Goal: Transaction & Acquisition: Purchase product/service

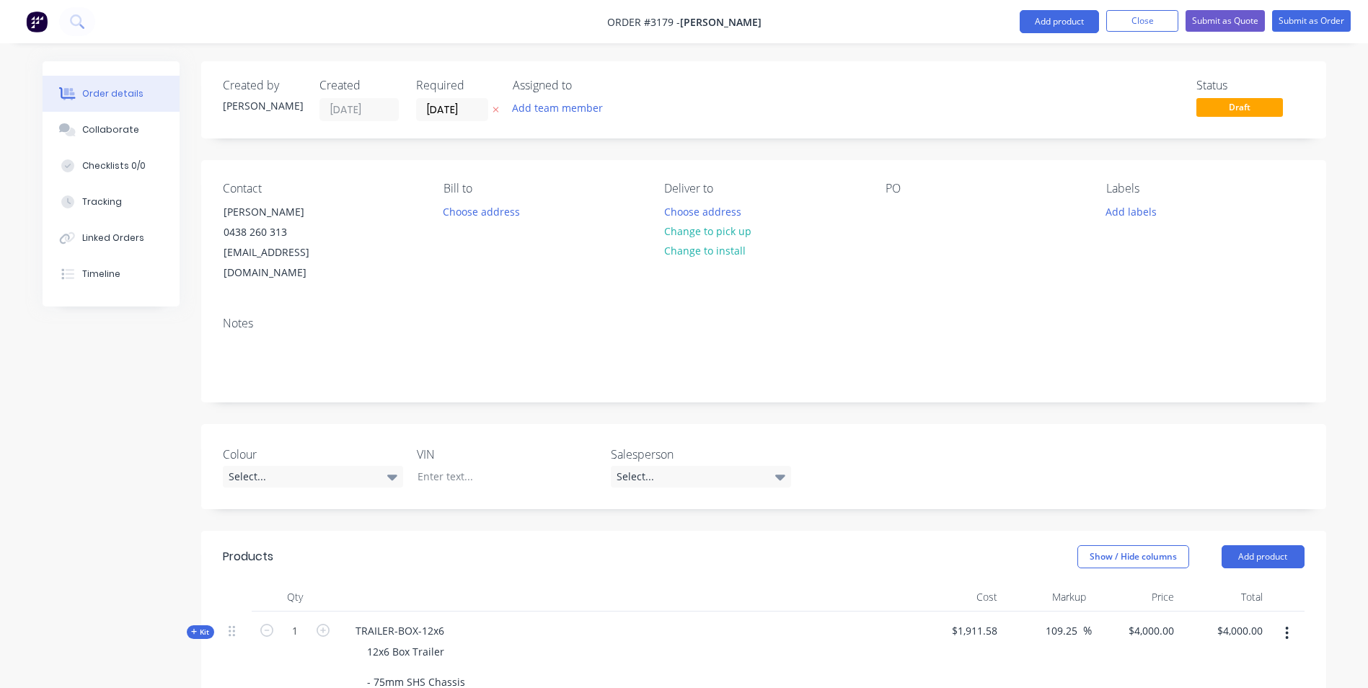
scroll to position [1154, 0]
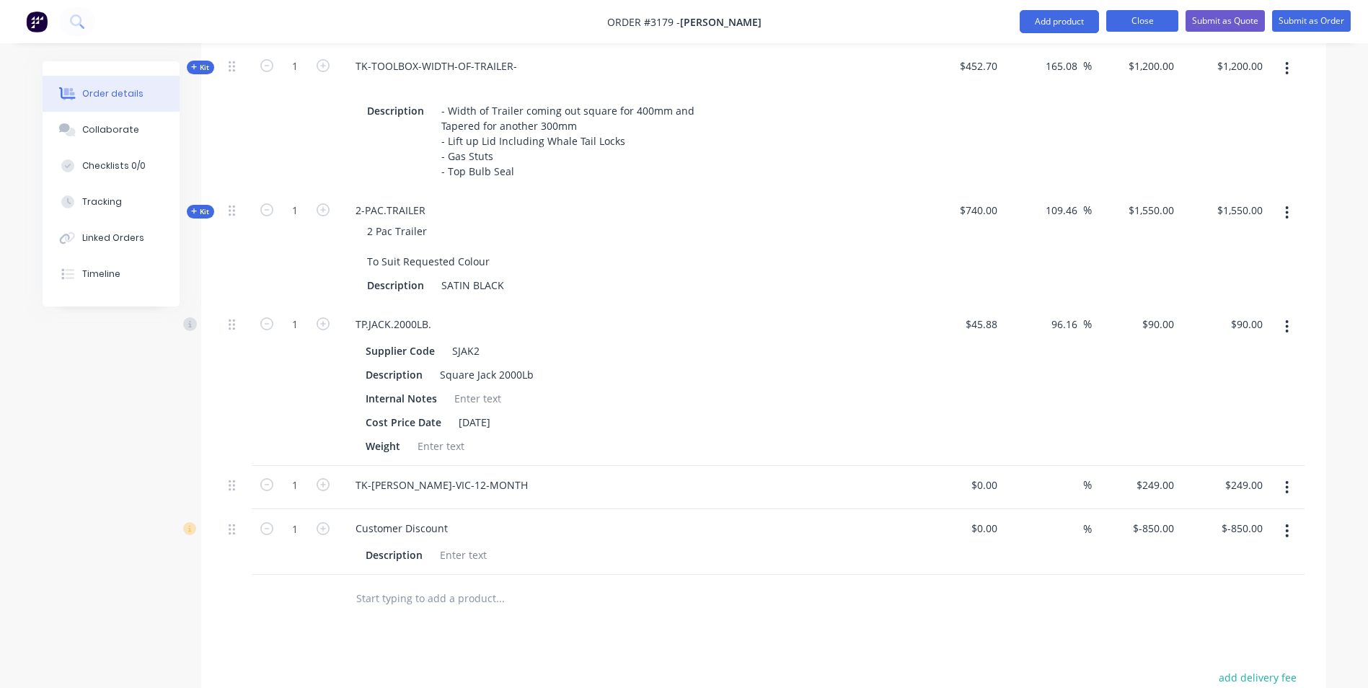
click at [1134, 19] on button "Close" at bounding box center [1142, 21] width 72 height 22
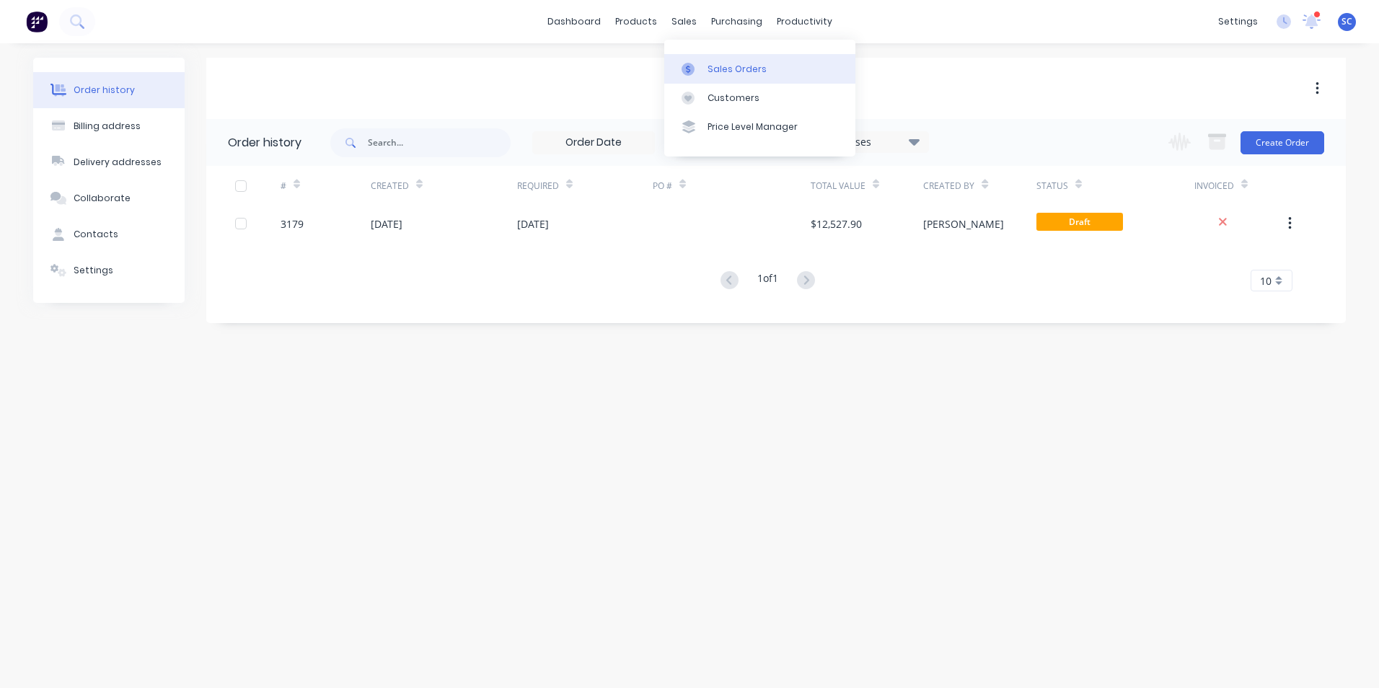
click at [705, 74] on link "Sales Orders" at bounding box center [759, 68] width 191 height 29
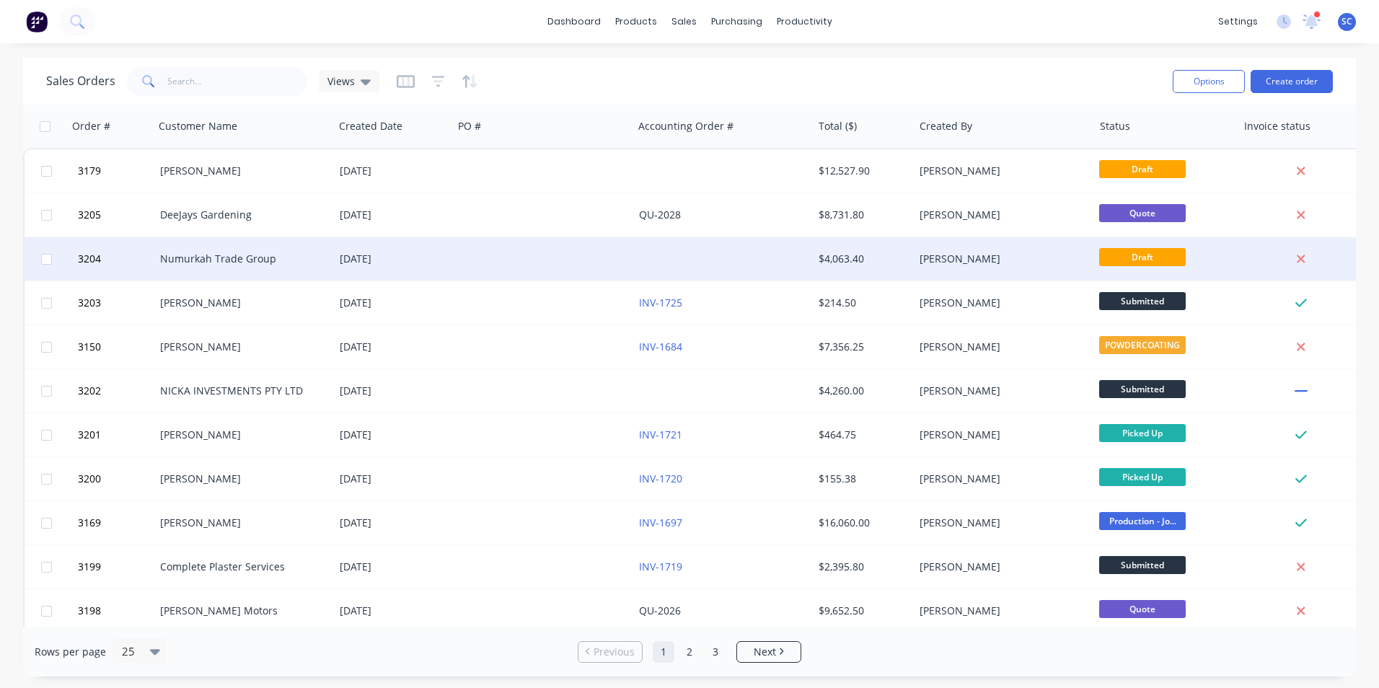
click at [358, 268] on div "[DATE]" at bounding box center [393, 258] width 119 height 43
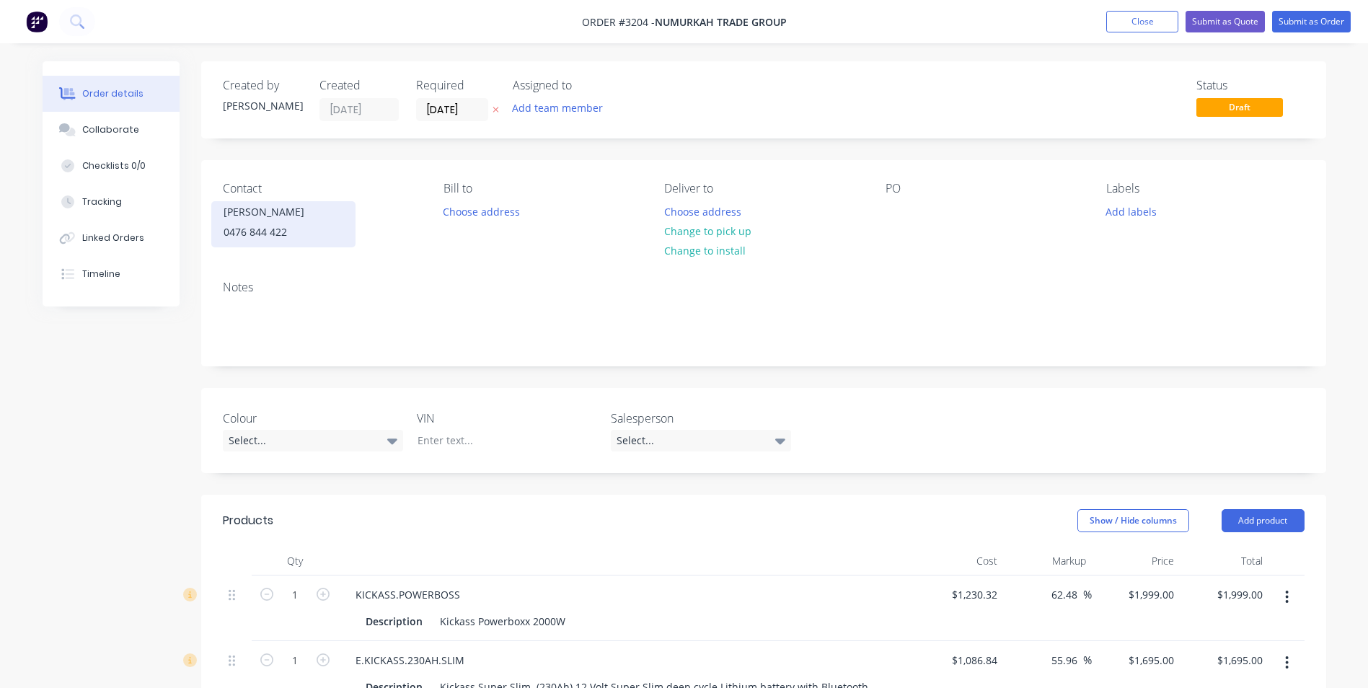
click at [235, 234] on div "0476 844 422" at bounding box center [284, 232] width 120 height 20
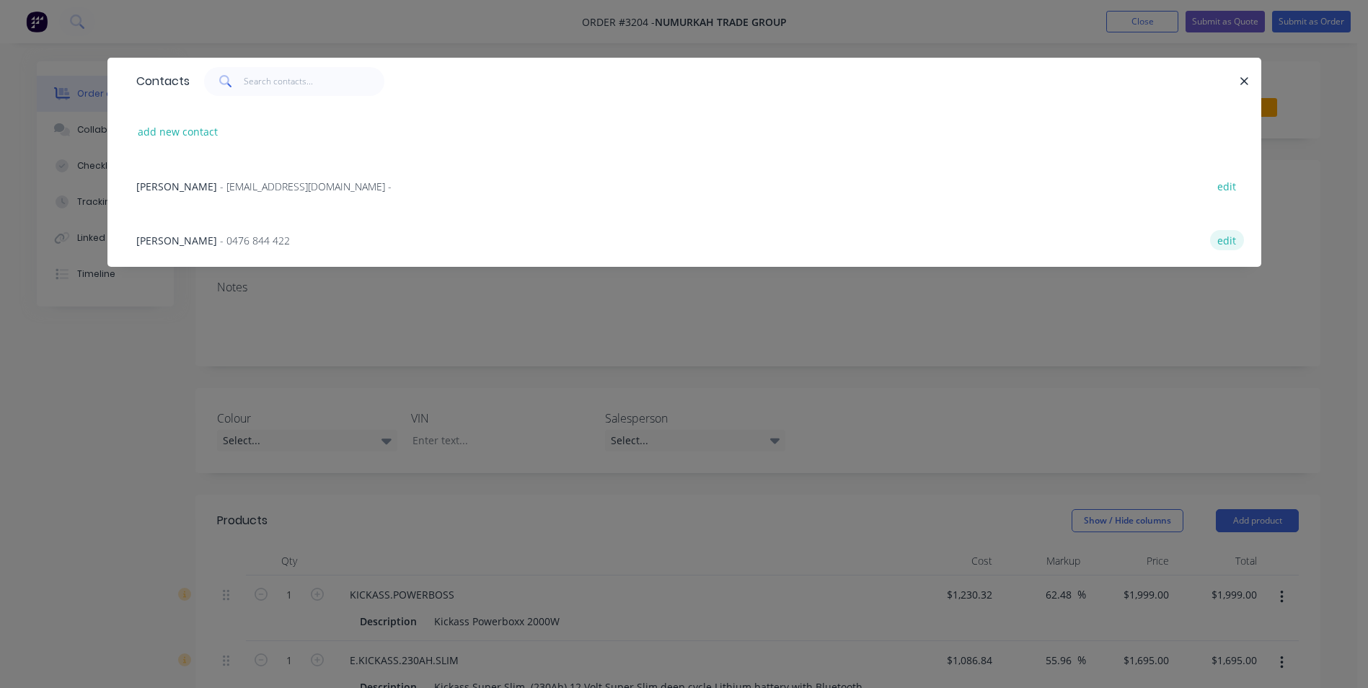
click at [1230, 241] on button "edit" at bounding box center [1227, 239] width 34 height 19
select select "AU"
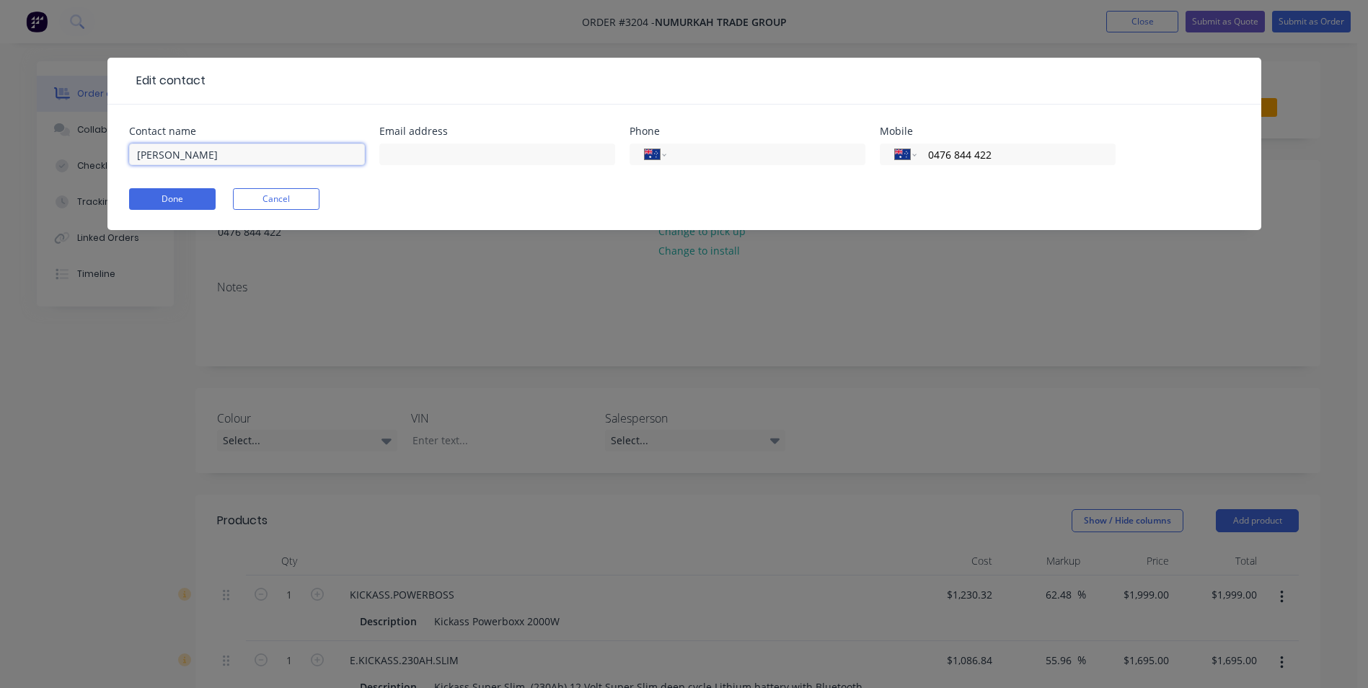
click at [242, 156] on input "[PERSON_NAME]" at bounding box center [247, 154] width 236 height 22
type input "[PERSON_NAME]"
click at [450, 162] on input "text" at bounding box center [497, 154] width 236 height 22
type input "[PERSON_NAME][EMAIL_ADDRESS][DOMAIN_NAME]"
click at [187, 198] on button "Done" at bounding box center [172, 199] width 87 height 22
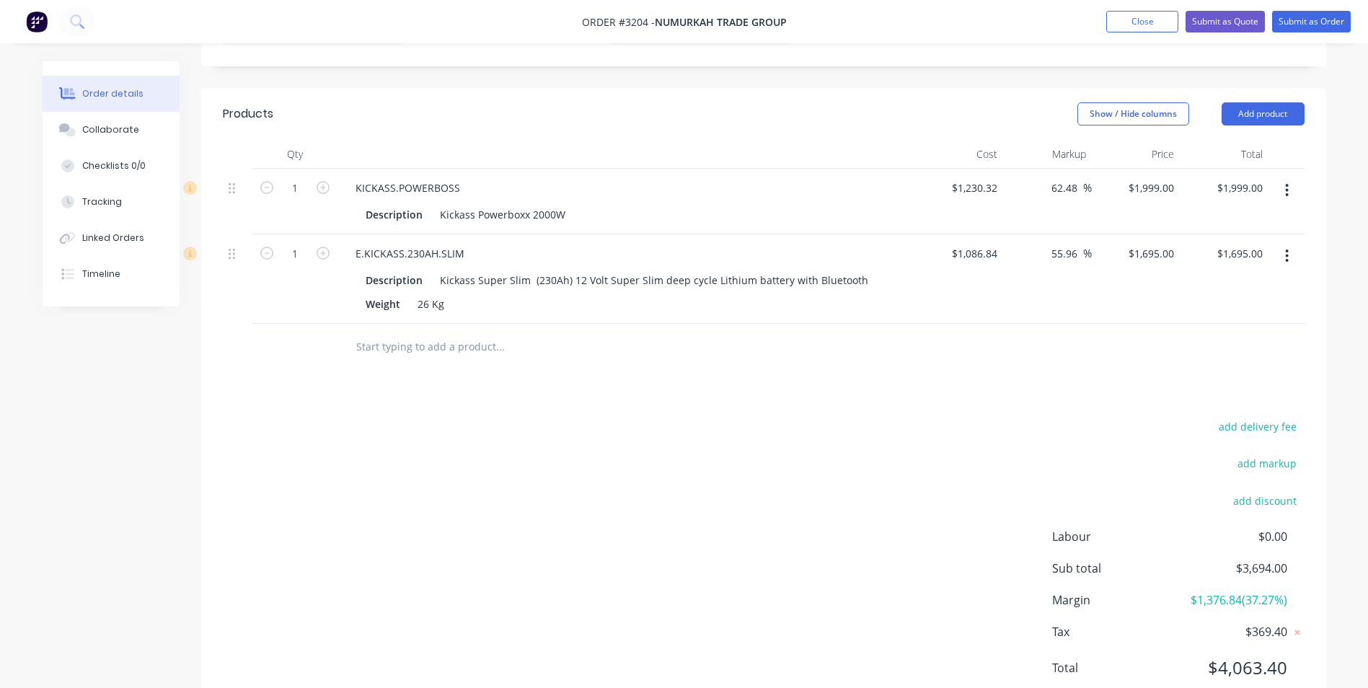
scroll to position [473, 0]
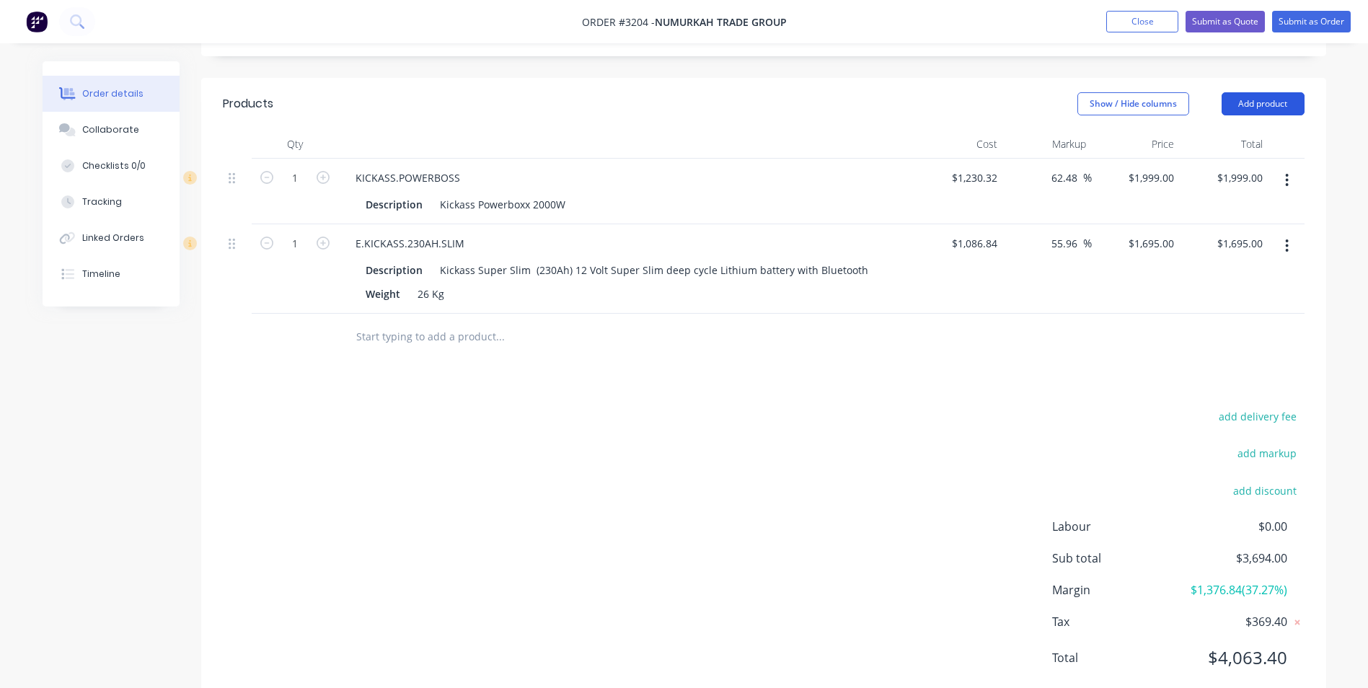
click at [1263, 92] on button "Add product" at bounding box center [1263, 103] width 83 height 23
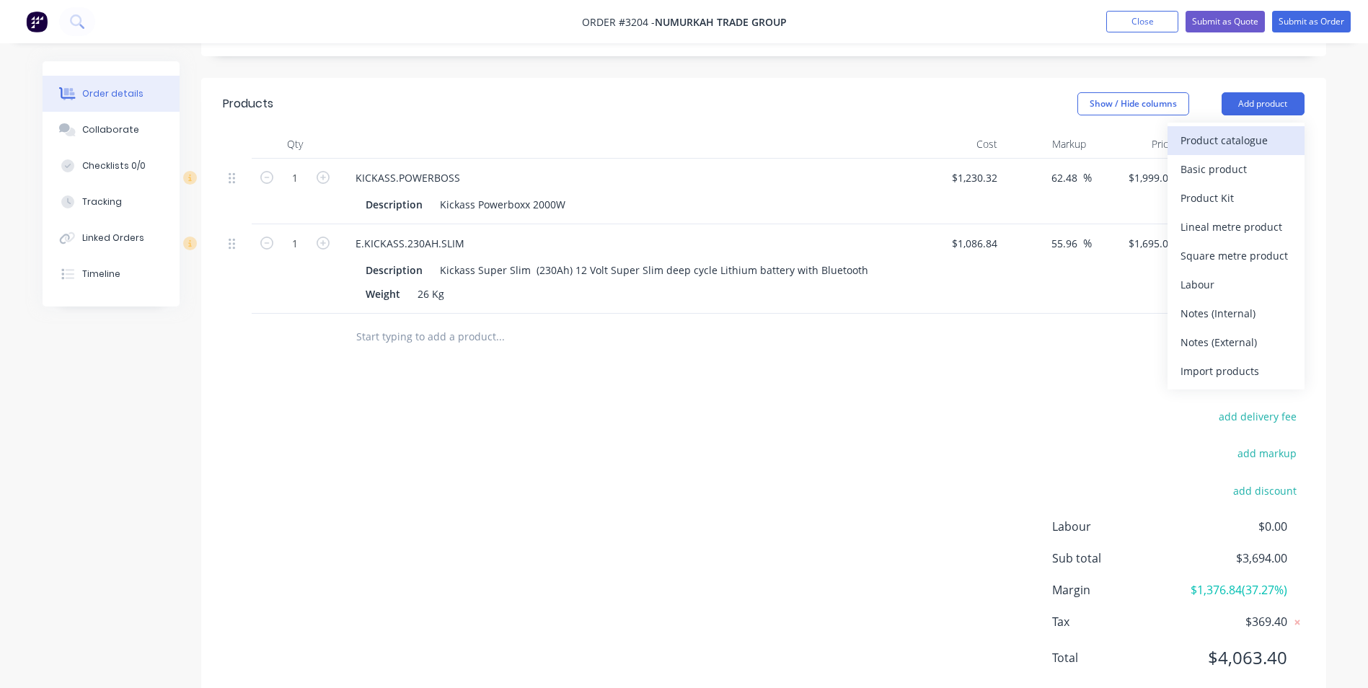
click at [1217, 130] on div "Product catalogue" at bounding box center [1235, 140] width 111 height 21
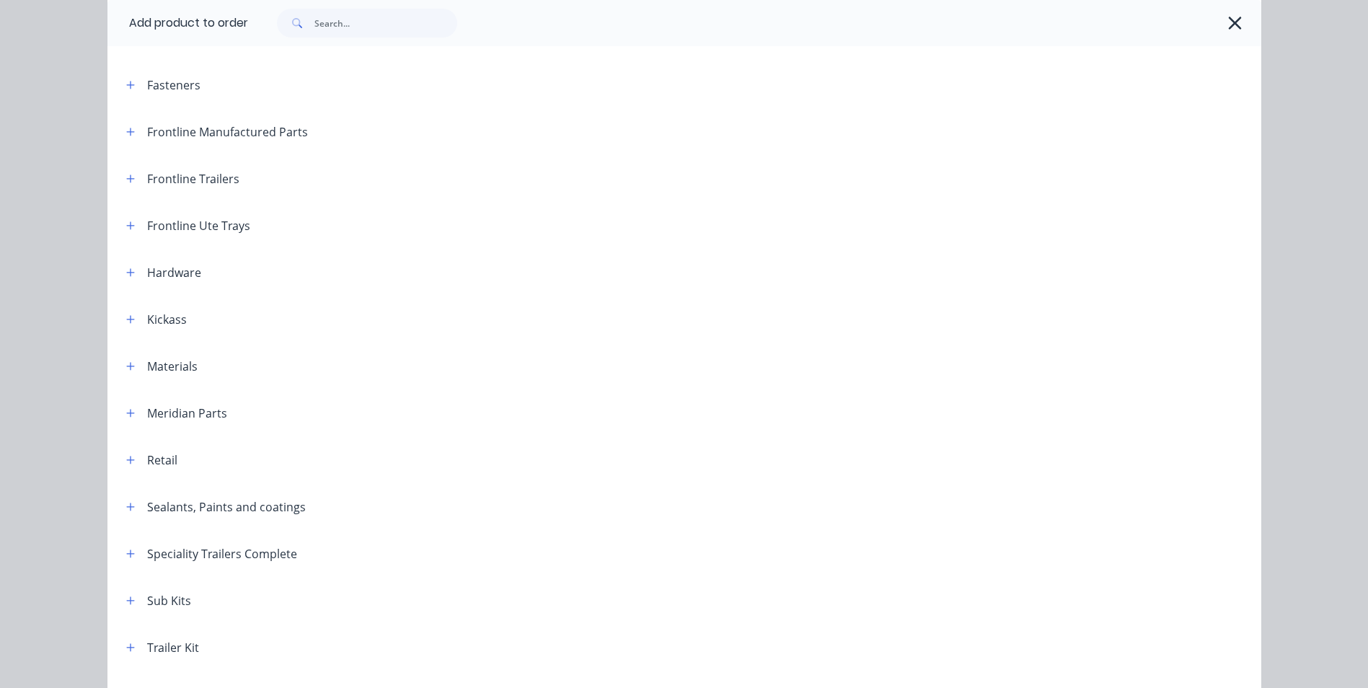
scroll to position [288, 0]
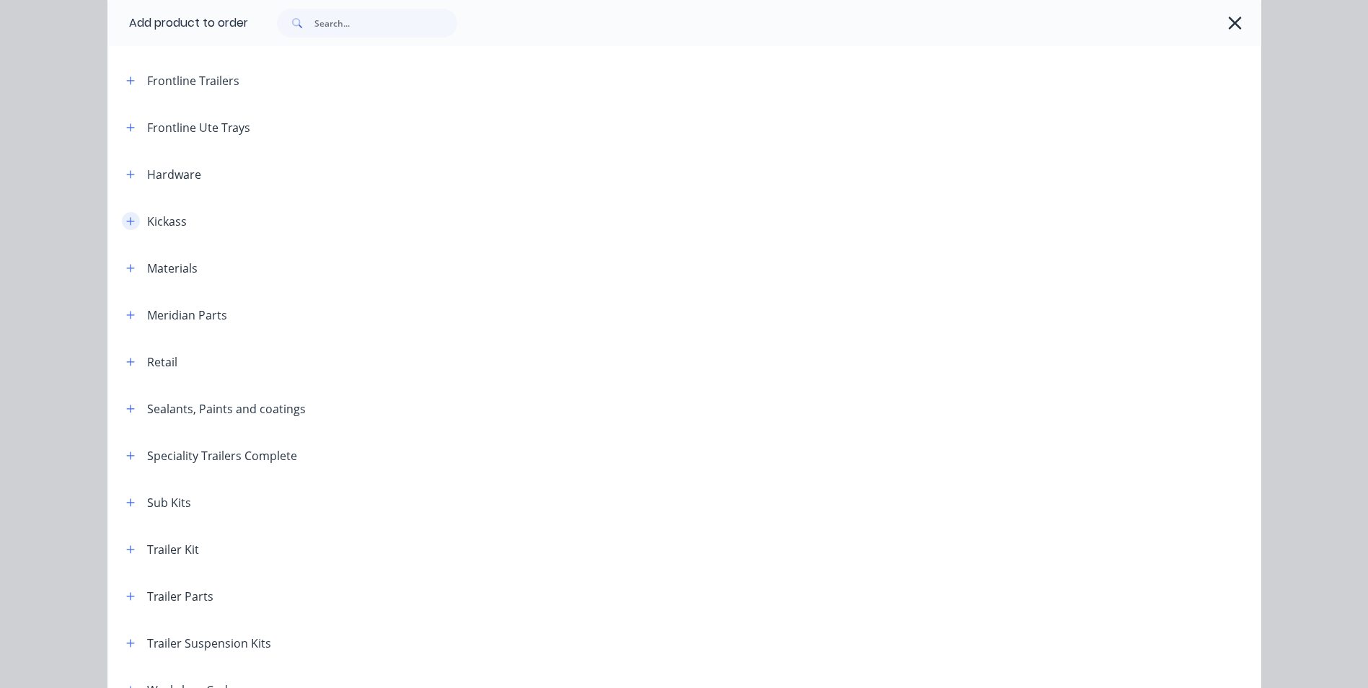
click at [128, 217] on button "button" at bounding box center [131, 221] width 18 height 18
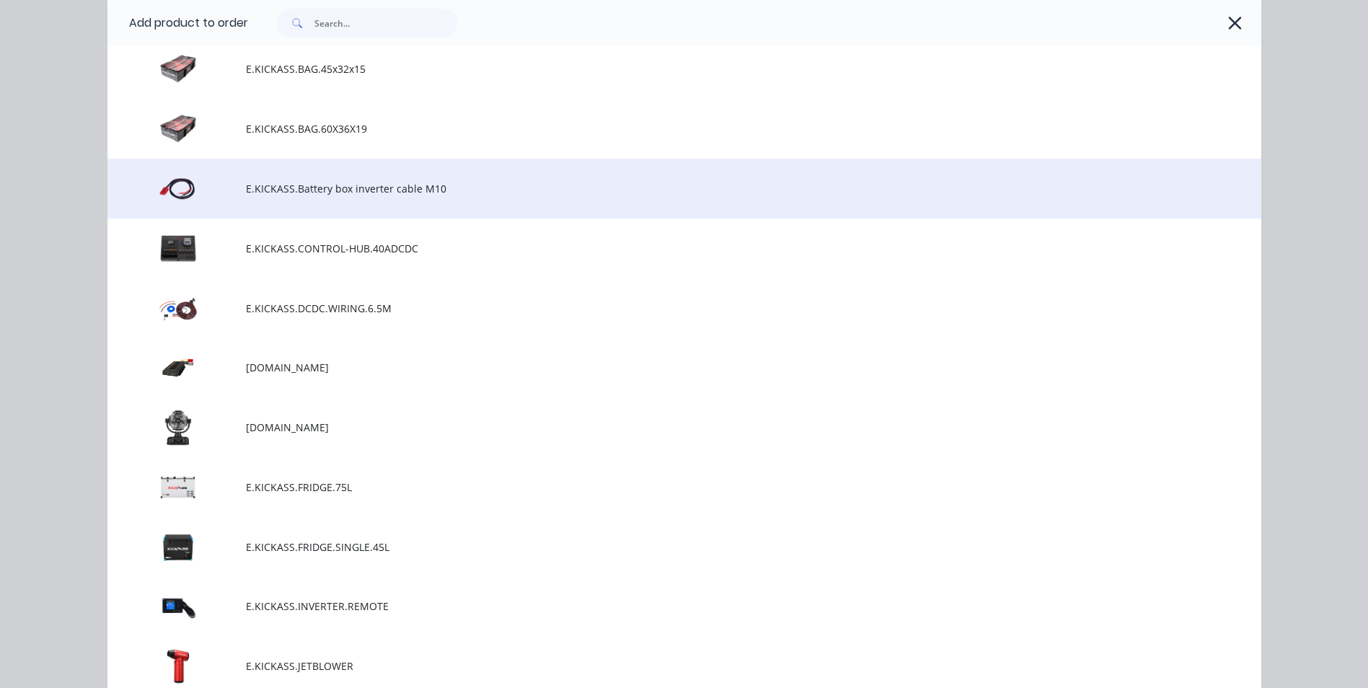
scroll to position [2524, 0]
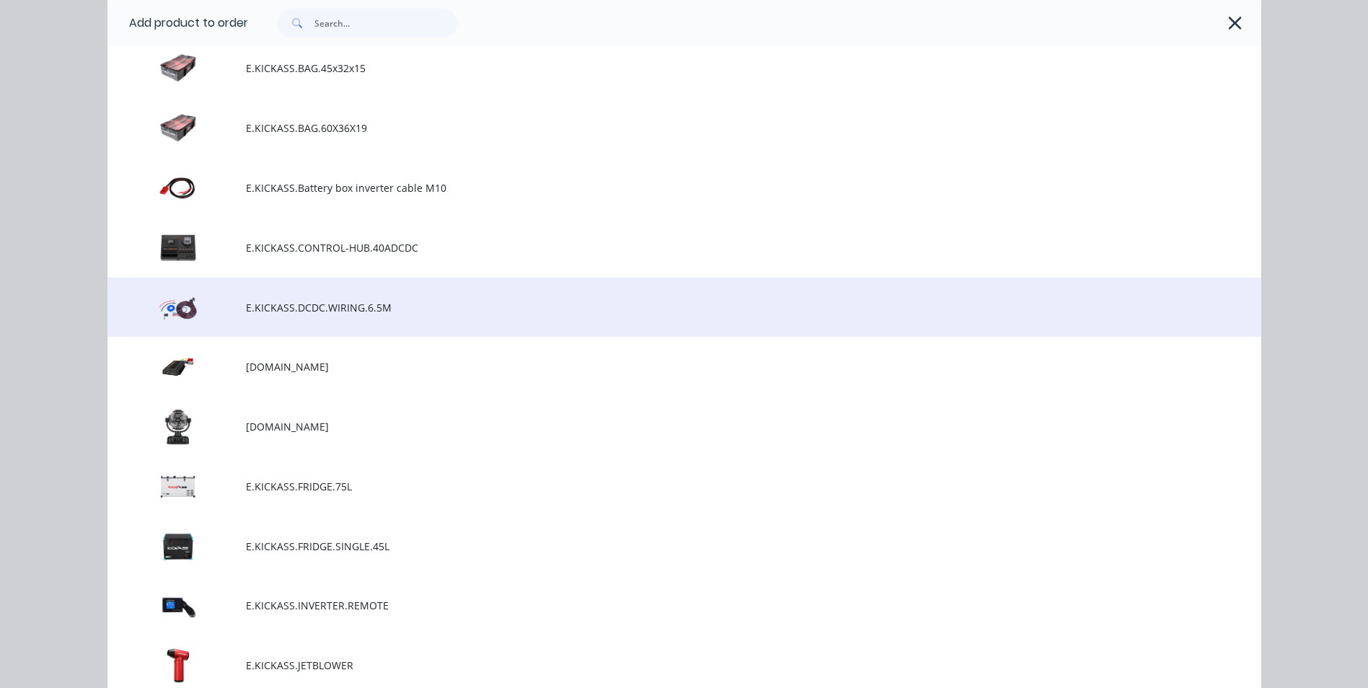
click at [175, 311] on td at bounding box center [176, 308] width 138 height 60
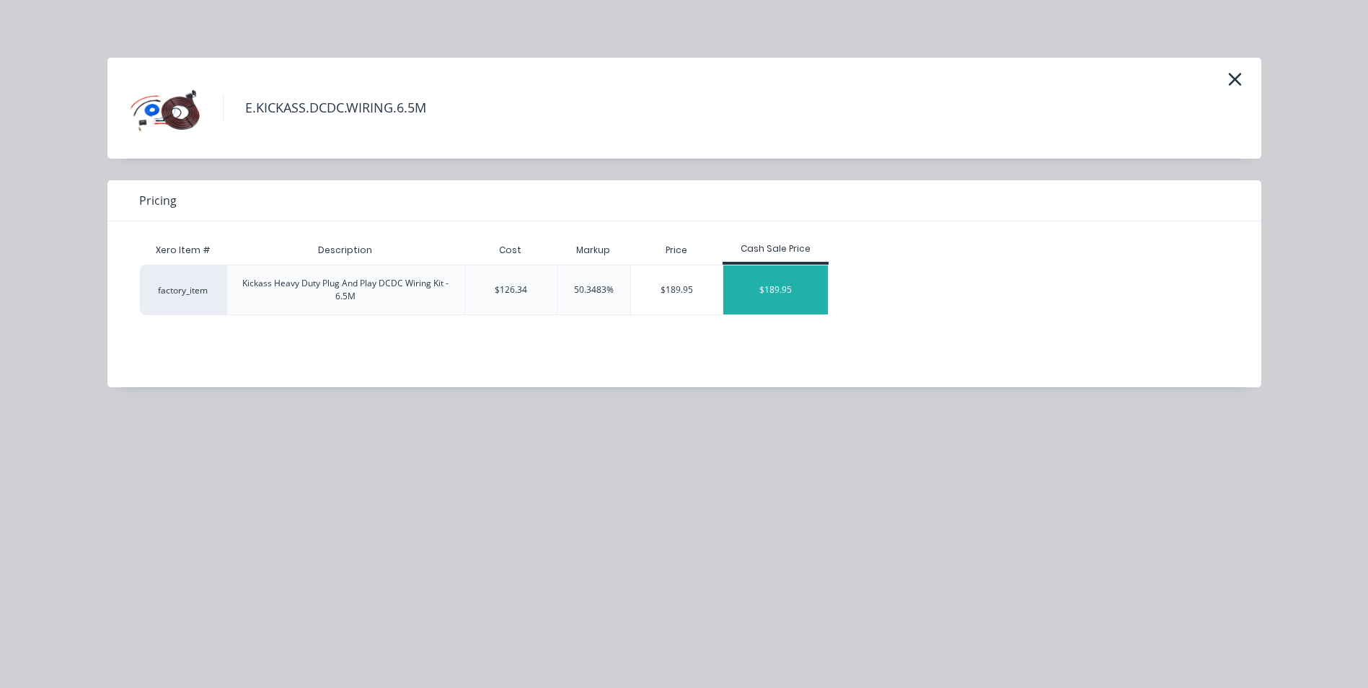
click at [782, 291] on div "$189.95" at bounding box center [775, 289] width 105 height 49
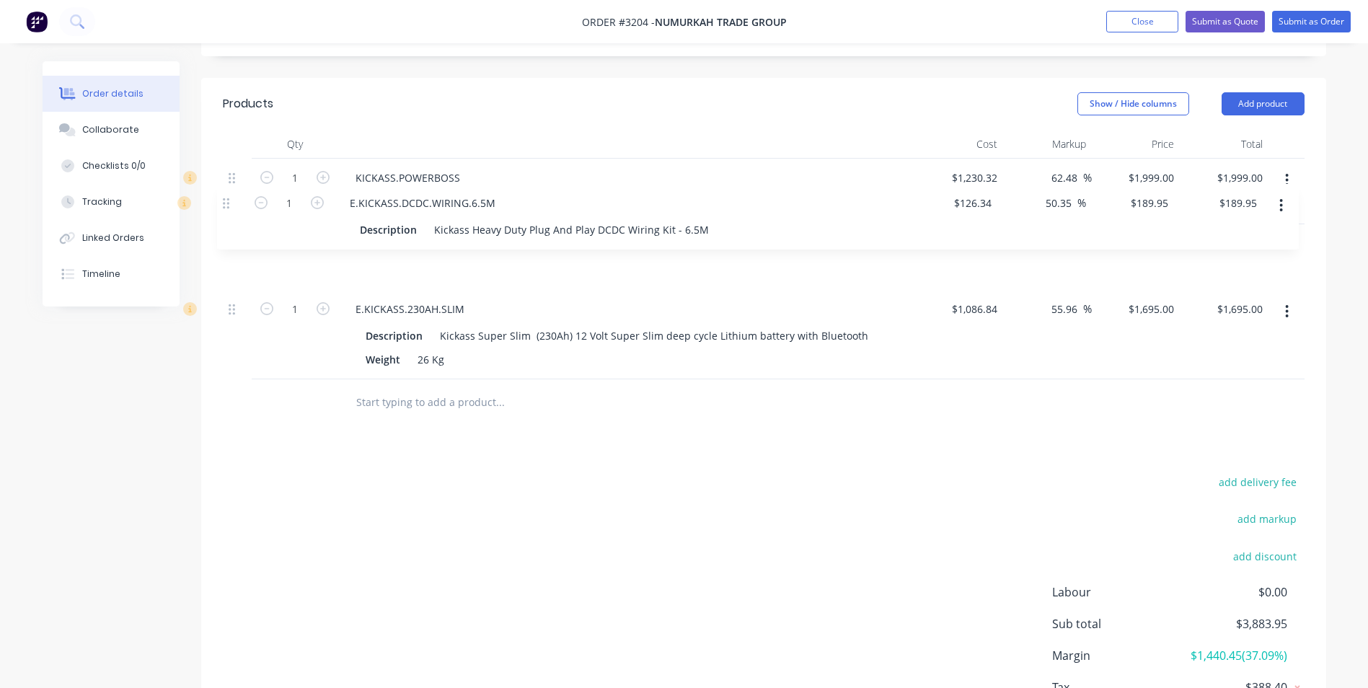
drag, startPoint x: 232, startPoint y: 294, endPoint x: 226, endPoint y: 198, distance: 96.1
click at [226, 198] on div "1 KICKASS.POWERBOSS Description Kickass Powerboxx 2000W $1,230.32 $1,230.32 62.…" at bounding box center [764, 269] width 1082 height 221
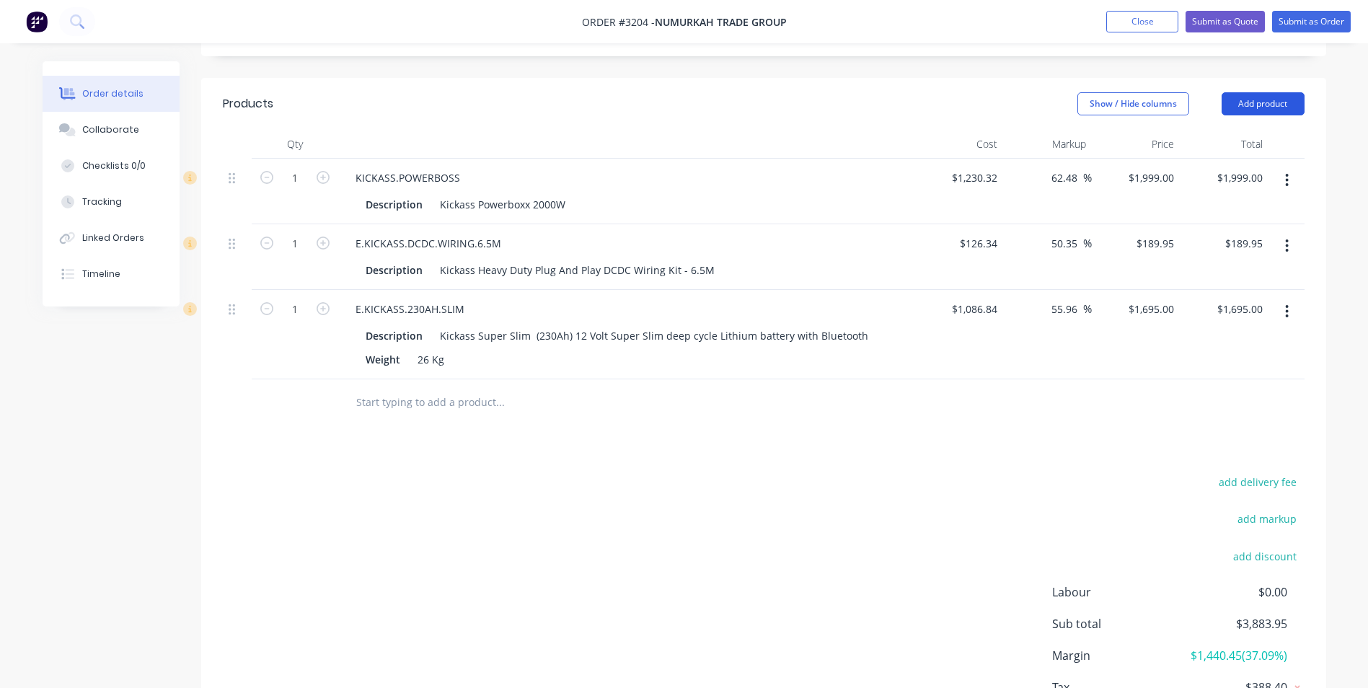
click at [1237, 92] on button "Add product" at bounding box center [1263, 103] width 83 height 23
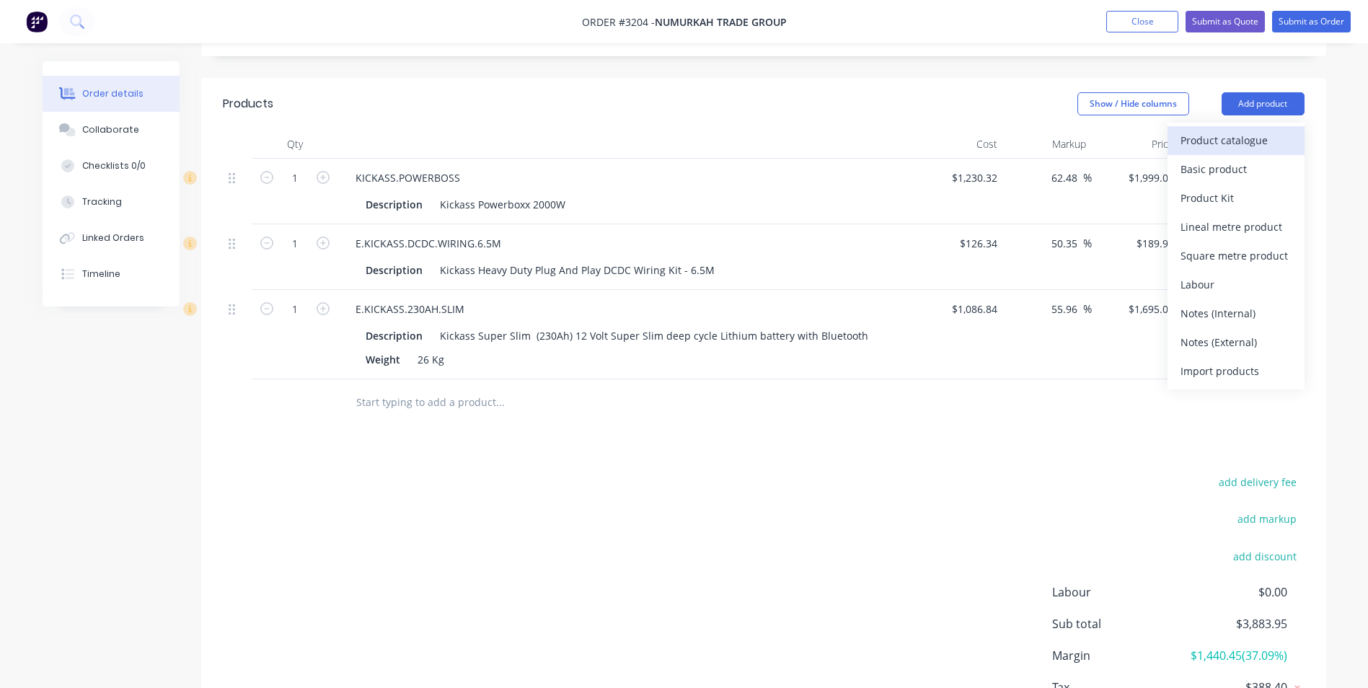
click at [1211, 130] on div "Product catalogue" at bounding box center [1235, 140] width 111 height 21
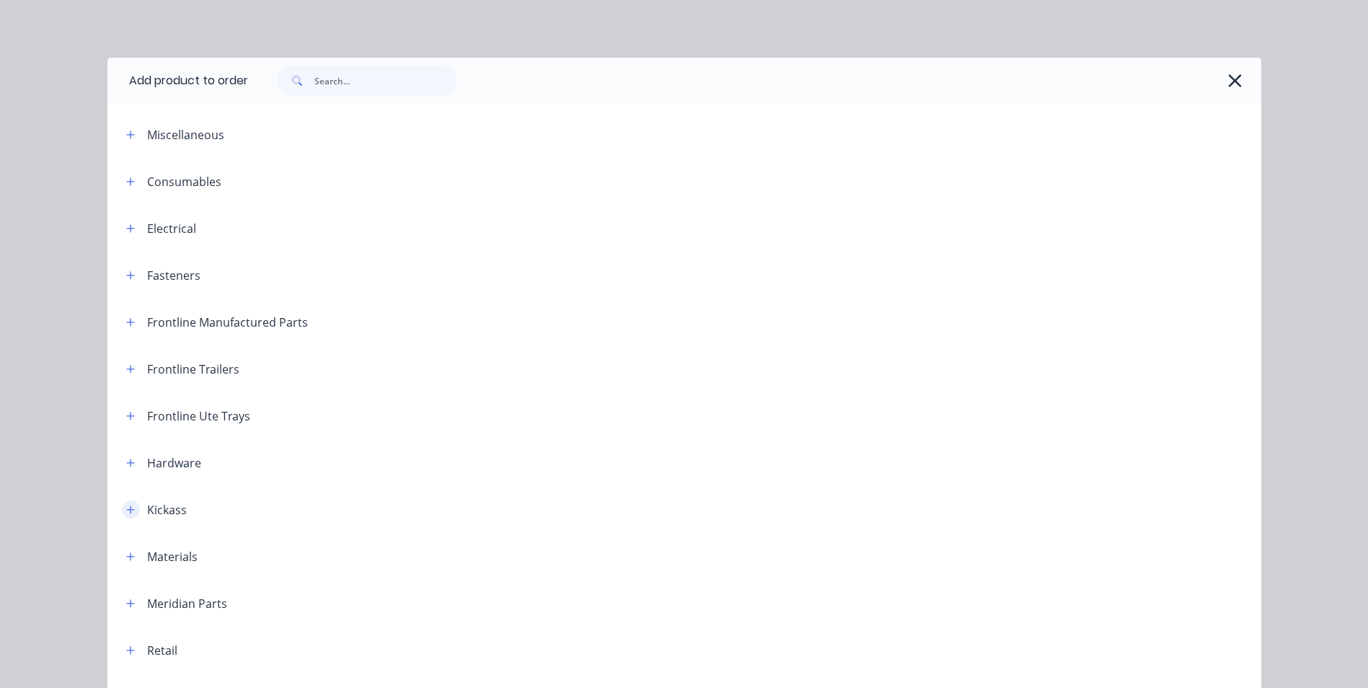
click at [128, 510] on icon "button" at bounding box center [130, 509] width 8 height 8
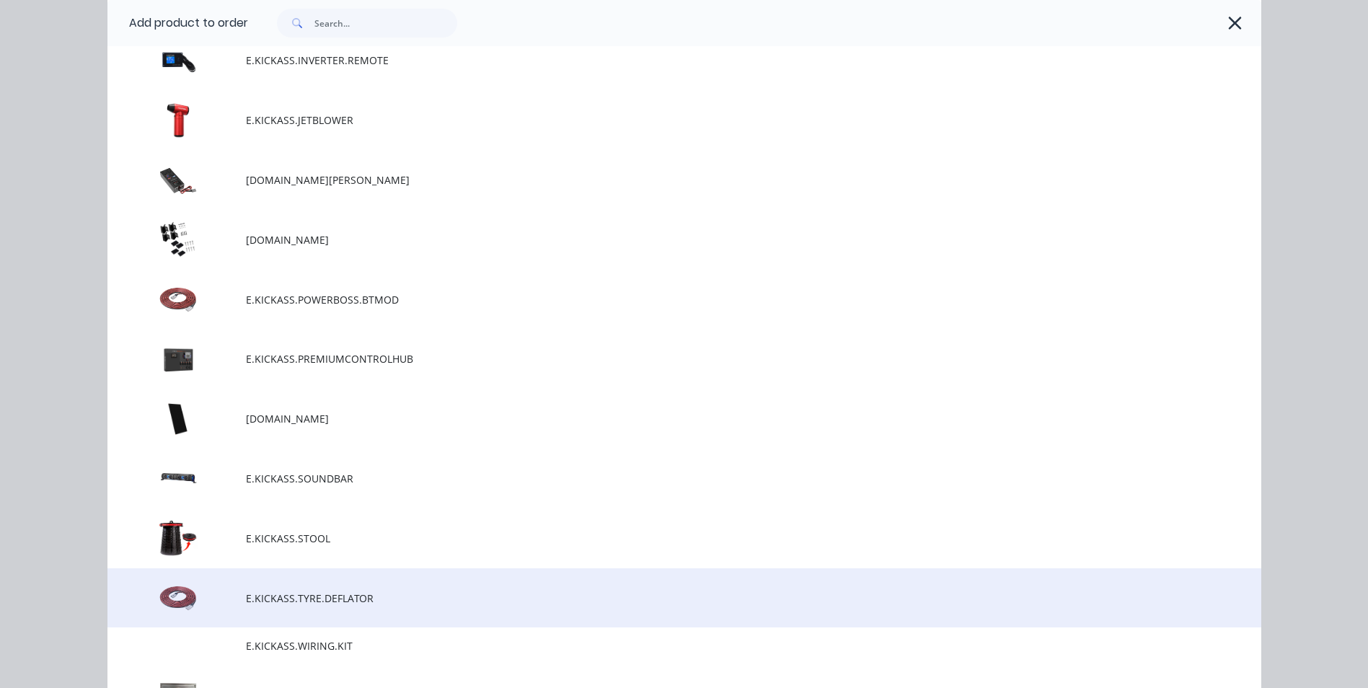
scroll to position [3101, 0]
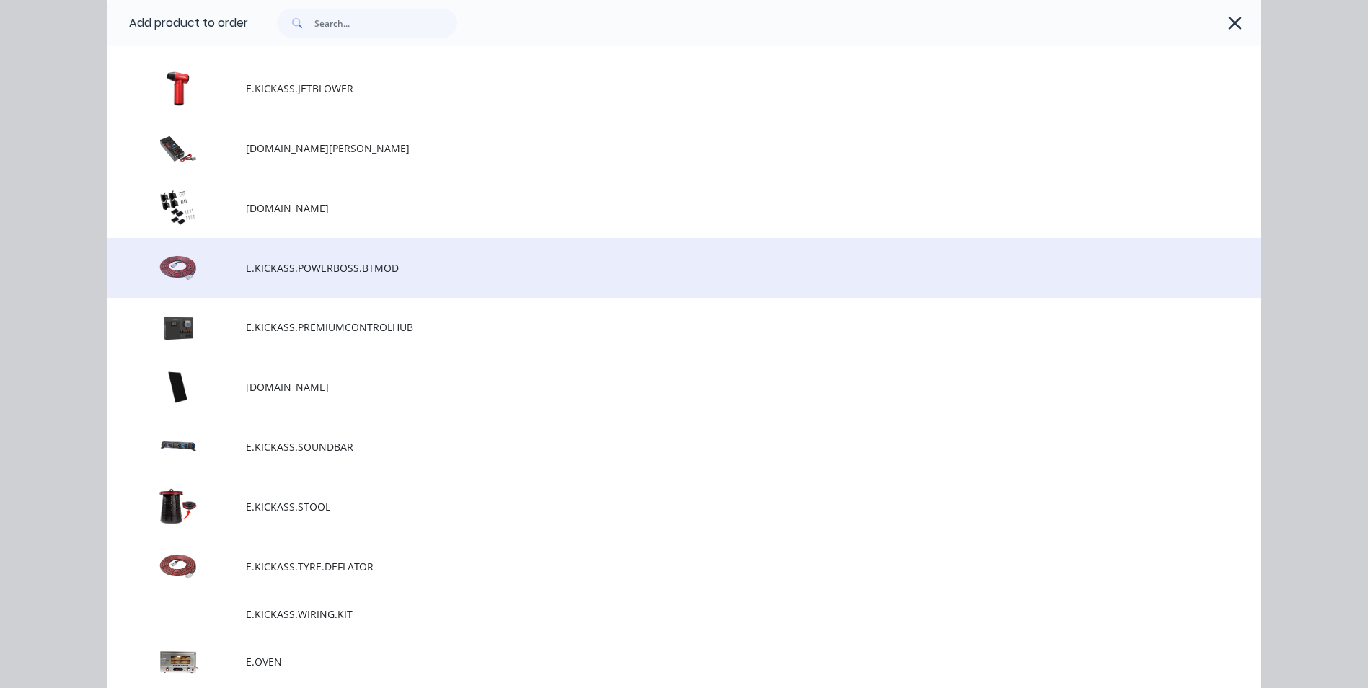
click at [178, 272] on td at bounding box center [176, 268] width 138 height 60
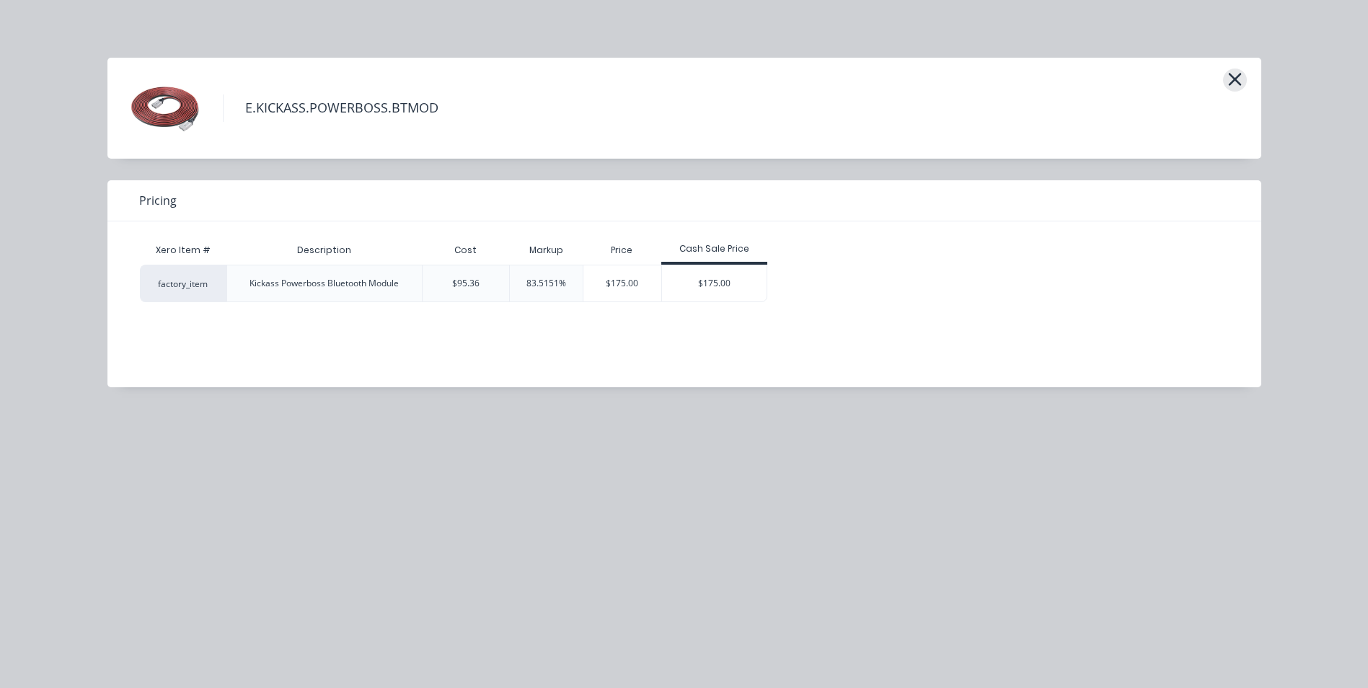
click at [1236, 79] on icon "button" at bounding box center [1234, 79] width 13 height 13
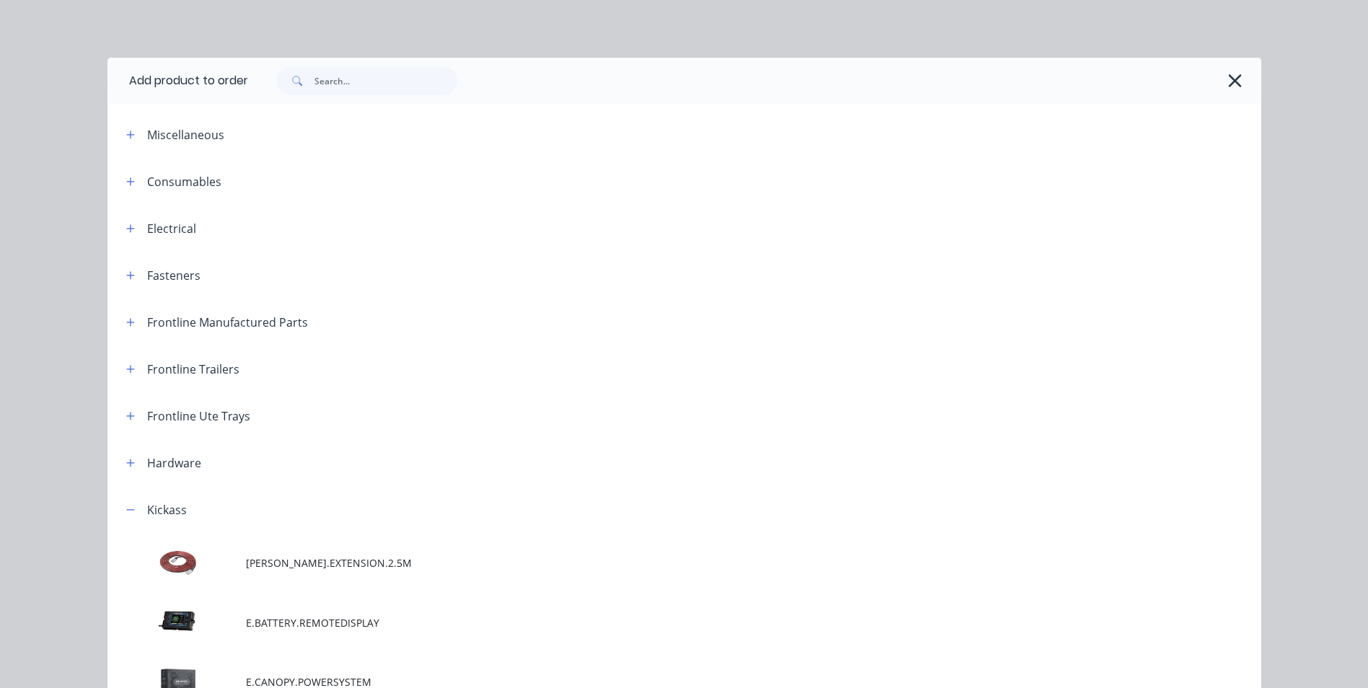
scroll to position [486, 0]
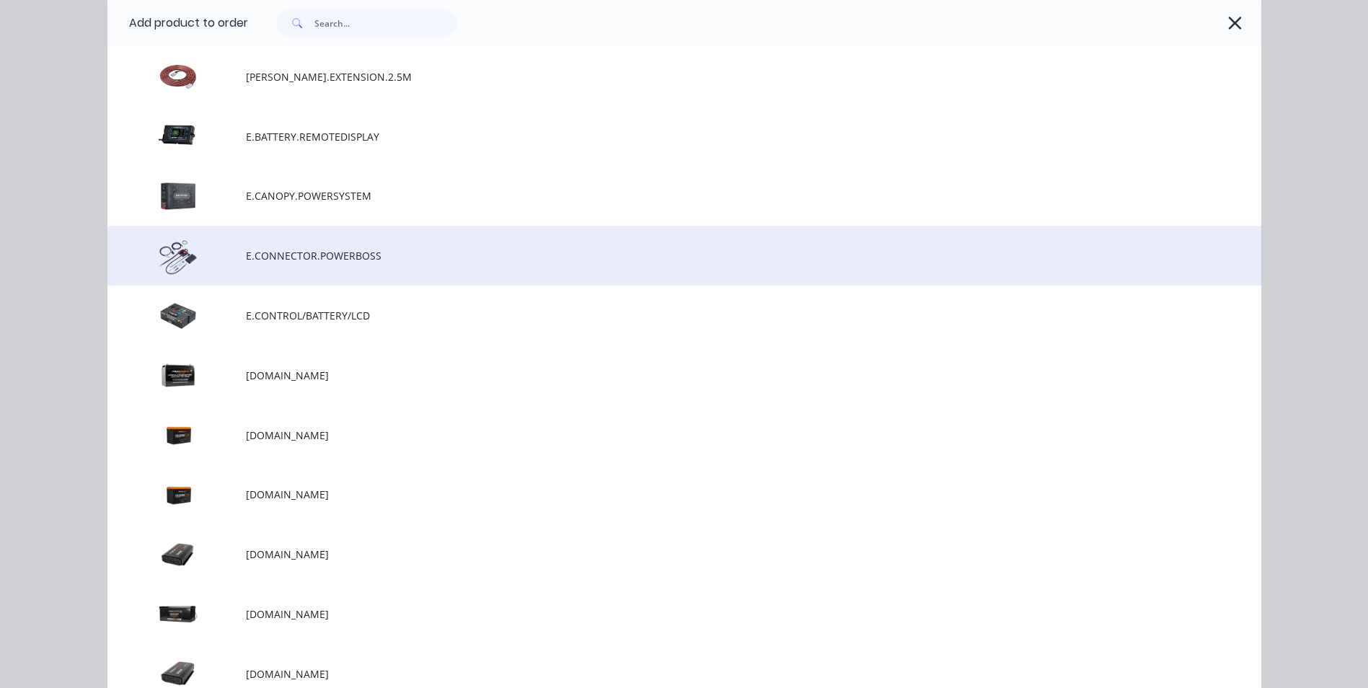
click at [169, 265] on td at bounding box center [176, 256] width 138 height 60
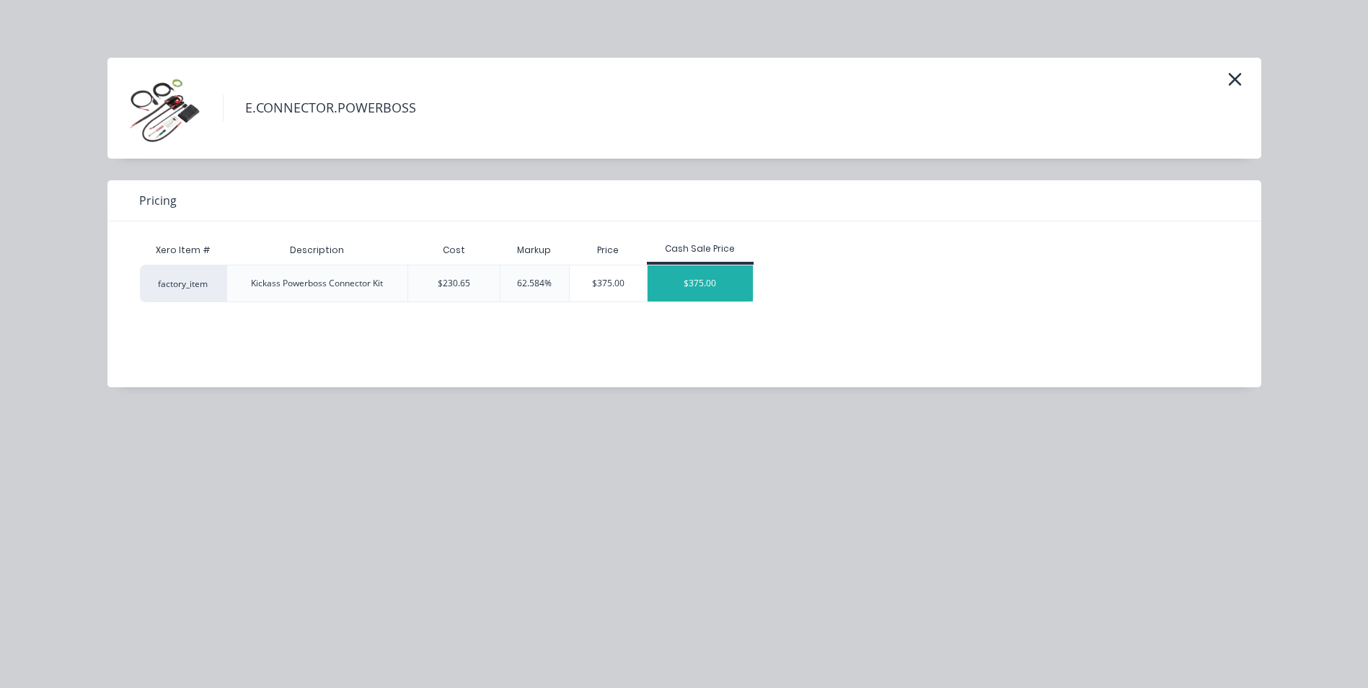
click at [723, 288] on div "$375.00" at bounding box center [700, 283] width 105 height 36
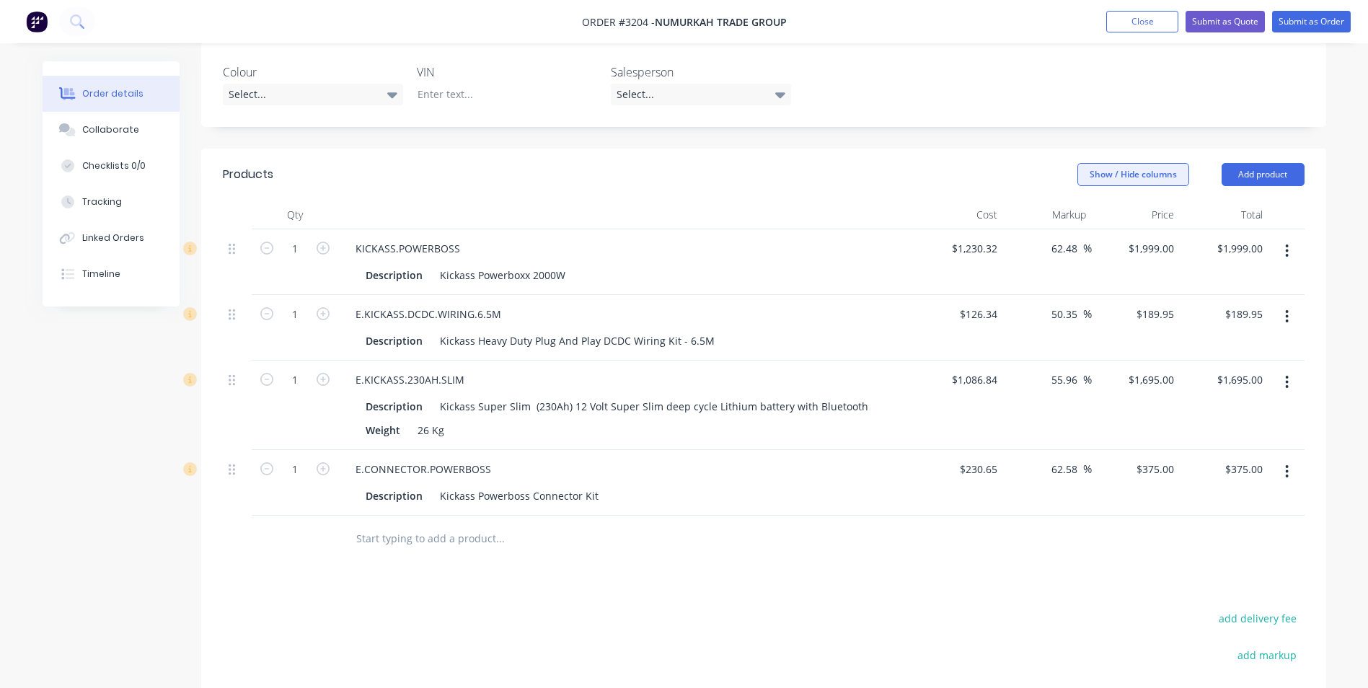
scroll to position [473, 0]
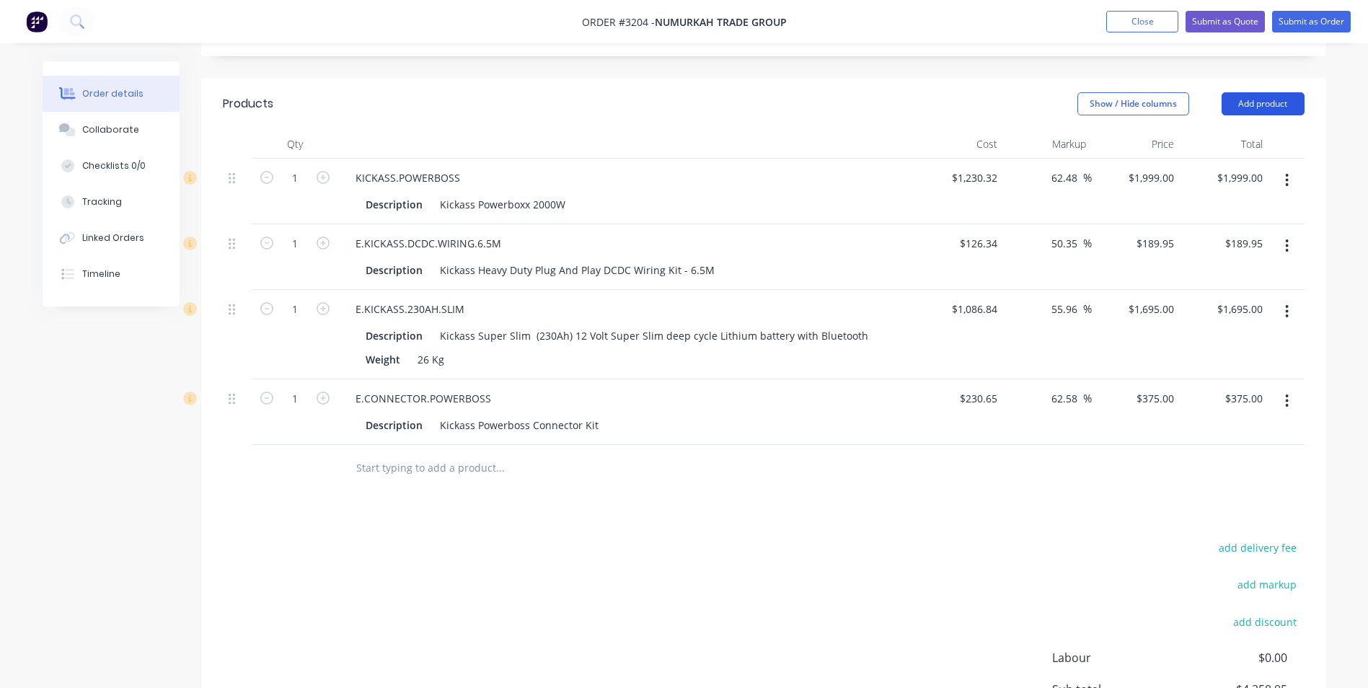
click at [1252, 92] on button "Add product" at bounding box center [1263, 103] width 83 height 23
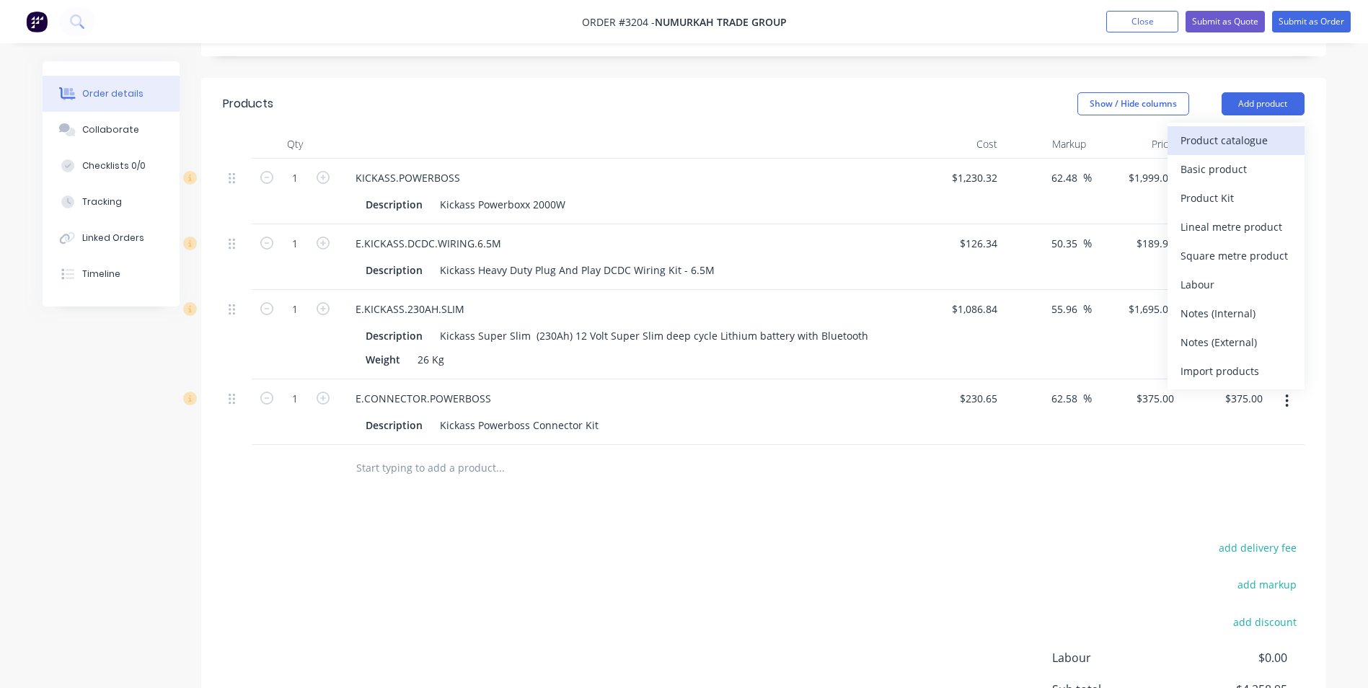
click at [1197, 130] on div "Product catalogue" at bounding box center [1235, 140] width 111 height 21
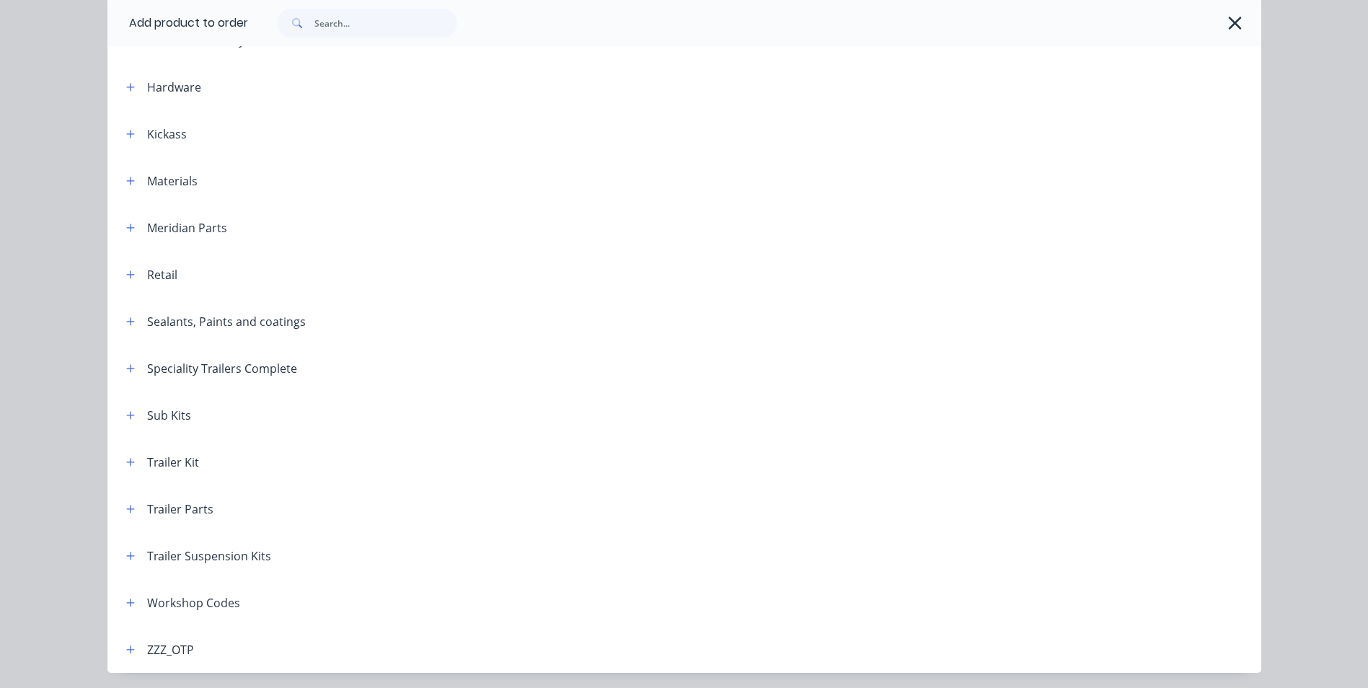
scroll to position [280, 0]
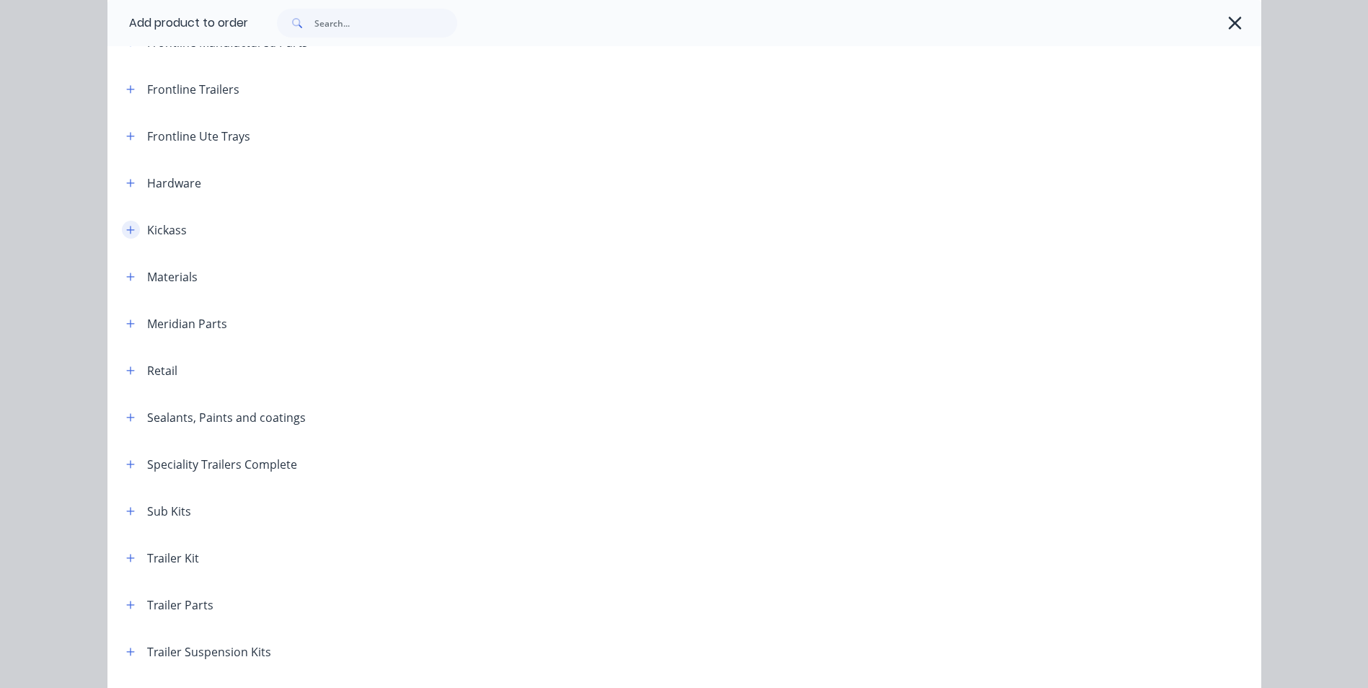
click at [126, 226] on icon "button" at bounding box center [130, 230] width 9 height 10
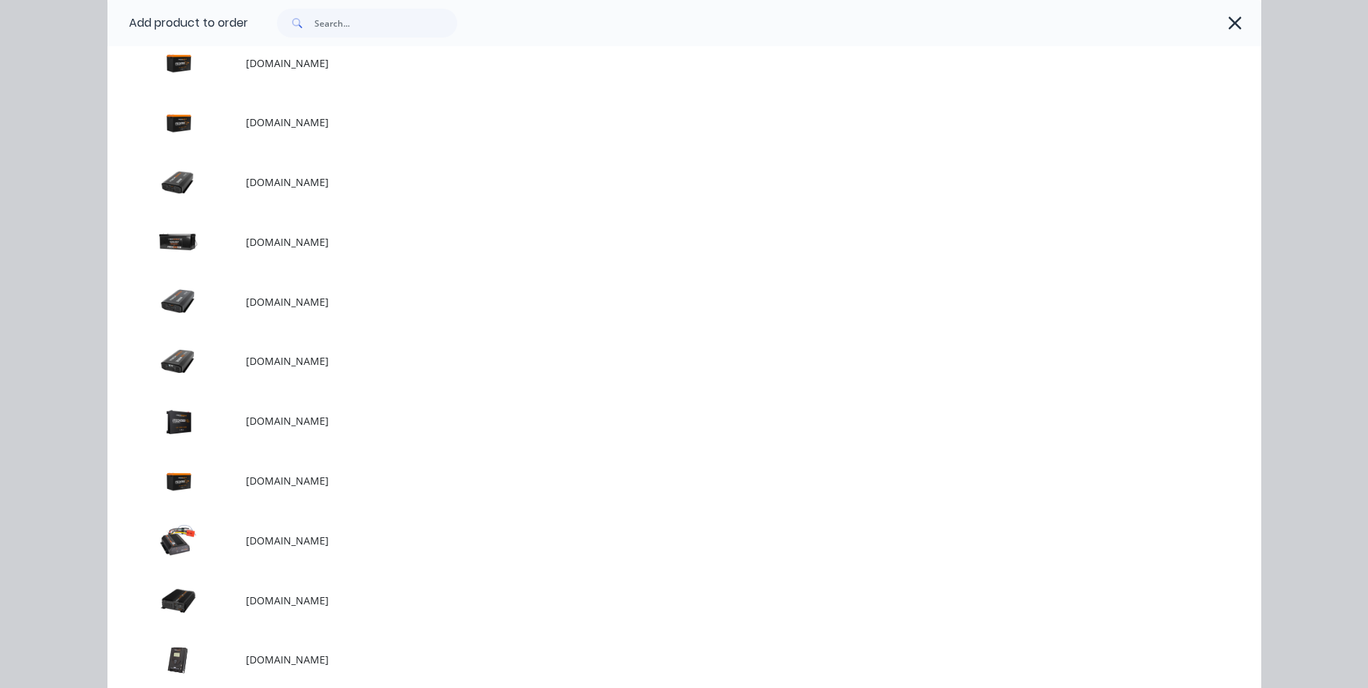
scroll to position [857, 0]
click at [1230, 18] on icon "button" at bounding box center [1234, 23] width 15 height 20
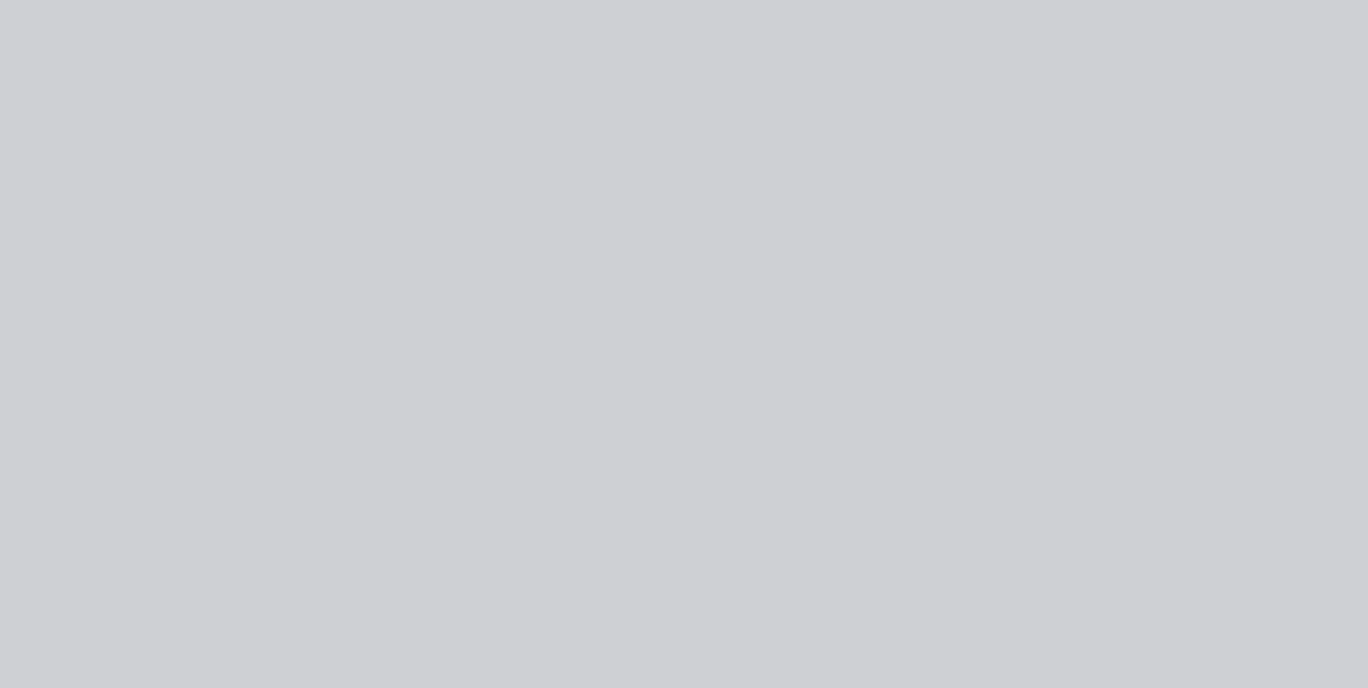
scroll to position [0, 0]
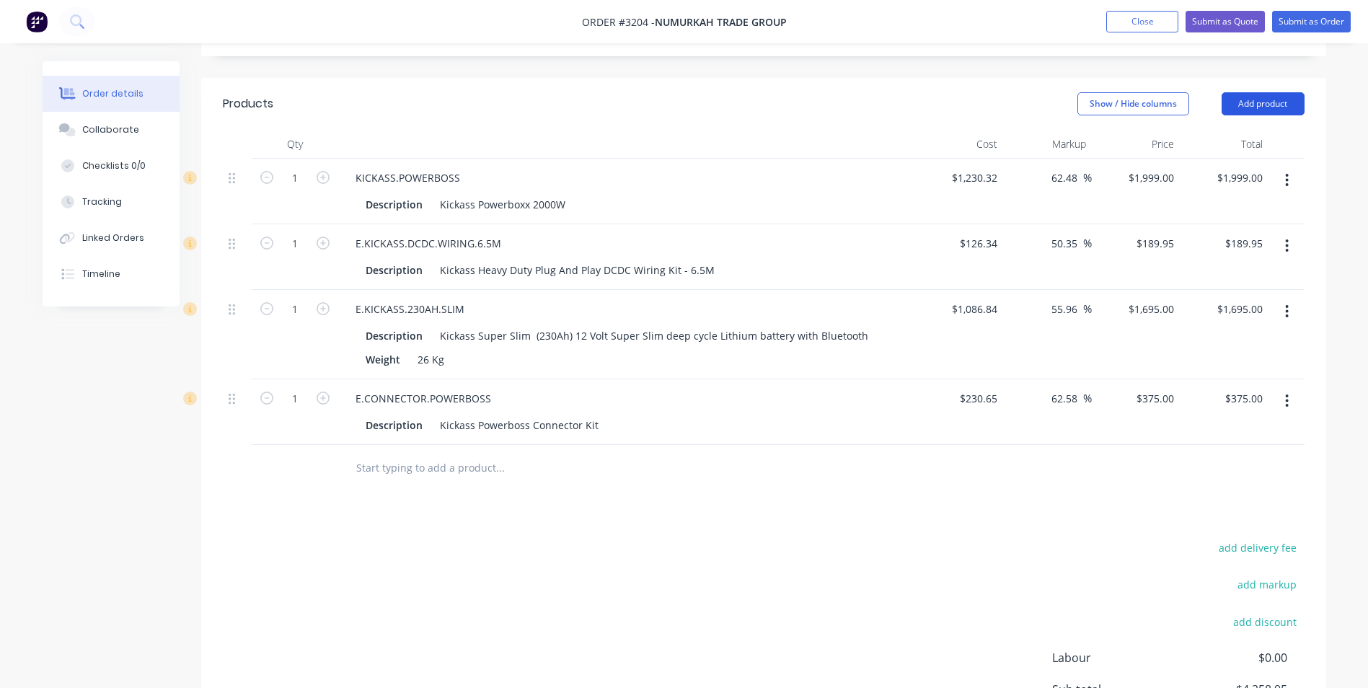
click at [1239, 92] on button "Add product" at bounding box center [1263, 103] width 83 height 23
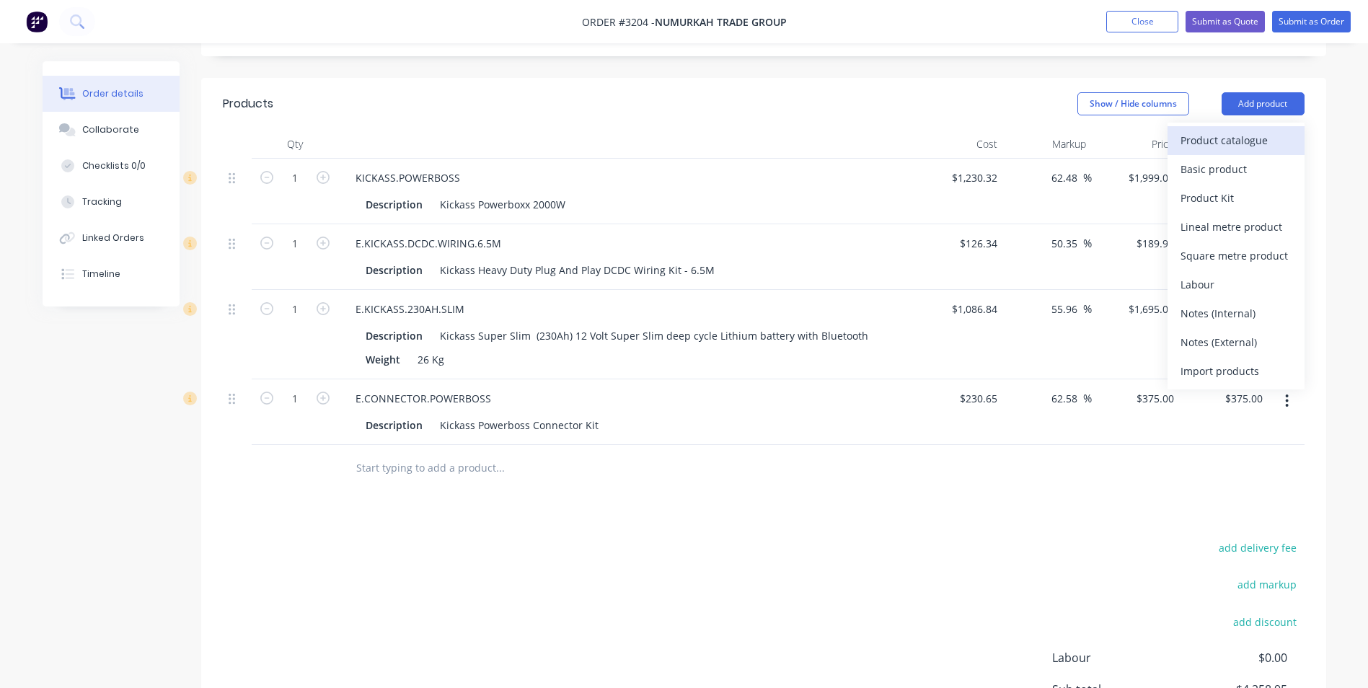
click at [1218, 130] on div "Product catalogue" at bounding box center [1235, 140] width 111 height 21
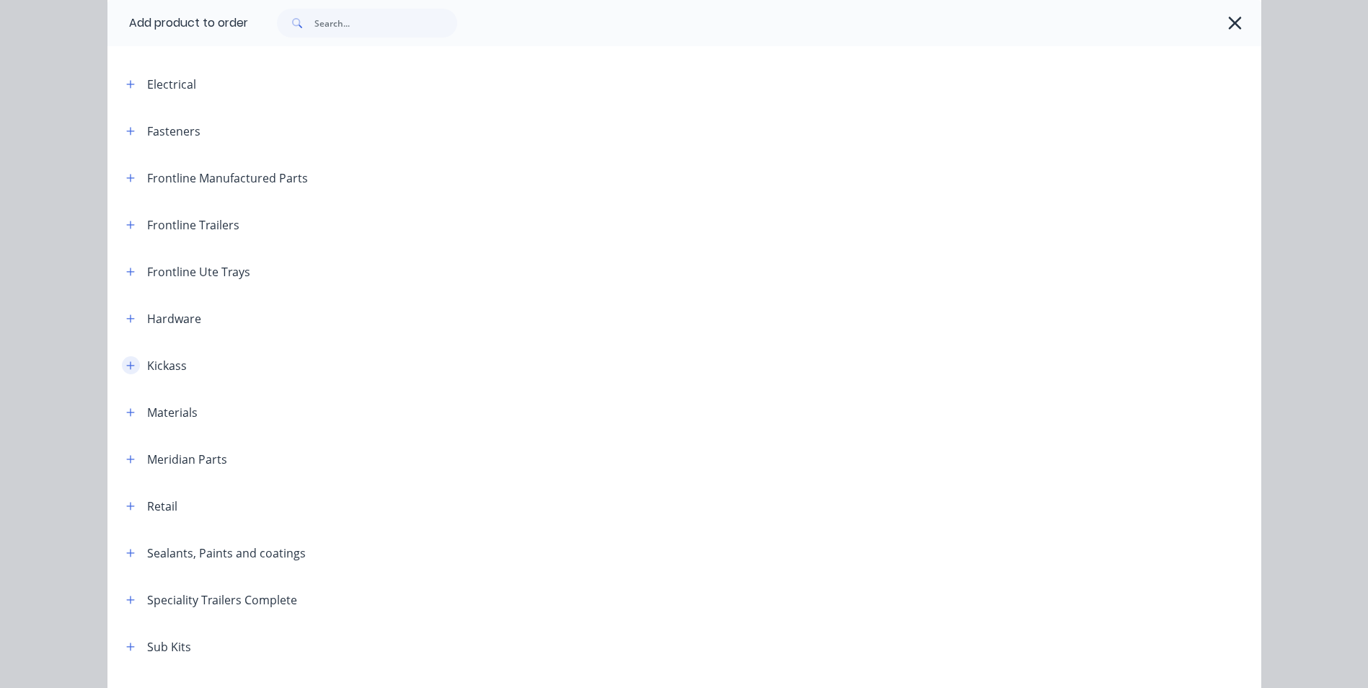
click at [126, 368] on icon "button" at bounding box center [130, 366] width 9 height 10
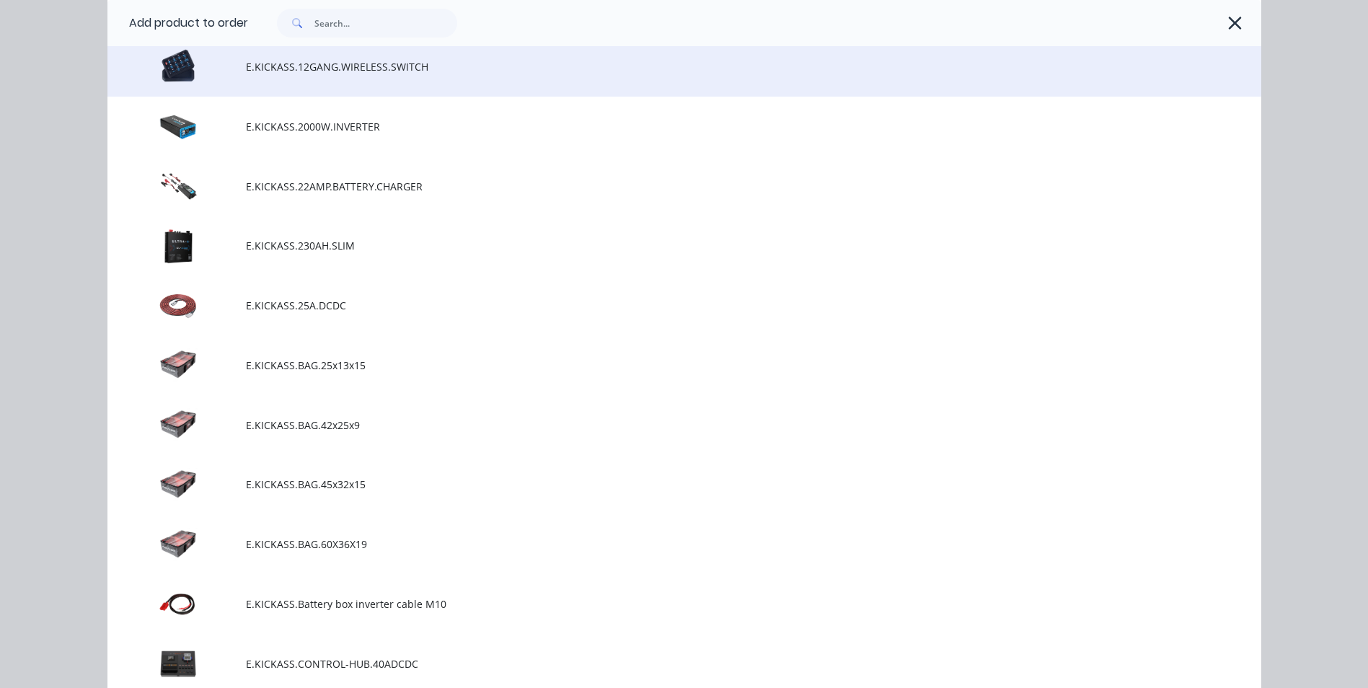
scroll to position [2091, 0]
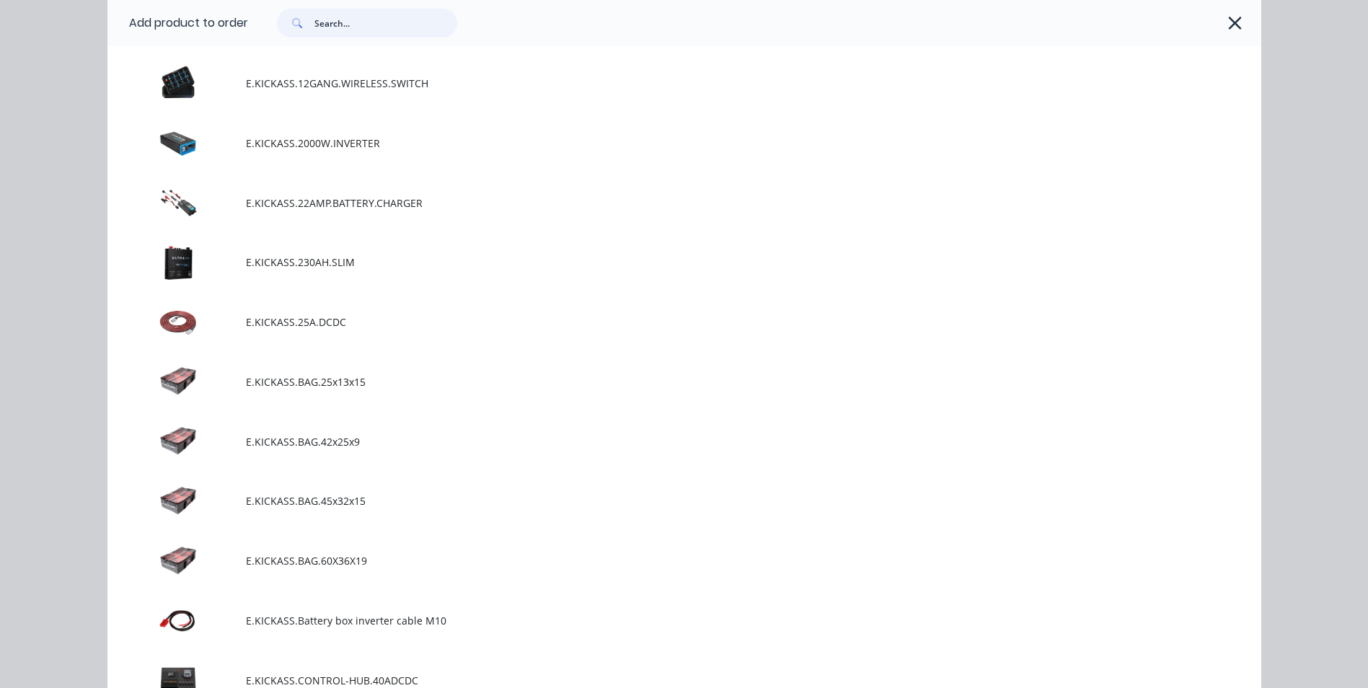
click at [376, 34] on input "text" at bounding box center [385, 23] width 143 height 29
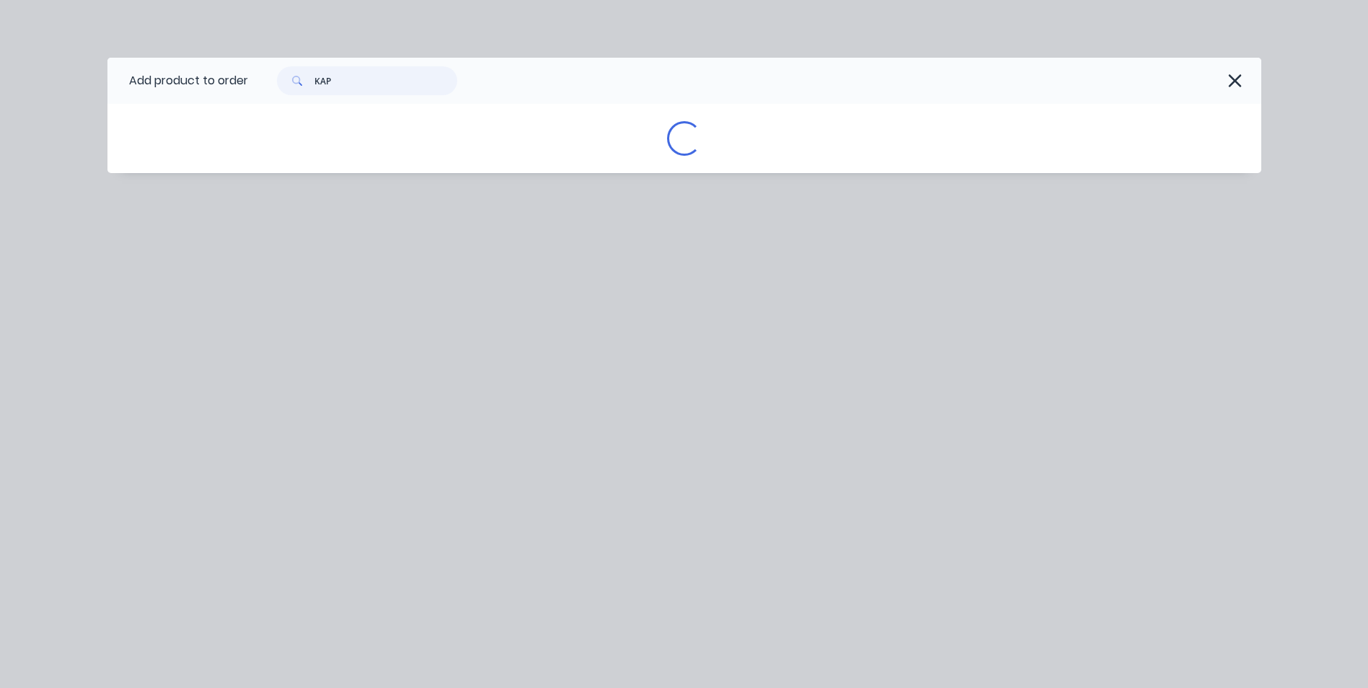
scroll to position [0, 0]
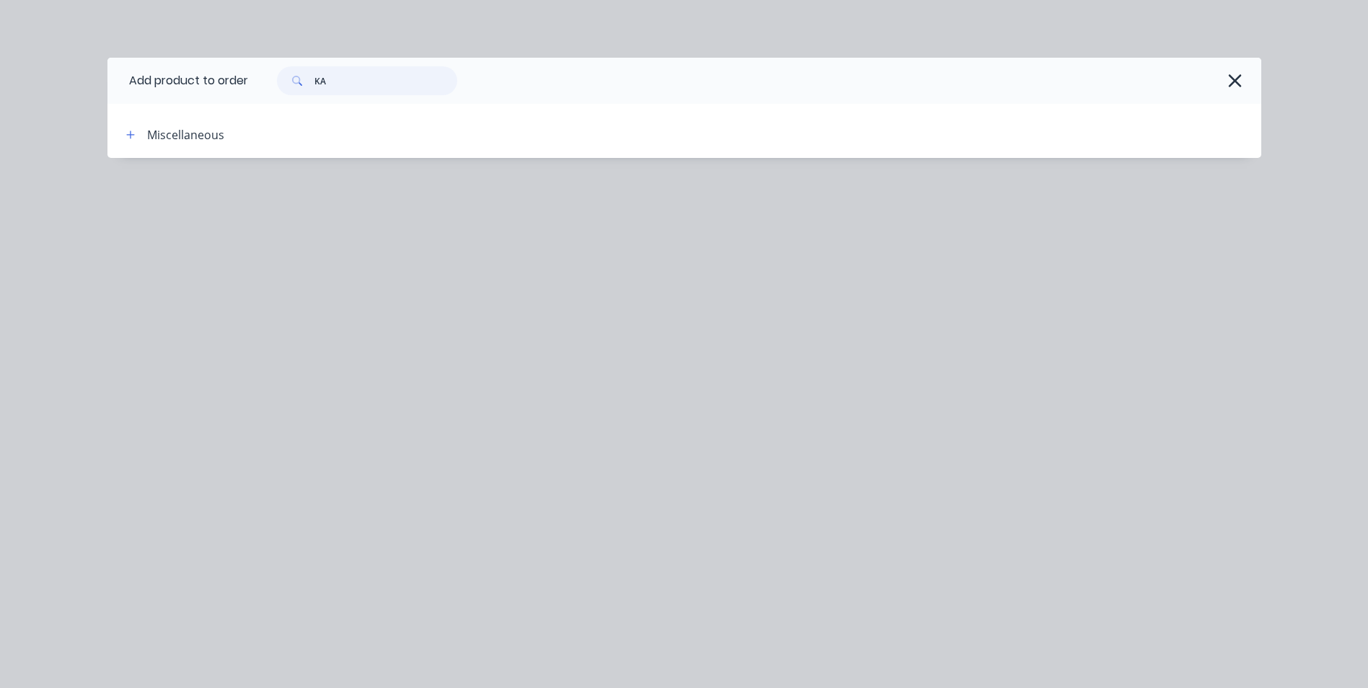
type input "K"
type input "T"
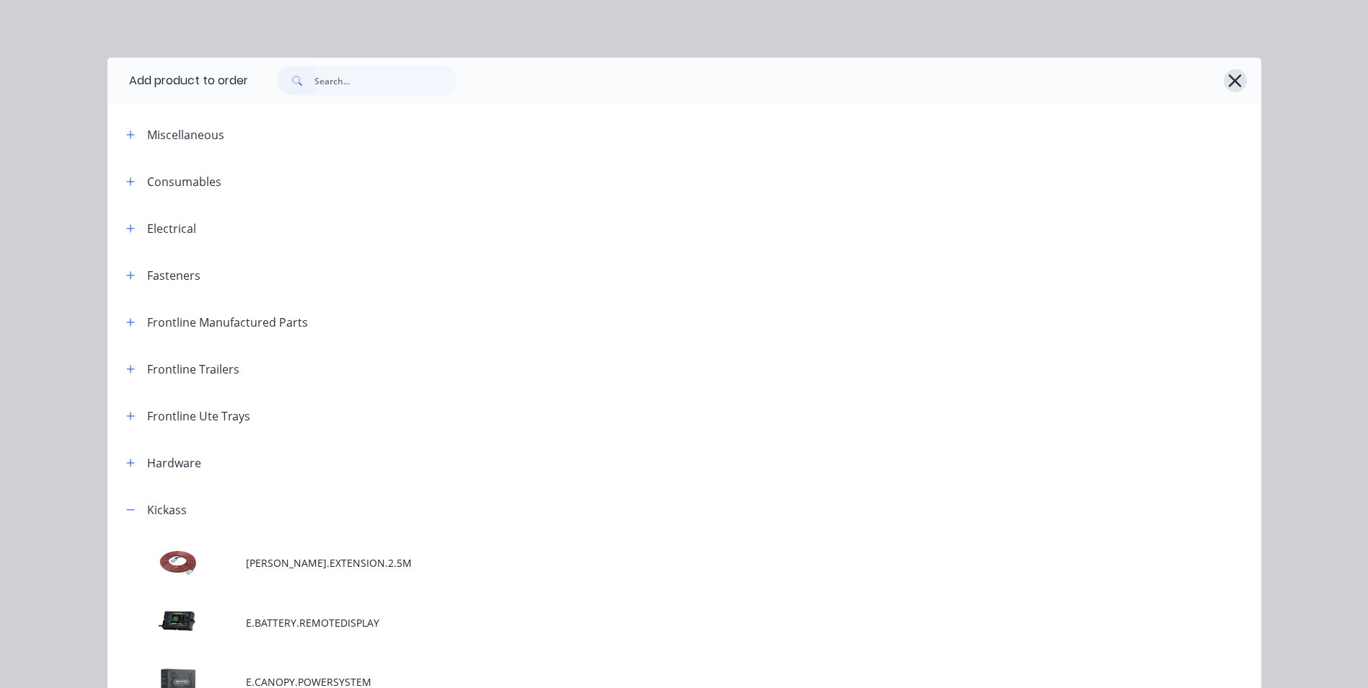
click at [1230, 74] on icon "button" at bounding box center [1234, 81] width 15 height 20
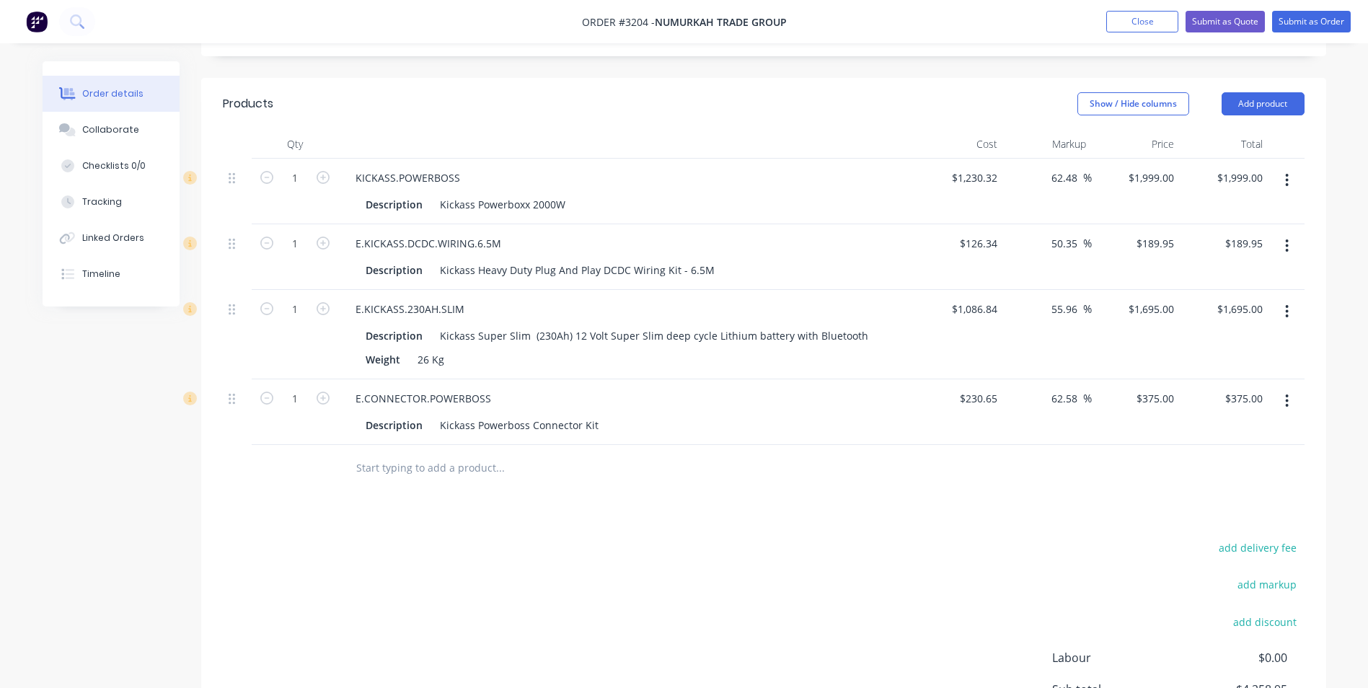
click at [1289, 238] on icon "button" at bounding box center [1287, 246] width 4 height 16
click at [1223, 360] on div "Delete" at bounding box center [1235, 370] width 111 height 21
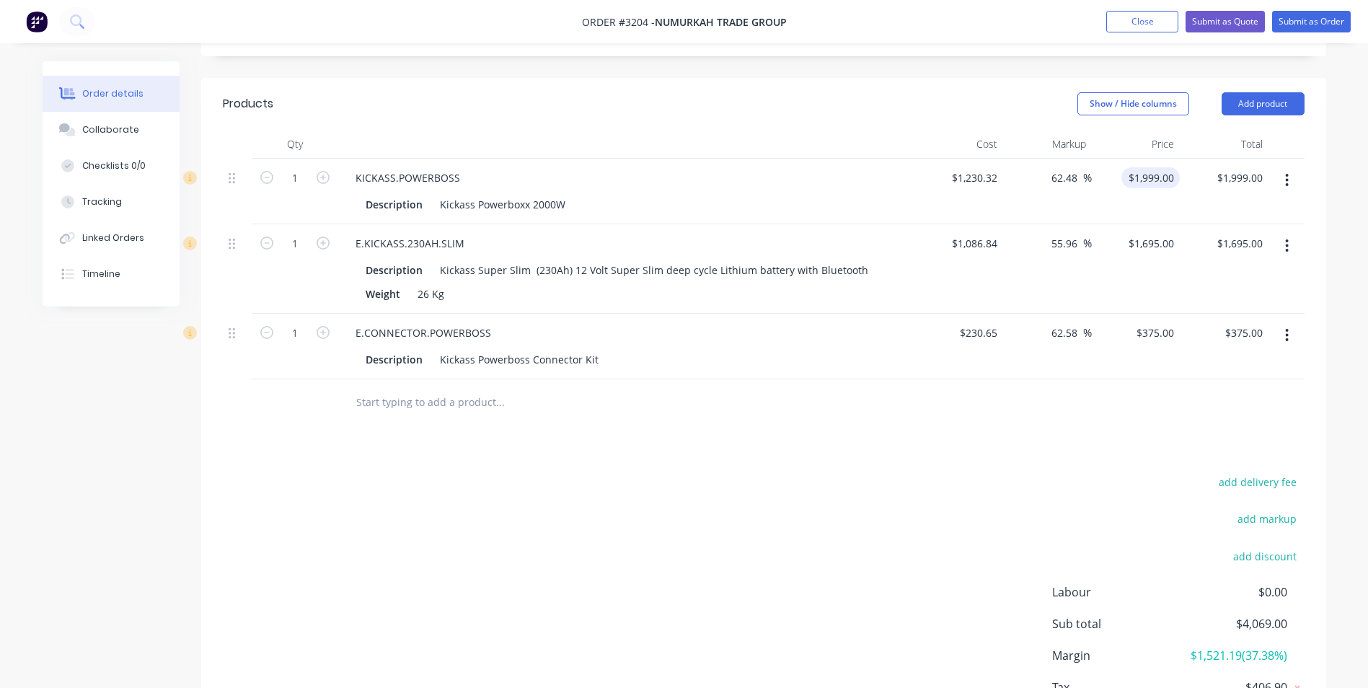
drag, startPoint x: 1258, startPoint y: 61, endPoint x: 1149, endPoint y: 132, distance: 129.8
click at [1259, 92] on button "Add product" at bounding box center [1263, 103] width 83 height 23
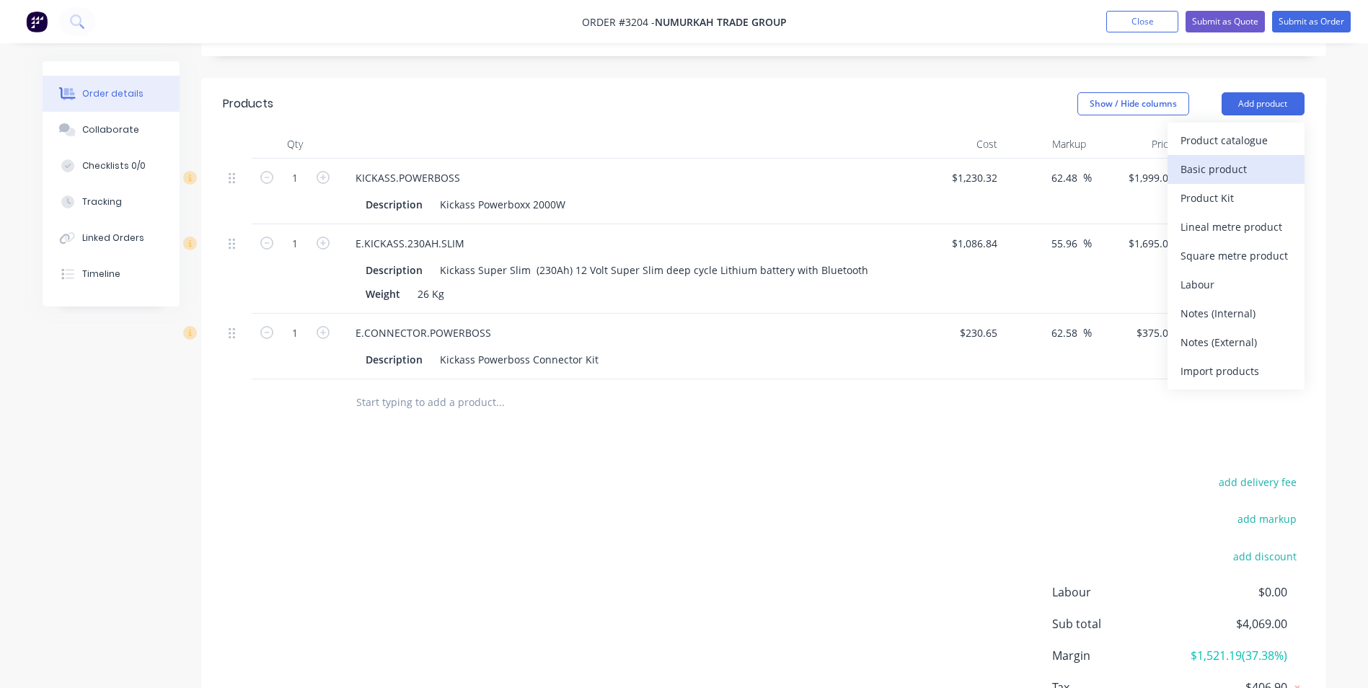
click at [1205, 159] on div "Basic product" at bounding box center [1235, 169] width 111 height 21
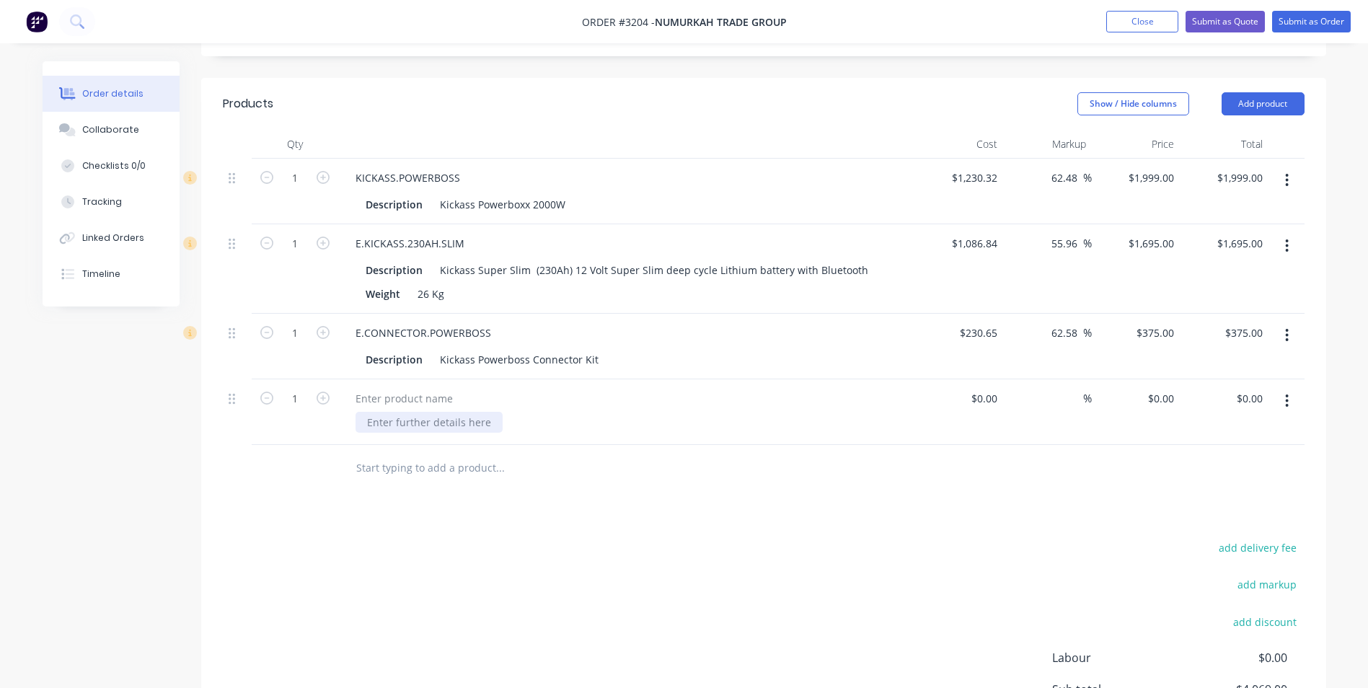
click at [384, 412] on div at bounding box center [429, 422] width 147 height 21
click at [381, 388] on div at bounding box center [404, 398] width 120 height 21
click at [425, 388] on div at bounding box center [404, 398] width 120 height 21
paste div
click at [422, 412] on div at bounding box center [429, 422] width 147 height 21
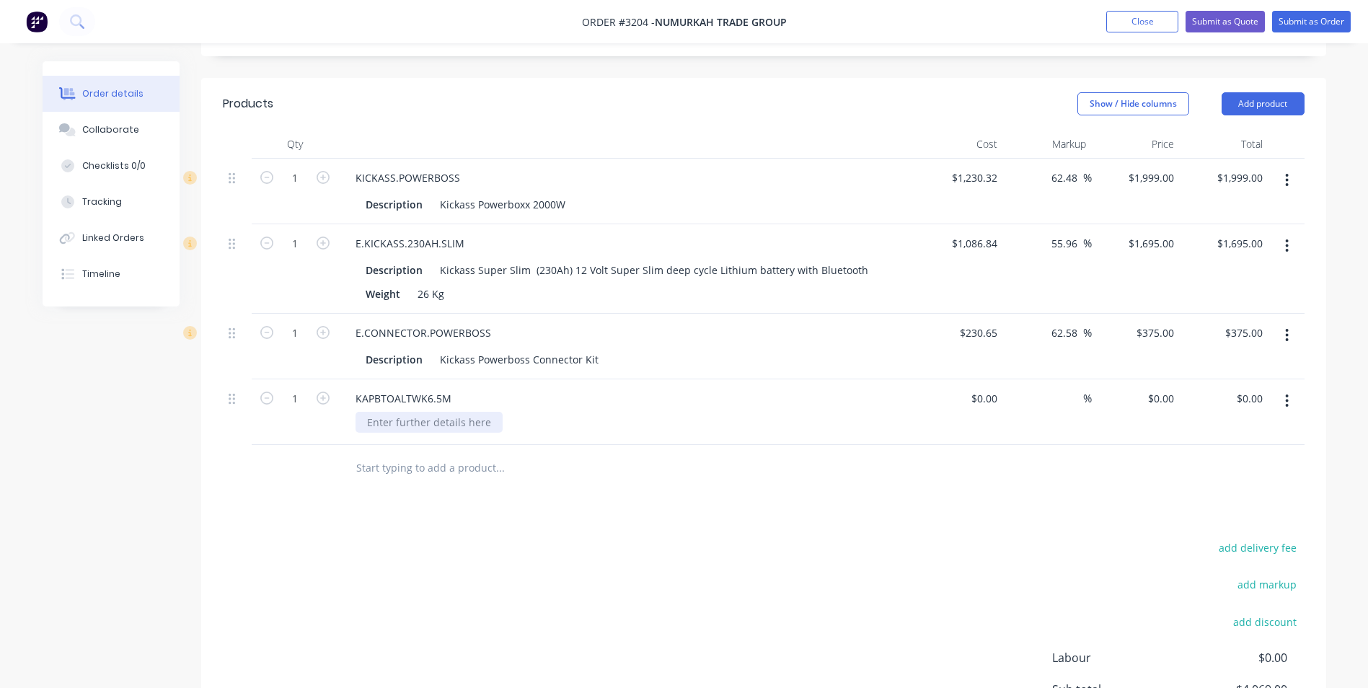
paste div
click at [989, 388] on input "$0.00" at bounding box center [986, 398] width 33 height 21
type input "$162.65"
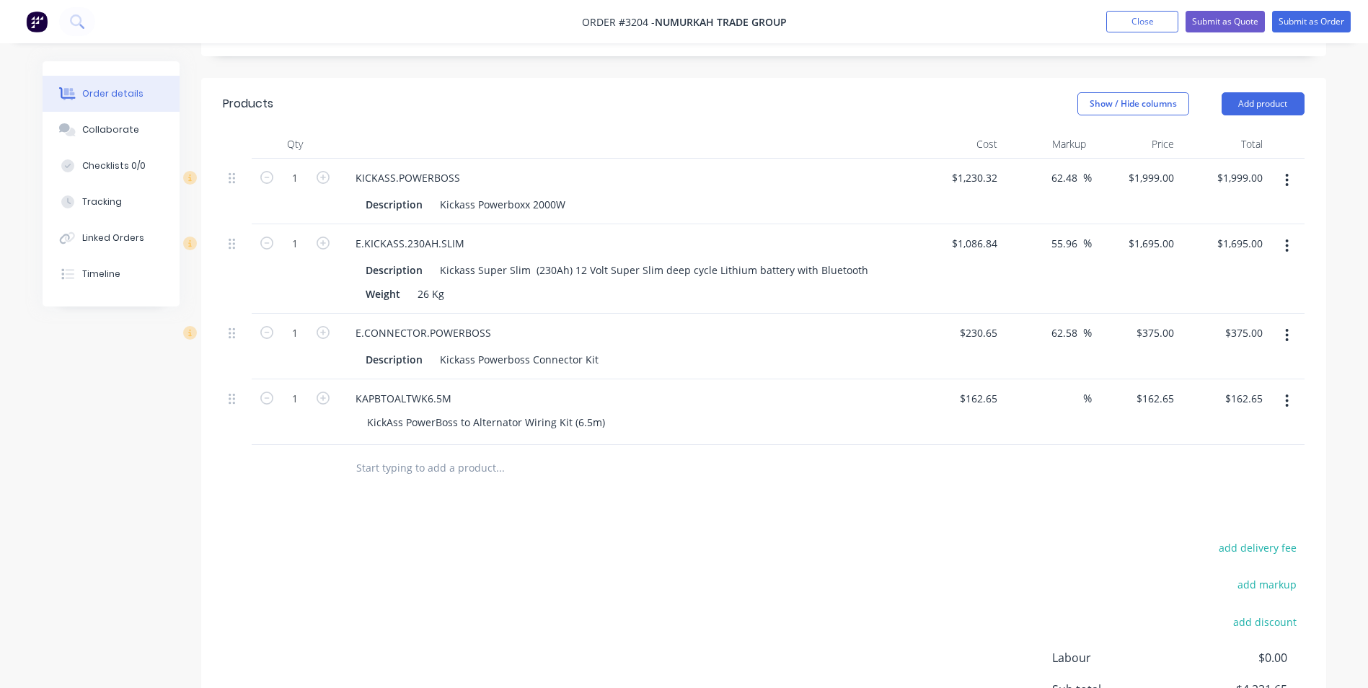
click at [976, 445] on div at bounding box center [764, 468] width 1082 height 47
click at [1060, 379] on div "%" at bounding box center [1047, 412] width 89 height 66
click at [1067, 388] on input at bounding box center [1075, 398] width 17 height 21
type input "30"
type input "$211.445"
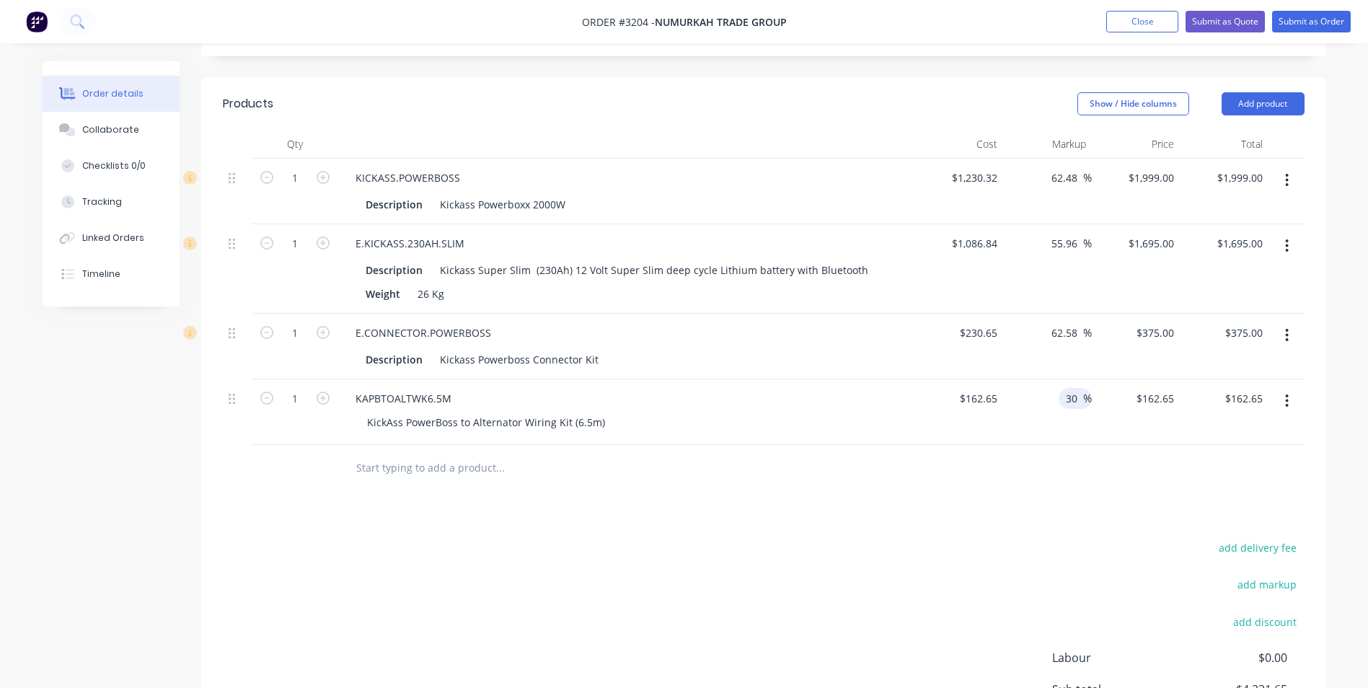
type input "$211.45"
click at [968, 469] on div "Products Show / Hide columns Add product Qty Cost Markup Price Total 1 KICKASS.…" at bounding box center [763, 458] width 1125 height 760
click at [1071, 388] on input "30" at bounding box center [1073, 398] width 19 height 21
type input "40"
type input "227.71"
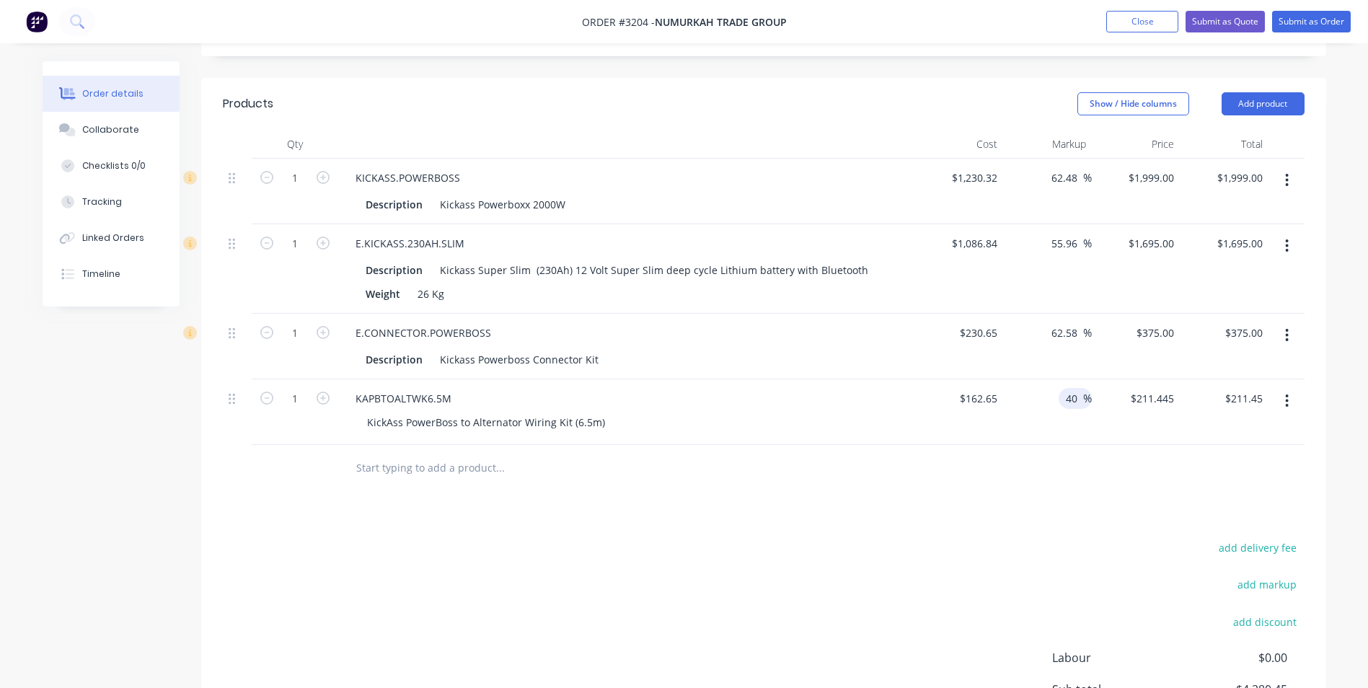
type input "$227.71"
click at [1067, 459] on div "Products Show / Hide columns Add product Qty Cost Markup Price Total 1 KICKASS.…" at bounding box center [763, 458] width 1125 height 760
click at [1157, 388] on input "227.71" at bounding box center [1157, 398] width 45 height 21
type input "249"
type input "53.09"
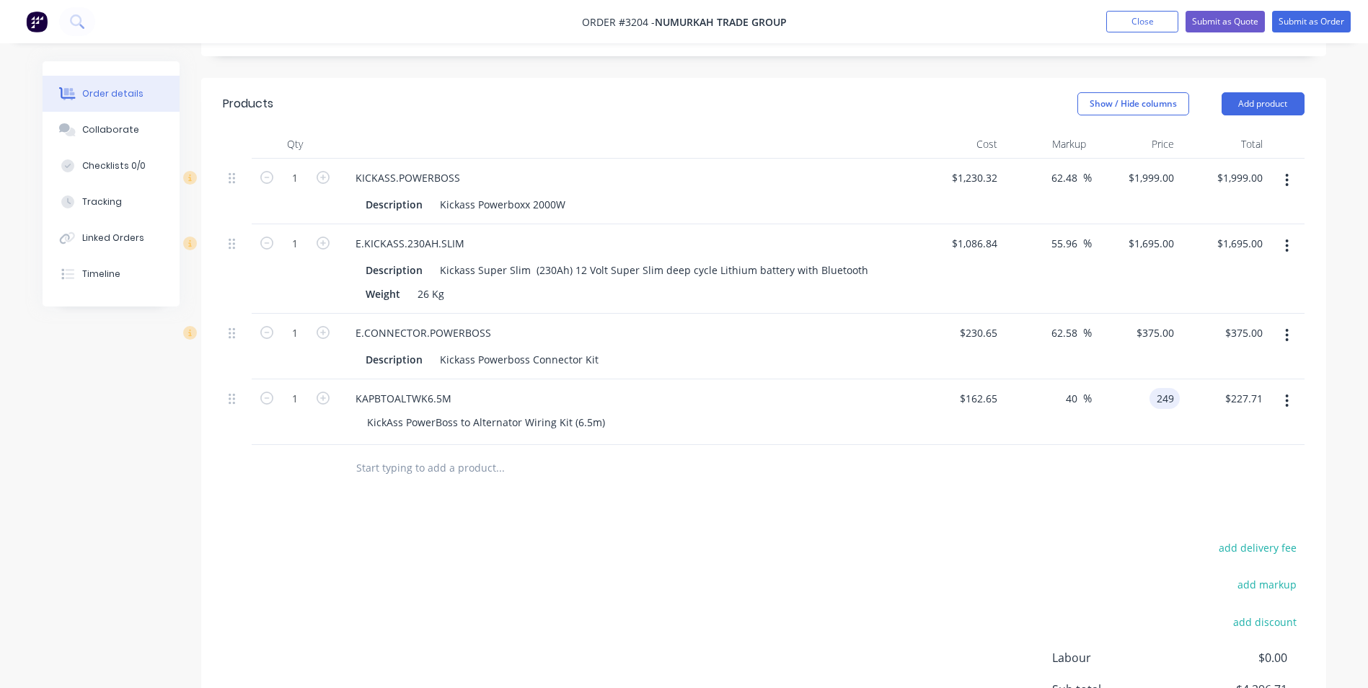
type input "$249.00"
click at [1043, 460] on div "Products Show / Hide columns Add product Qty Cost Markup Price Total 1 KICKASS.…" at bounding box center [763, 458] width 1125 height 760
click at [1241, 92] on button "Add product" at bounding box center [1263, 103] width 83 height 23
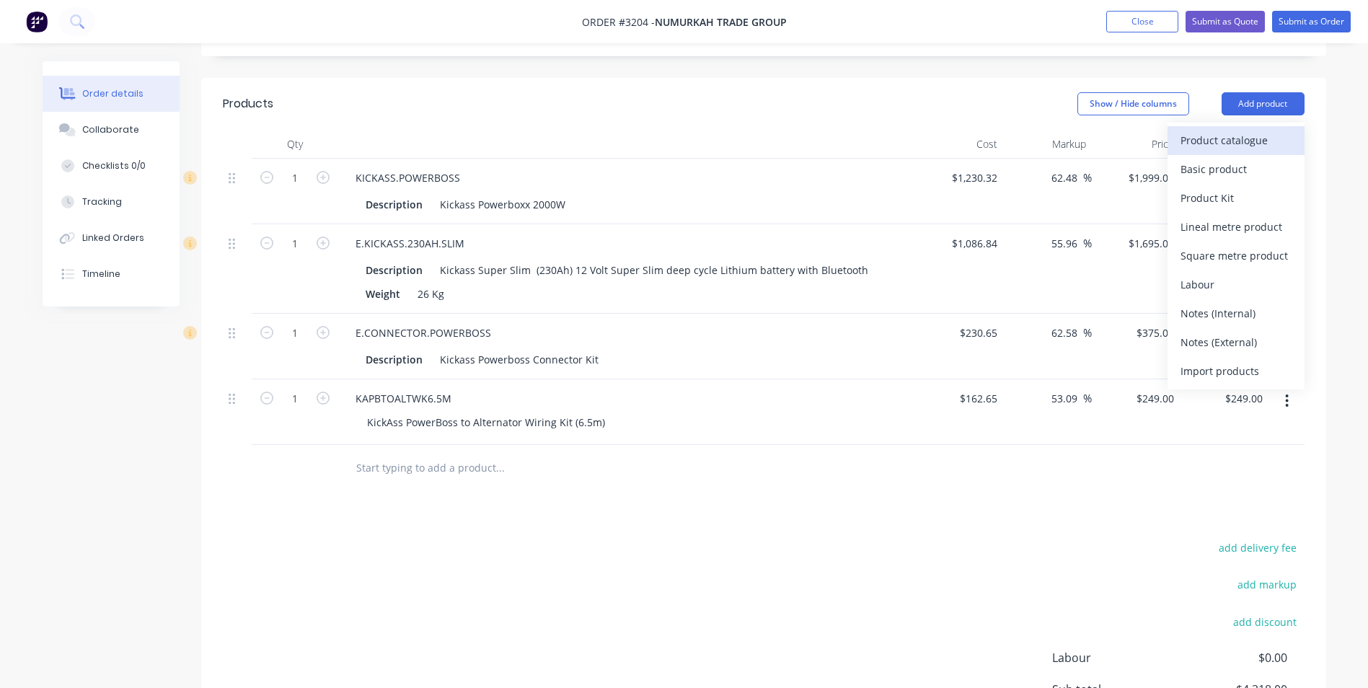
click at [1186, 130] on div "Product catalogue" at bounding box center [1235, 140] width 111 height 21
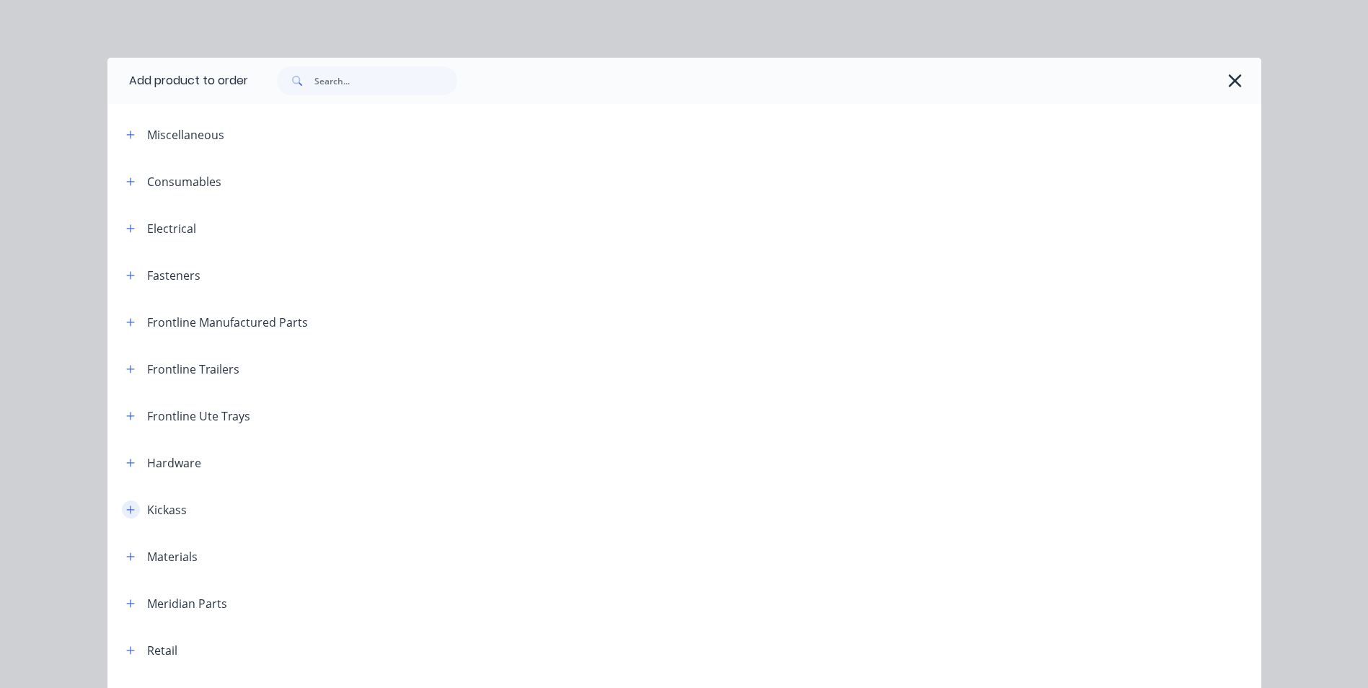
click at [126, 505] on icon "button" at bounding box center [130, 510] width 9 height 10
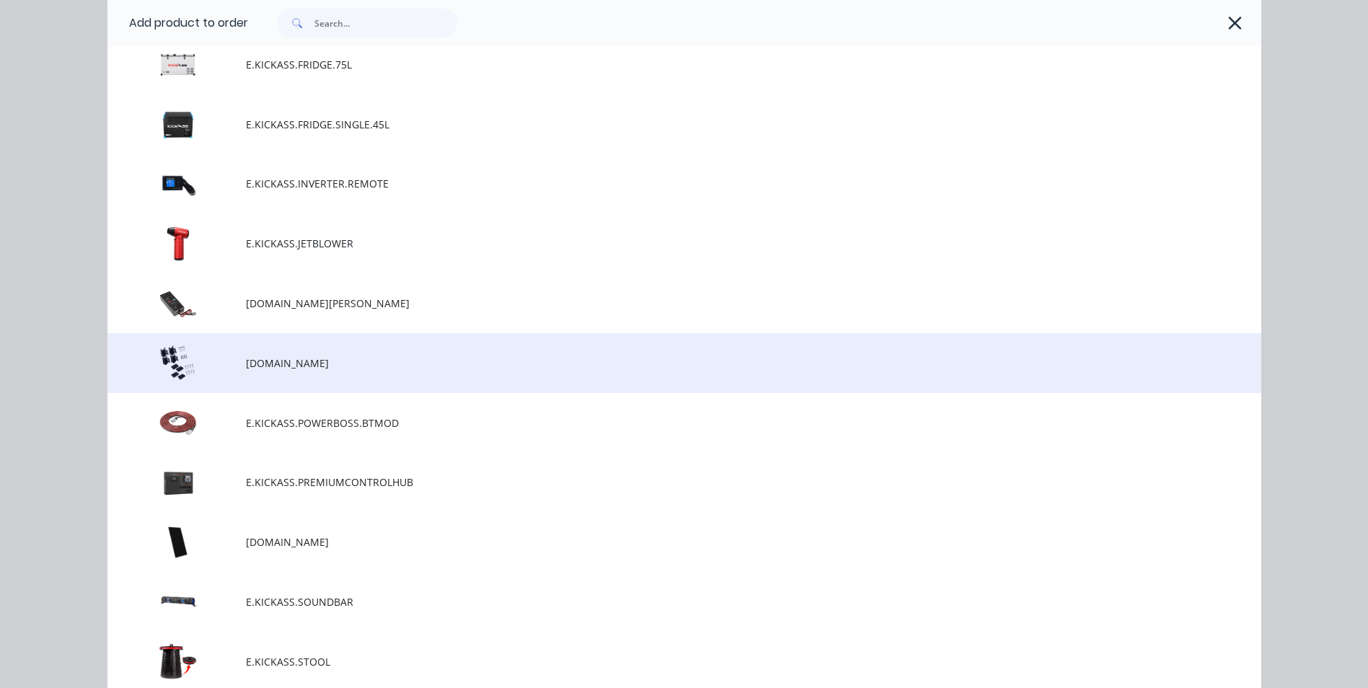
scroll to position [3029, 0]
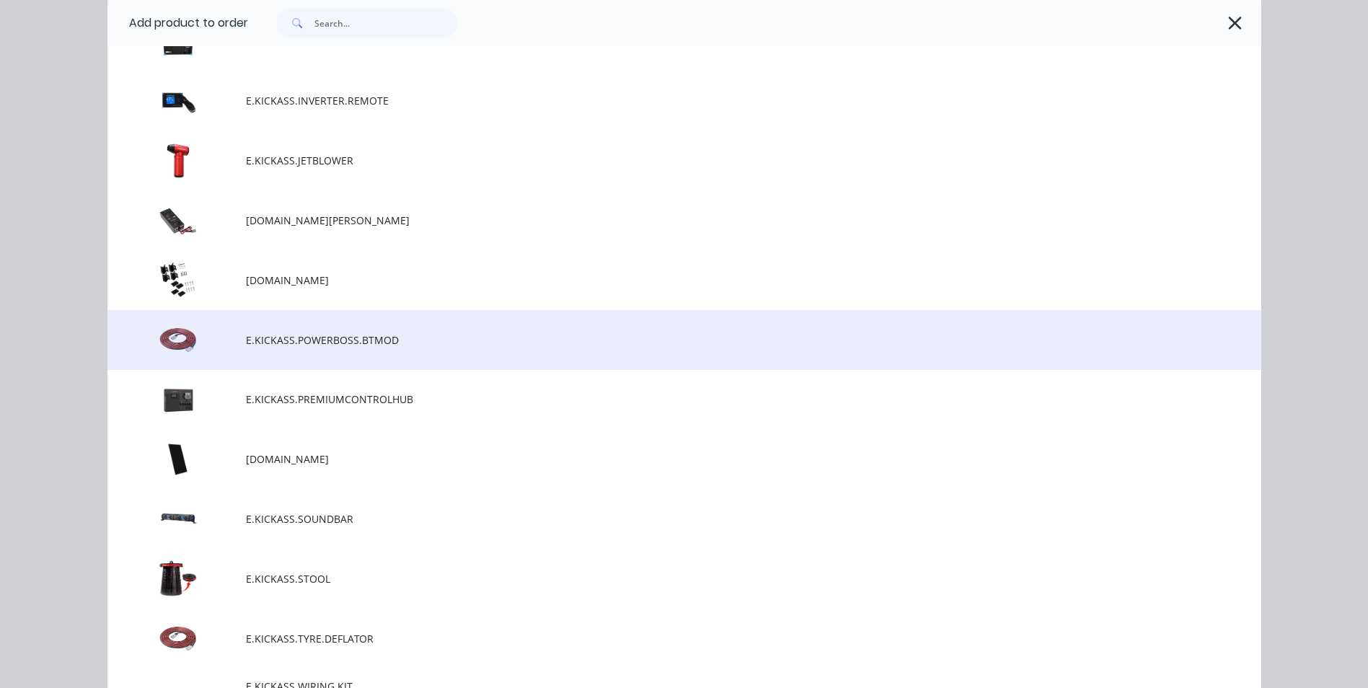
click at [258, 345] on span "E.KICKASS.POWERBOSS.BTMOD" at bounding box center [652, 339] width 812 height 15
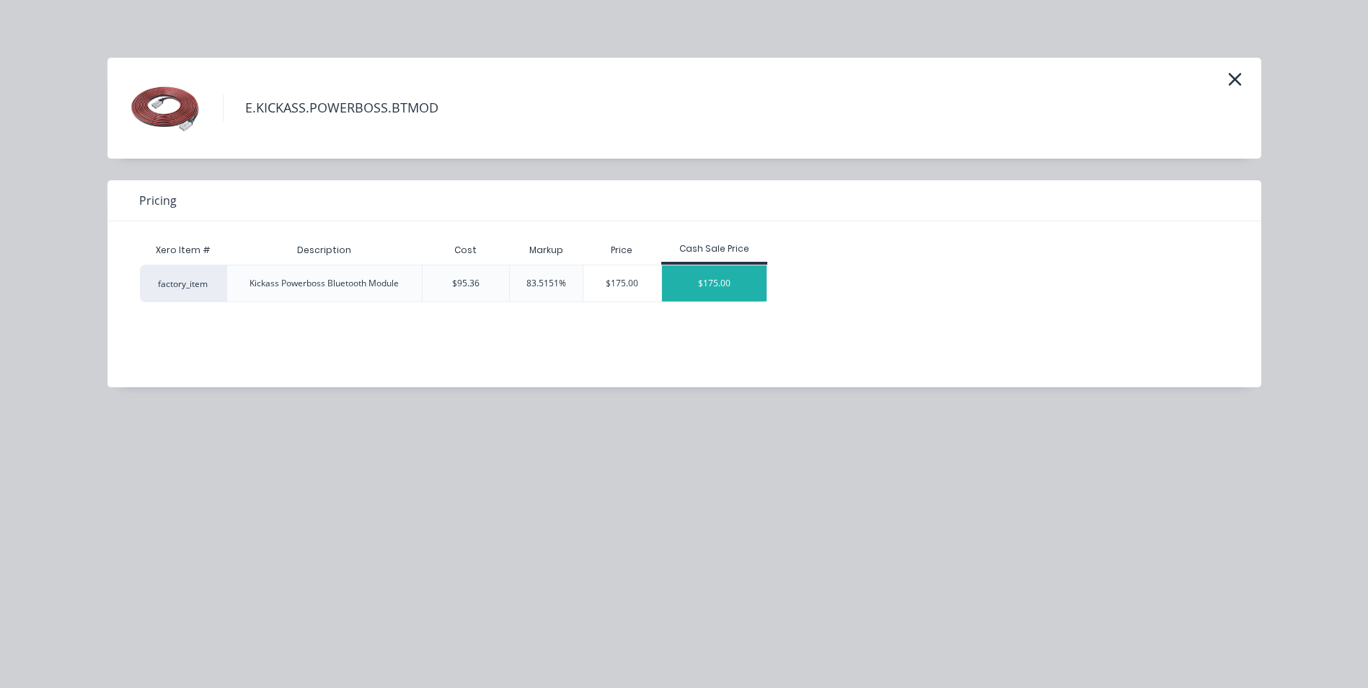
click at [728, 281] on div "$175.00" at bounding box center [714, 283] width 105 height 36
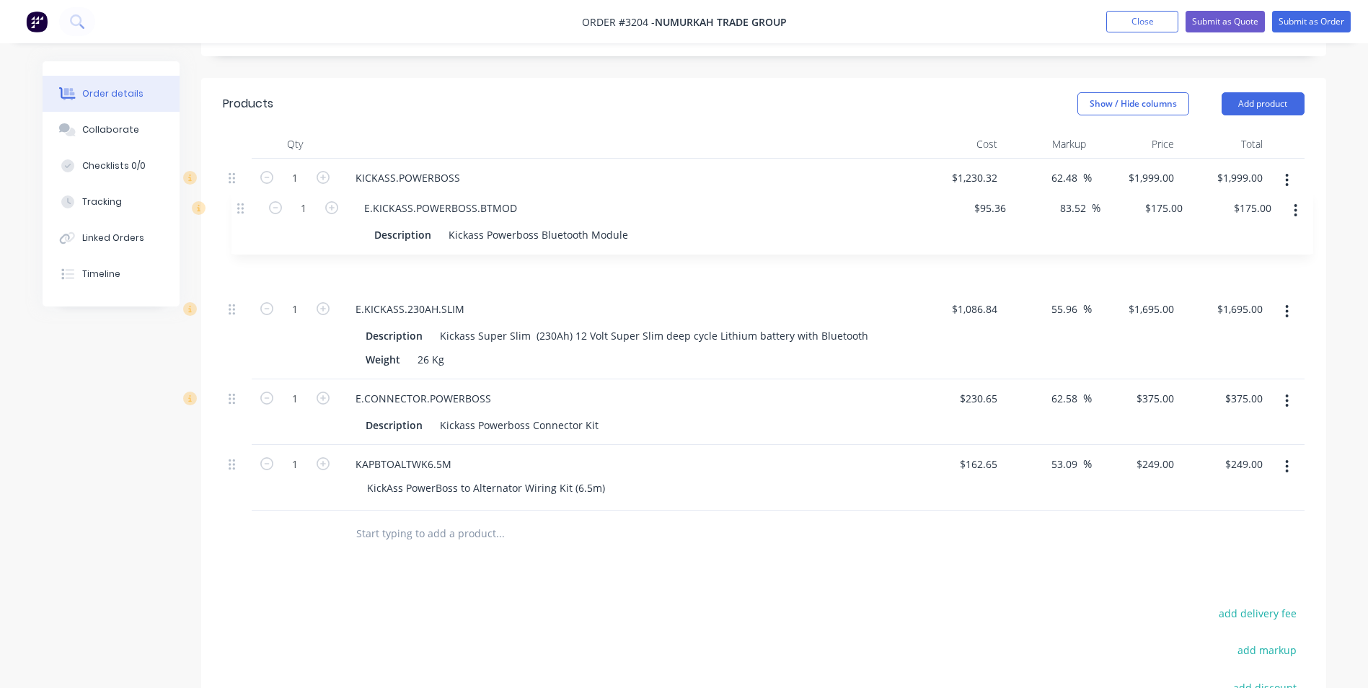
drag, startPoint x: 230, startPoint y: 425, endPoint x: 241, endPoint y: 196, distance: 229.6
click at [241, 196] on div "1 KICKASS.POWERBOSS Description Kickass Powerboxx 2000W $1,230.32 $1,230.32 62.…" at bounding box center [764, 335] width 1082 height 352
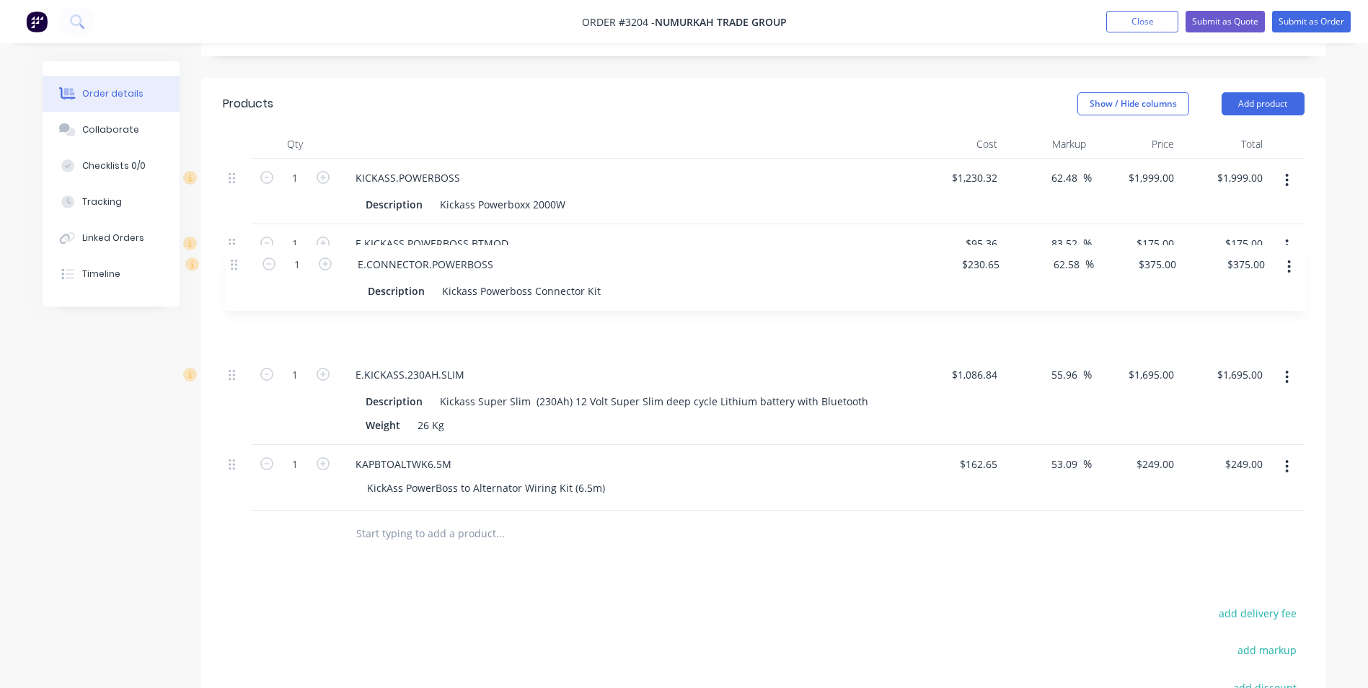
drag, startPoint x: 231, startPoint y: 366, endPoint x: 235, endPoint y: 265, distance: 101.0
click at [235, 265] on div "1 KICKASS.POWERBOSS Description Kickass Powerboxx 2000W $1,230.32 $1,230.32 62.…" at bounding box center [764, 335] width 1082 height 352
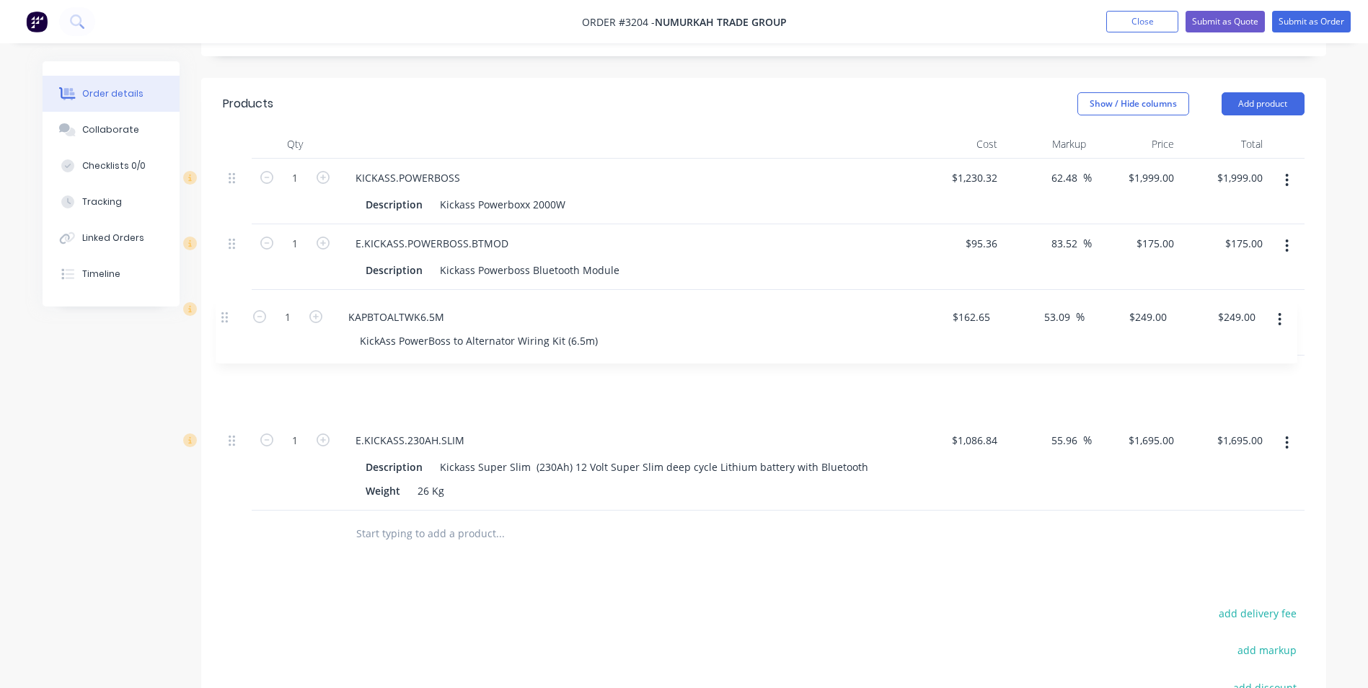
drag, startPoint x: 233, startPoint y: 425, endPoint x: 226, endPoint y: 316, distance: 109.8
click at [226, 316] on div "1 KICKASS.POWERBOSS Description Kickass Powerboxx 2000W $1,230.32 $1,230.32 62.…" at bounding box center [764, 335] width 1082 height 352
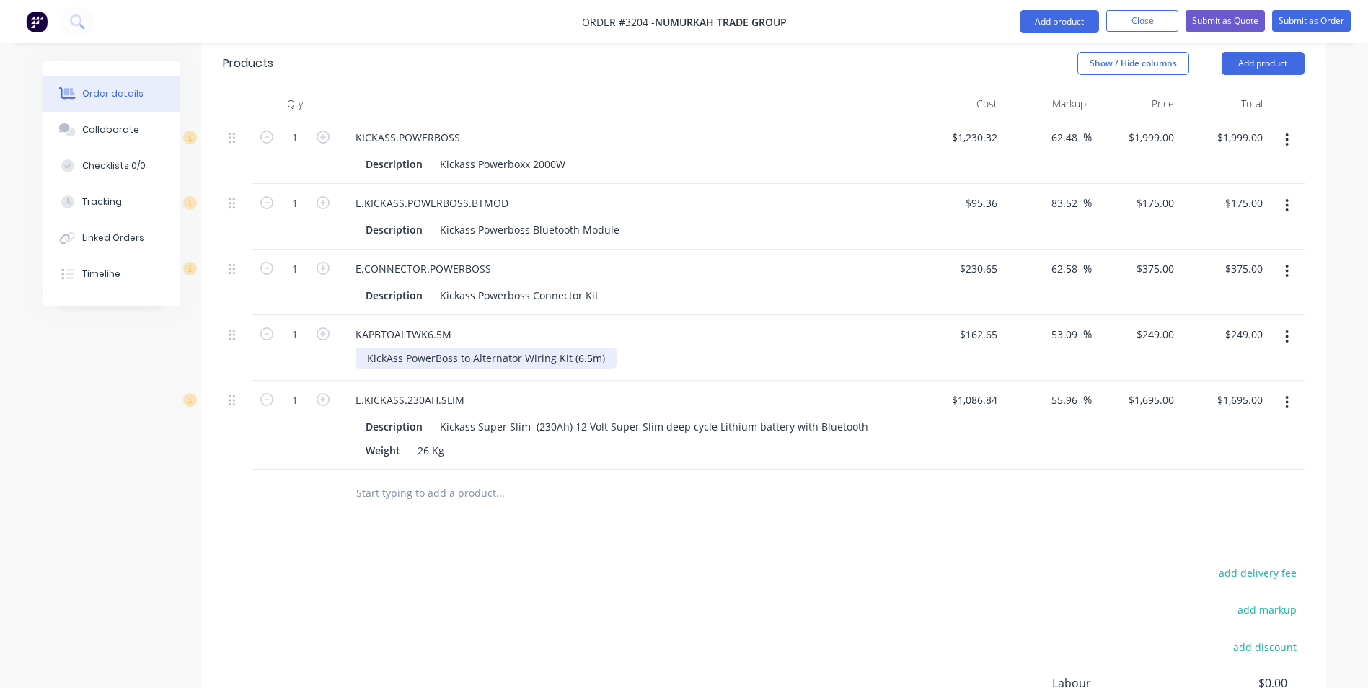
scroll to position [545, 0]
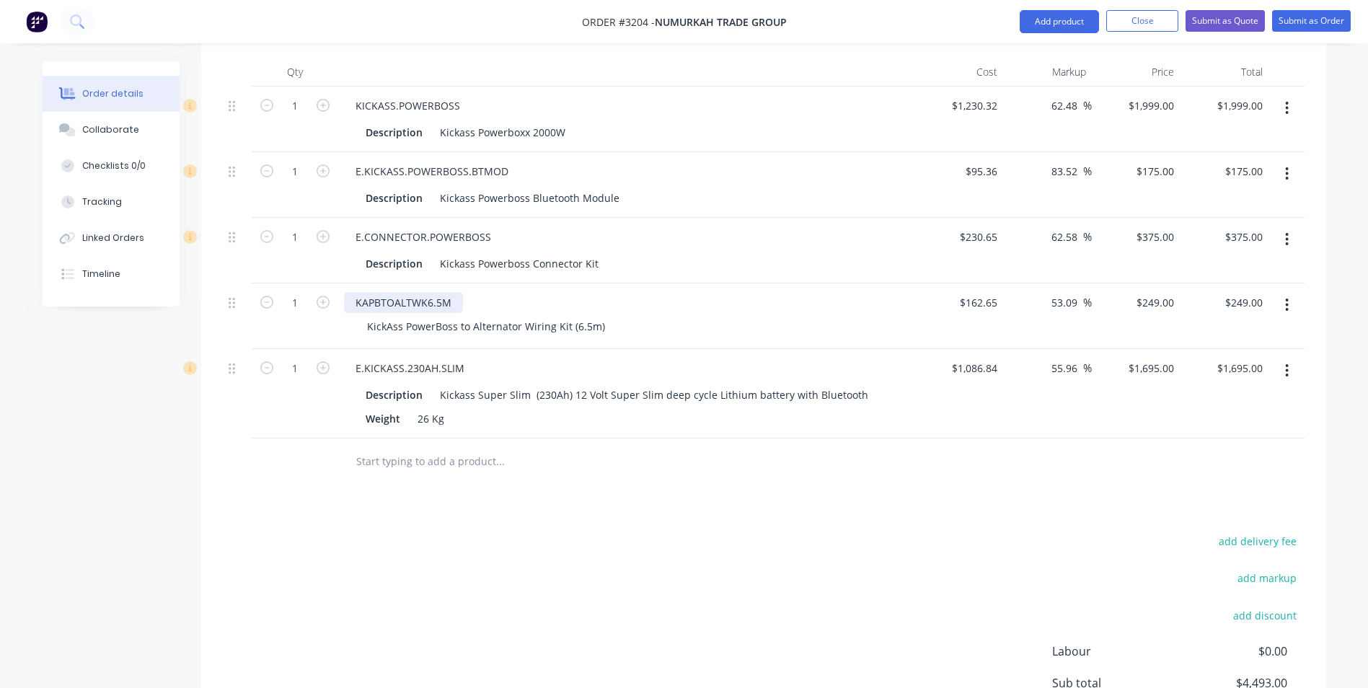
click at [438, 292] on div "KAPBTOALTWK6.5M" at bounding box center [403, 302] width 119 height 21
click at [588, 316] on div "KickAss PowerBoss to Alternator Wiring Kit (6.5m)" at bounding box center [486, 326] width 261 height 21
click at [1140, 283] on div "249 249" at bounding box center [1136, 316] width 89 height 66
type input "299"
type input "83.83"
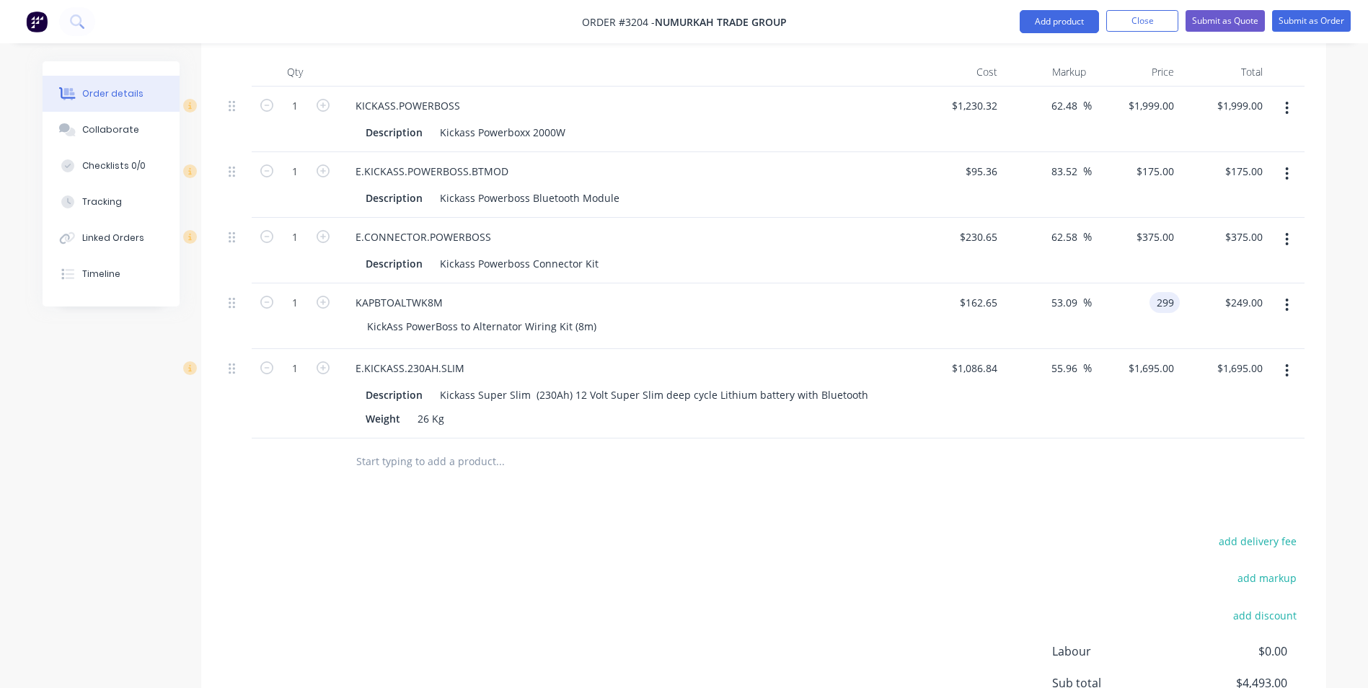
type input "$299.00"
click at [829, 445] on div "Products Show / Hide columns Add product Qty Cost Markup Price Total 1 KICKASS.…" at bounding box center [763, 419] width 1125 height 826
click at [1061, 25] on button "Add product" at bounding box center [1059, 21] width 79 height 23
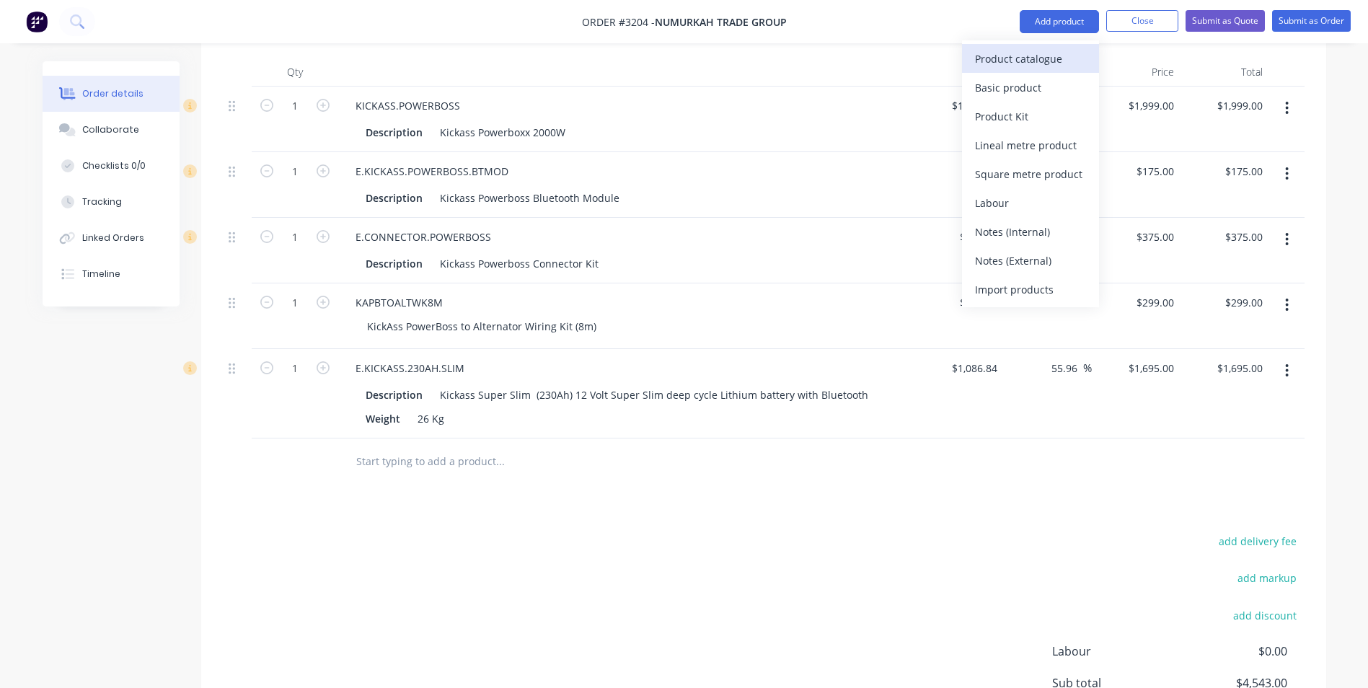
click at [1025, 67] on div "Product catalogue" at bounding box center [1030, 58] width 111 height 21
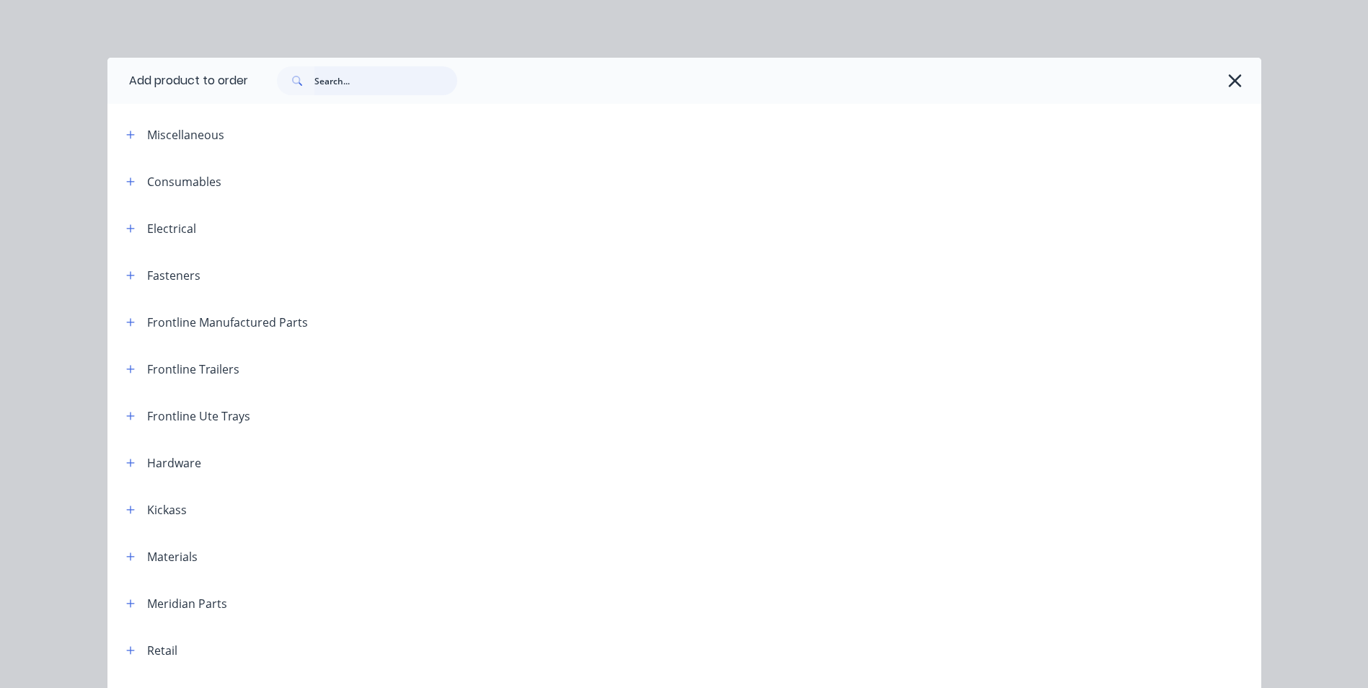
click at [331, 79] on input "text" at bounding box center [385, 80] width 143 height 29
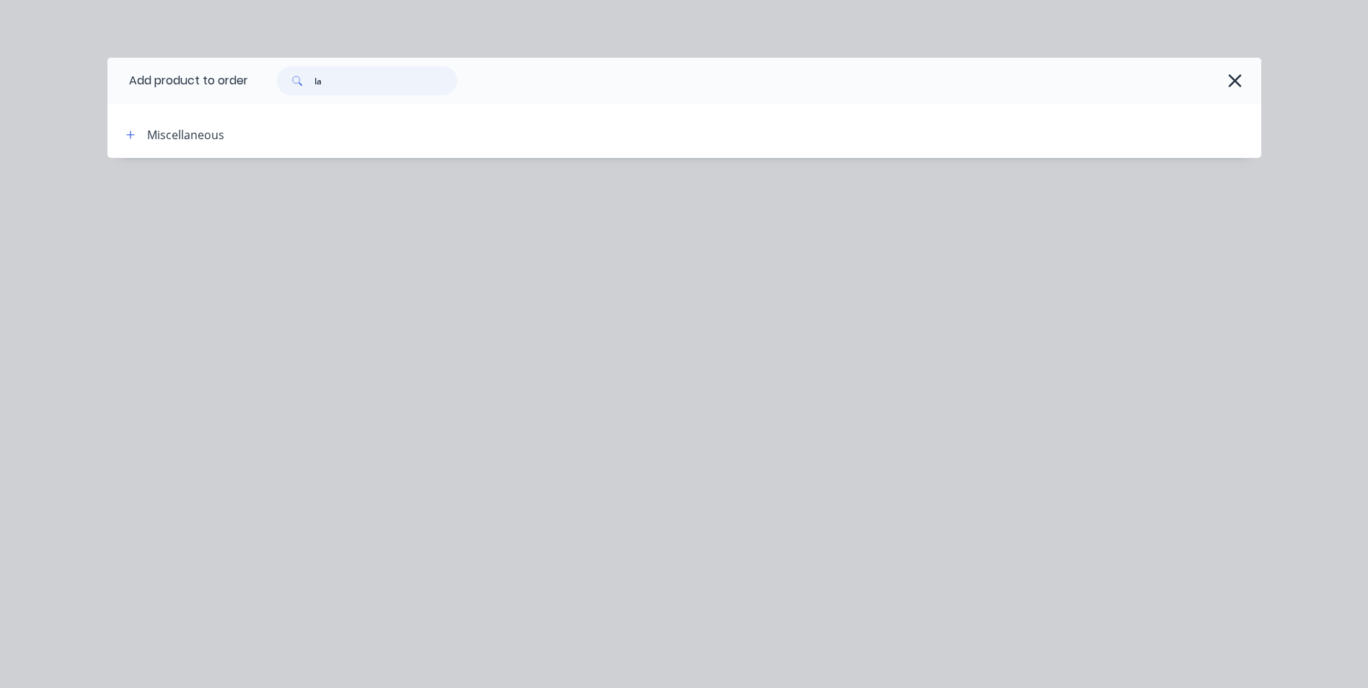
type input "l"
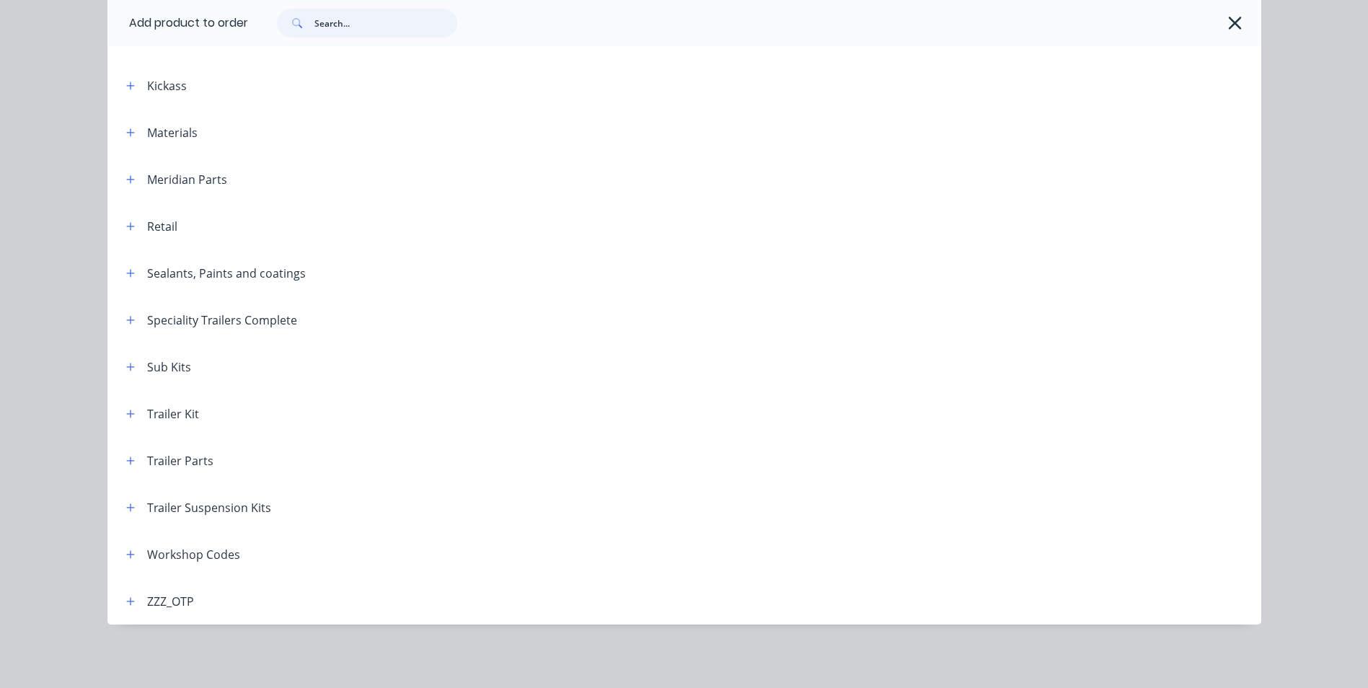
scroll to position [690, 0]
click at [126, 557] on icon "button" at bounding box center [130, 554] width 9 height 10
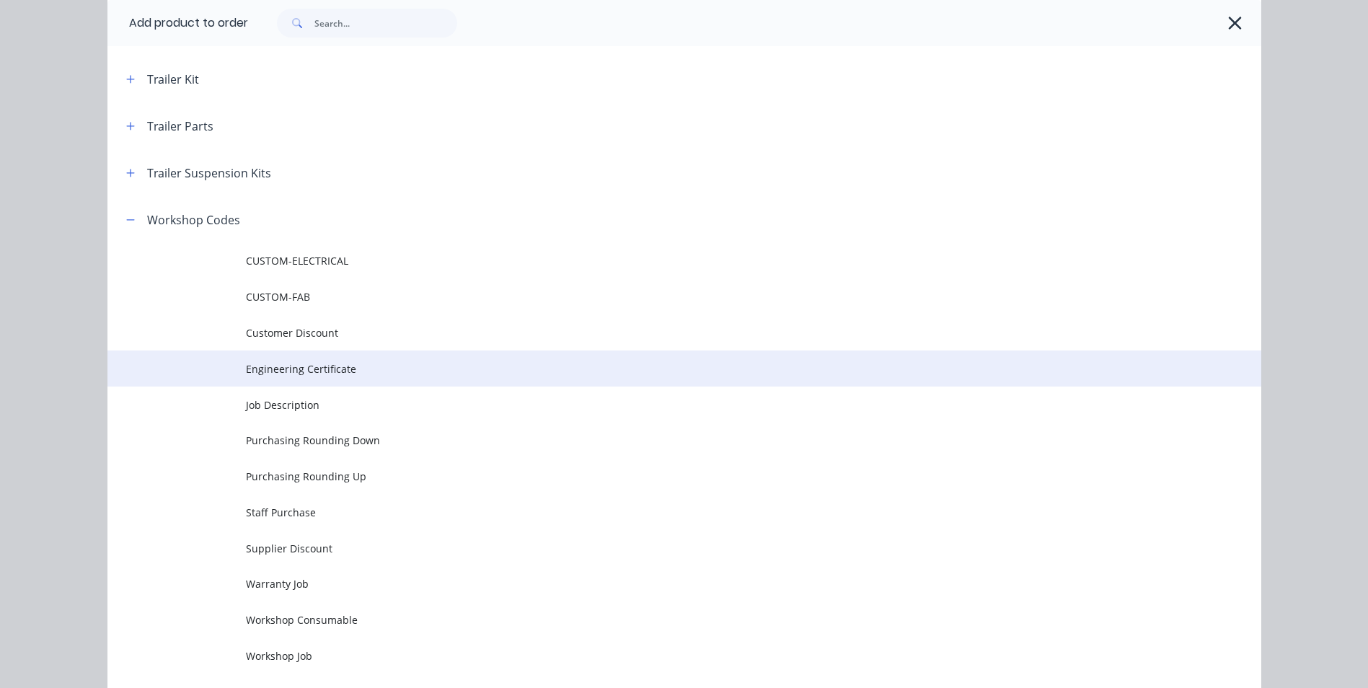
scroll to position [785, 0]
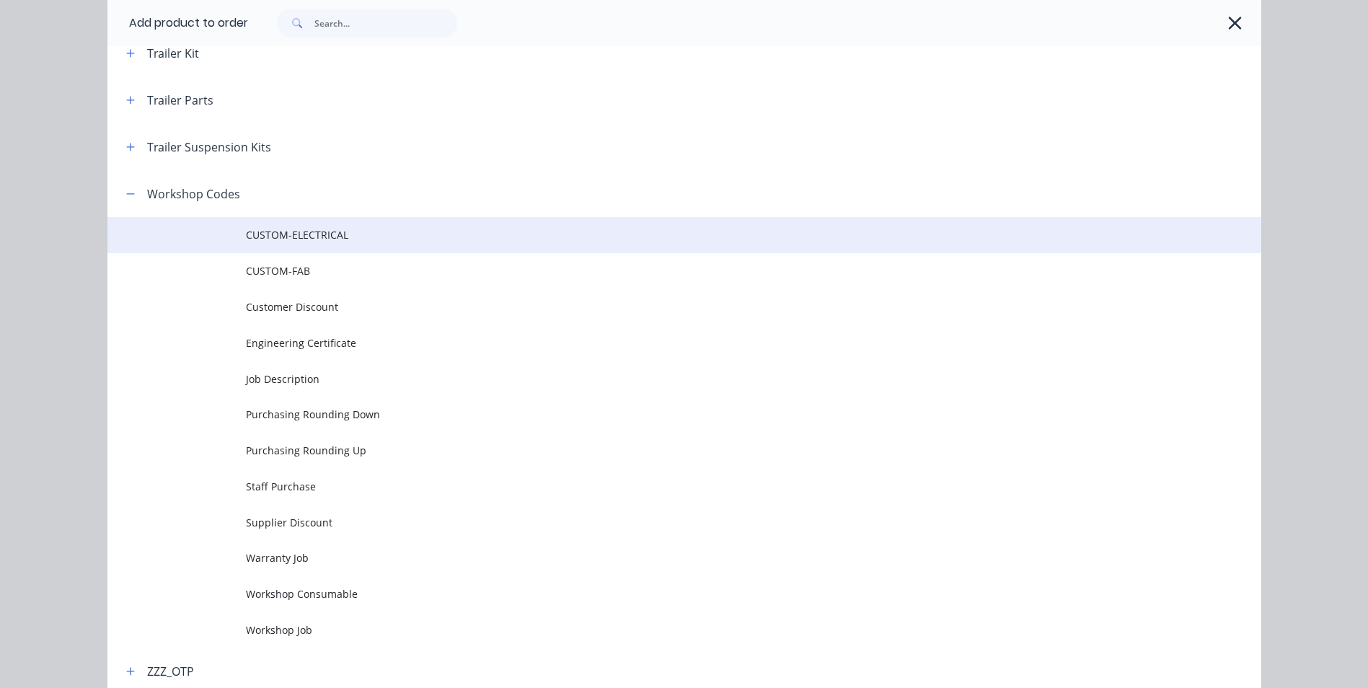
click at [319, 239] on span "CUSTOM-ELECTRICAL" at bounding box center [652, 234] width 812 height 15
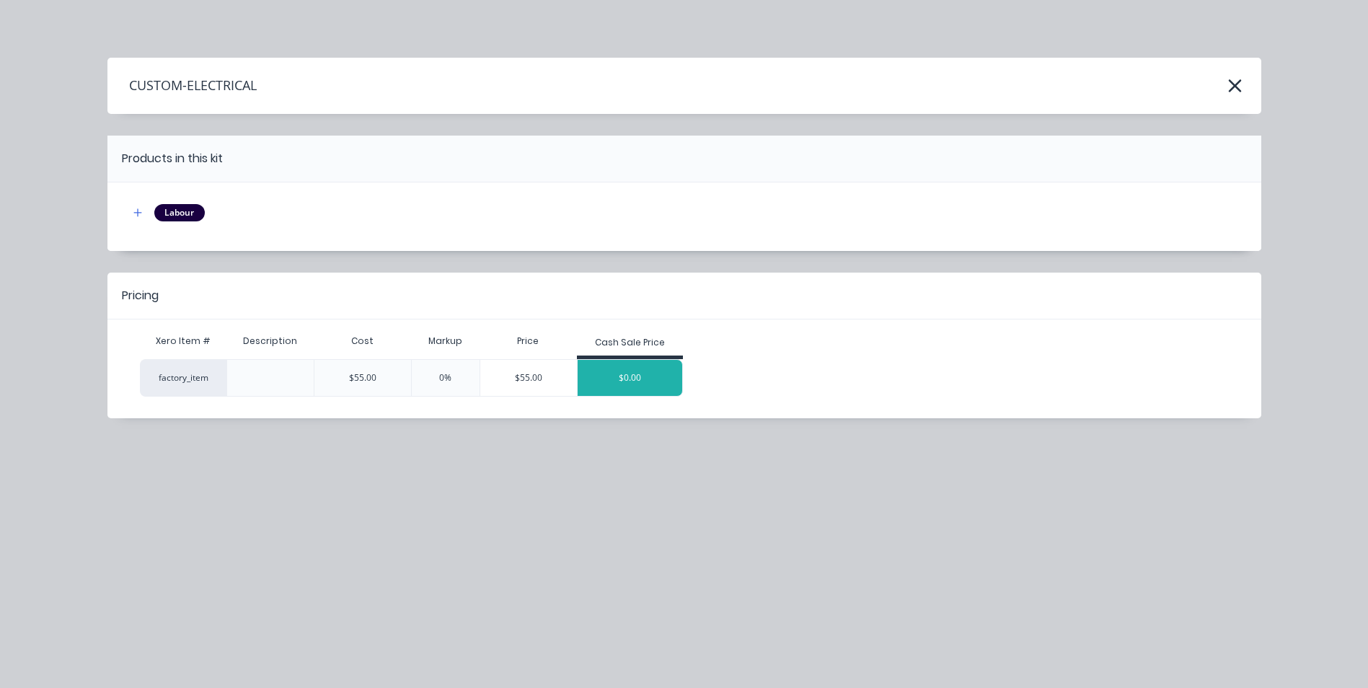
click at [618, 390] on div "$0.00" at bounding box center [630, 378] width 105 height 36
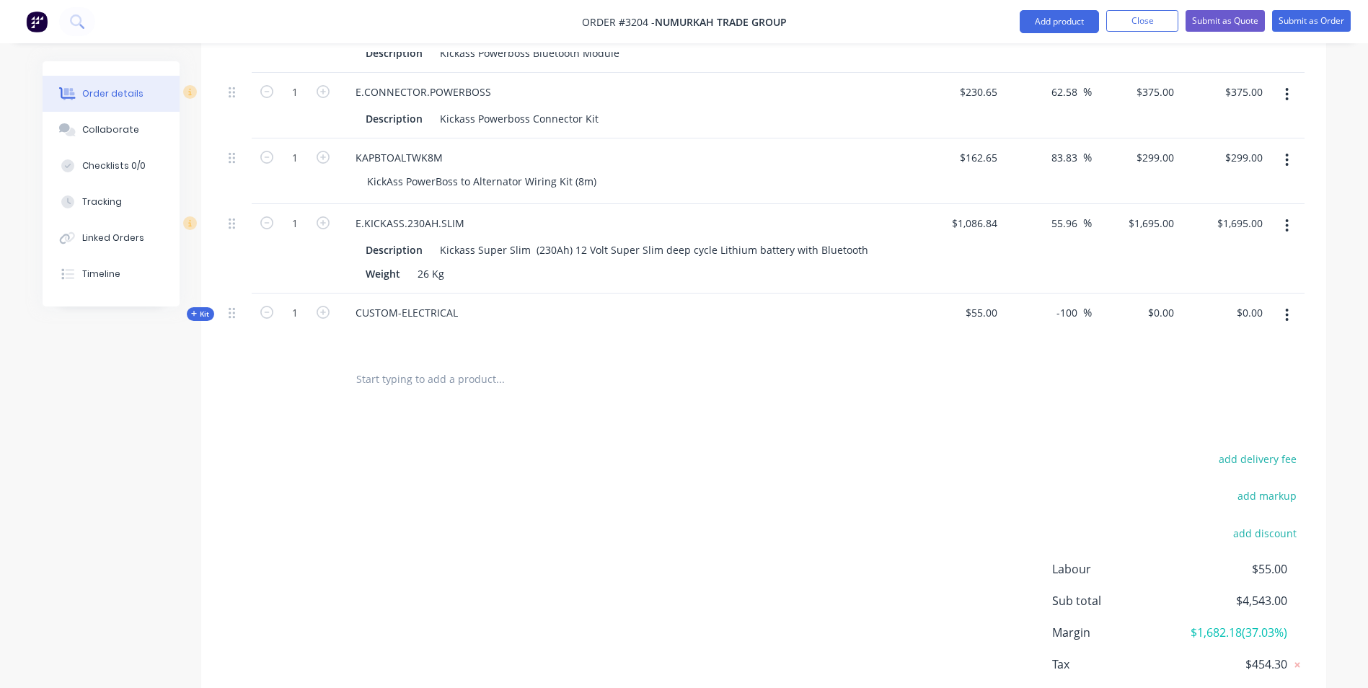
scroll to position [546, 0]
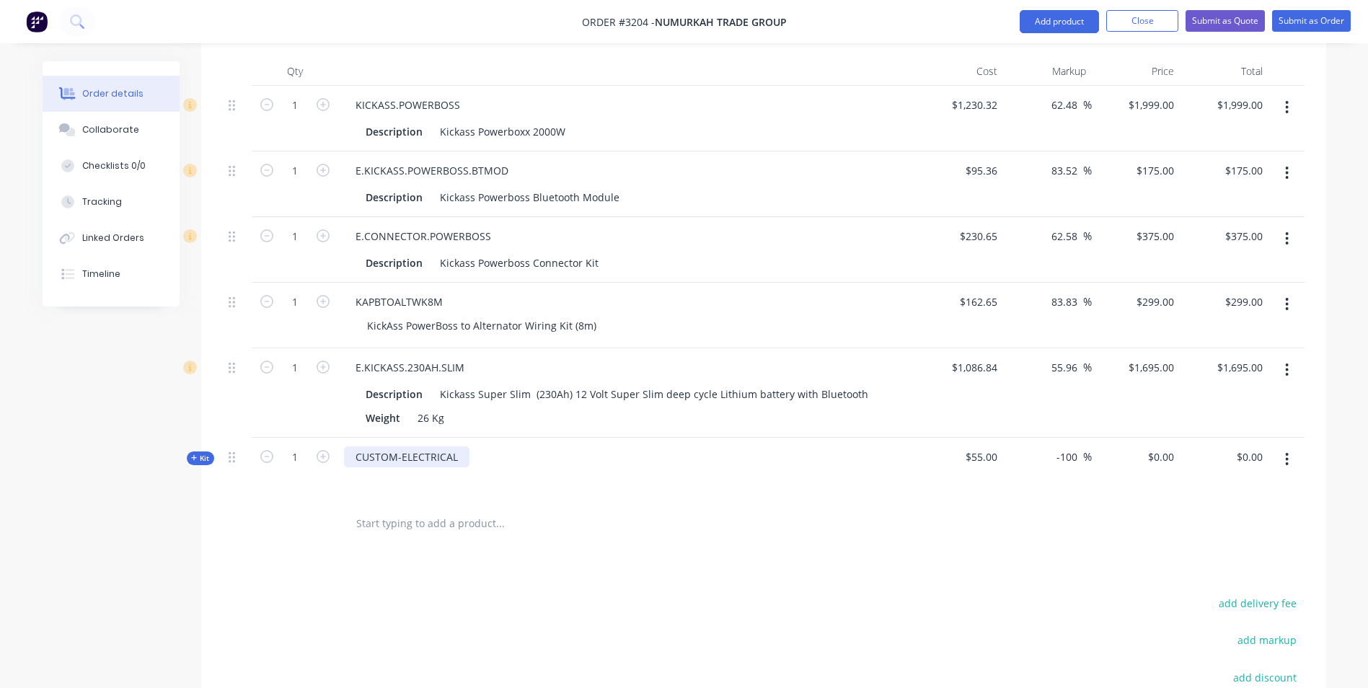
click at [456, 446] on div "CUSTOM-ELECTRICAL" at bounding box center [406, 456] width 125 height 21
click at [977, 449] on span "$55.00" at bounding box center [959, 456] width 77 height 15
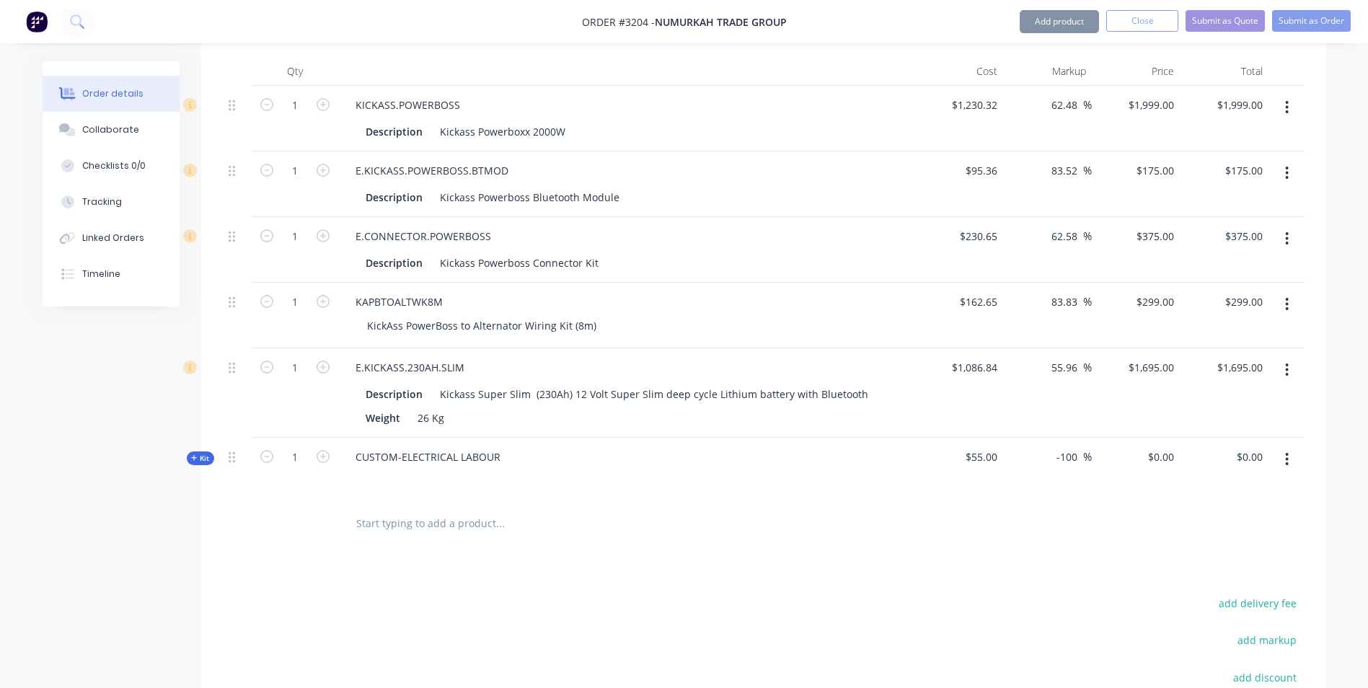
click at [971, 449] on span "$55.00" at bounding box center [959, 456] width 77 height 15
click at [973, 449] on span "$55.00" at bounding box center [959, 456] width 77 height 15
click at [987, 449] on span "$55.00" at bounding box center [959, 456] width 77 height 15
click at [322, 450] on icon "button" at bounding box center [323, 456] width 13 height 13
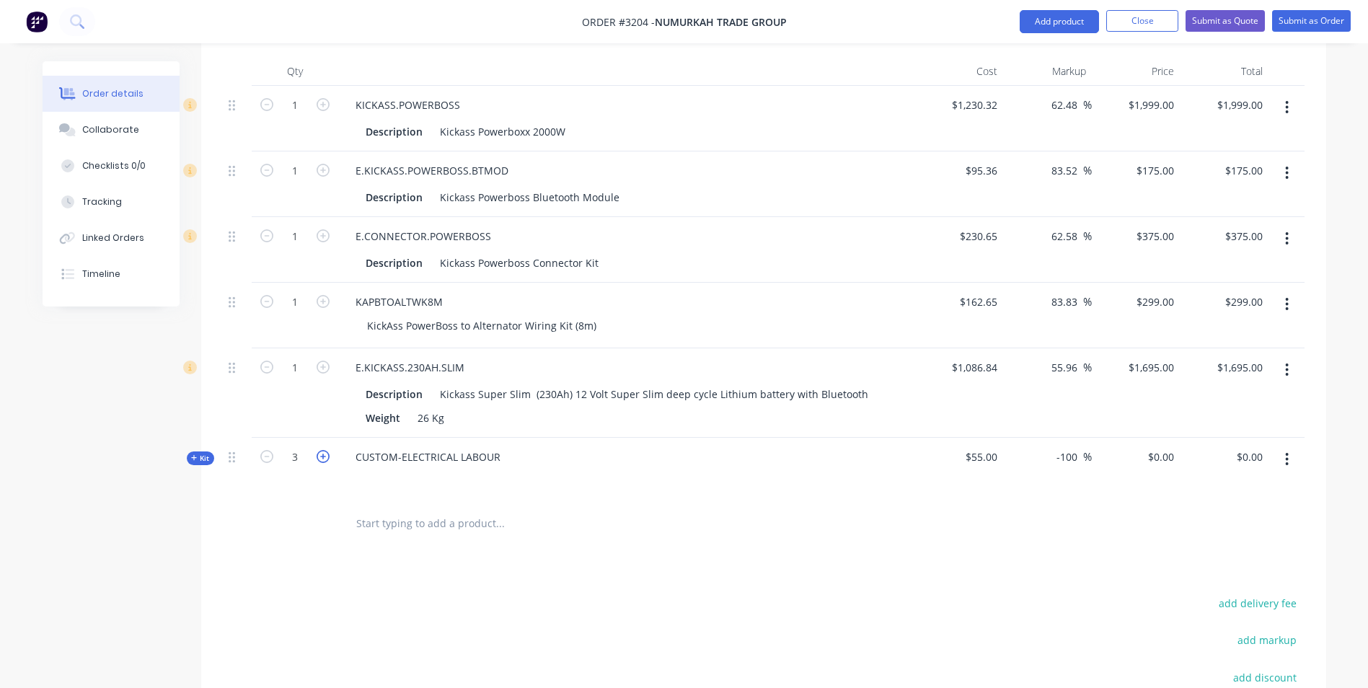
click at [322, 450] on icon "button" at bounding box center [323, 456] width 13 height 13
type input "5"
click at [1156, 438] on div "0 $0.00" at bounding box center [1136, 469] width 89 height 63
type input "120"
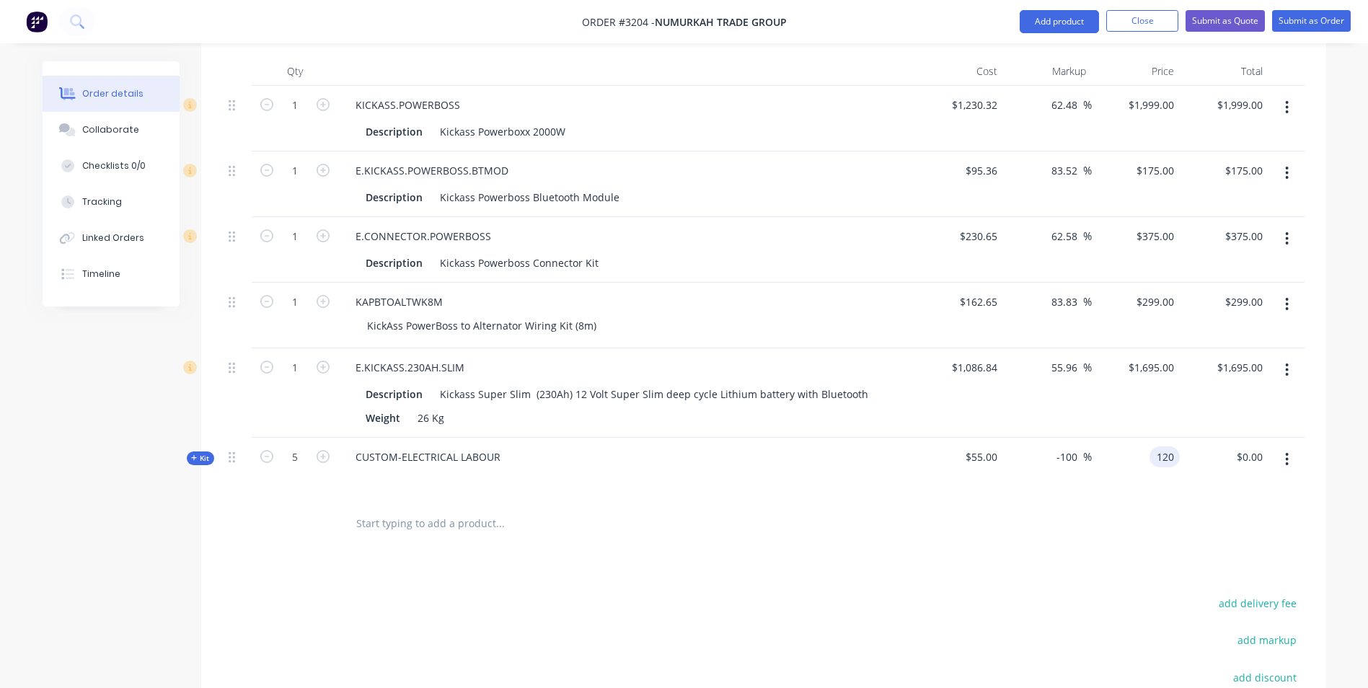
type input "118.18"
type input "$120.00"
type input "$600.00"
click at [1137, 500] on div at bounding box center [764, 523] width 1082 height 47
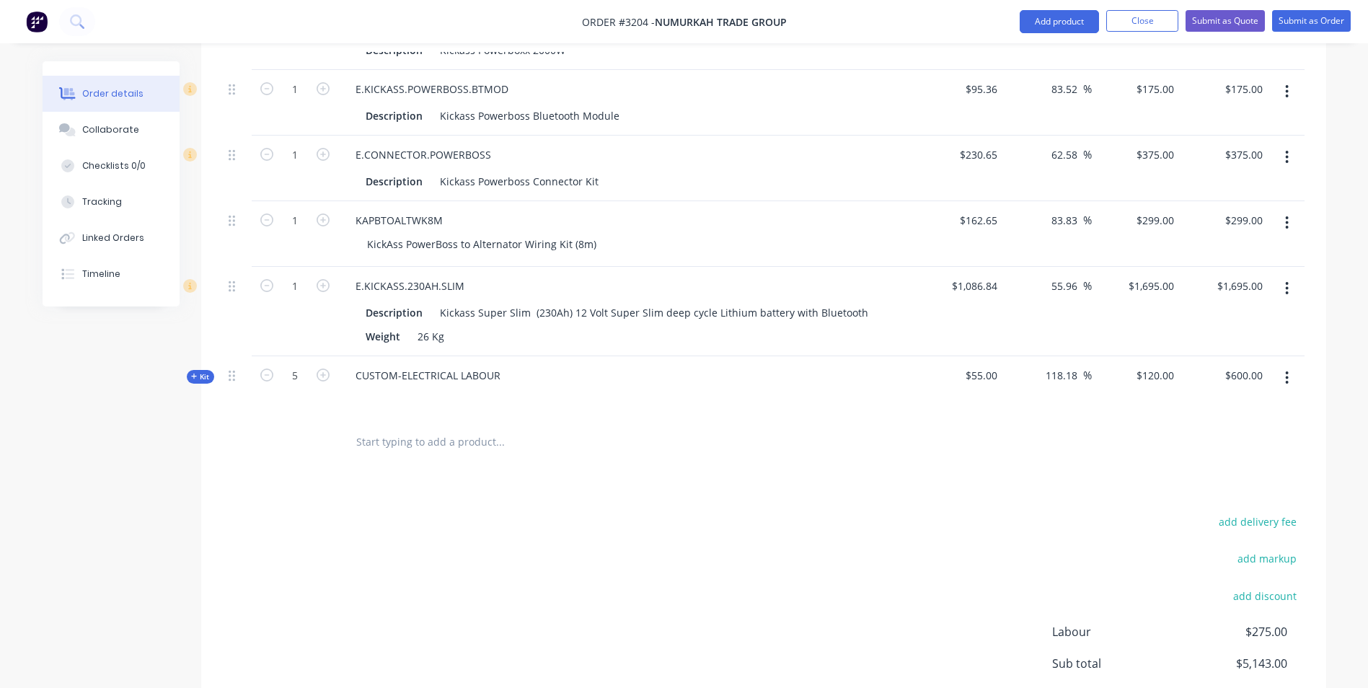
scroll to position [733, 0]
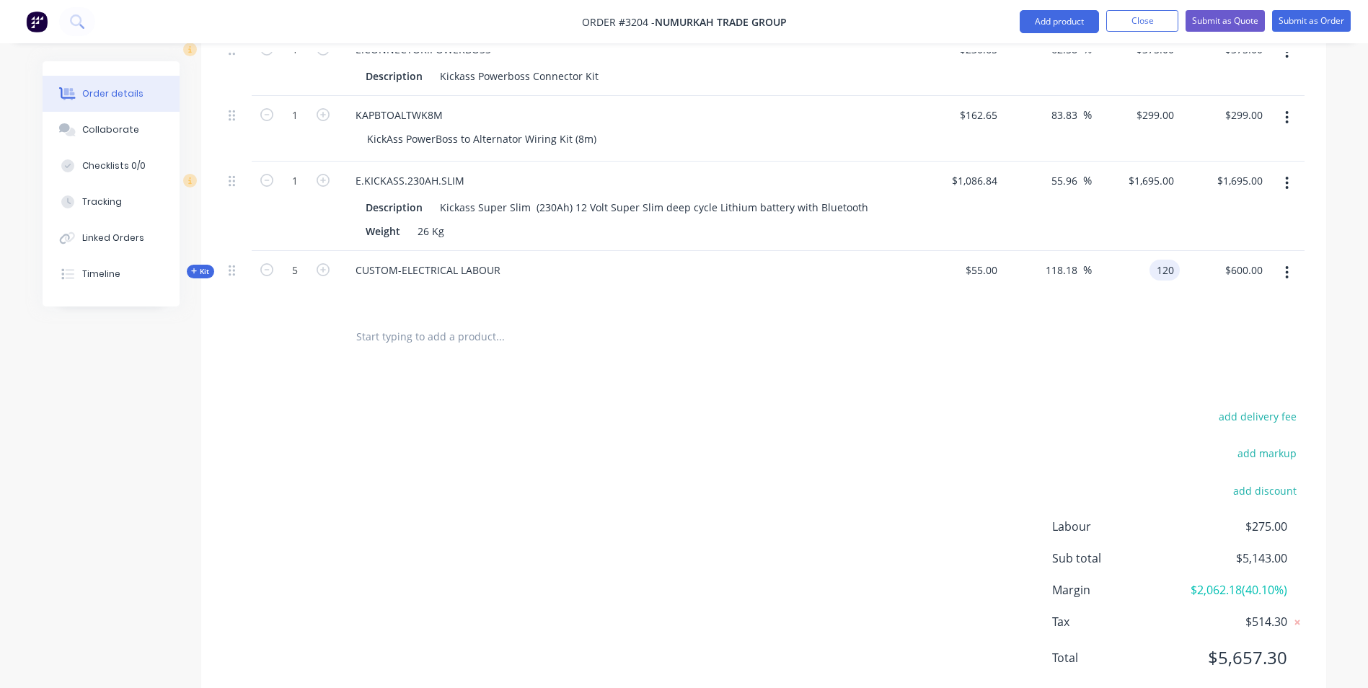
click at [1151, 260] on div "120 120" at bounding box center [1164, 270] width 30 height 21
type input "$120.00"
click at [1113, 261] on div "$120.00 120" at bounding box center [1136, 282] width 89 height 63
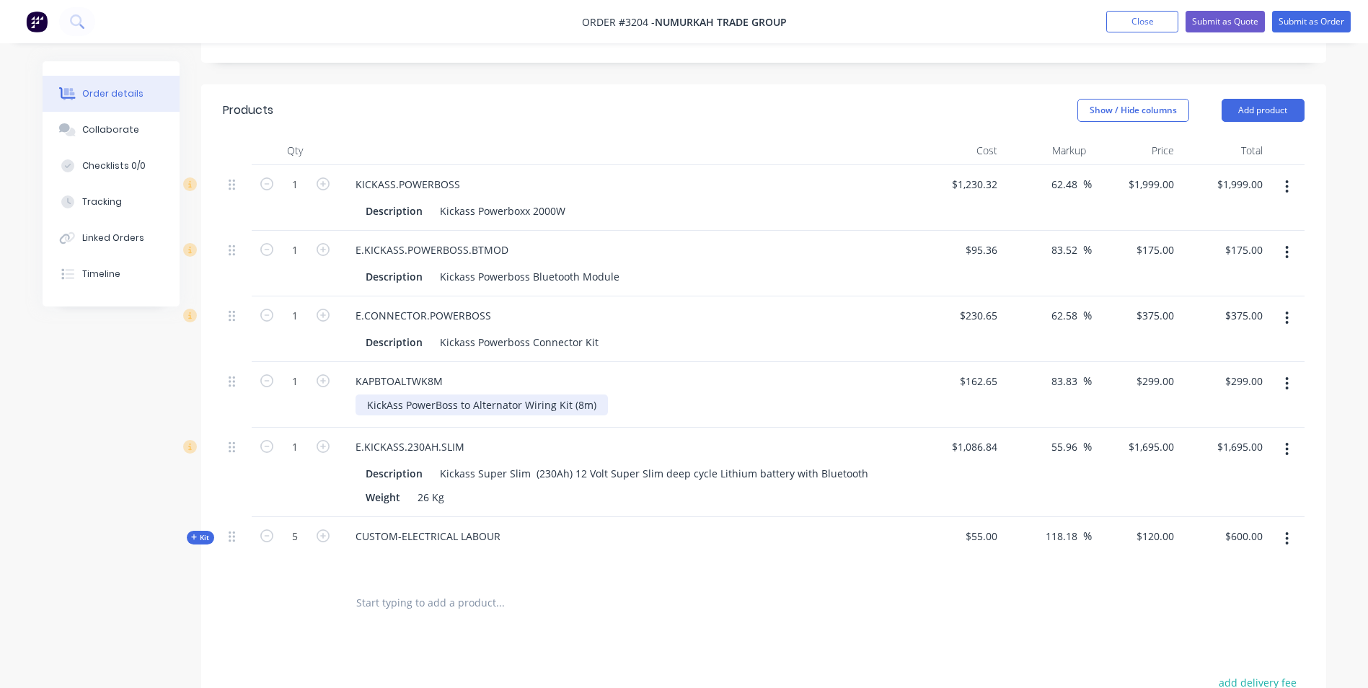
scroll to position [372, 0]
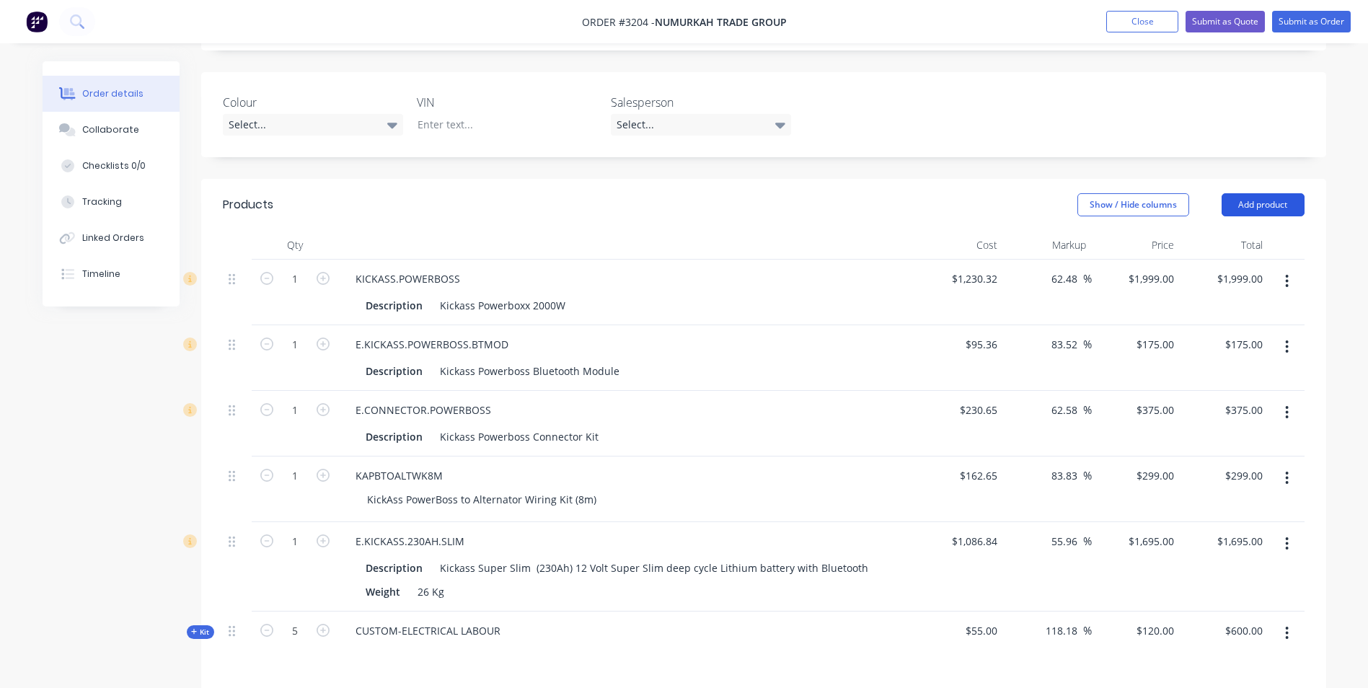
click at [1251, 193] on button "Add product" at bounding box center [1263, 204] width 83 height 23
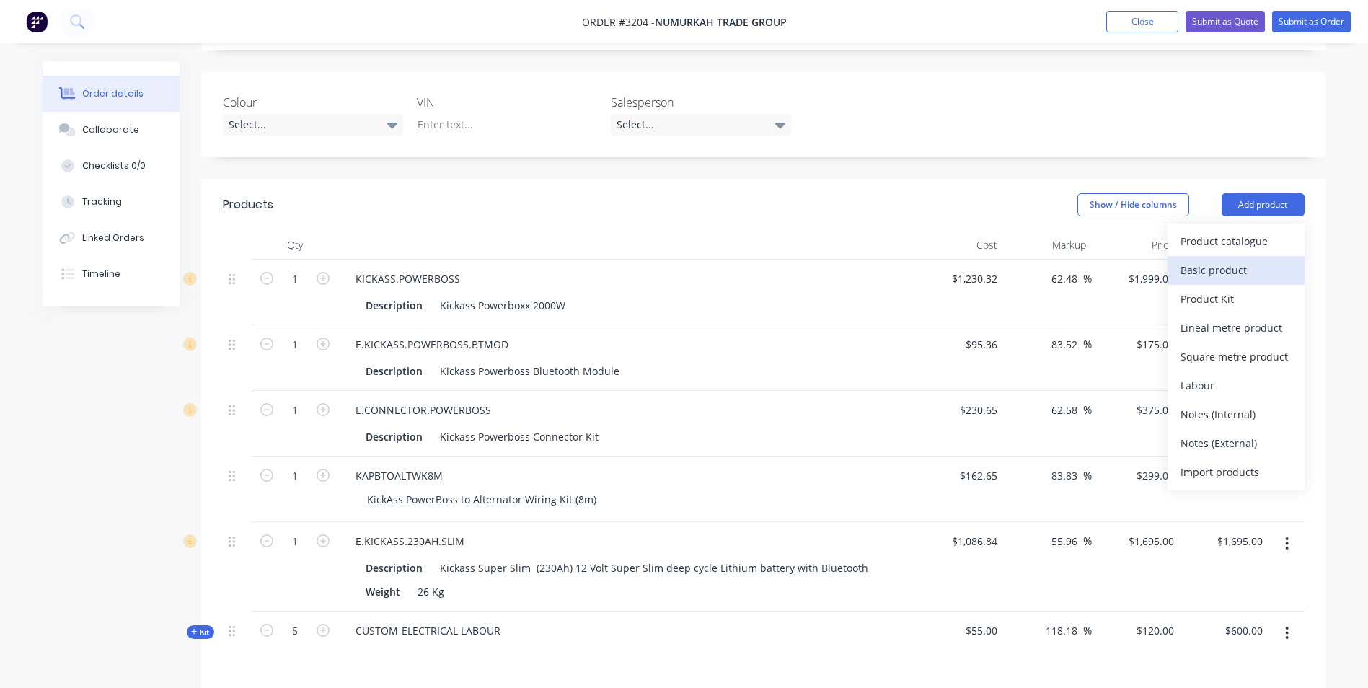
click at [1215, 260] on div "Basic product" at bounding box center [1235, 270] width 111 height 21
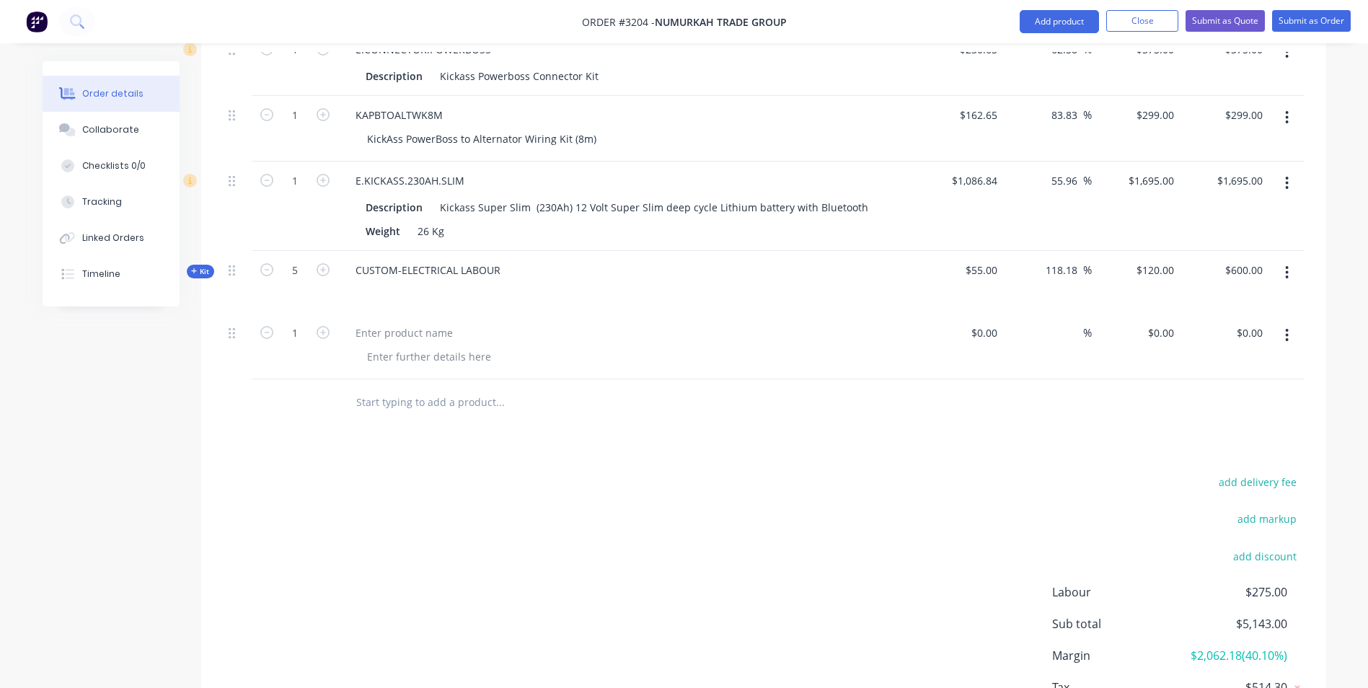
scroll to position [661, 0]
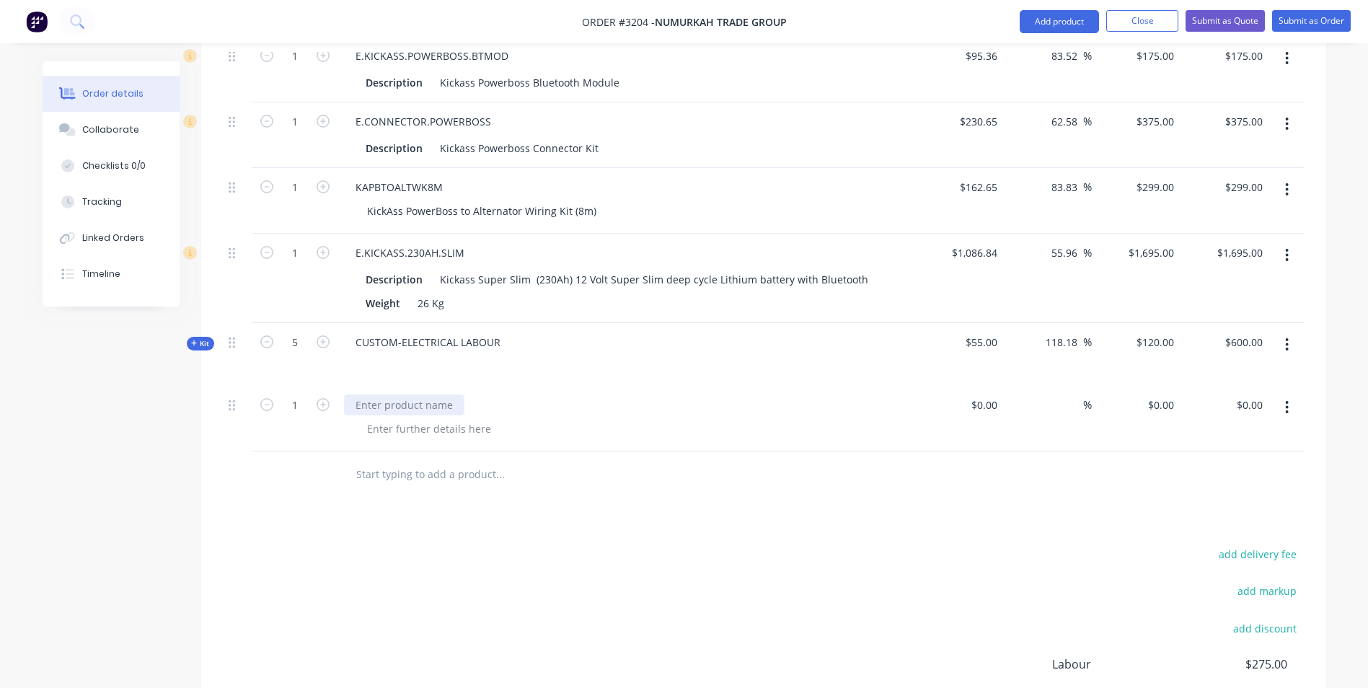
click at [396, 394] on div at bounding box center [404, 404] width 120 height 21
paste div
click at [430, 418] on div at bounding box center [429, 428] width 147 height 21
paste div
click at [518, 394] on div "KAPBCANOPYSLIMBASE230" at bounding box center [626, 404] width 565 height 21
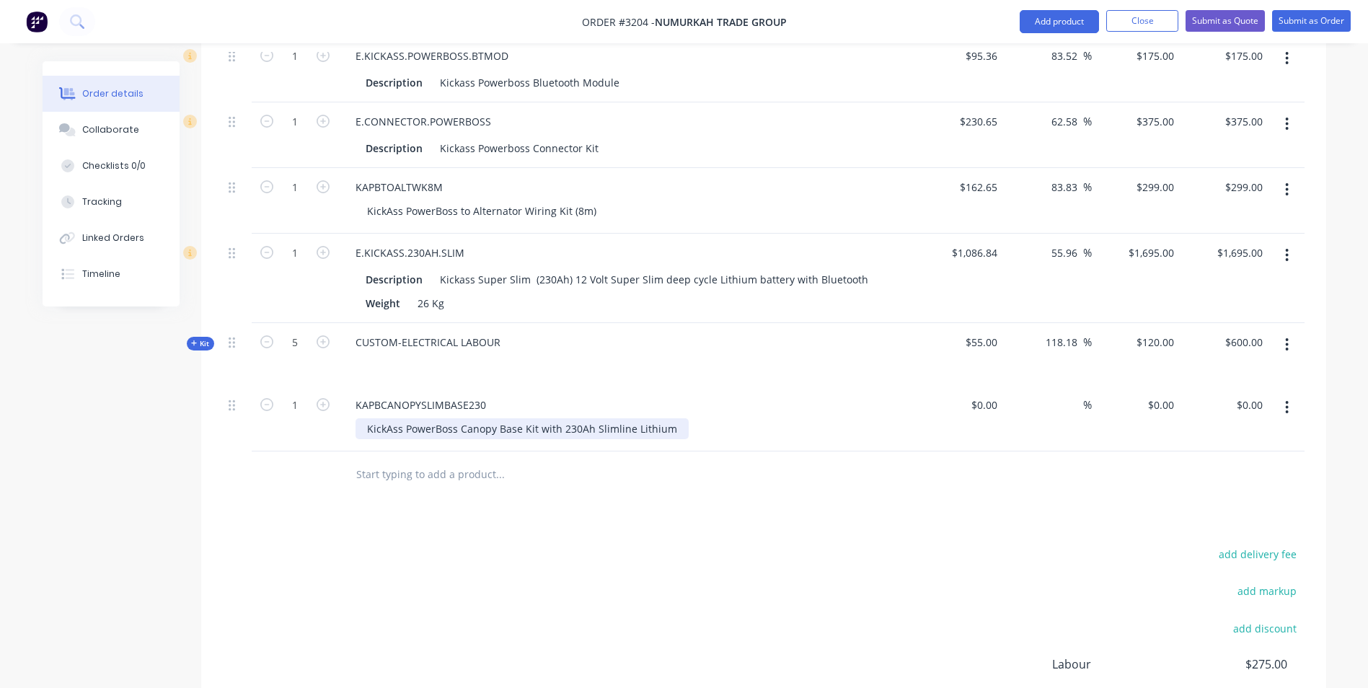
click at [433, 418] on div "KickAss PowerBoss Canopy Base Kit with 230Ah Slimline Lithium" at bounding box center [522, 428] width 333 height 21
drag, startPoint x: 417, startPoint y: 391, endPoint x: 516, endPoint y: 353, distance: 106.6
click at [516, 386] on div "KAPBCANOPYSLIMBASE230 KickAss PowerBoss Canopy Base Kit with 230Ah Slimline Lit…" at bounding box center [626, 419] width 577 height 66
click at [989, 394] on input at bounding box center [986, 404] width 33 height 21
type input "$0.00"
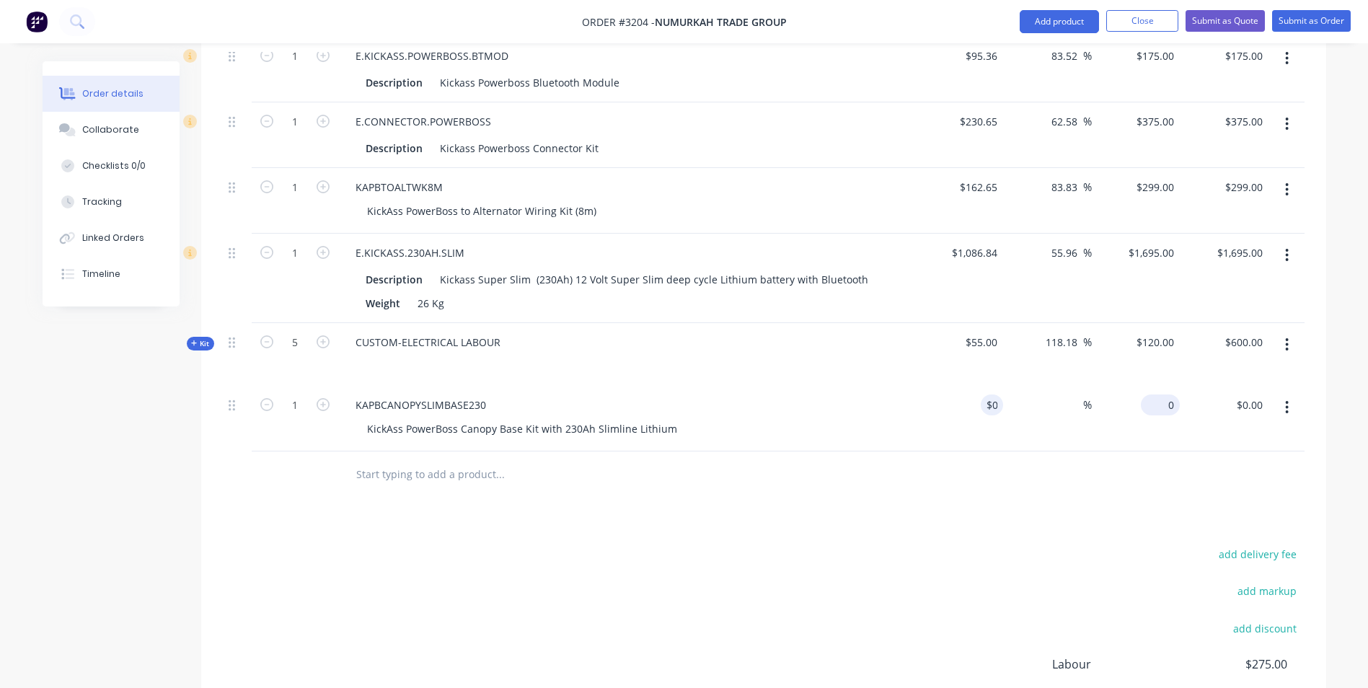
click at [1166, 394] on input "0" at bounding box center [1163, 404] width 33 height 21
type input "0"
click at [979, 386] on div "$0.00 $0.00" at bounding box center [959, 419] width 89 height 66
type input "0"
type input "$0.00"
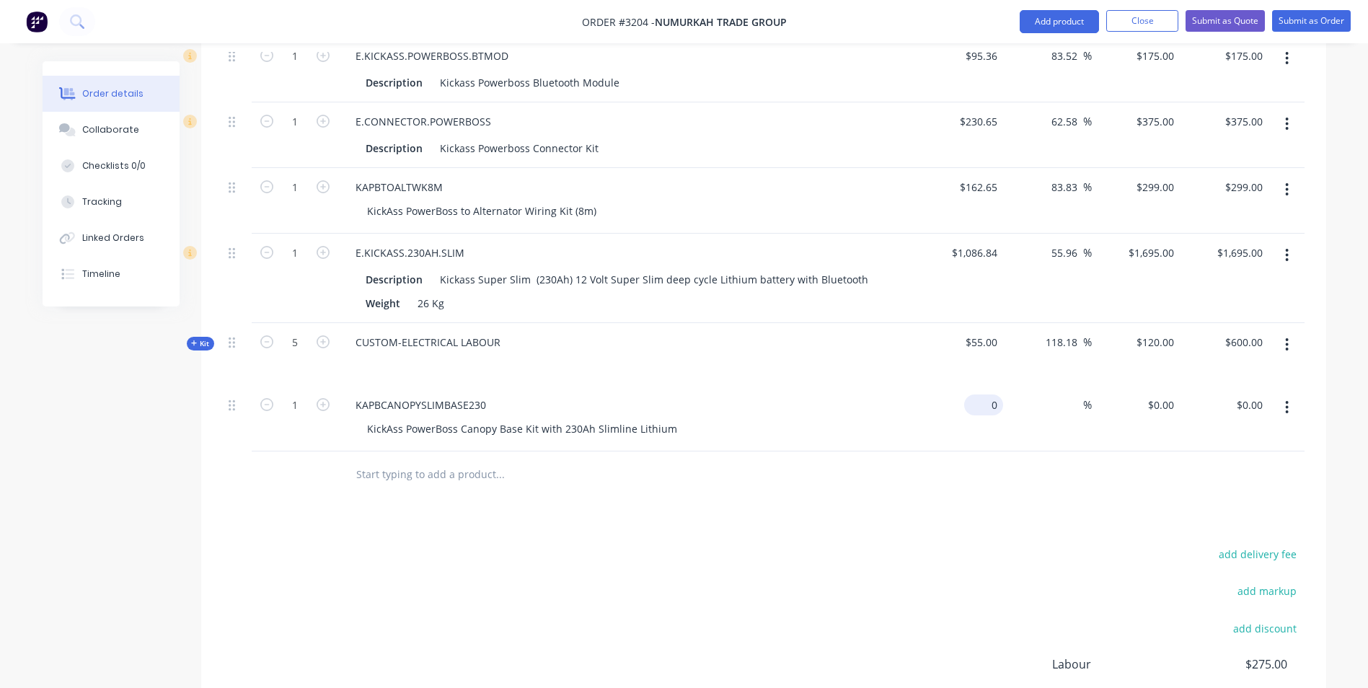
drag, startPoint x: 983, startPoint y: 369, endPoint x: 999, endPoint y: 368, distance: 15.9
click at [983, 394] on div "0 $0.00" at bounding box center [983, 404] width 39 height 21
type input "$2,805.82"
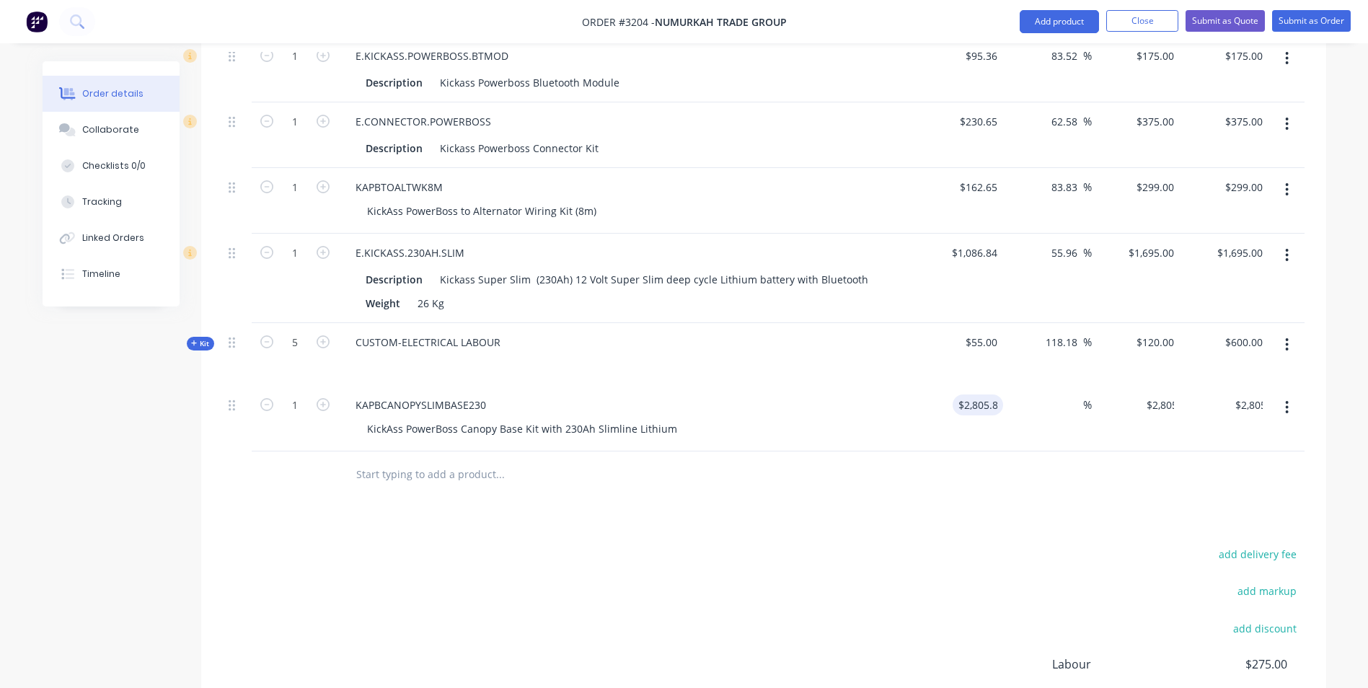
click at [1019, 451] on div at bounding box center [764, 474] width 1082 height 47
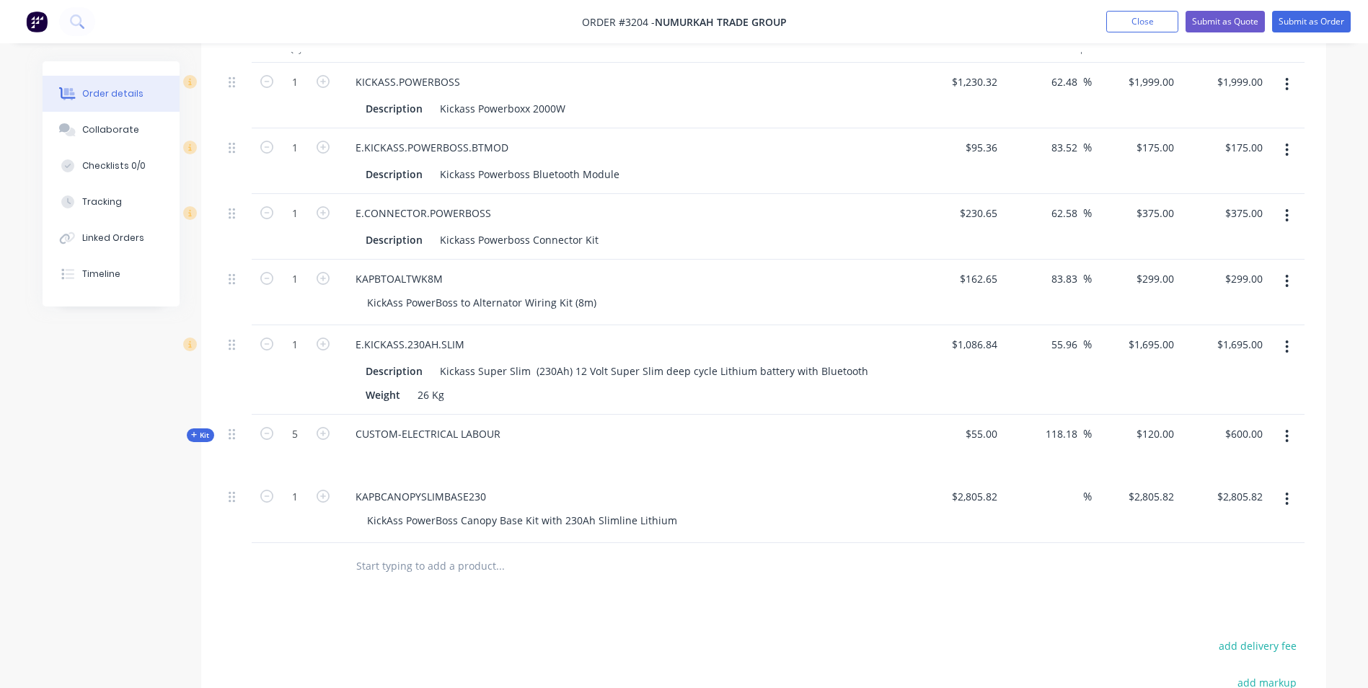
scroll to position [588, 0]
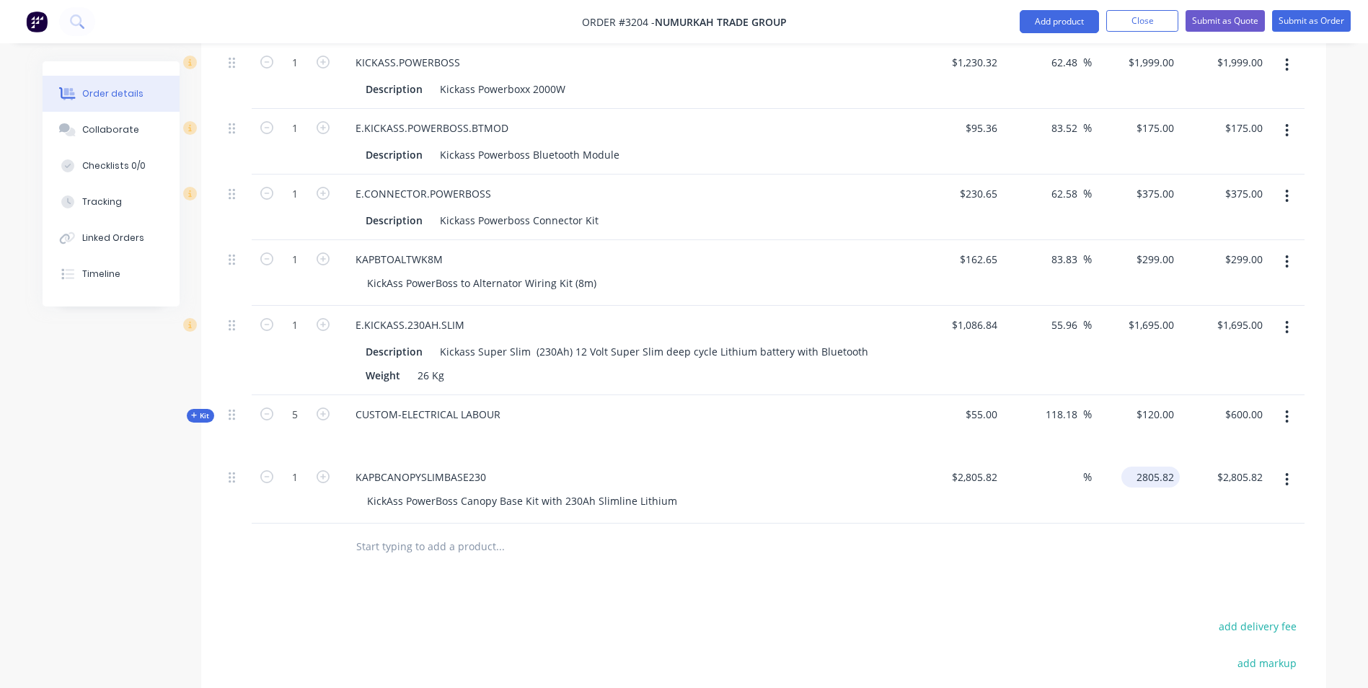
click at [1139, 467] on input "2805.82" at bounding box center [1153, 477] width 53 height 21
type input "6297"
type input "124.43"
type input "$6,297.00"
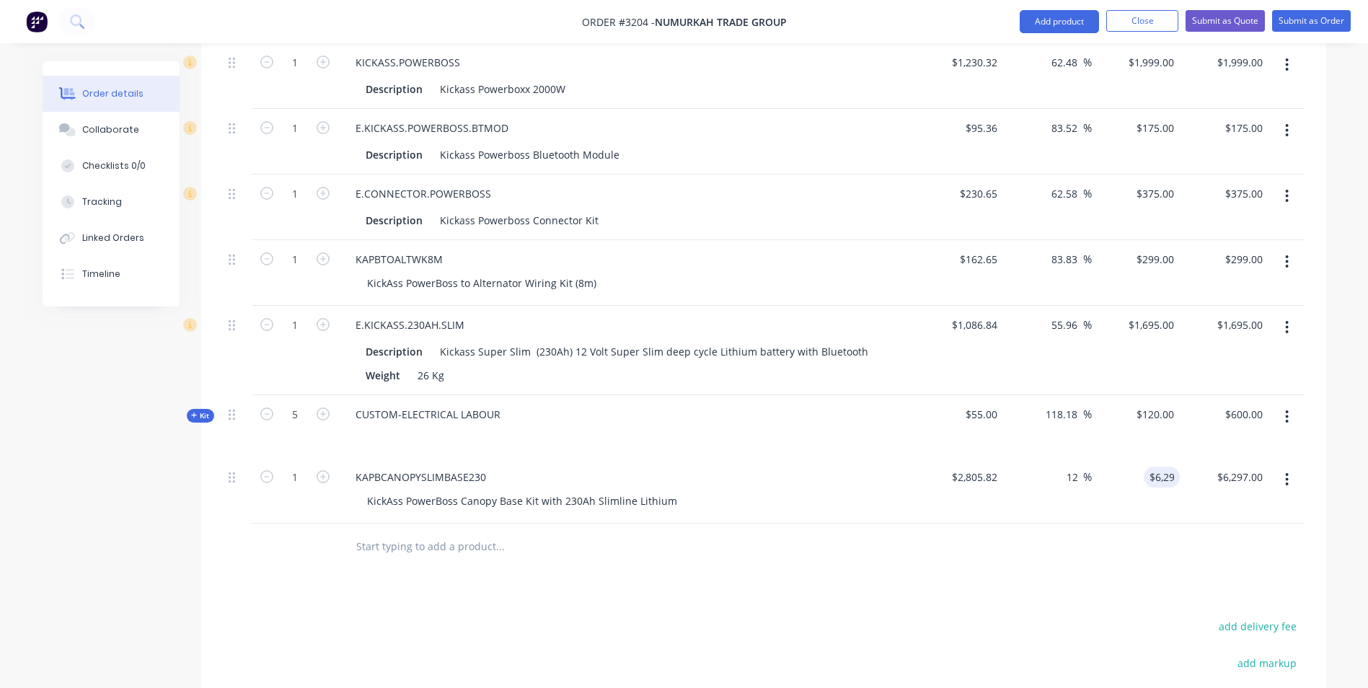
click at [1149, 524] on div at bounding box center [764, 547] width 1082 height 47
click at [1152, 467] on input "$6,297.00" at bounding box center [1153, 477] width 53 height 21
type input "3695"
type input "31.69"
type input "$3,695.00"
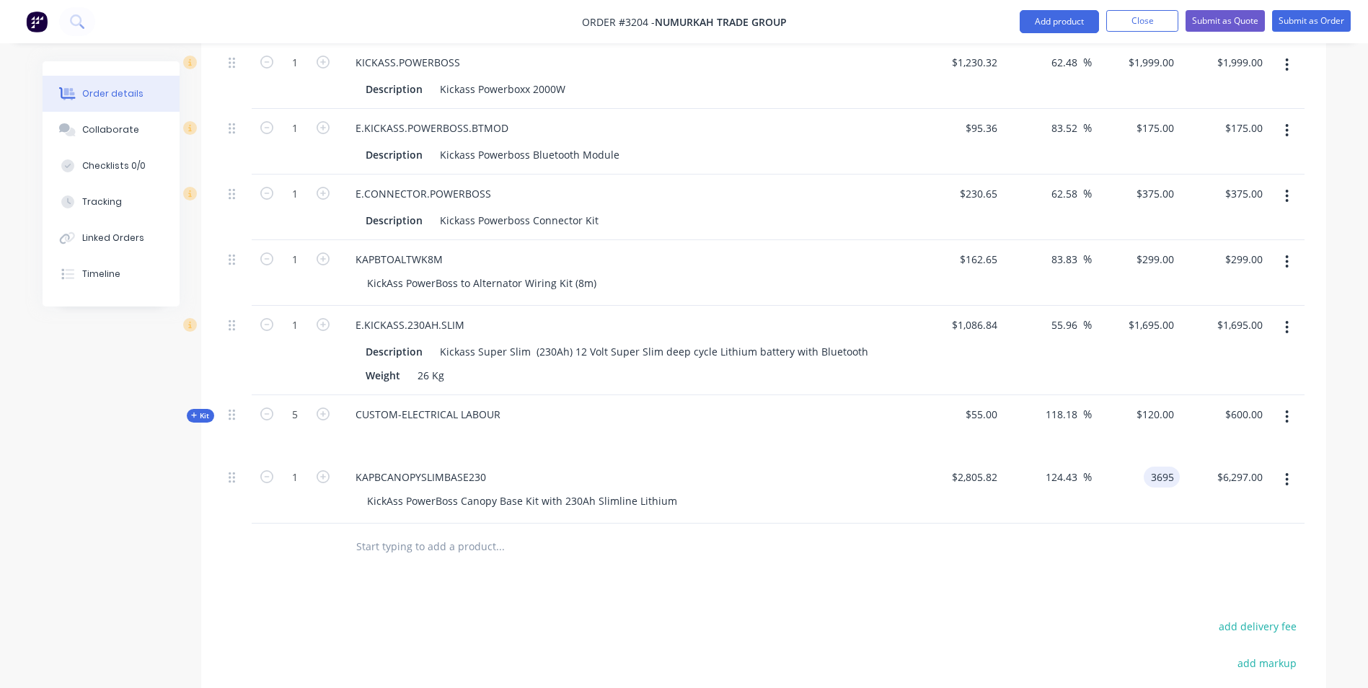
type input "$3,695.00"
click at [1108, 525] on div at bounding box center [764, 547] width 1082 height 47
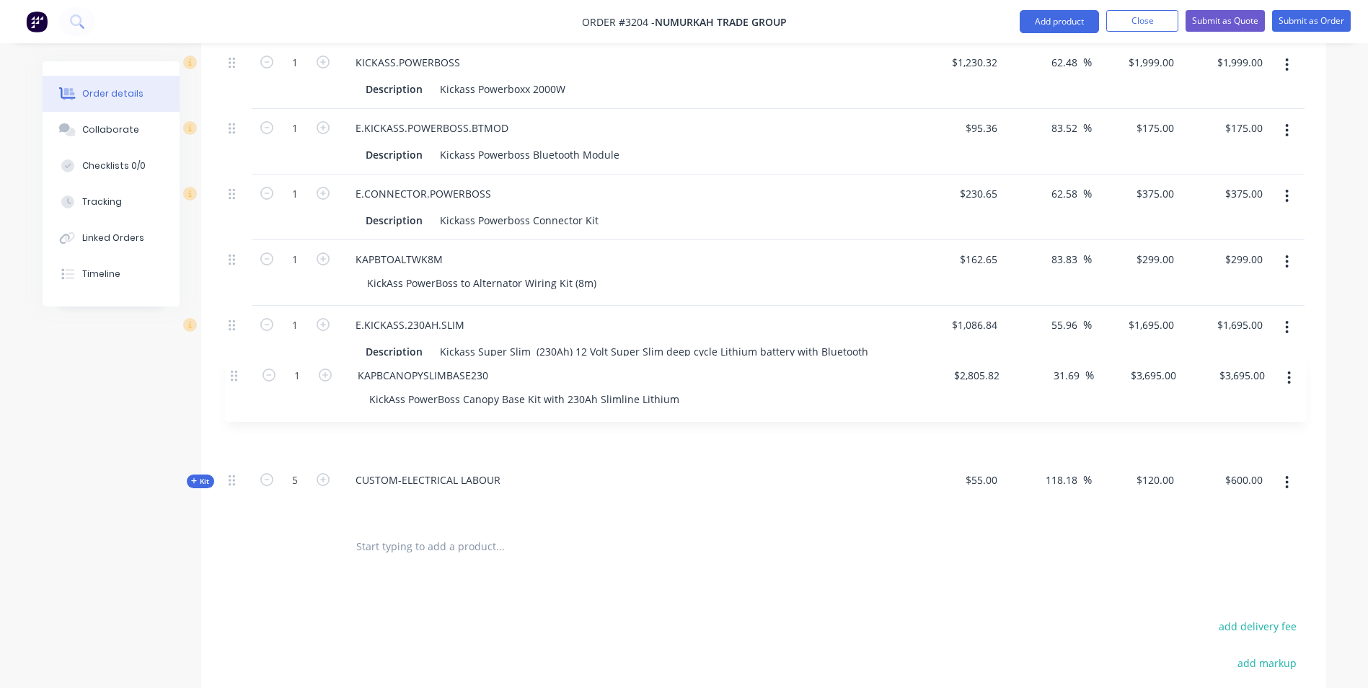
drag, startPoint x: 230, startPoint y: 443, endPoint x: 234, endPoint y: 371, distance: 71.5
click at [234, 371] on div "1 KICKASS.POWERBOSS Description Kickass Powerboxx 2000W $1,230.32 $1,230.32 62.…" at bounding box center [764, 283] width 1082 height 480
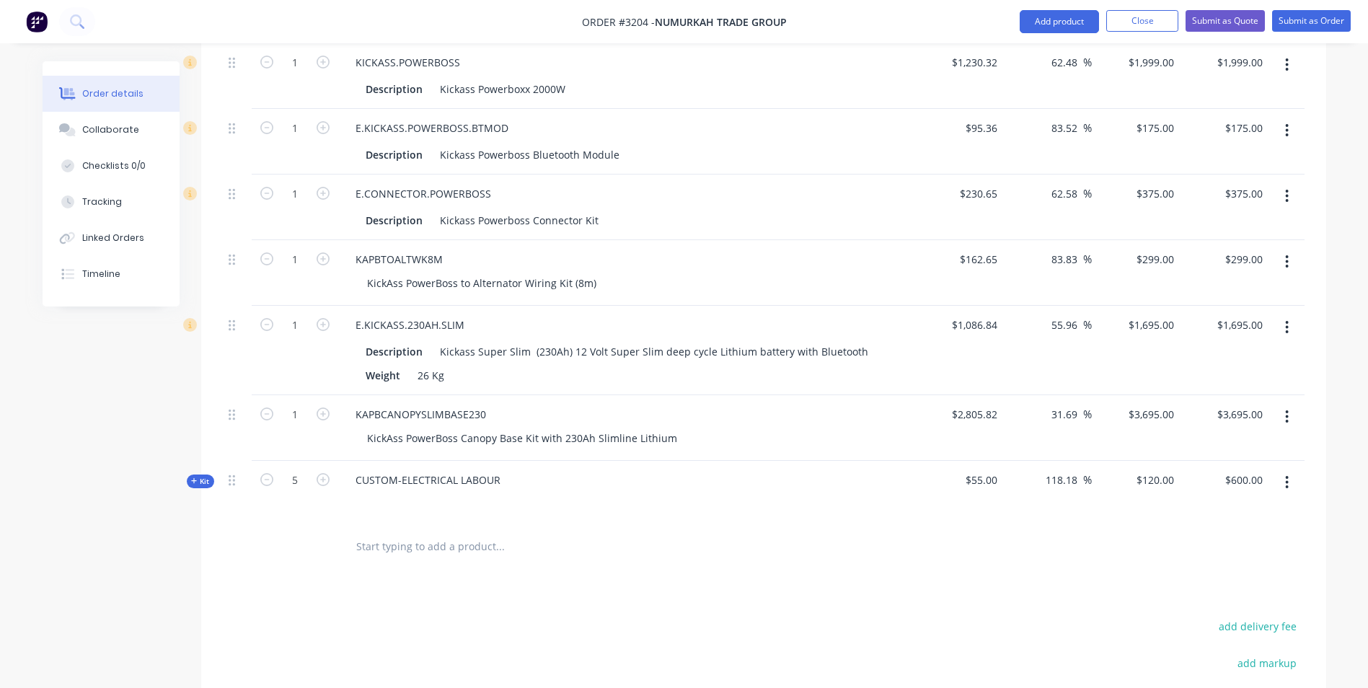
scroll to position [444, 0]
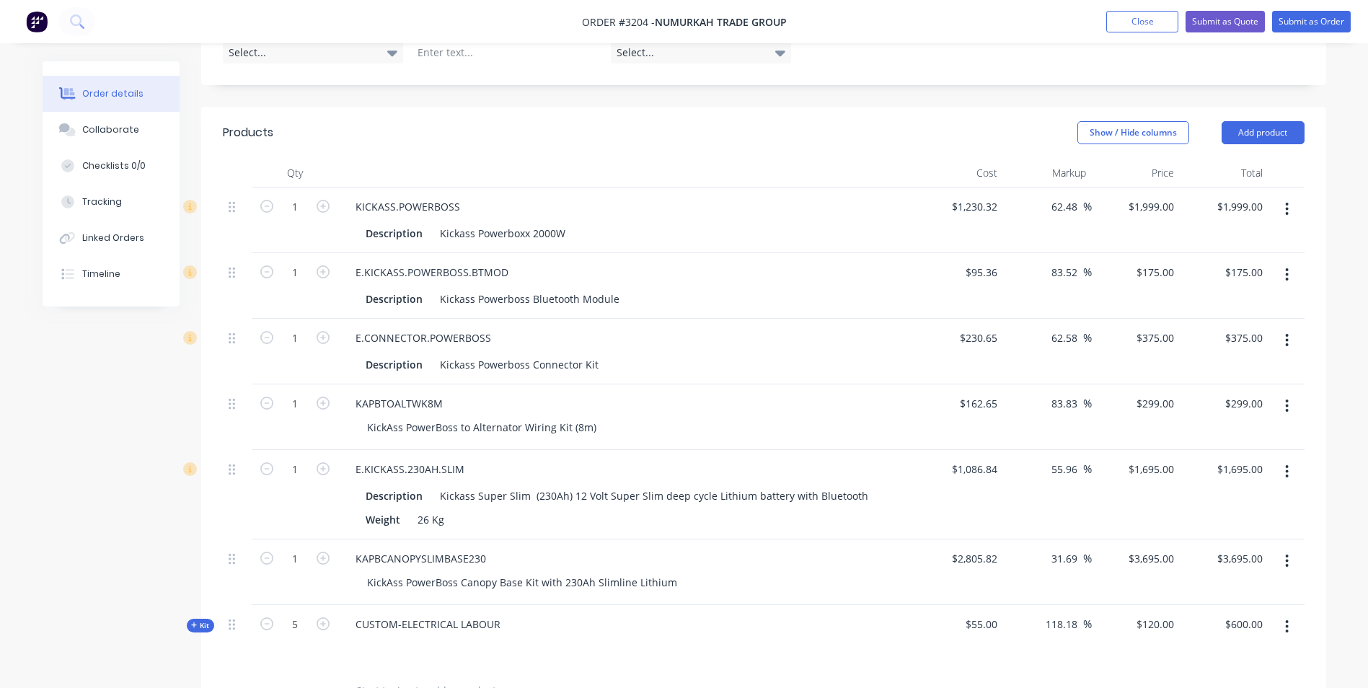
click at [1289, 196] on button "button" at bounding box center [1287, 209] width 34 height 26
click at [1260, 323] on div "Delete" at bounding box center [1235, 333] width 111 height 21
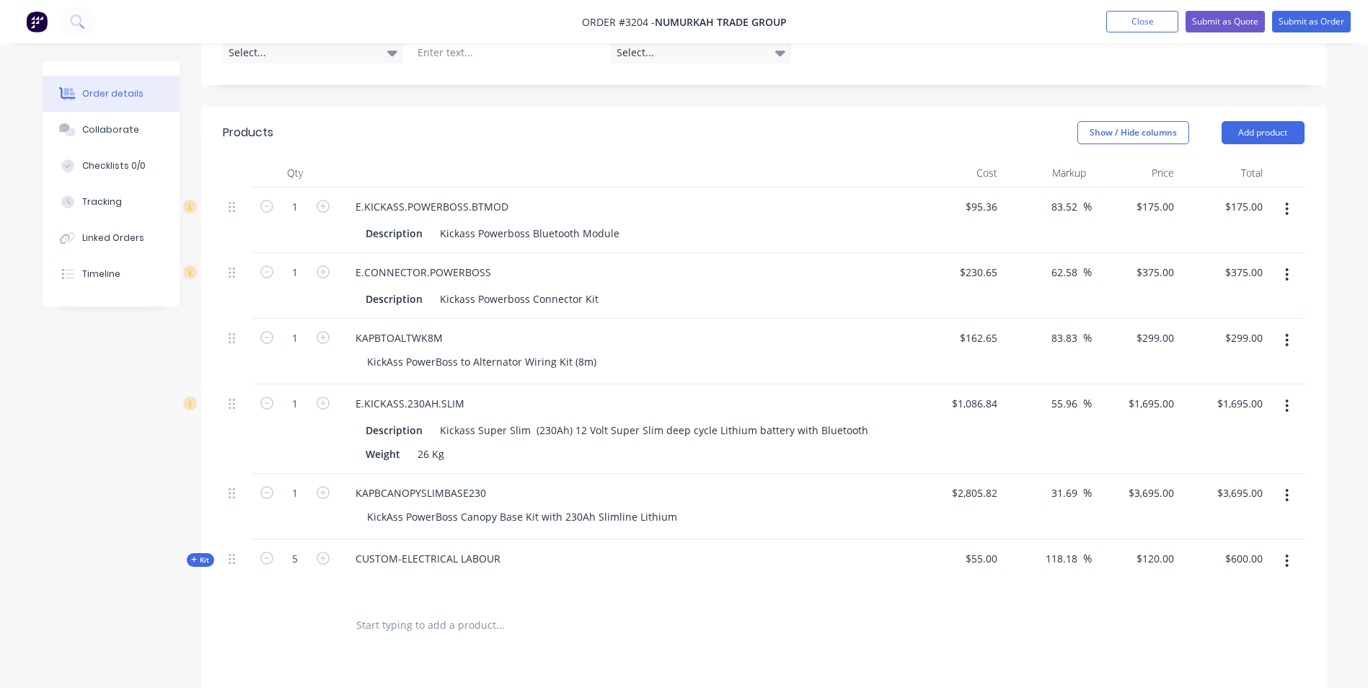
click at [1288, 203] on icon "button" at bounding box center [1287, 209] width 3 height 13
click at [1242, 323] on div "Delete" at bounding box center [1235, 333] width 111 height 21
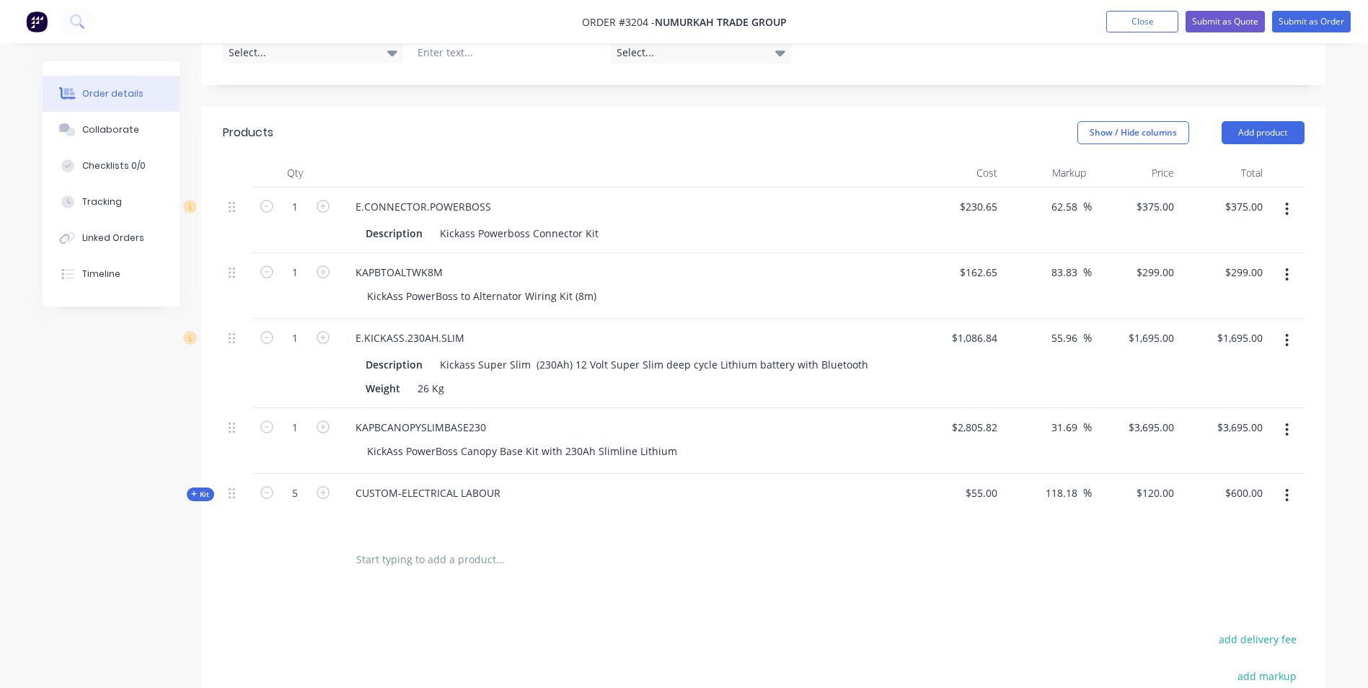
click at [1284, 196] on button "button" at bounding box center [1287, 209] width 34 height 26
click at [1242, 323] on div "Delete" at bounding box center [1235, 333] width 111 height 21
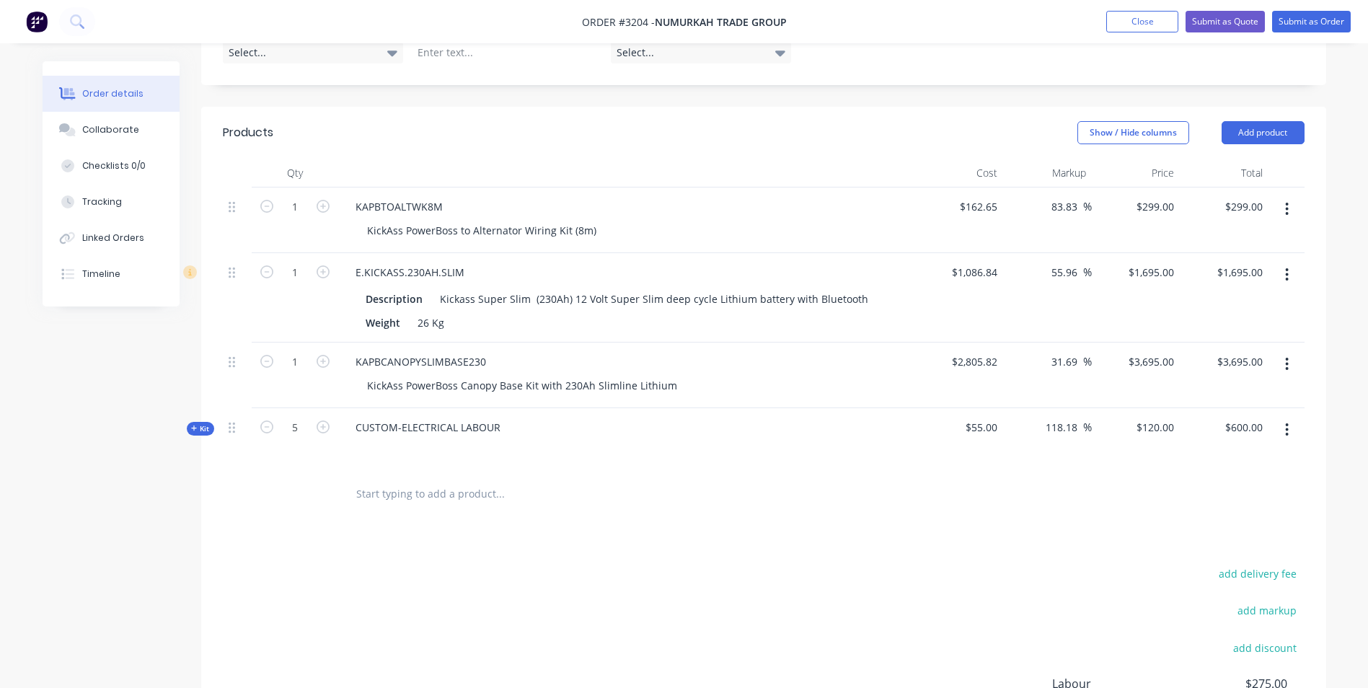
click at [1286, 201] on icon "button" at bounding box center [1287, 209] width 4 height 16
click at [1263, 323] on div "Delete" at bounding box center [1235, 333] width 111 height 21
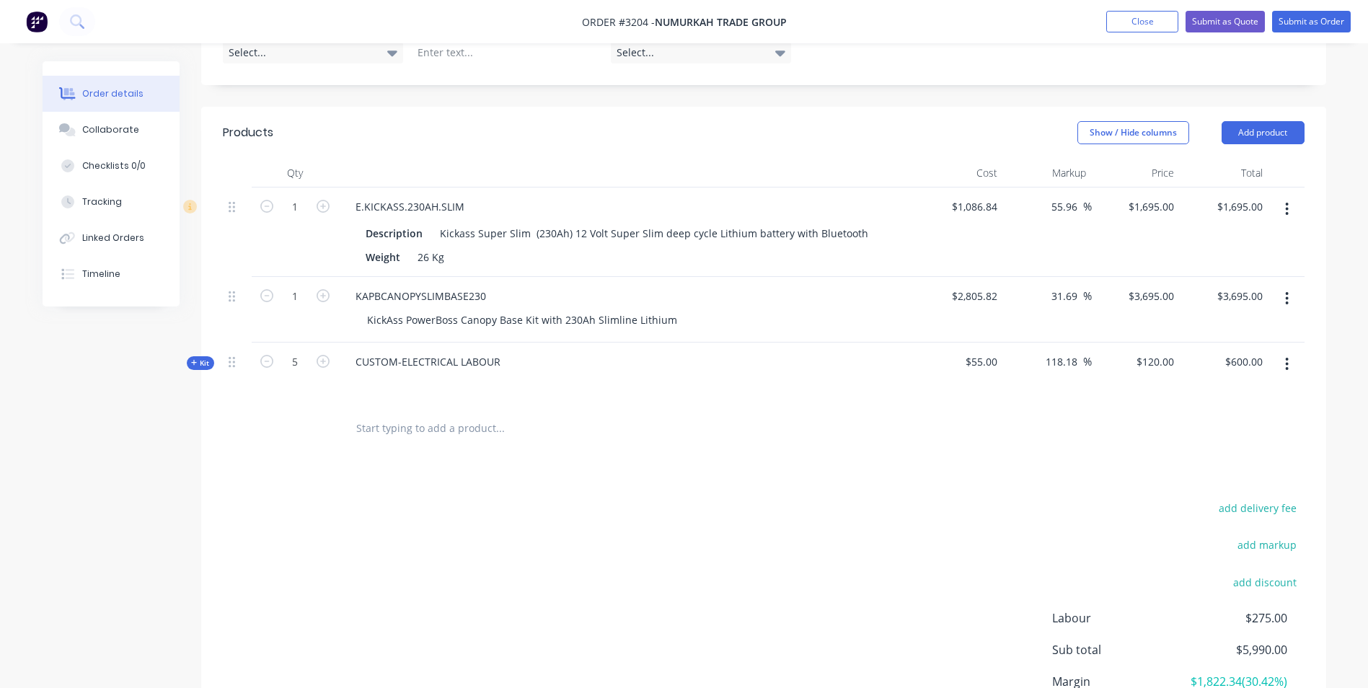
click at [1286, 201] on icon "button" at bounding box center [1287, 209] width 4 height 16
click at [1264, 323] on div "Delete" at bounding box center [1235, 333] width 111 height 21
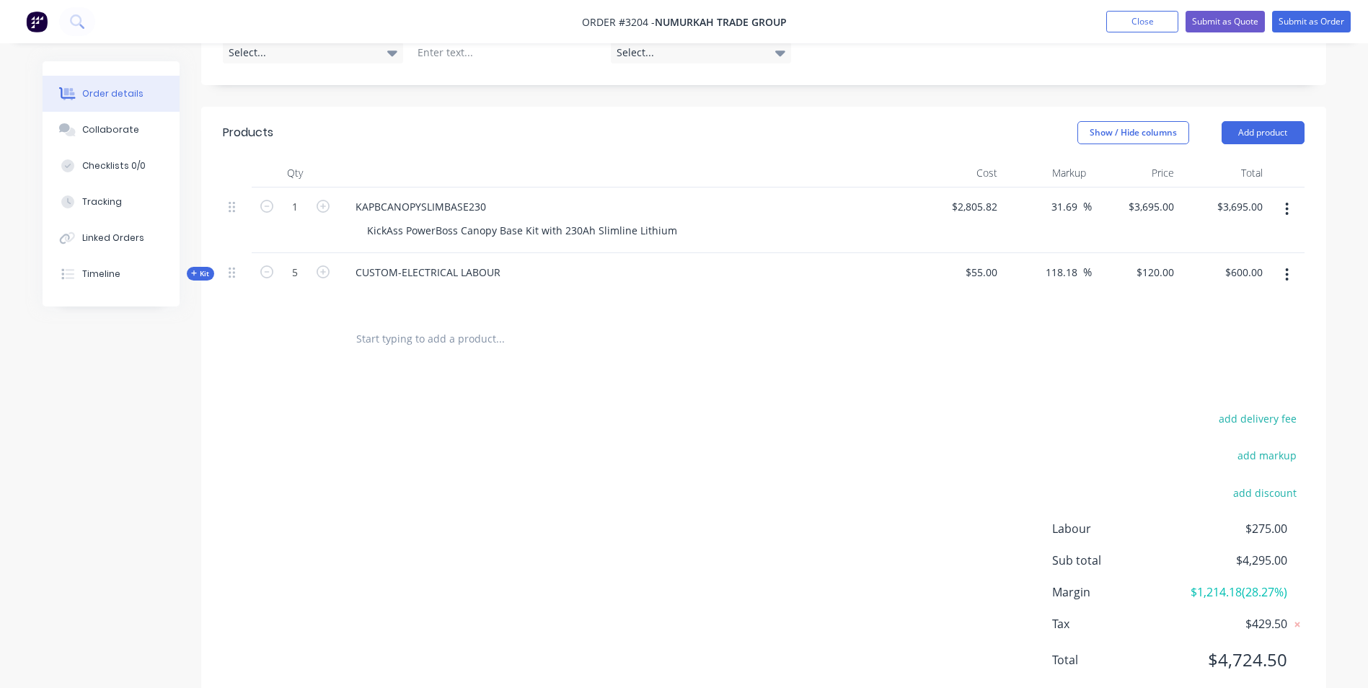
click at [794, 121] on div "Show / Hide columns Add product" at bounding box center [878, 132] width 852 height 23
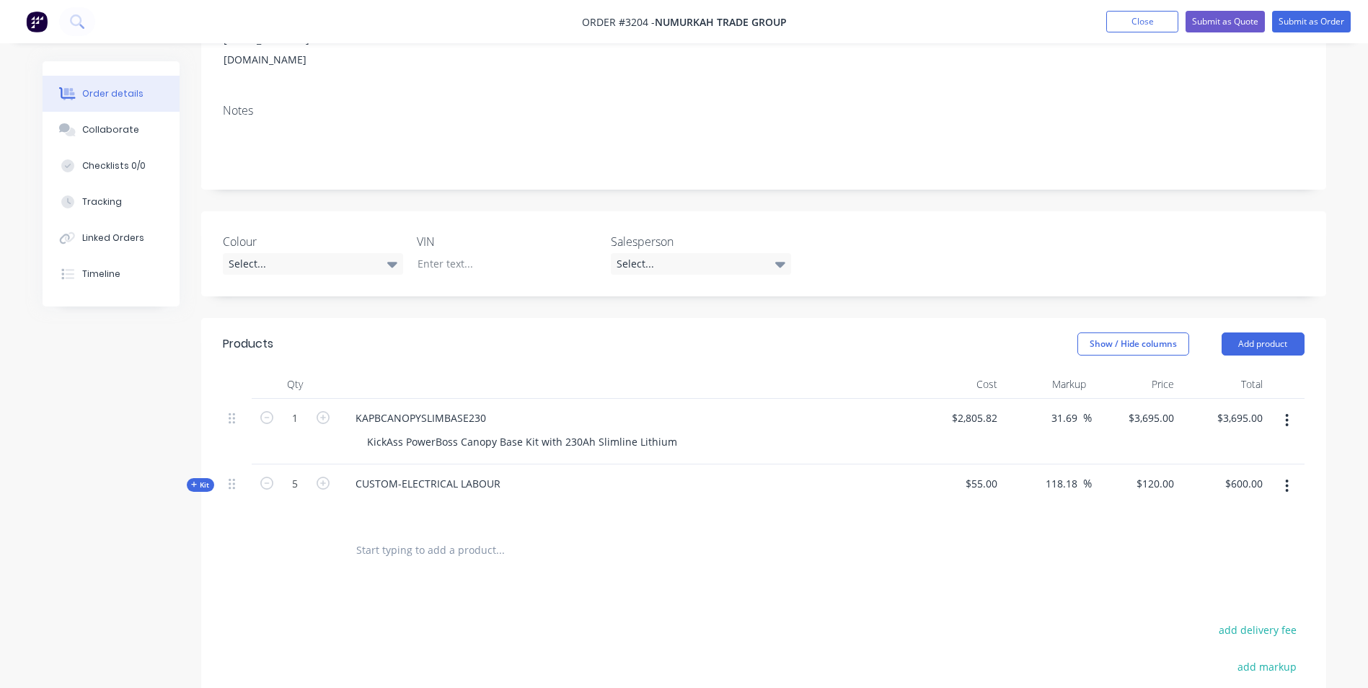
scroll to position [302, 0]
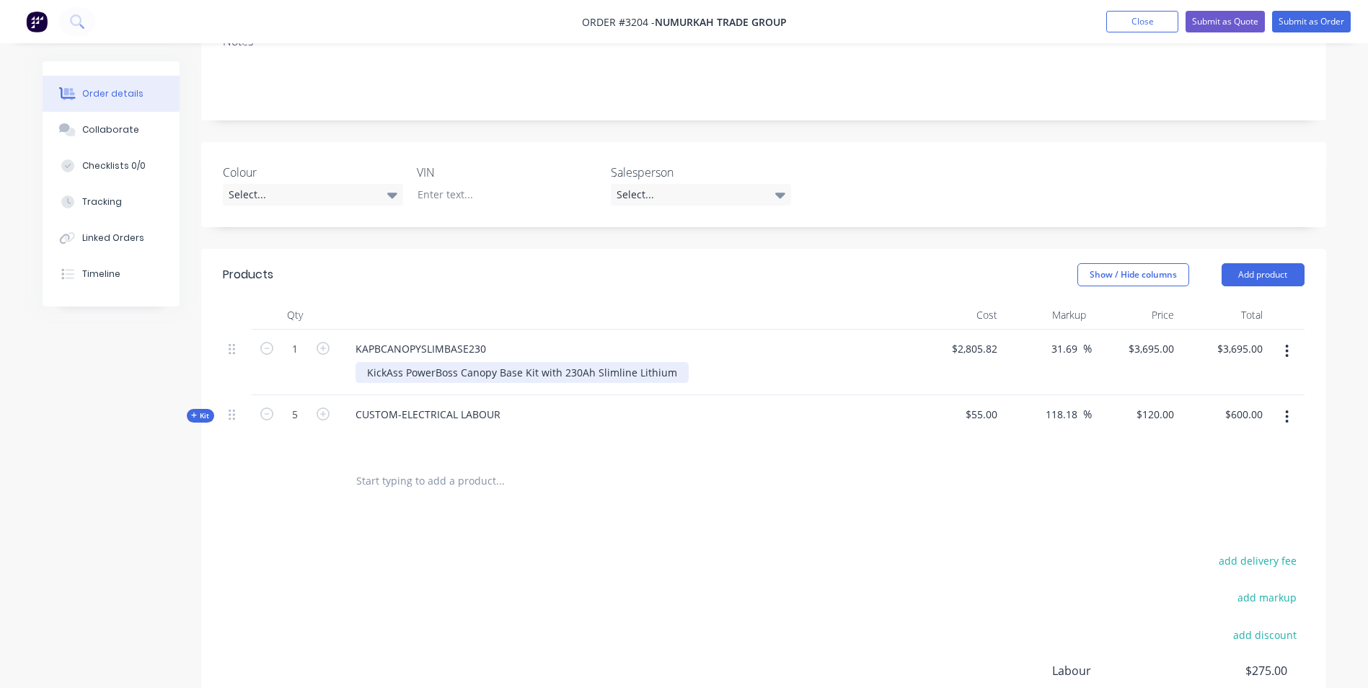
click at [668, 362] on div "KickAss PowerBoss Canopy Base Kit with 230Ah Slimline Lithium" at bounding box center [522, 372] width 333 height 21
drag, startPoint x: 694, startPoint y: 261, endPoint x: 688, endPoint y: 265, distance: 7.8
click at [694, 301] on div at bounding box center [626, 315] width 577 height 29
click at [667, 362] on div "KickAss PowerBoss Canopy Base Kit with 230Ah Slimline Lithium" at bounding box center [522, 372] width 333 height 21
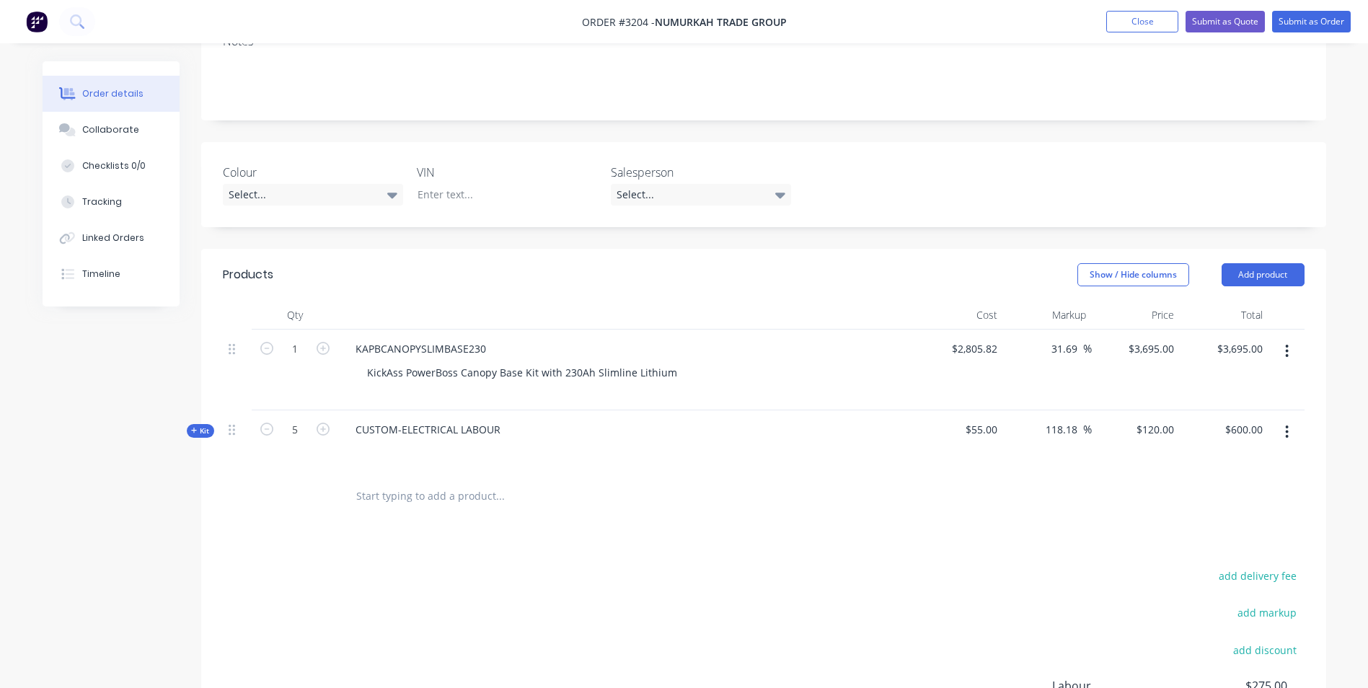
click at [478, 203] on div "Created by [PERSON_NAME] Created [DATE] Required [DATE] Assigned to Add team me…" at bounding box center [763, 312] width 1125 height 1107
click at [1288, 345] on icon "button" at bounding box center [1287, 351] width 3 height 13
click at [1200, 465] on div "Delete" at bounding box center [1235, 475] width 111 height 21
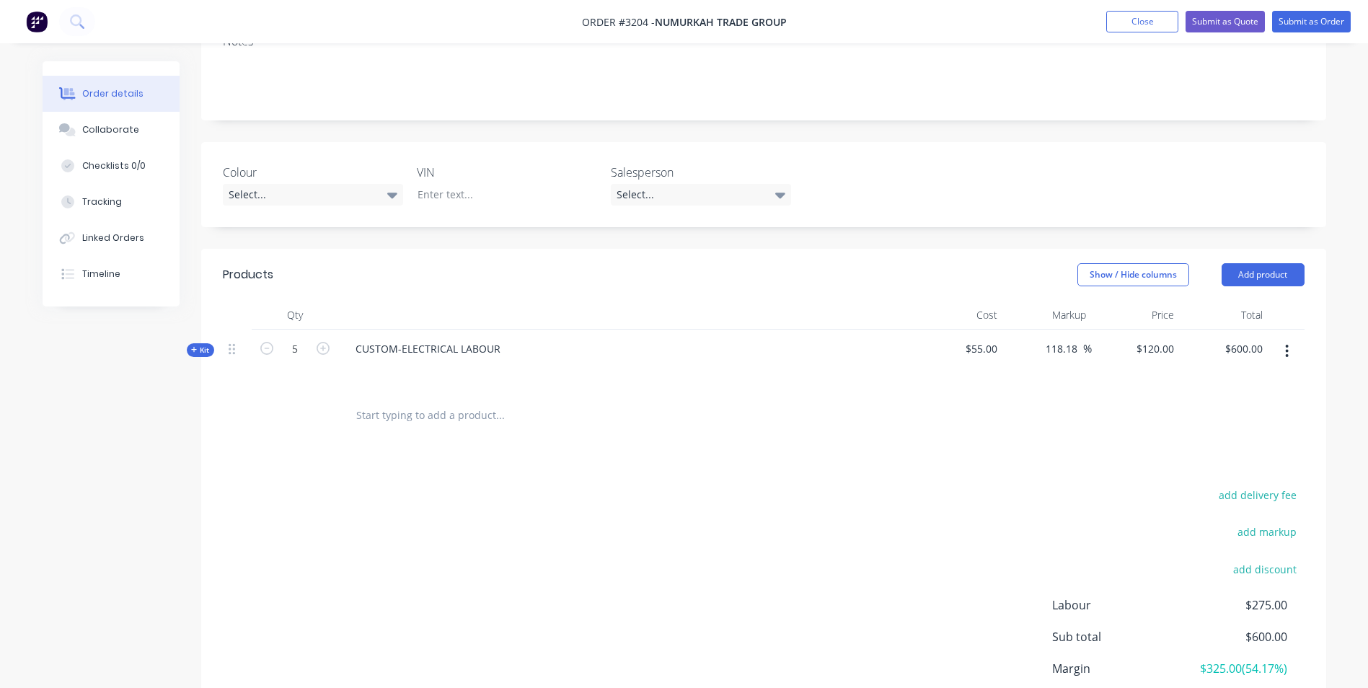
click at [911, 182] on div "Colour Select... VIN Salesperson Select..." at bounding box center [763, 184] width 1125 height 85
click at [1266, 263] on button "Add product" at bounding box center [1263, 274] width 83 height 23
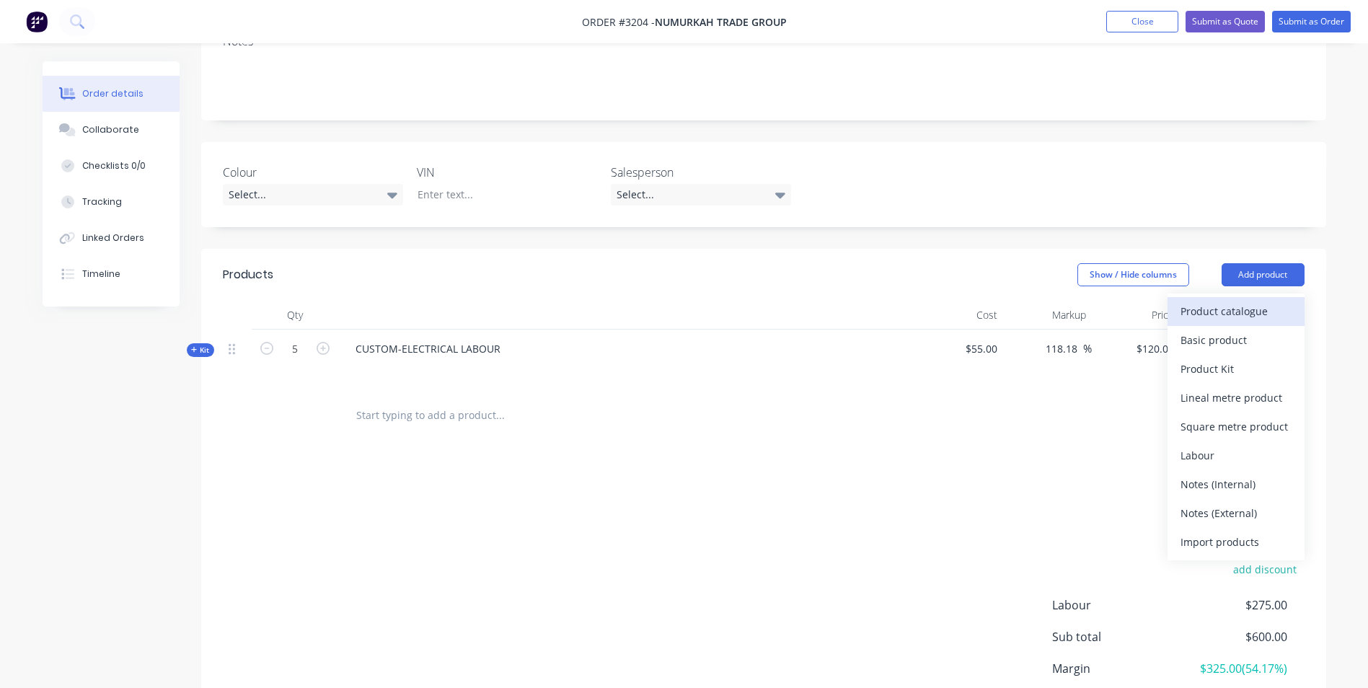
click at [1237, 301] on div "Product catalogue" at bounding box center [1235, 311] width 111 height 21
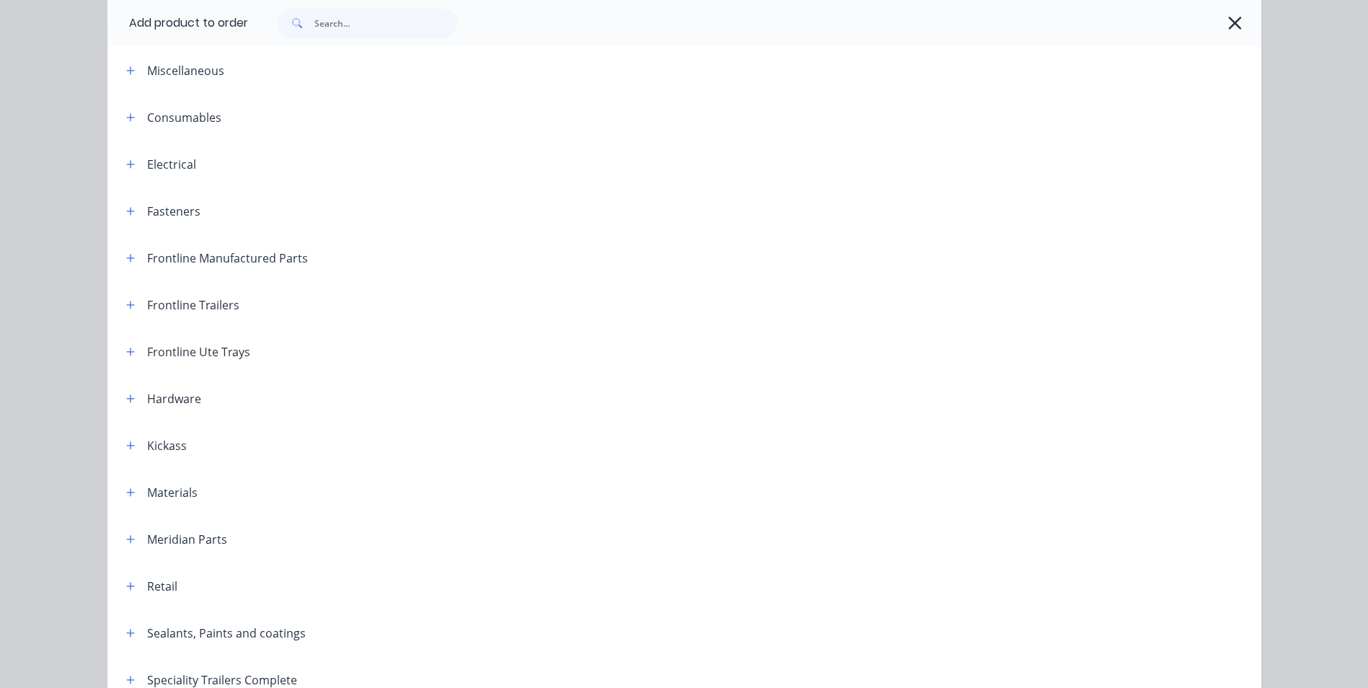
scroll to position [144, 0]
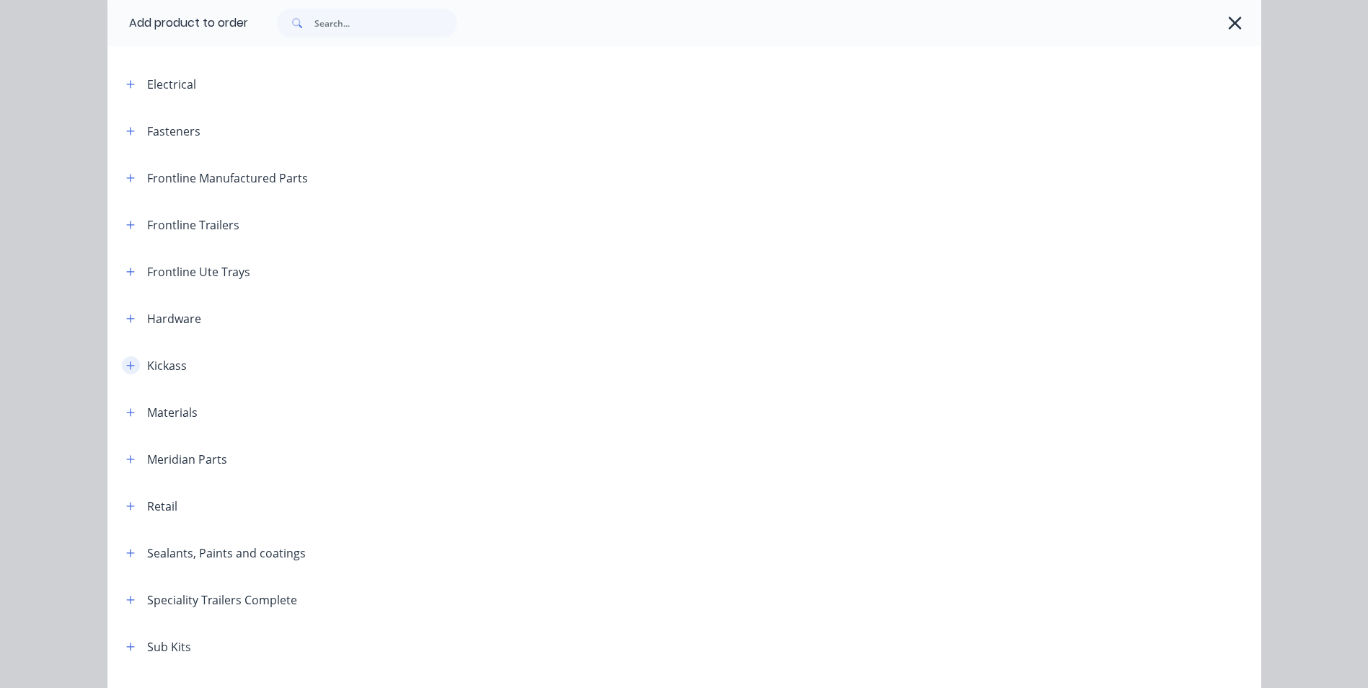
click at [126, 366] on icon "button" at bounding box center [130, 366] width 9 height 10
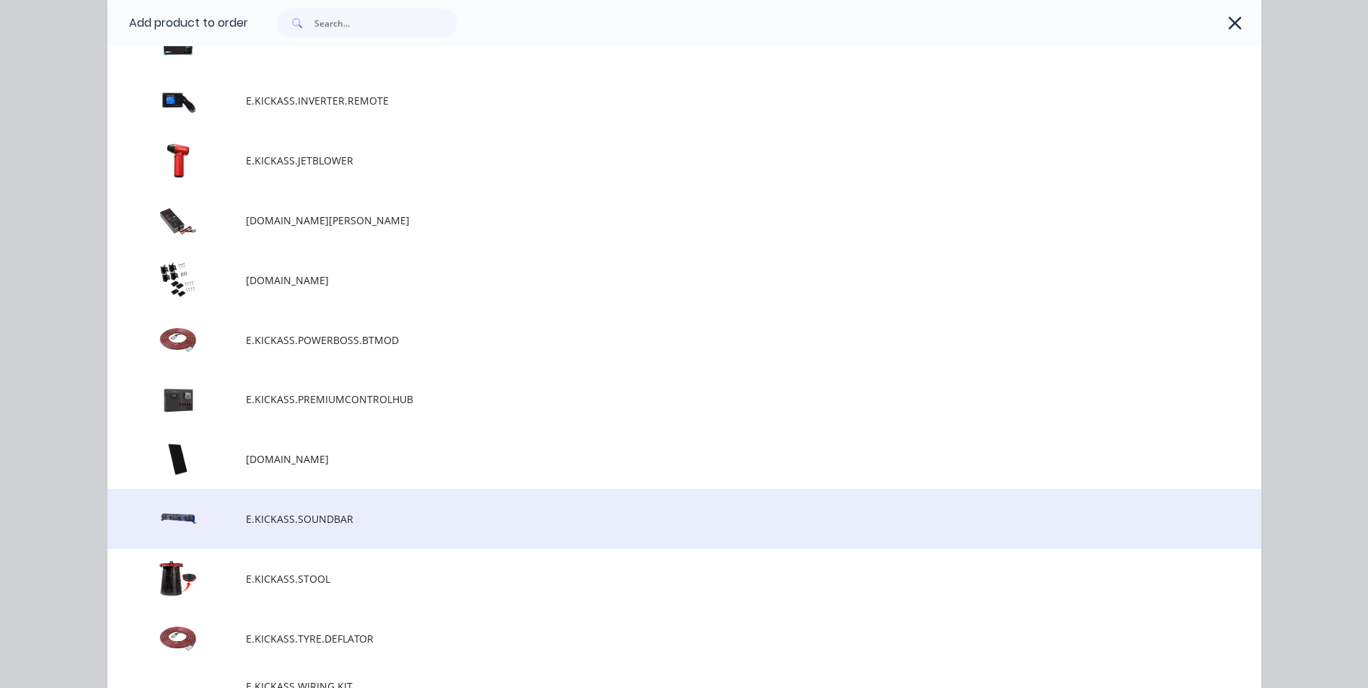
scroll to position [3245, 0]
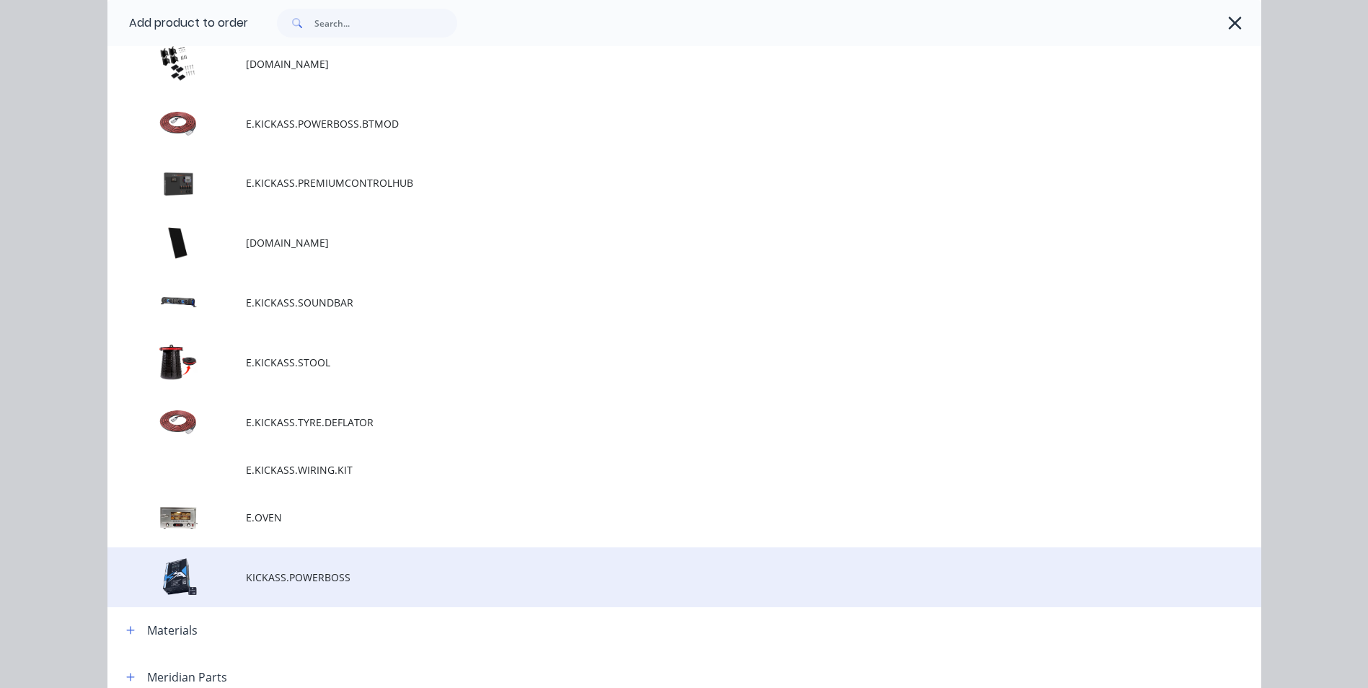
click at [278, 580] on span "KICKASS.POWERBOSS" at bounding box center [652, 577] width 812 height 15
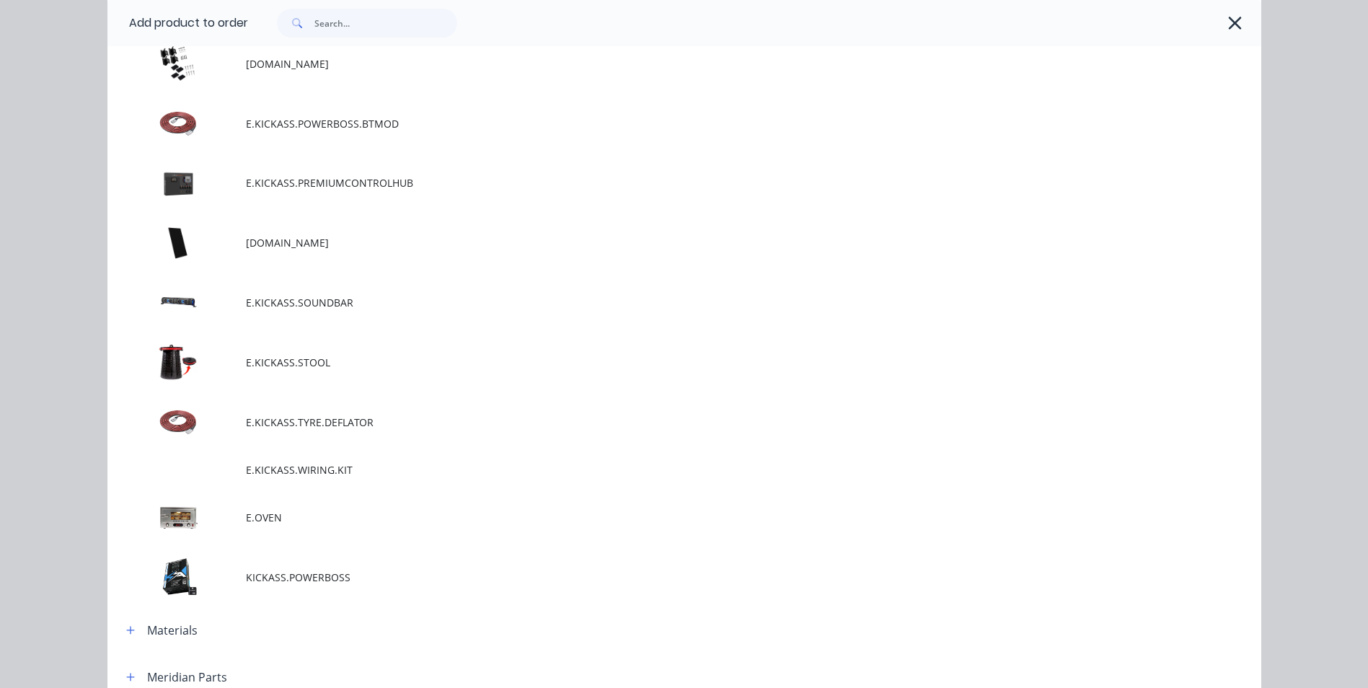
scroll to position [0, 0]
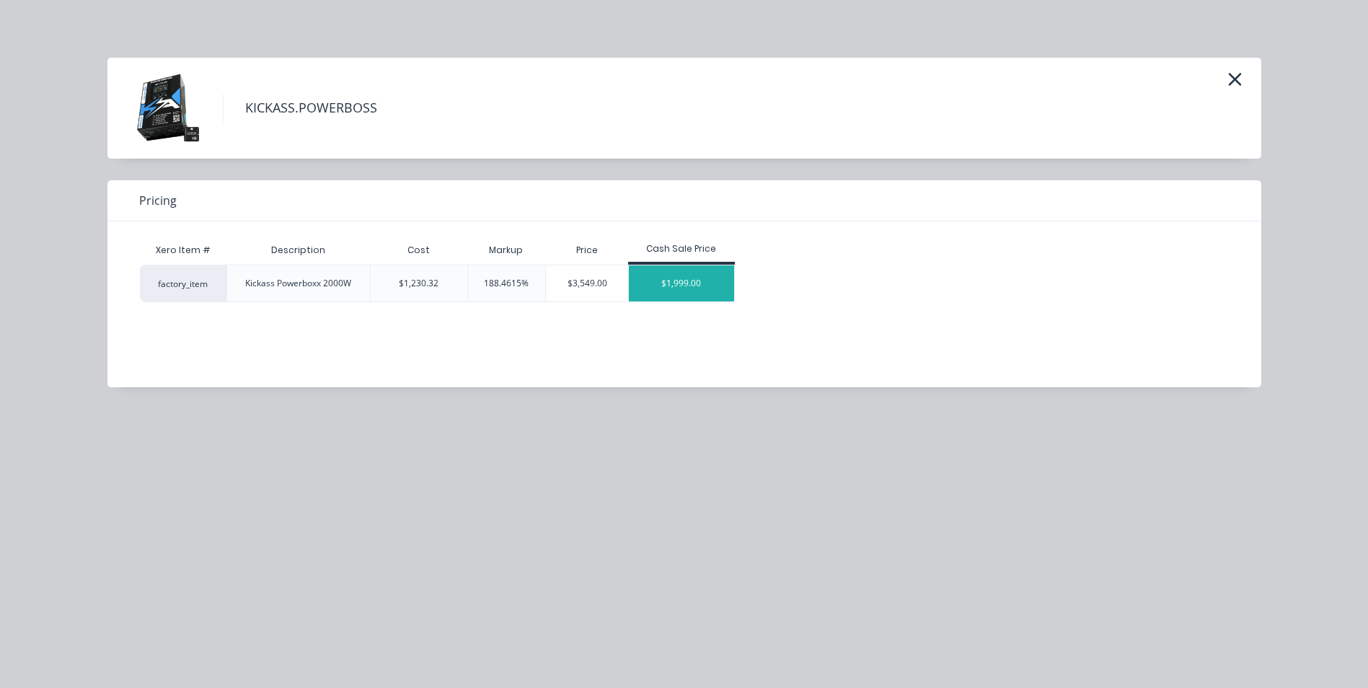
click at [678, 293] on div "$1,999.00" at bounding box center [681, 283] width 105 height 36
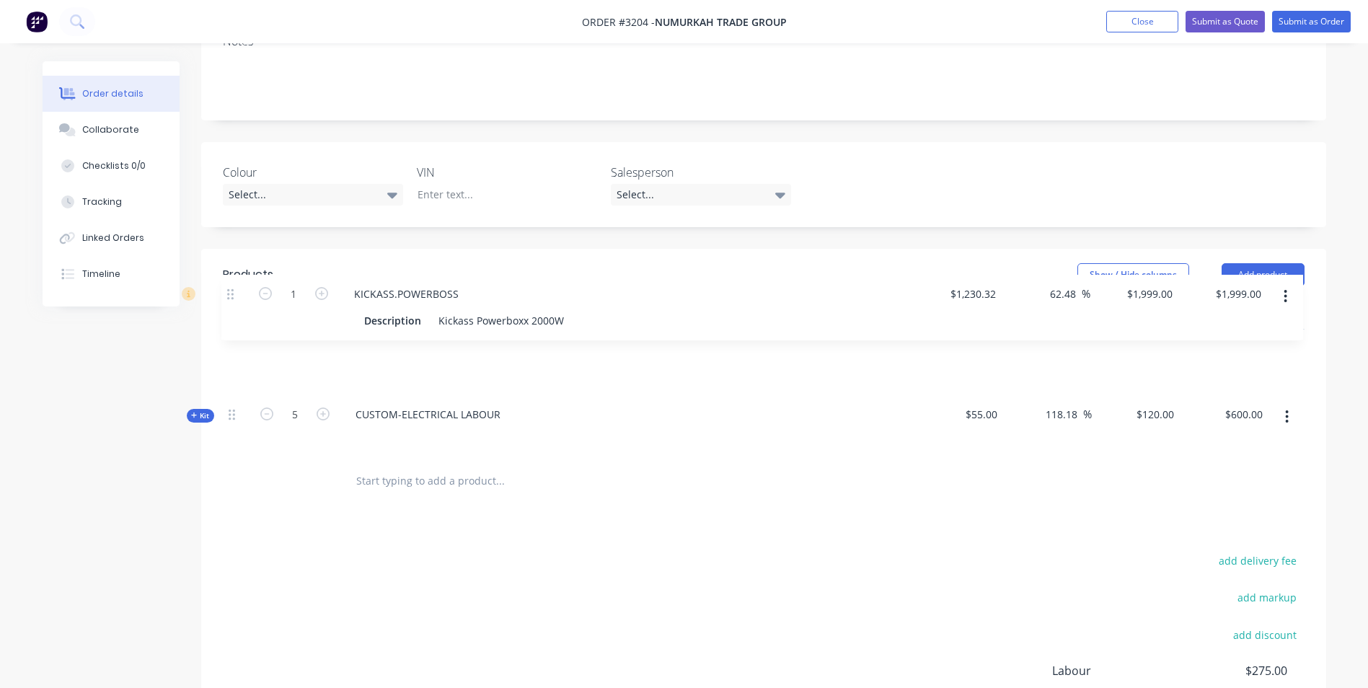
drag, startPoint x: 232, startPoint y: 372, endPoint x: 231, endPoint y: 291, distance: 81.5
click at [231, 330] on div "Kit 5 CUSTOM-ELECTRICAL LABOUR $55.00 118.18 118.18 % $120.00 $120.00 $600.00 $…" at bounding box center [764, 394] width 1082 height 128
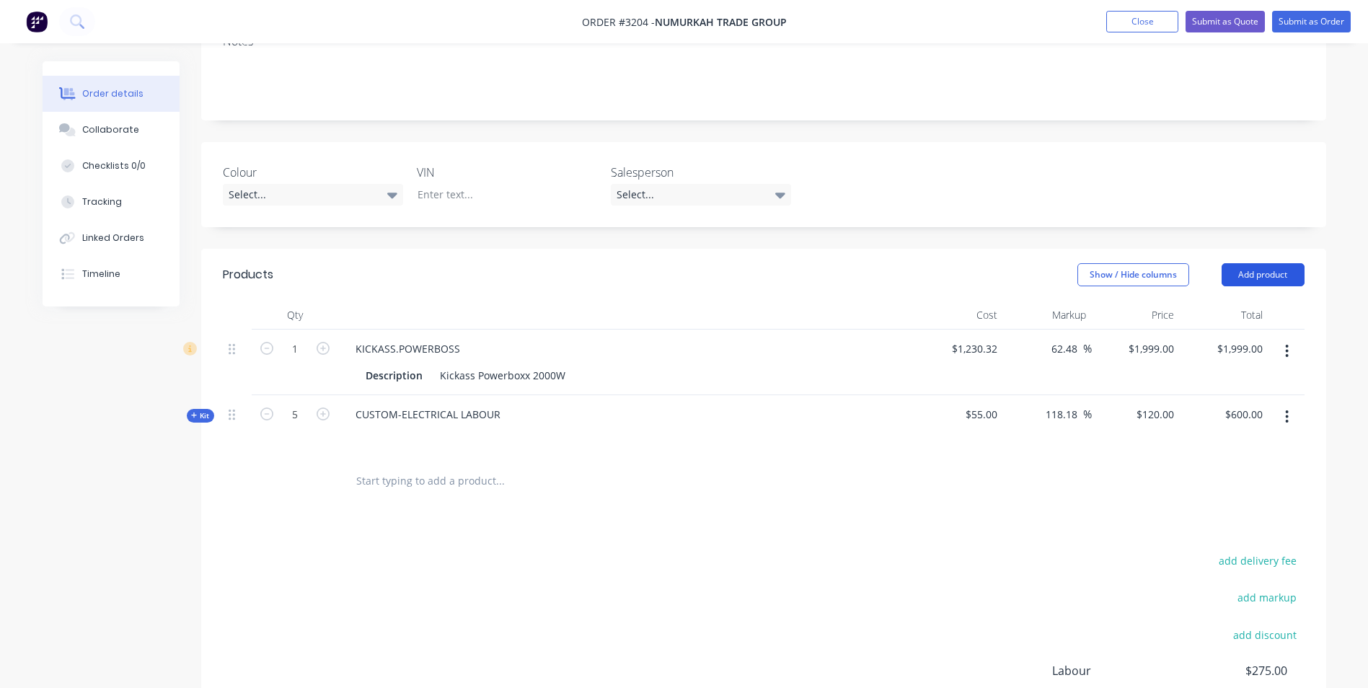
click at [1246, 263] on button "Add product" at bounding box center [1263, 274] width 83 height 23
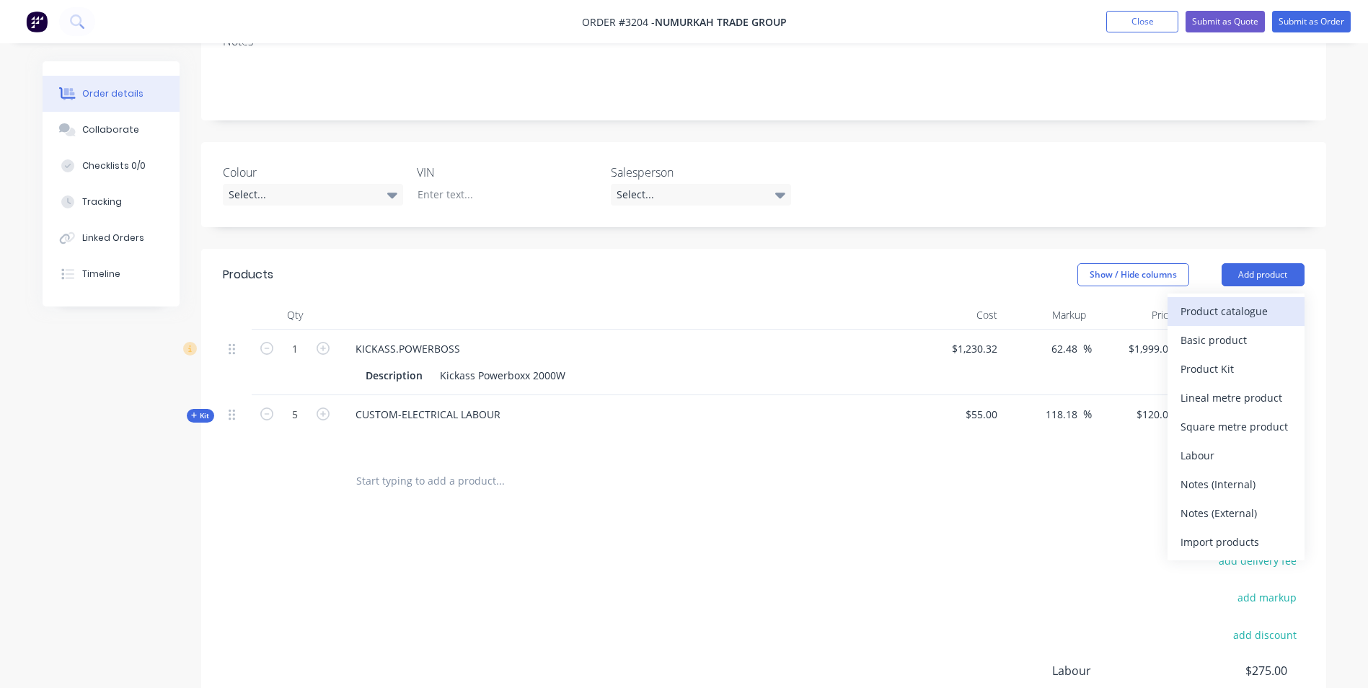
click at [1237, 301] on div "Product catalogue" at bounding box center [1235, 311] width 111 height 21
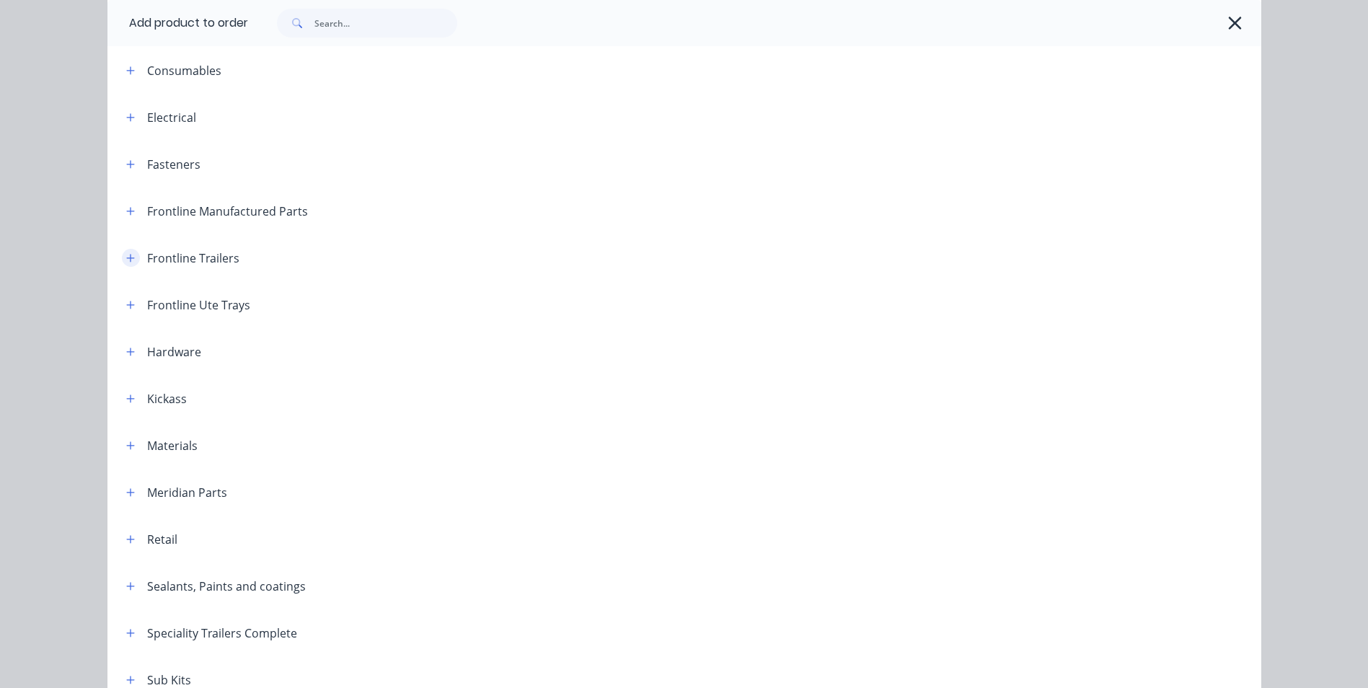
scroll to position [216, 0]
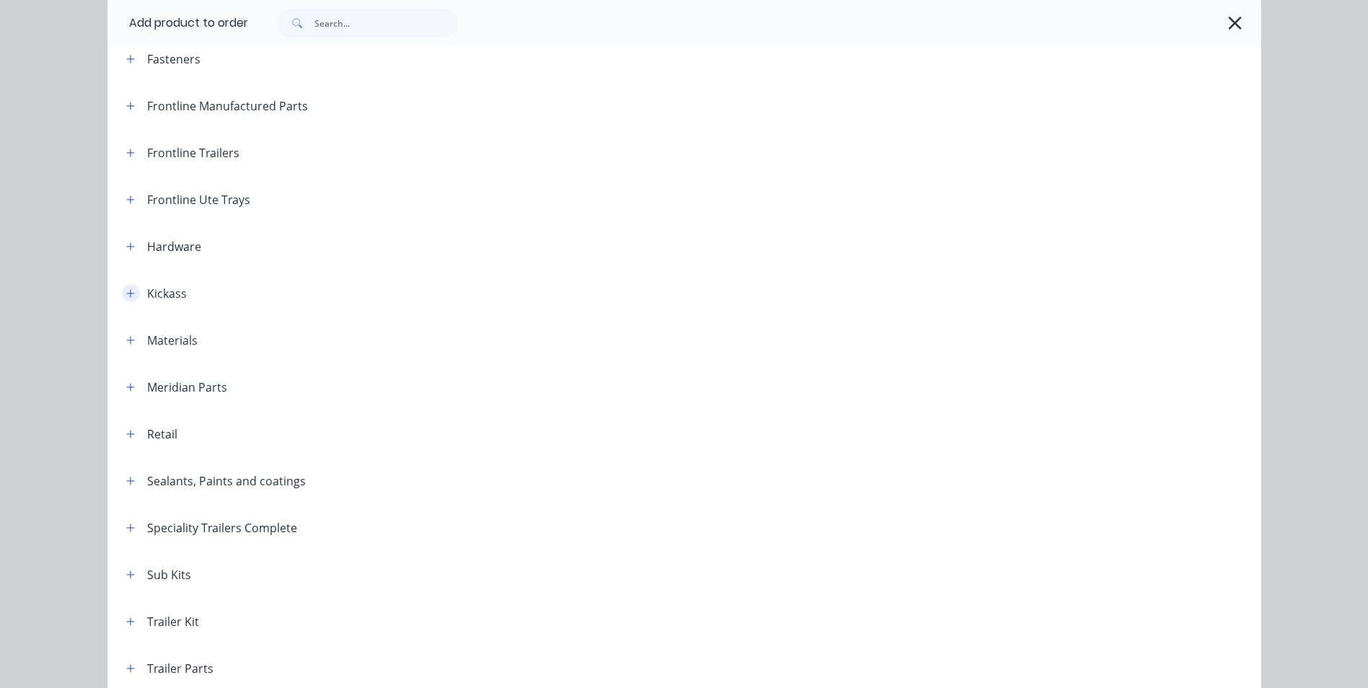
click at [126, 293] on icon "button" at bounding box center [130, 293] width 9 height 10
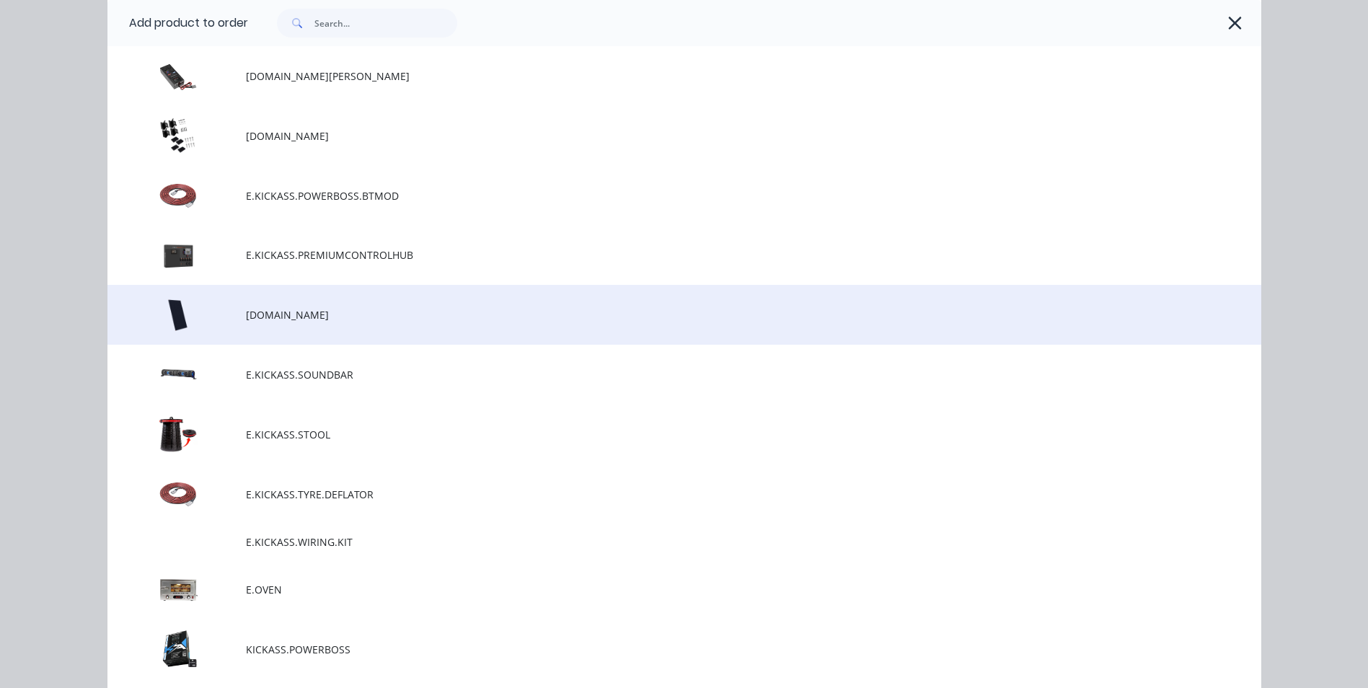
scroll to position [3029, 0]
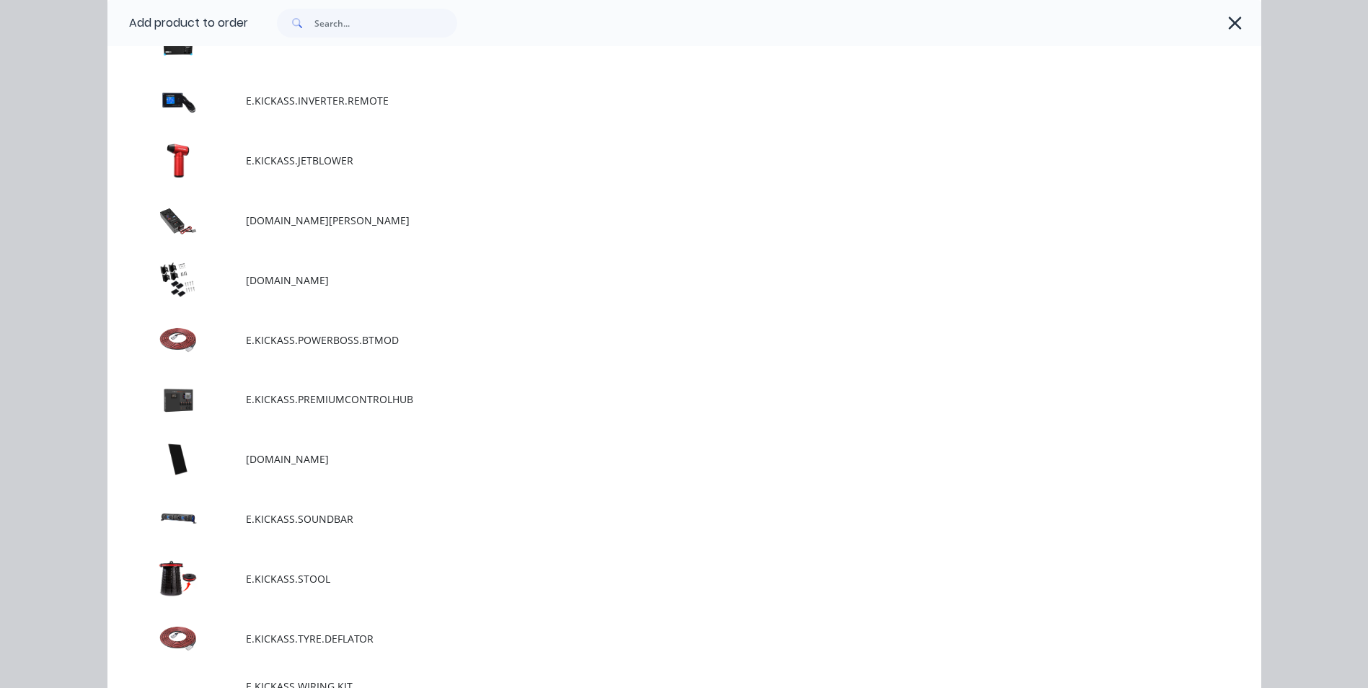
drag, startPoint x: 330, startPoint y: 335, endPoint x: 496, endPoint y: 335, distance: 166.6
click at [331, 335] on span "E.KICKASS.POWERBOSS.BTMOD" at bounding box center [652, 339] width 812 height 15
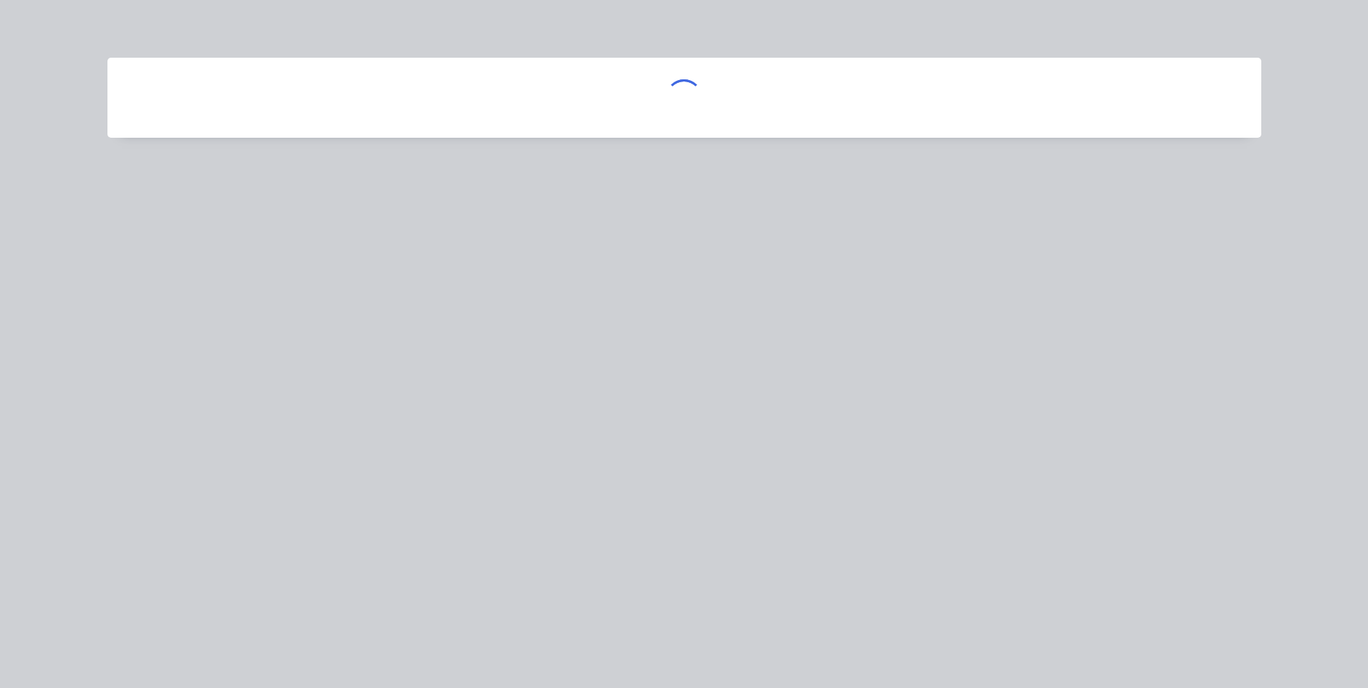
scroll to position [0, 0]
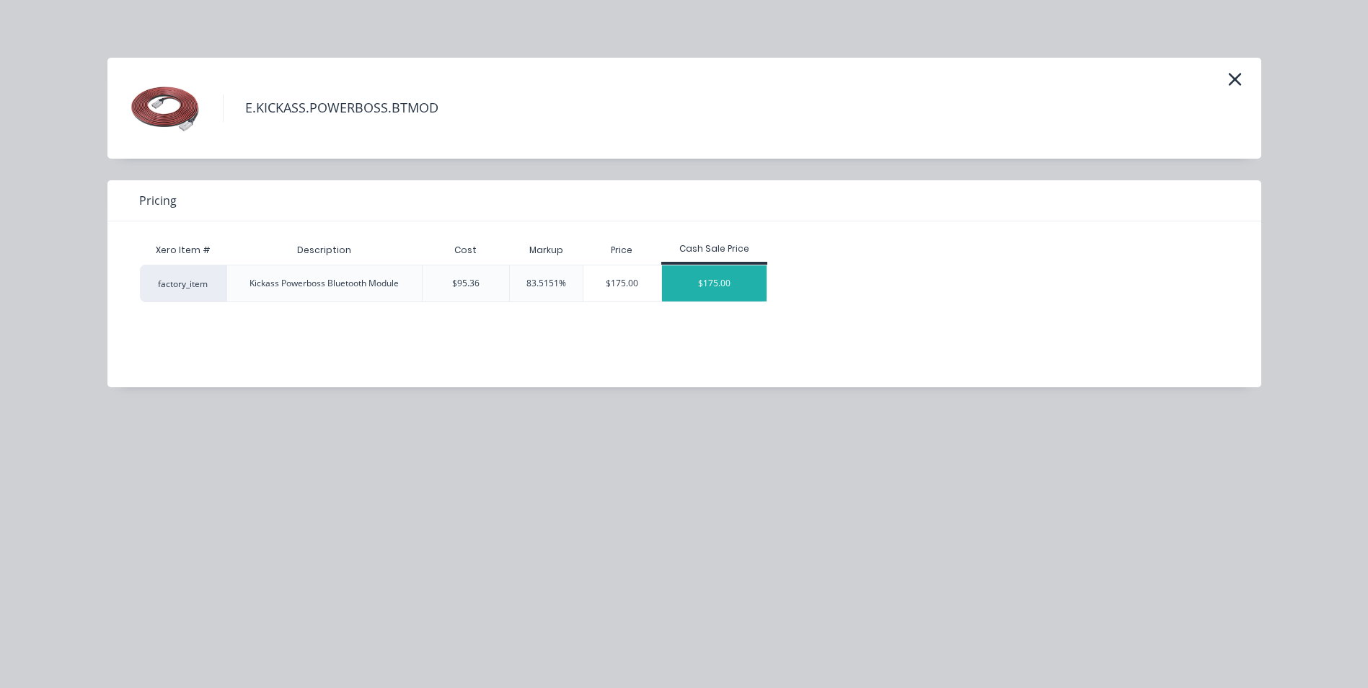
click at [714, 283] on div "$175.00" at bounding box center [714, 283] width 105 height 36
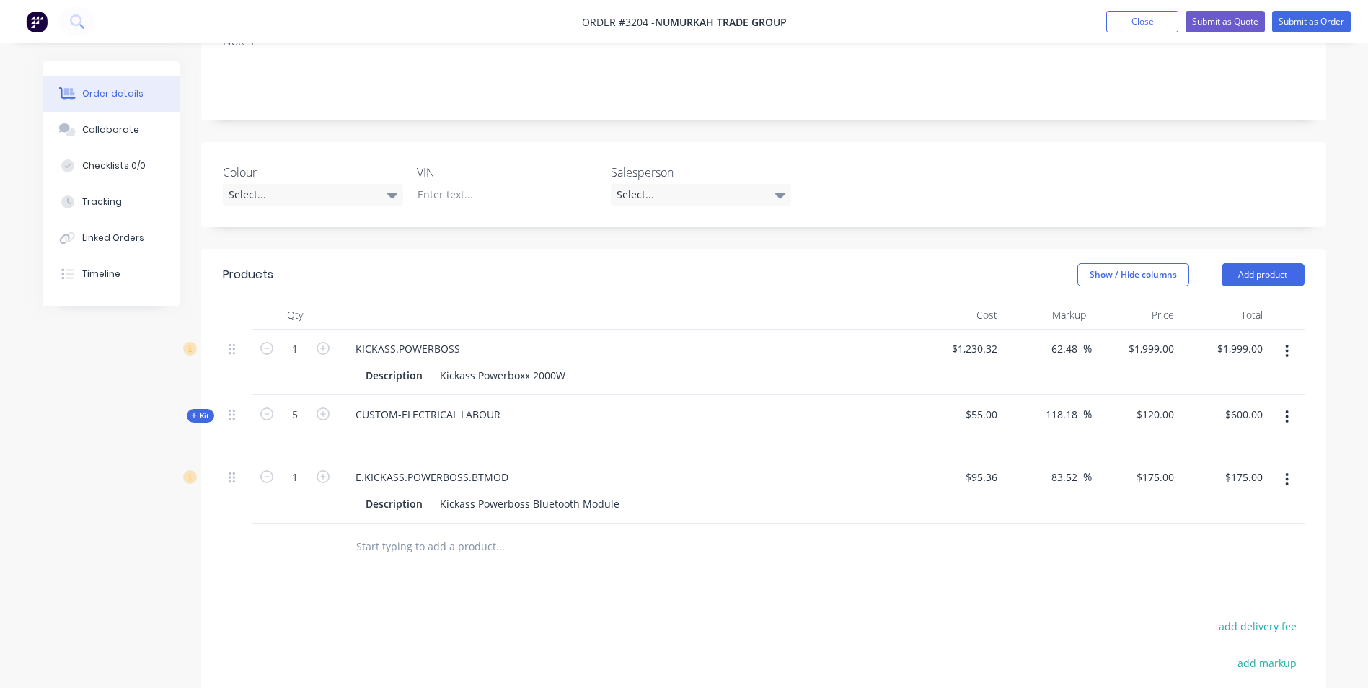
click at [226, 458] on div at bounding box center [237, 491] width 29 height 66
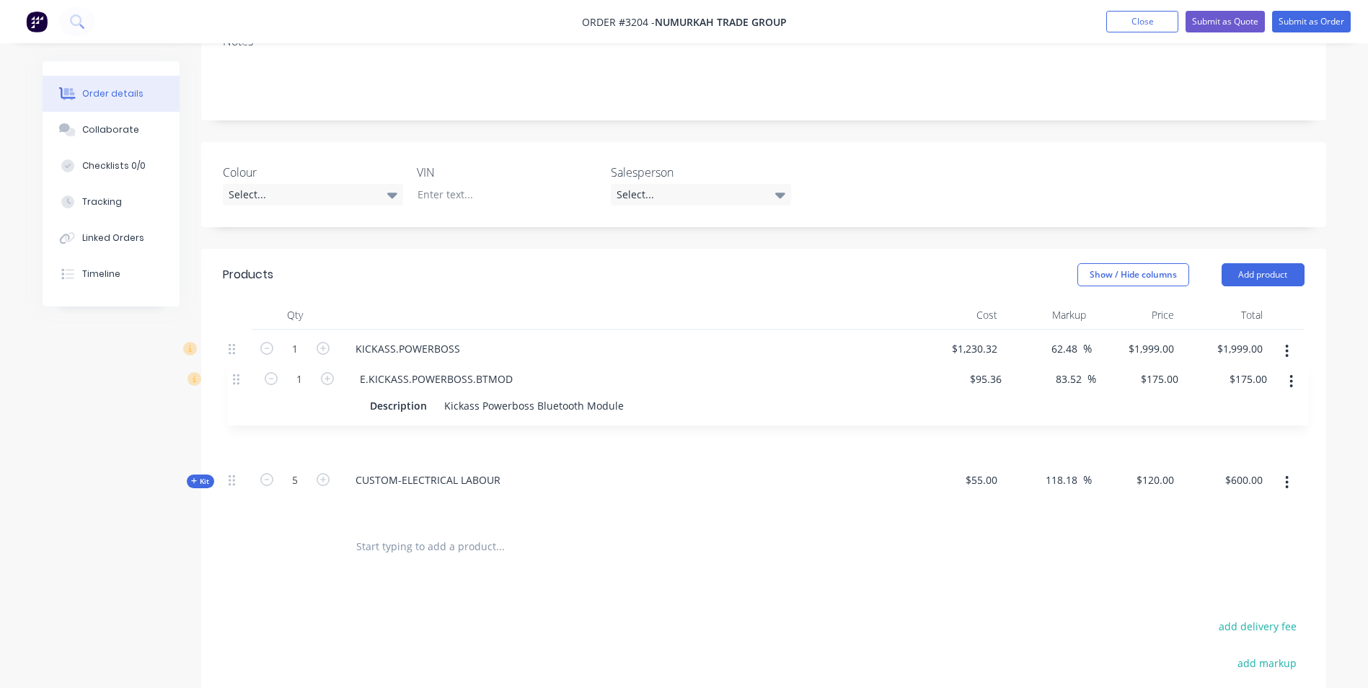
drag, startPoint x: 230, startPoint y: 437, endPoint x: 236, endPoint y: 370, distance: 67.3
click at [236, 371] on div "1 KICKASS.POWERBOSS Description Kickass Powerboxx 2000W $1,230.32 $1,230.32 62.…" at bounding box center [764, 427] width 1082 height 194
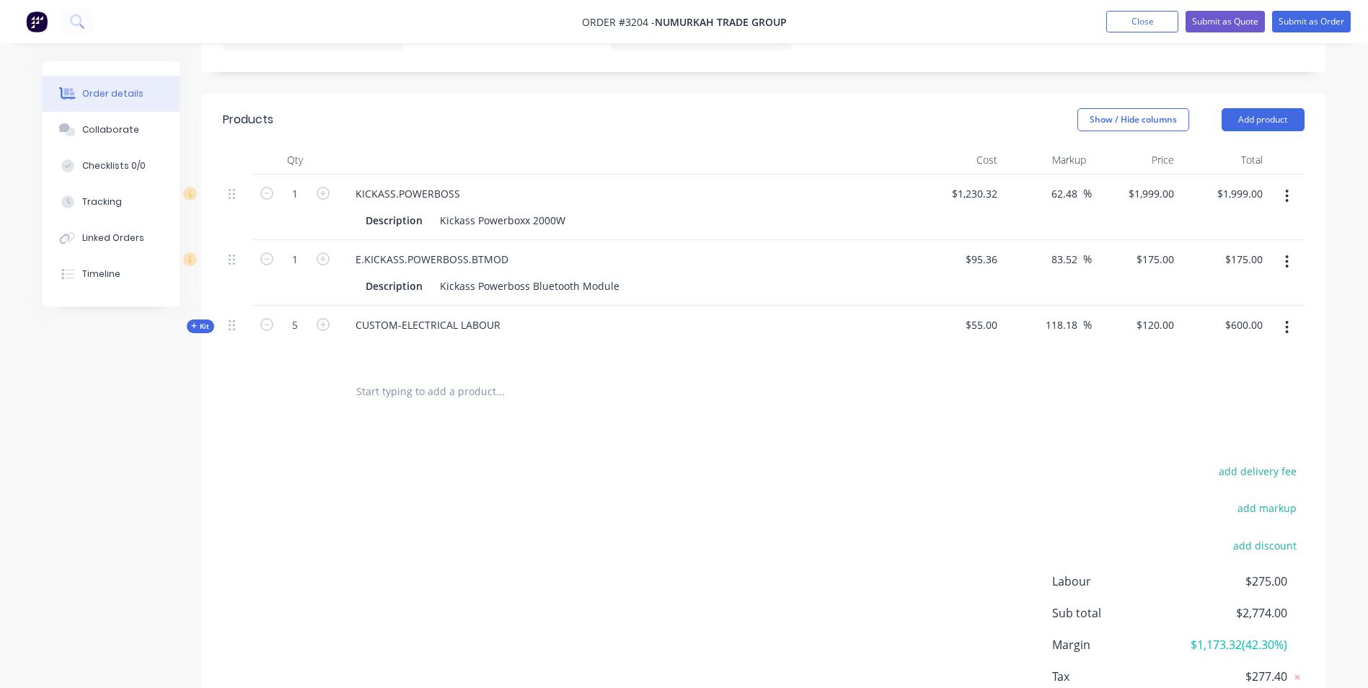
scroll to position [368, 0]
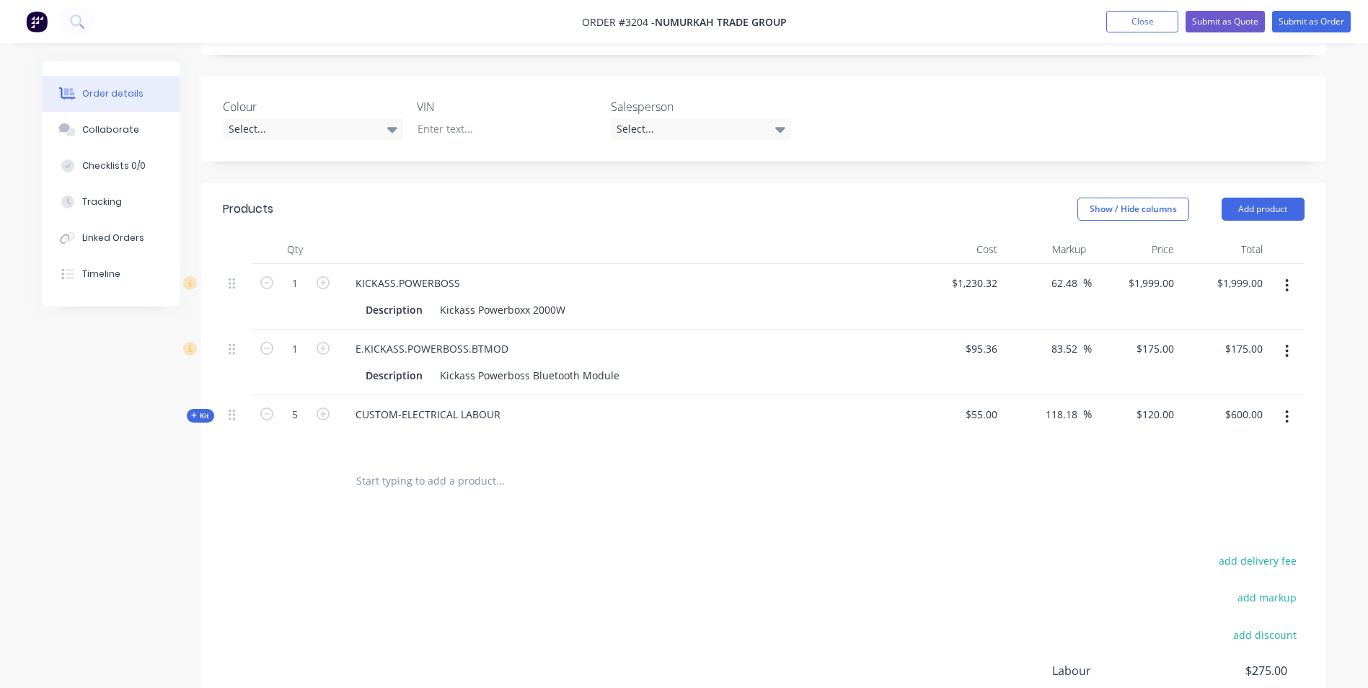
click at [668, 488] on div "Products Show / Hide columns Add product Qty Cost Markup Price Total 1 KICKASS.…" at bounding box center [763, 517] width 1125 height 668
drag, startPoint x: 1258, startPoint y: 172, endPoint x: 1229, endPoint y: 175, distance: 29.0
click at [1258, 198] on button "Add product" at bounding box center [1263, 209] width 83 height 23
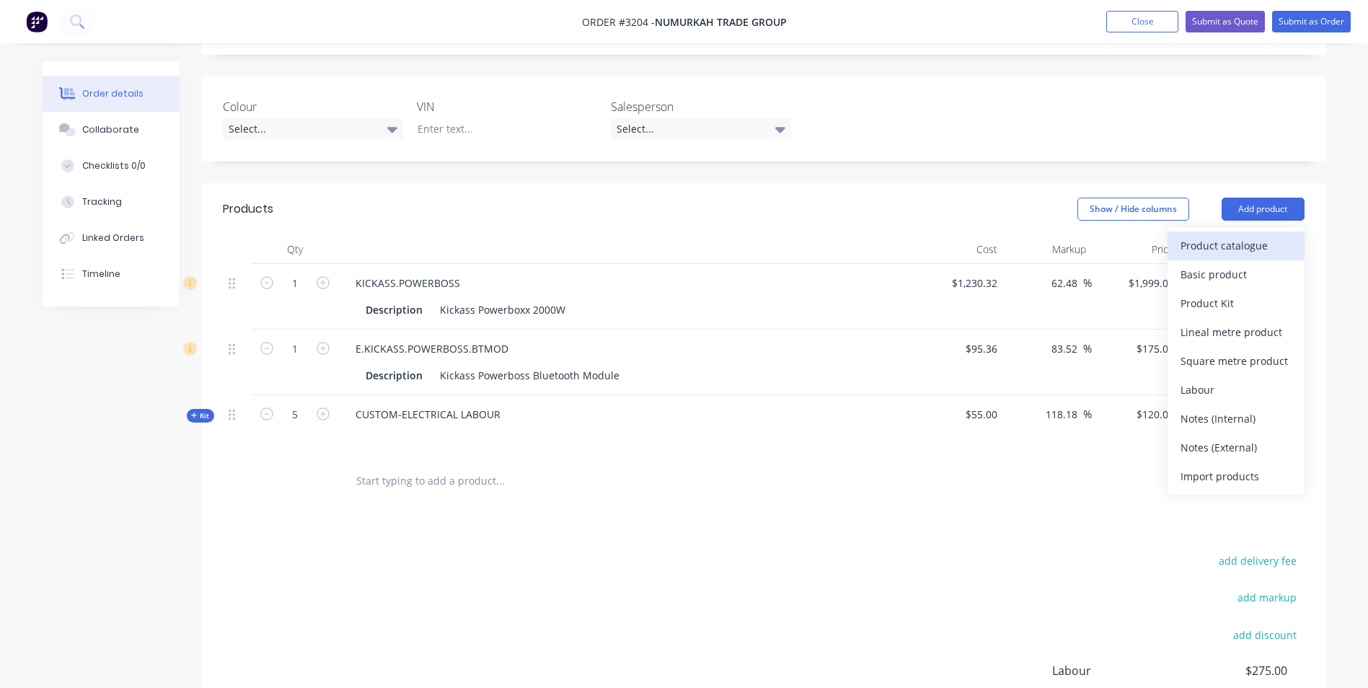
click at [1234, 235] on div "Product catalogue" at bounding box center [1235, 245] width 111 height 21
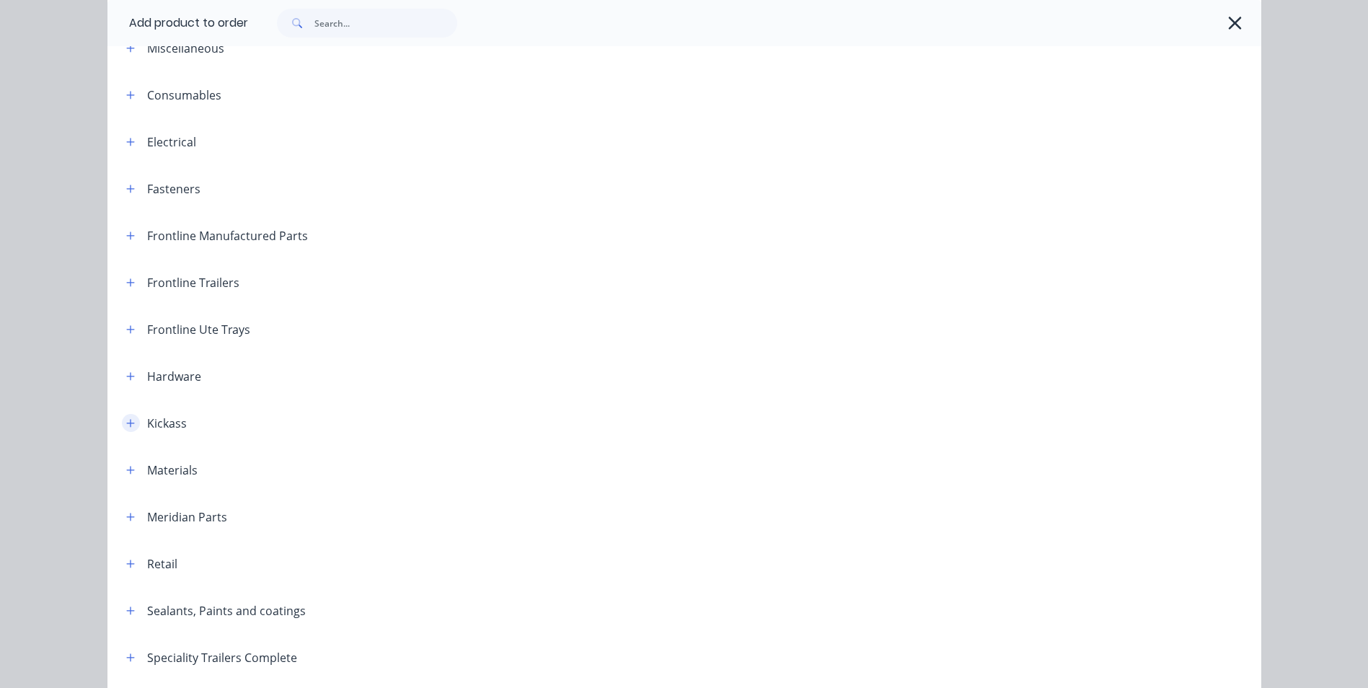
scroll to position [216, 0]
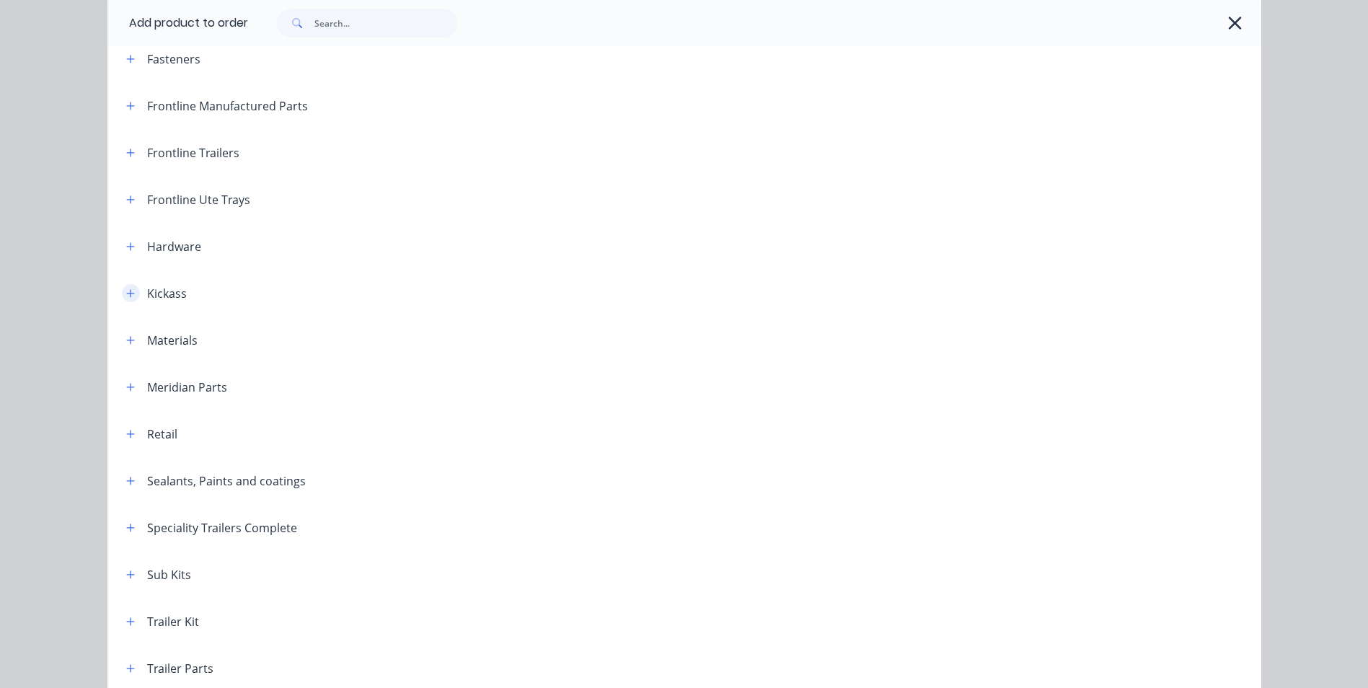
click at [126, 288] on icon "button" at bounding box center [130, 293] width 9 height 10
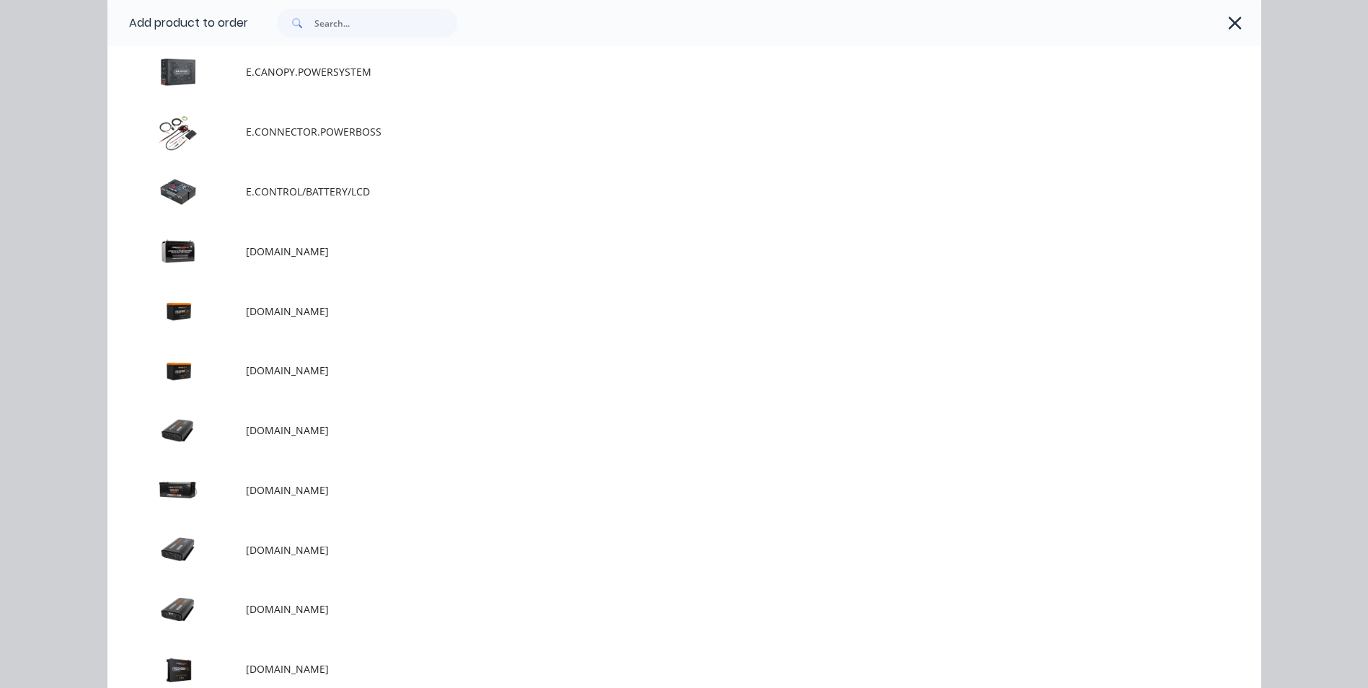
scroll to position [577, 0]
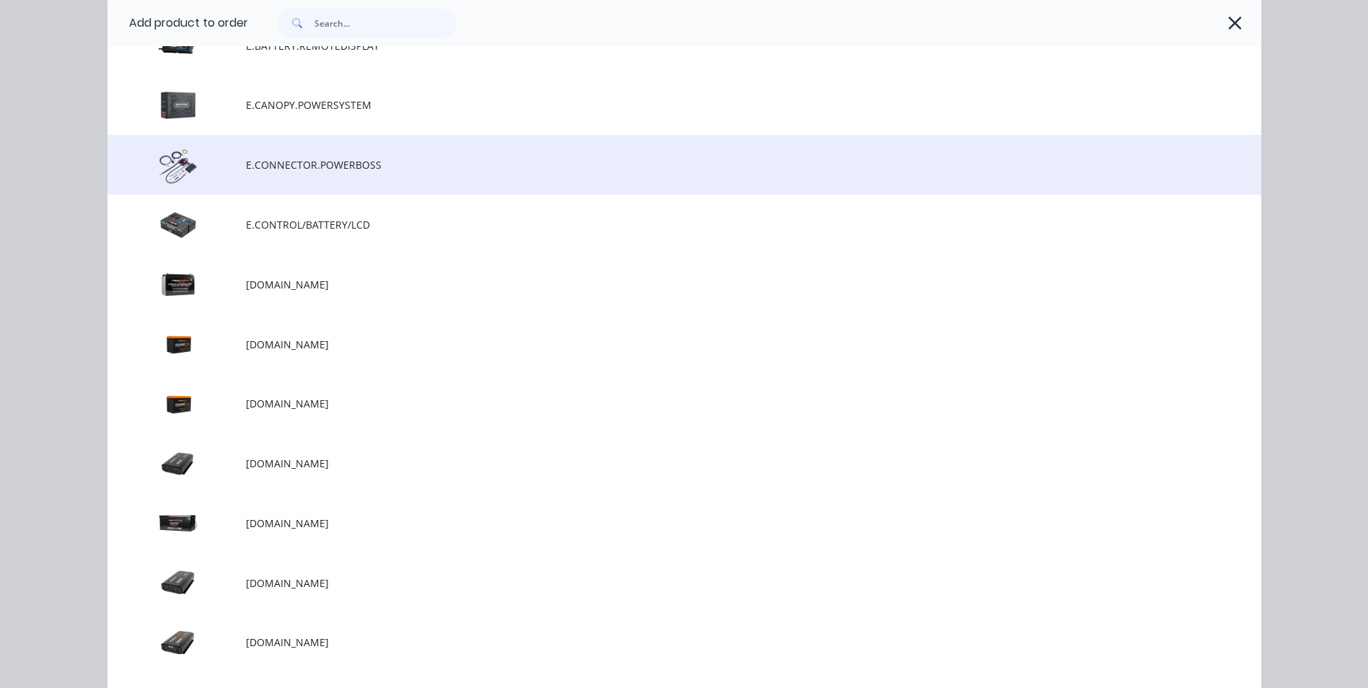
click at [317, 169] on span "E.CONNECTOR.POWERBOSS" at bounding box center [652, 164] width 812 height 15
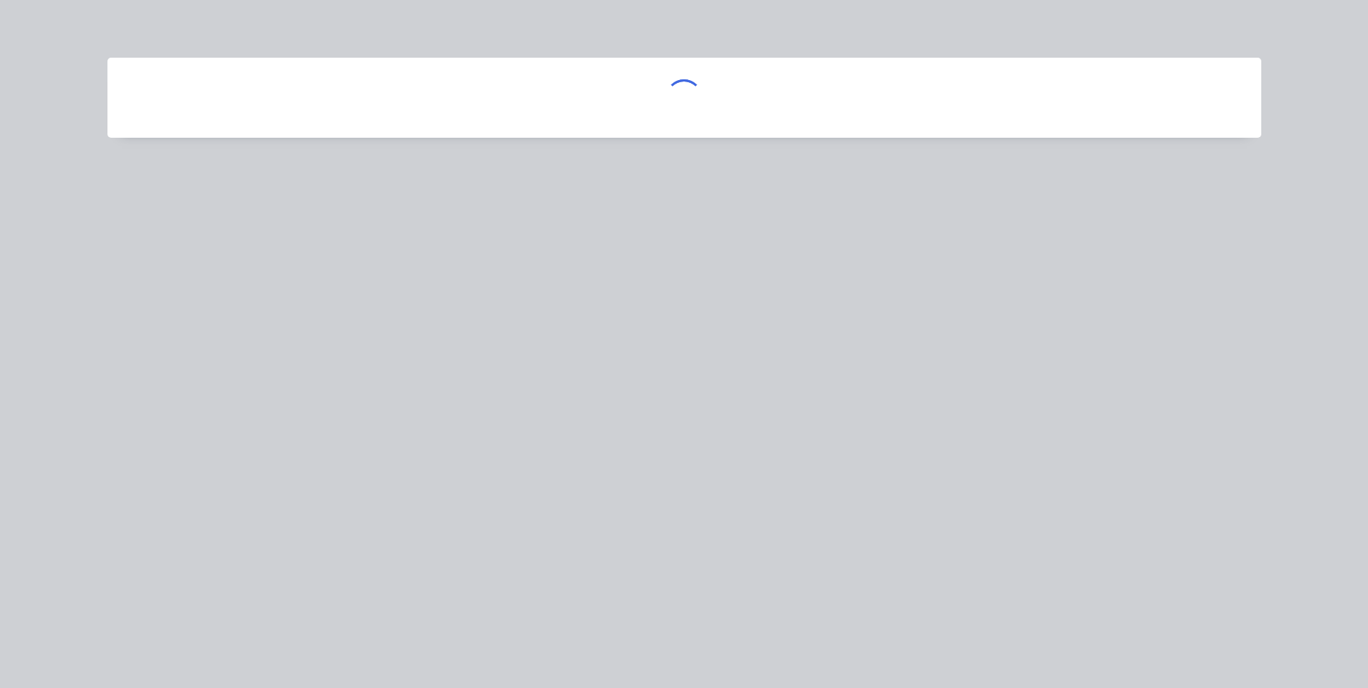
scroll to position [0, 0]
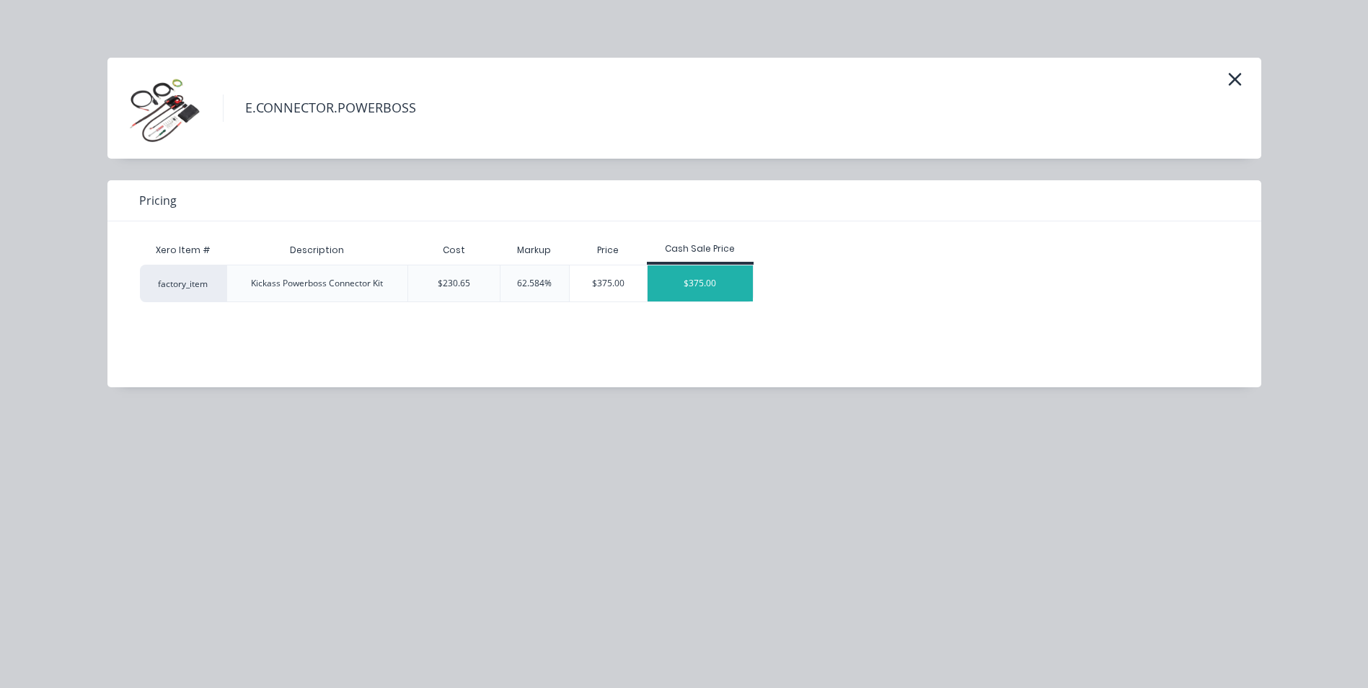
click at [675, 279] on div "$375.00" at bounding box center [700, 283] width 105 height 36
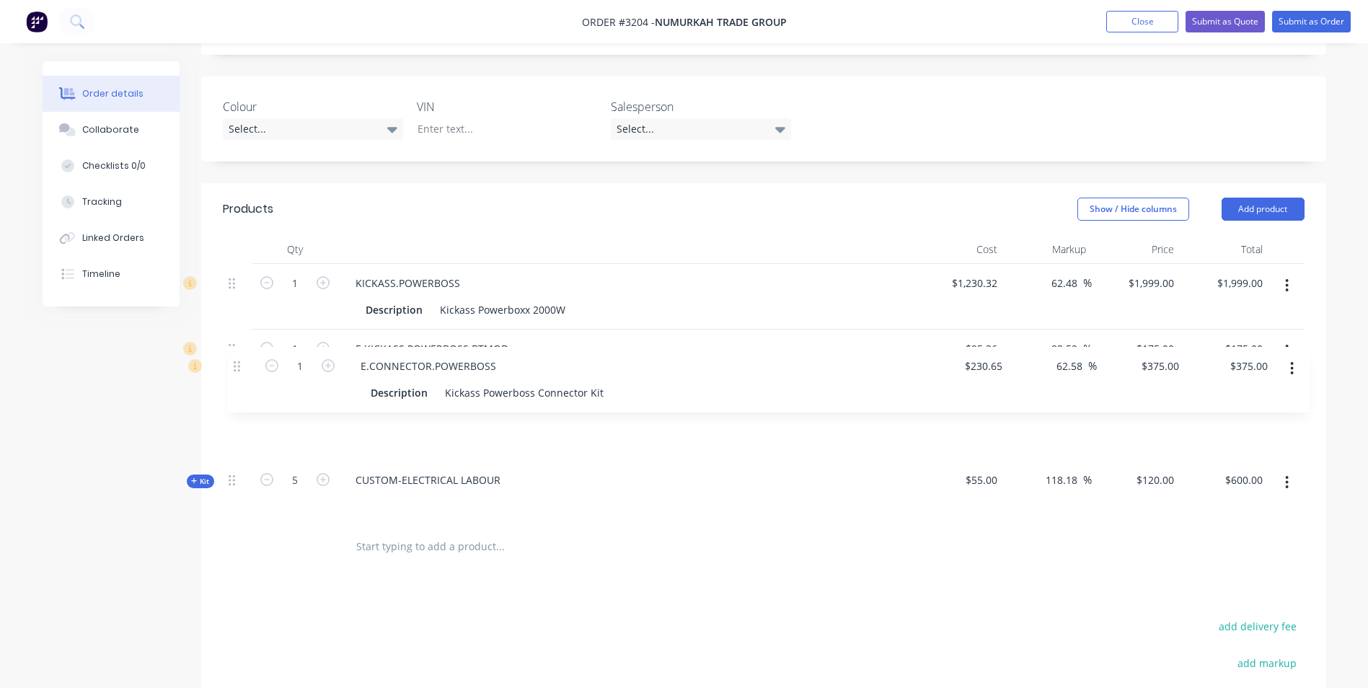
drag, startPoint x: 228, startPoint y: 443, endPoint x: 234, endPoint y: 361, distance: 81.7
click at [234, 361] on div "1 KICKASS.POWERBOSS Description Kickass Powerboxx 2000W $1,230.32 $1,230.32 62.…" at bounding box center [764, 394] width 1082 height 260
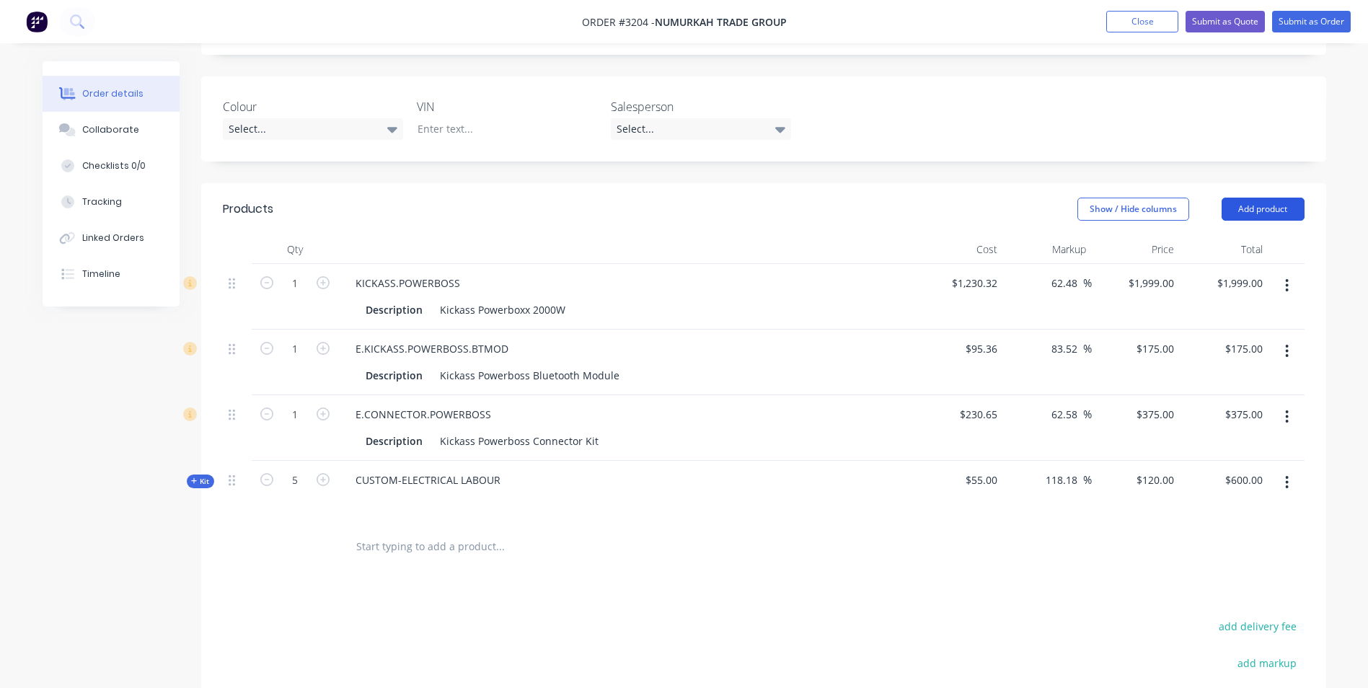
drag, startPoint x: 1250, startPoint y: 171, endPoint x: 1231, endPoint y: 177, distance: 19.6
click at [1250, 198] on button "Add product" at bounding box center [1263, 209] width 83 height 23
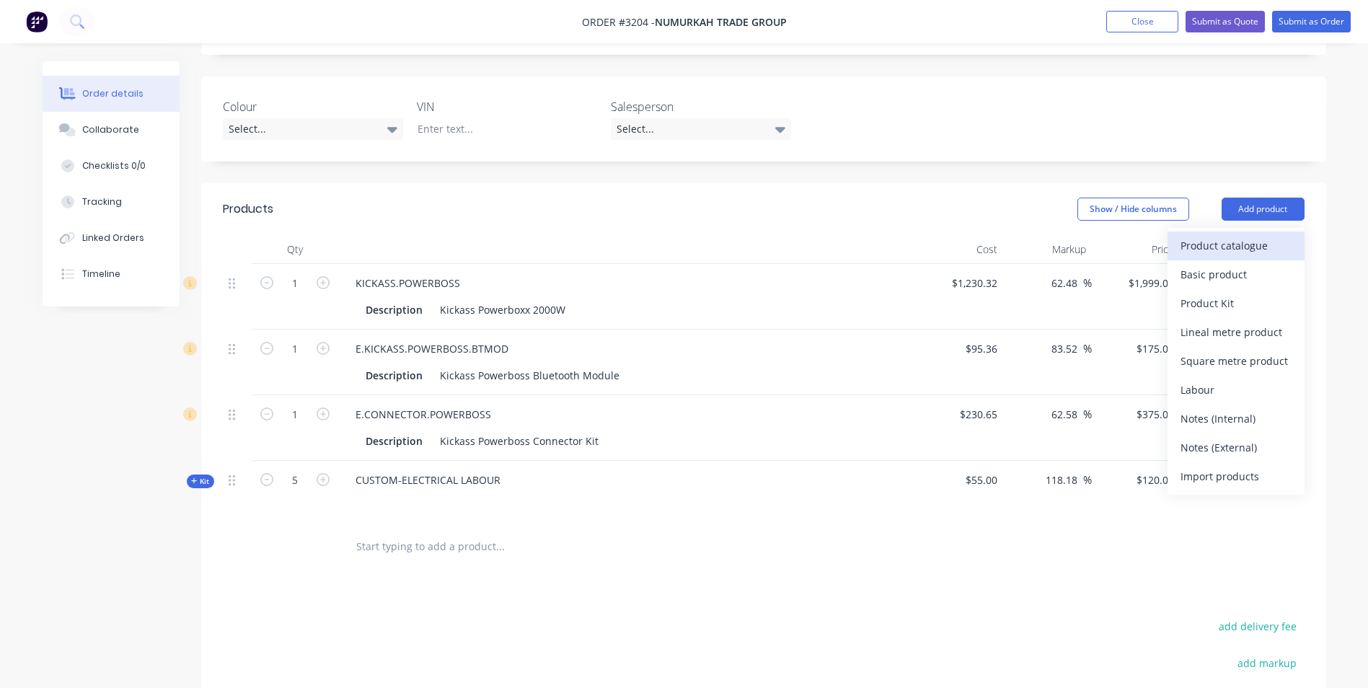
click at [1202, 235] on div "Product catalogue" at bounding box center [1235, 245] width 111 height 21
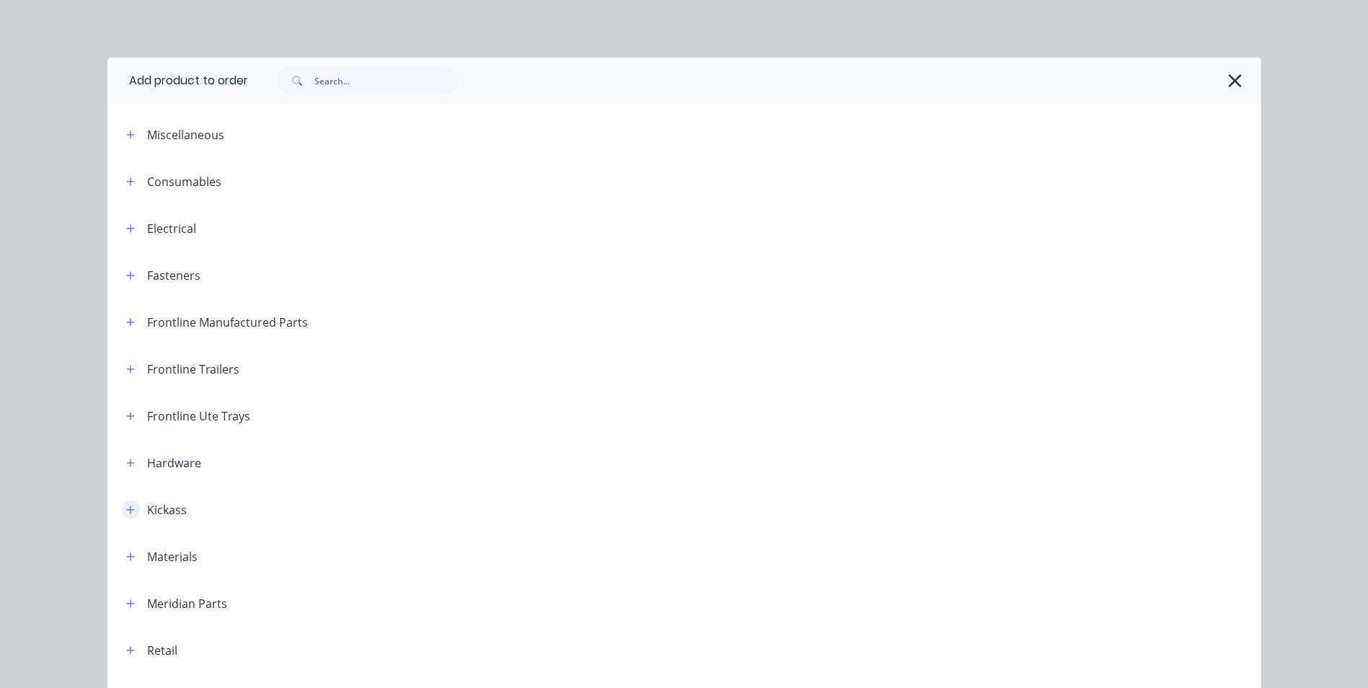
click at [126, 508] on icon "button" at bounding box center [130, 510] width 9 height 10
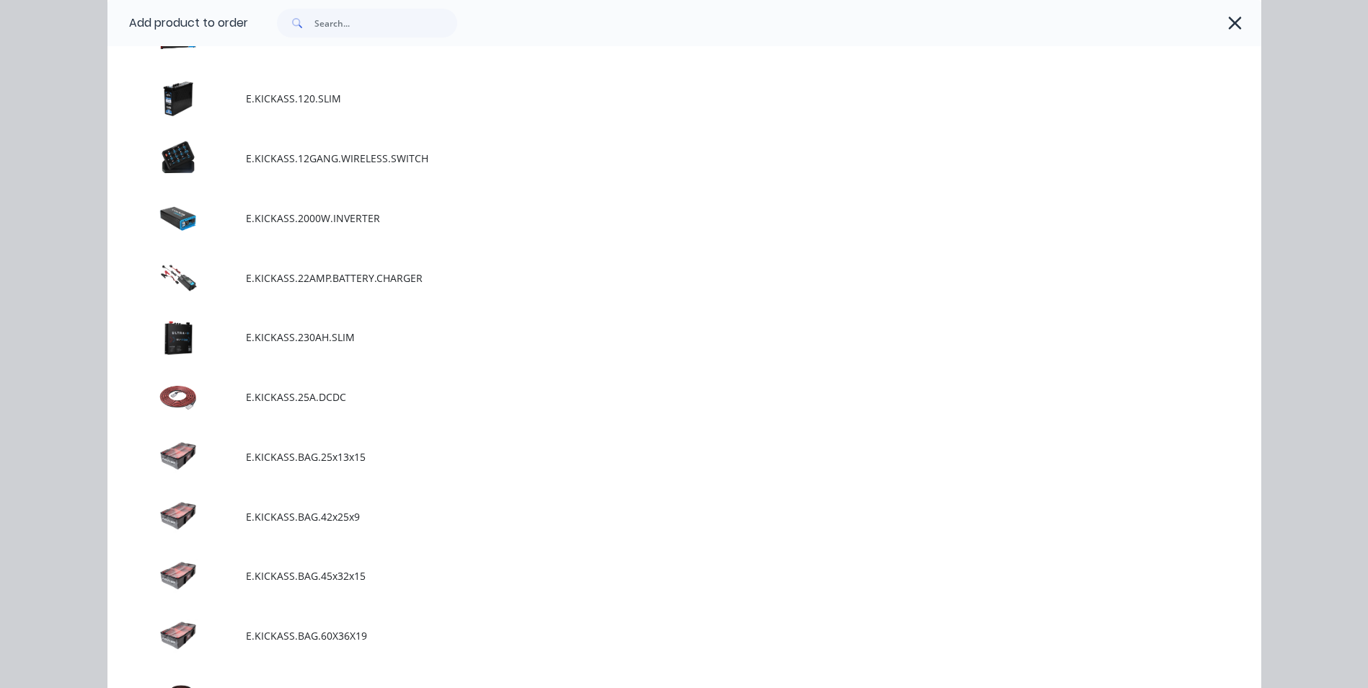
scroll to position [2019, 0]
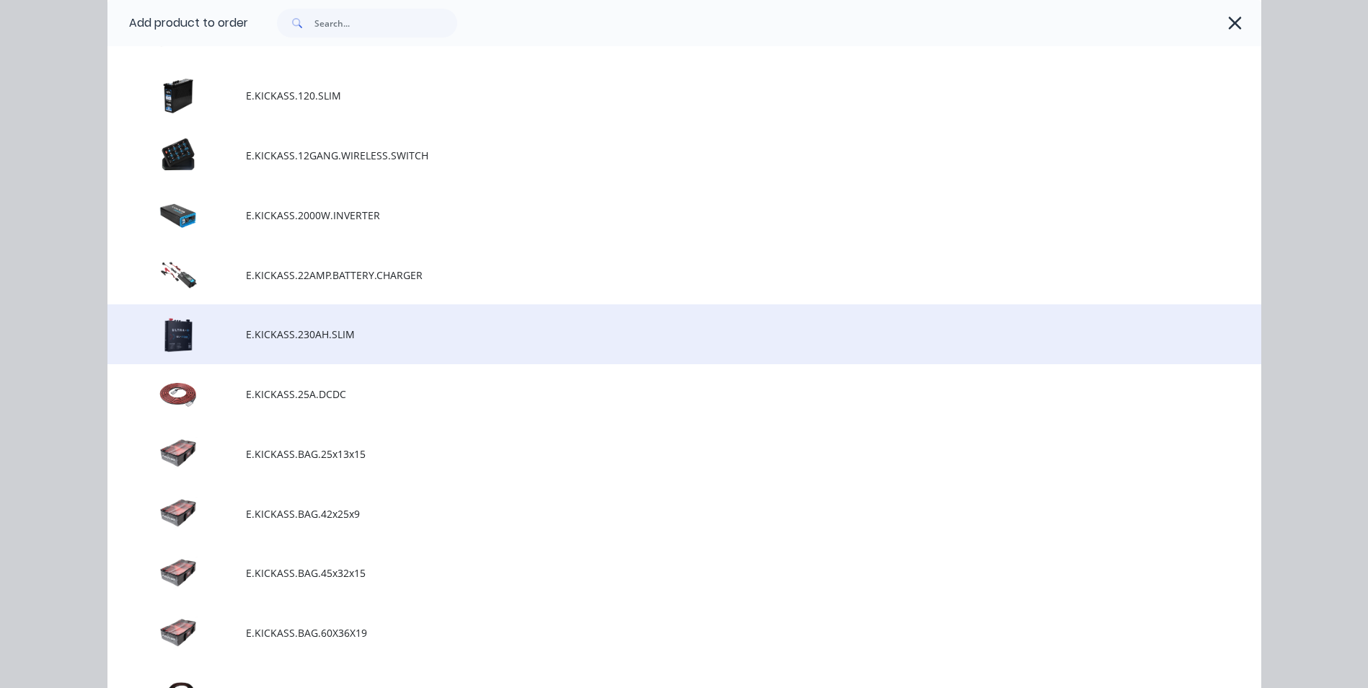
click at [290, 337] on span "E.KICKASS.230AH.SLIM" at bounding box center [652, 334] width 812 height 15
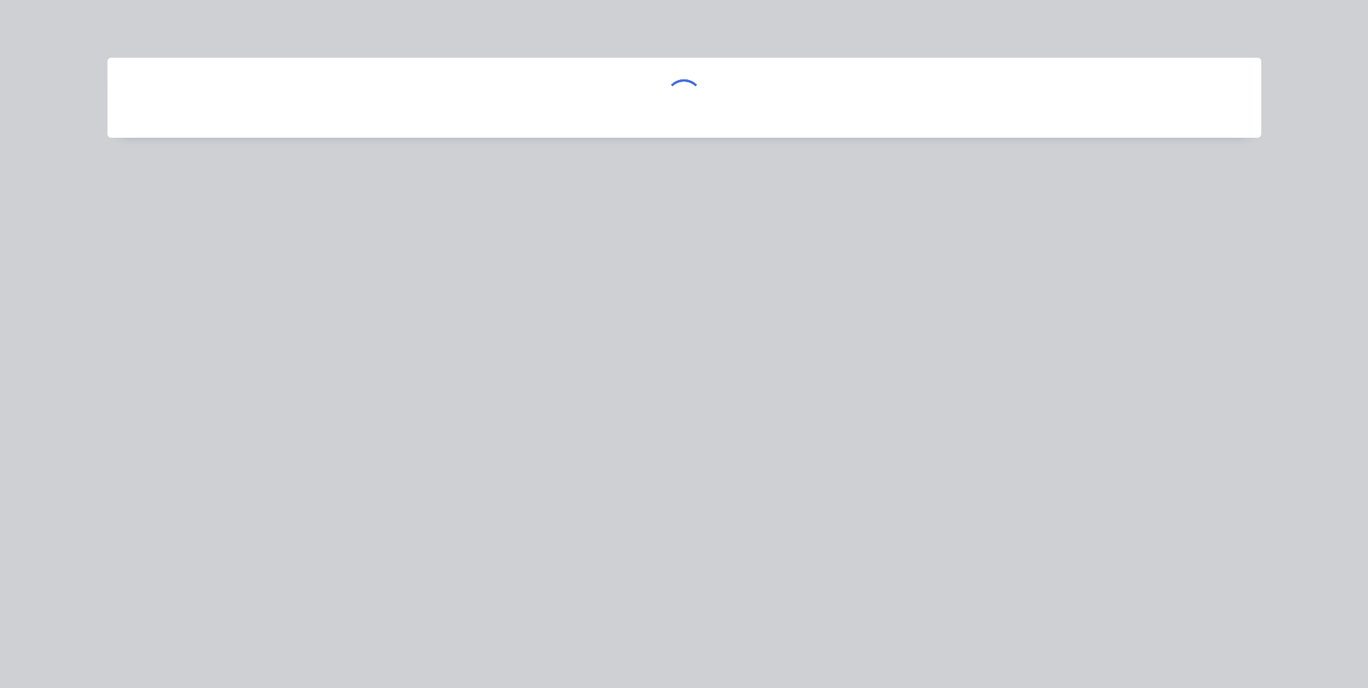
scroll to position [0, 0]
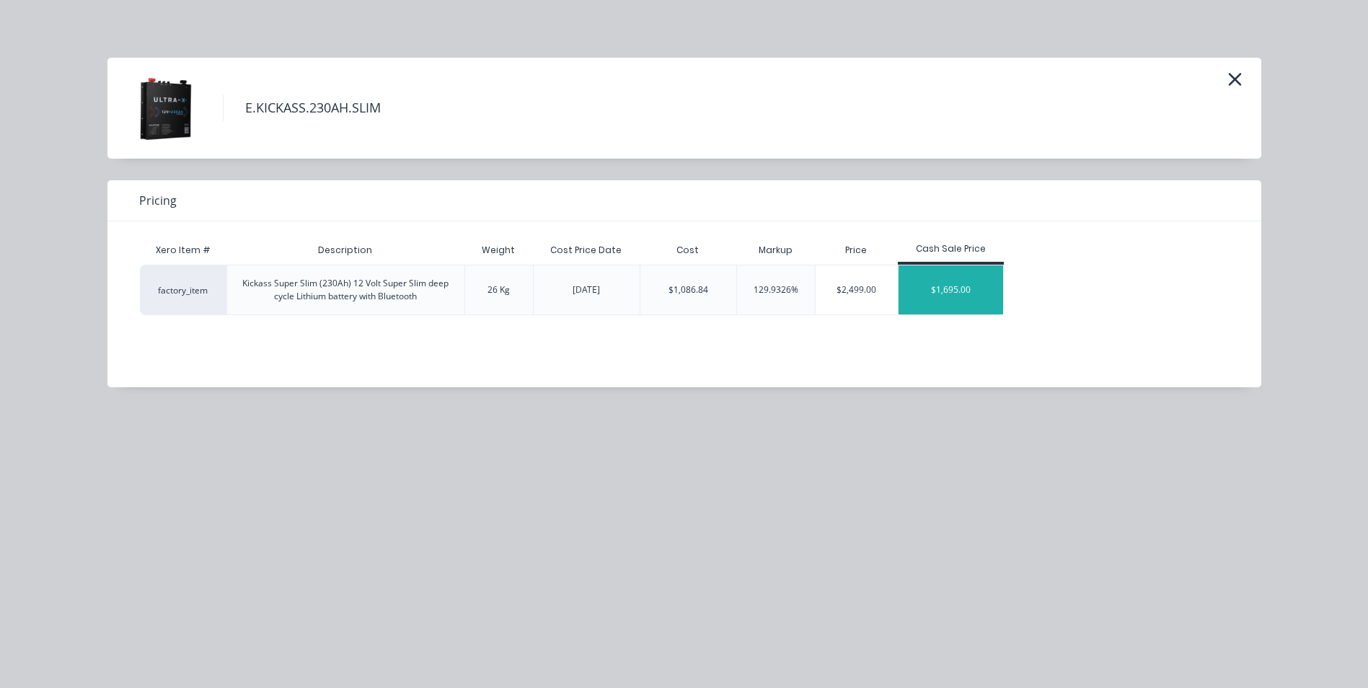
click at [948, 284] on div "$1,695.00" at bounding box center [950, 289] width 105 height 49
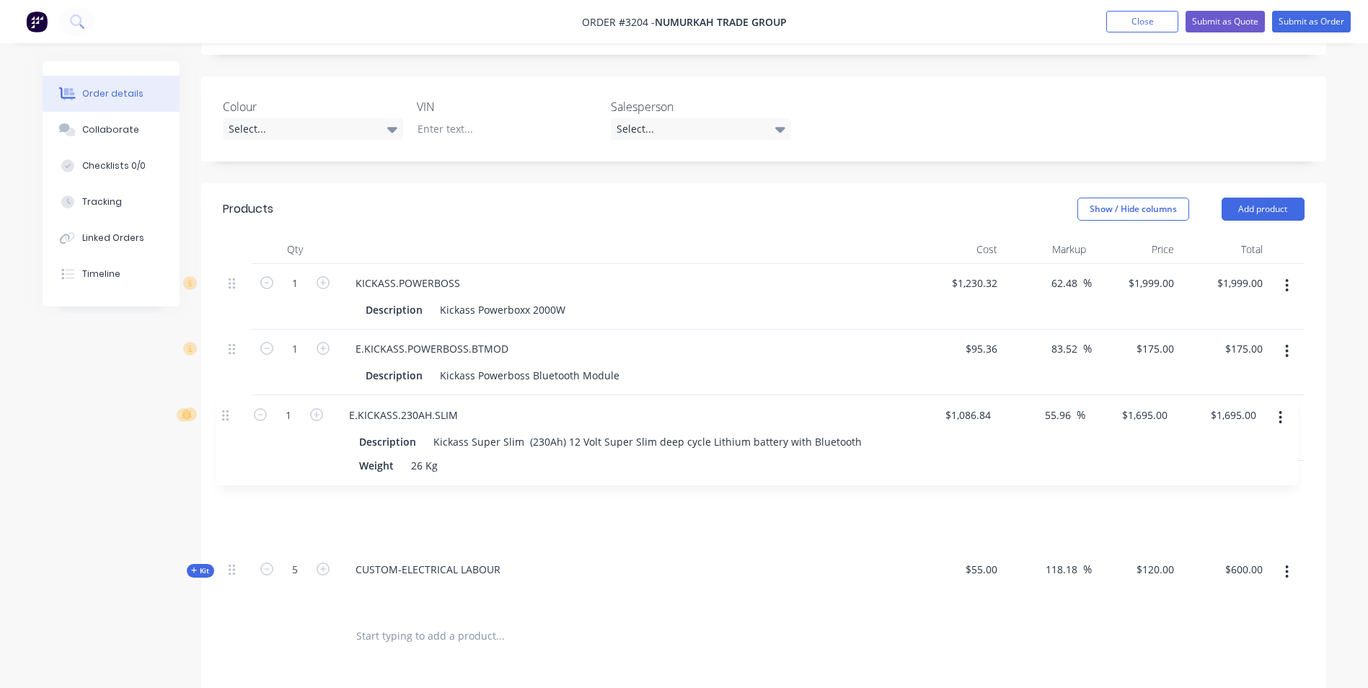
drag, startPoint x: 231, startPoint y: 508, endPoint x: 224, endPoint y: 411, distance: 96.9
click at [224, 411] on div "1 KICKASS.POWERBOSS Description Kickass Powerboxx 2000W $1,230.32 $1,230.32 62.…" at bounding box center [764, 438] width 1082 height 349
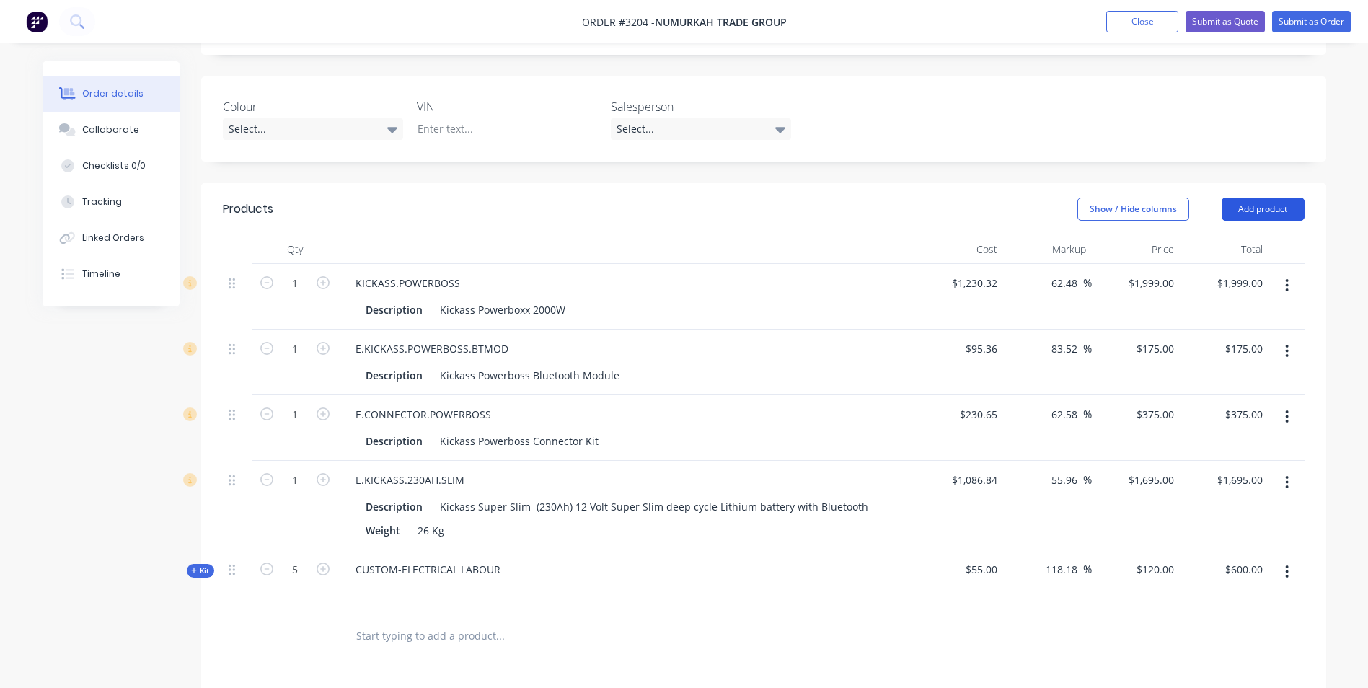
click at [1265, 198] on button "Add product" at bounding box center [1263, 209] width 83 height 23
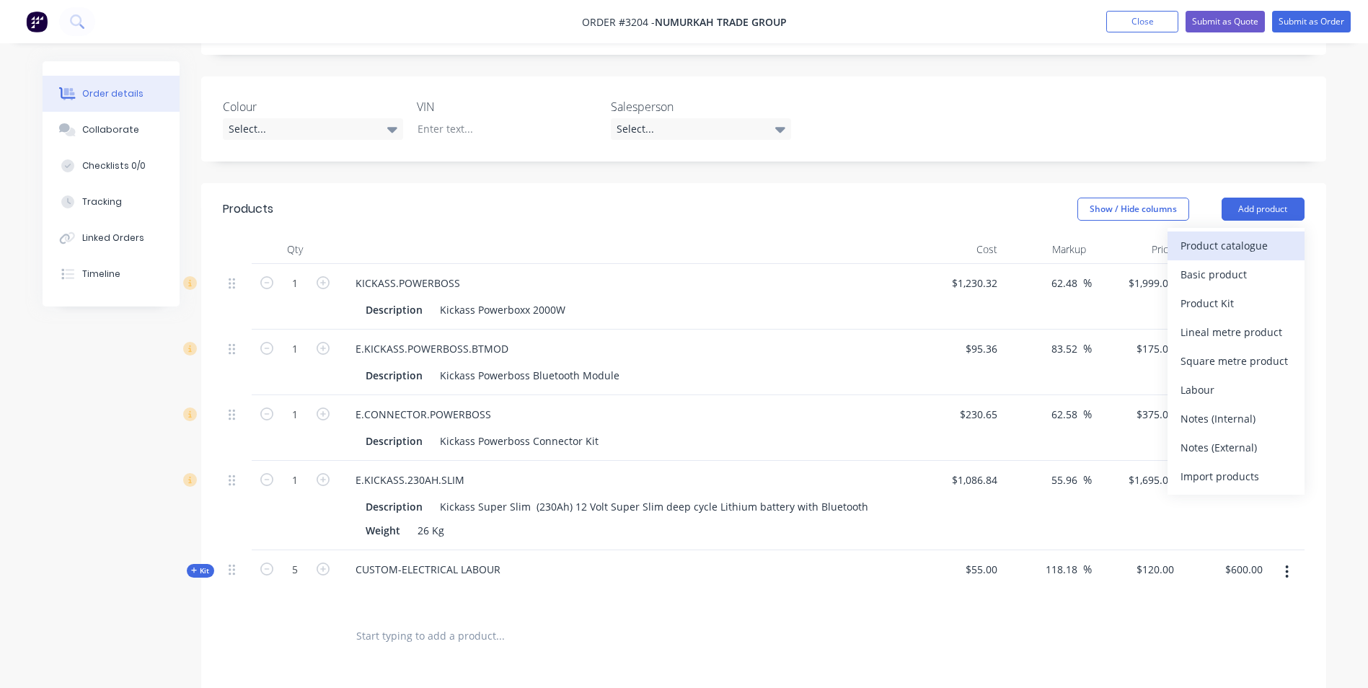
click at [1245, 235] on div "Product catalogue" at bounding box center [1235, 245] width 111 height 21
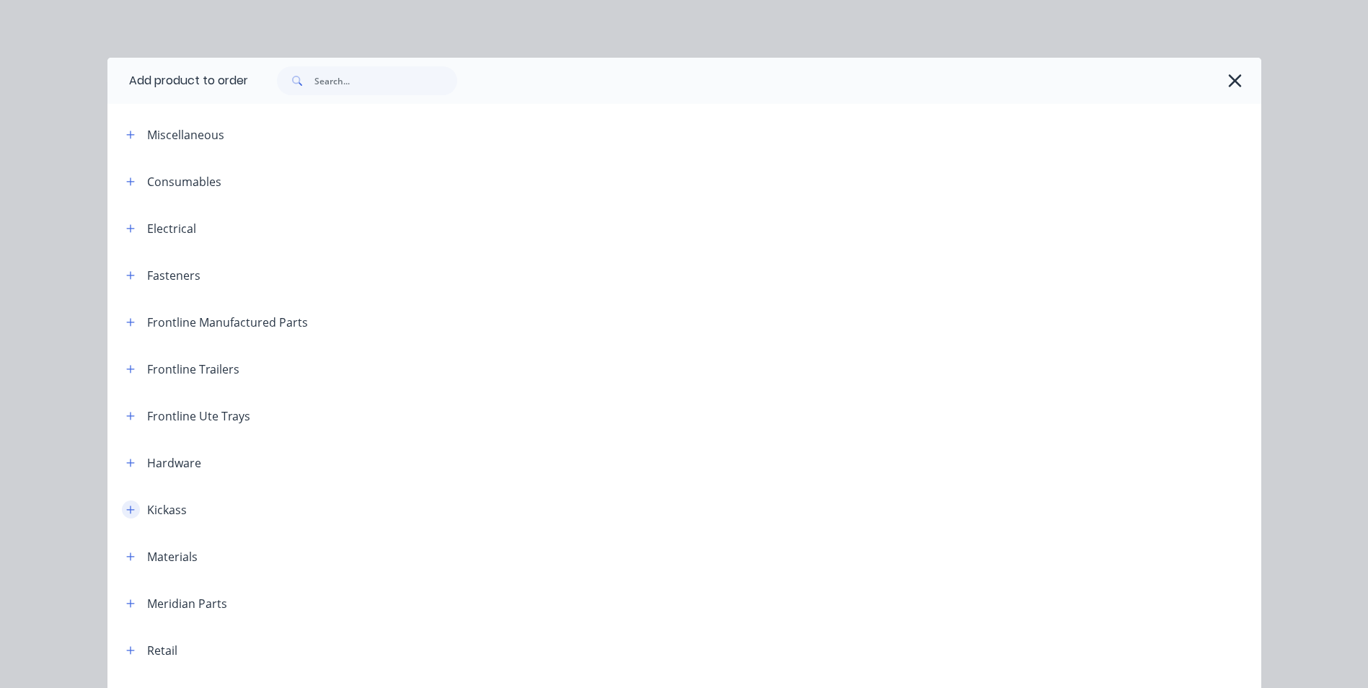
click at [126, 511] on icon "button" at bounding box center [130, 510] width 9 height 10
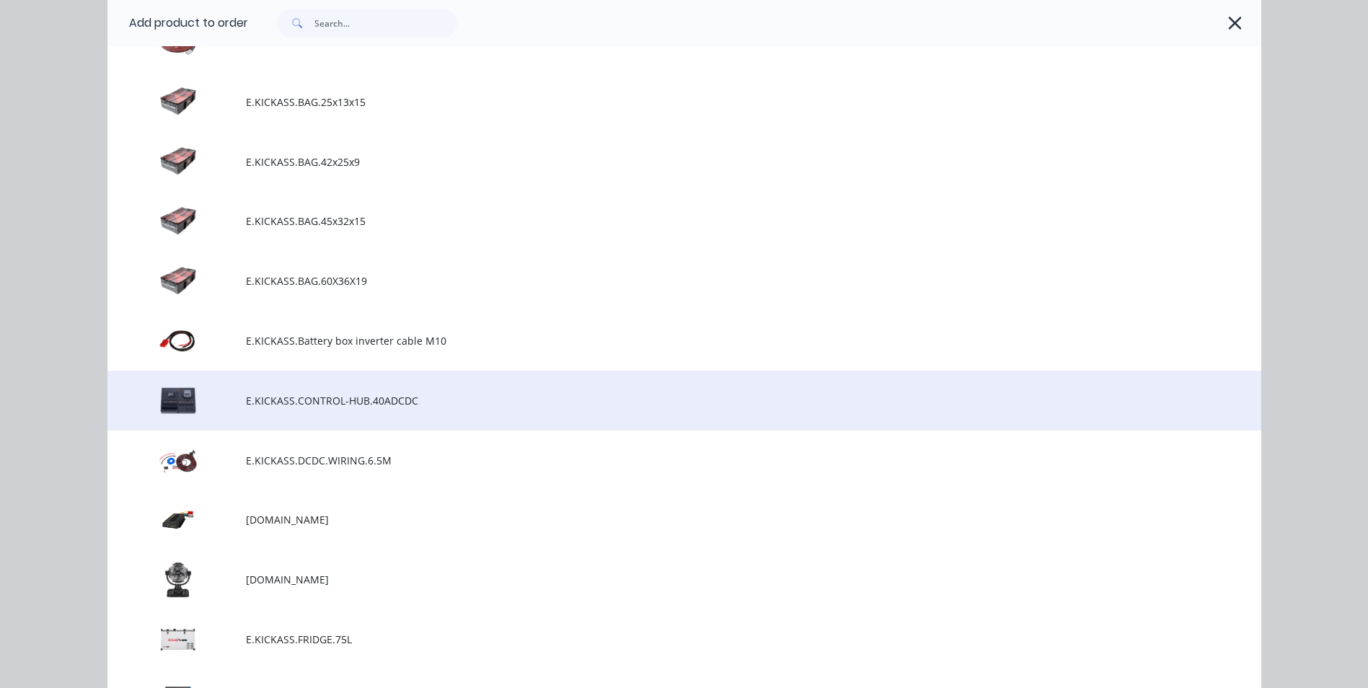
scroll to position [2452, 0]
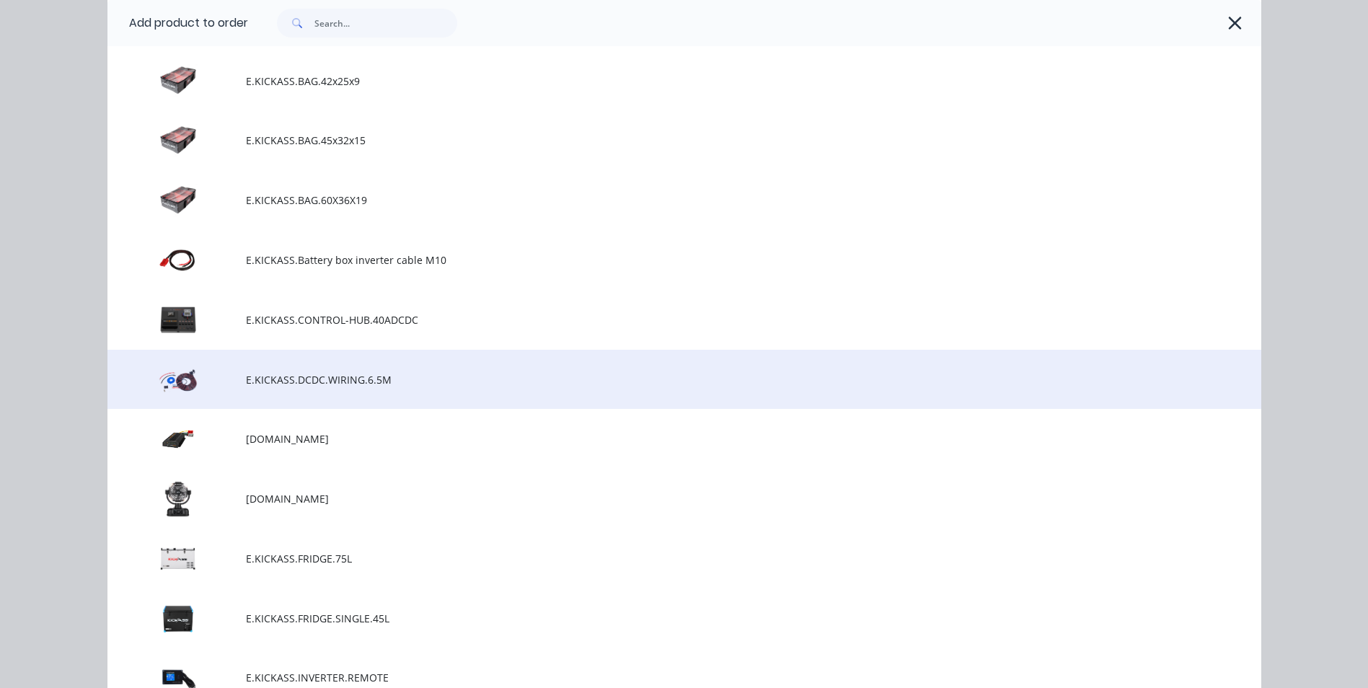
click at [276, 379] on span "E.KICKASS.DCDC.WIRING.6.5M" at bounding box center [652, 379] width 812 height 15
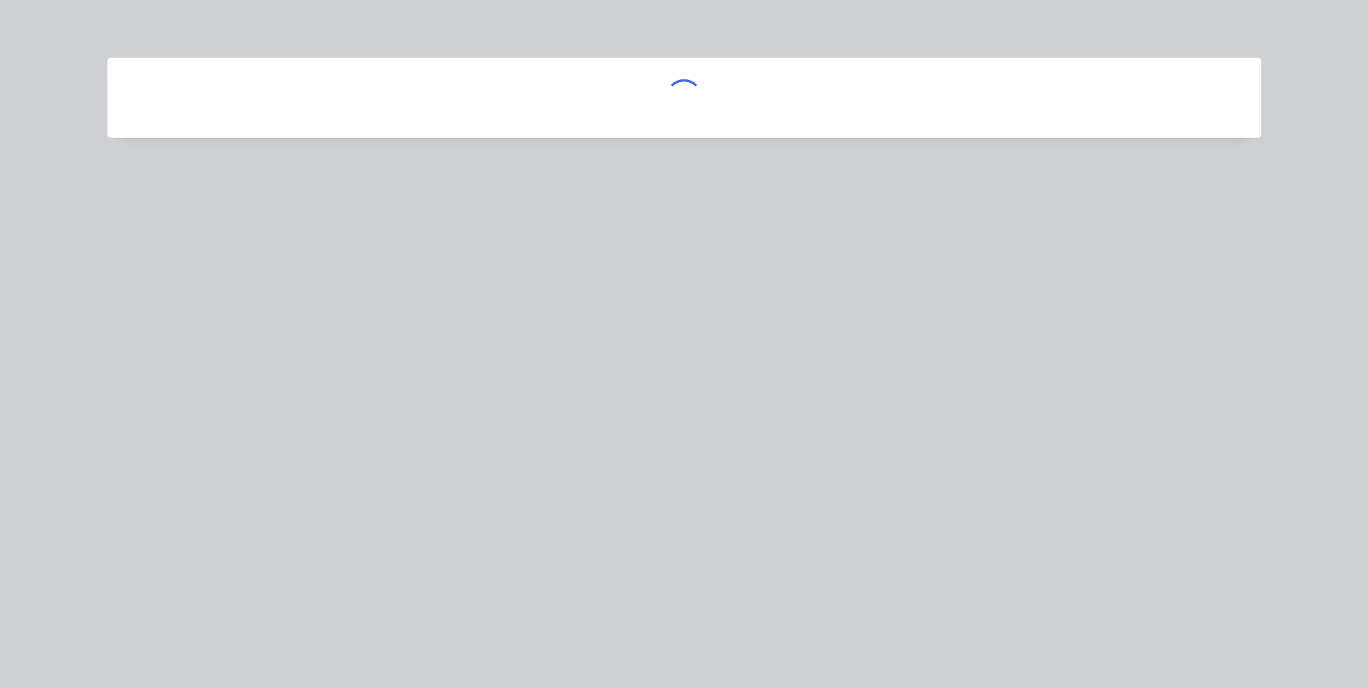
scroll to position [0, 0]
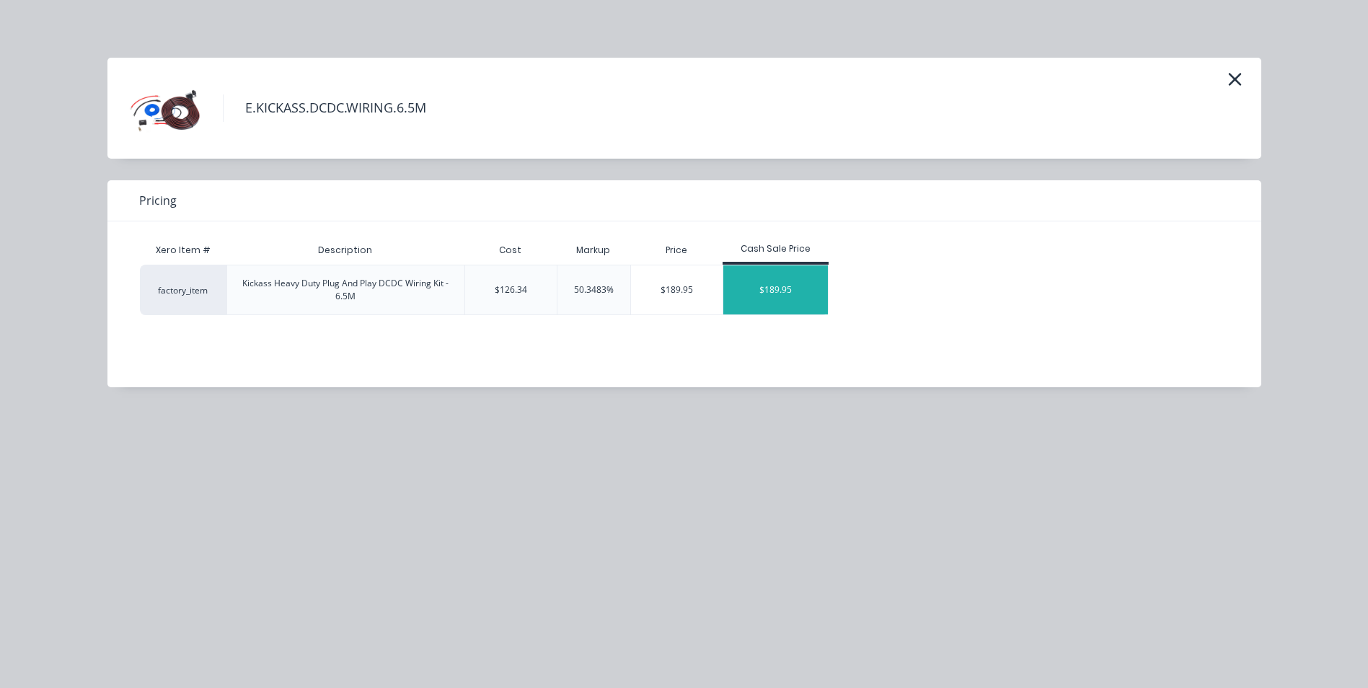
click at [768, 298] on div "$189.95" at bounding box center [775, 289] width 105 height 49
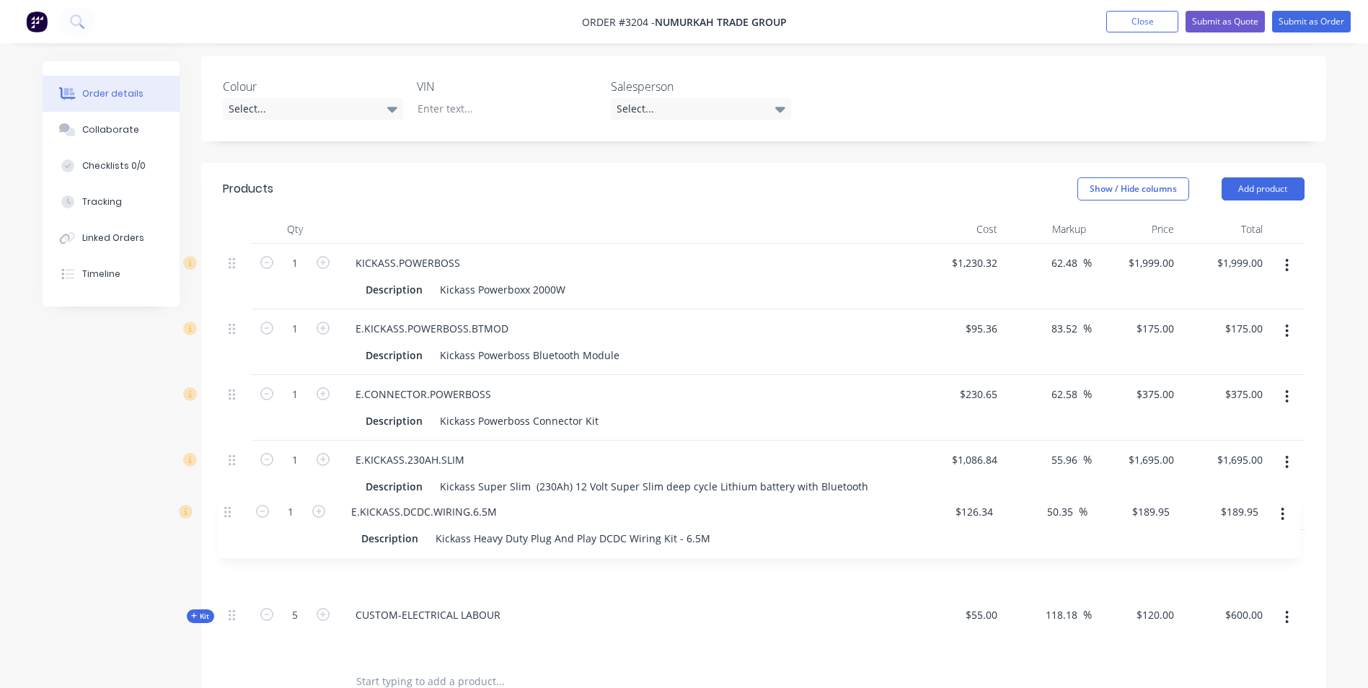
drag, startPoint x: 235, startPoint y: 598, endPoint x: 229, endPoint y: 506, distance: 91.8
click at [229, 506] on div "1 KICKASS.POWERBOSS Description Kickass Powerboxx 2000W $1,230.32 $1,230.32 62.…" at bounding box center [764, 451] width 1082 height 415
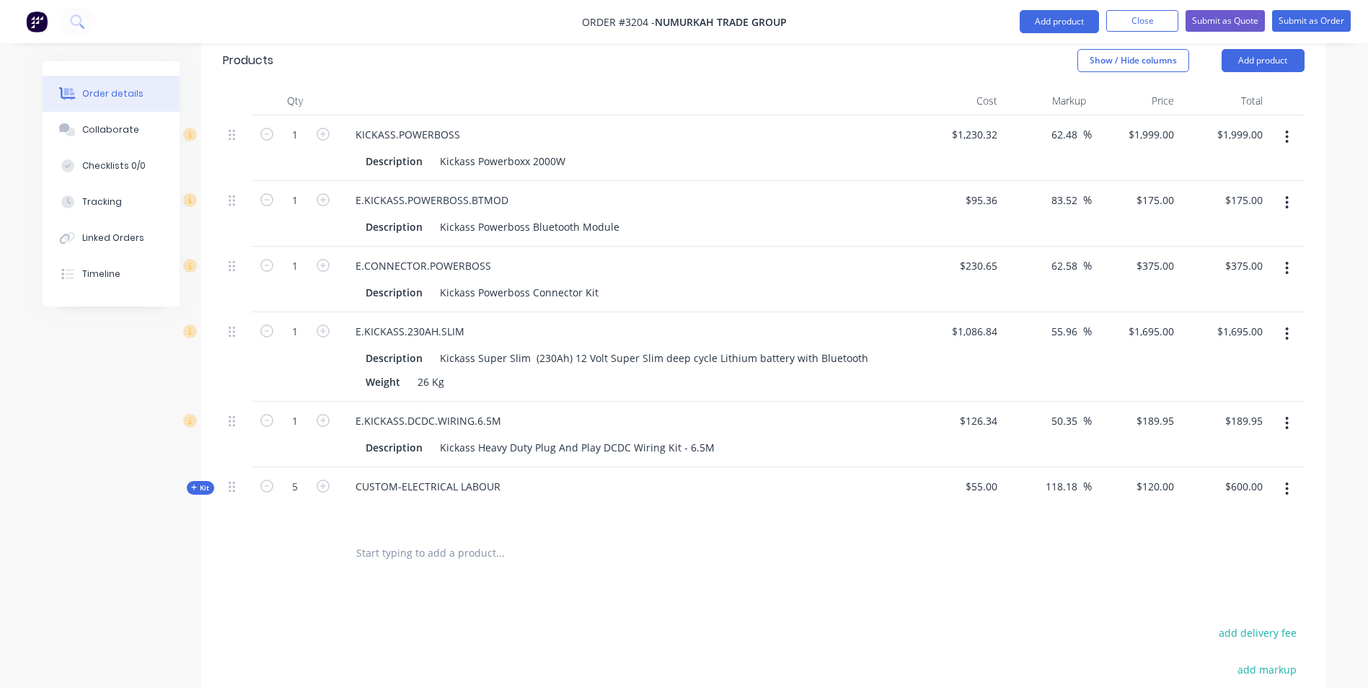
scroll to position [444, 0]
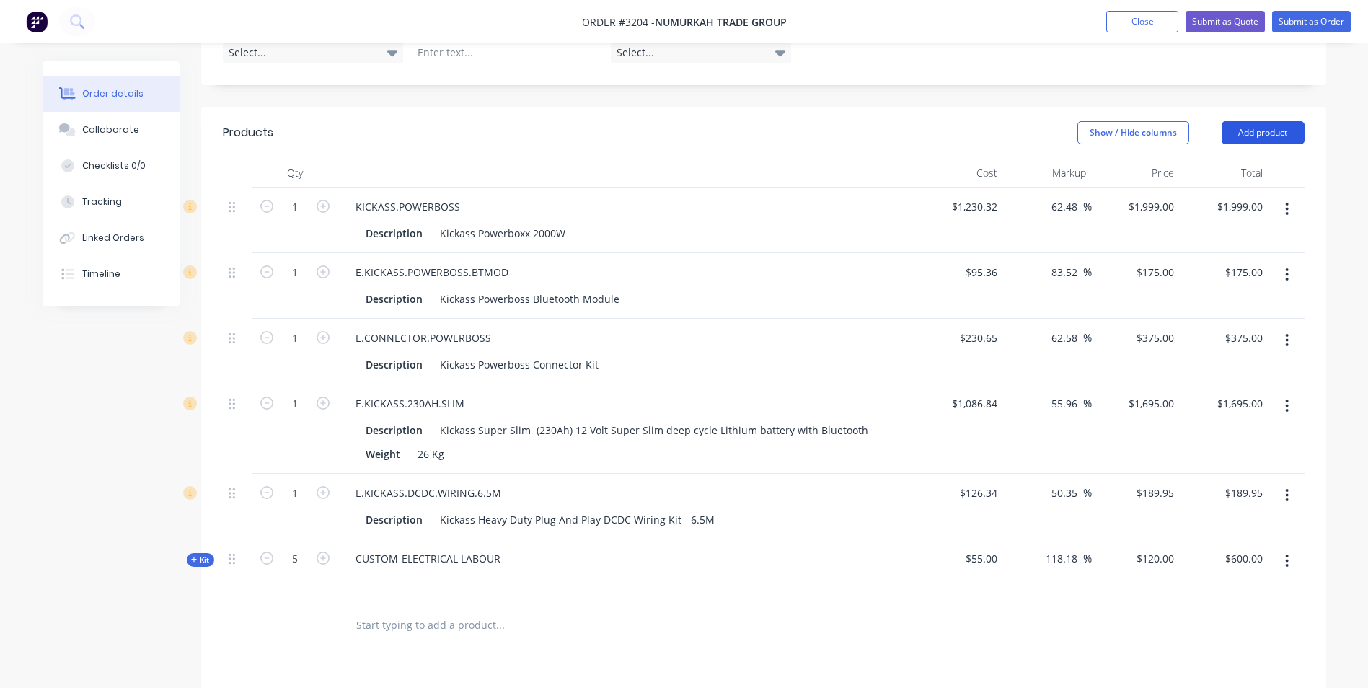
click at [1240, 121] on button "Add product" at bounding box center [1263, 132] width 83 height 23
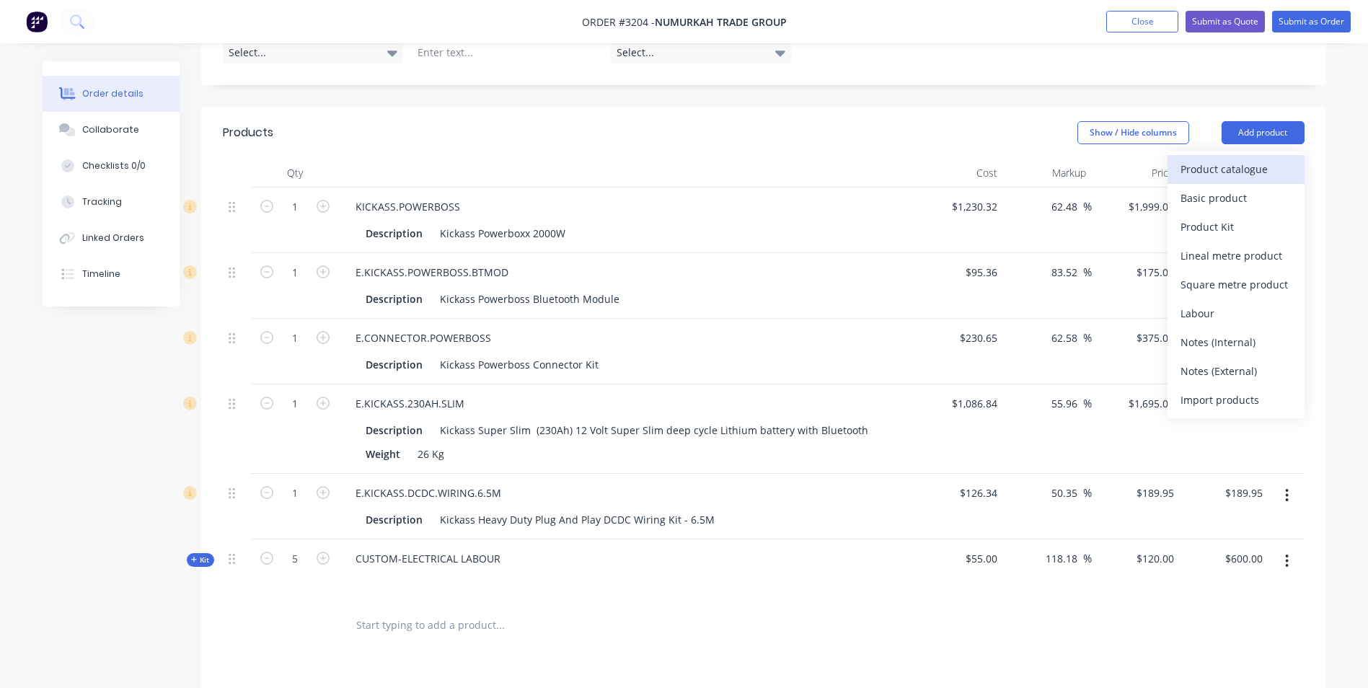
click at [1228, 159] on div "Product catalogue" at bounding box center [1235, 169] width 111 height 21
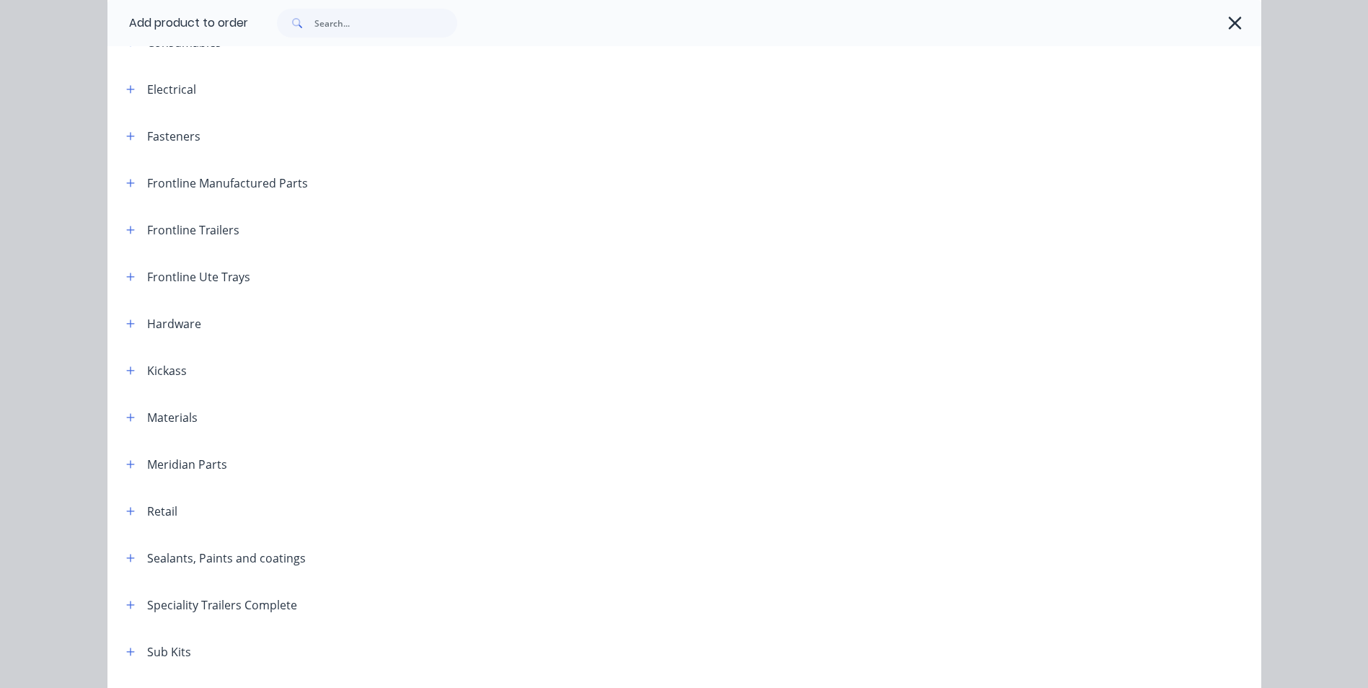
scroll to position [144, 0]
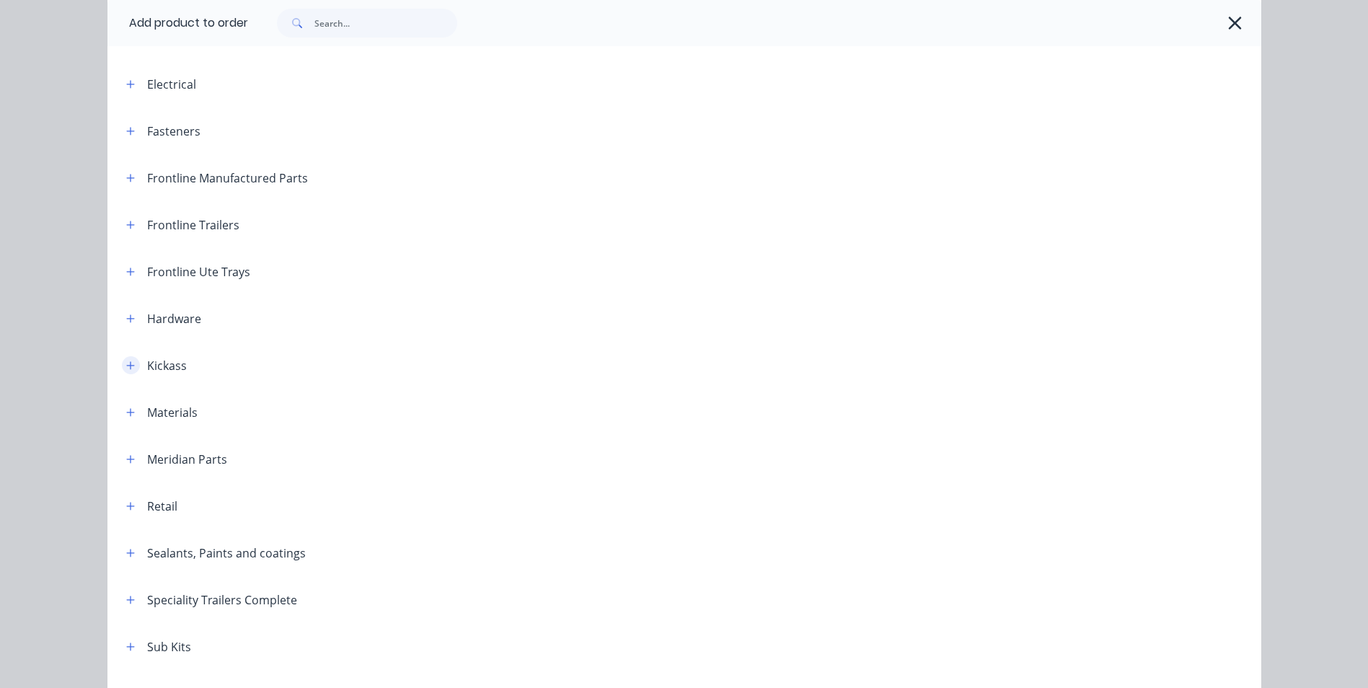
click at [126, 366] on icon "button" at bounding box center [130, 365] width 8 height 8
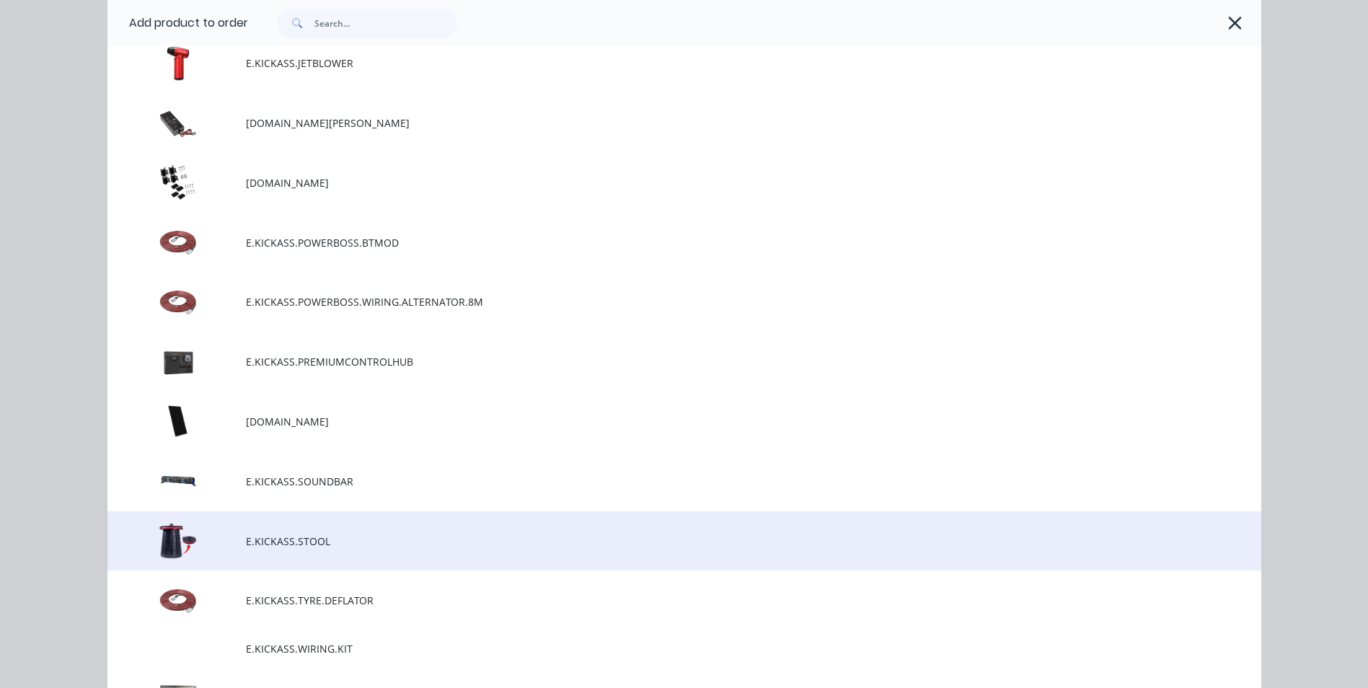
scroll to position [3101, 0]
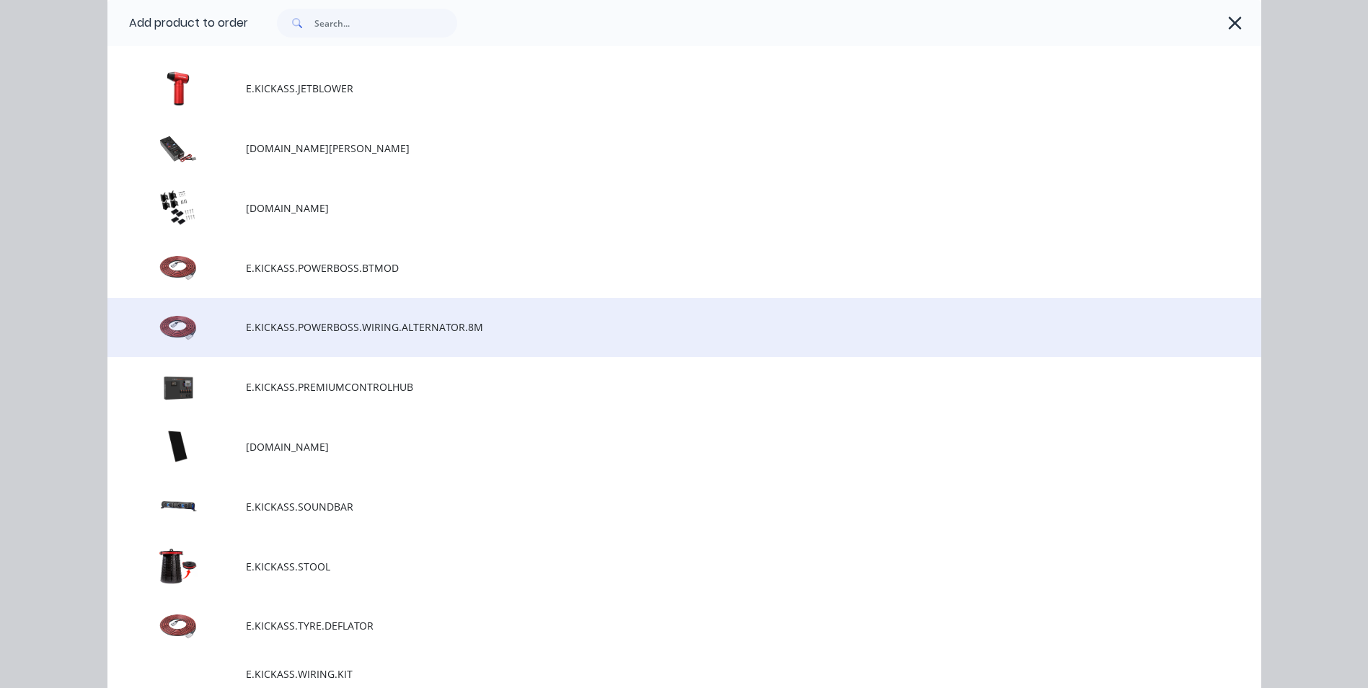
click at [343, 328] on span "E.KICKASS.POWERBOSS.WIRING.ALTERNATOR.8M" at bounding box center [652, 326] width 812 height 15
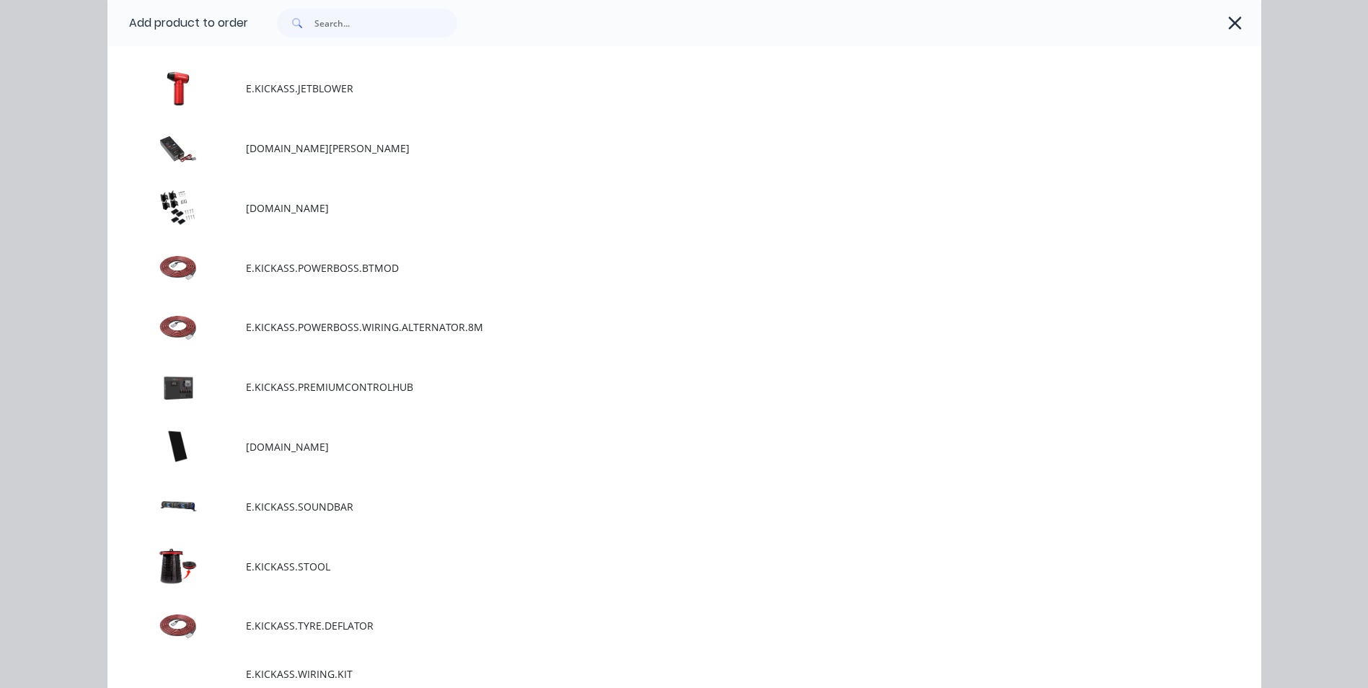
scroll to position [0, 0]
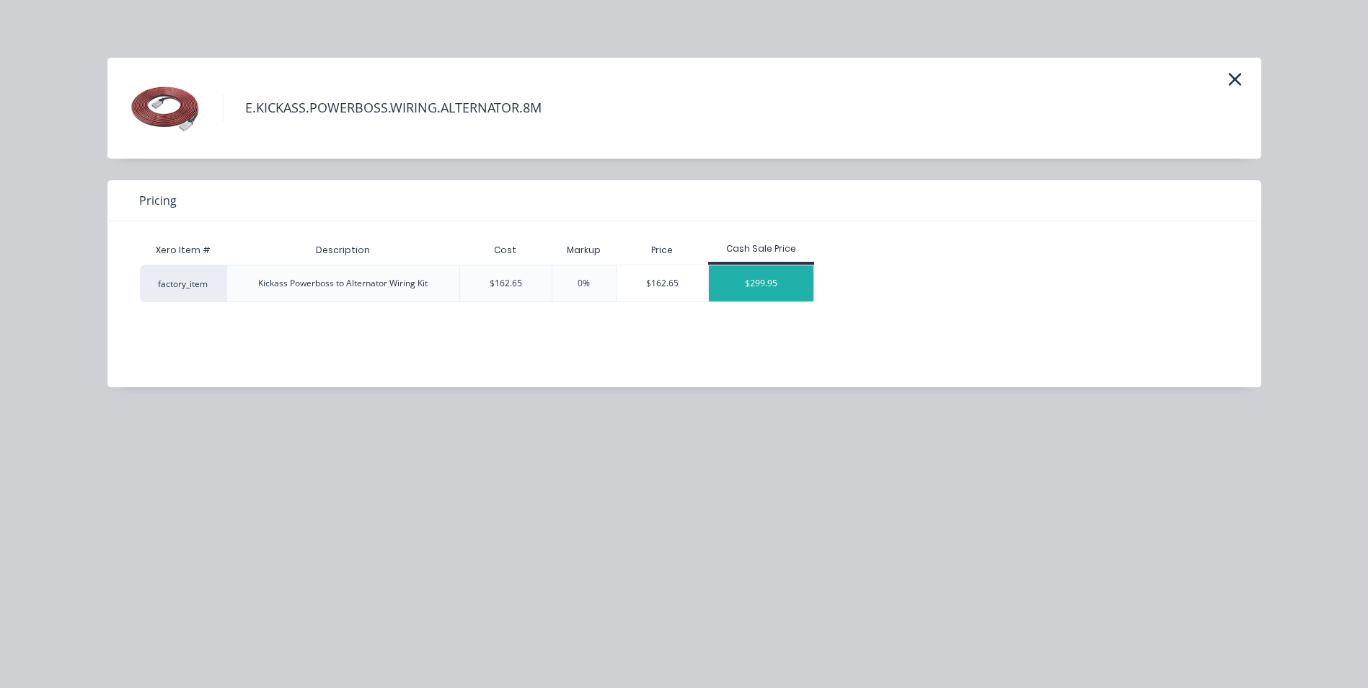
click at [757, 293] on div "$299.95" at bounding box center [761, 283] width 105 height 36
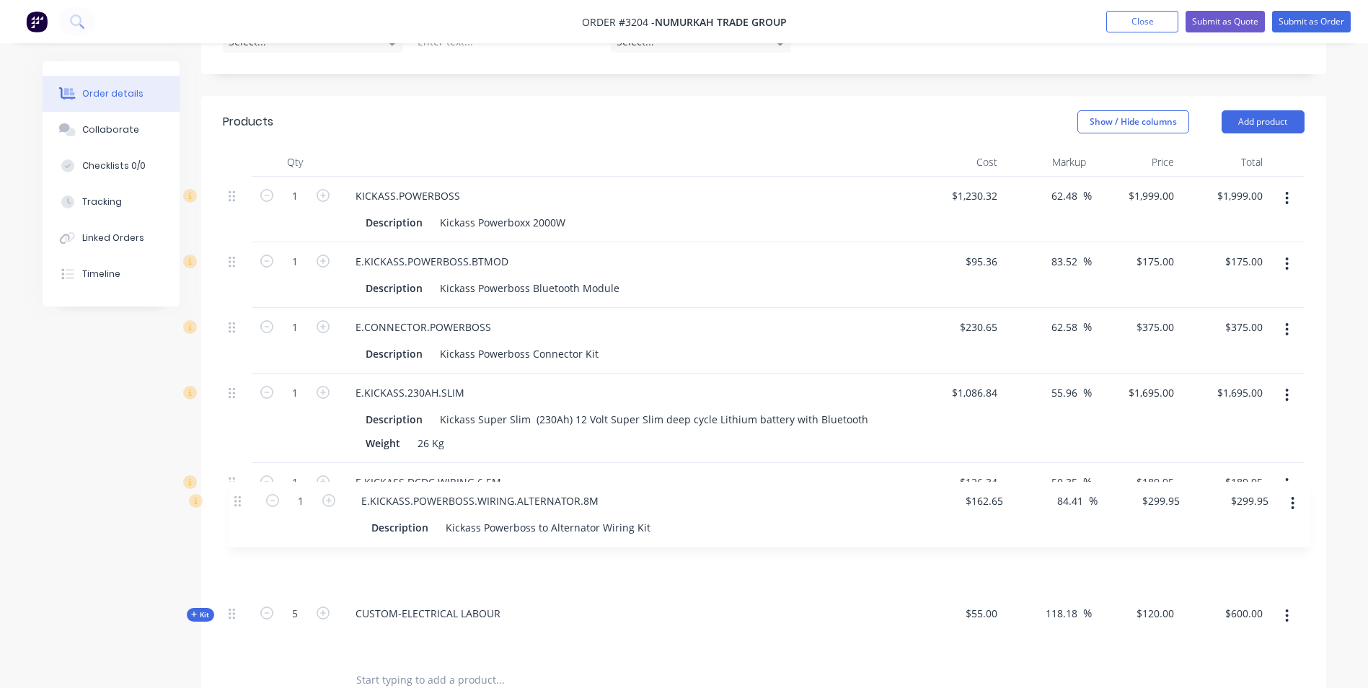
scroll to position [457, 0]
drag, startPoint x: 232, startPoint y: 586, endPoint x: 239, endPoint y: 502, distance: 84.7
click at [239, 502] on div "1 KICKASS.POWERBOSS Description Kickass Powerboxx 2000W $1,230.32 $1,230.32 62.…" at bounding box center [764, 415] width 1082 height 480
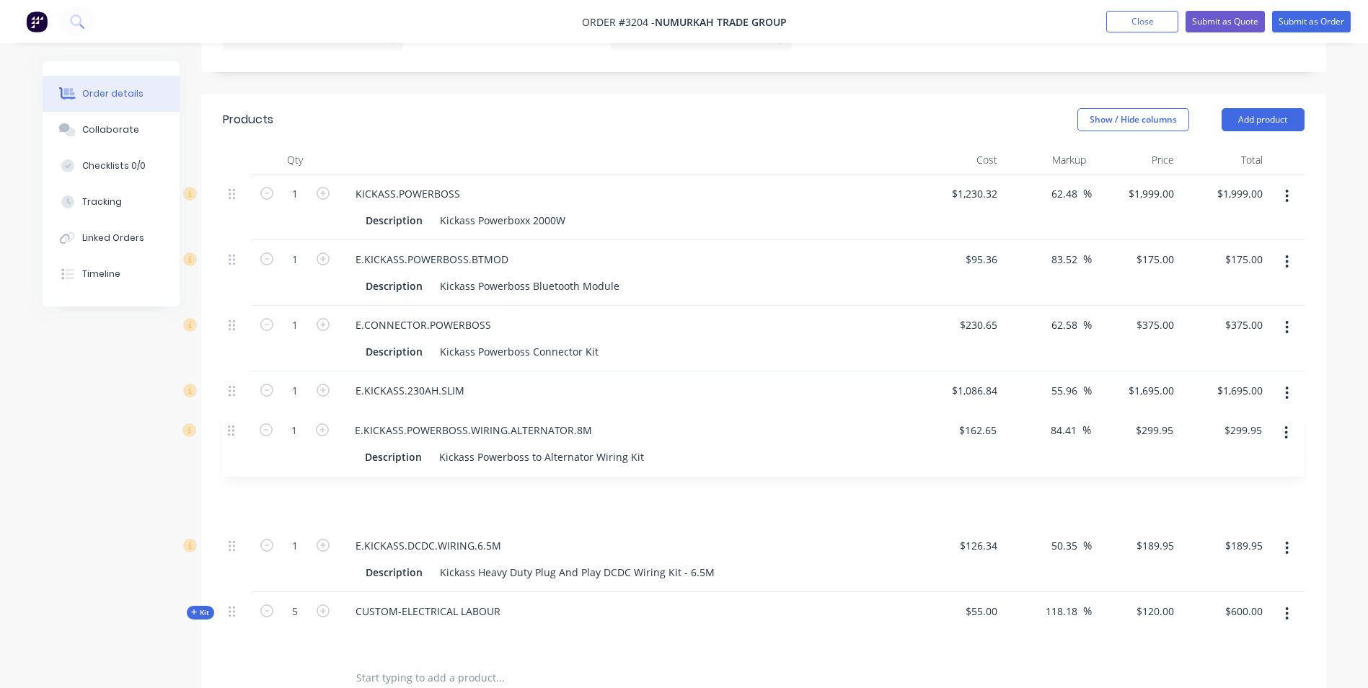
drag, startPoint x: 234, startPoint y: 511, endPoint x: 234, endPoint y: 432, distance: 78.6
click at [234, 432] on div "1 KICKASS.POWERBOSS Description Kickass Powerboxx 2000W $1,230.32 $1,230.32 62.…" at bounding box center [764, 415] width 1082 height 480
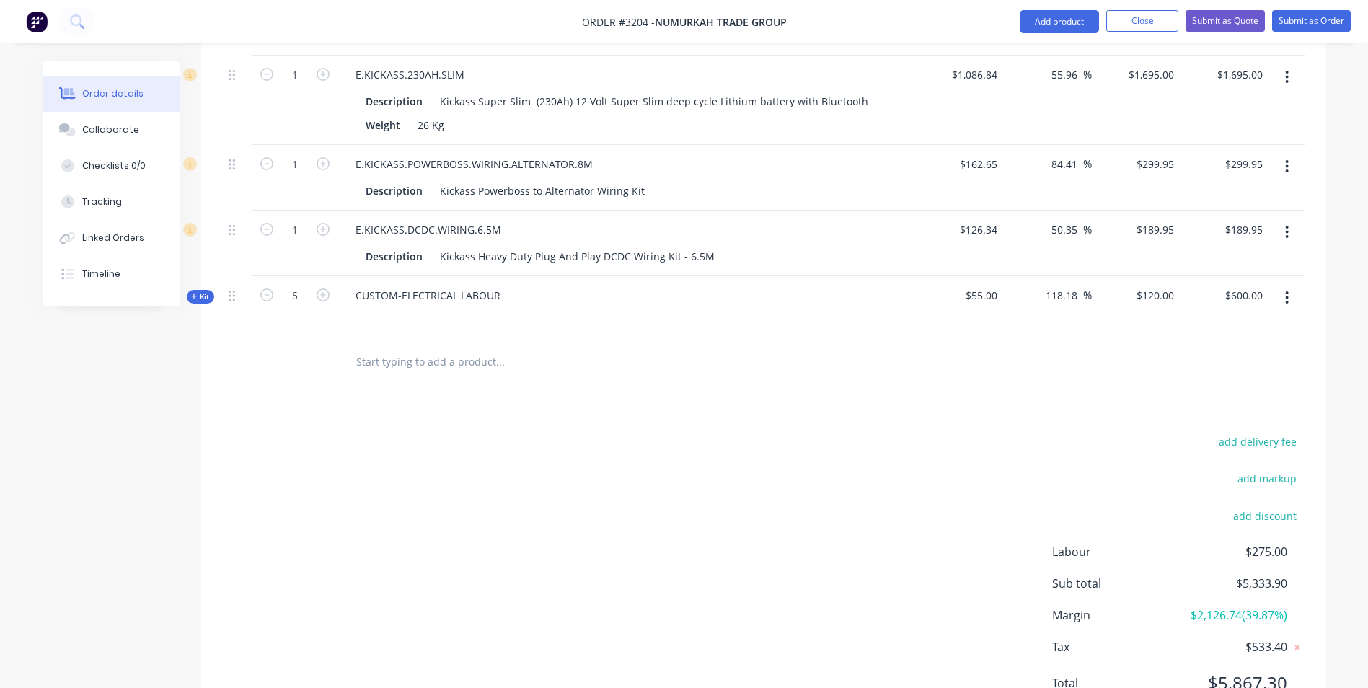
scroll to position [798, 0]
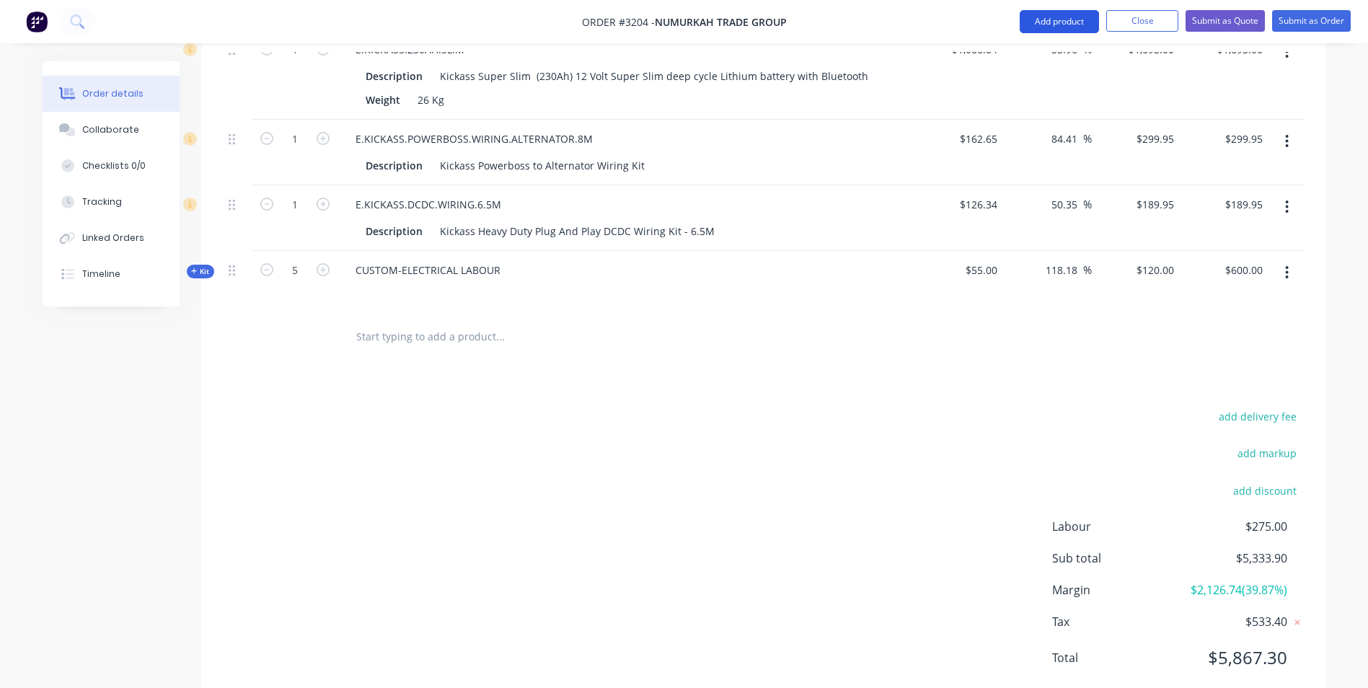
drag, startPoint x: 1054, startPoint y: 18, endPoint x: 1048, endPoint y: 28, distance: 12.0
click at [1054, 18] on button "Add product" at bounding box center [1059, 21] width 79 height 23
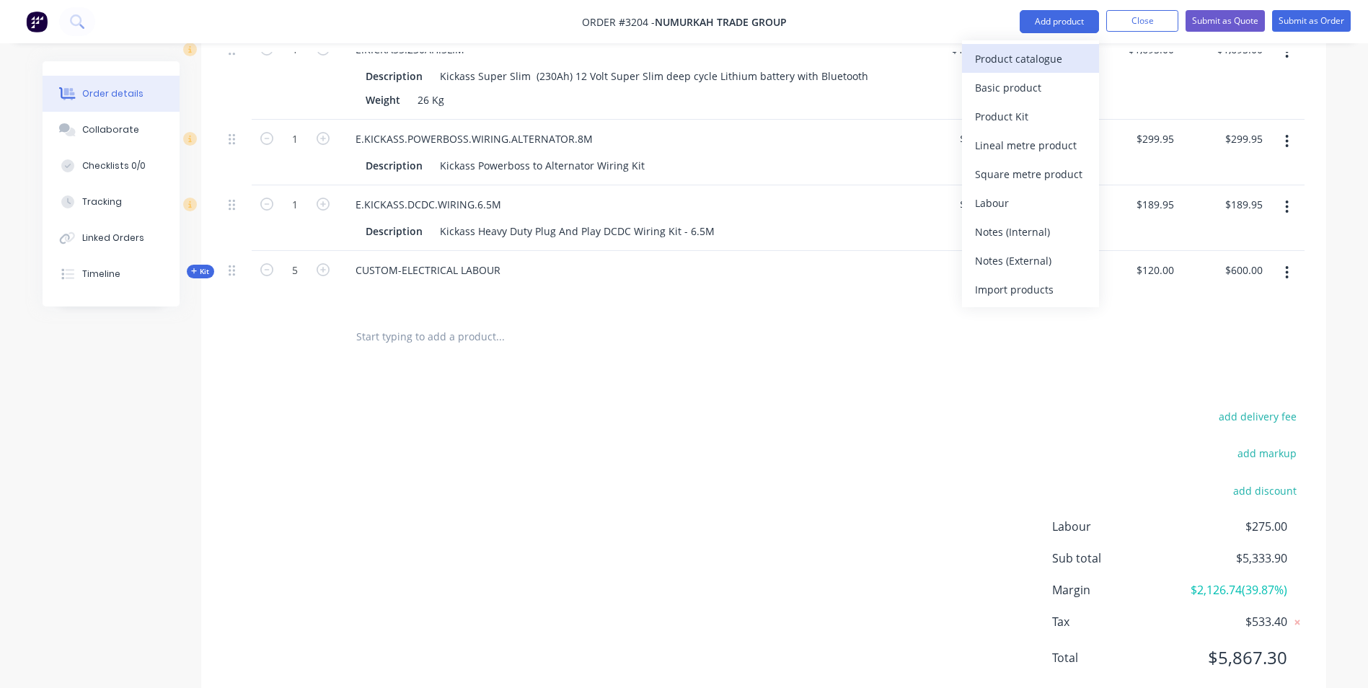
click at [991, 64] on div "Product catalogue" at bounding box center [1030, 58] width 111 height 21
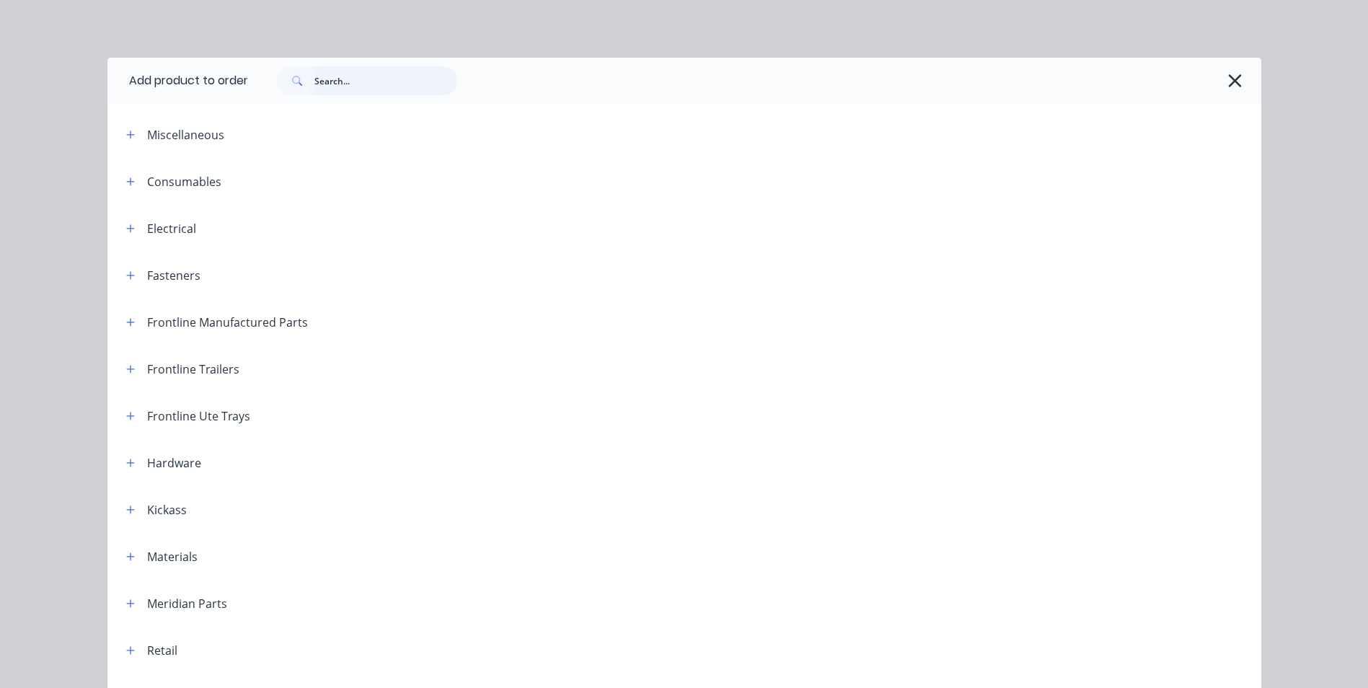
click at [321, 79] on input "text" at bounding box center [385, 80] width 143 height 29
type input "dis"
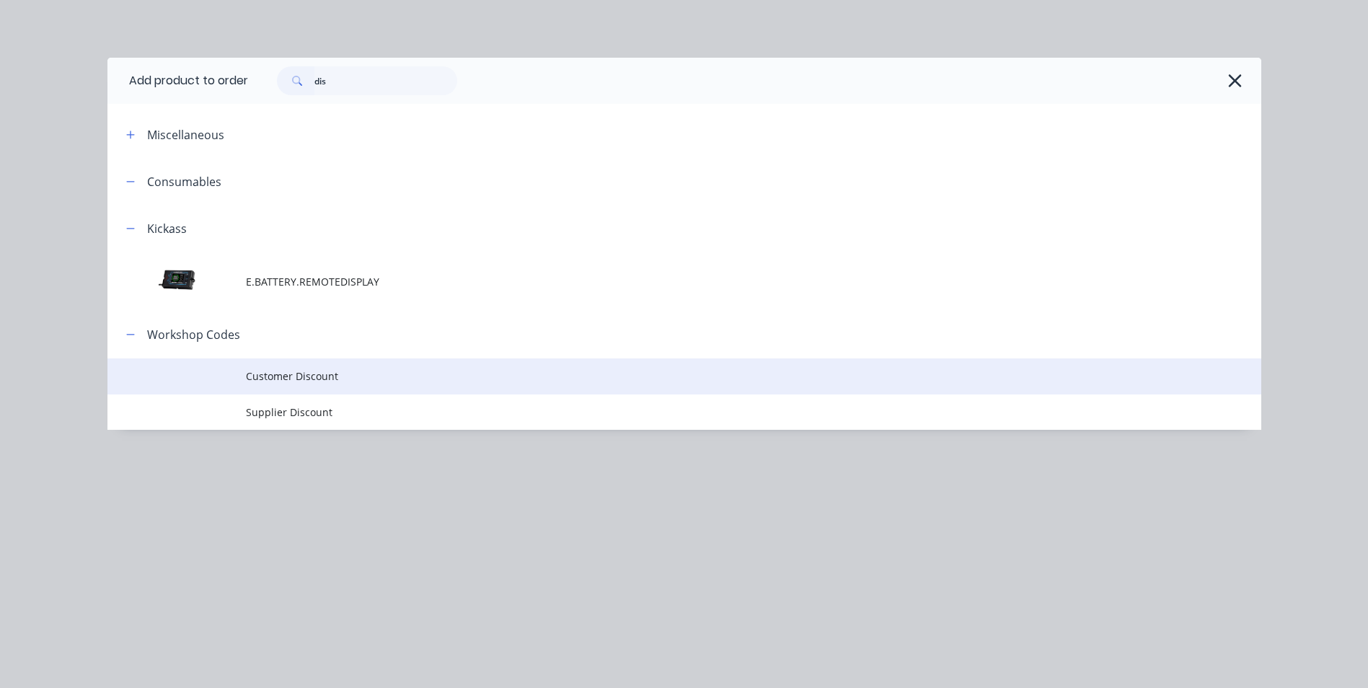
click at [283, 382] on span "Customer Discount" at bounding box center [652, 375] width 812 height 15
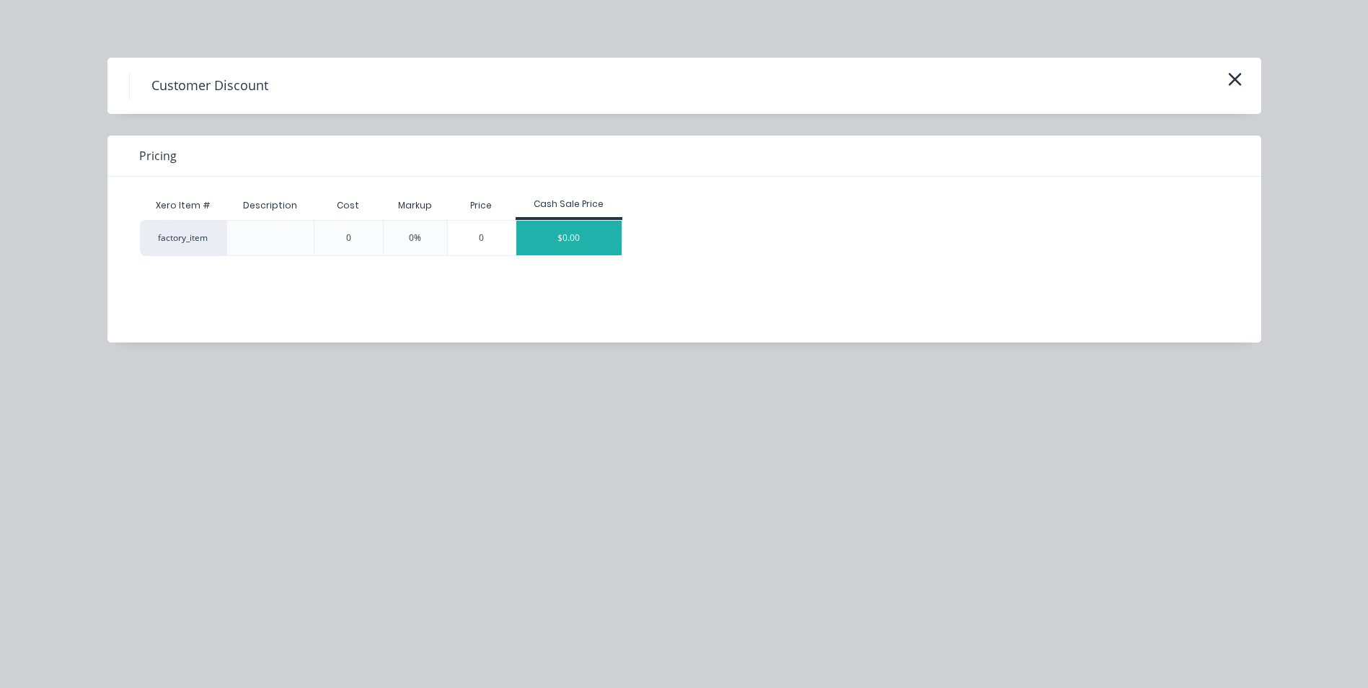
click at [562, 242] on div "$0.00" at bounding box center [568, 238] width 105 height 35
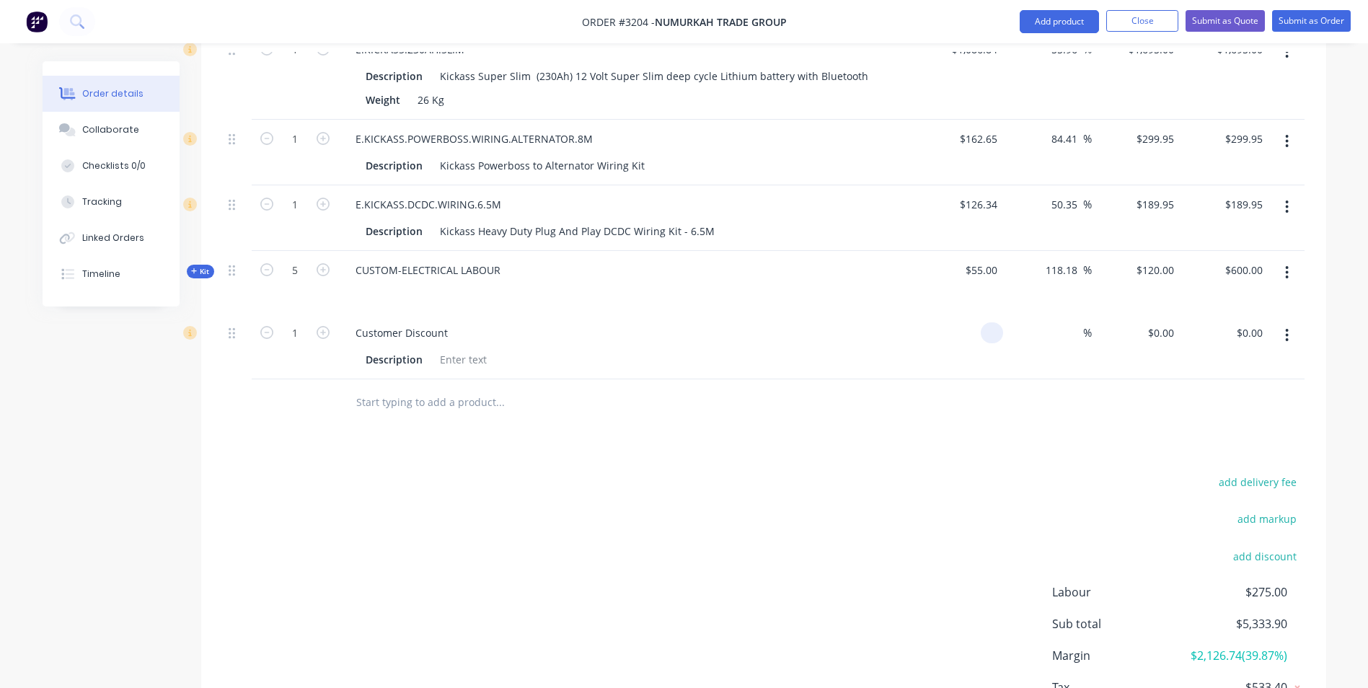
click at [978, 314] on div at bounding box center [959, 347] width 89 height 66
type input "$0.00"
click at [1160, 322] on div "0 0" at bounding box center [1168, 332] width 22 height 21
type input "$-1,372.00"
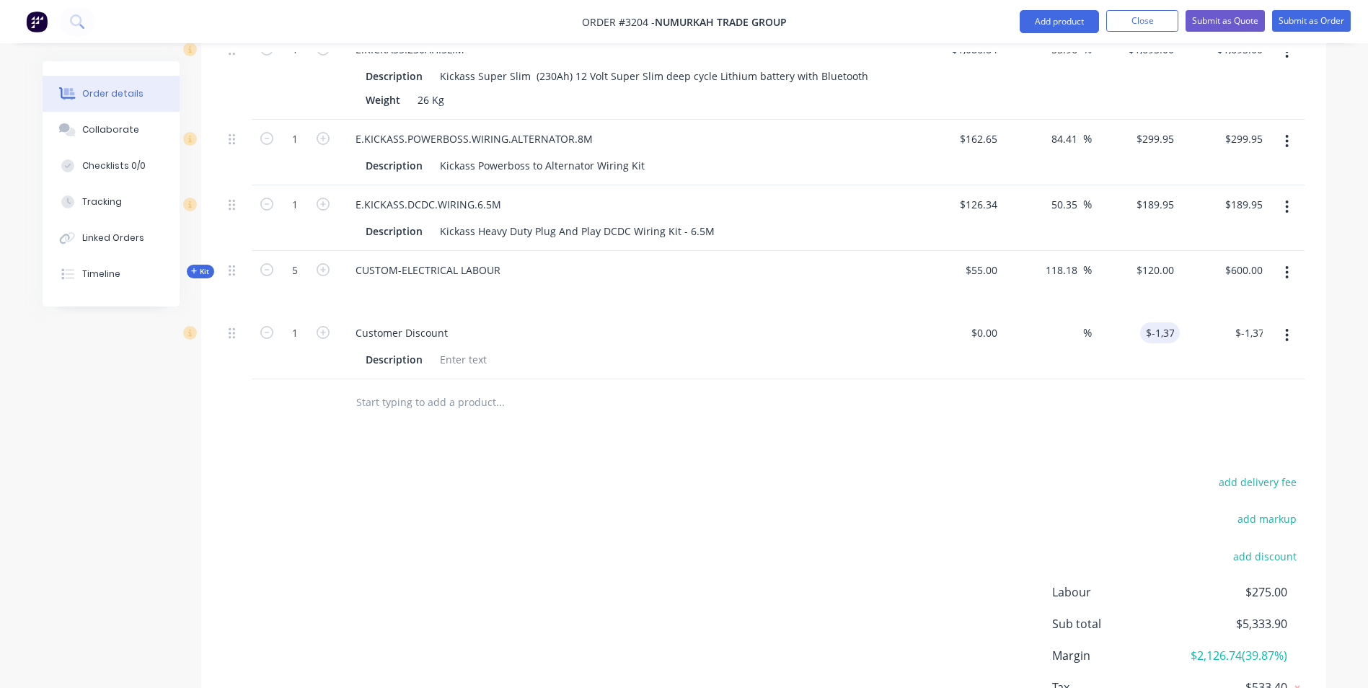
click at [1167, 392] on div "Products Show / Hide columns Add product Qty Cost Markup Price Total 1 KICKASS.…" at bounding box center [763, 263] width 1125 height 1020
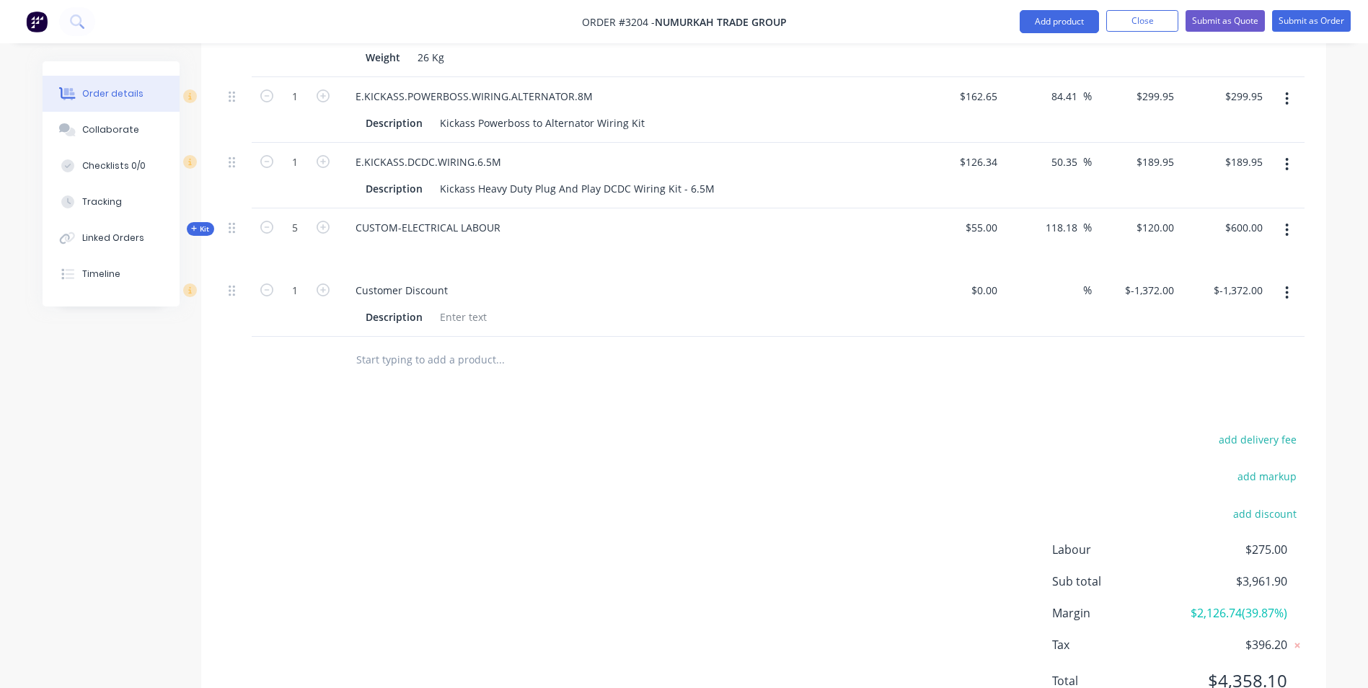
scroll to position [864, 0]
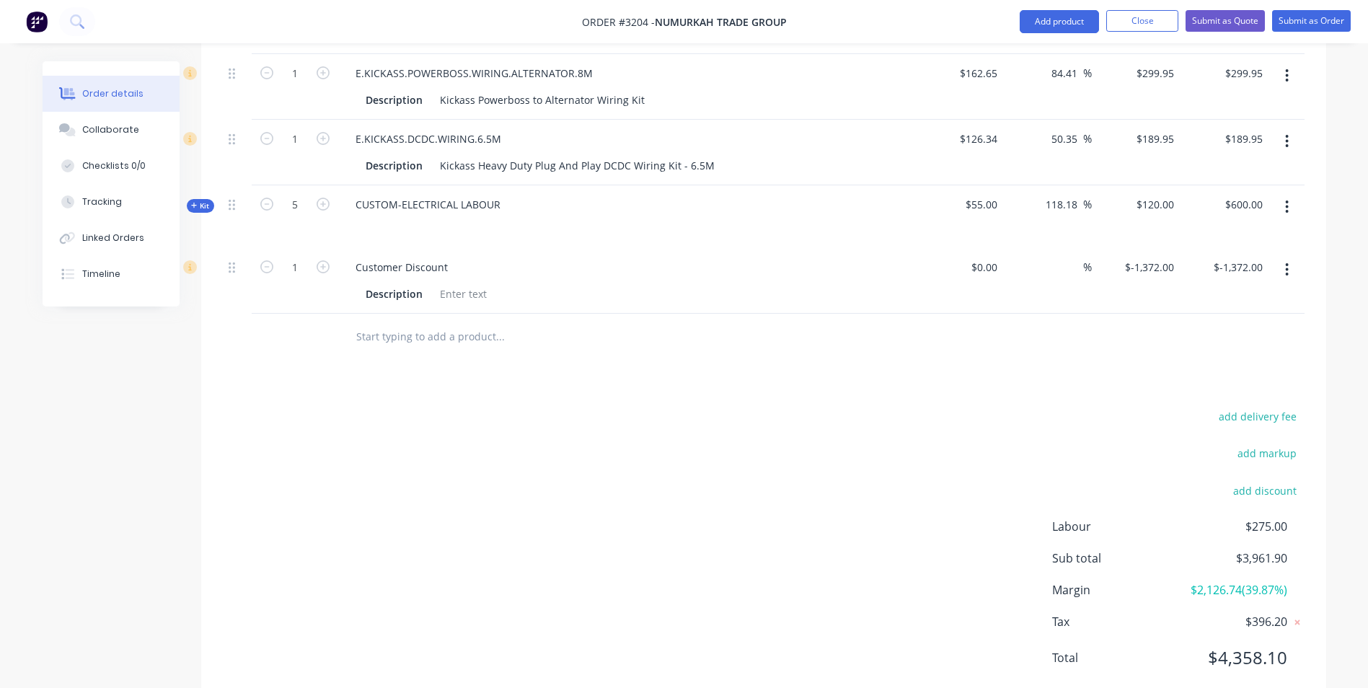
click at [514, 429] on div "add delivery fee add markup add discount Labour $275.00 Sub total $3,961.90 Mar…" at bounding box center [764, 546] width 1082 height 278
drag, startPoint x: 430, startPoint y: 218, endPoint x: 429, endPoint y: 227, distance: 8.7
click at [429, 257] on div "Customer Discount" at bounding box center [401, 267] width 115 height 21
drag, startPoint x: 442, startPoint y: 225, endPoint x: 251, endPoint y: 230, distance: 191.2
click at [251, 248] on div "1 Customer Discount Description $0.00 $0.00 % $-1,372.00 $-1,372.00 $-1,372.00 …" at bounding box center [764, 281] width 1082 height 66
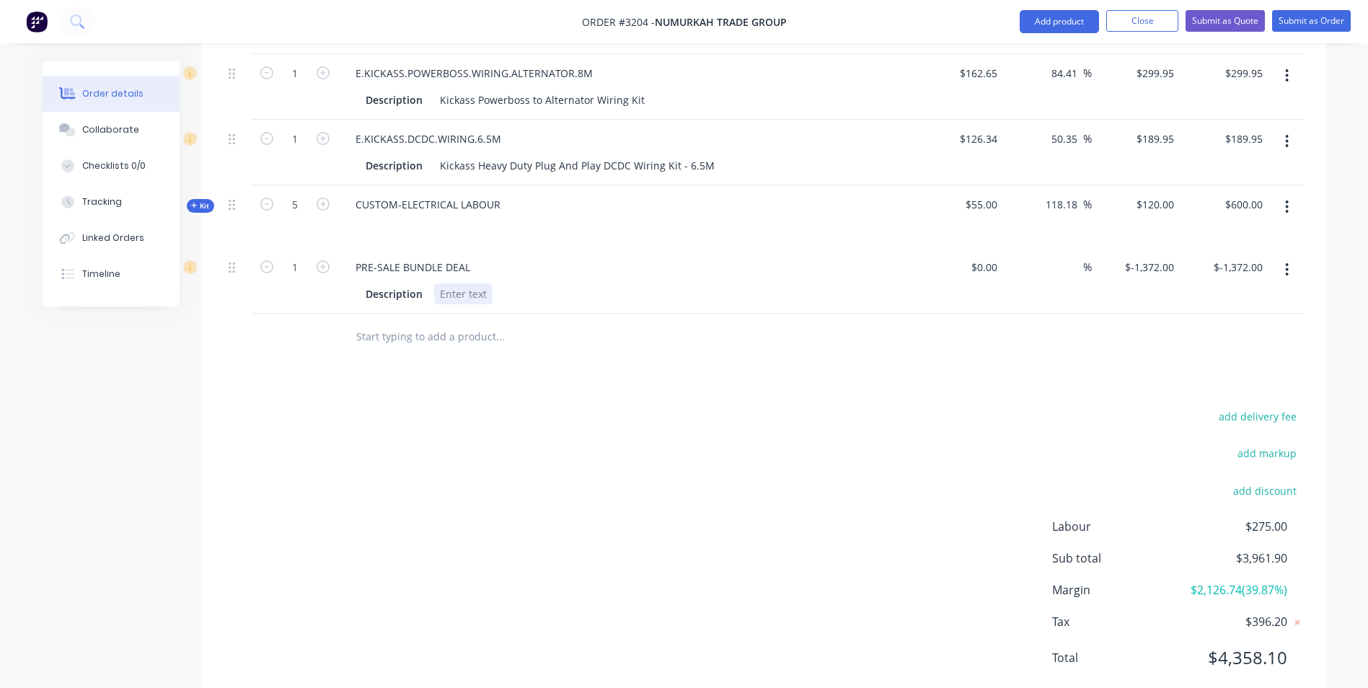
click at [474, 283] on div at bounding box center [463, 293] width 58 height 21
click at [468, 283] on div "Description End" at bounding box center [624, 293] width 528 height 21
click at [463, 283] on div "Description End" at bounding box center [624, 293] width 528 height 21
click at [457, 283] on div "End" at bounding box center [449, 293] width 30 height 21
click at [648, 343] on div "Products Show / Hide columns Add product Qty Cost Markup Price Total 1 KICKASS.…" at bounding box center [763, 197] width 1125 height 1020
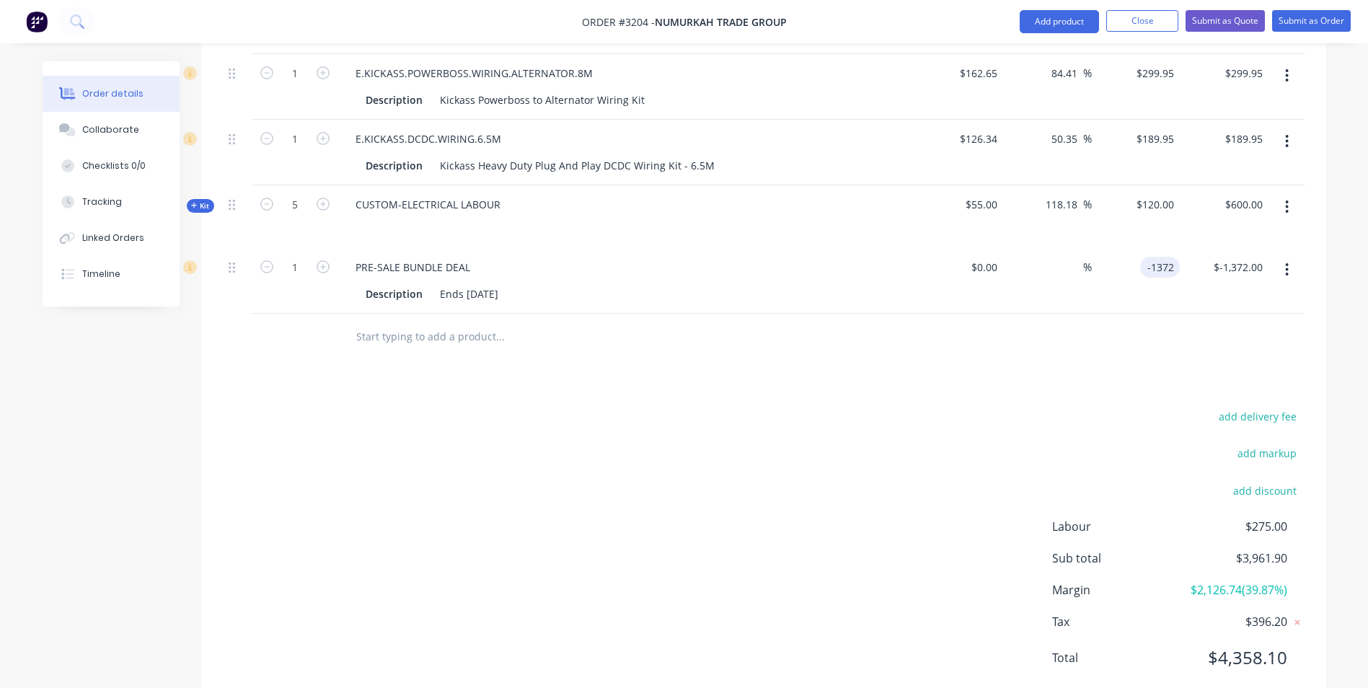
click at [1157, 257] on input "-1372" at bounding box center [1163, 267] width 34 height 21
type input "$-827.00"
click at [915, 343] on div "Products Show / Hide columns Add product Qty Cost Markup Price Total 1 KICKASS.…" at bounding box center [763, 197] width 1125 height 1020
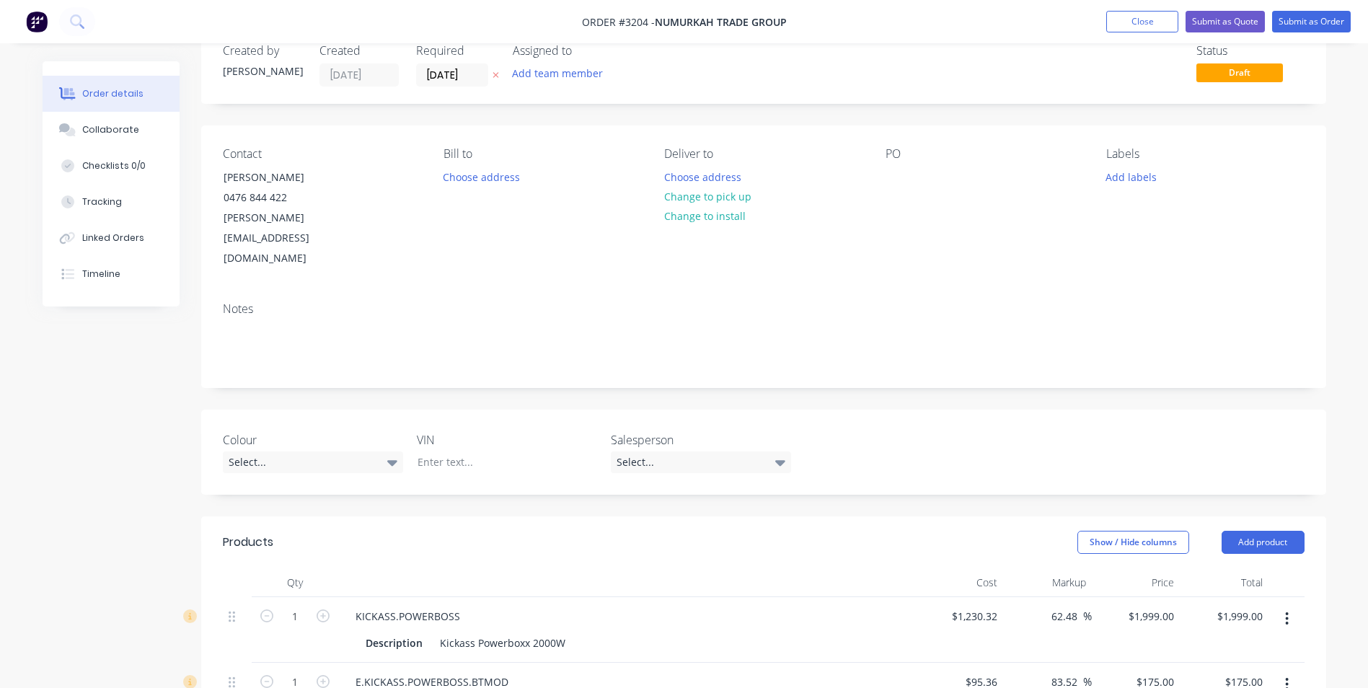
scroll to position [0, 0]
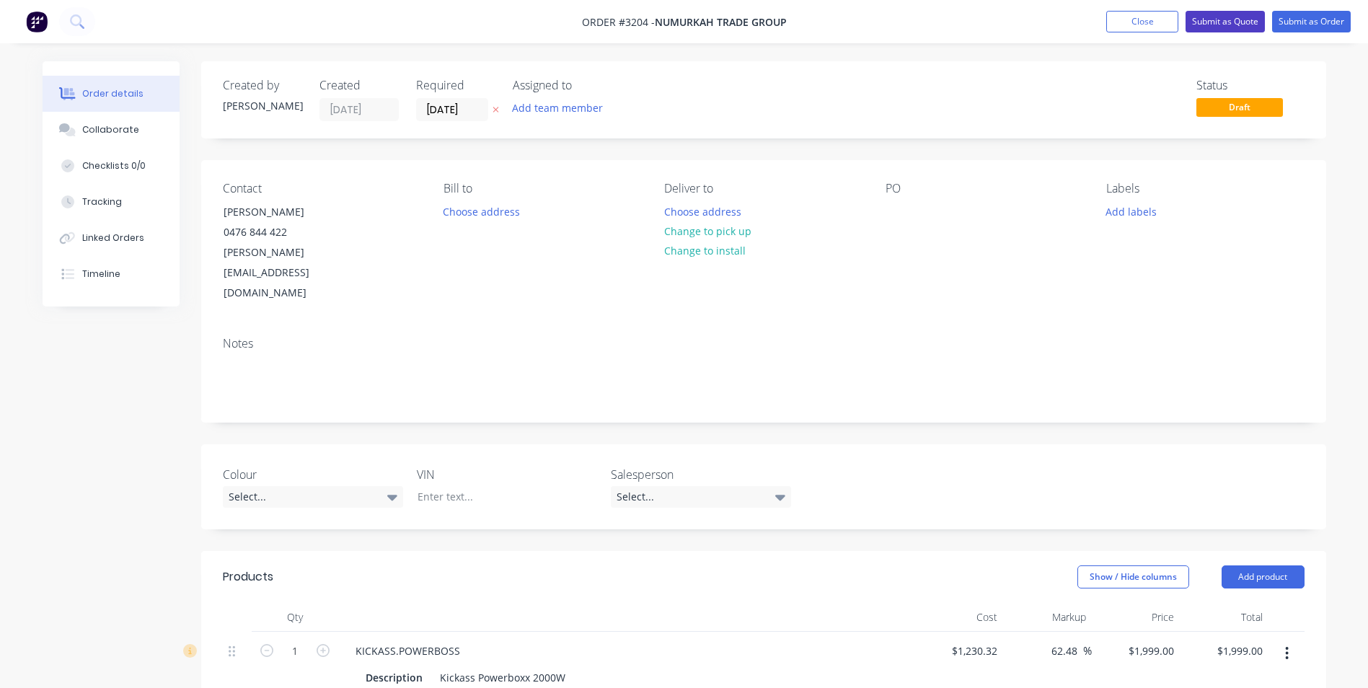
click at [1209, 22] on button "Submit as Quote" at bounding box center [1224, 22] width 79 height 22
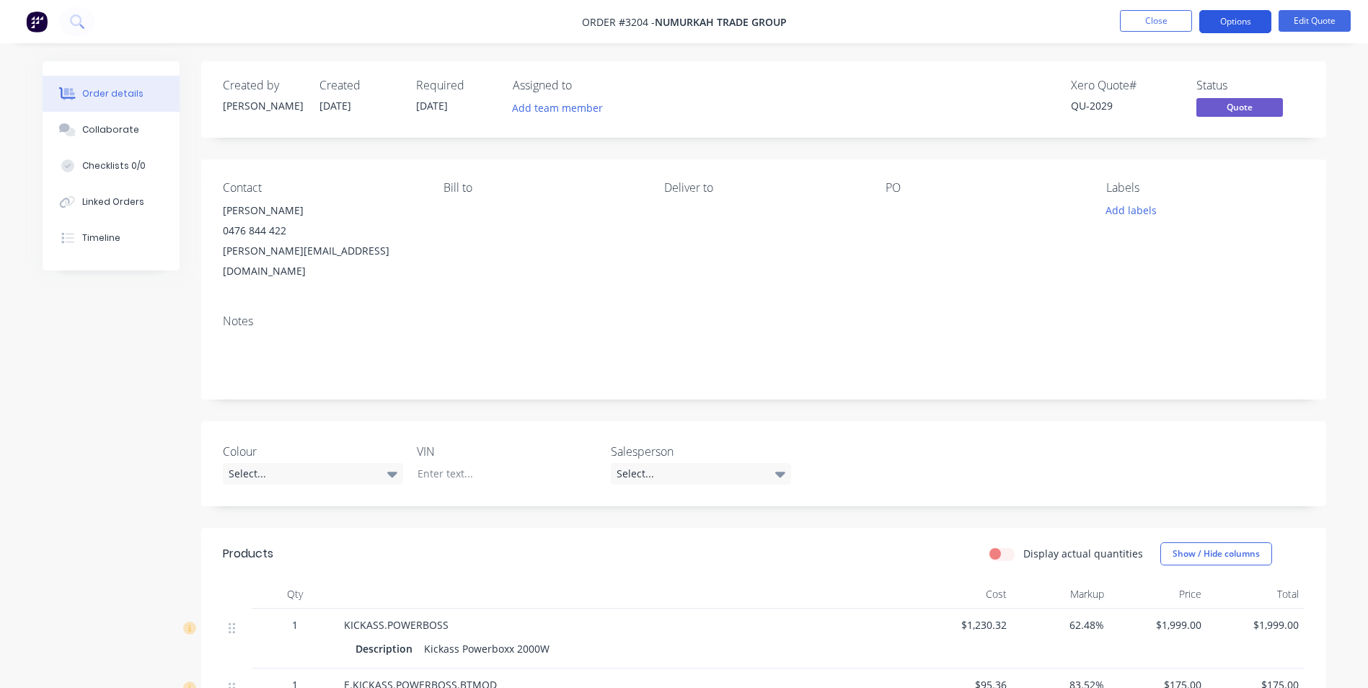
click at [1229, 20] on button "Options" at bounding box center [1235, 21] width 72 height 23
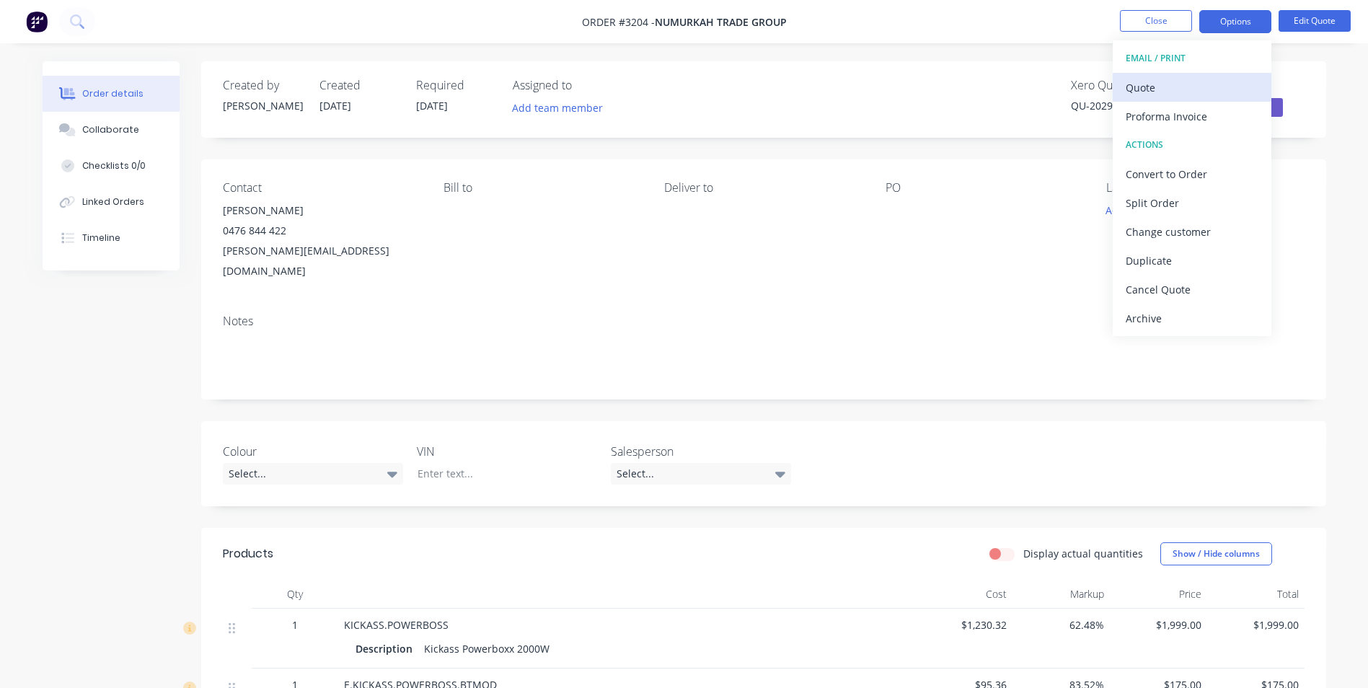
click at [1147, 89] on div "Quote" at bounding box center [1192, 87] width 133 height 21
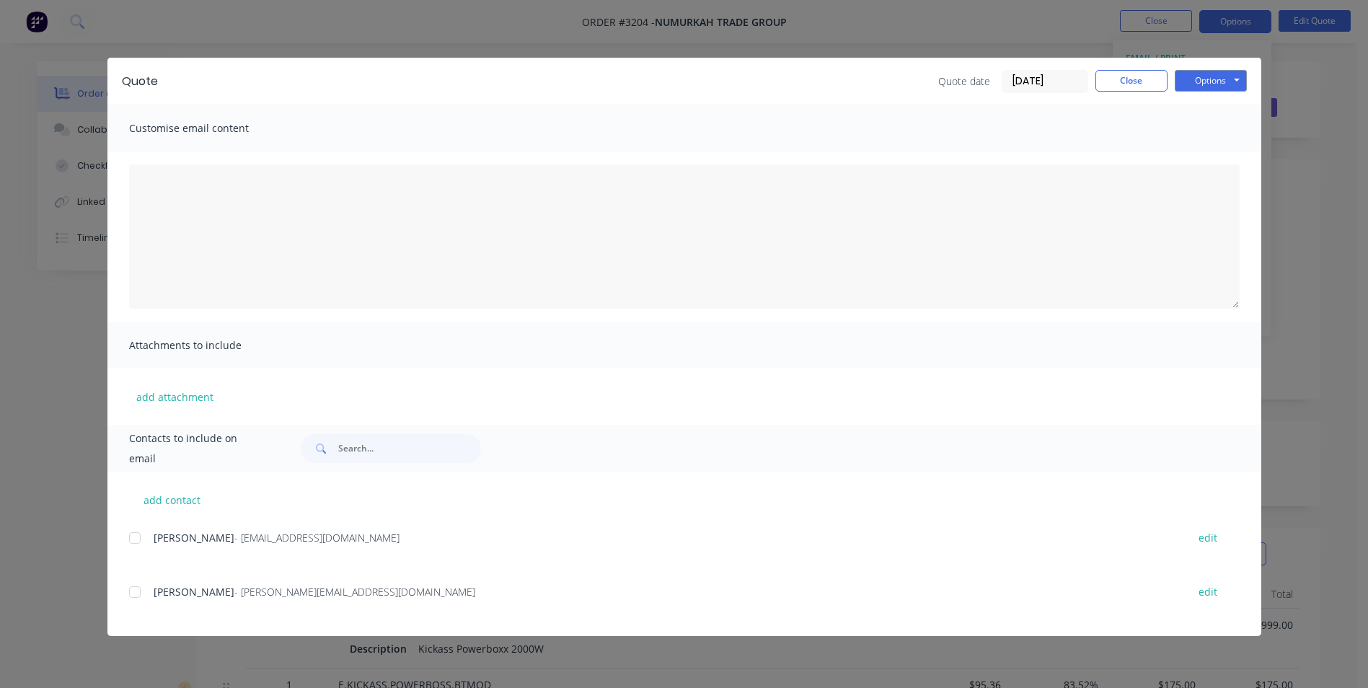
click at [133, 593] on div at bounding box center [134, 592] width 29 height 29
click at [1221, 81] on button "Options" at bounding box center [1211, 81] width 72 height 22
click at [1214, 158] on button "Email" at bounding box center [1221, 154] width 92 height 24
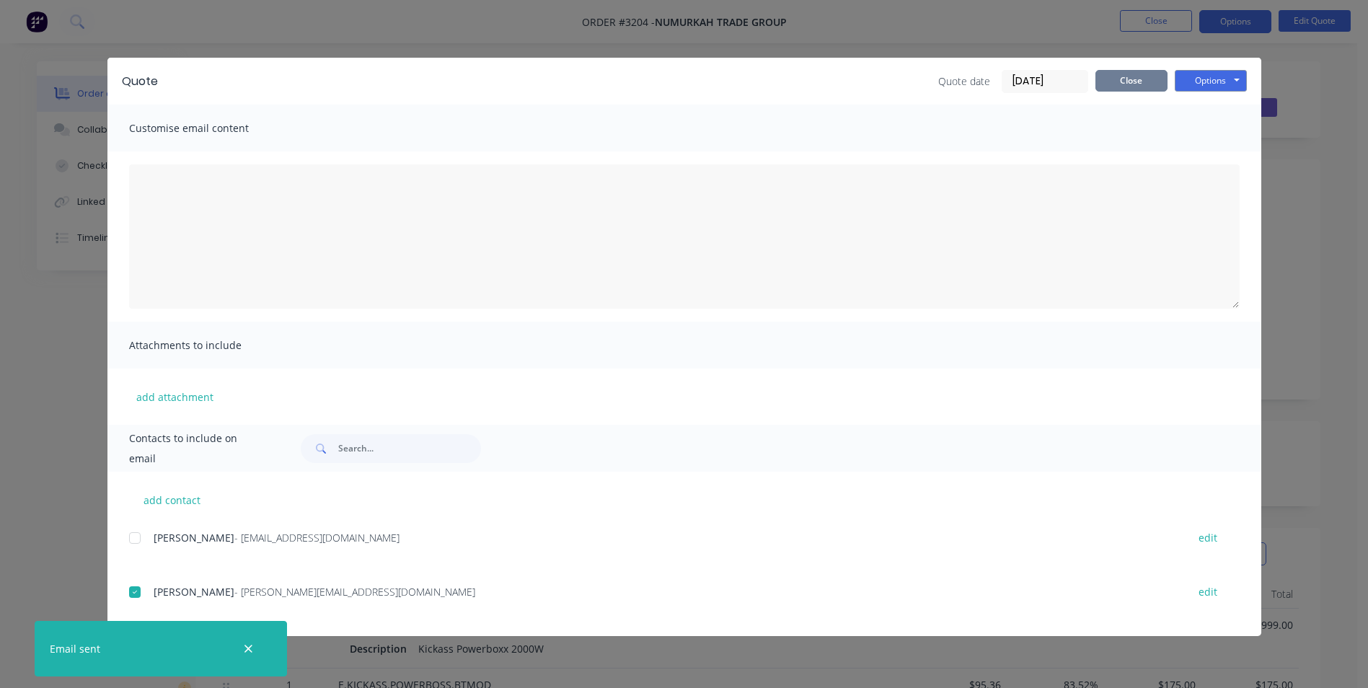
click at [1130, 78] on button "Close" at bounding box center [1131, 81] width 72 height 22
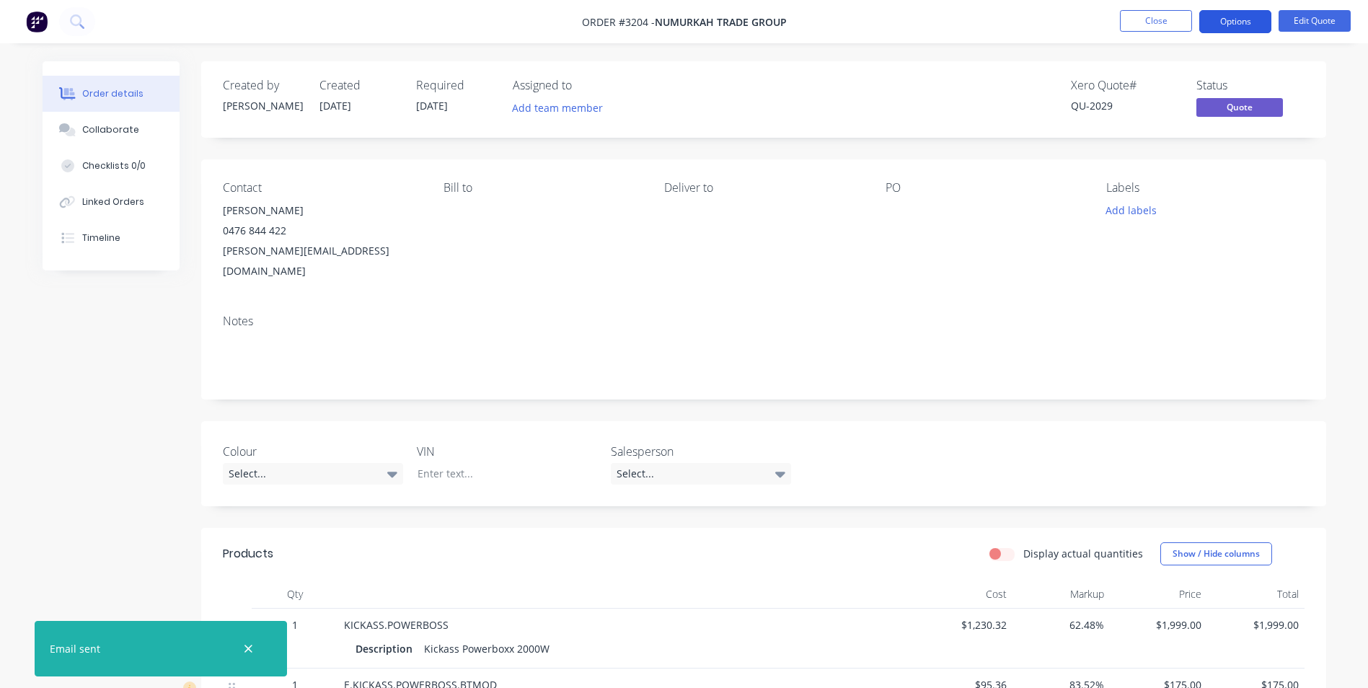
click at [1219, 19] on button "Options" at bounding box center [1235, 21] width 72 height 23
click at [1315, 22] on button "Edit Quote" at bounding box center [1315, 21] width 72 height 22
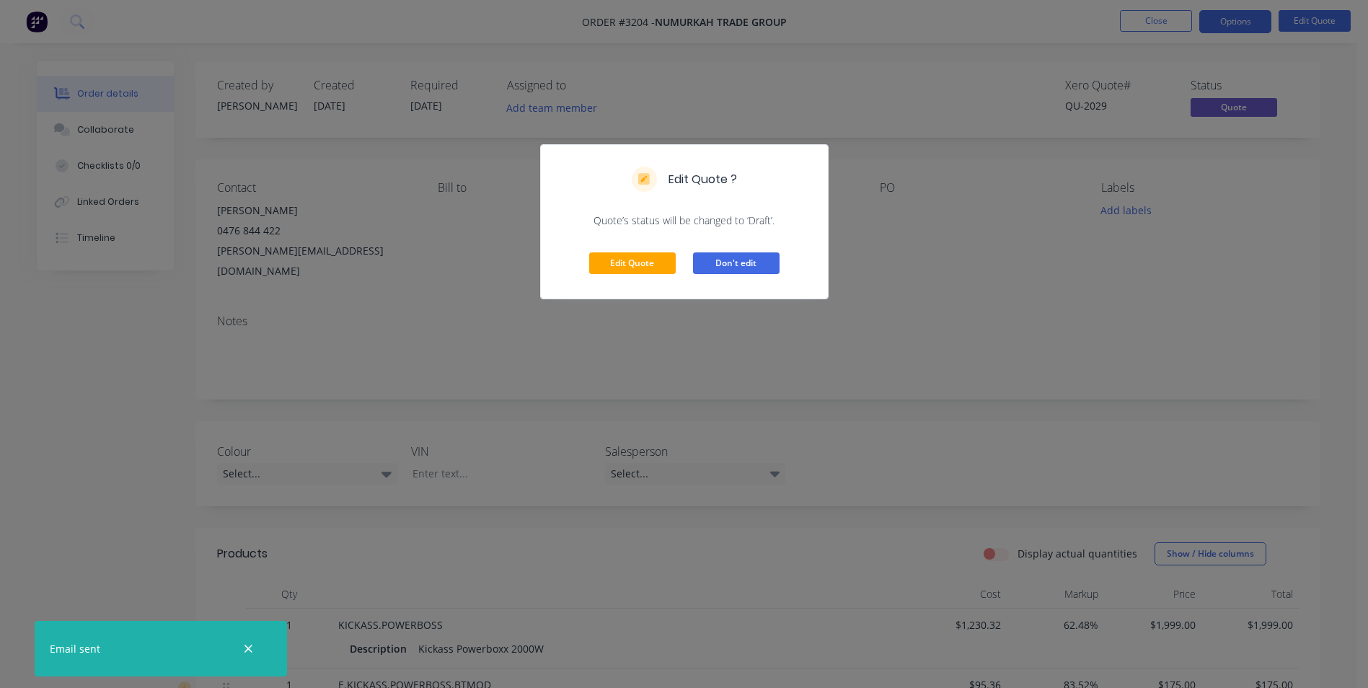
click at [758, 264] on button "Don't edit" at bounding box center [736, 263] width 87 height 22
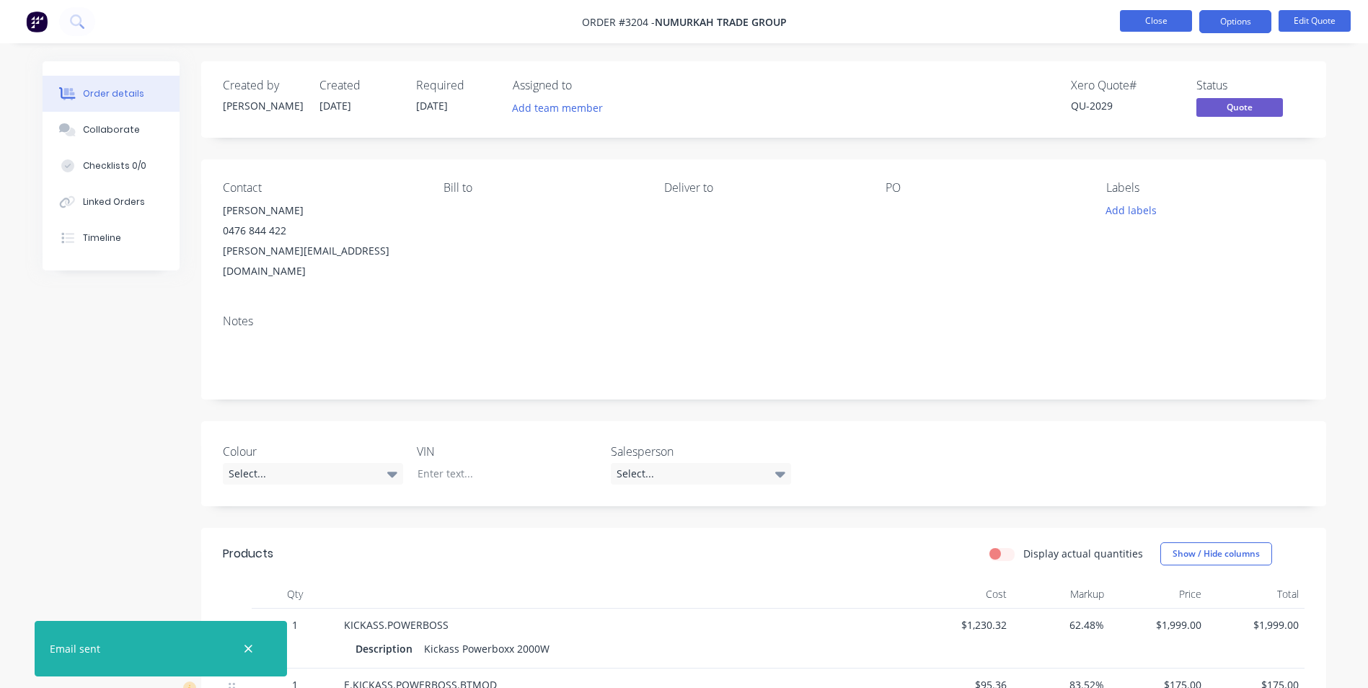
click at [1154, 21] on button "Close" at bounding box center [1156, 21] width 72 height 22
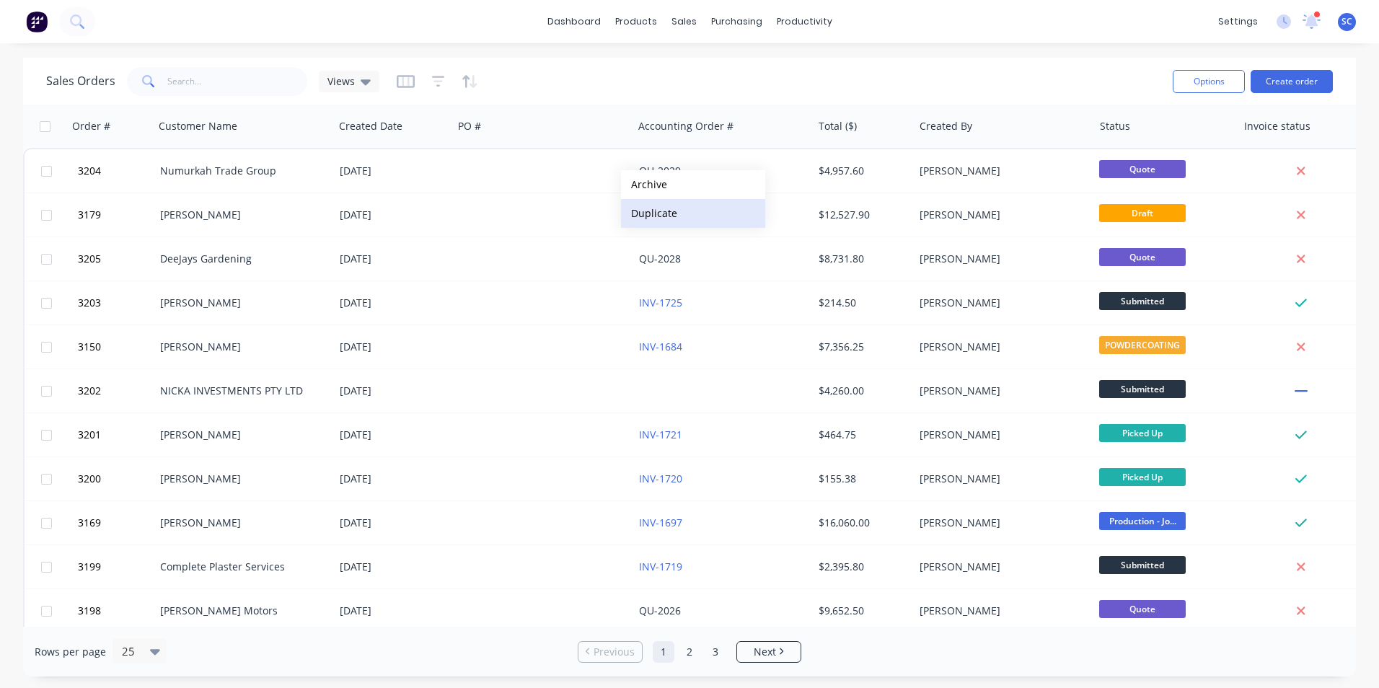
click at [658, 214] on button "Duplicate" at bounding box center [693, 213] width 144 height 29
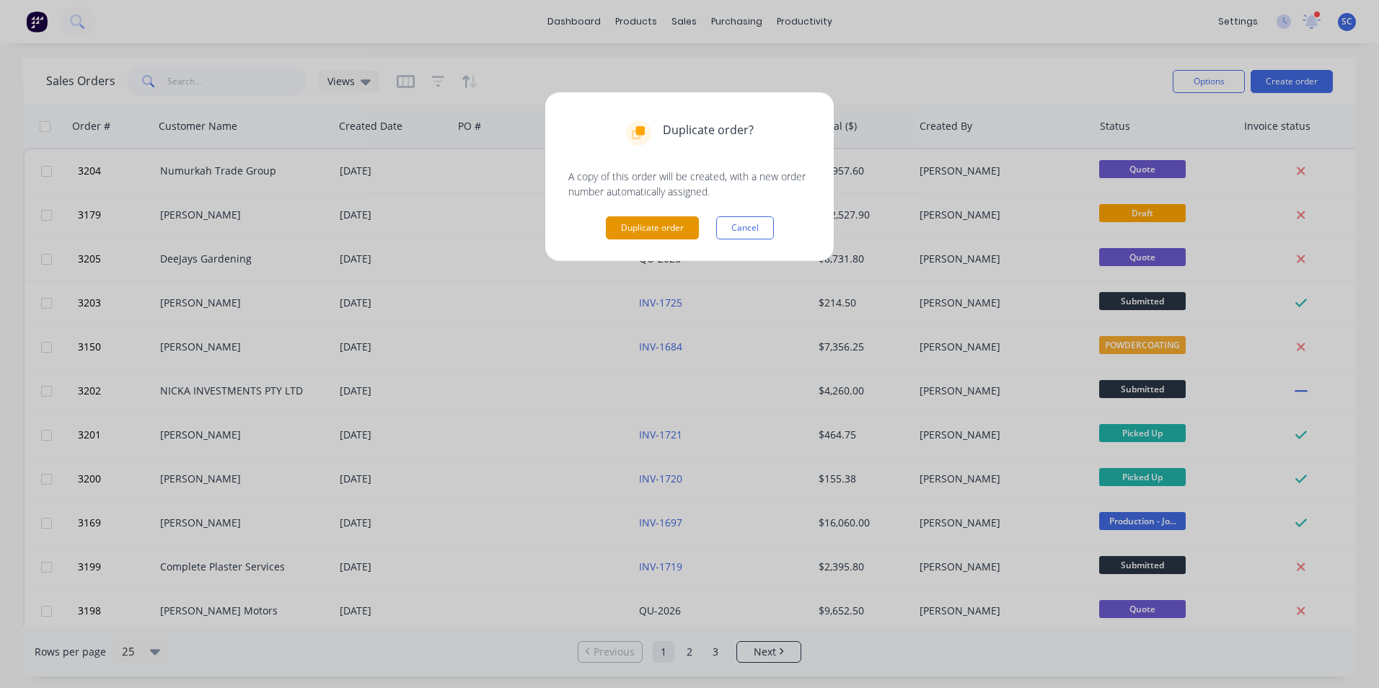
click at [647, 234] on button "Duplicate order" at bounding box center [652, 227] width 93 height 23
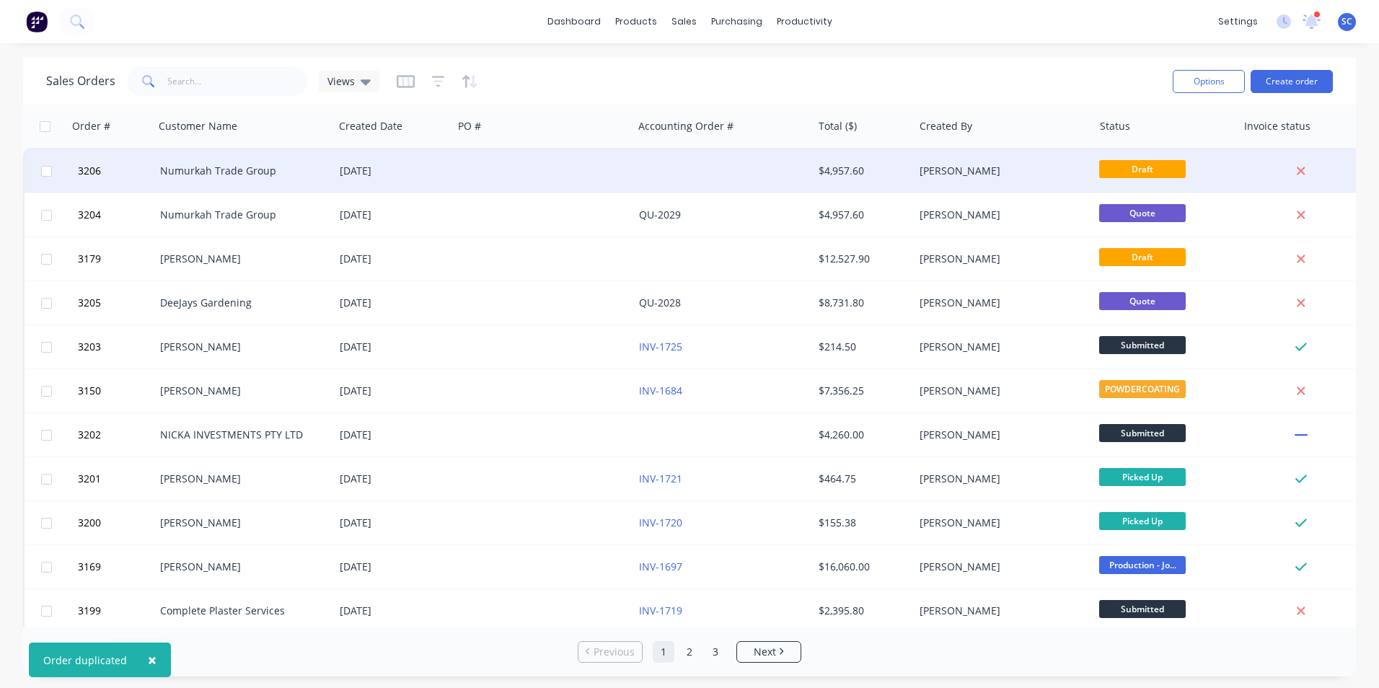
click at [515, 172] on div at bounding box center [543, 170] width 180 height 43
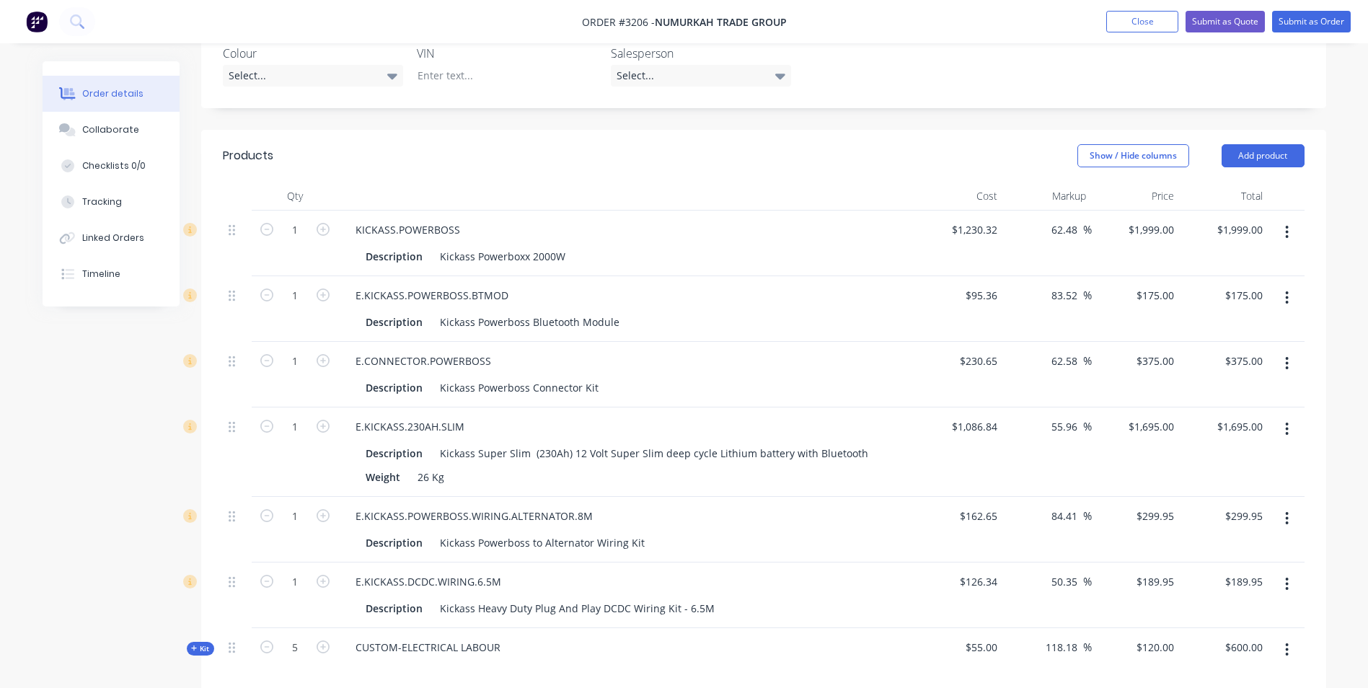
scroll to position [577, 0]
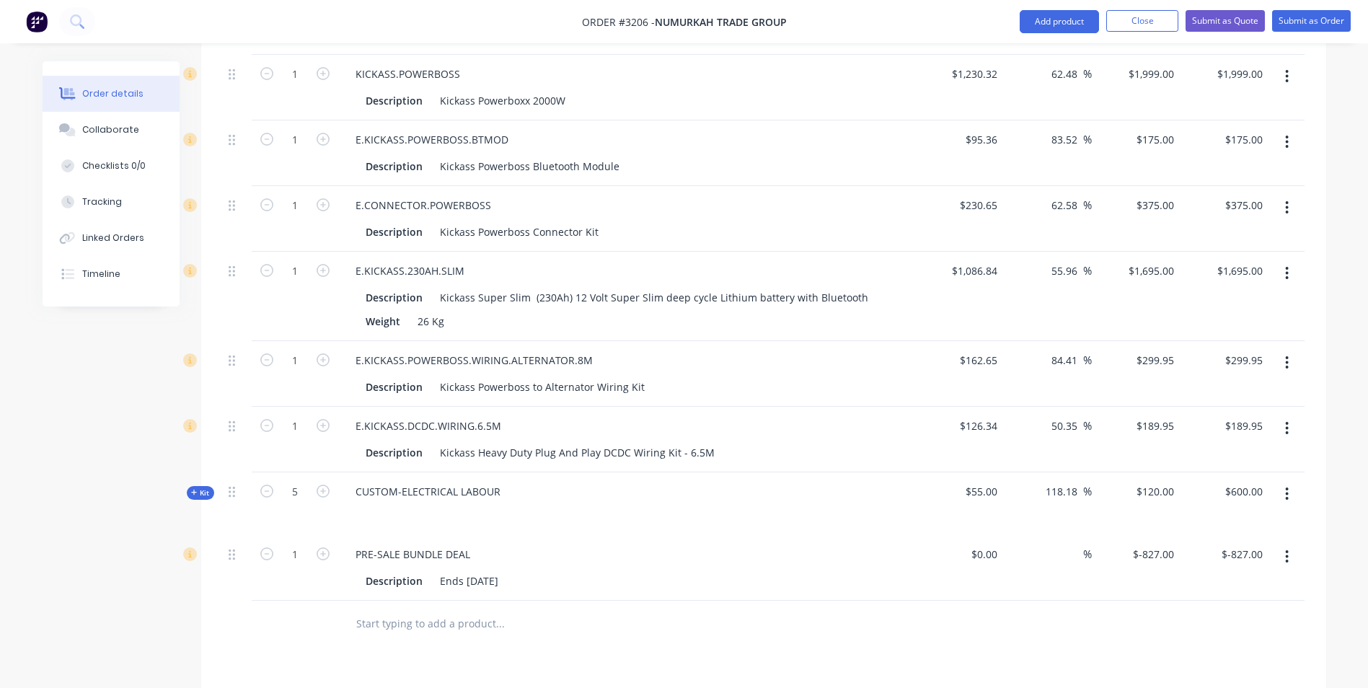
click at [1288, 549] on icon "button" at bounding box center [1287, 557] width 4 height 16
click at [1220, 671] on div "Delete" at bounding box center [1235, 681] width 111 height 21
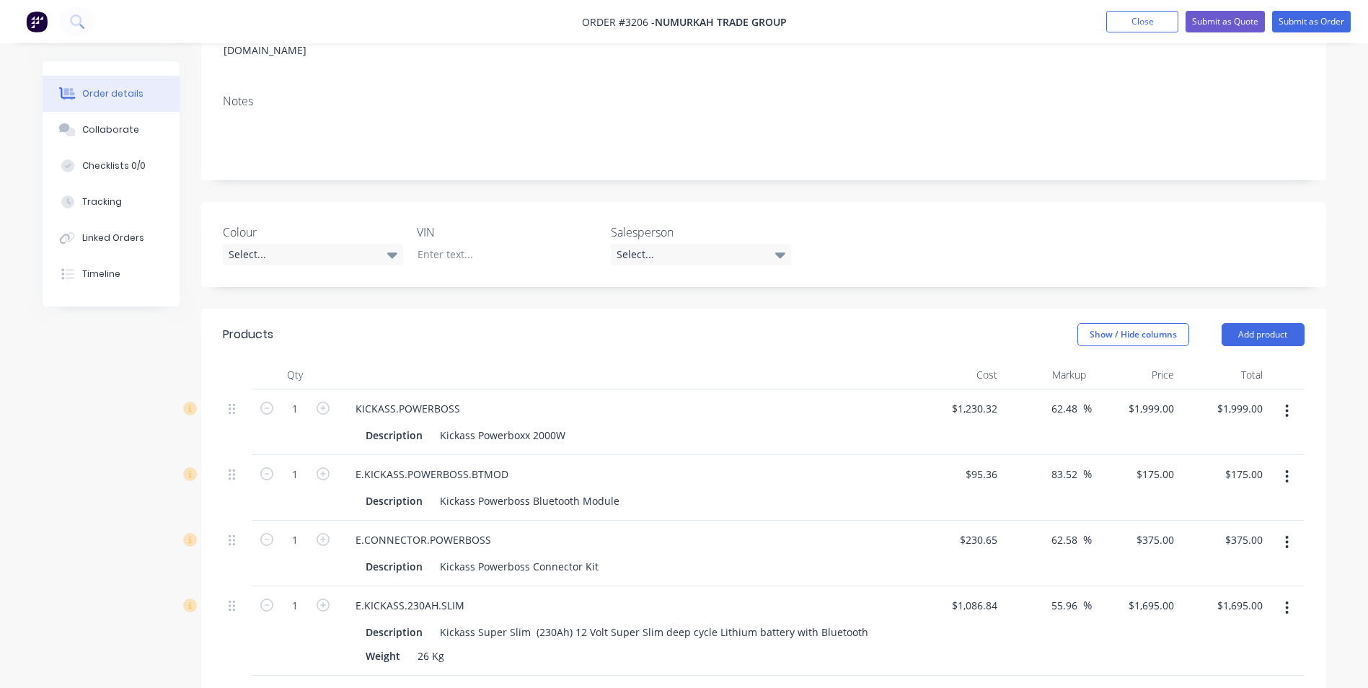
scroll to position [149, 0]
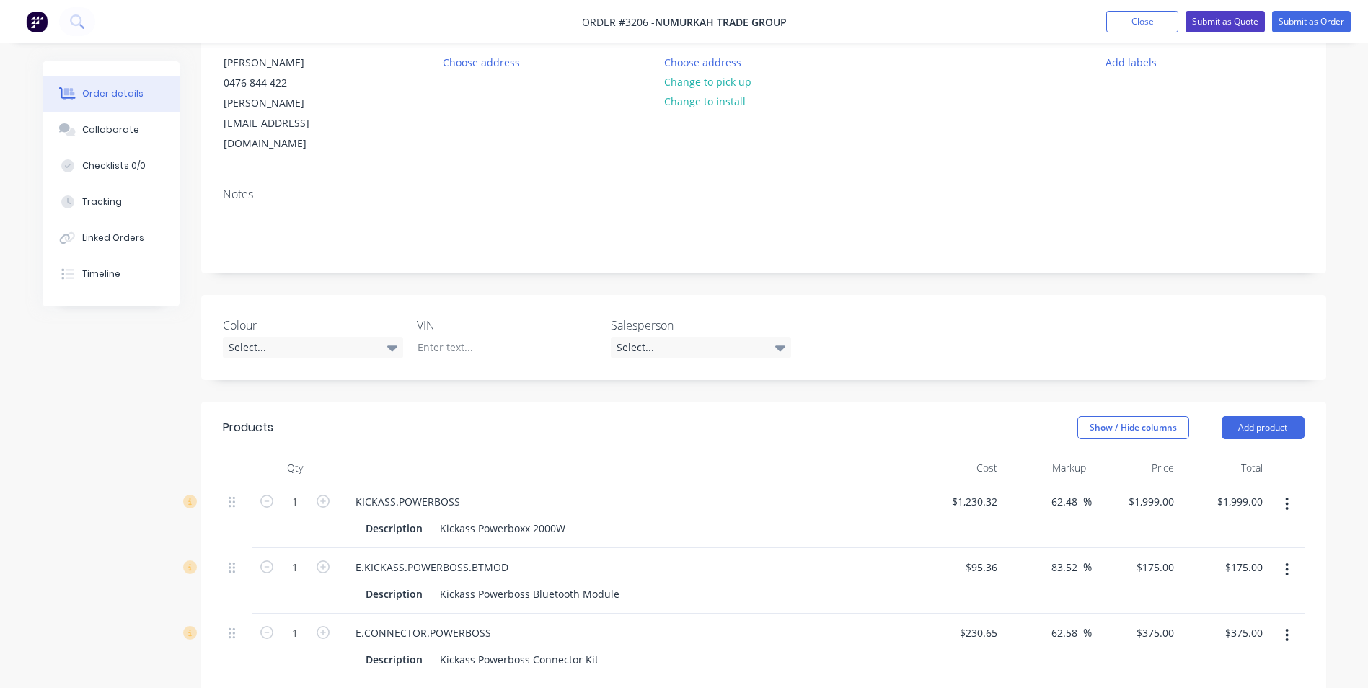
click at [1235, 22] on button "Submit as Quote" at bounding box center [1224, 22] width 79 height 22
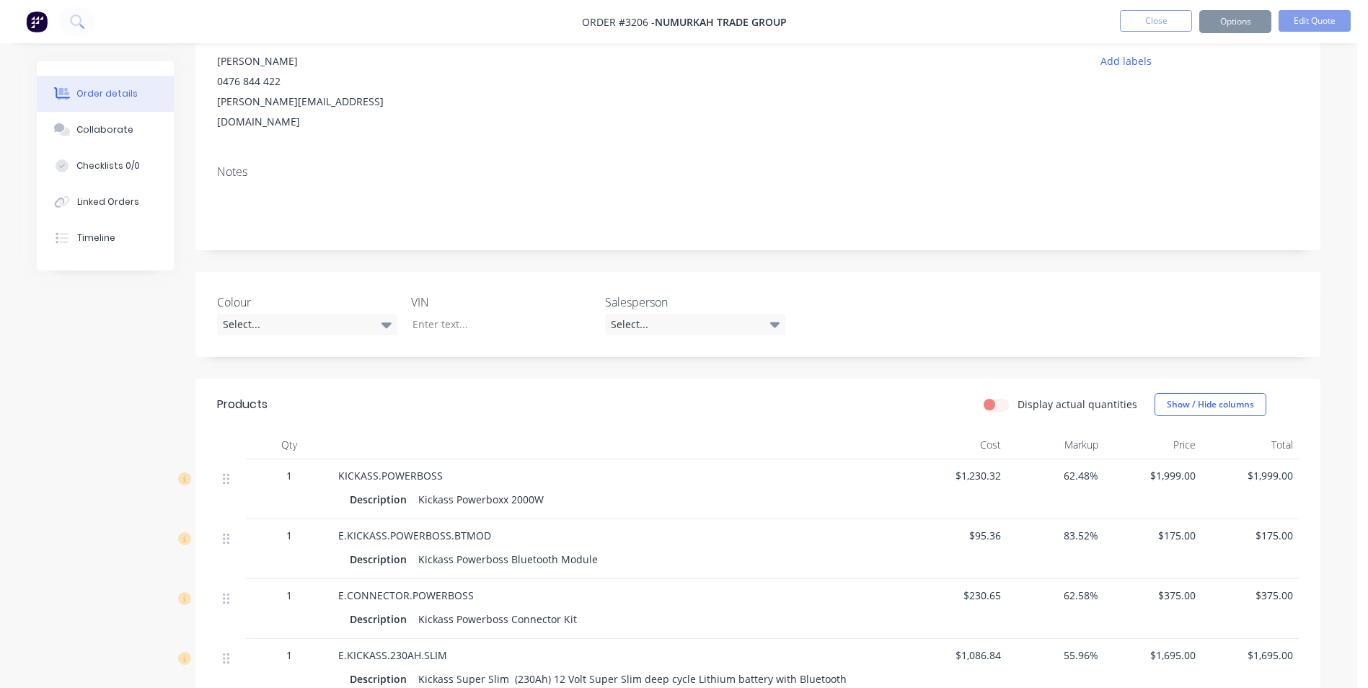
scroll to position [0, 0]
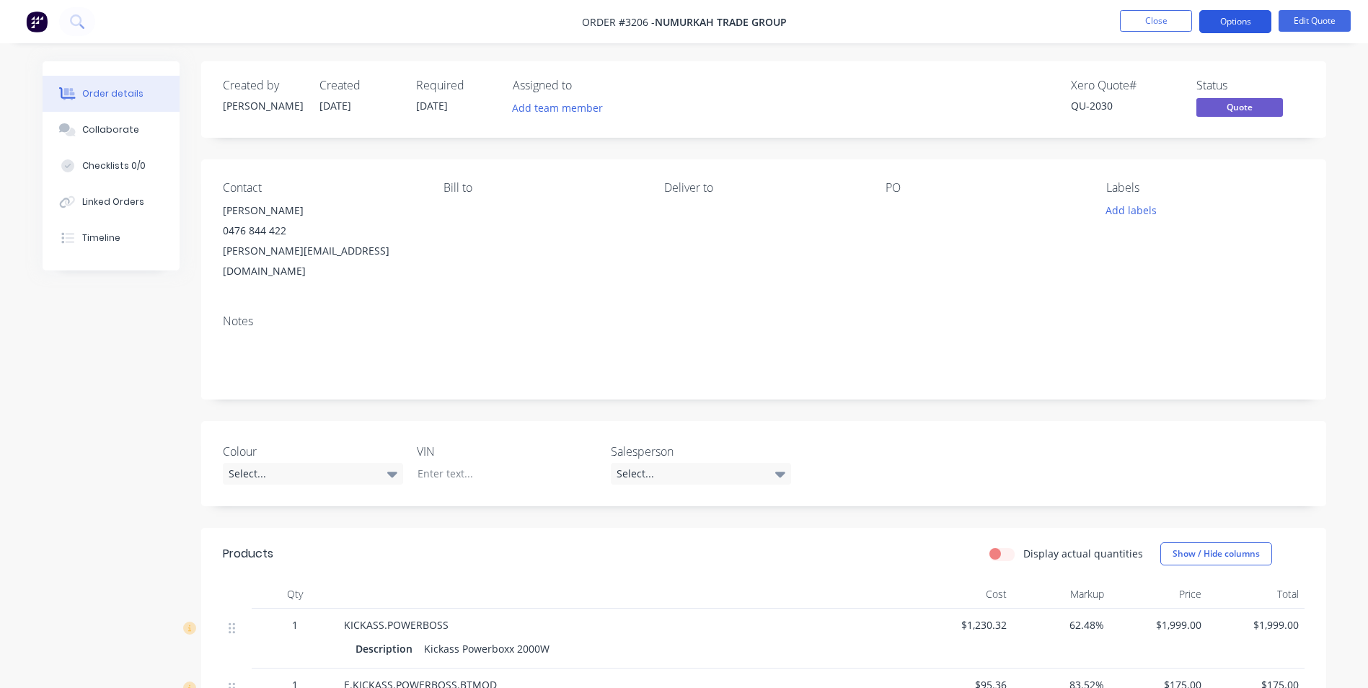
click at [1245, 22] on button "Options" at bounding box center [1235, 21] width 72 height 23
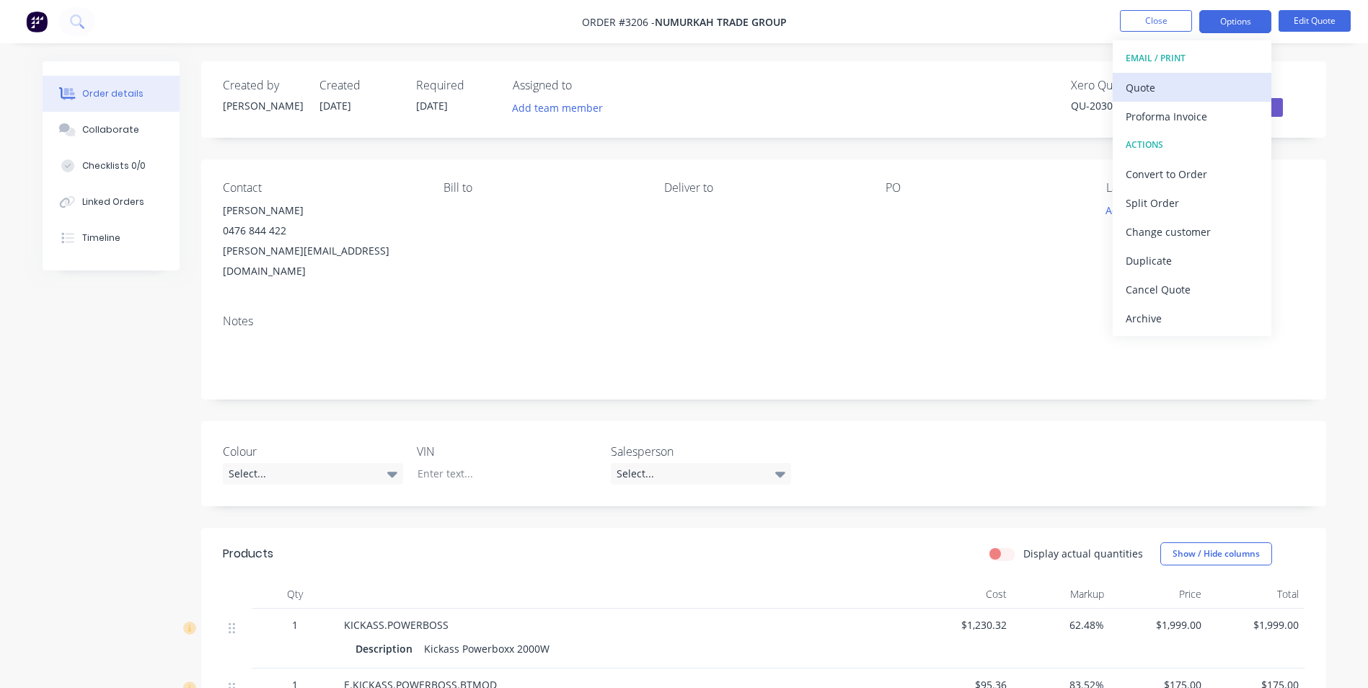
click at [1163, 87] on div "Quote" at bounding box center [1192, 87] width 133 height 21
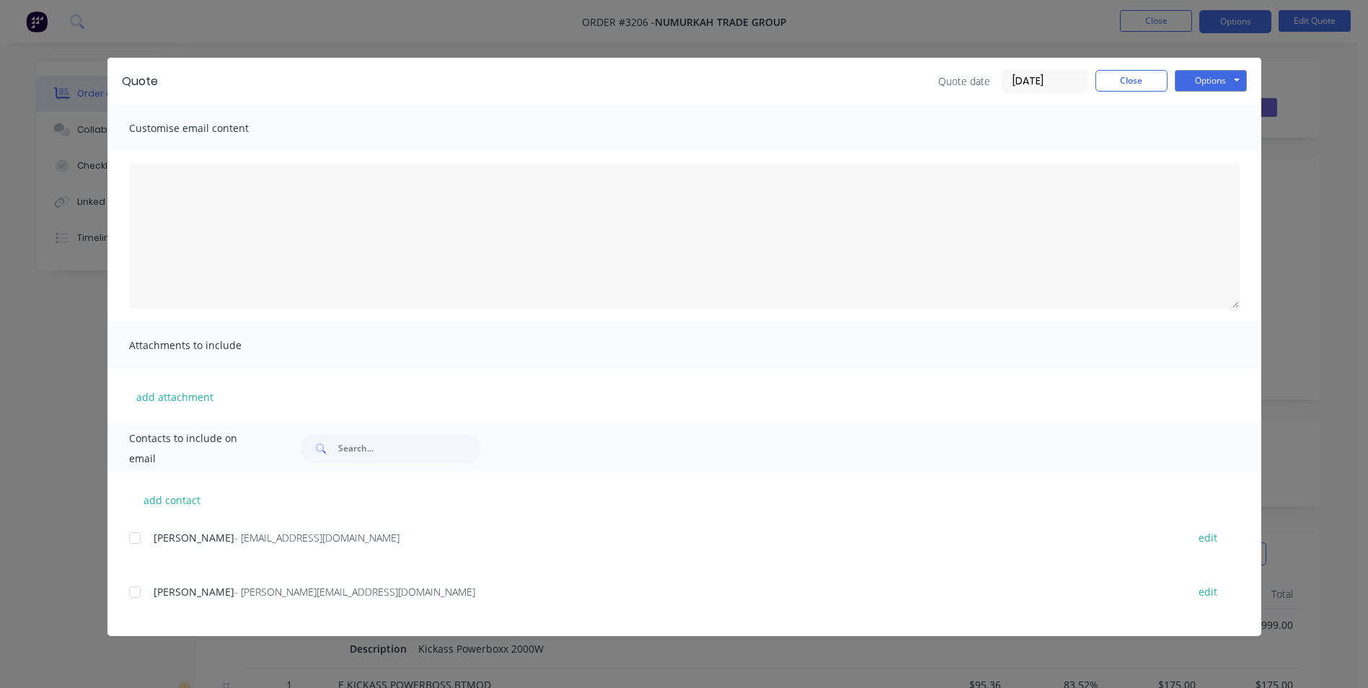
click at [134, 591] on div at bounding box center [134, 592] width 29 height 29
click at [1210, 78] on button "Options" at bounding box center [1211, 81] width 72 height 22
click at [1213, 154] on button "Email" at bounding box center [1221, 154] width 92 height 24
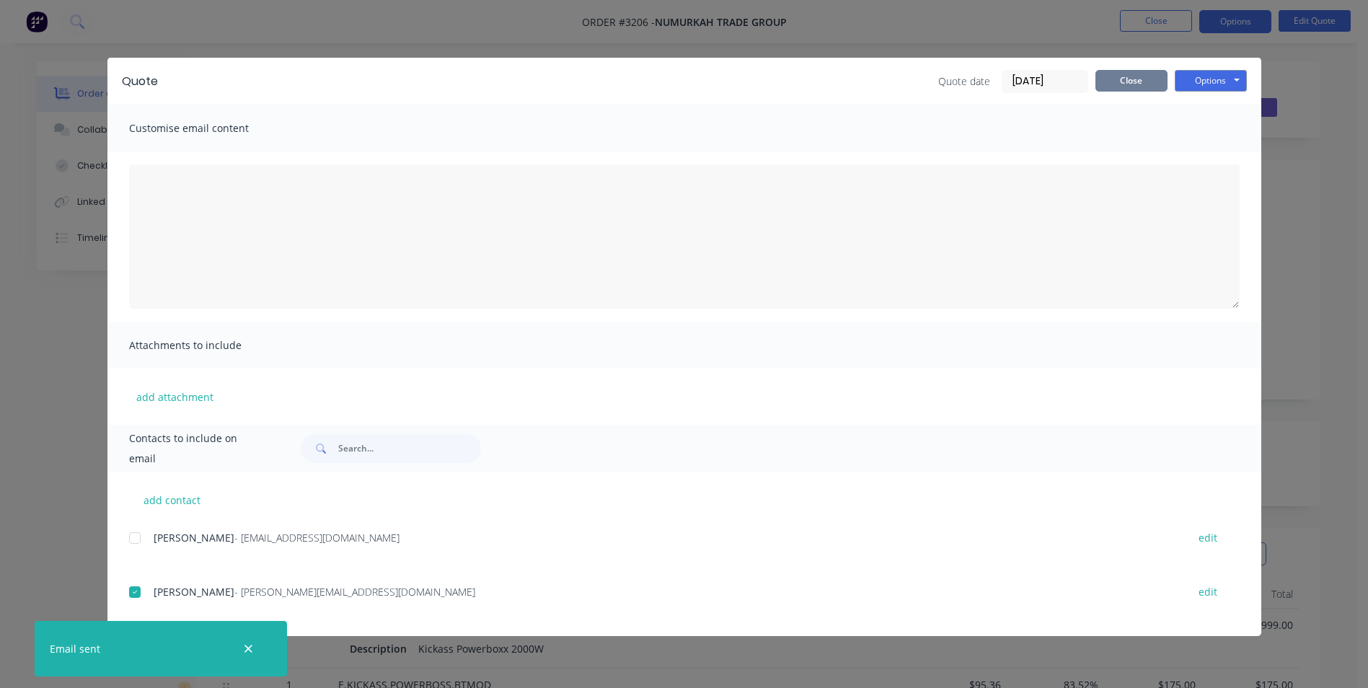
click at [1114, 84] on button "Close" at bounding box center [1131, 81] width 72 height 22
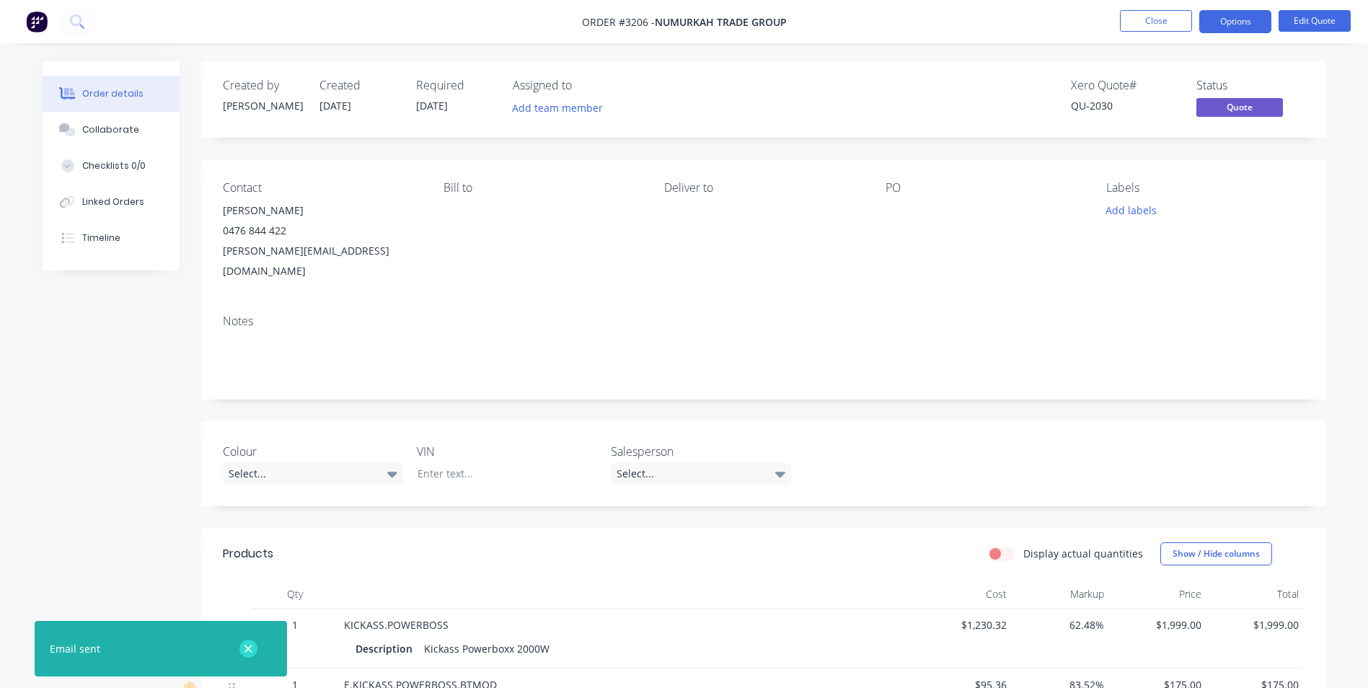
click at [249, 648] on icon "button" at bounding box center [248, 649] width 8 height 8
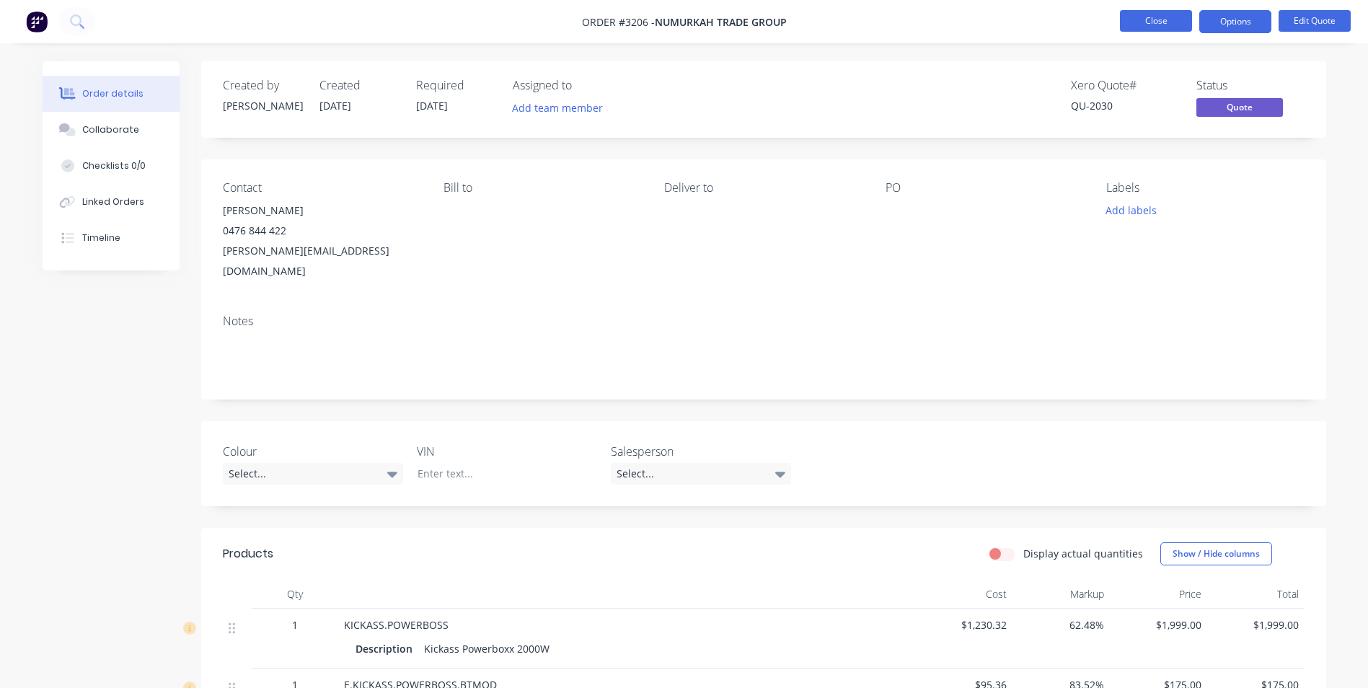
click at [1164, 20] on button "Close" at bounding box center [1156, 21] width 72 height 22
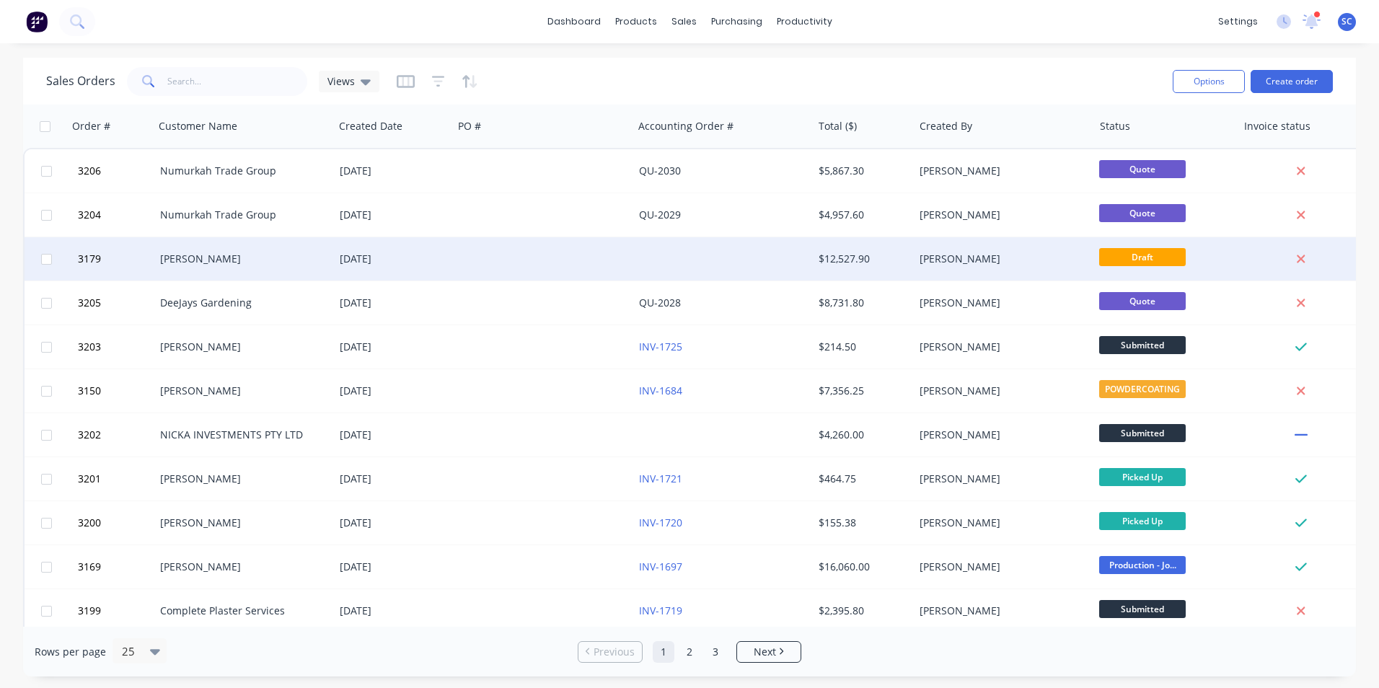
click at [490, 267] on div at bounding box center [543, 258] width 180 height 43
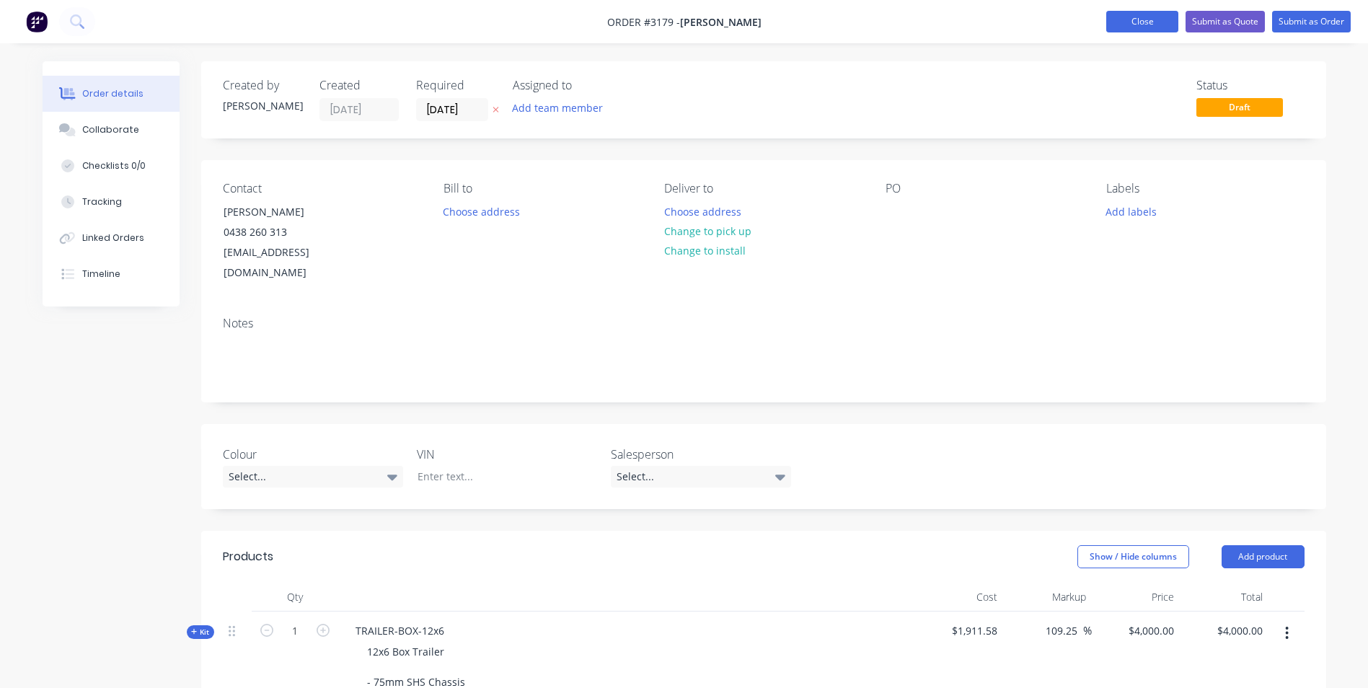
click at [1131, 23] on button "Close" at bounding box center [1142, 22] width 72 height 22
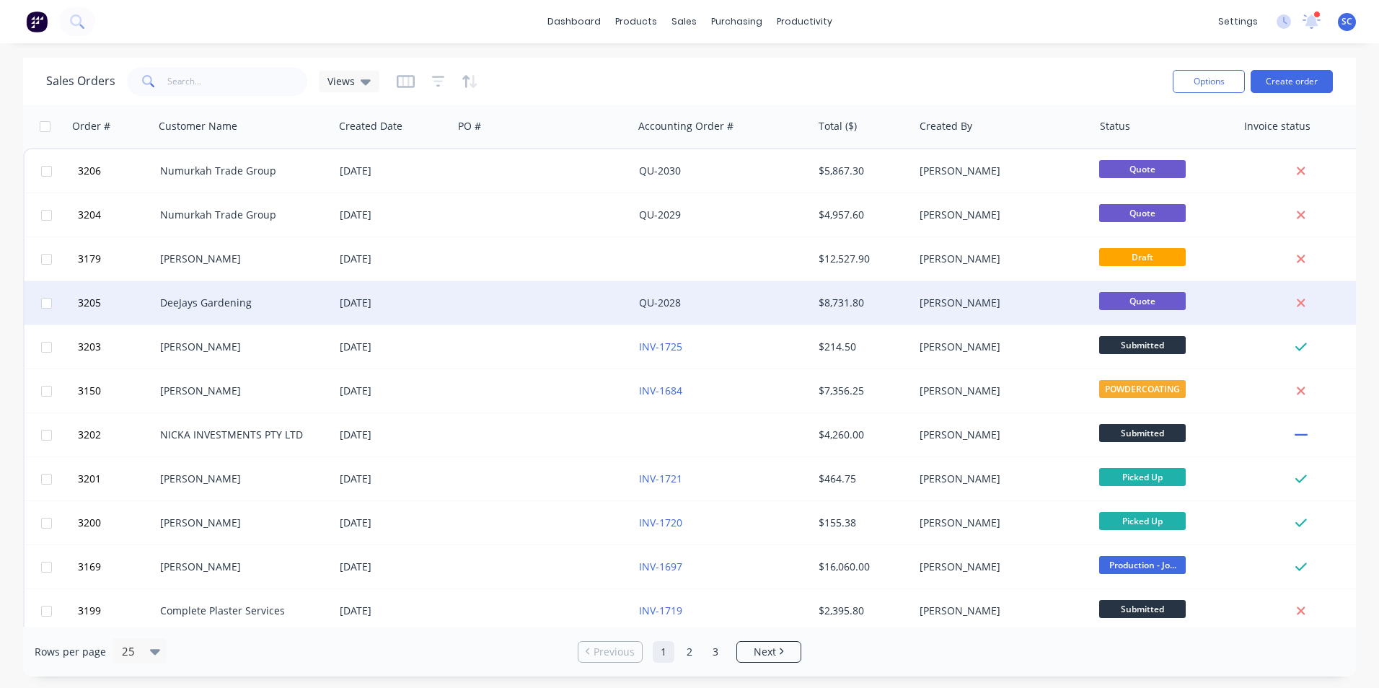
click at [503, 309] on div at bounding box center [543, 302] width 180 height 43
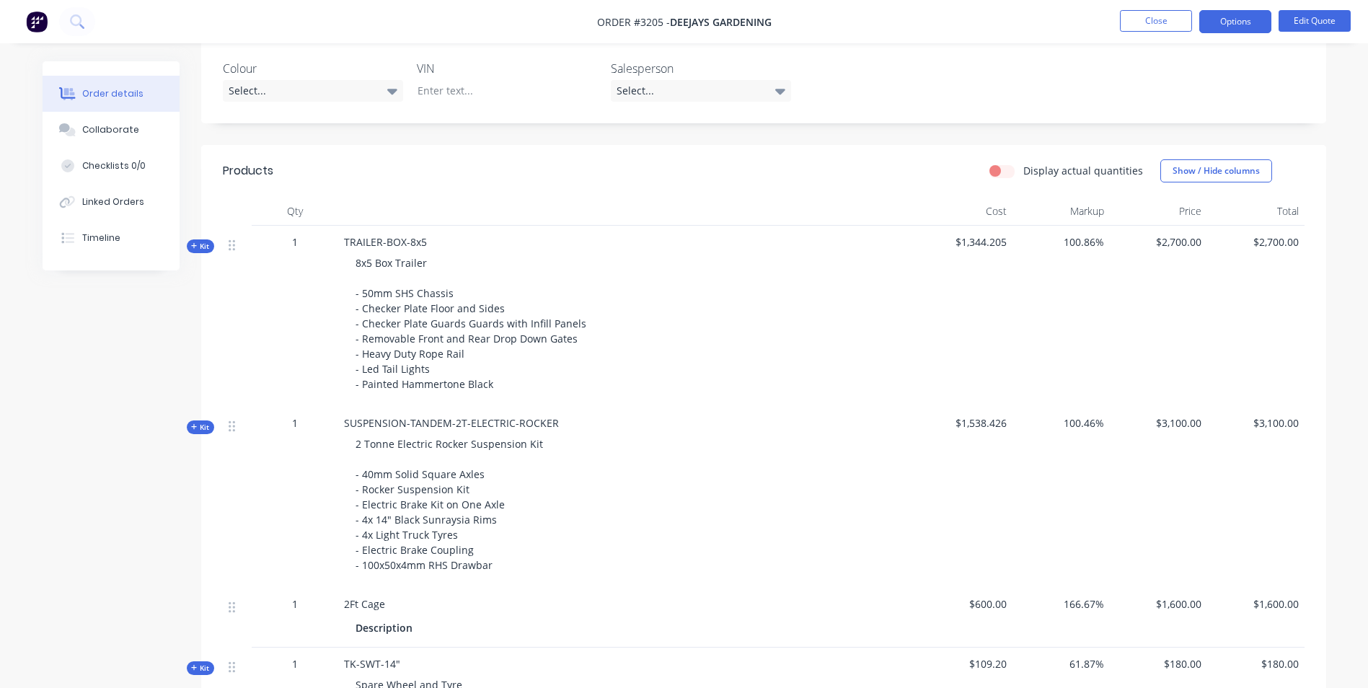
scroll to position [213, 0]
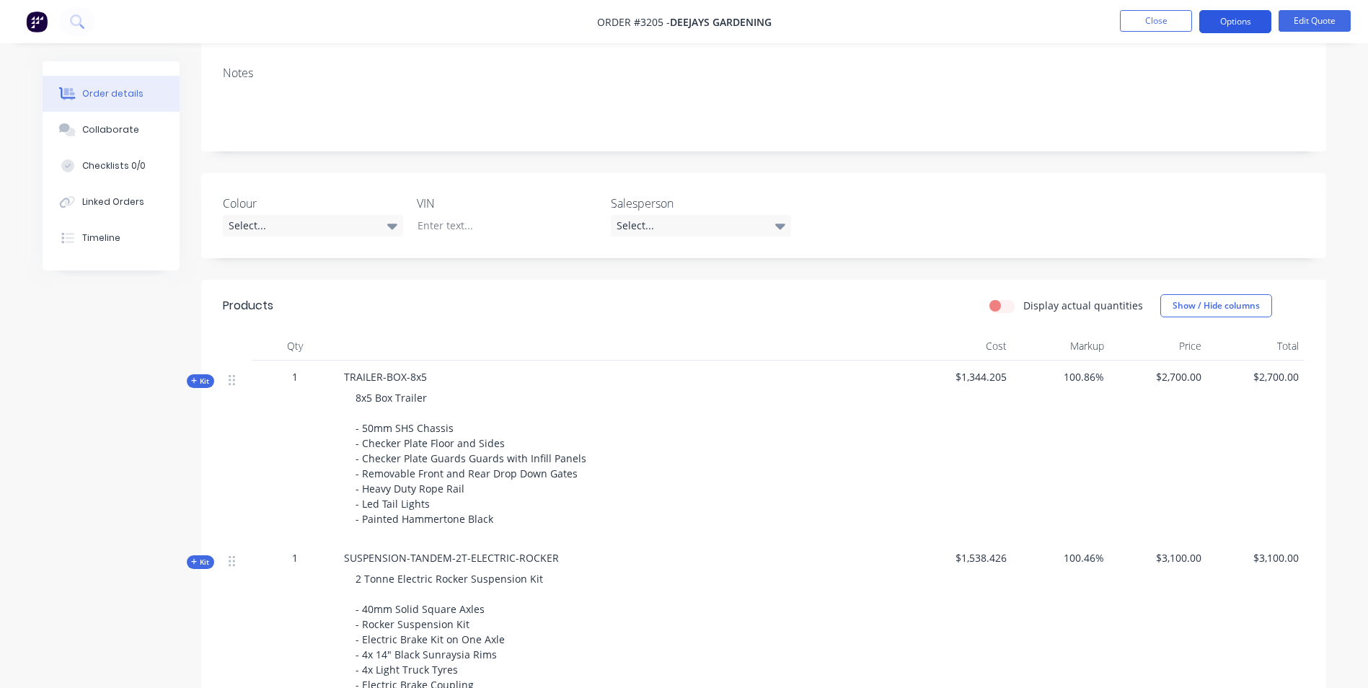
click at [1217, 14] on button "Options" at bounding box center [1235, 21] width 72 height 23
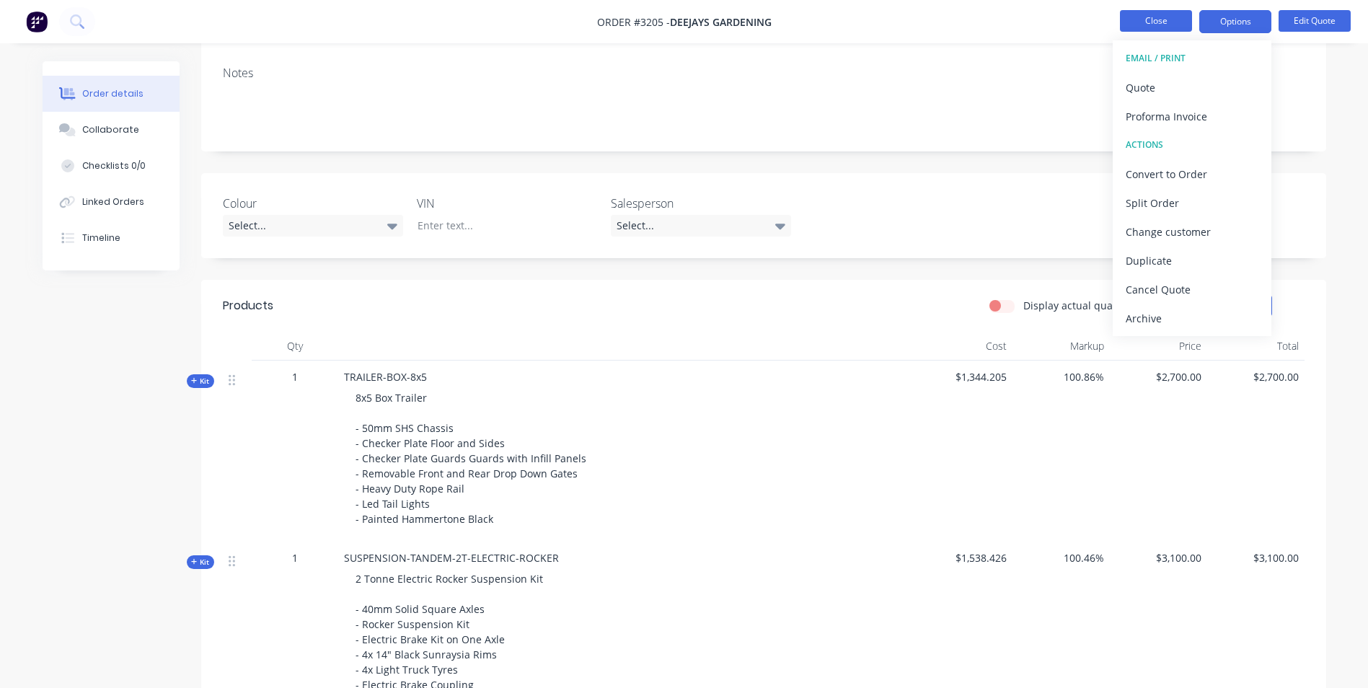
click at [1129, 28] on button "Close" at bounding box center [1156, 21] width 72 height 22
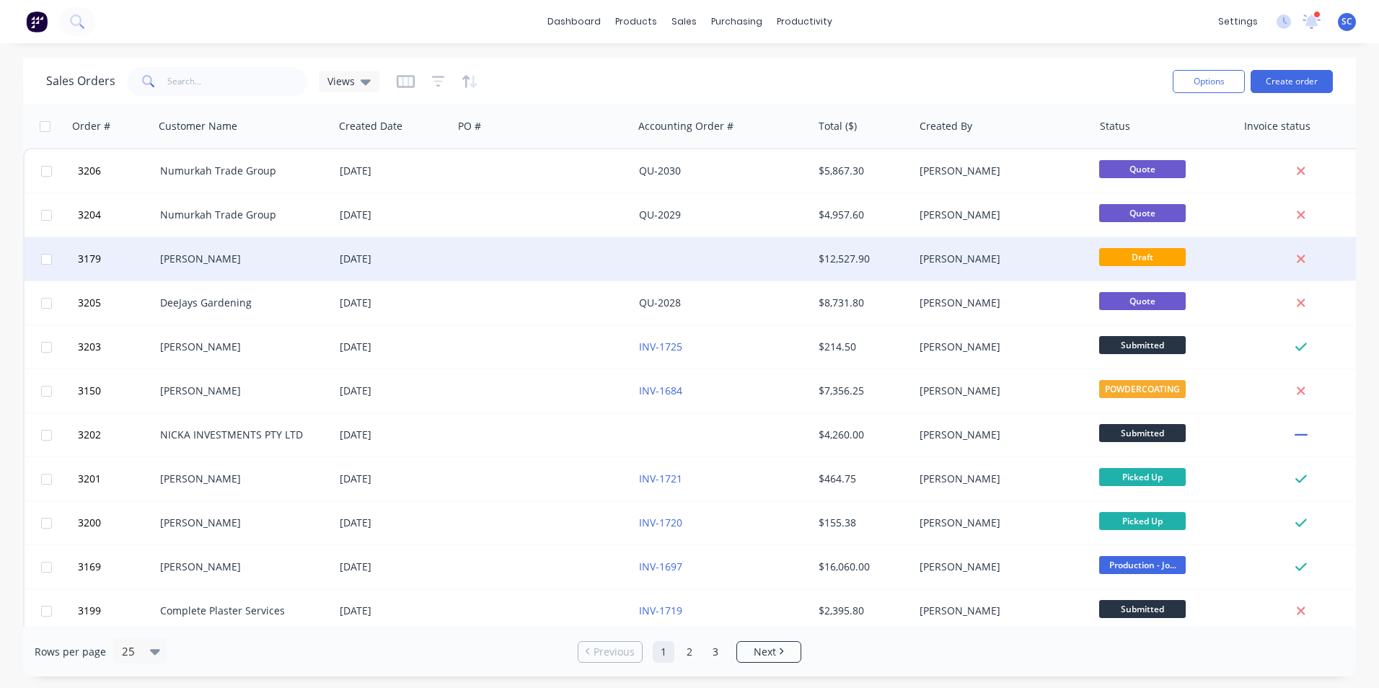
click at [534, 254] on div at bounding box center [543, 258] width 180 height 43
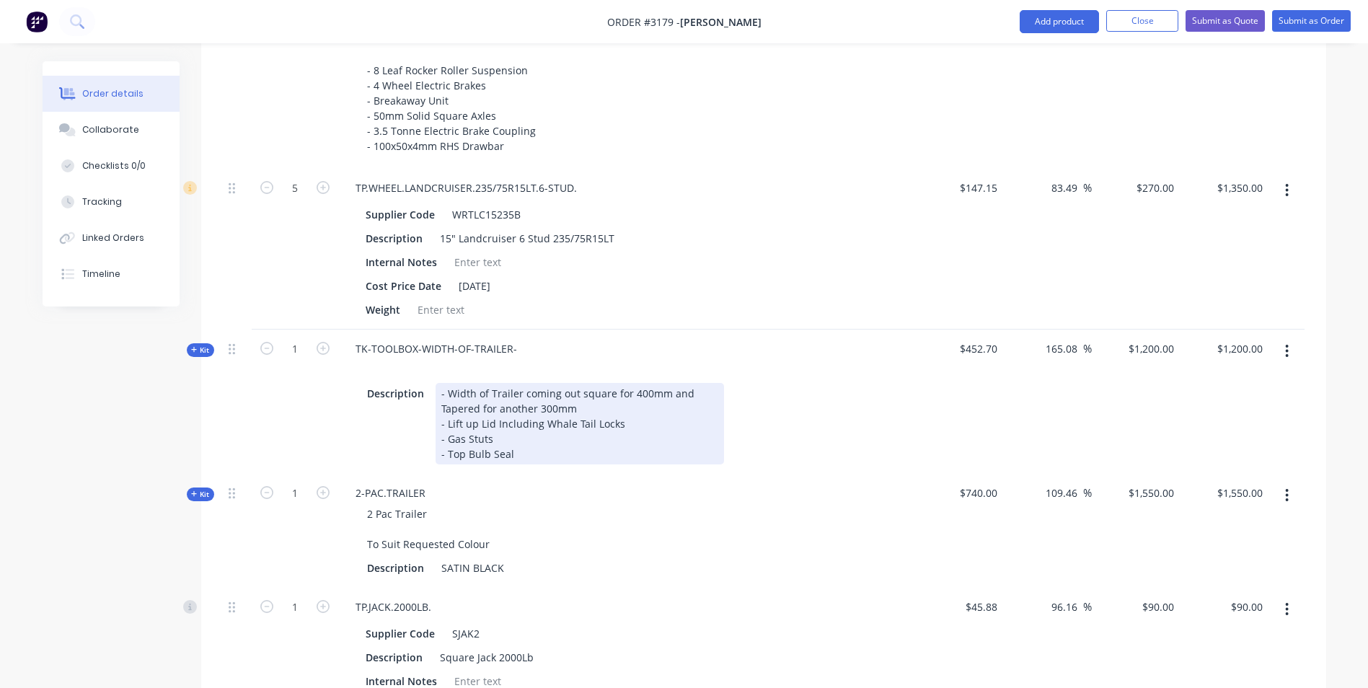
scroll to position [865, 0]
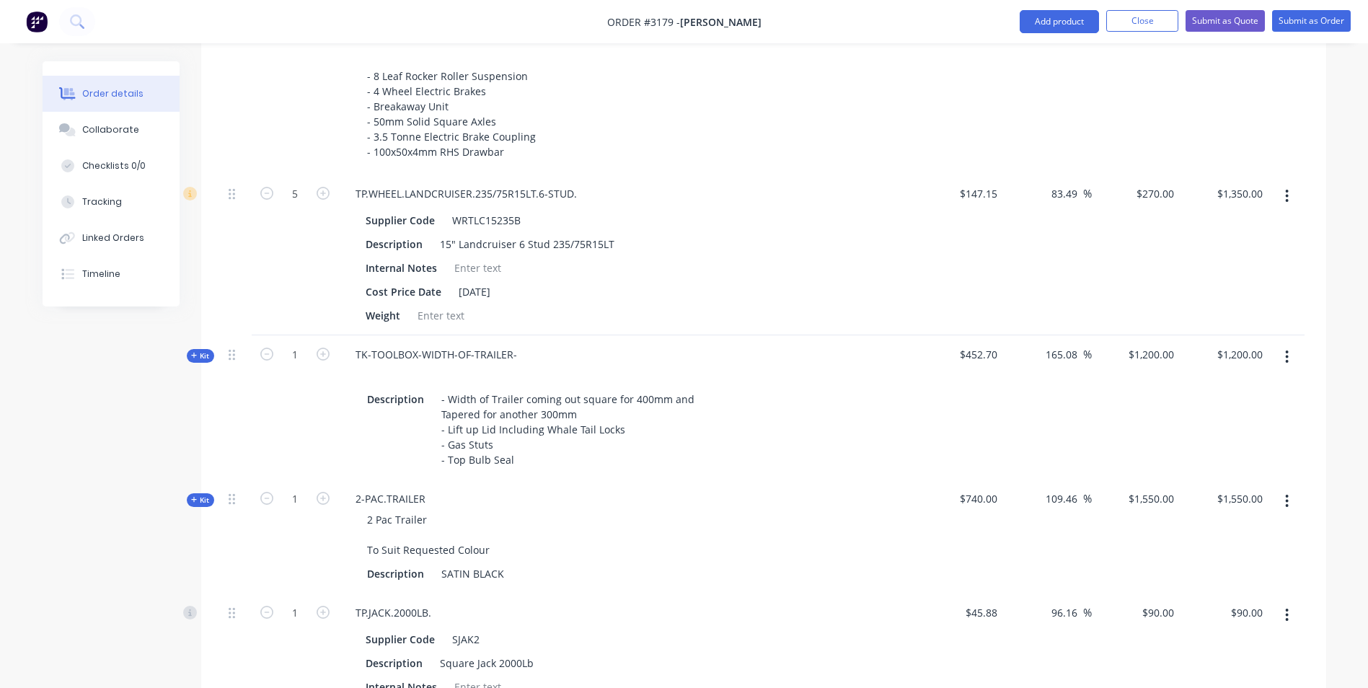
click at [1291, 344] on button "button" at bounding box center [1287, 357] width 34 height 26
click at [1226, 500] on div "Delete" at bounding box center [1235, 510] width 111 height 21
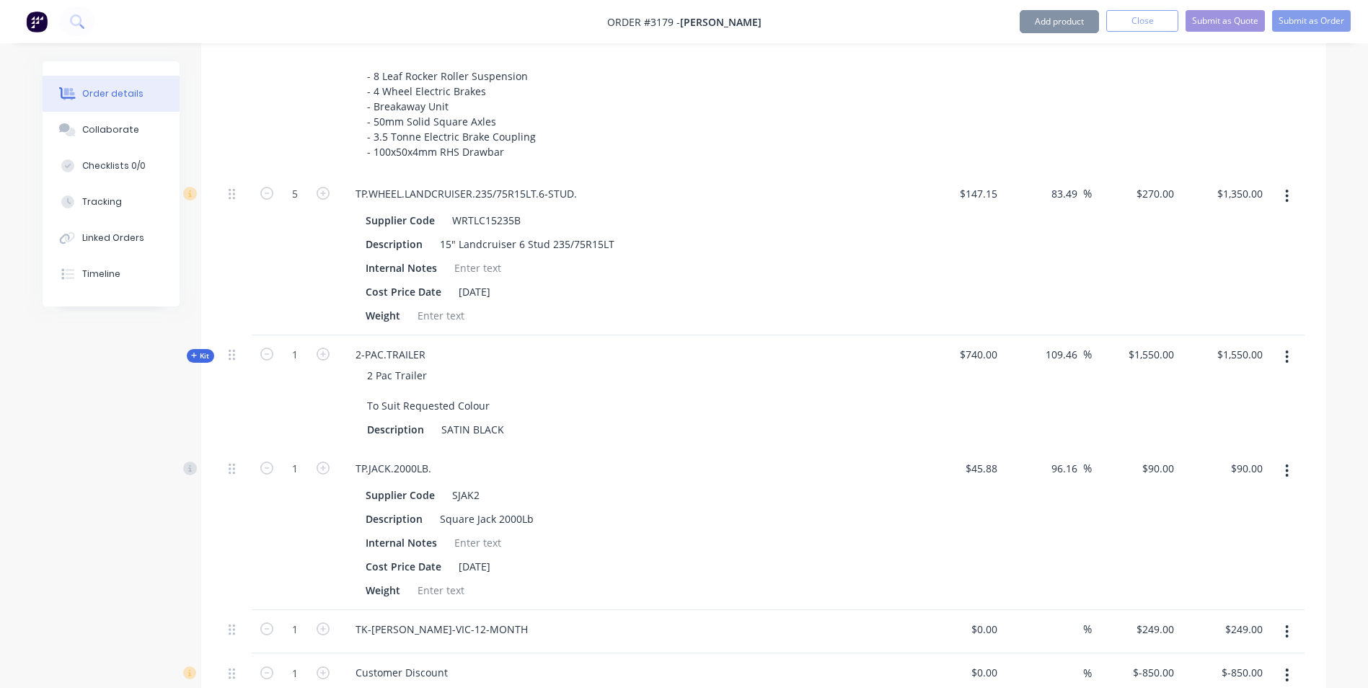
click at [1056, 25] on button "Add product" at bounding box center [1059, 21] width 79 height 23
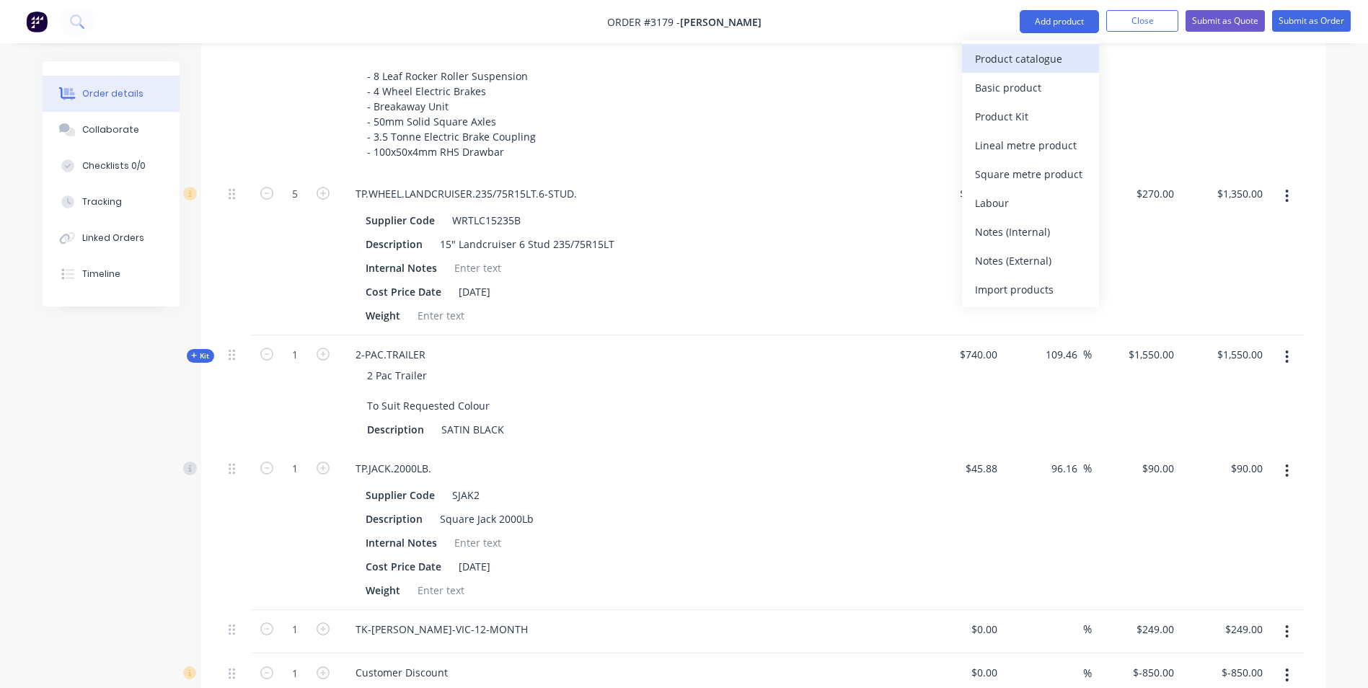
click at [1025, 62] on div "Product catalogue" at bounding box center [1030, 58] width 111 height 21
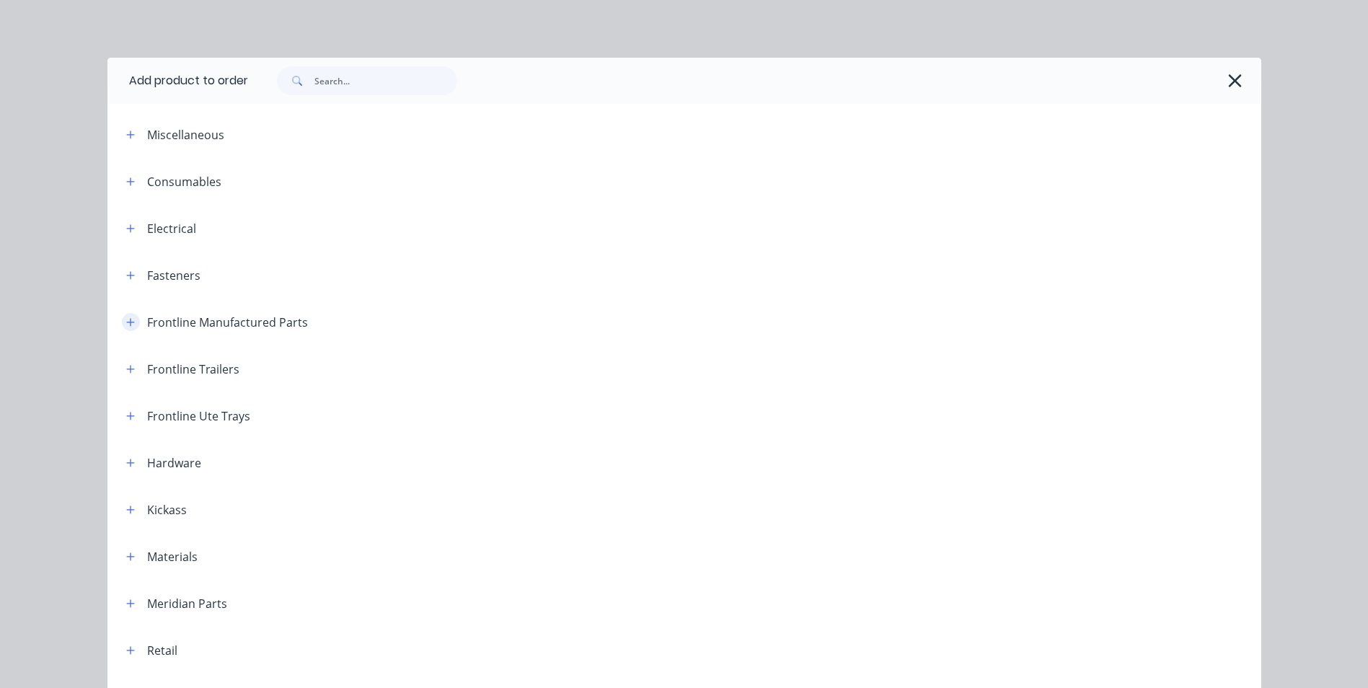
click at [126, 319] on icon "button" at bounding box center [130, 322] width 9 height 10
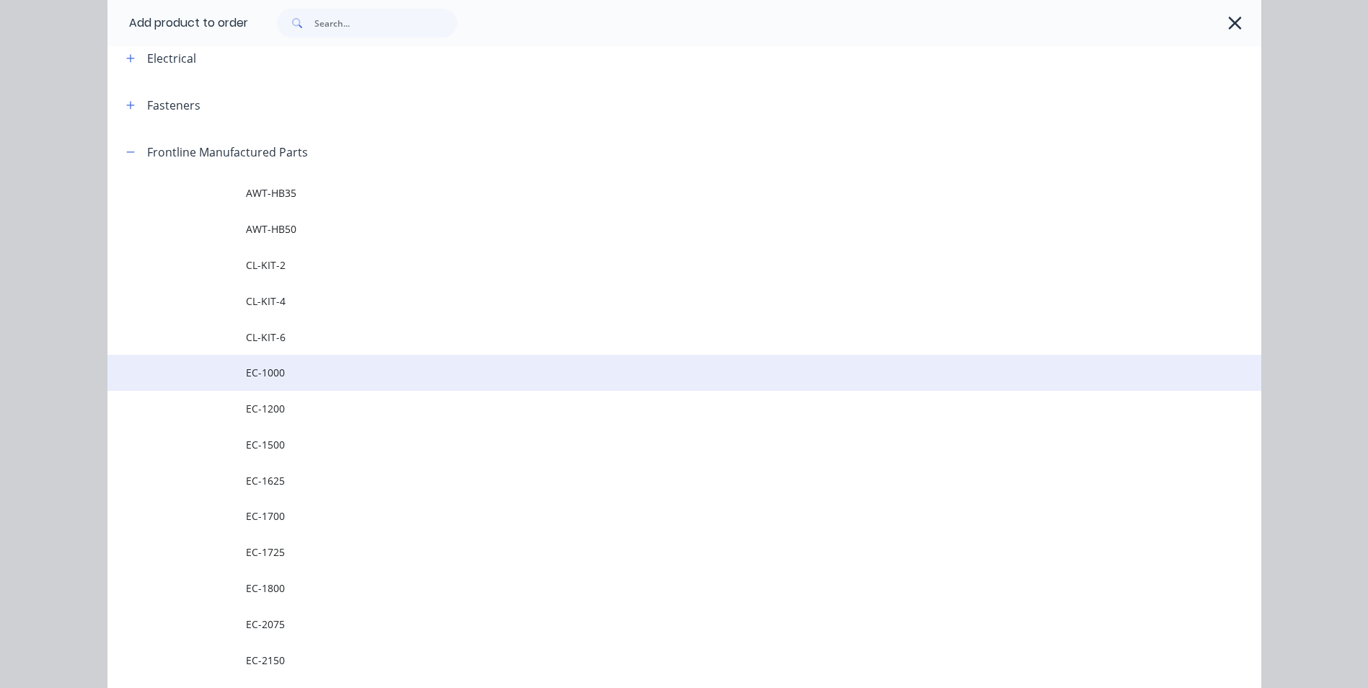
scroll to position [288, 0]
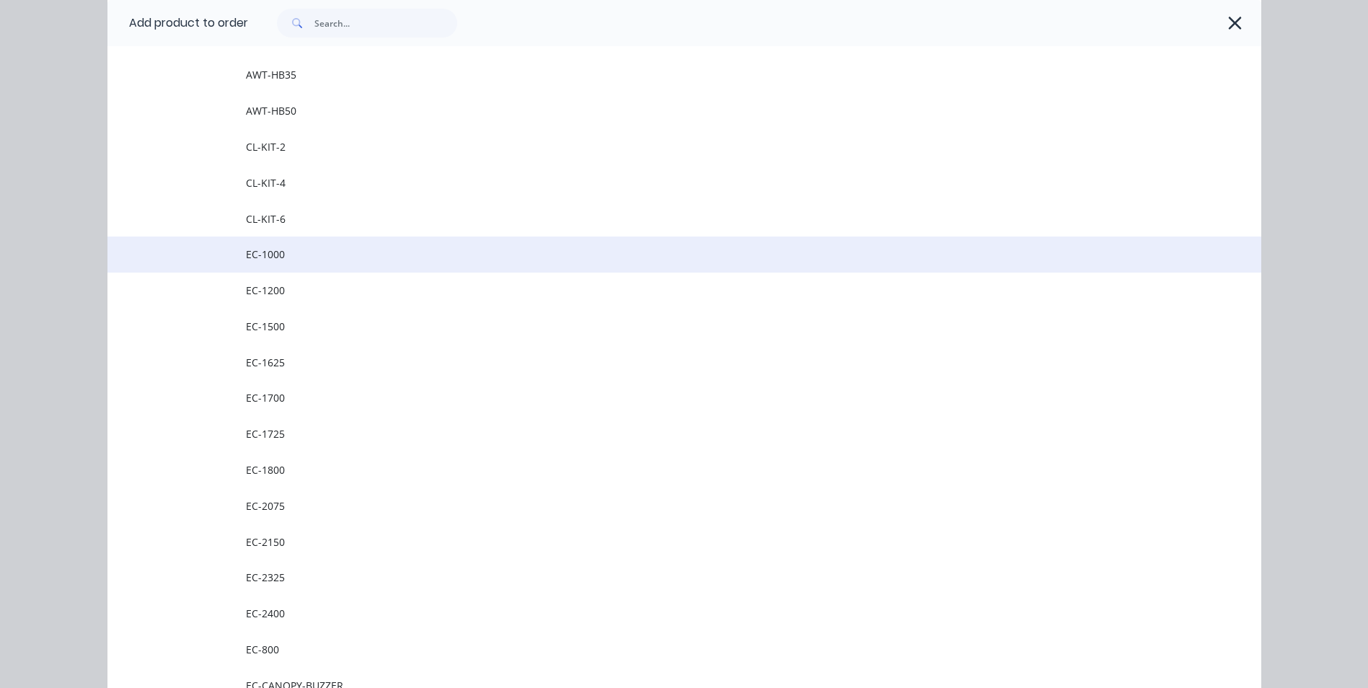
click at [208, 254] on td at bounding box center [176, 255] width 138 height 36
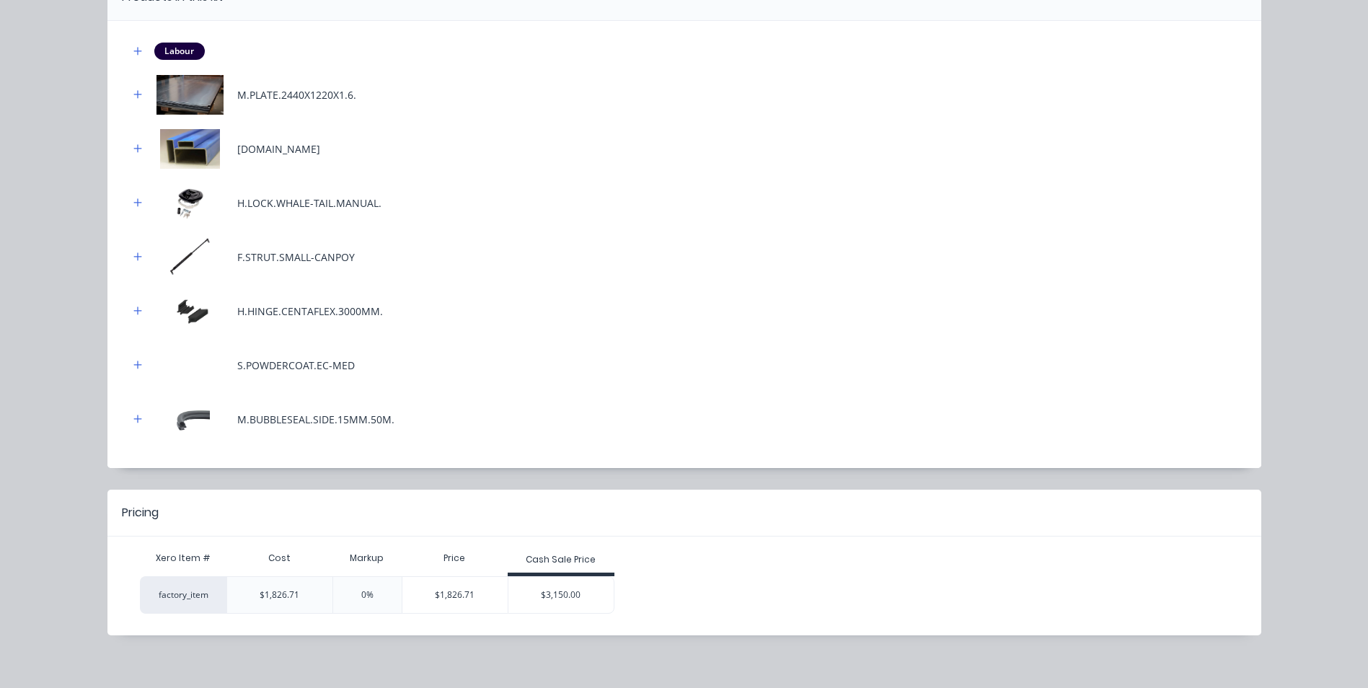
scroll to position [172, 0]
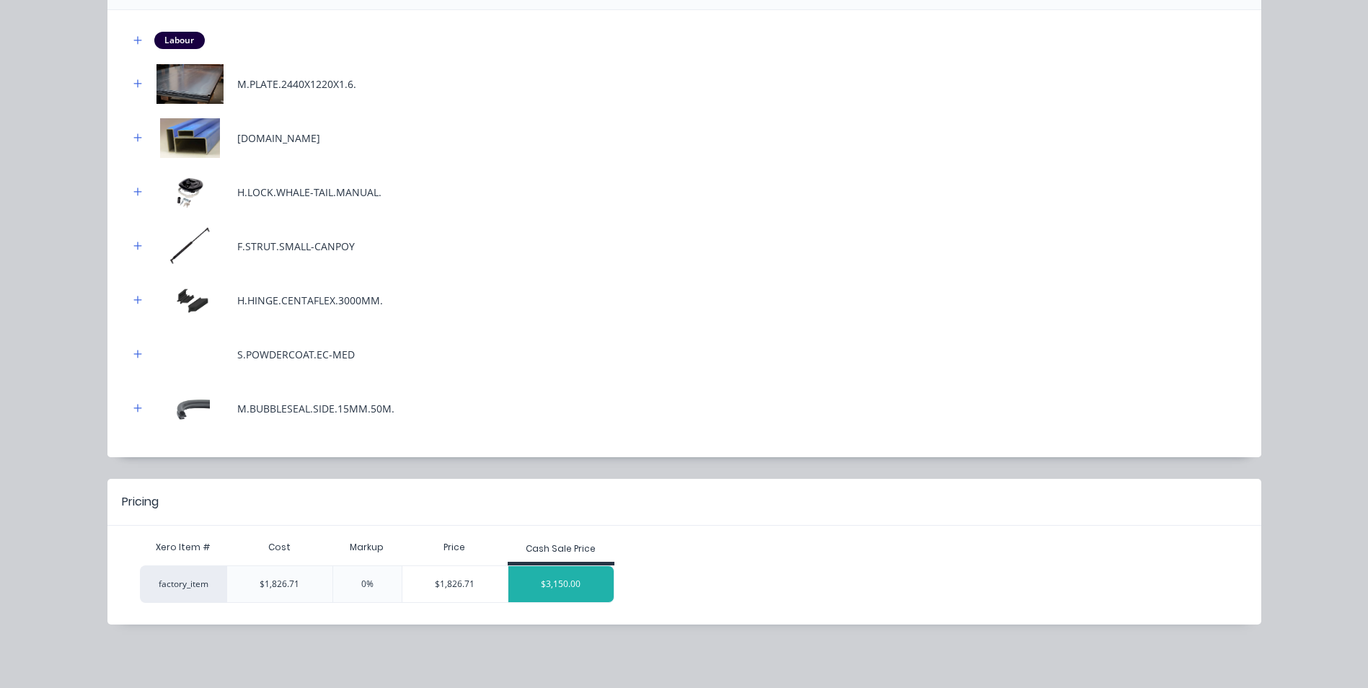
click at [566, 586] on div "$3,150.00" at bounding box center [560, 584] width 105 height 36
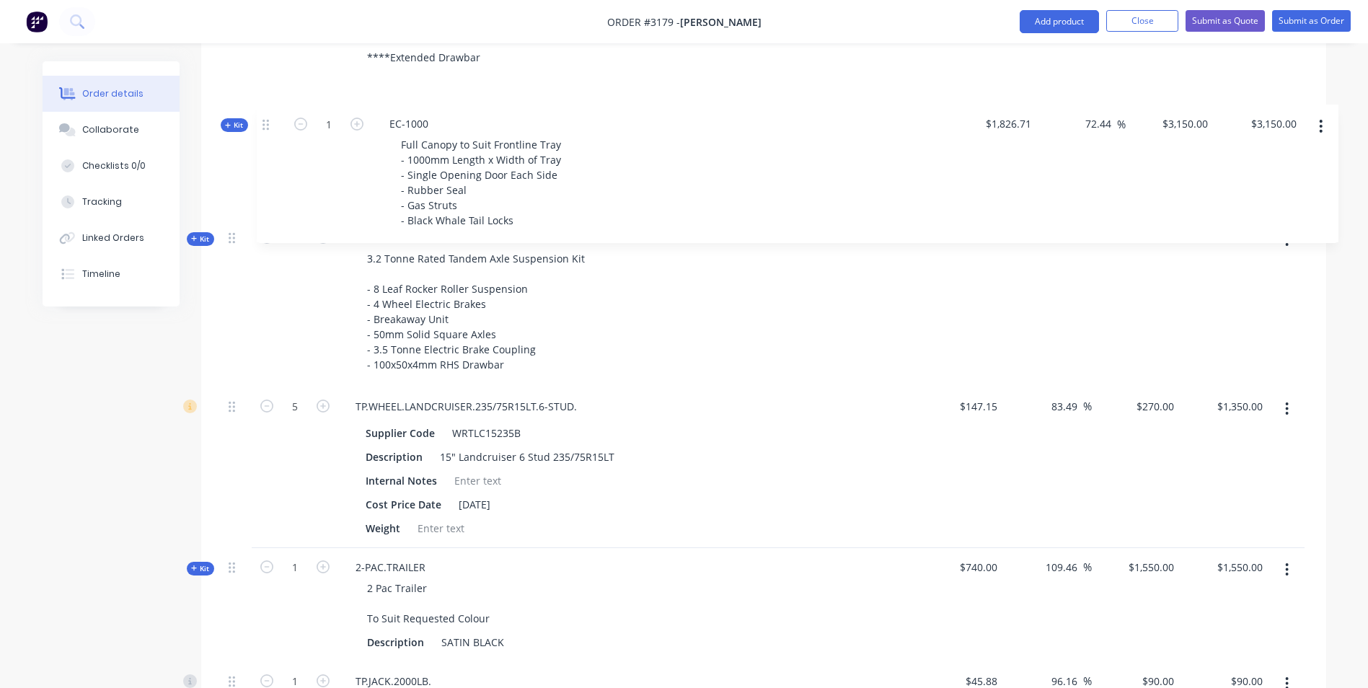
scroll to position [789, 0]
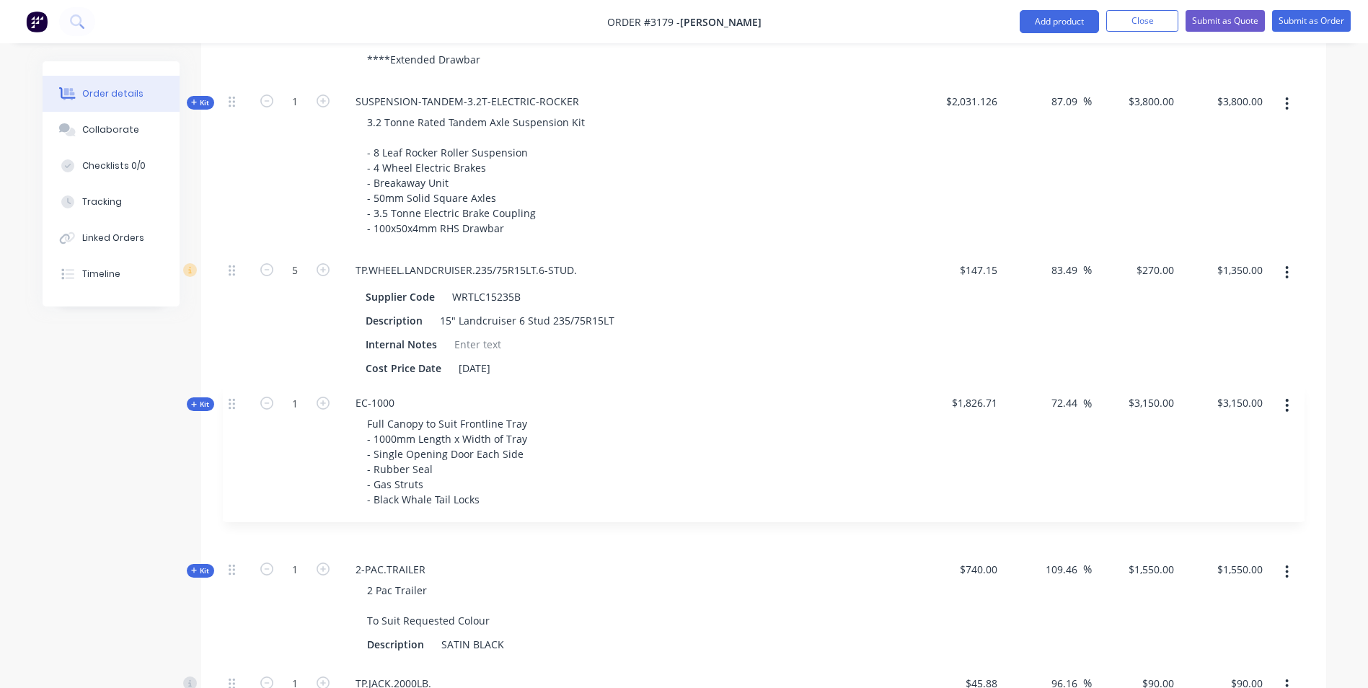
drag, startPoint x: 231, startPoint y: 433, endPoint x: 231, endPoint y: 401, distance: 31.7
click at [231, 401] on div "Kit 1 TRAILER-BOX-12x6 12x6 Box Trailer - 75mm SHS Chassis - Checker Plate Floo…" at bounding box center [764, 379] width 1082 height 1112
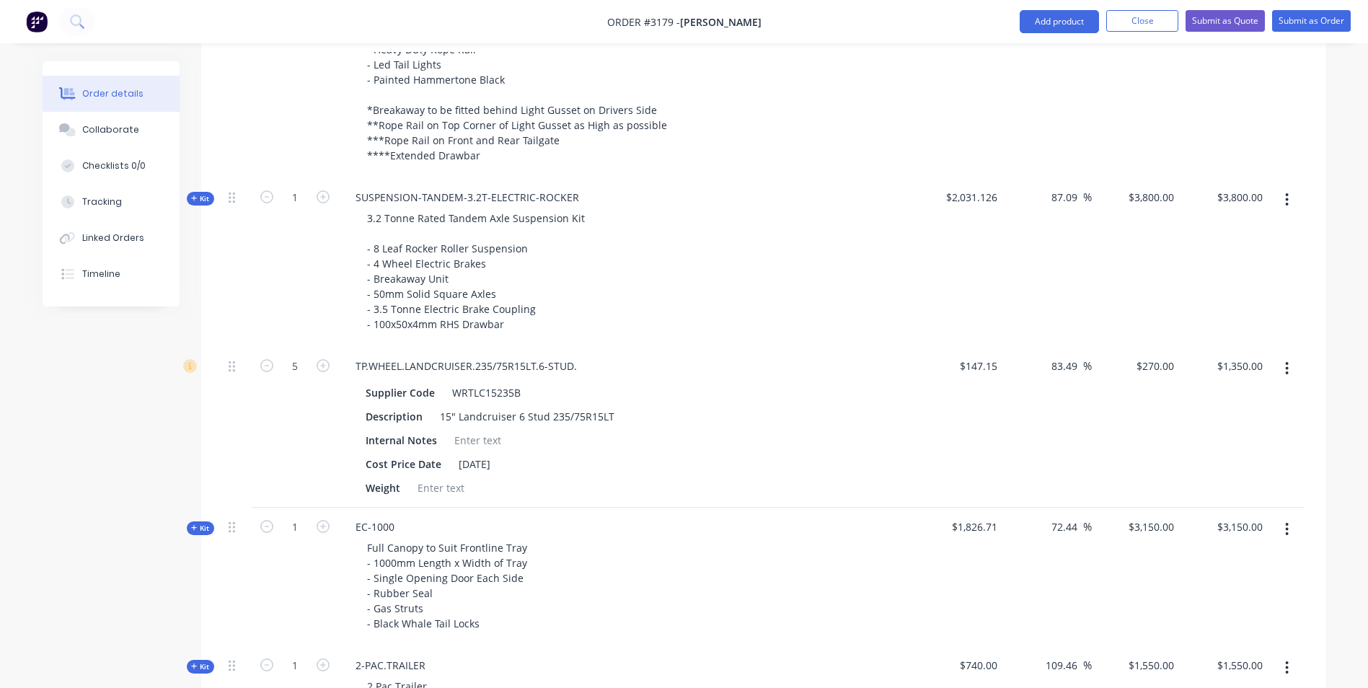
scroll to position [645, 0]
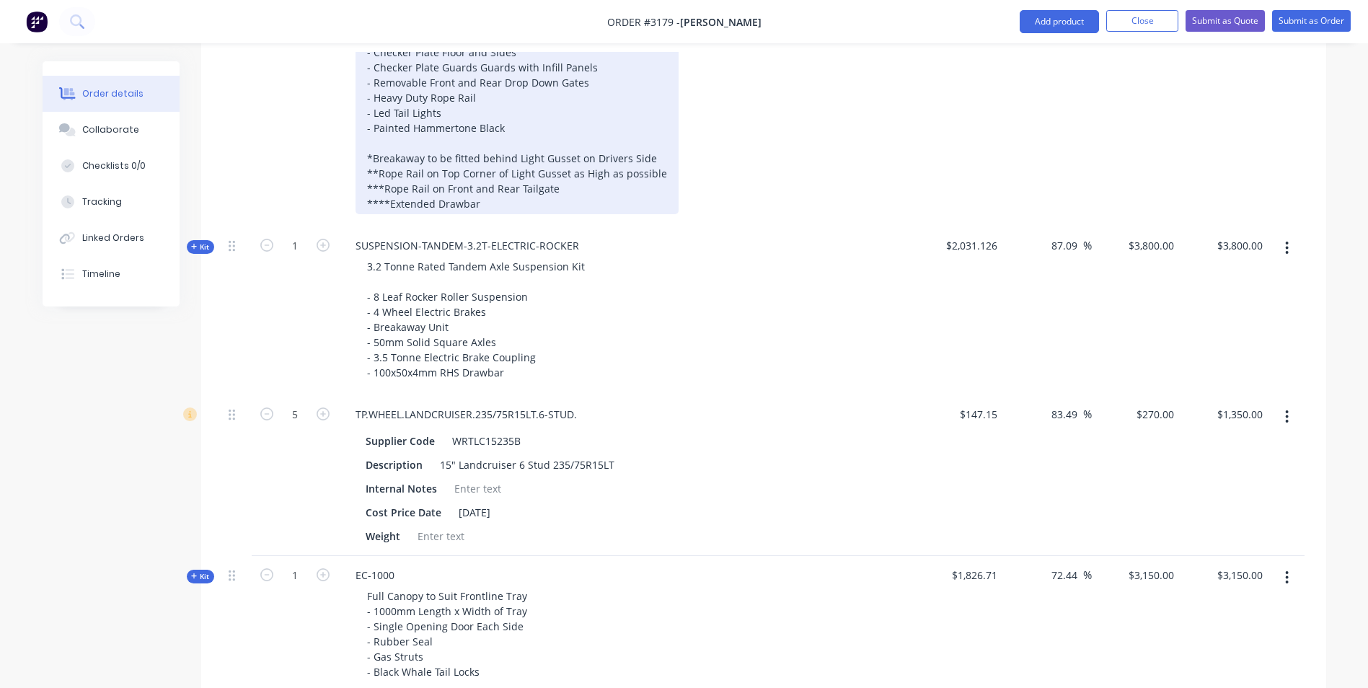
click at [477, 192] on div "12x6 Box Trailer - 75mm SHS Chassis - Checker Plate Floor and Sides - Checker P…" at bounding box center [517, 105] width 323 height 218
drag, startPoint x: 483, startPoint y: 183, endPoint x: 356, endPoint y: 183, distance: 127.6
click at [356, 183] on div "12x6 Box Trailer - 75mm SHS Chassis - Checker Plate Floor and Sides - Checker P…" at bounding box center [517, 105] width 323 height 218
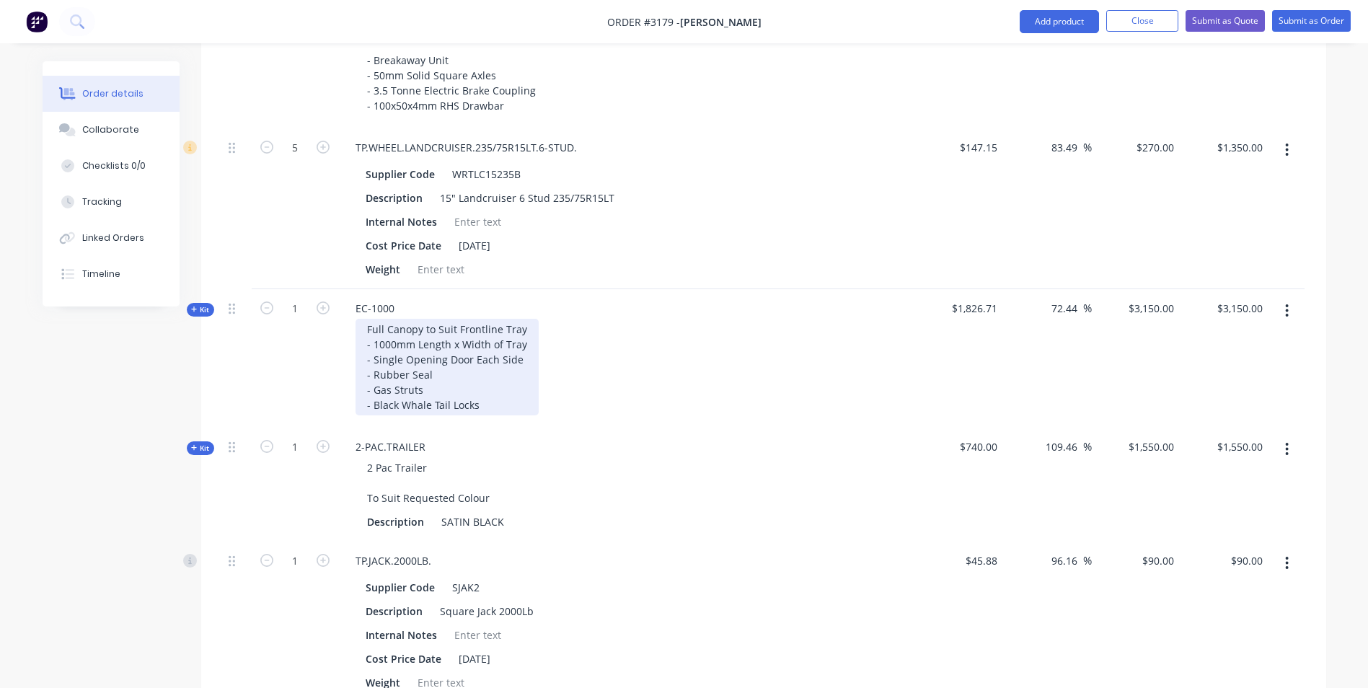
scroll to position [933, 0]
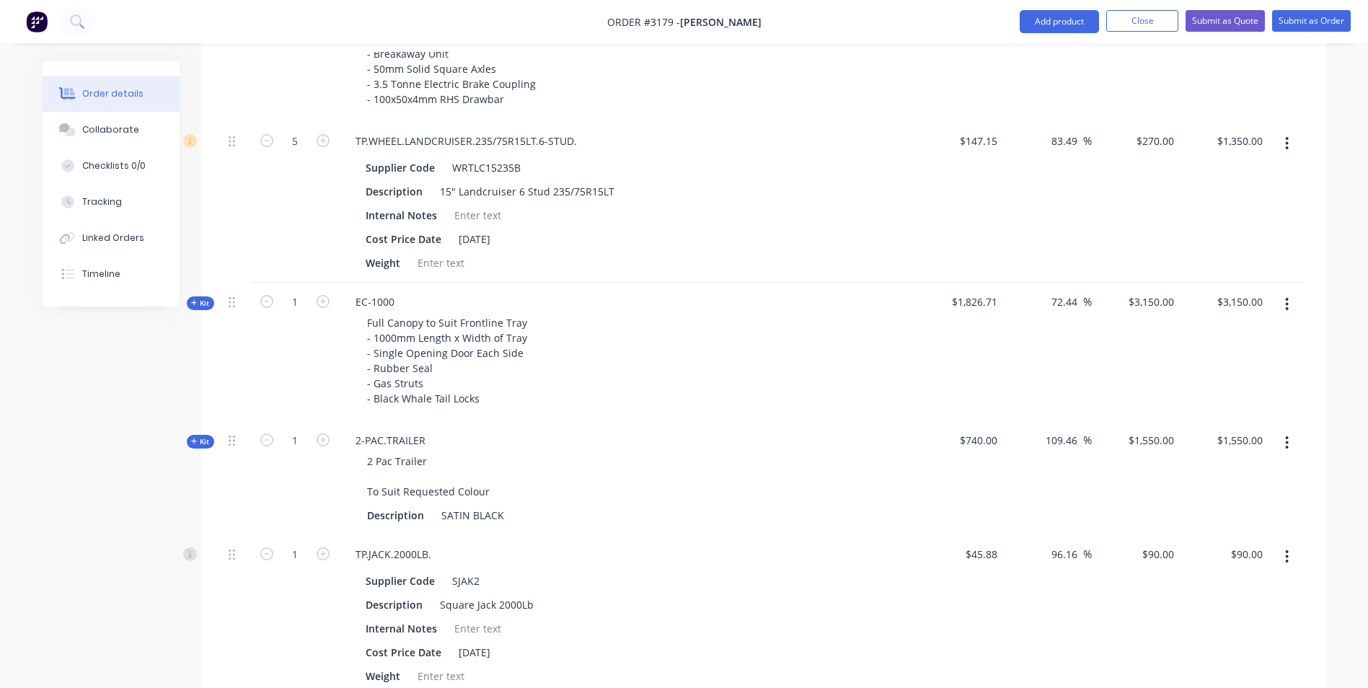
click at [207, 298] on span "Kit" at bounding box center [200, 303] width 19 height 11
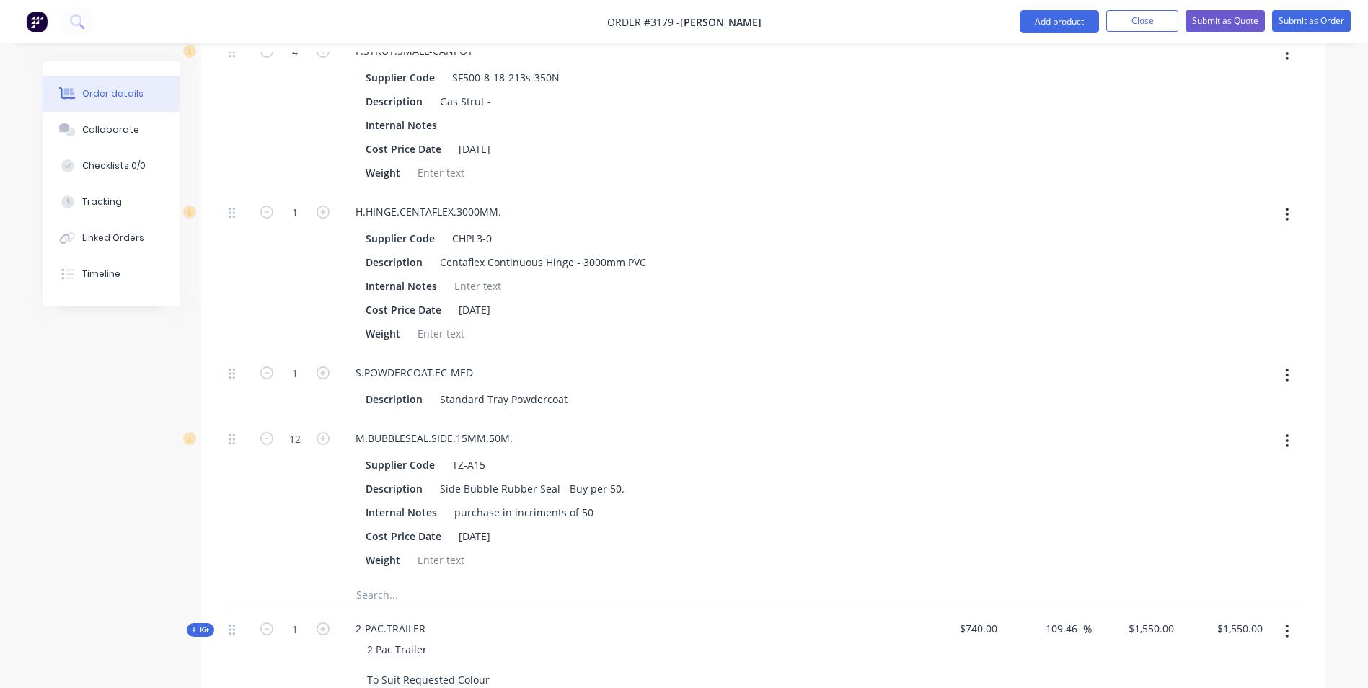
scroll to position [1871, 0]
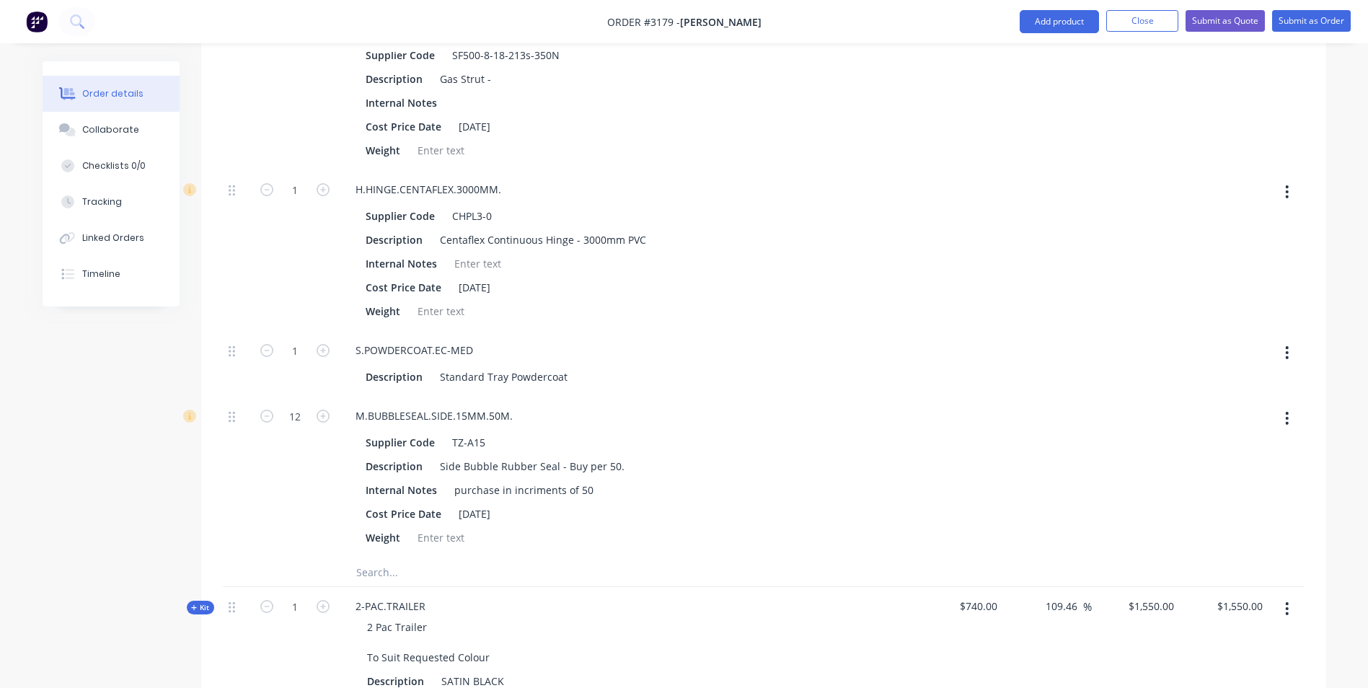
click at [1286, 346] on icon "button" at bounding box center [1287, 352] width 3 height 13
click at [1245, 438] on div "Delete" at bounding box center [1235, 448] width 111 height 21
type input "$1,684.2501"
type input "$1,684.25"
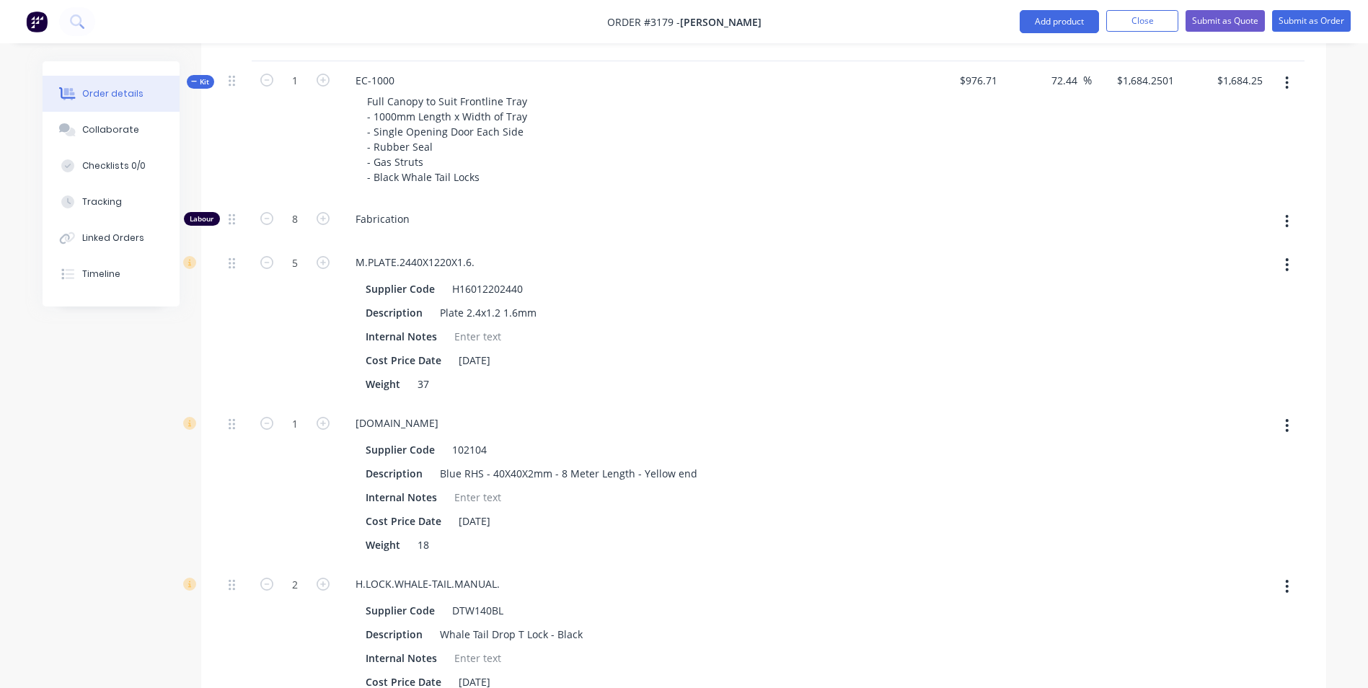
scroll to position [1005, 0]
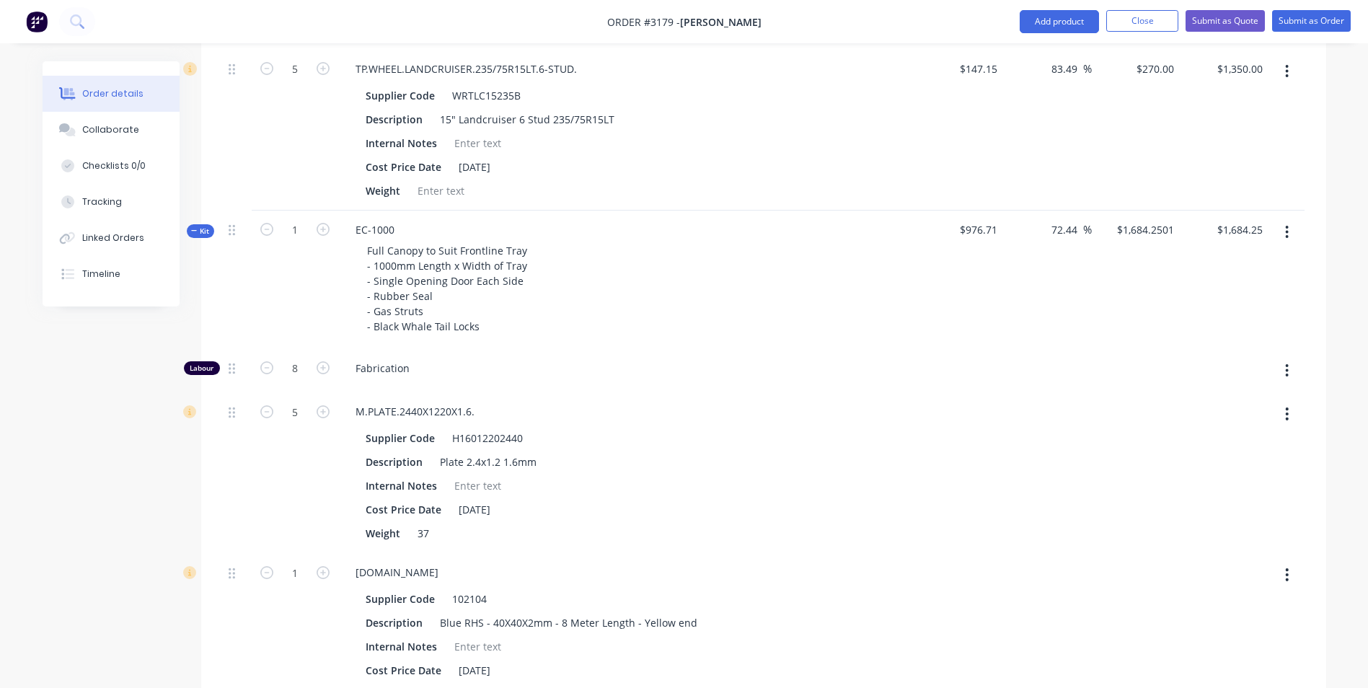
click at [197, 227] on icon at bounding box center [194, 230] width 6 height 7
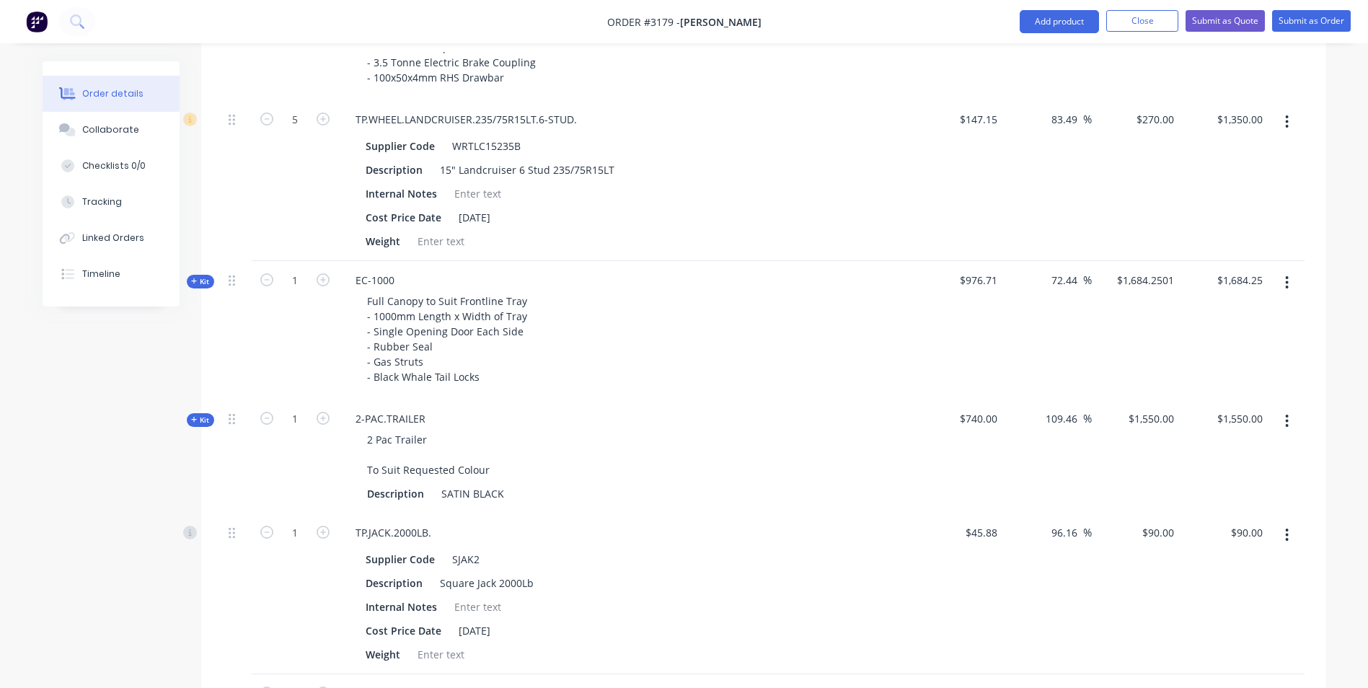
scroll to position [933, 0]
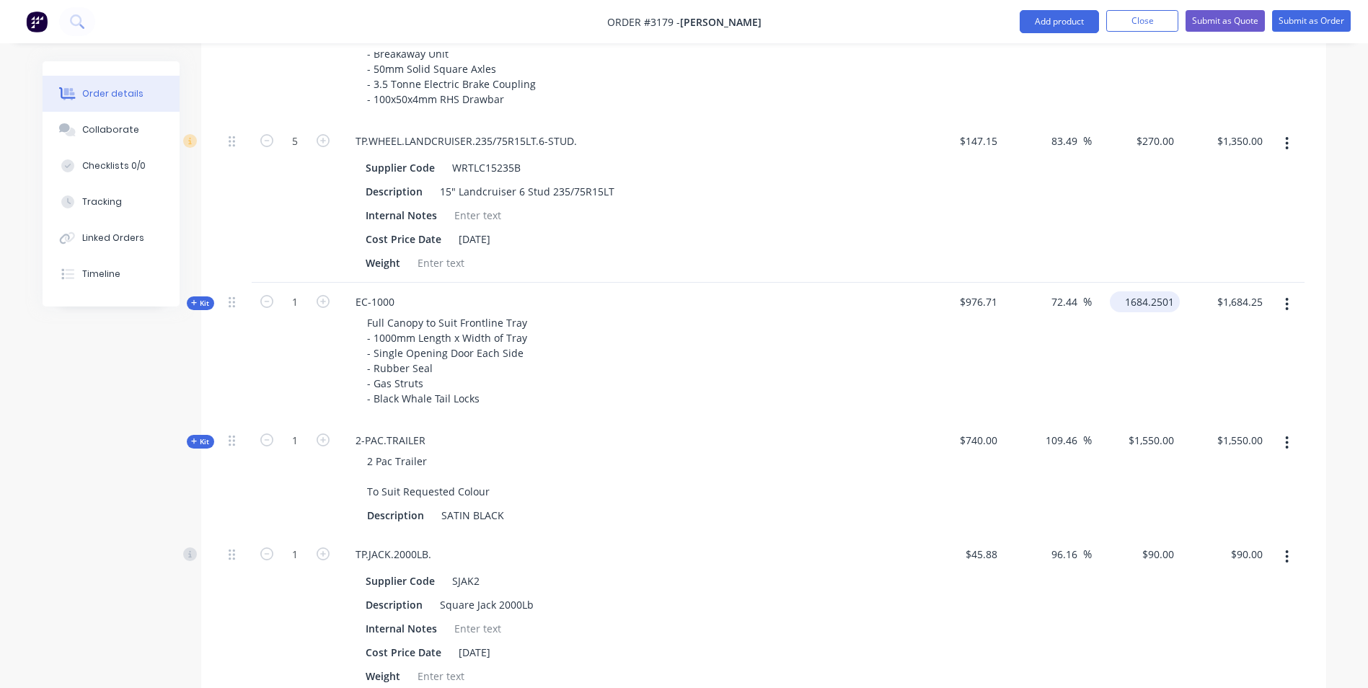
click at [1147, 291] on input "1684.2501" at bounding box center [1148, 301] width 64 height 21
type input "3150"
click at [1349, 257] on div "Order details Collaborate Checklists 0/0 Tracking Linked Orders Timeline Order …" at bounding box center [684, 143] width 1368 height 2152
type input "222.51"
type input "$3,150.00"
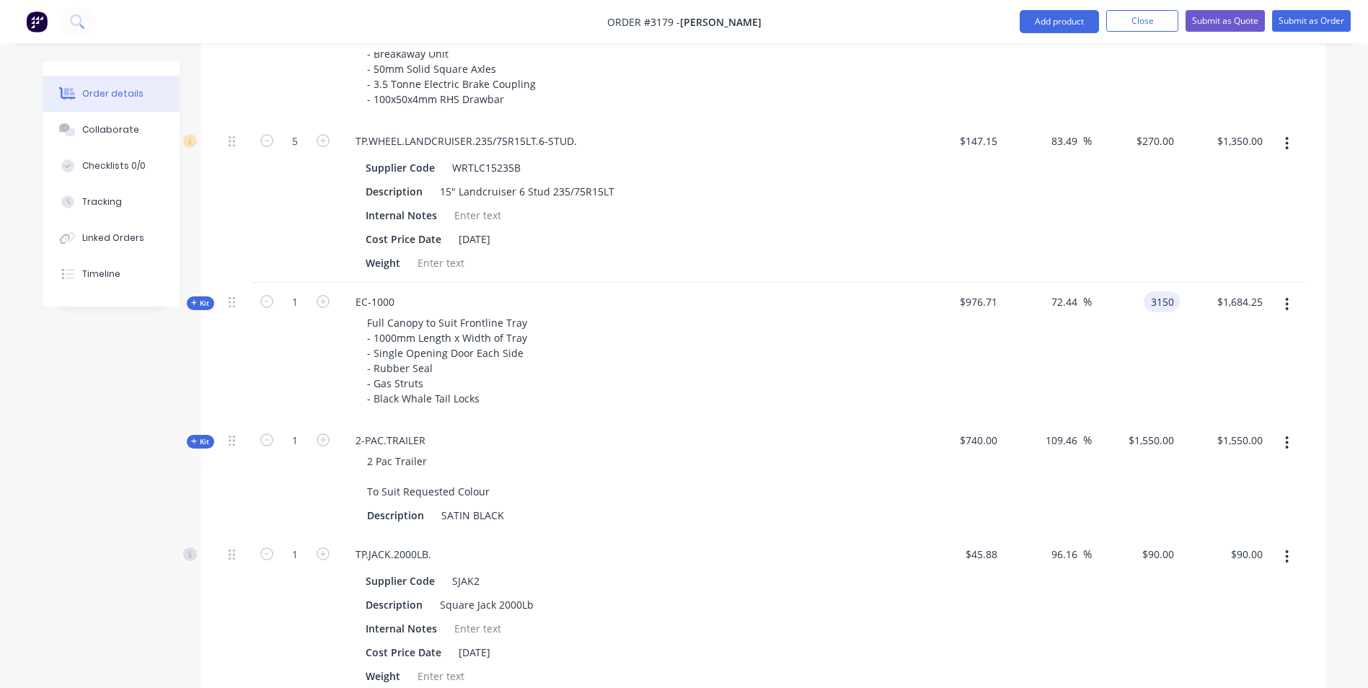
type input "$3,150.00"
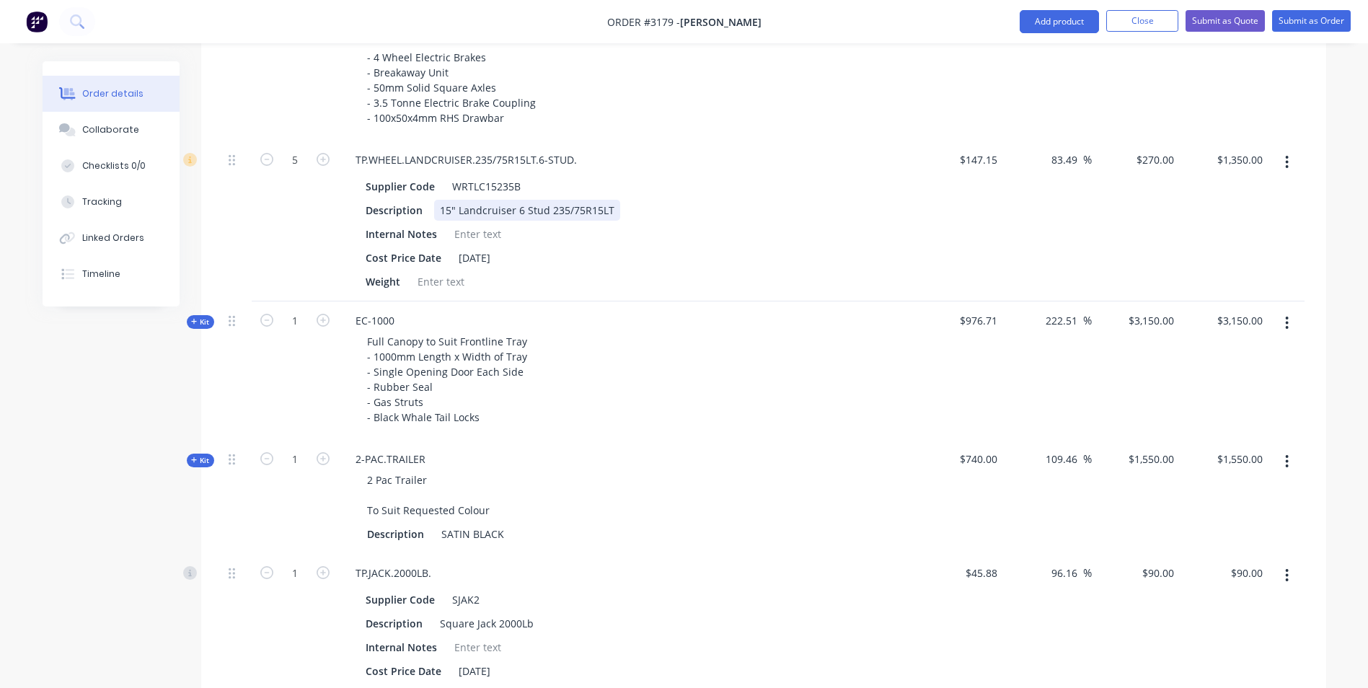
scroll to position [940, 0]
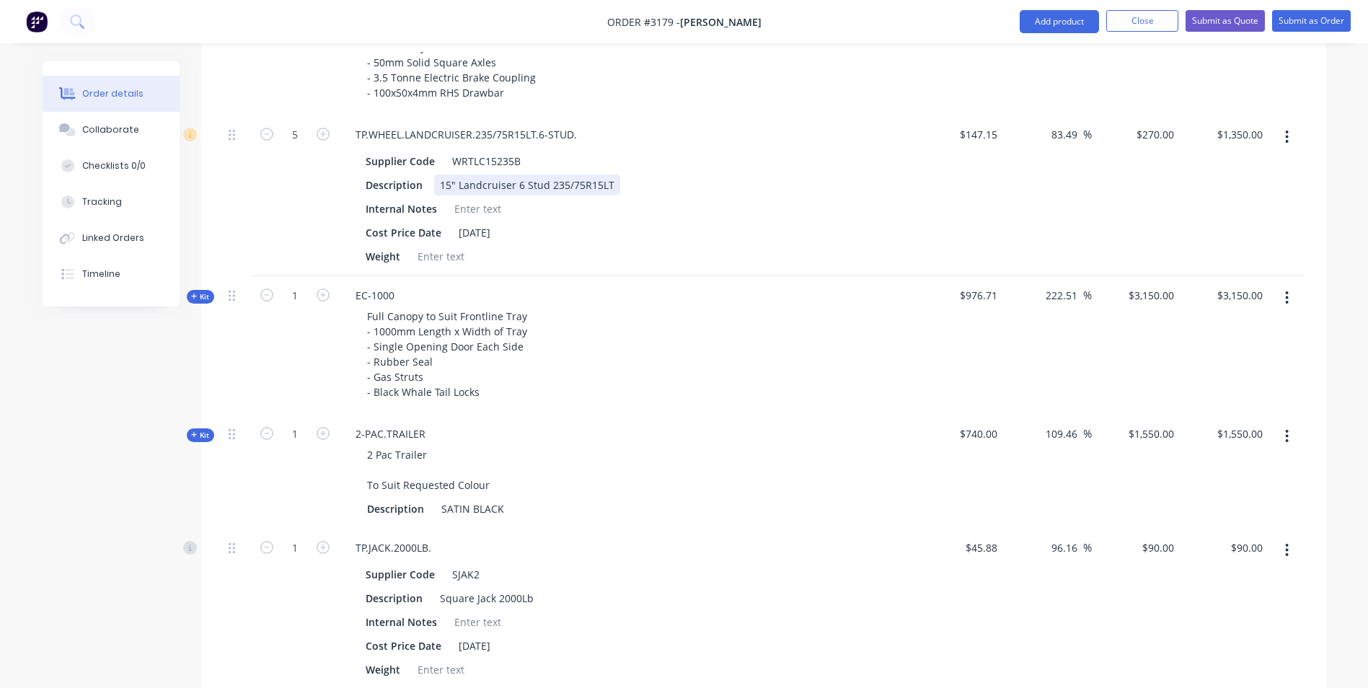
click at [576, 175] on div "15" Landcruiser 6 Stud 235/75R15LT" at bounding box center [527, 185] width 186 height 21
click at [609, 175] on div "15" Landcruiser 6 Stud 235/75R15LT" at bounding box center [527, 185] width 186 height 21
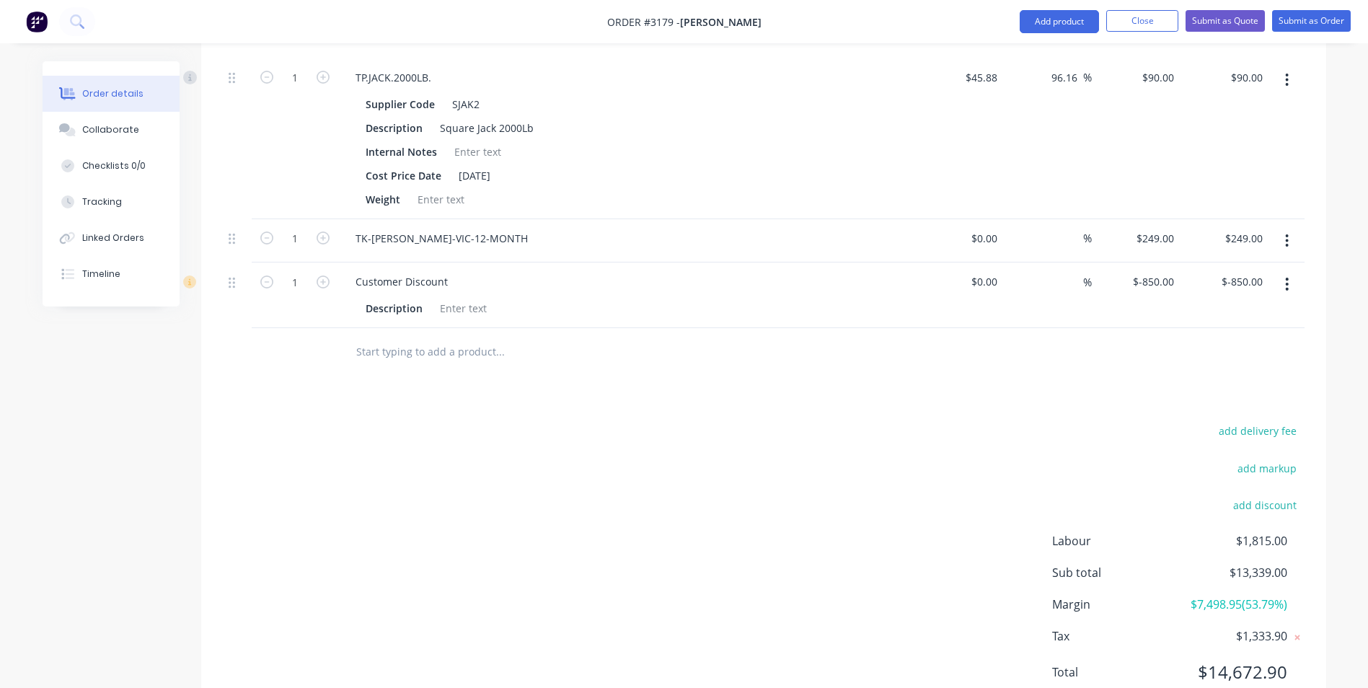
scroll to position [1475, 0]
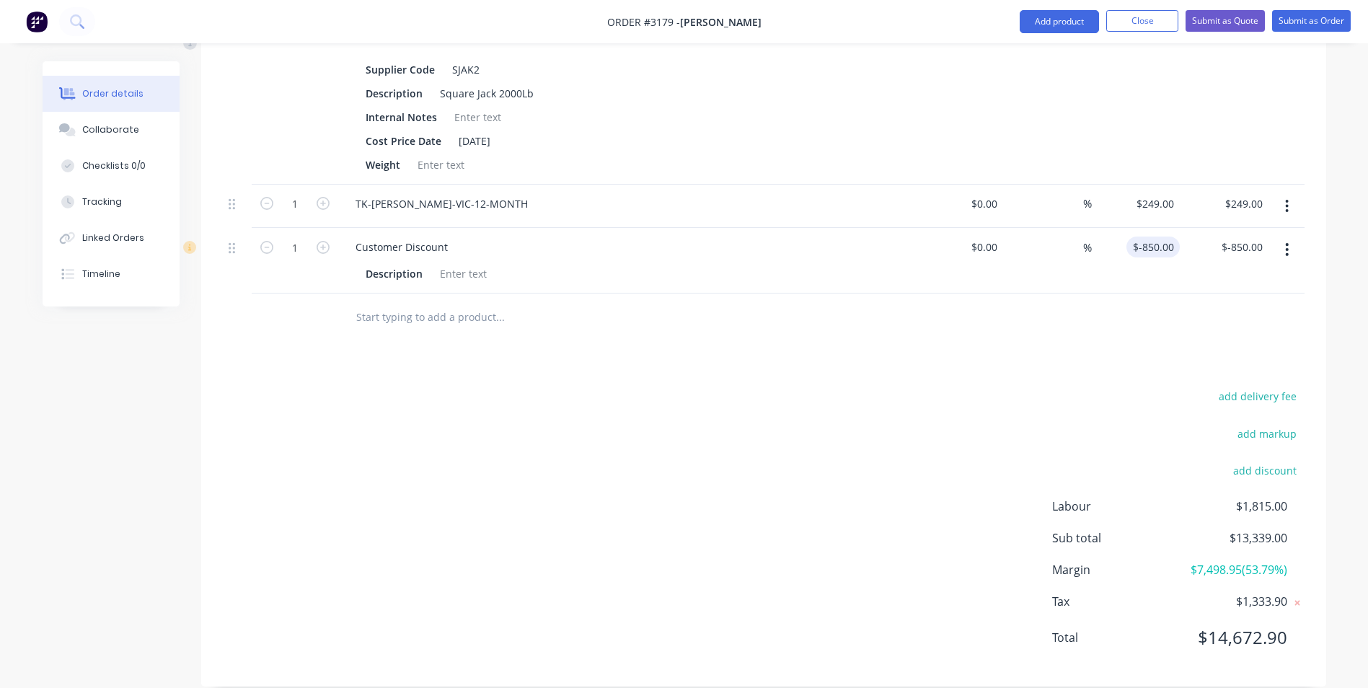
click at [1149, 237] on div "$-850.00 $-850.00" at bounding box center [1152, 247] width 53 height 21
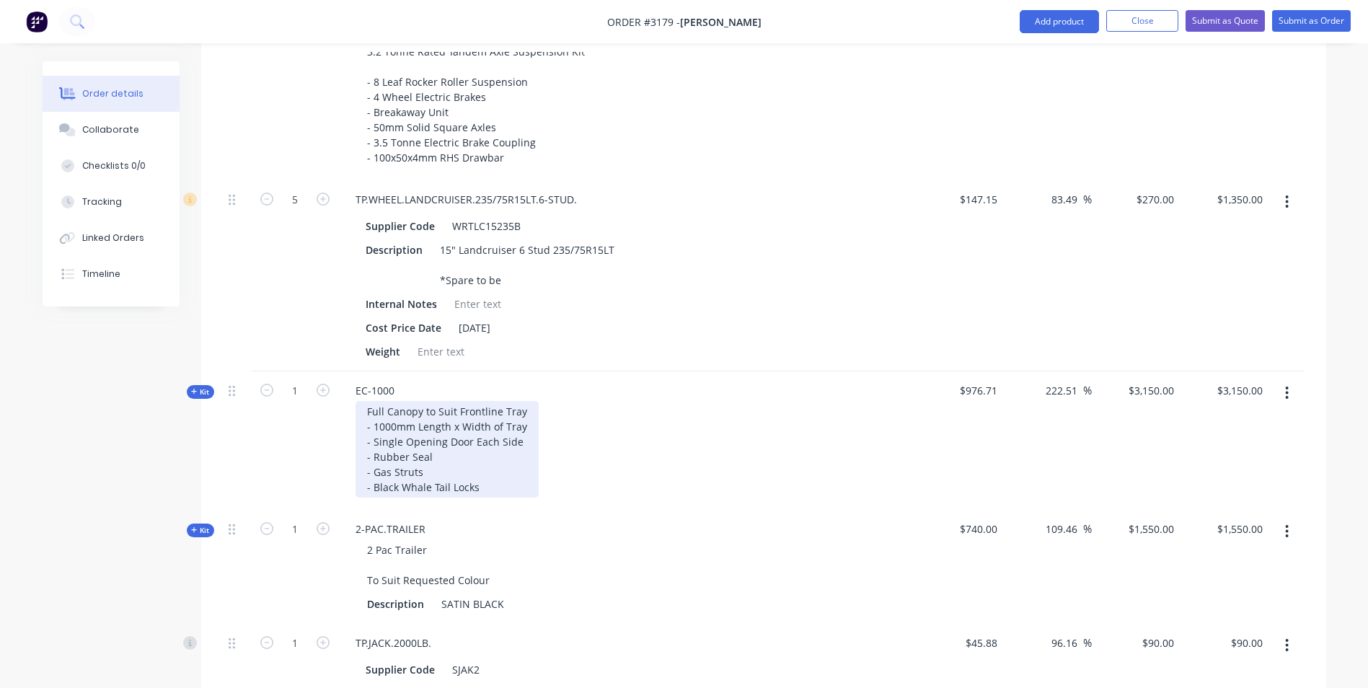
scroll to position [898, 0]
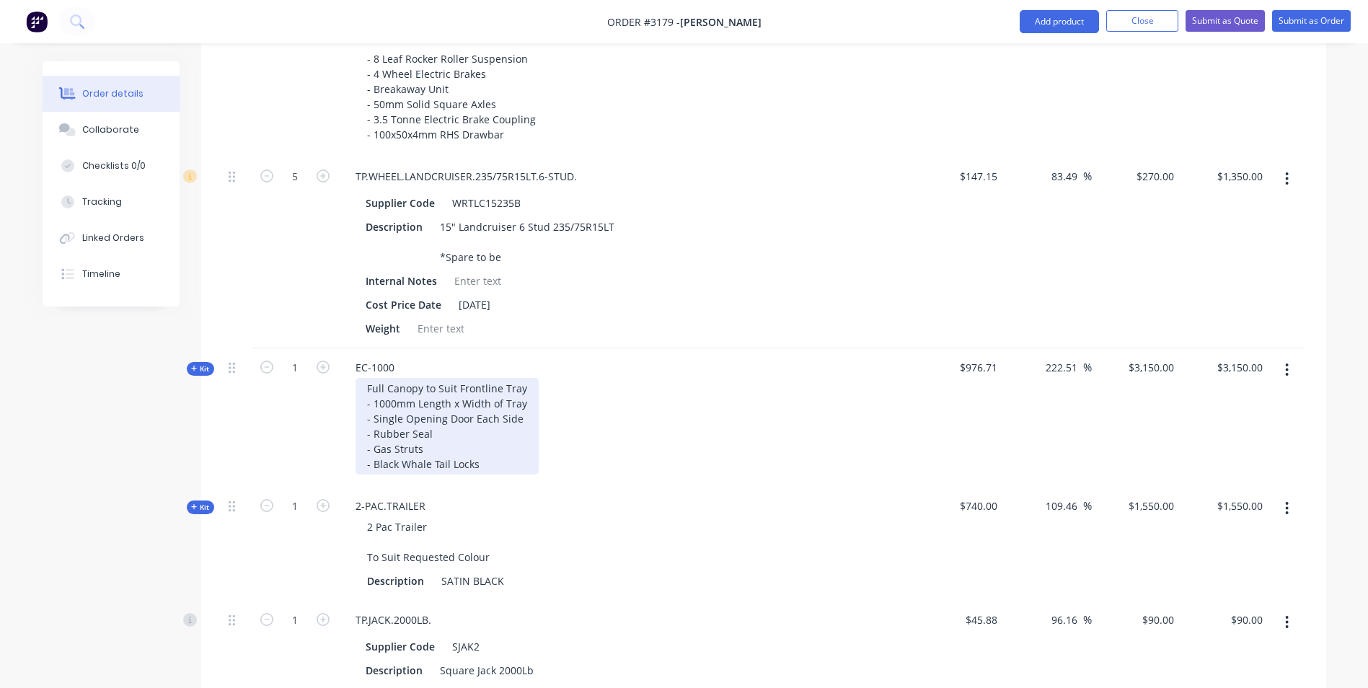
click at [489, 447] on div "Full Canopy to Suit Frontline Tray - 1000mm Length x Width of Tray - Single Ope…" at bounding box center [447, 426] width 183 height 97
click at [477, 386] on div "Full Canopy to Suit Frontline Tray - 1000mm Length x Width of Tray - Single Ope…" at bounding box center [447, 426] width 183 height 97
drag, startPoint x: 522, startPoint y: 384, endPoint x: 464, endPoint y: 386, distance: 57.7
click at [464, 386] on div "Full Canopy to Suit Frontline Tray - 1000mm Length x Width of Tray - Single Ope…" at bounding box center [447, 426] width 183 height 97
click at [513, 378] on div "Full Canopy to Suit Frontline Tray - 1000mm Length x Width of Tray - Single Ope…" at bounding box center [447, 426] width 183 height 97
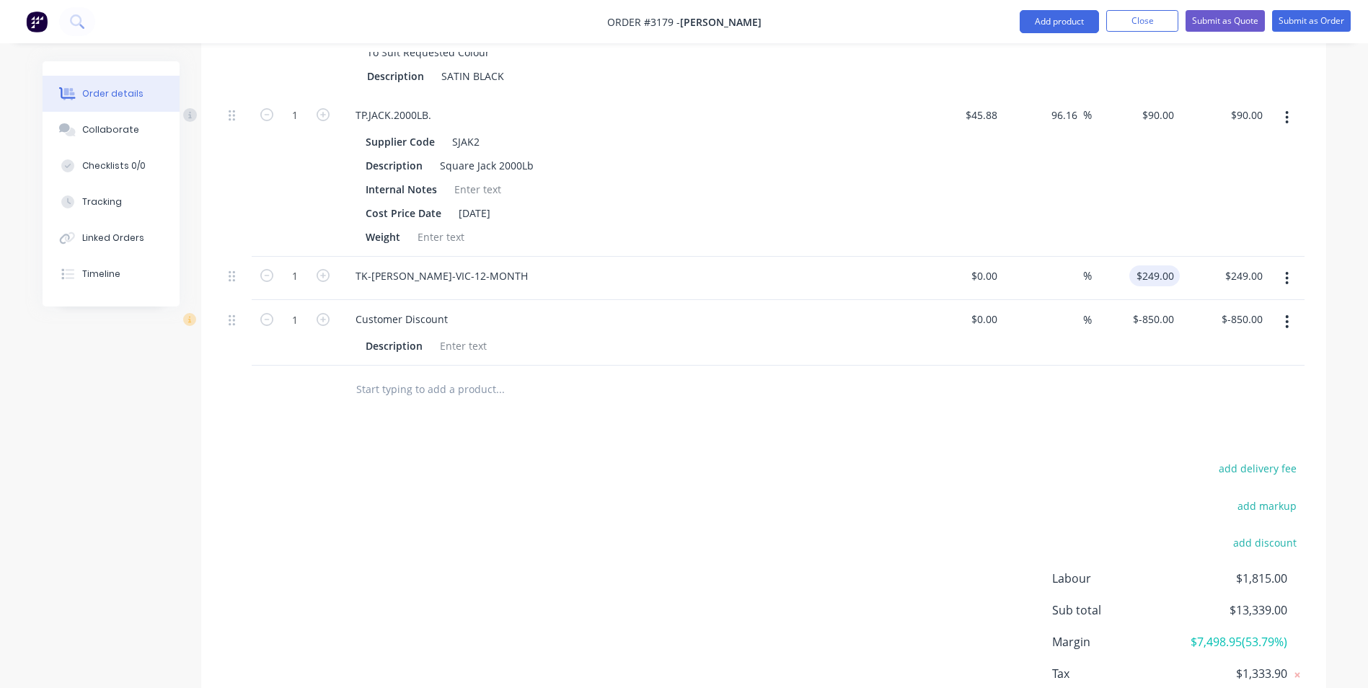
scroll to position [1475, 0]
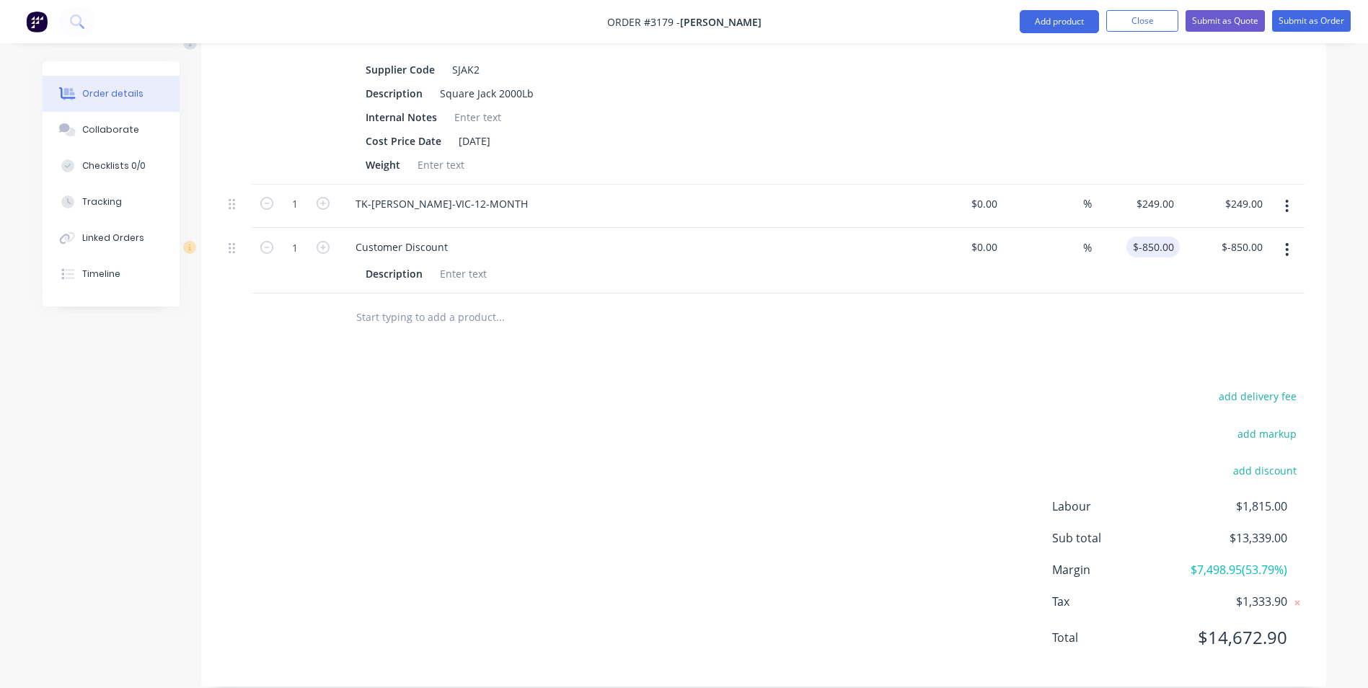
click at [1168, 237] on input "$-850.00" at bounding box center [1156, 247] width 48 height 21
type input "-850"
click at [743, 314] on div at bounding box center [597, 316] width 519 height 47
type input "$0.00"
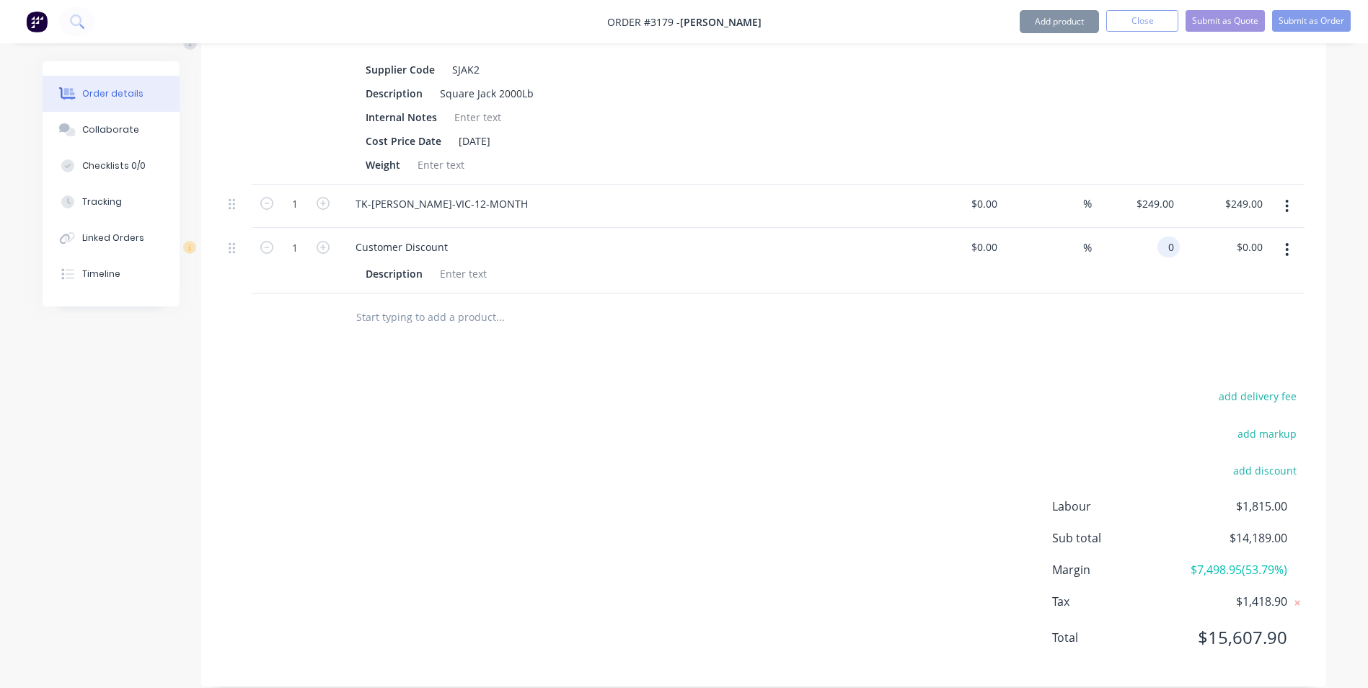
click at [1144, 229] on div "0 0" at bounding box center [1136, 261] width 89 height 66
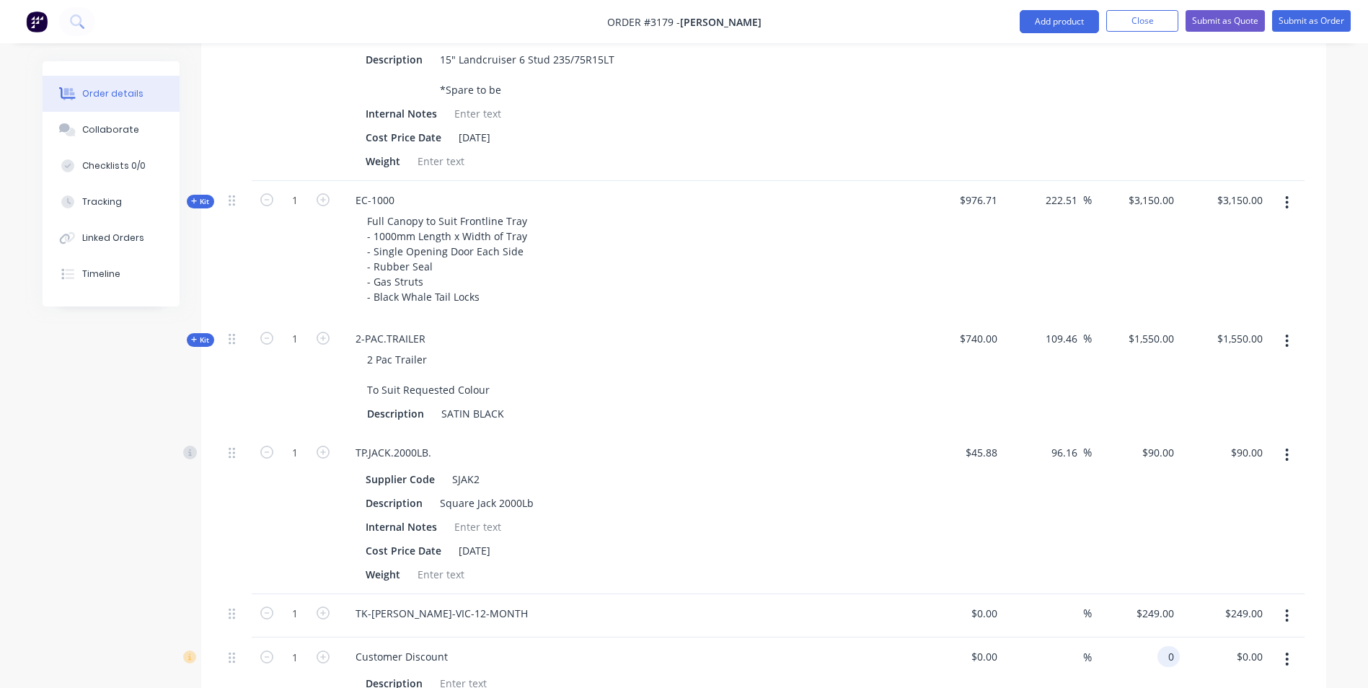
scroll to position [970, 0]
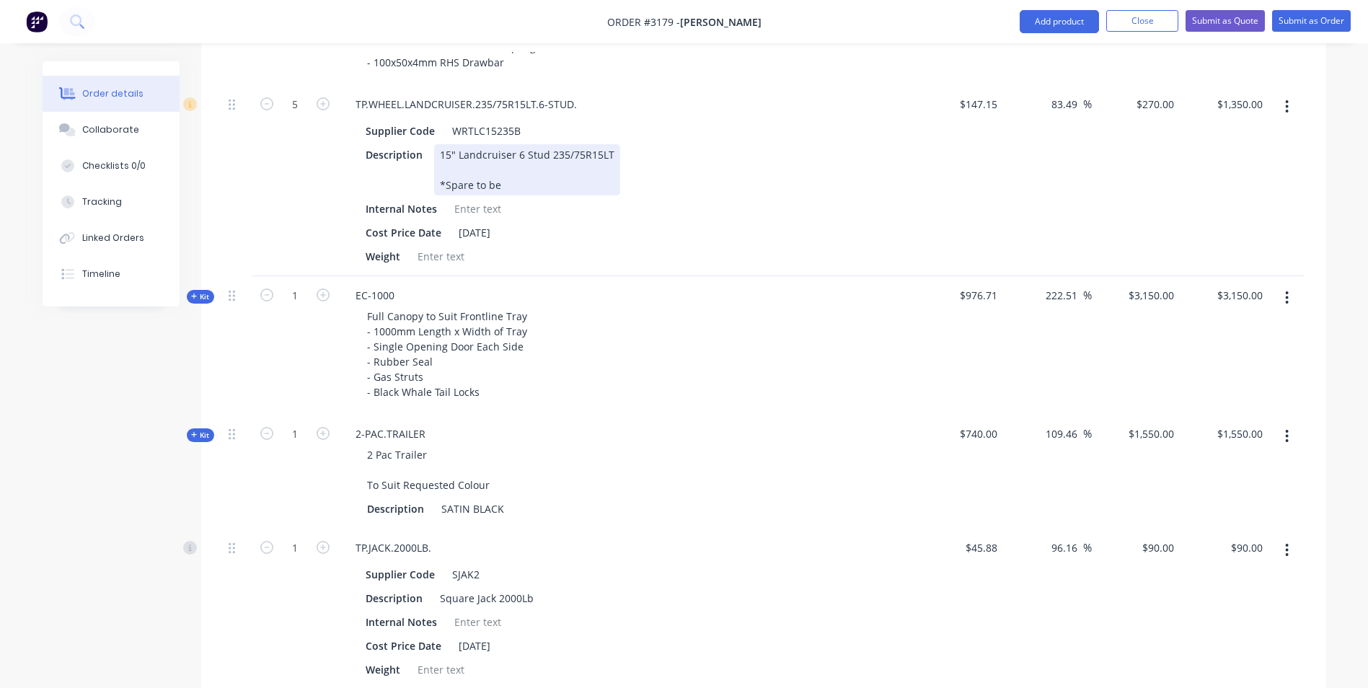
type input "$0.00"
click at [500, 165] on div "15" Landcruiser 6 Stud 235/75R15LT *Spare to be" at bounding box center [527, 169] width 186 height 51
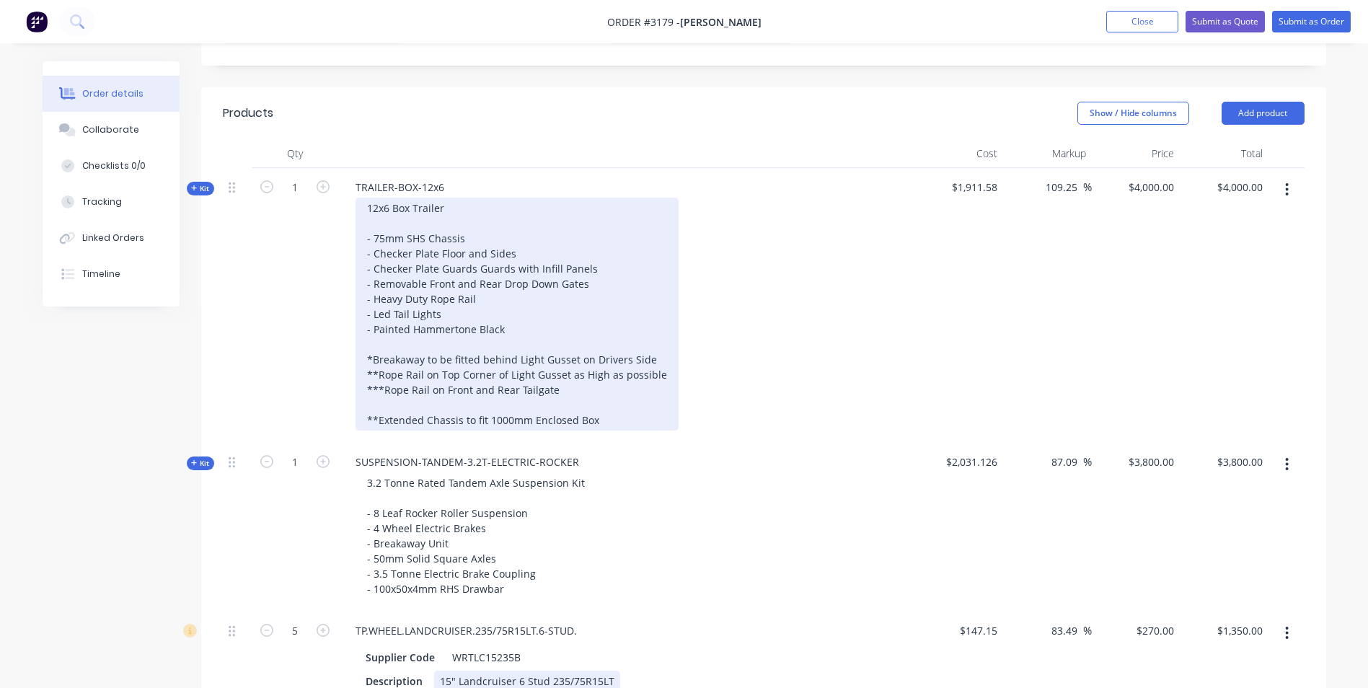
scroll to position [465, 0]
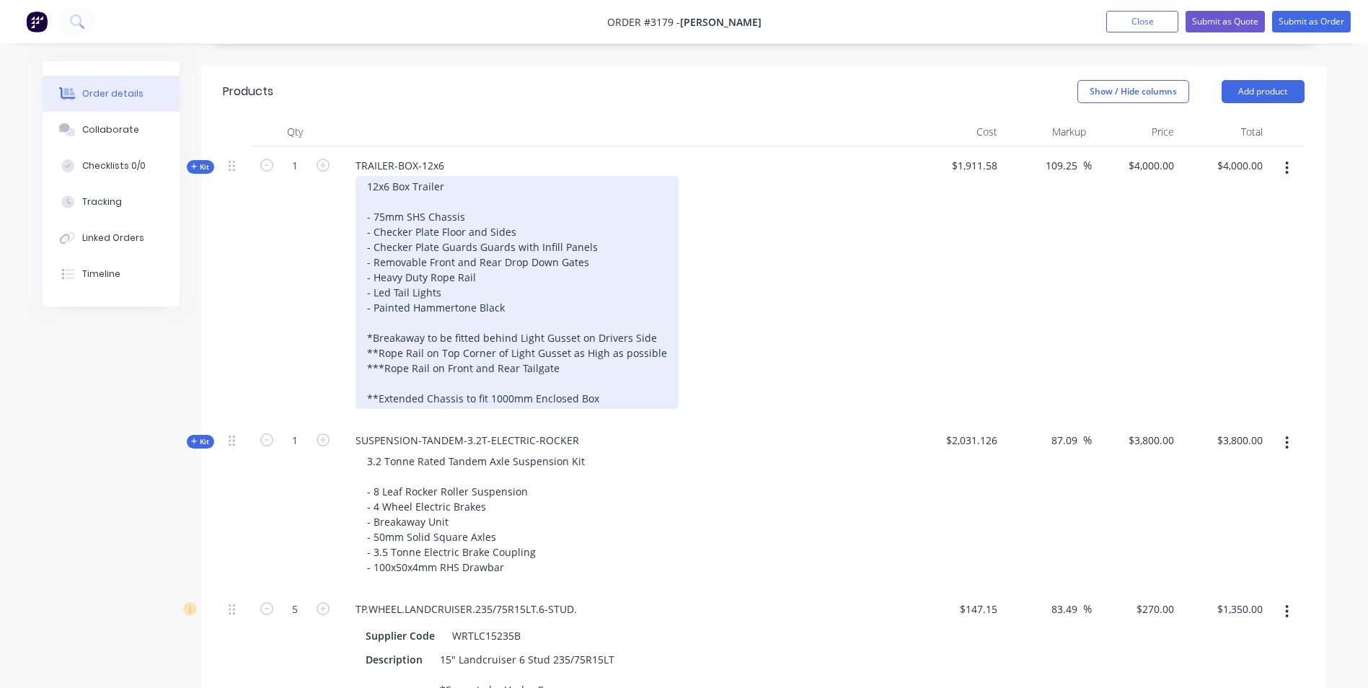
click at [504, 291] on div "12x6 Box Trailer - 75mm SHS Chassis - Checker Plate Floor and Sides - Checker P…" at bounding box center [517, 292] width 323 height 233
drag, startPoint x: 504, startPoint y: 281, endPoint x: 376, endPoint y: 291, distance: 128.0
click at [376, 291] on div "12x6 Box Trailer - 75mm SHS Chassis - Checker Plate Floor and Sides - Checker P…" at bounding box center [517, 292] width 323 height 233
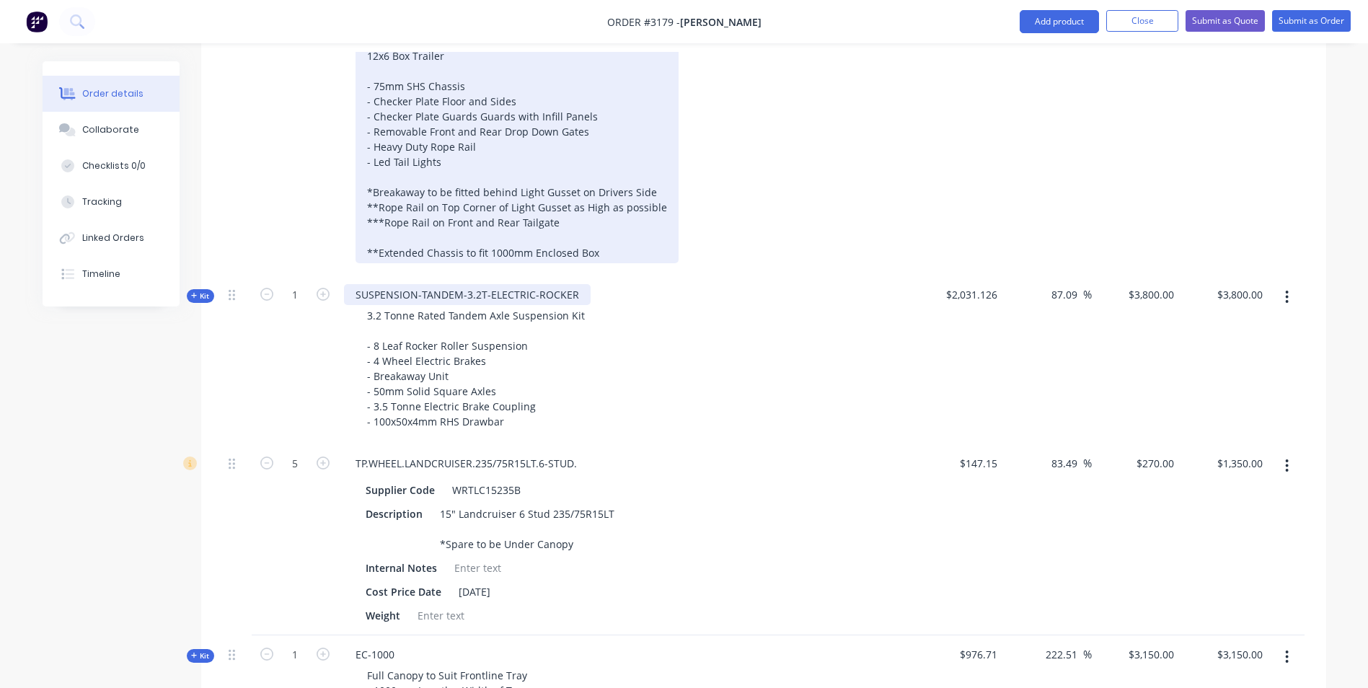
scroll to position [609, 0]
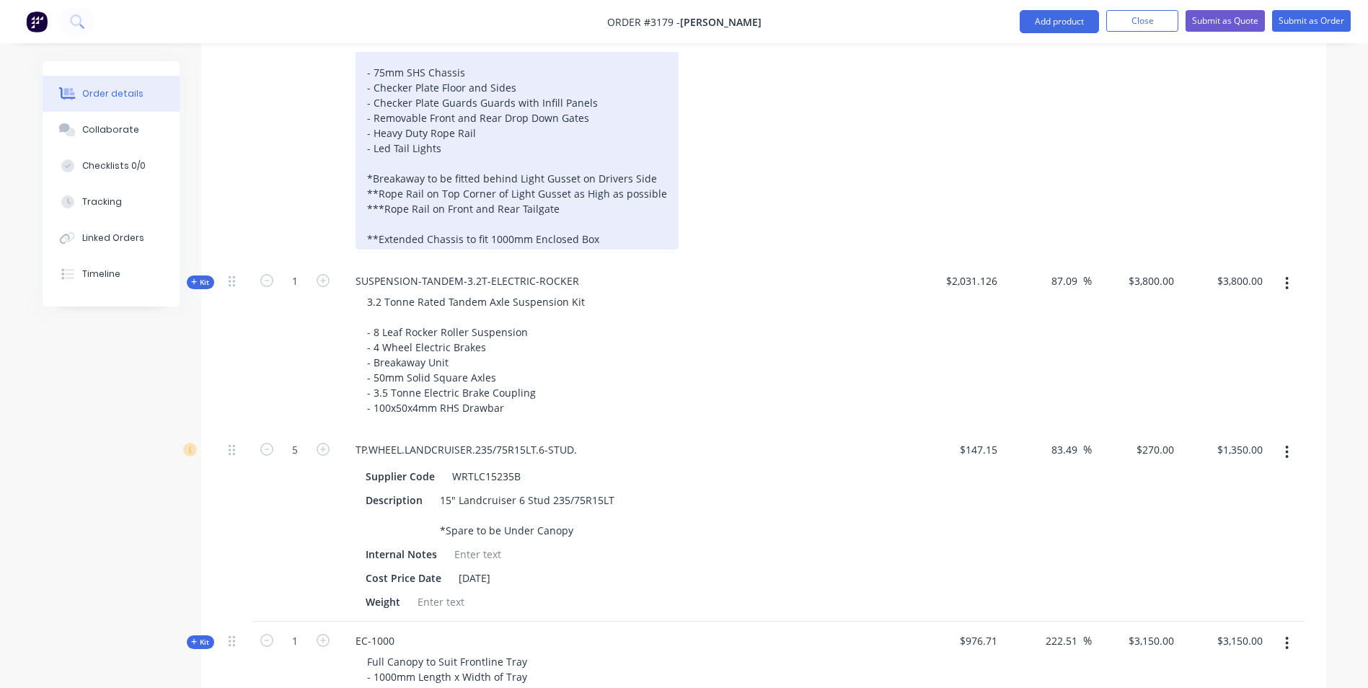
click at [599, 215] on div "12x6 Box Trailer - 75mm SHS Chassis - Checker Plate Floor and Sides - Checker P…" at bounding box center [517, 141] width 323 height 218
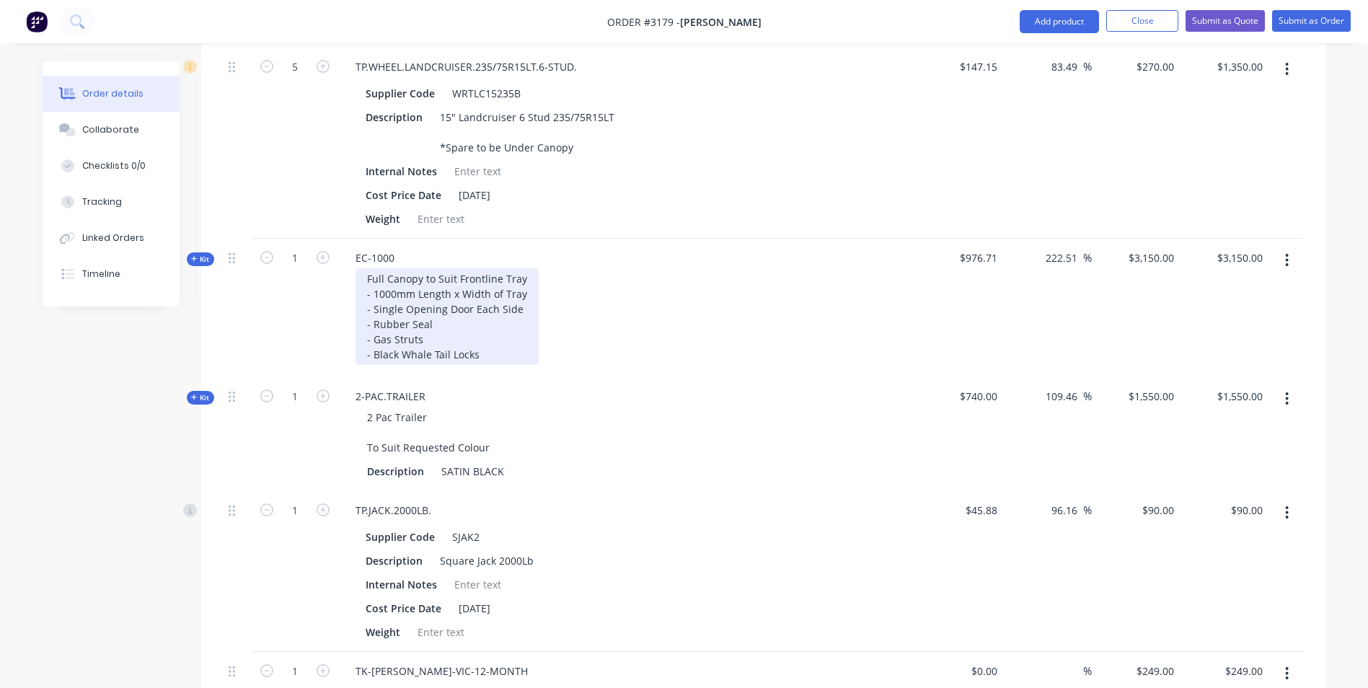
scroll to position [1042, 0]
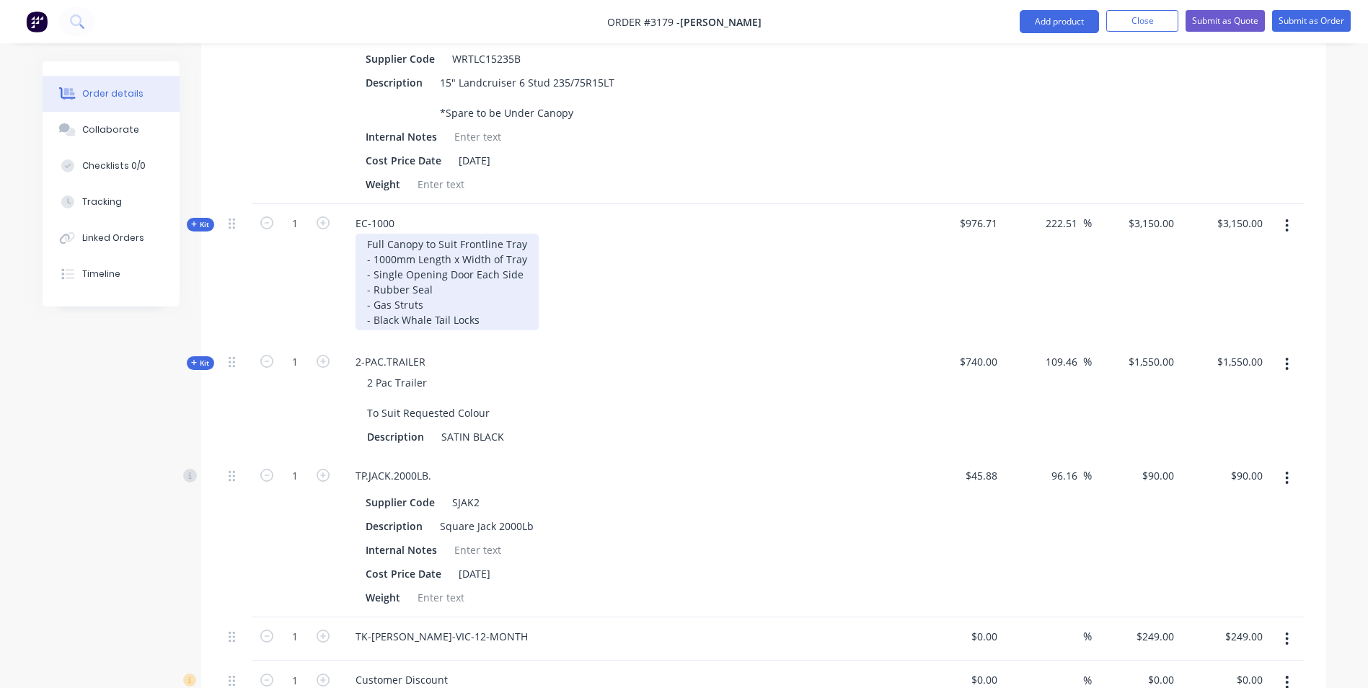
click at [492, 297] on div "Full Canopy to Suit Frontline Tray - 1000mm Length x Width of Tray - Single Ope…" at bounding box center [447, 282] width 183 height 97
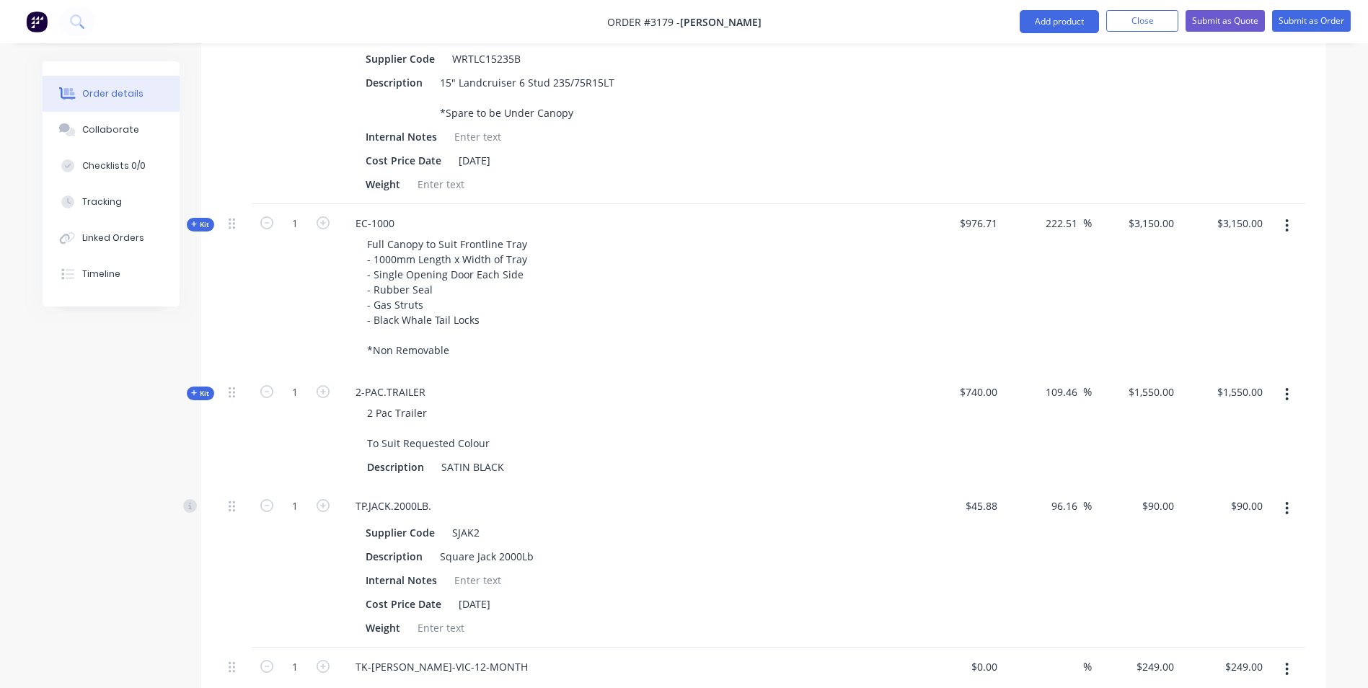
click at [579, 309] on div "Full Canopy to Suit Frontline Tray - 1000mm Length x Width of Tray - Single Ope…" at bounding box center [626, 297] width 565 height 127
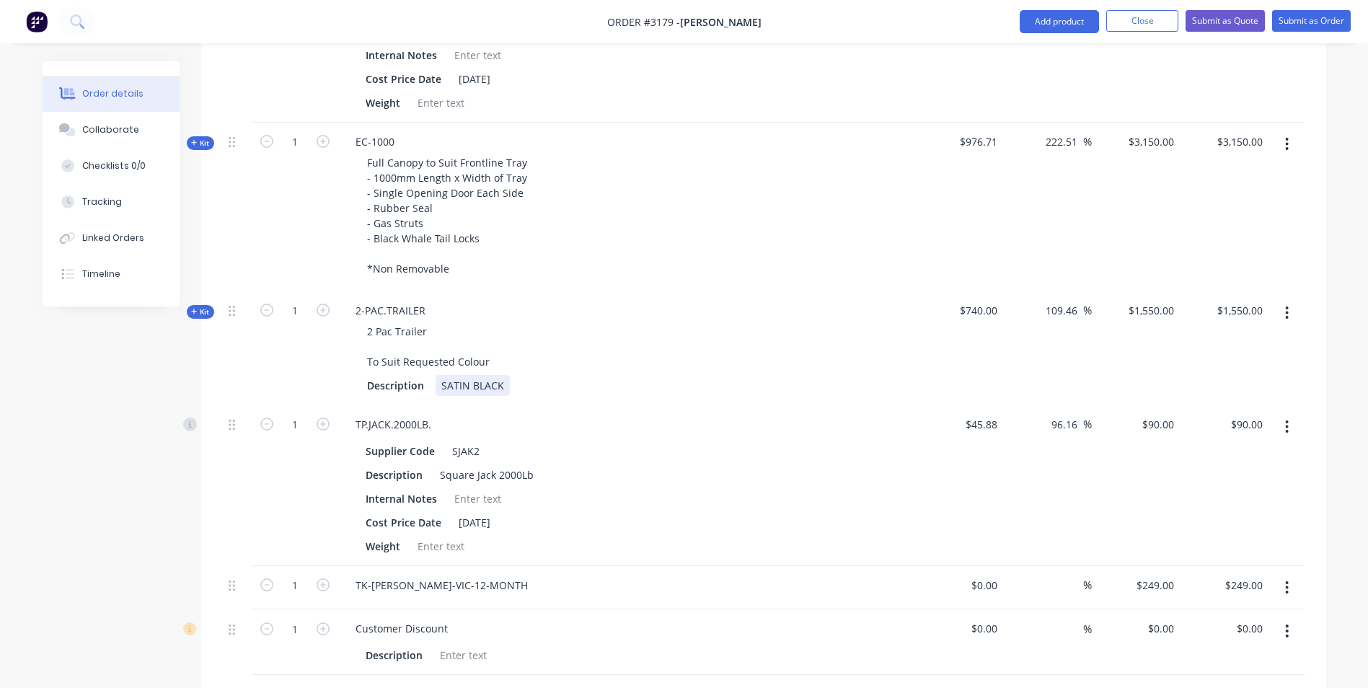
scroll to position [1186, 0]
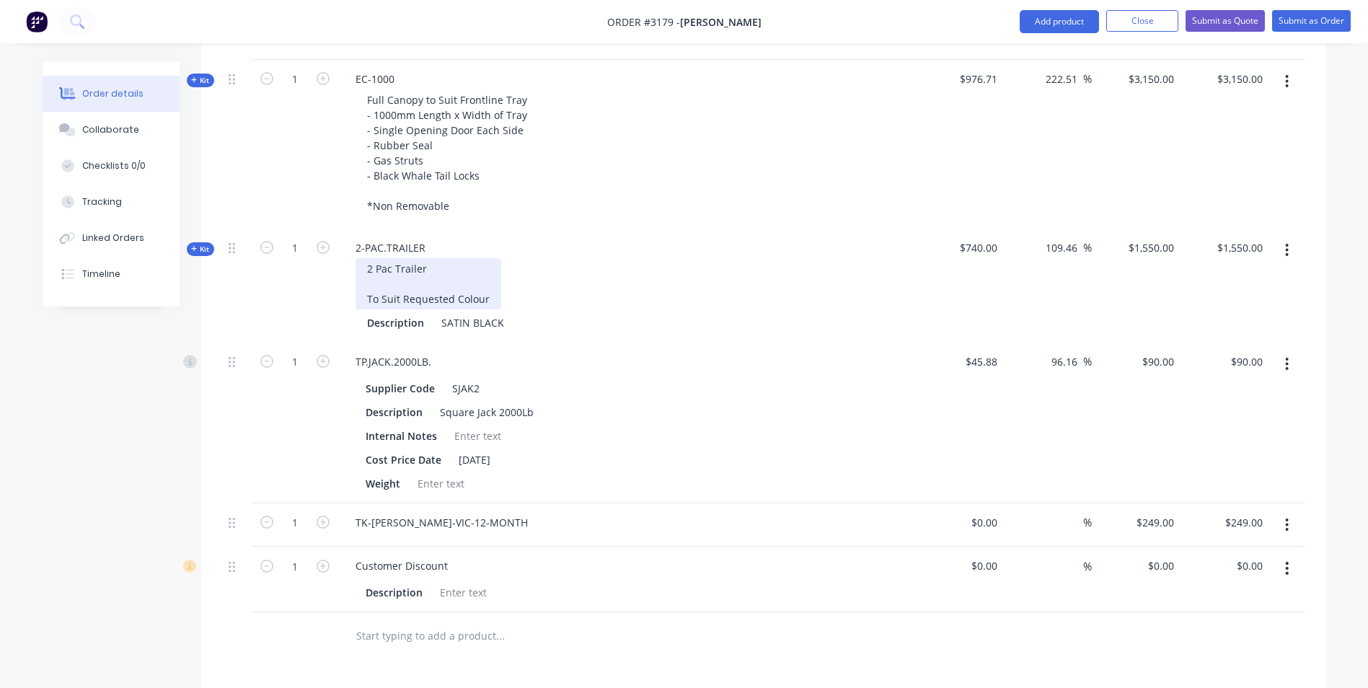
click at [469, 258] on div "2 Pac Trailer To Suit Requested Colour" at bounding box center [429, 283] width 146 height 51
click at [463, 312] on div "SATIN BLACK" at bounding box center [473, 322] width 74 height 21
click at [435, 258] on div "2 Pac Trailer To Suit Requested Colour" at bounding box center [429, 283] width 146 height 51
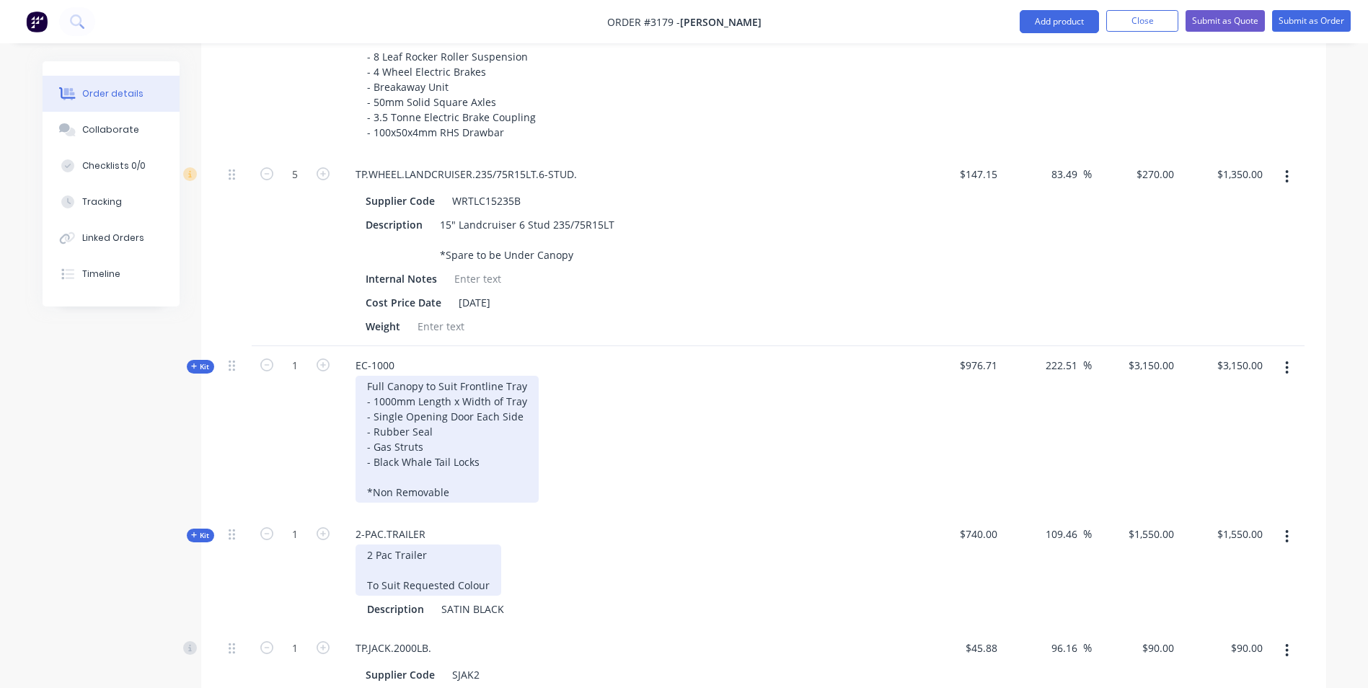
scroll to position [970, 0]
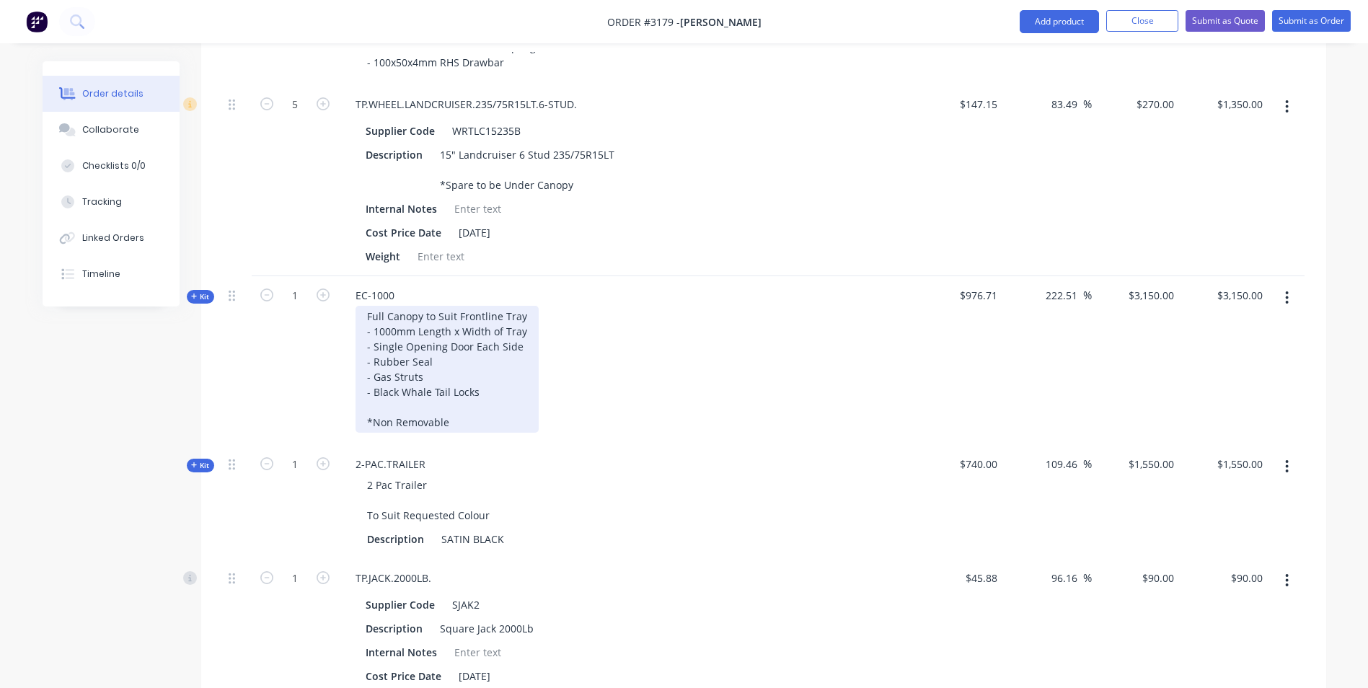
click at [497, 318] on div "Full Canopy to Suit Frontline Tray - 1000mm Length x Width of Tray - Single Ope…" at bounding box center [447, 369] width 183 height 127
click at [511, 306] on div "Full Canopy to Suit Frontline Tray - 1000mm Length x Width of Tray - Single Ope…" at bounding box center [447, 369] width 183 height 127
drag, startPoint x: 521, startPoint y: 297, endPoint x: 459, endPoint y: 296, distance: 62.8
click at [459, 306] on div "Full Canopy to Suit Frontline Tray - 1000mm Length x Width of Tray - Single Ope…" at bounding box center [447, 369] width 183 height 127
drag, startPoint x: 521, startPoint y: 309, endPoint x: 462, endPoint y: 313, distance: 60.0
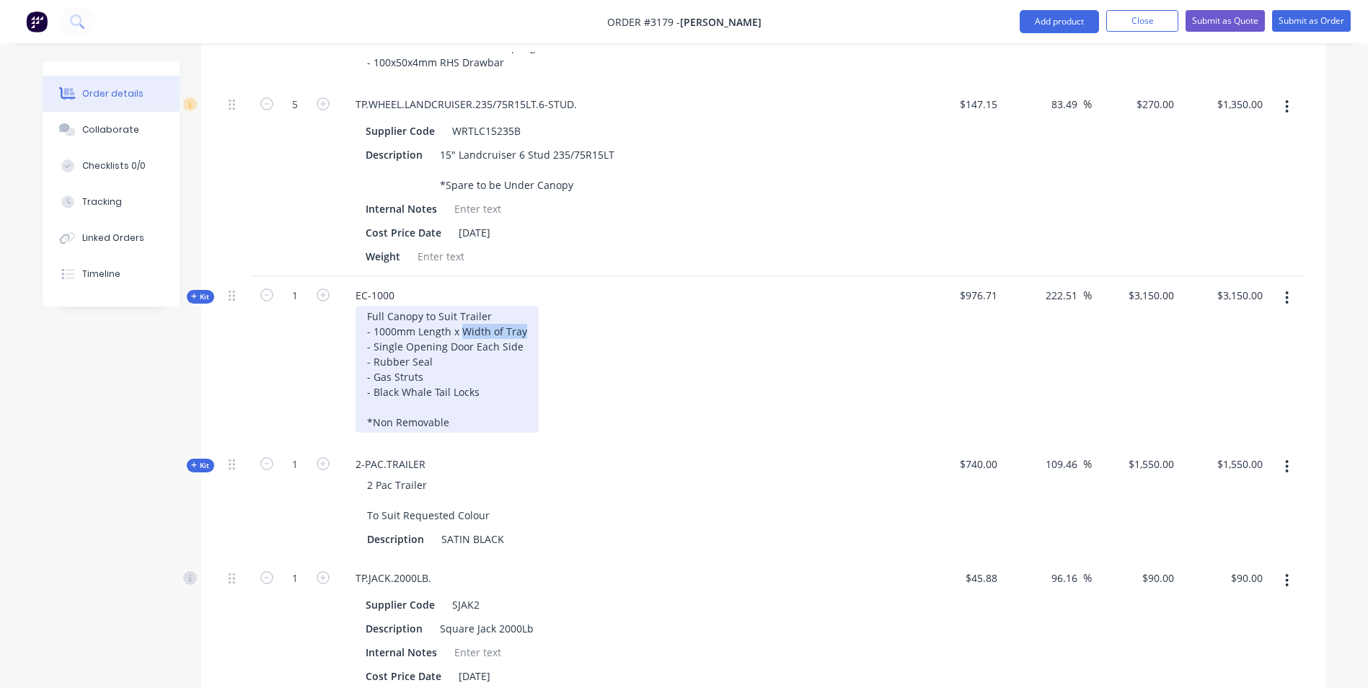
click at [462, 313] on div "Full Canopy to Suit Trailer - 1000mm Length x Width of Tray - Single Opening Do…" at bounding box center [447, 369] width 183 height 127
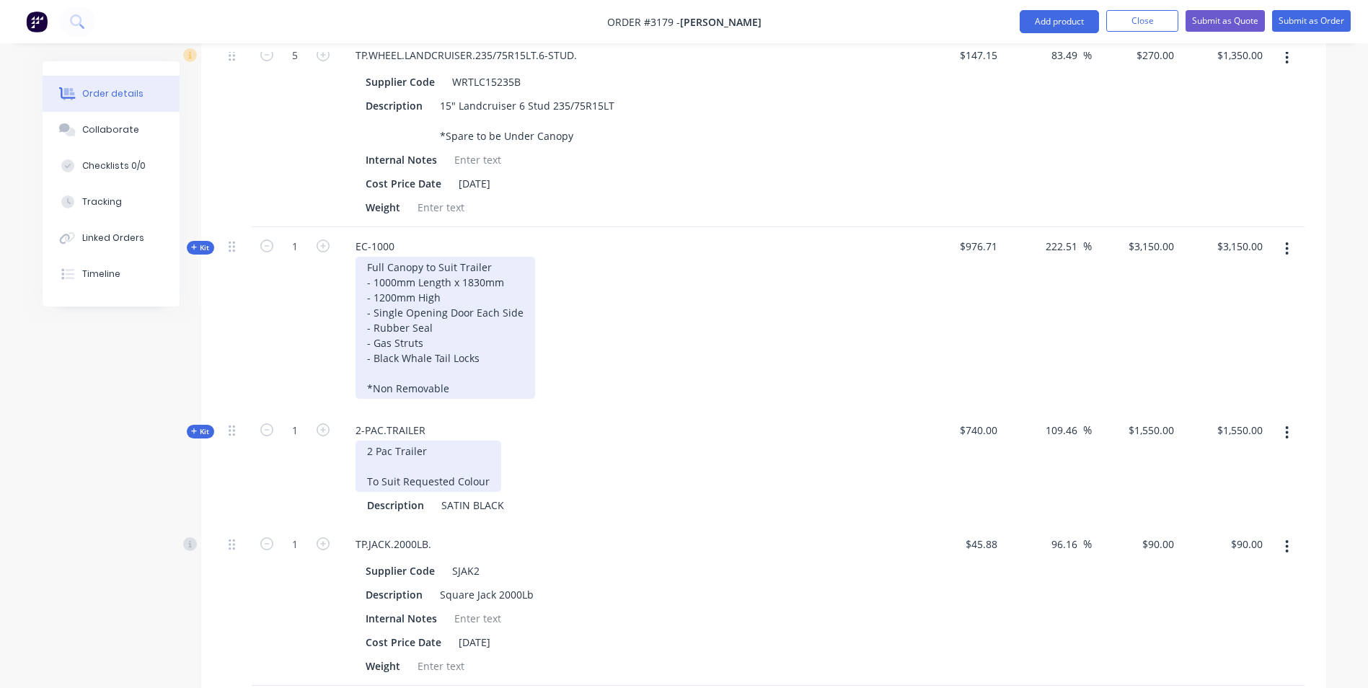
scroll to position [1042, 0]
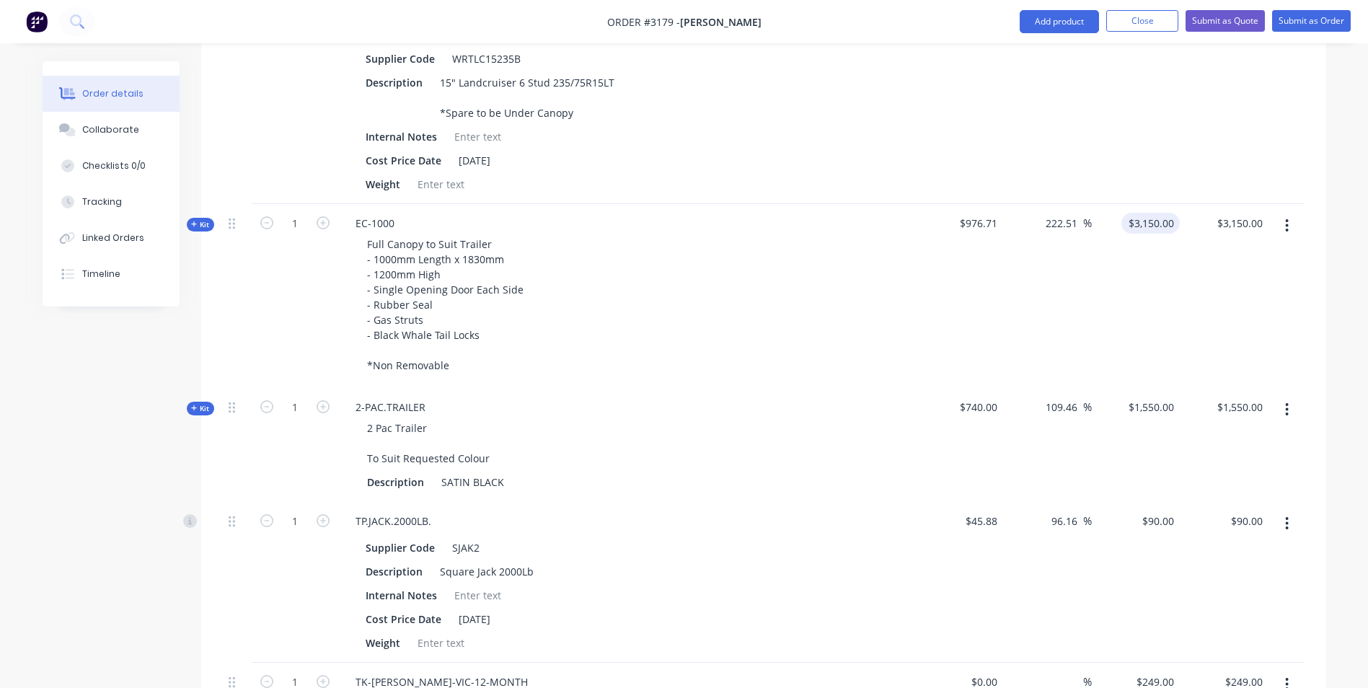
click at [1144, 213] on div "$3,150.00 $3,150.00" at bounding box center [1150, 223] width 58 height 21
click at [1348, 228] on div "Order details Collaborate Checklists 0/0 Tracking Linked Orders Timeline Order …" at bounding box center [684, 72] width 1368 height 2228
type input "$3,150.00"
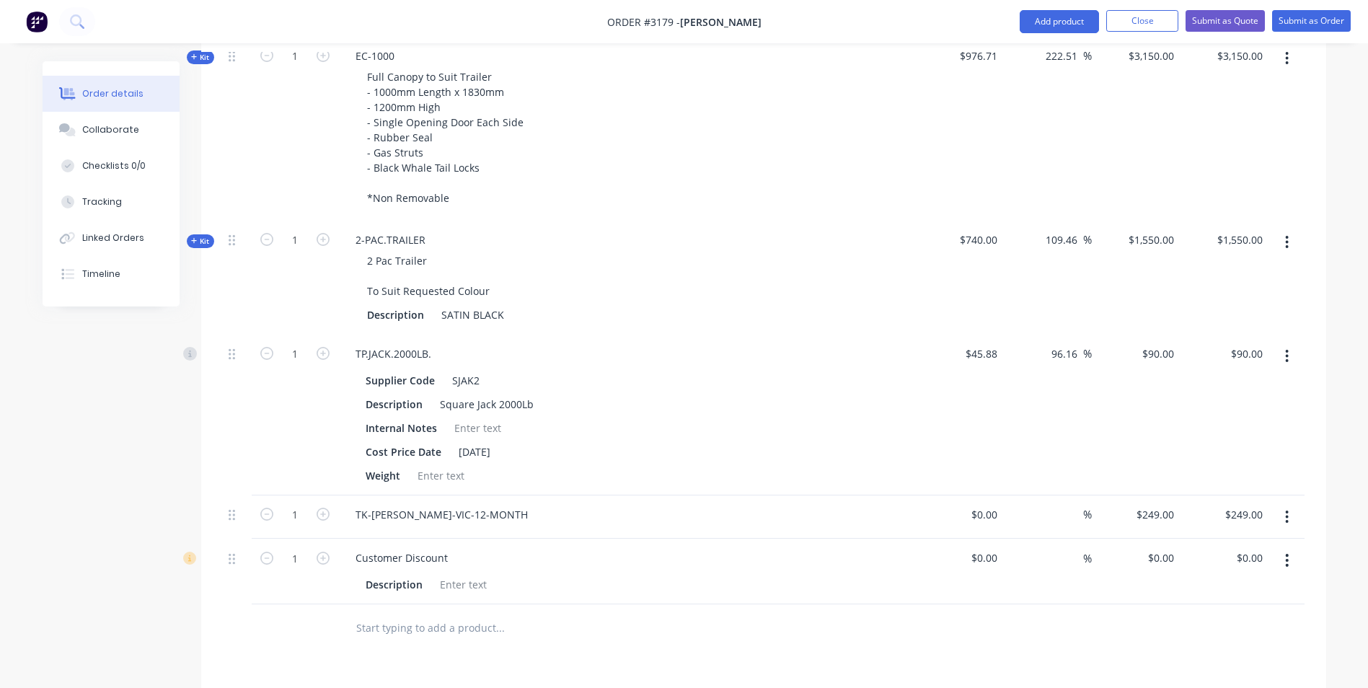
scroll to position [1403, 0]
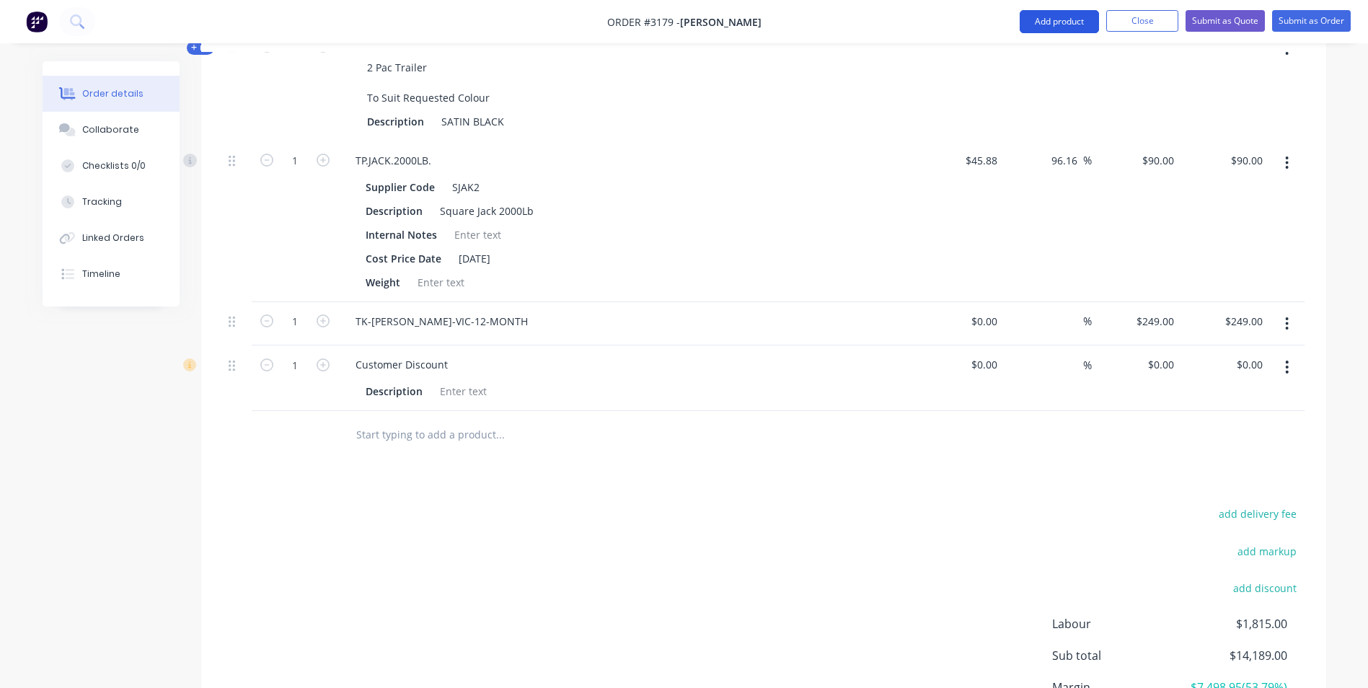
click at [1069, 22] on button "Add product" at bounding box center [1059, 21] width 79 height 23
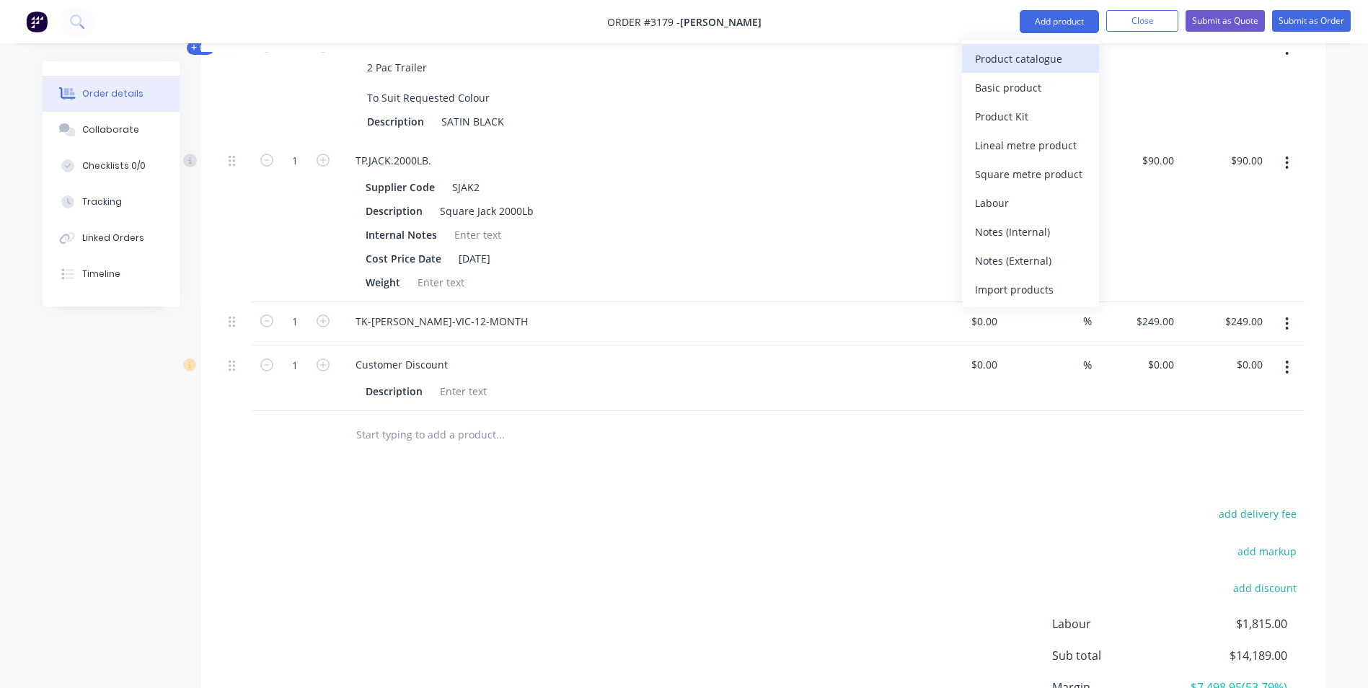
click at [984, 62] on div "Product catalogue" at bounding box center [1030, 58] width 111 height 21
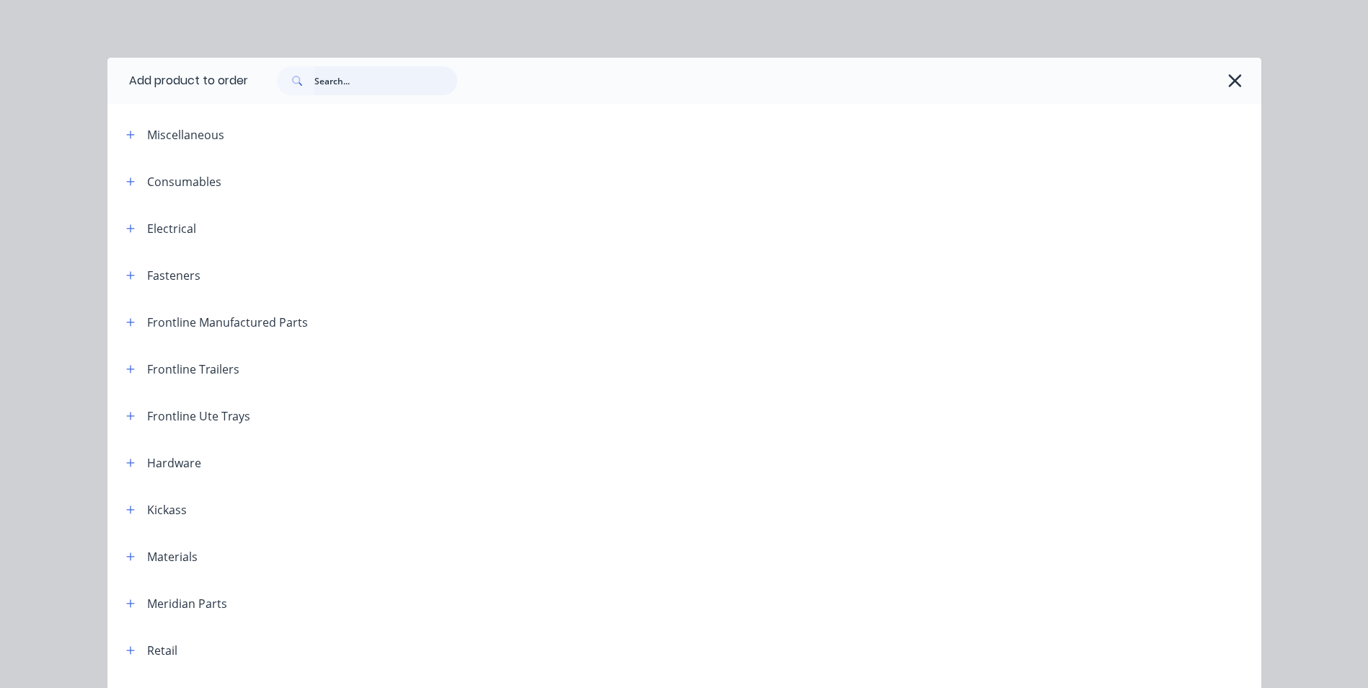
click at [317, 81] on input "text" at bounding box center [385, 80] width 143 height 29
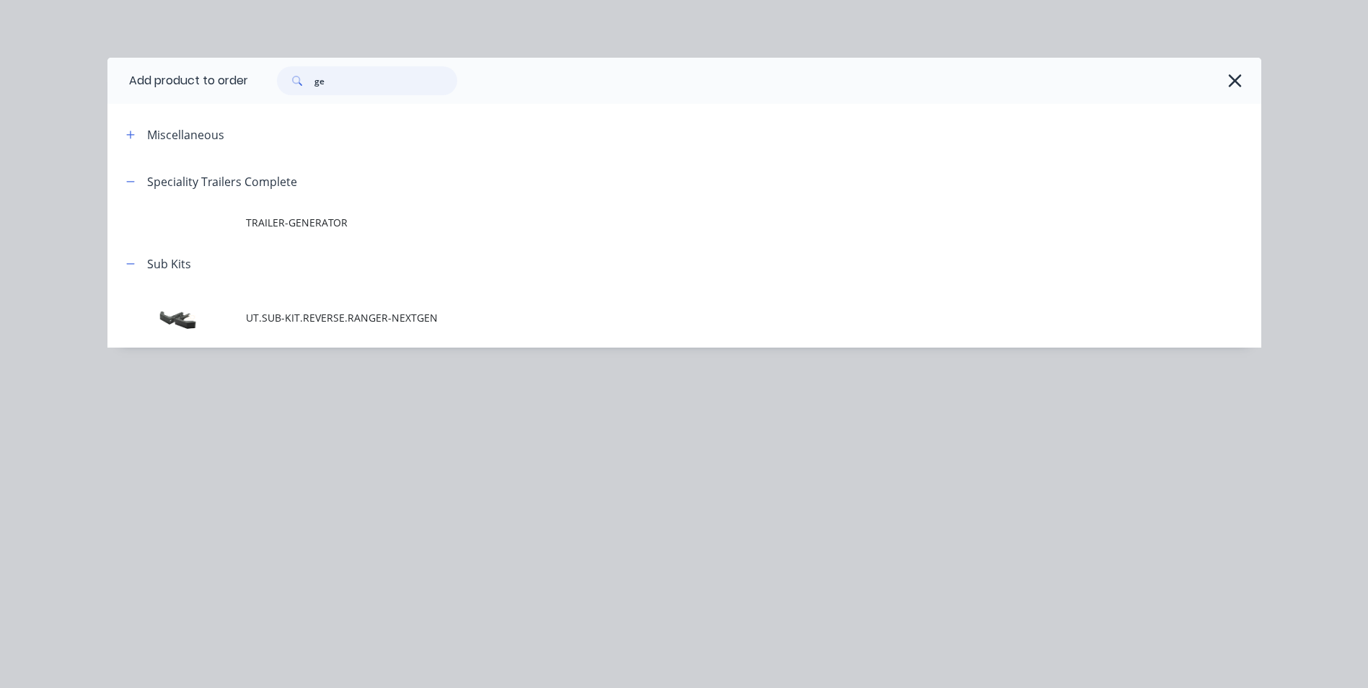
type input "g"
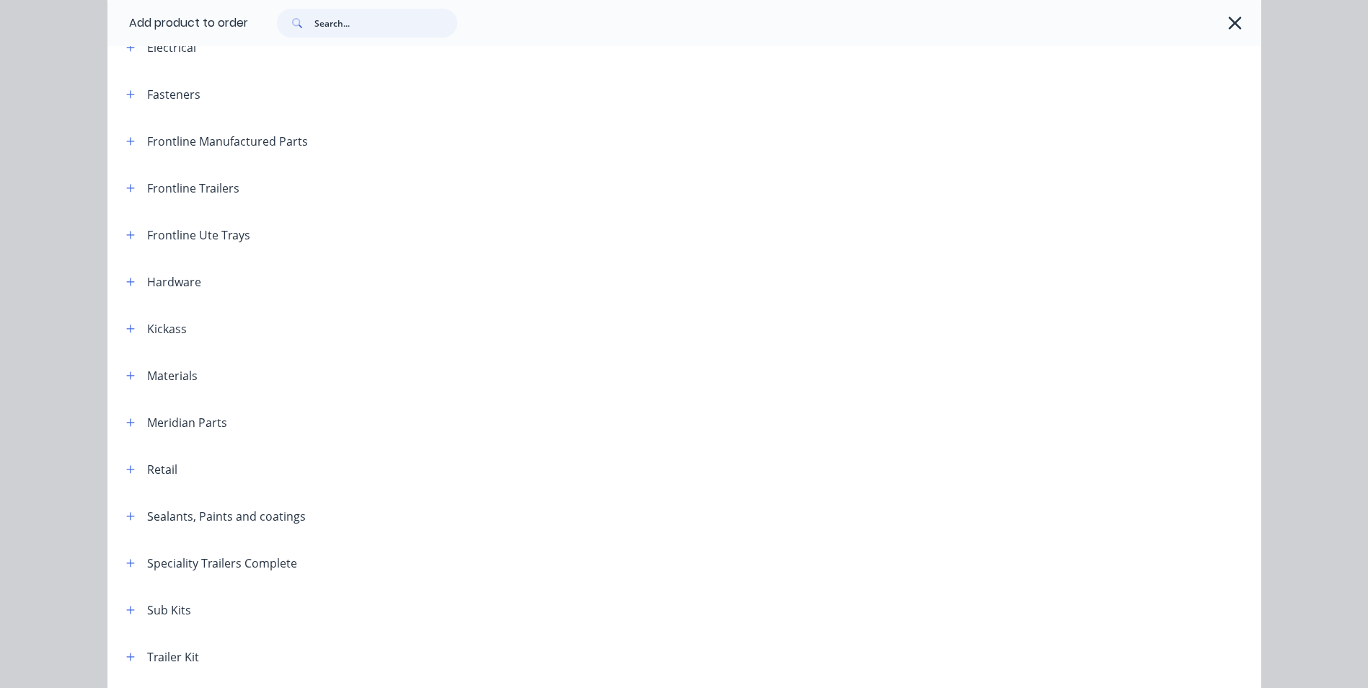
scroll to position [216, 0]
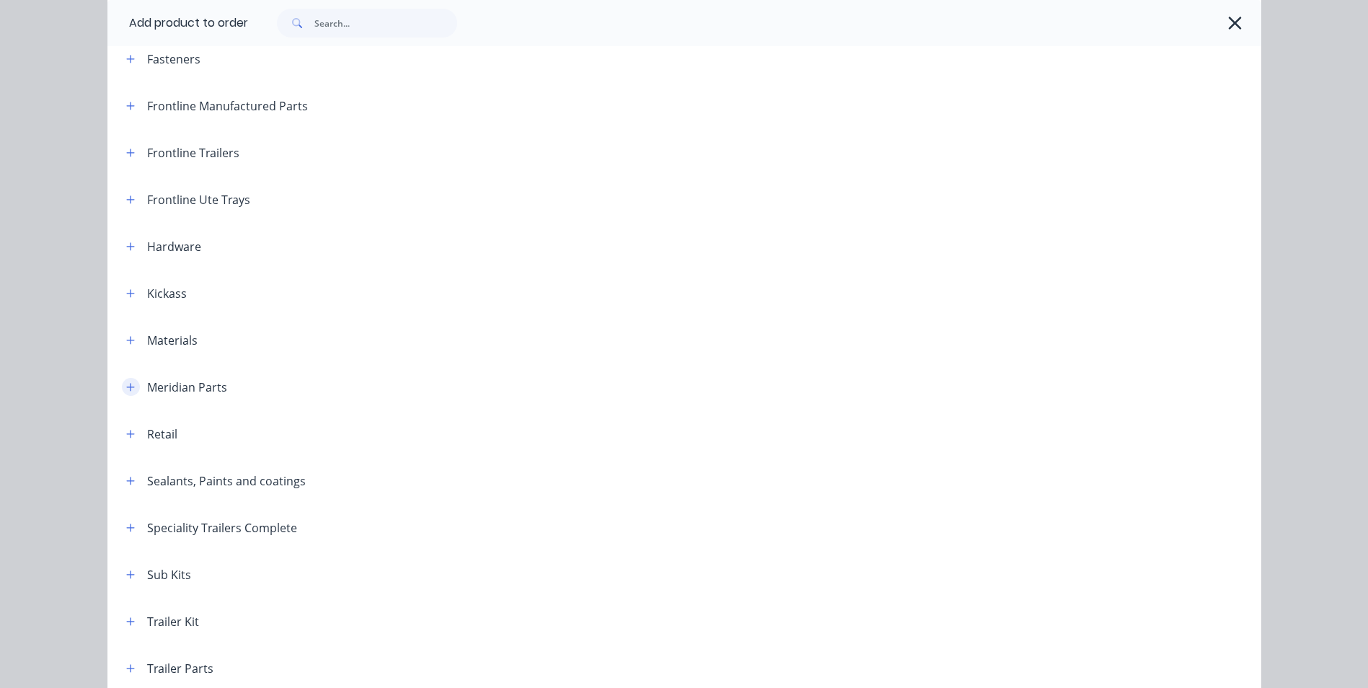
click at [126, 387] on icon "button" at bounding box center [130, 387] width 8 height 8
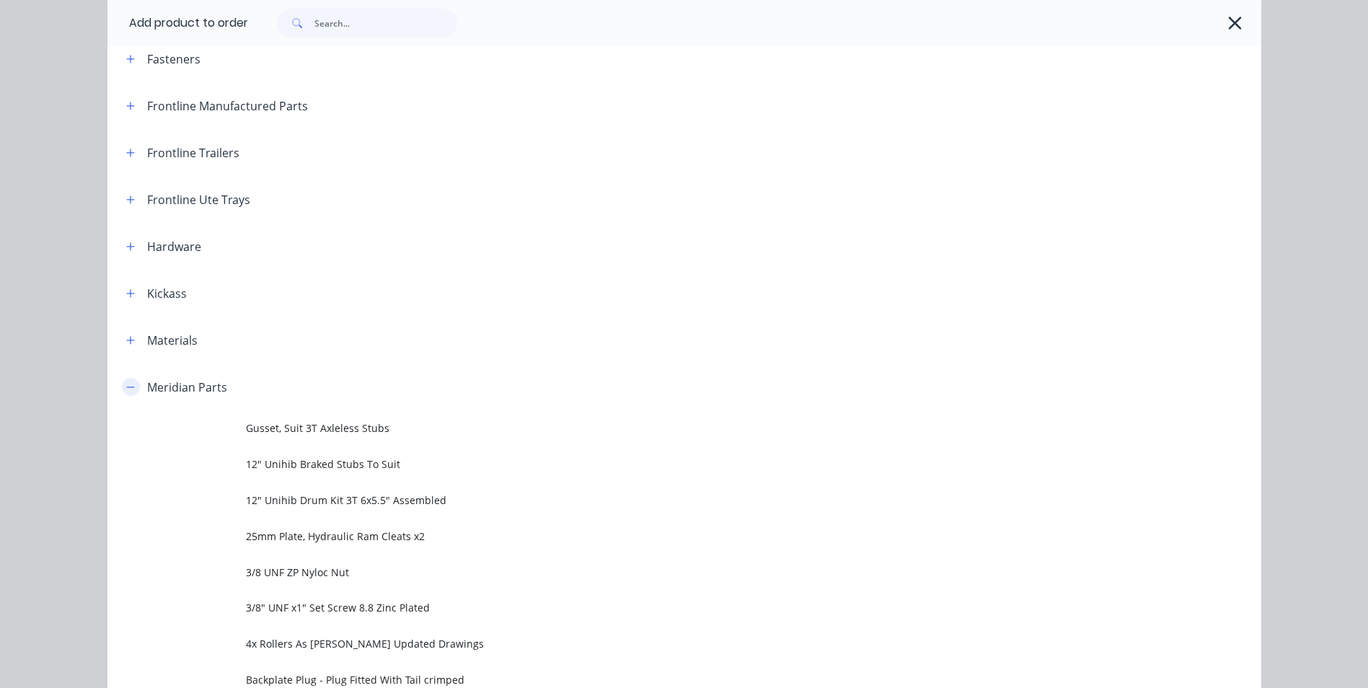
click at [126, 387] on icon "button" at bounding box center [130, 387] width 8 height 1
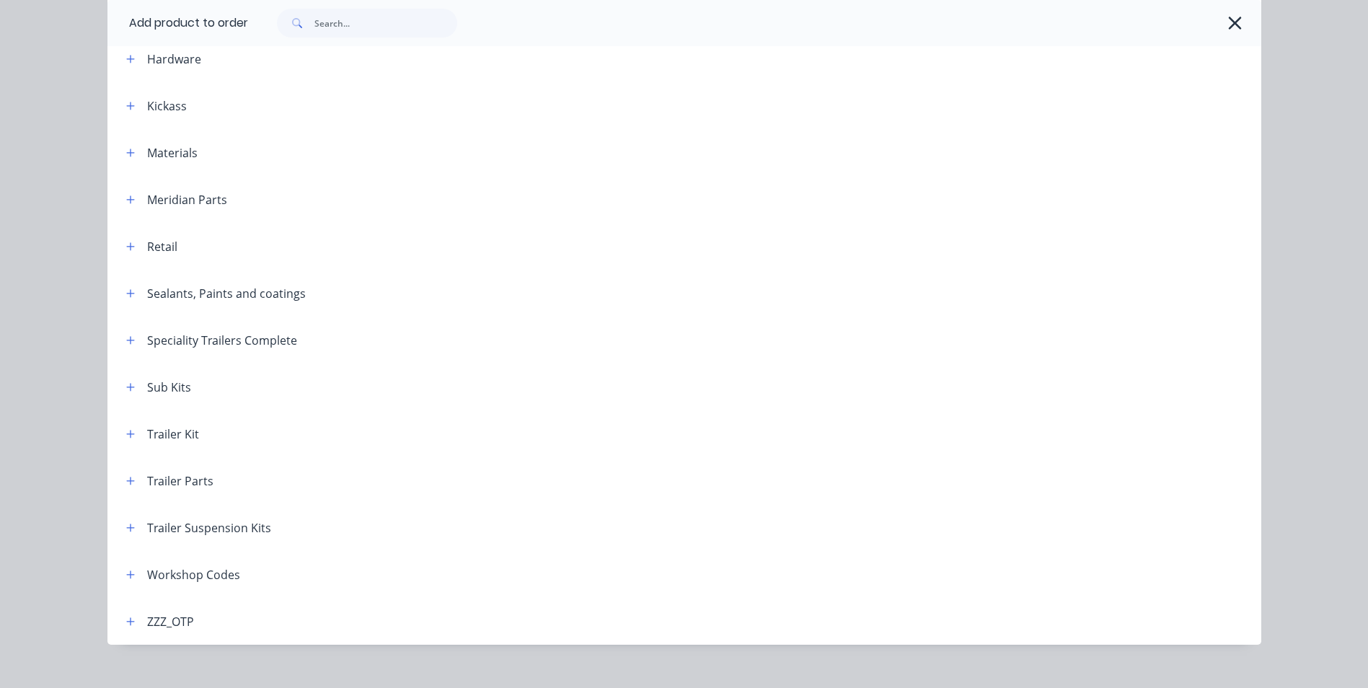
scroll to position [424, 0]
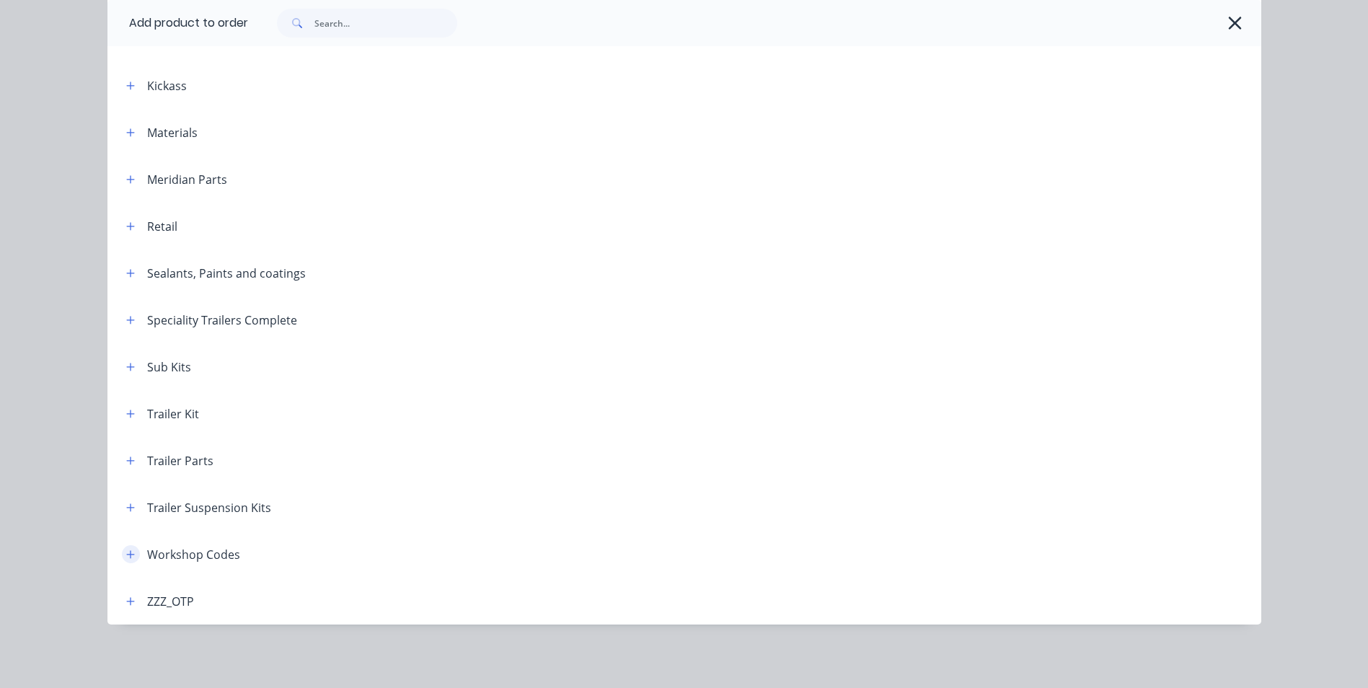
click at [126, 551] on icon "button" at bounding box center [130, 554] width 8 height 8
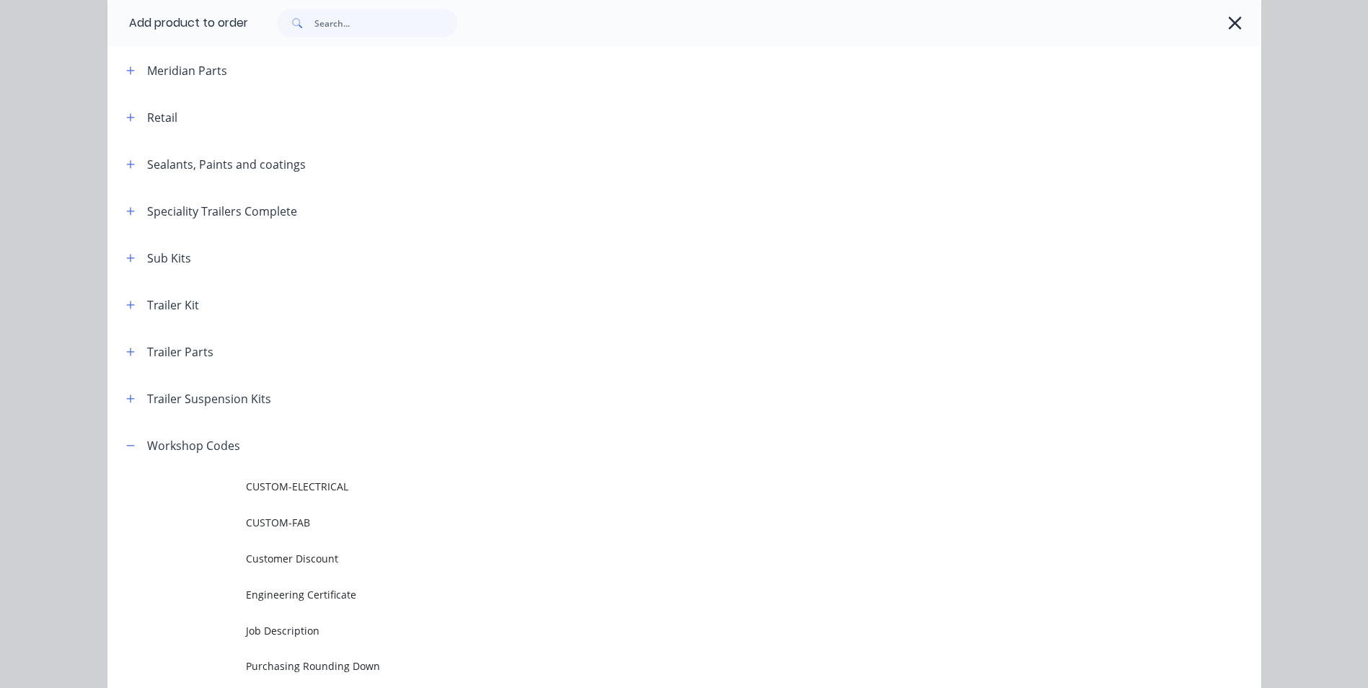
scroll to position [640, 0]
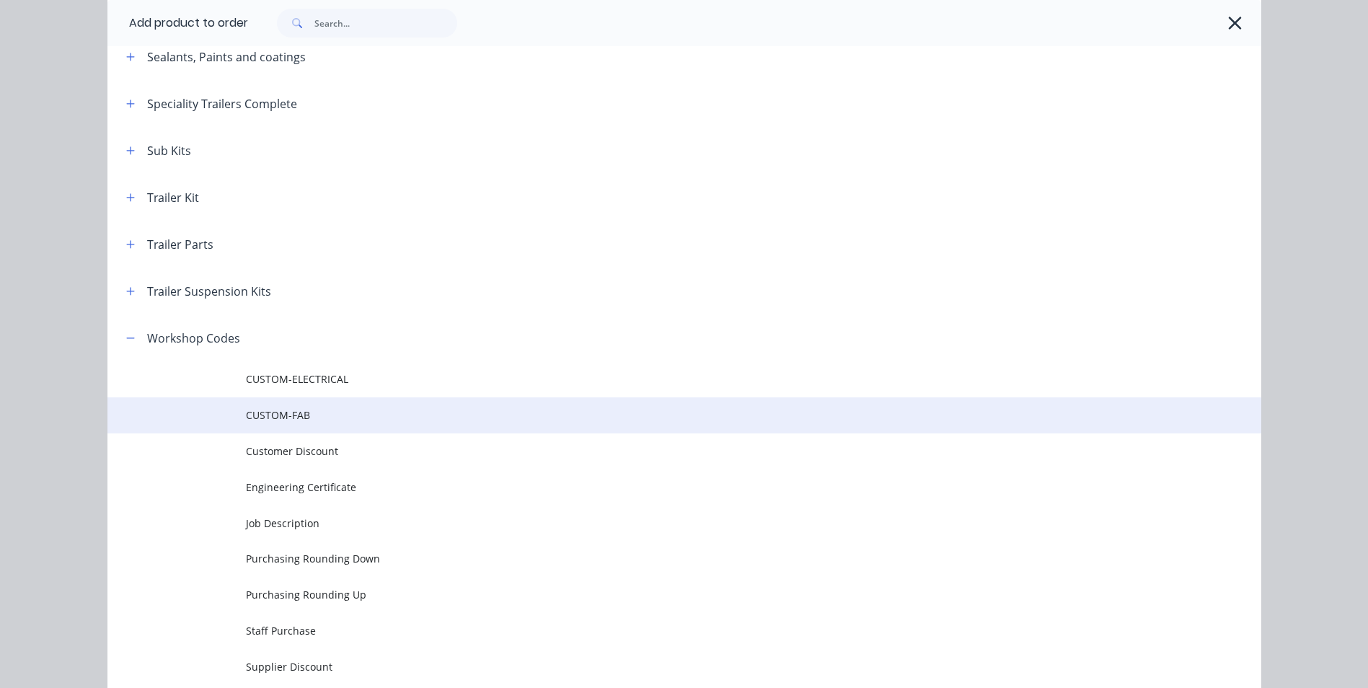
click at [311, 417] on span "CUSTOM-FAB" at bounding box center [652, 414] width 812 height 15
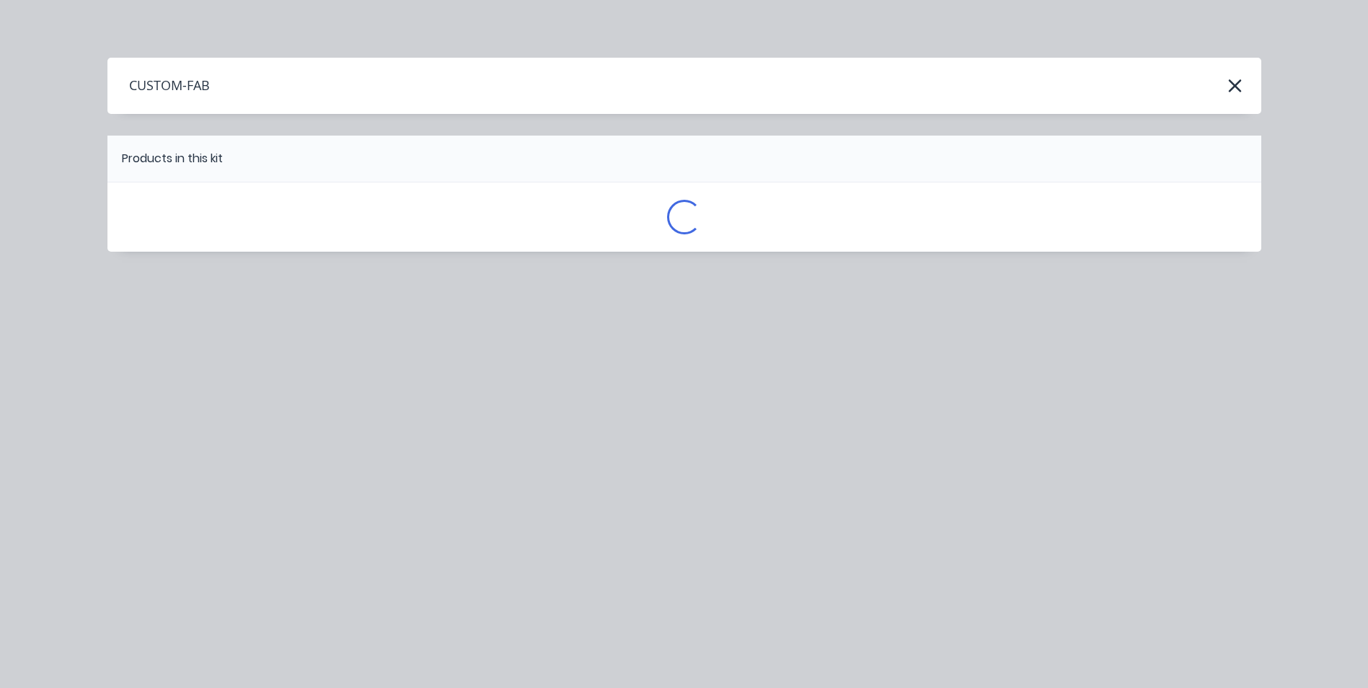
scroll to position [0, 0]
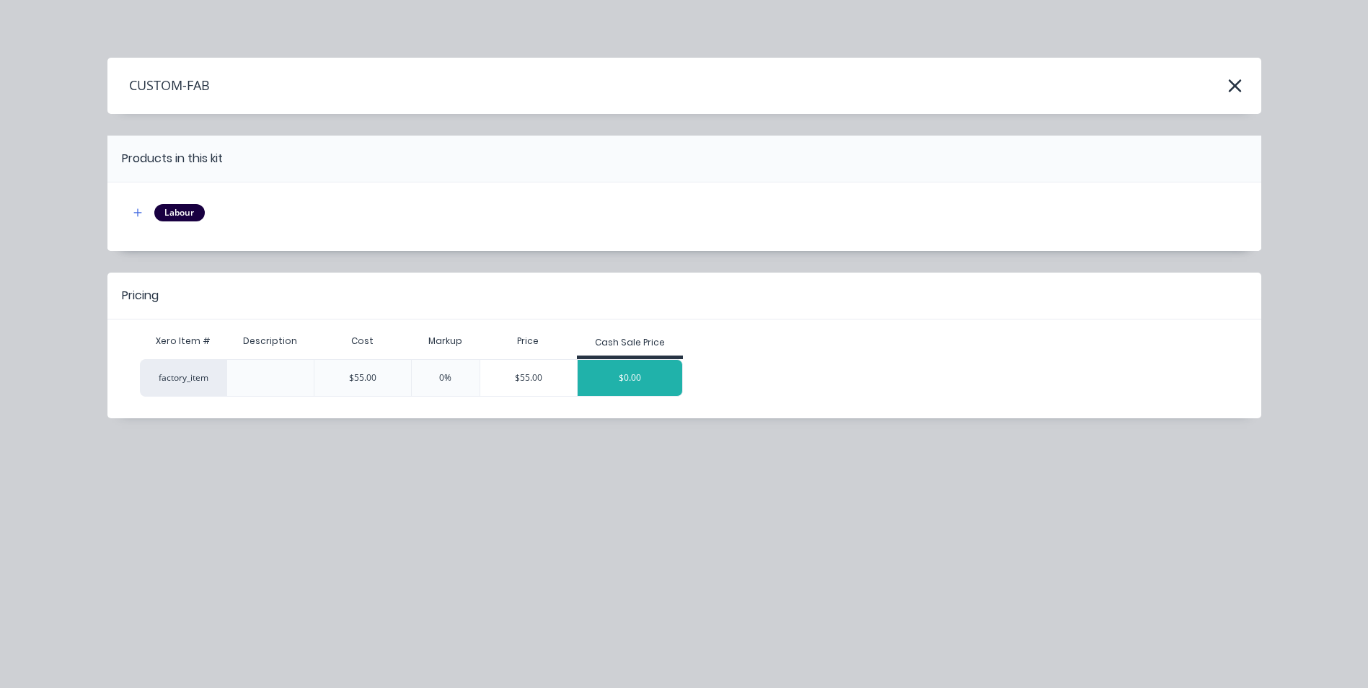
click at [614, 371] on div "$0.00" at bounding box center [630, 378] width 105 height 36
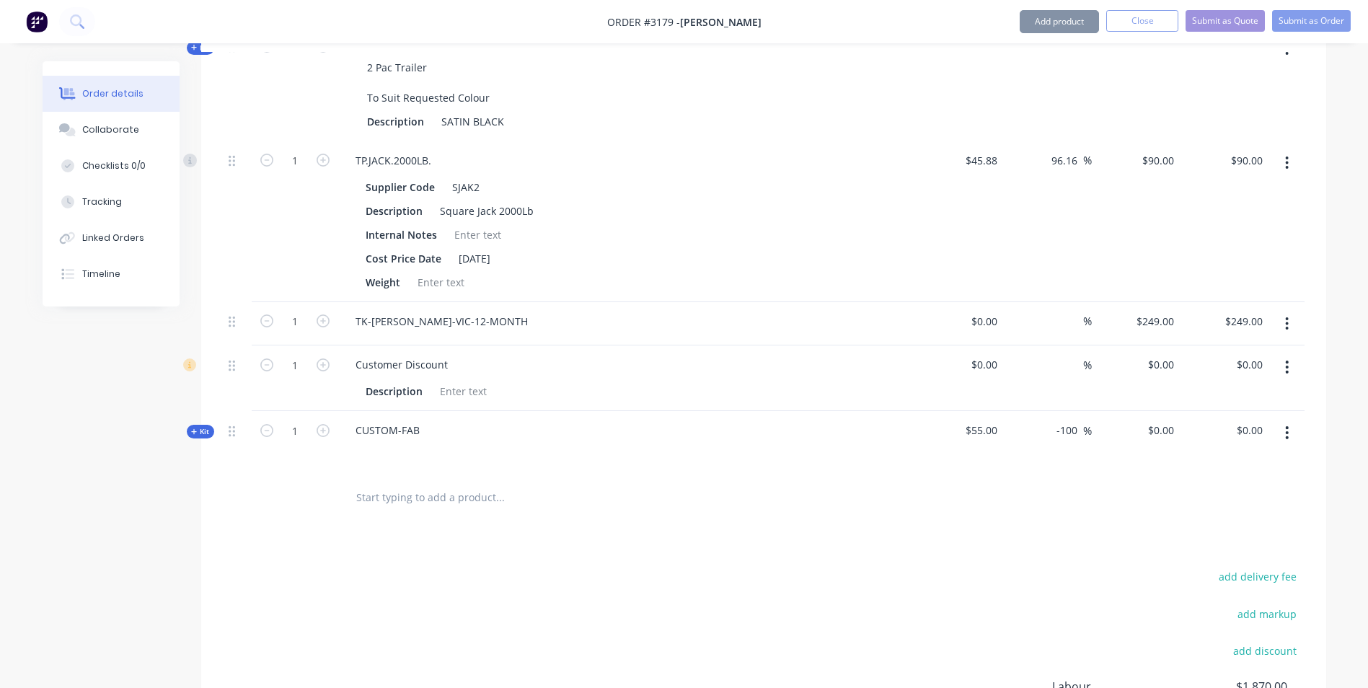
click at [449, 441] on div at bounding box center [626, 451] width 565 height 21
click at [427, 441] on div at bounding box center [626, 451] width 565 height 21
click at [415, 420] on div "CUSTOM-FAB" at bounding box center [387, 430] width 87 height 21
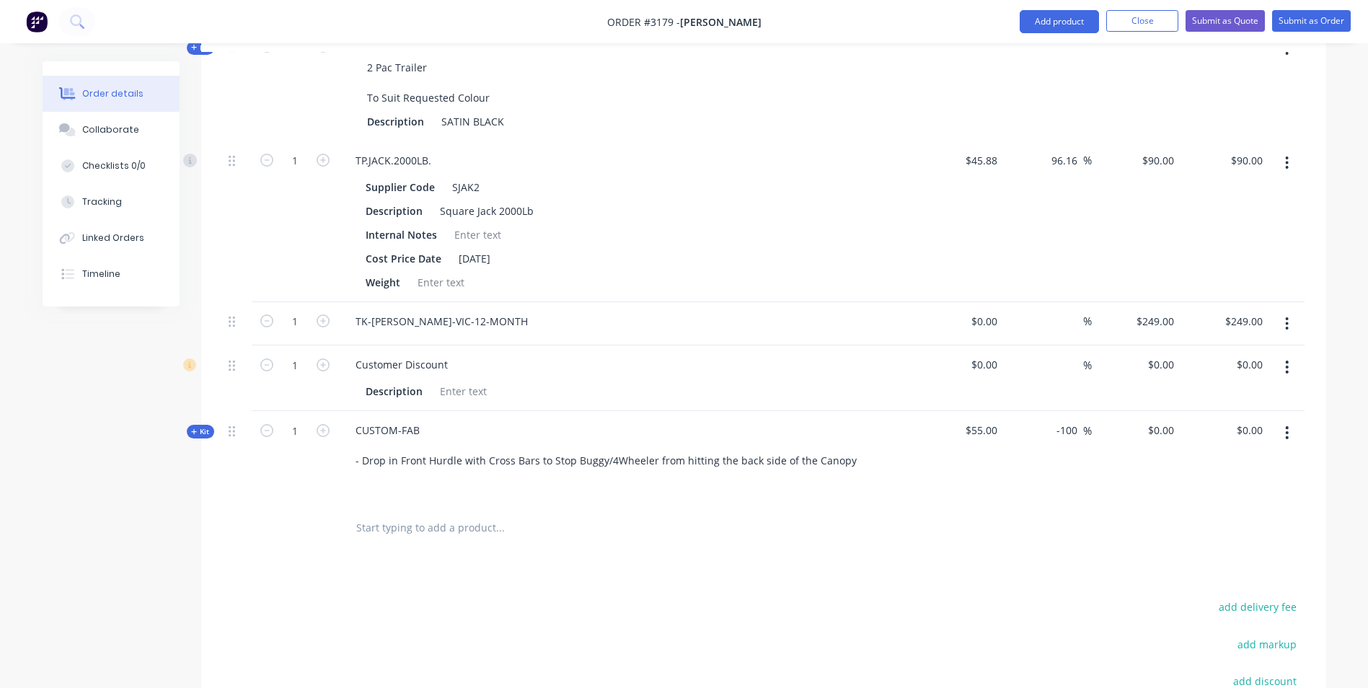
click at [722, 504] on div at bounding box center [597, 527] width 519 height 47
click at [1152, 411] on div "0 $0.00" at bounding box center [1136, 457] width 89 height 93
type input "$0.00"
click at [322, 424] on icon "button" at bounding box center [323, 430] width 13 height 13
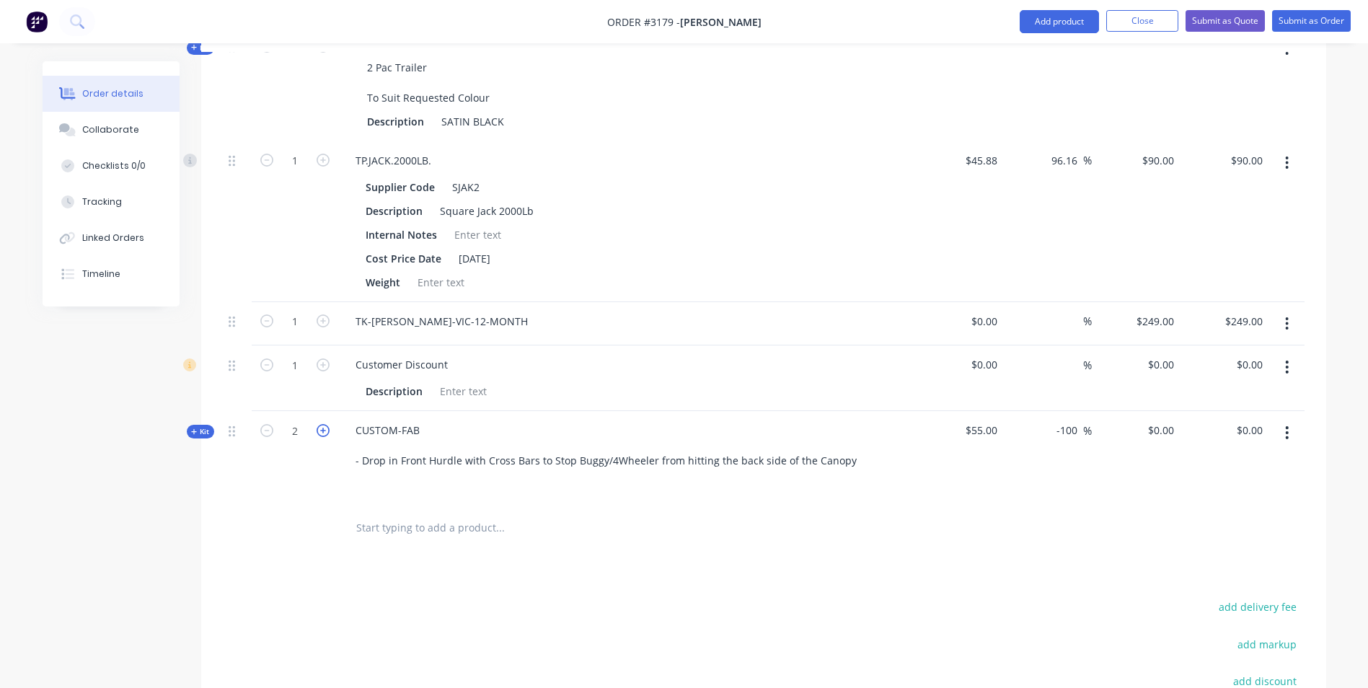
type input "3"
click at [1166, 420] on input "0" at bounding box center [1163, 430] width 33 height 21
type input "640"
type input "1063.64"
type input "$640.00"
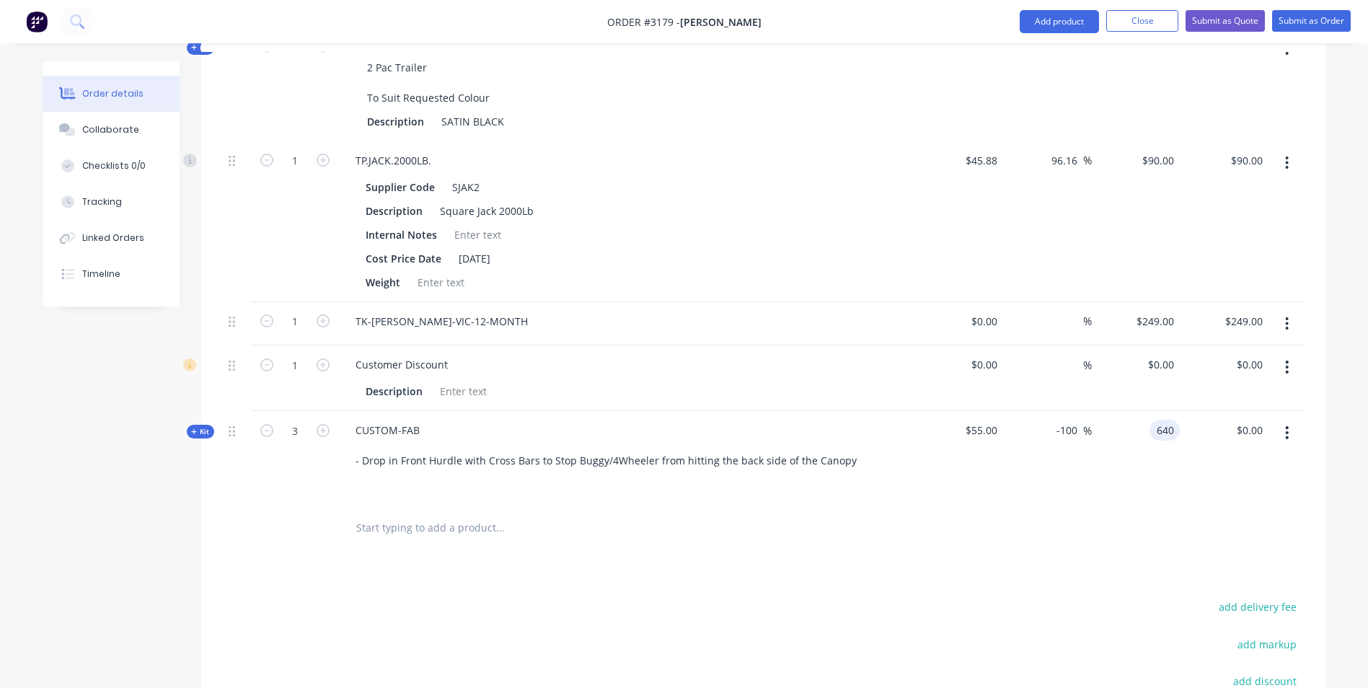
type input "$1,920.00"
click at [1100, 505] on div at bounding box center [764, 527] width 1082 height 47
click at [270, 424] on icon "button" at bounding box center [266, 430] width 13 height 13
type input "2"
type input "$1,280.00"
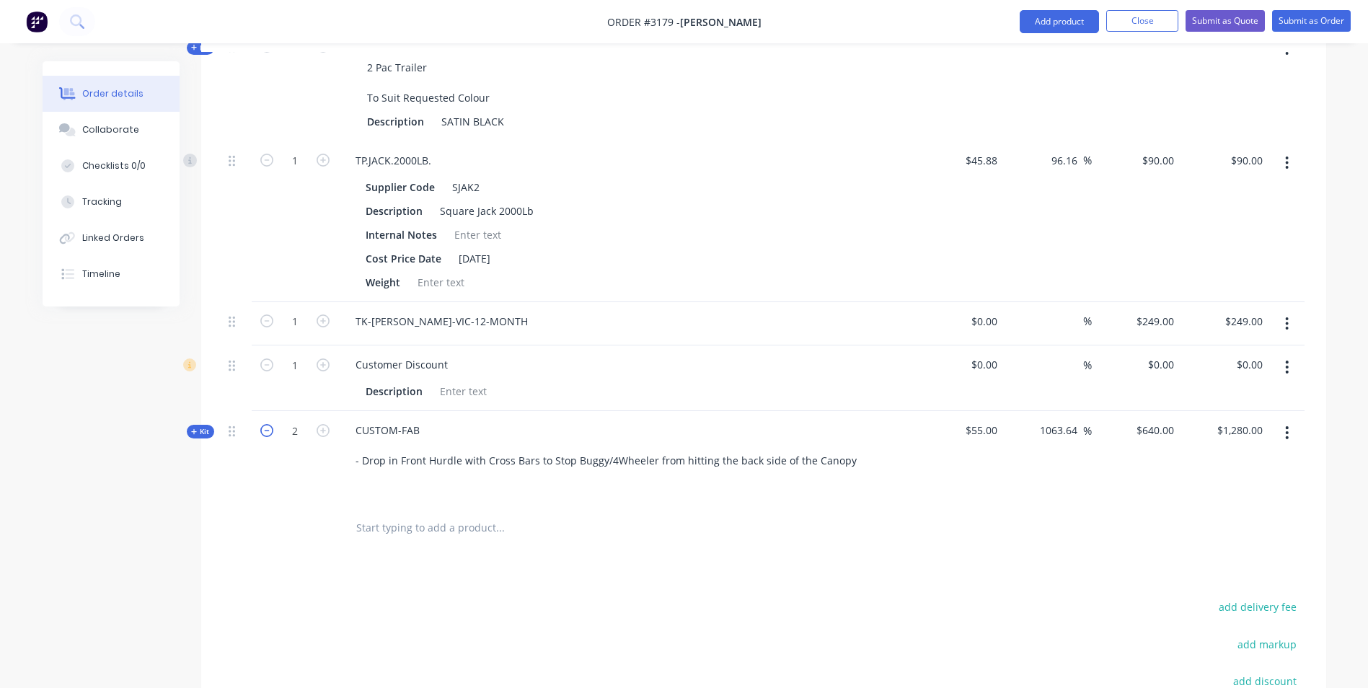
click at [270, 424] on icon "button" at bounding box center [266, 430] width 13 height 13
type input "1"
type input "$640.00"
click at [1299, 441] on div at bounding box center [1286, 457] width 36 height 93
click at [929, 454] on div "$55.00" at bounding box center [959, 457] width 89 height 93
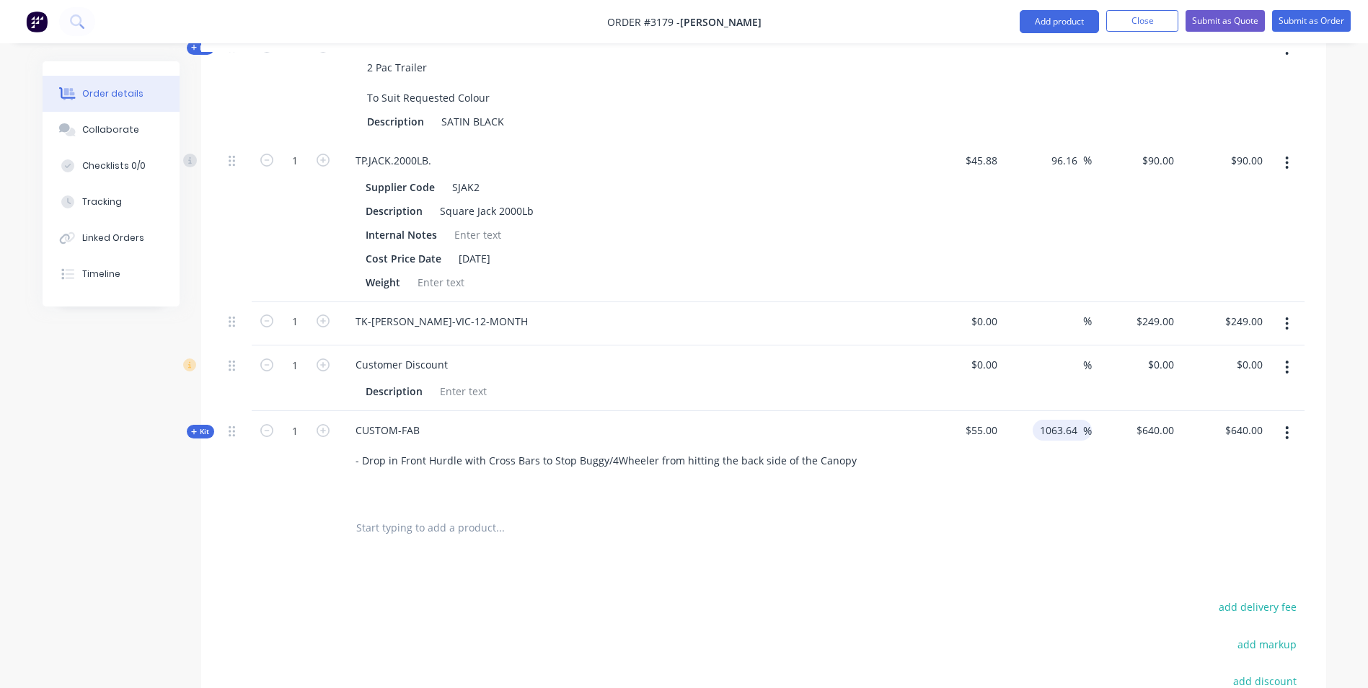
click at [1064, 420] on input "1063.64" at bounding box center [1060, 430] width 45 height 21
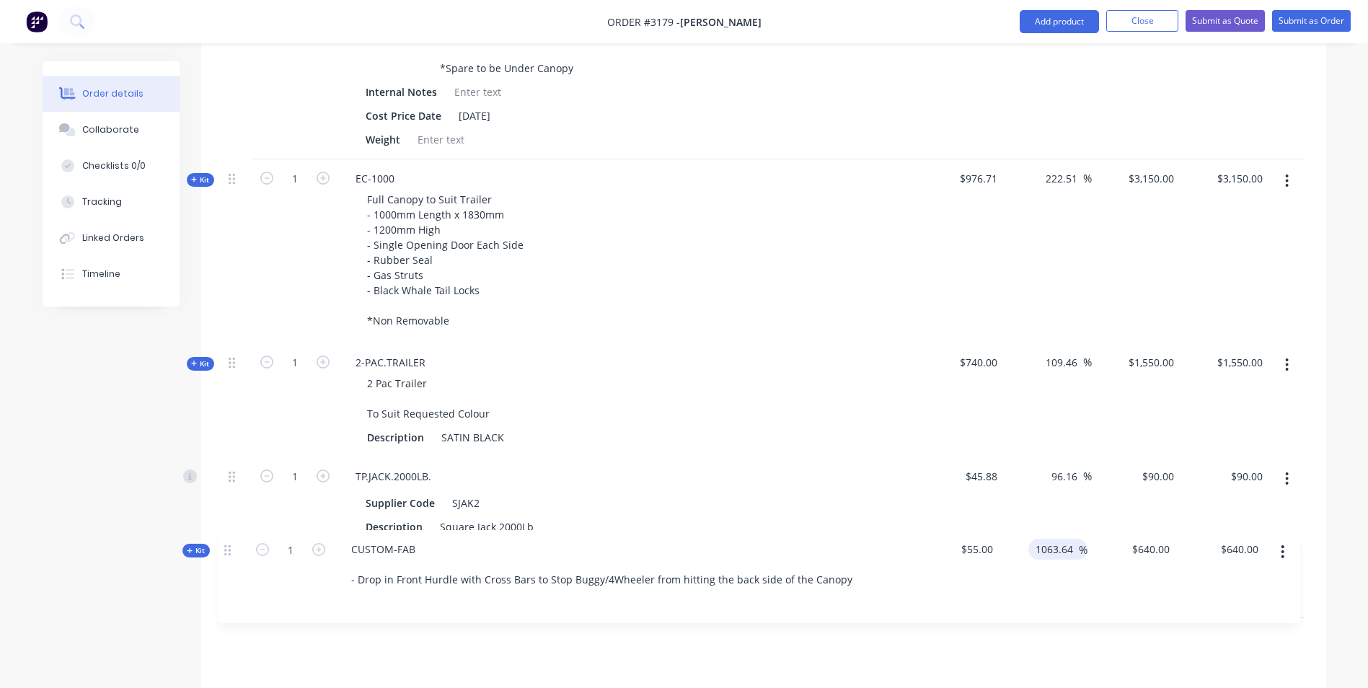
scroll to position [1131, 0]
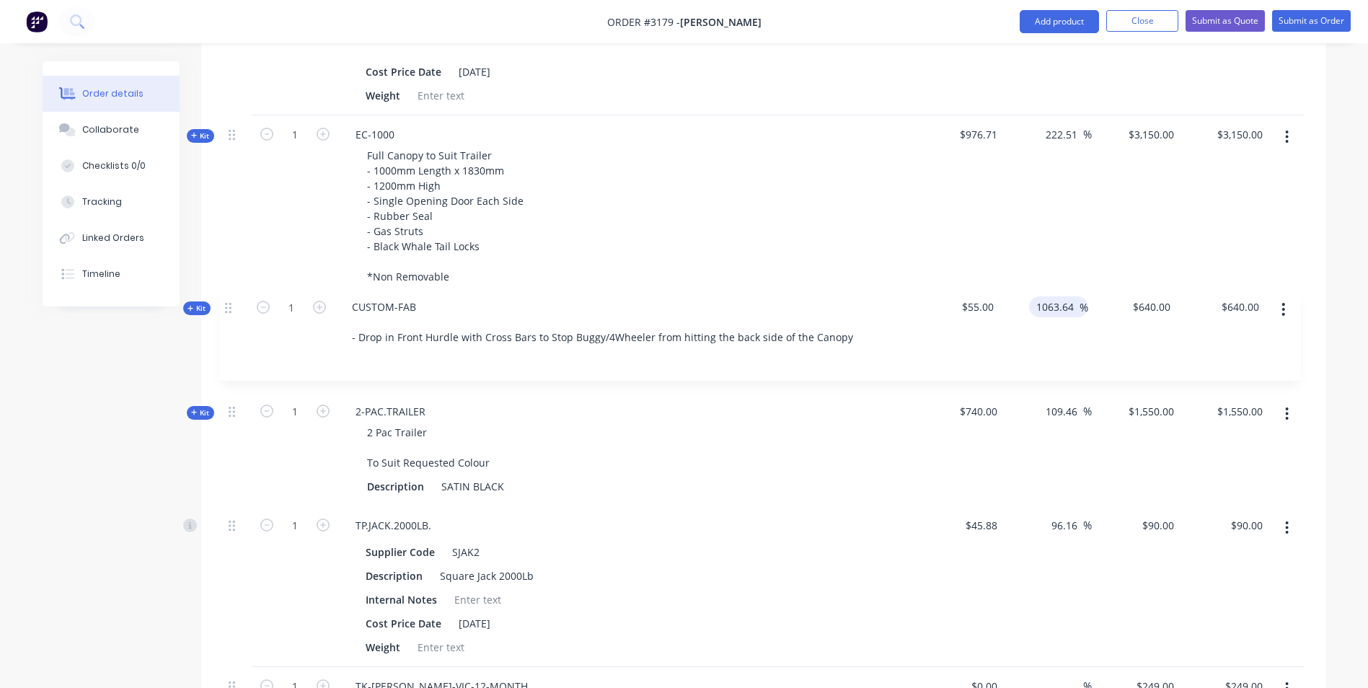
drag, startPoint x: 234, startPoint y: 414, endPoint x: 231, endPoint y: 304, distance: 109.6
click at [231, 304] on div "Kit 1 TRAILER-BOX-12x6 12x6 Box Trailer - 75mm SHS Chassis - Checker Plate Floo…" at bounding box center [764, 129] width 1082 height 1296
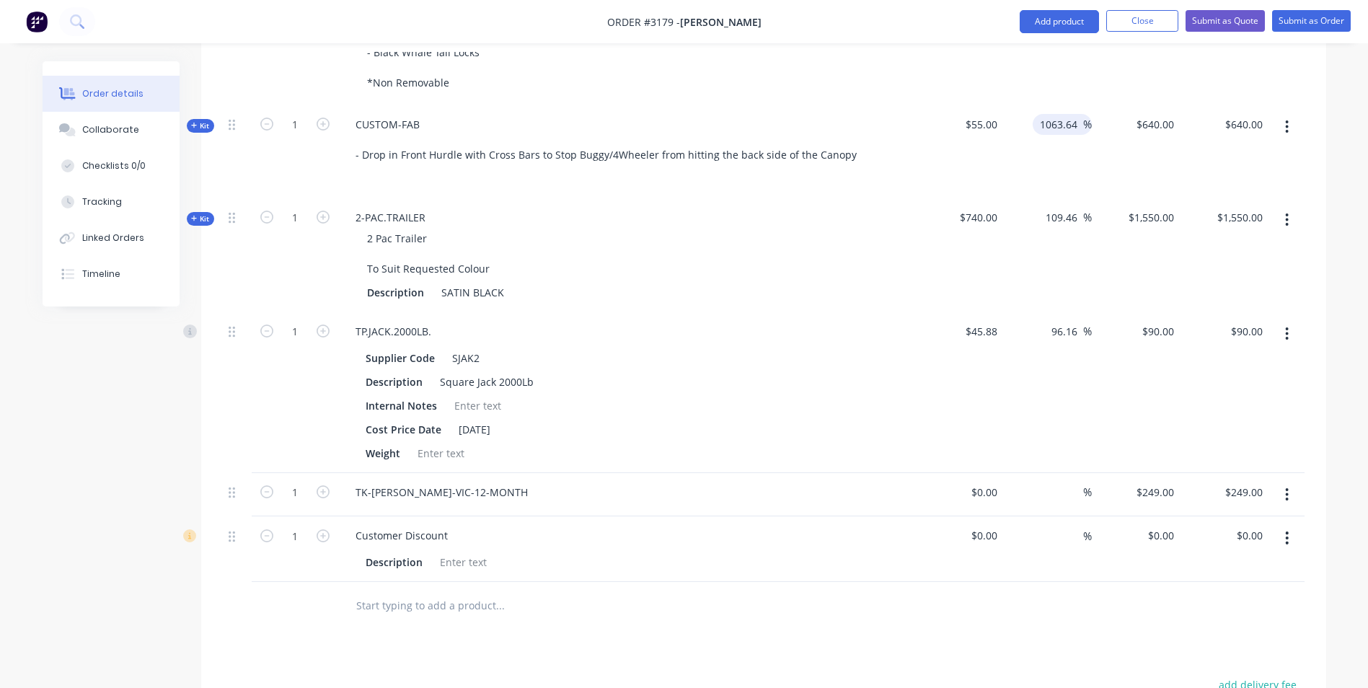
scroll to position [1253, 0]
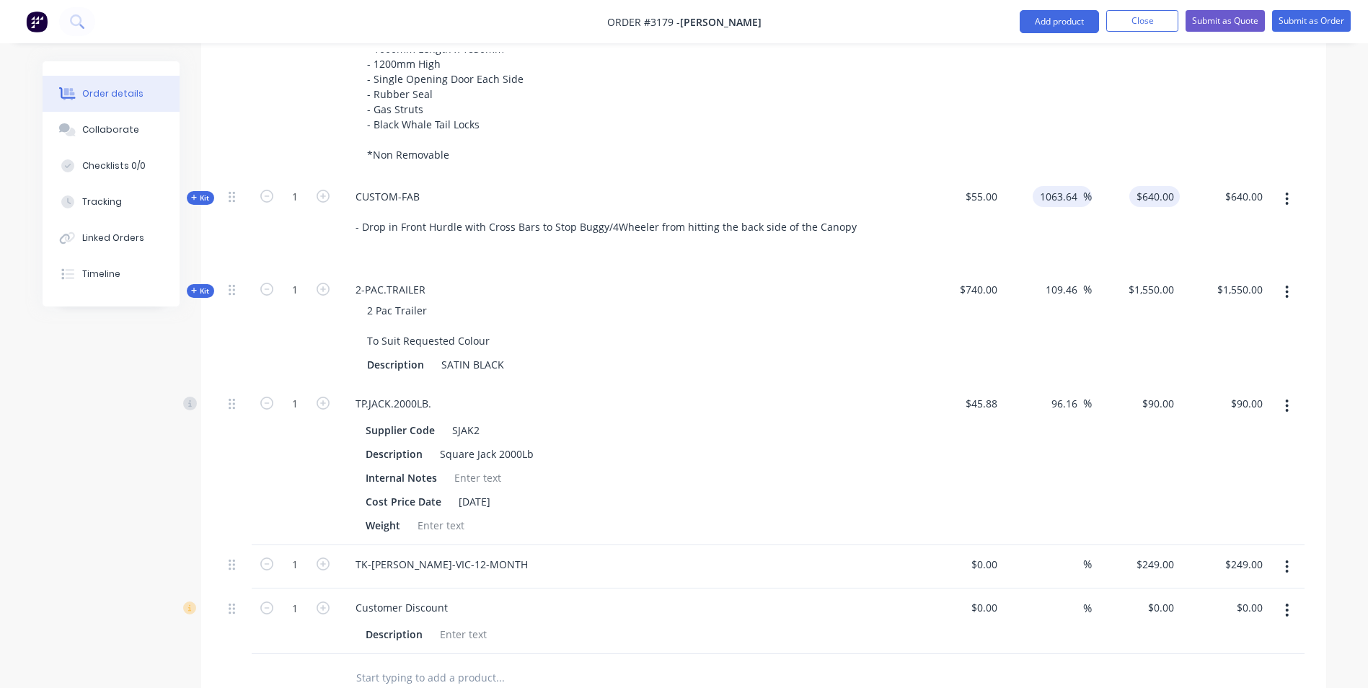
click at [1160, 186] on input "$640.00" at bounding box center [1157, 196] width 45 height 21
click at [1165, 186] on input "120" at bounding box center [1167, 196] width 25 height 21
type input "350"
type input "536.36"
type input "$350.00"
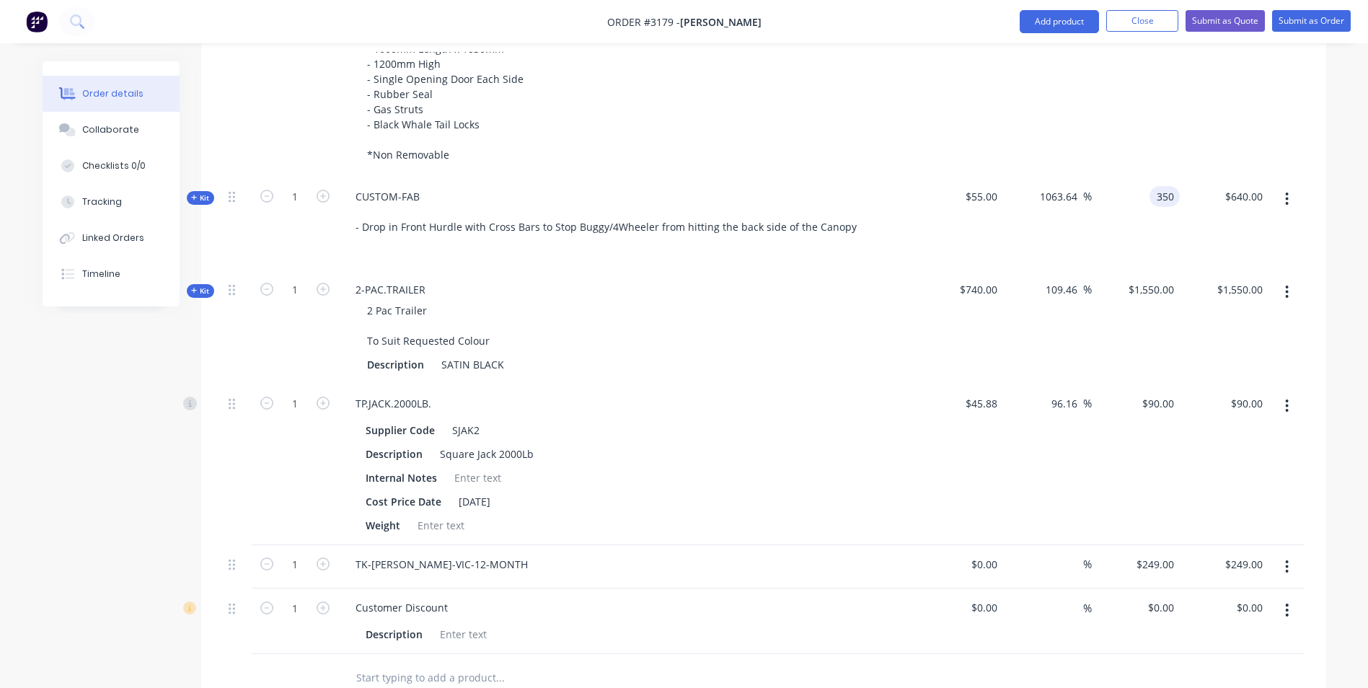
type input "$350.00"
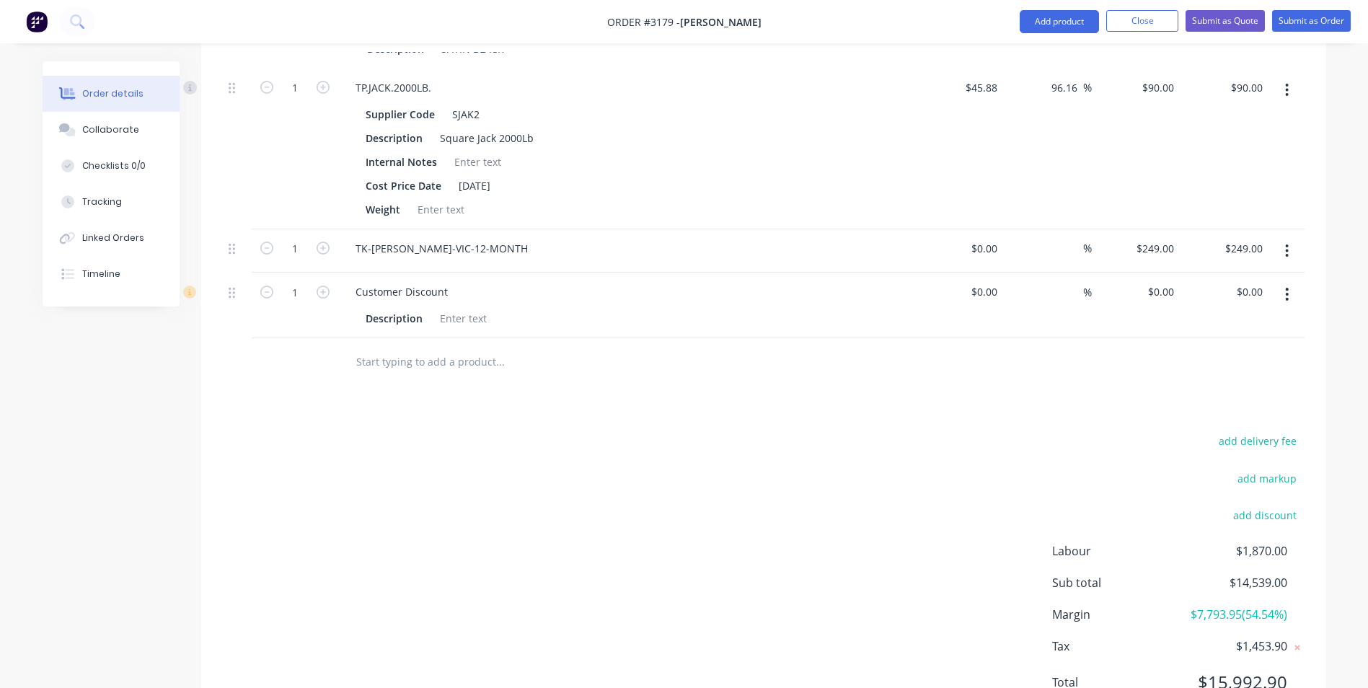
scroll to position [1613, 0]
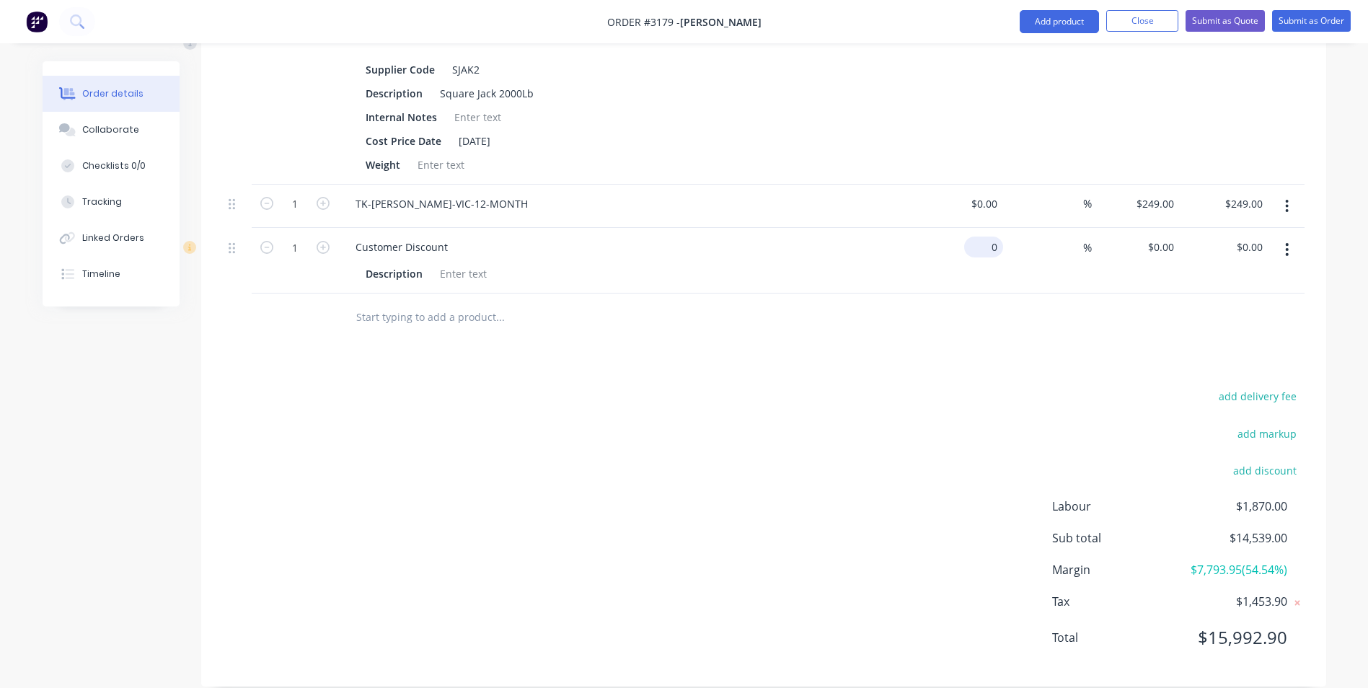
click at [986, 237] on div "0 $0.00" at bounding box center [986, 247] width 33 height 21
type input "2"
click at [1165, 237] on input "$0.00" at bounding box center [1163, 247] width 33 height 21
type input "$0.00"
type input "$-2,500.00"
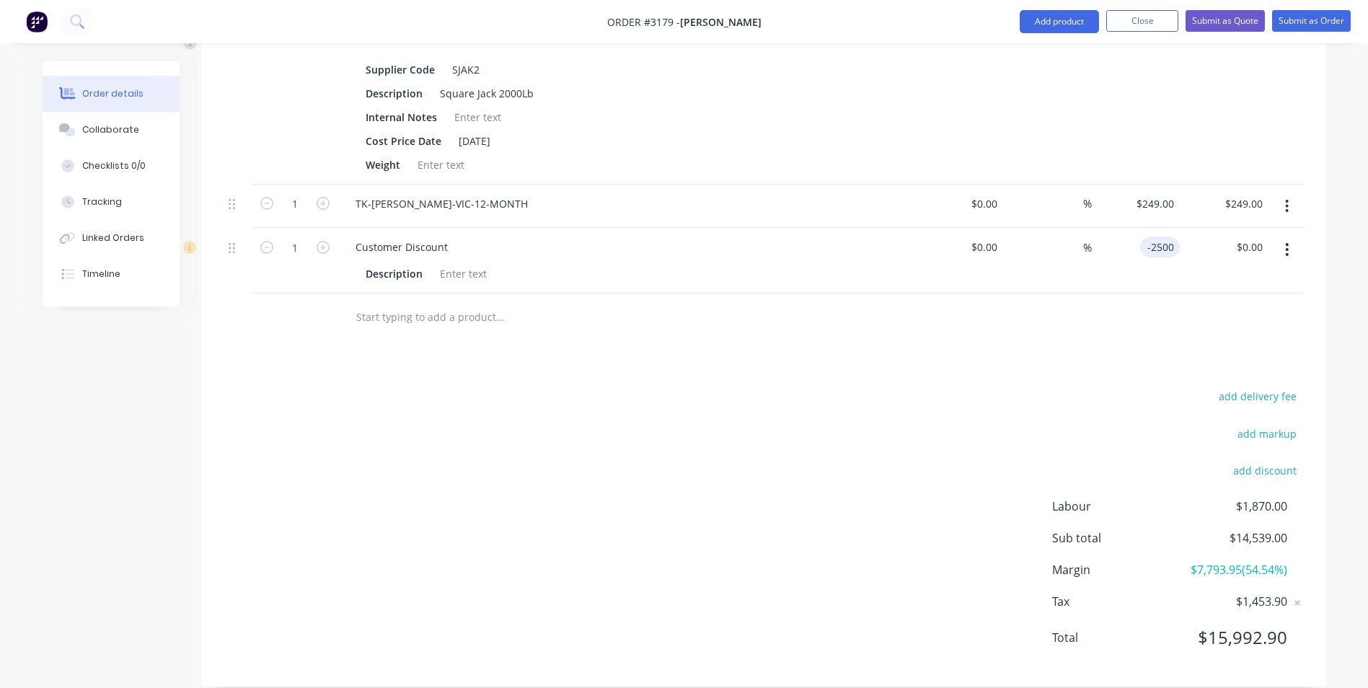
type input "$-2,500.00"
click at [1029, 317] on div at bounding box center [764, 316] width 1082 height 47
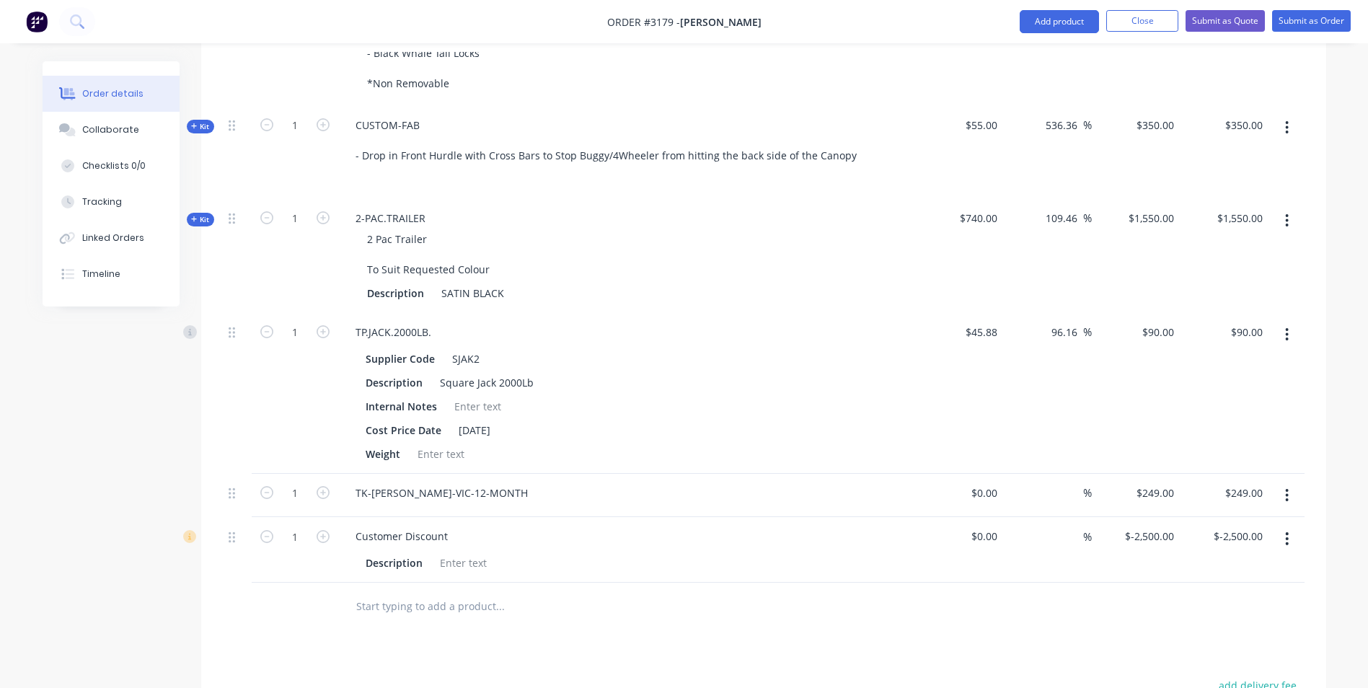
scroll to position [1325, 0]
click at [1165, 525] on input "-2500" at bounding box center [1151, 535] width 56 height 21
type input "$0.00"
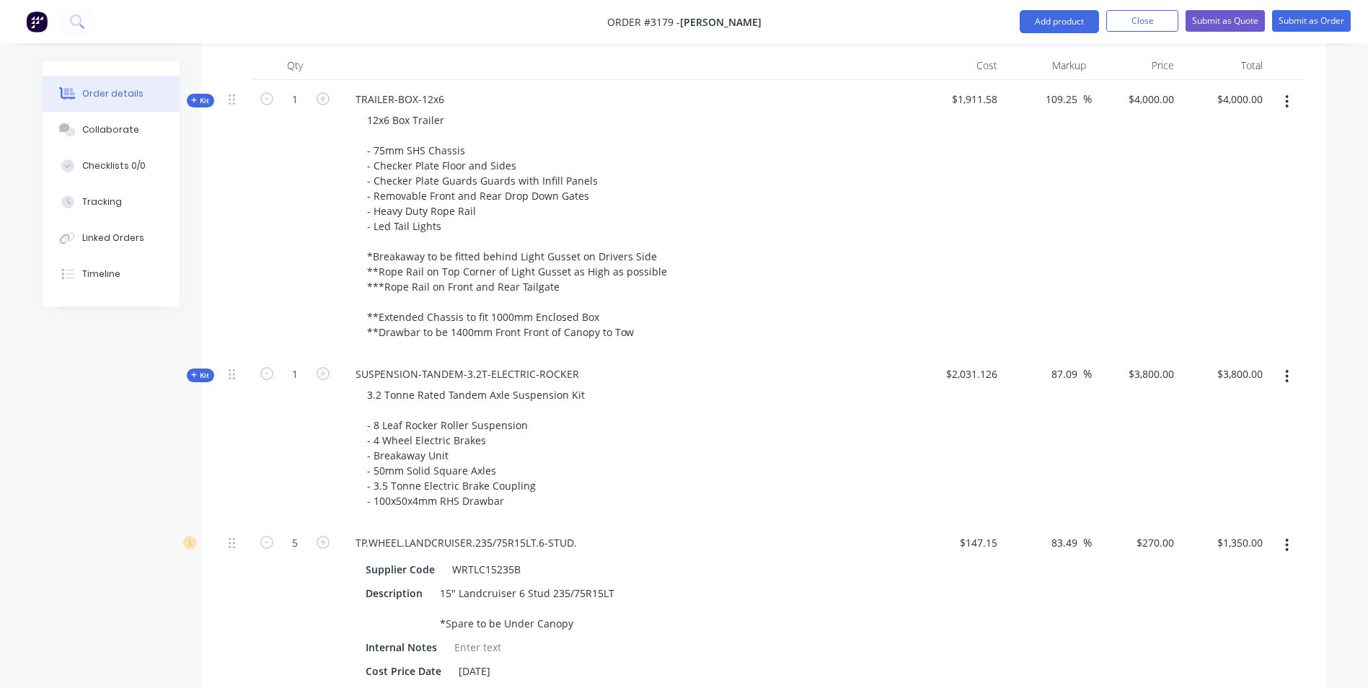
scroll to position [604, 0]
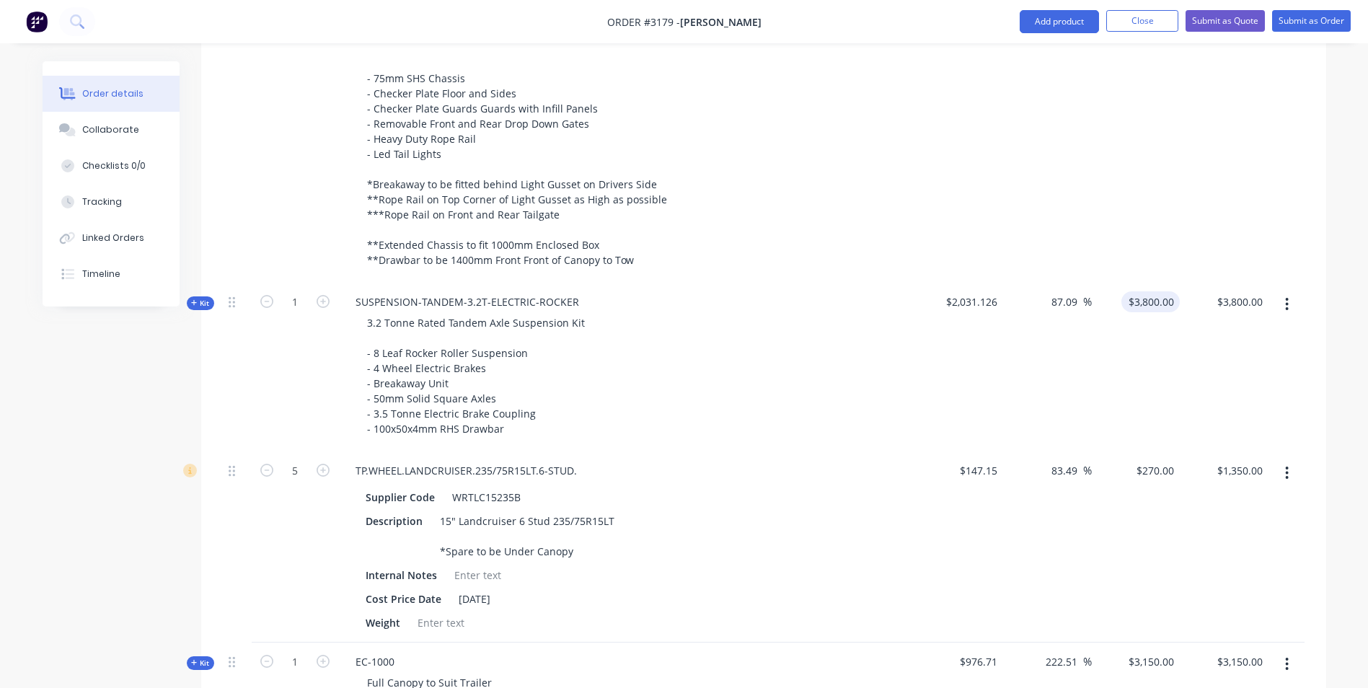
click at [1146, 291] on div "$3,800.00 $3,800.00" at bounding box center [1150, 301] width 58 height 21
type input "3500"
click at [1338, 245] on div "Order details Collaborate Checklists 0/0 Tracking Linked Orders Timeline Order …" at bounding box center [684, 588] width 1312 height 2260
type input "72.32"
type input "$3,500.00"
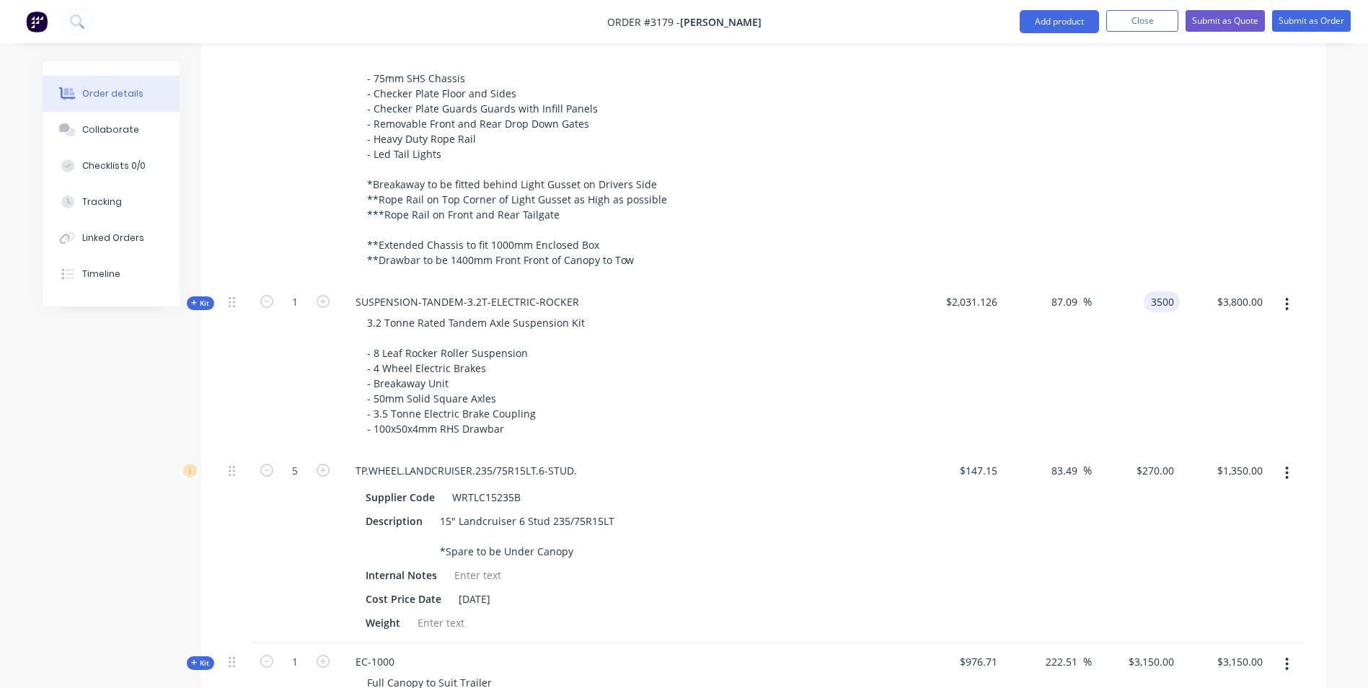
type input "$3,500.00"
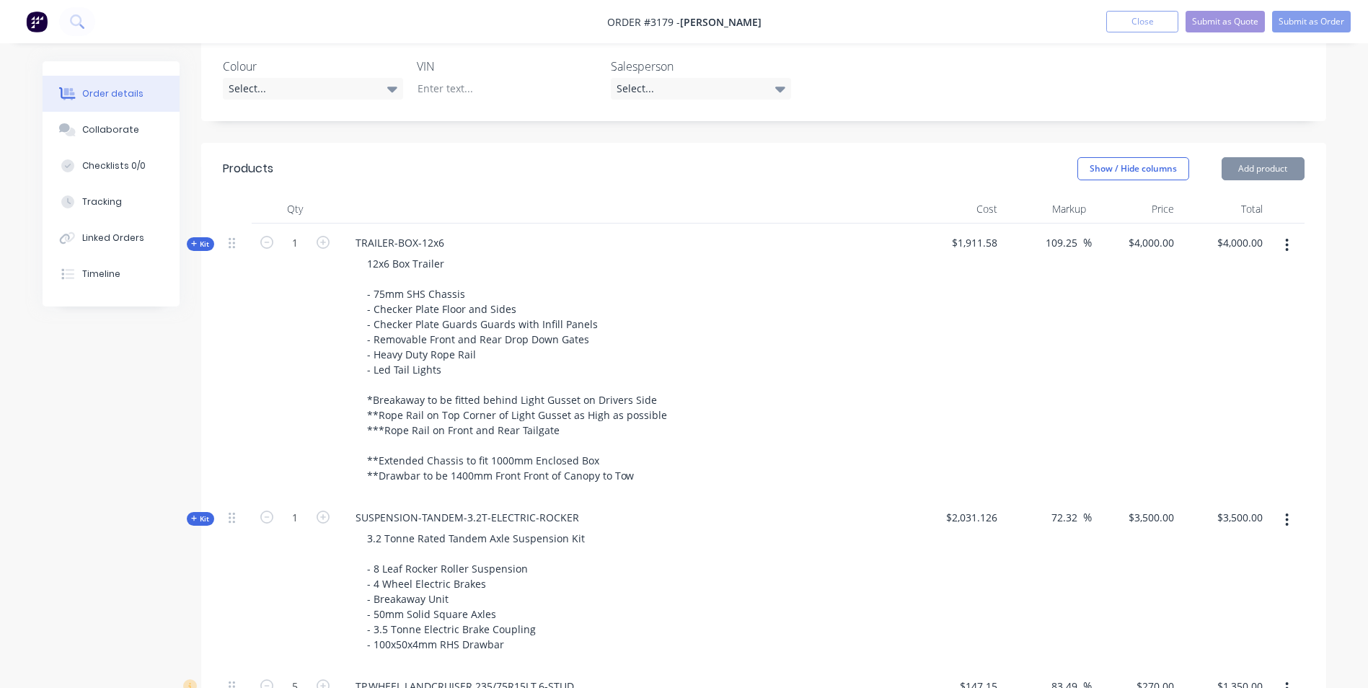
scroll to position [387, 0]
click at [1146, 233] on div "4000 $4,000.00" at bounding box center [1150, 243] width 58 height 21
type input "3500"
type input "83.09"
type input "$3,500.00"
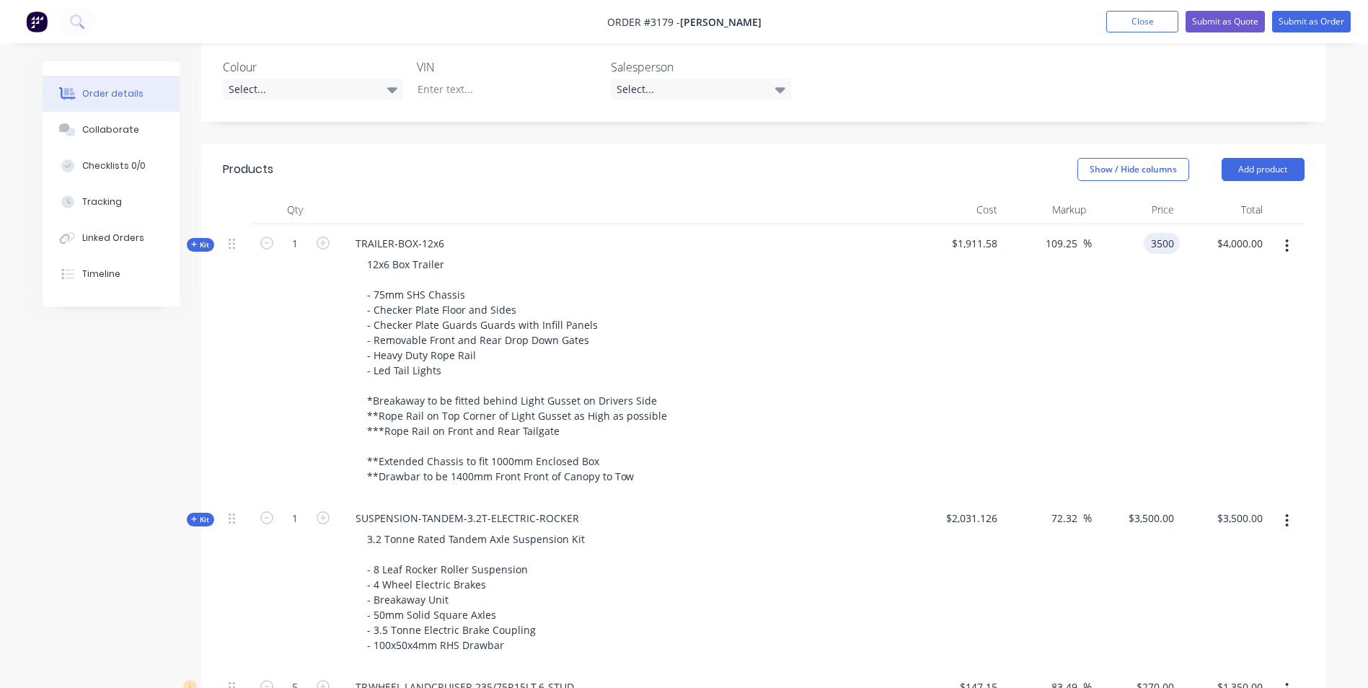
type input "$3,500.00"
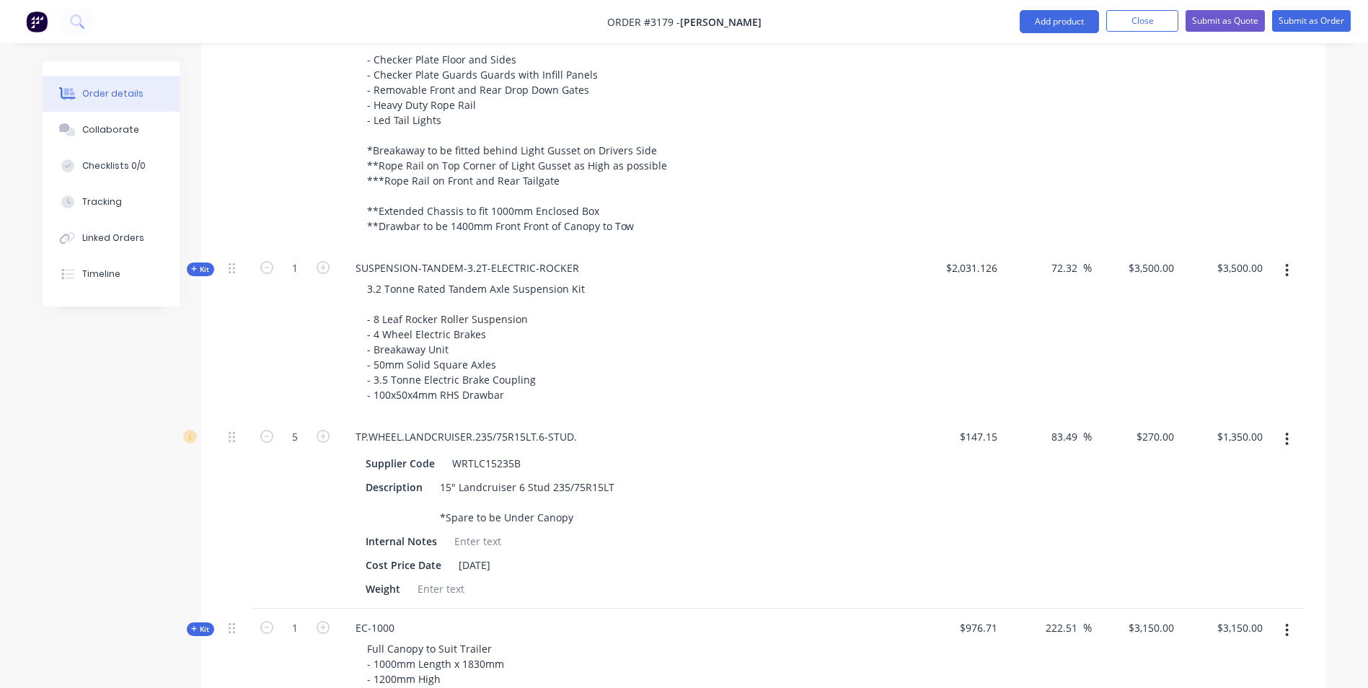
scroll to position [531, 0]
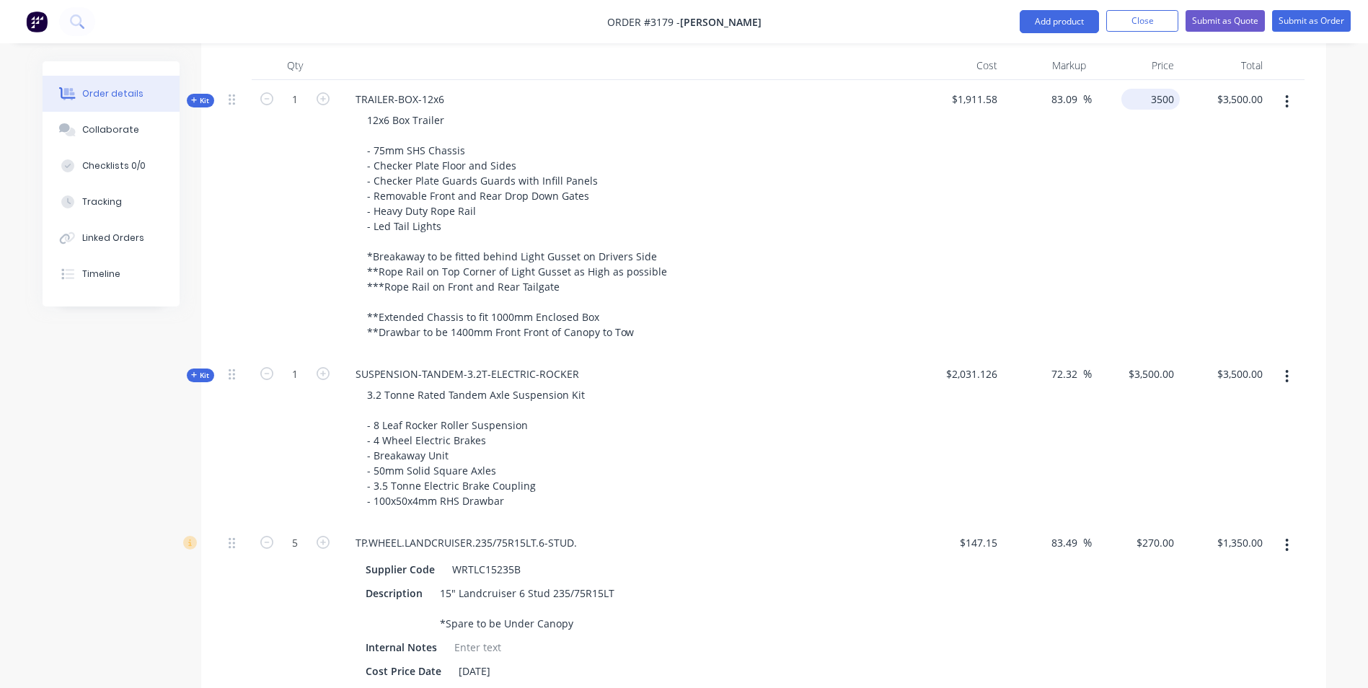
click at [1141, 86] on div "3500 $3,500.00" at bounding box center [1136, 217] width 89 height 275
type input "3750"
click at [1144, 363] on div "$3,500.00 $3,500.00" at bounding box center [1150, 373] width 58 height 21
type input "96.17"
type input "$3,750.00"
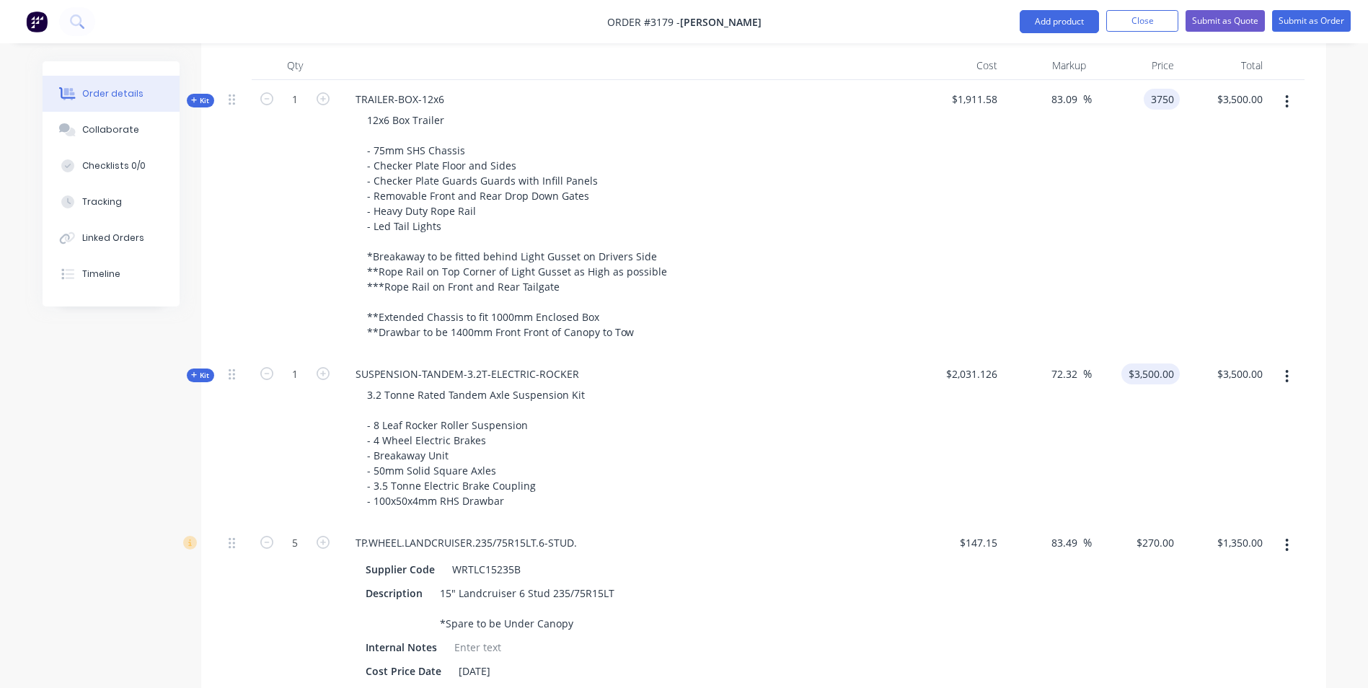
type input "$3,750.00"
type input "3450"
click at [1350, 304] on div "Order details Collaborate Checklists 0/0 Tracking Linked Orders Timeline Order …" at bounding box center [684, 629] width 1368 height 2321
type input "69.86"
type input "$3,450.00"
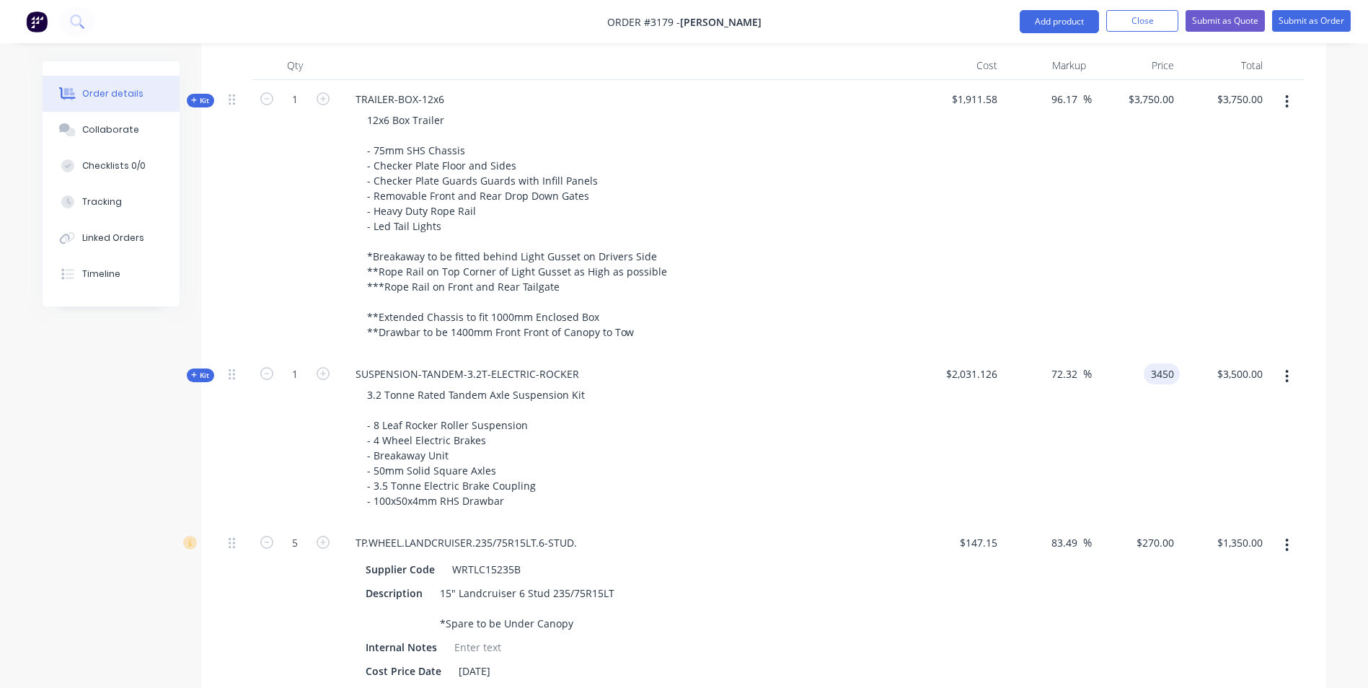
type input "$3,450.00"
click at [1136, 80] on div "3750 $3,750.00" at bounding box center [1136, 217] width 89 height 275
click at [1345, 198] on div "Order details Collaborate Checklists 0/0 Tracking Linked Orders Timeline Order …" at bounding box center [684, 629] width 1368 height 2321
type input "$3,750.00"
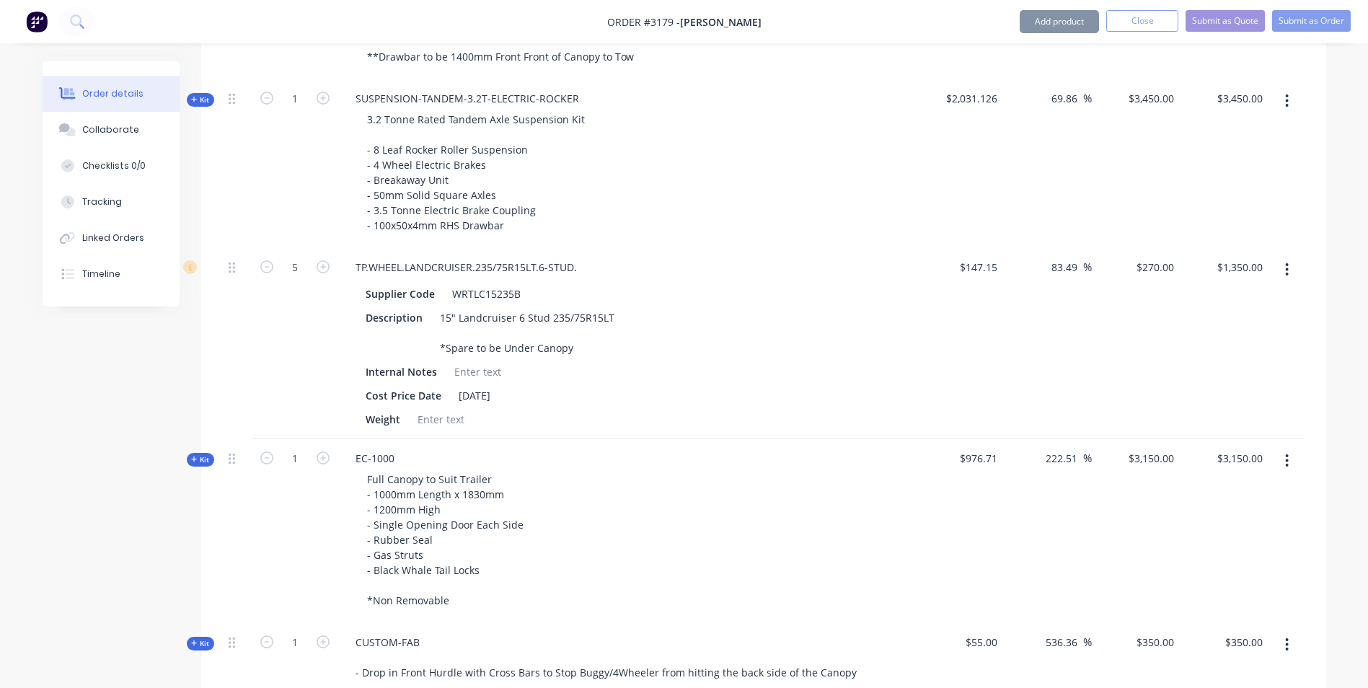
scroll to position [820, 0]
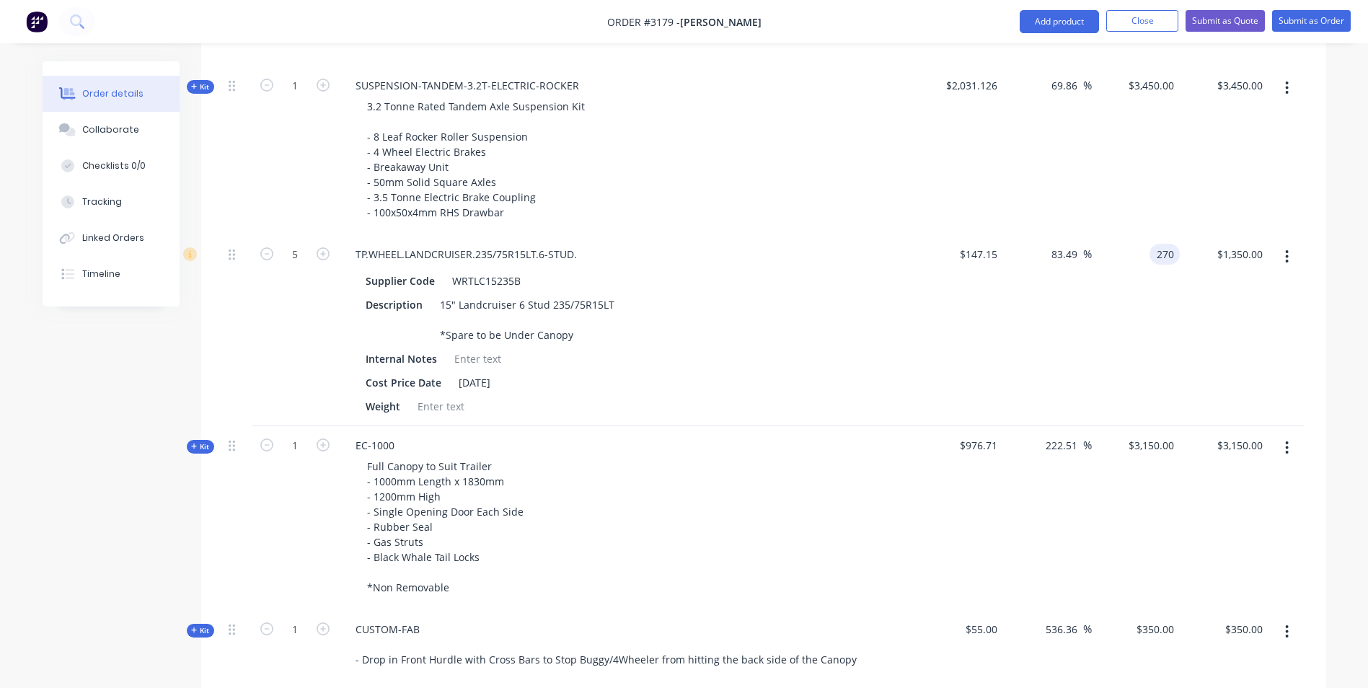
click at [1146, 239] on div "270 270" at bounding box center [1136, 330] width 89 height 191
type input "220"
click at [1351, 208] on div "Order details Collaborate Checklists 0/0 Tracking Linked Orders Timeline Order …" at bounding box center [684, 340] width 1368 height 2321
type input "49.51"
type input "$220.00"
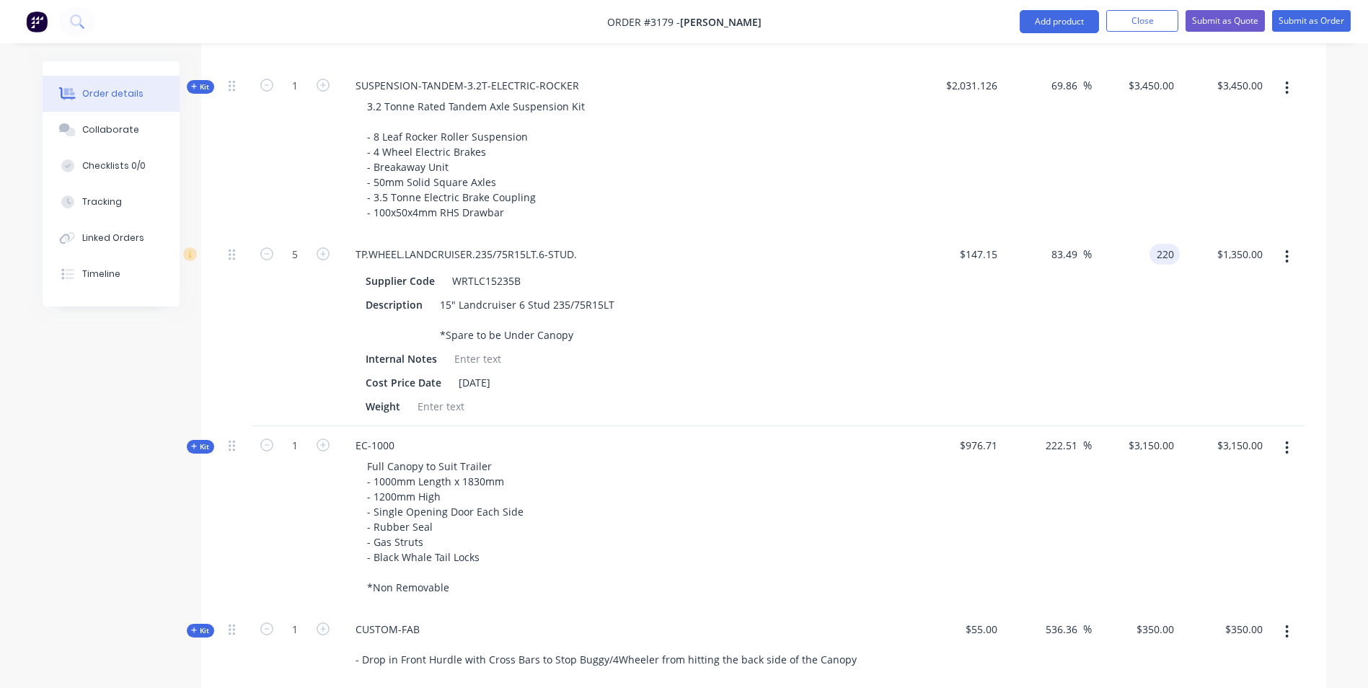
type input "$1,100.00"
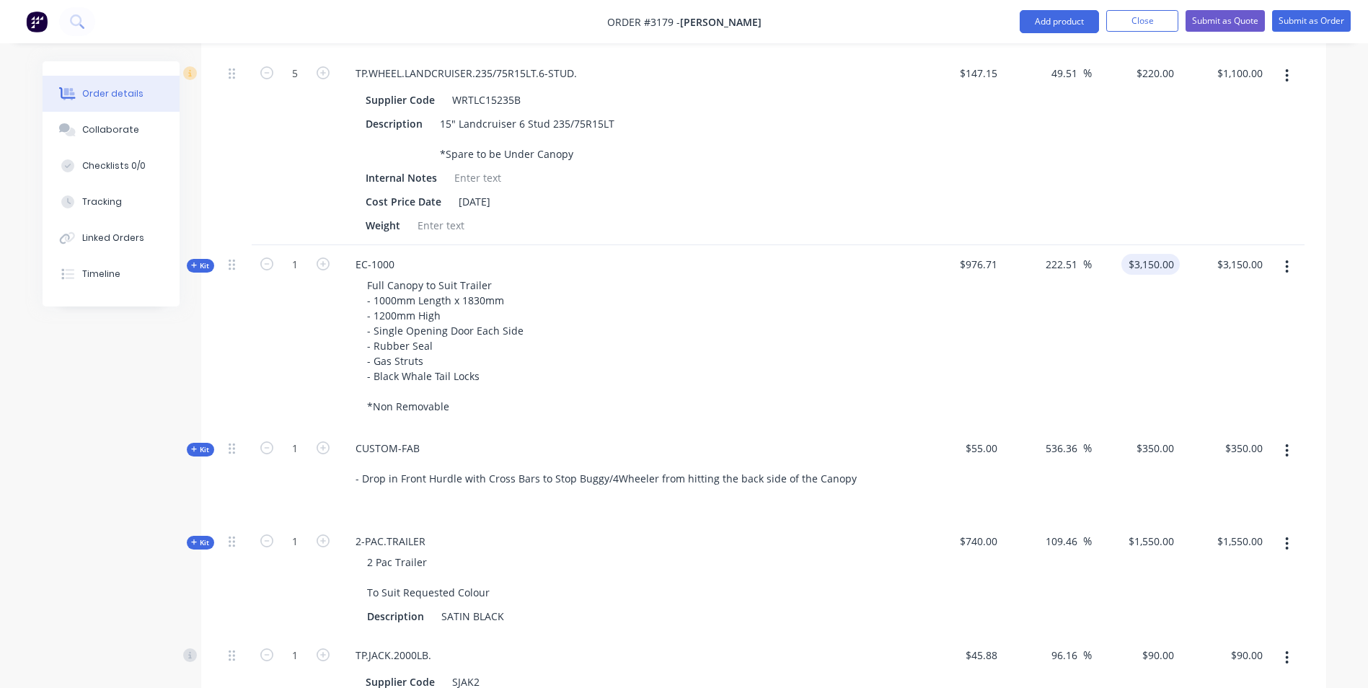
scroll to position [1036, 0]
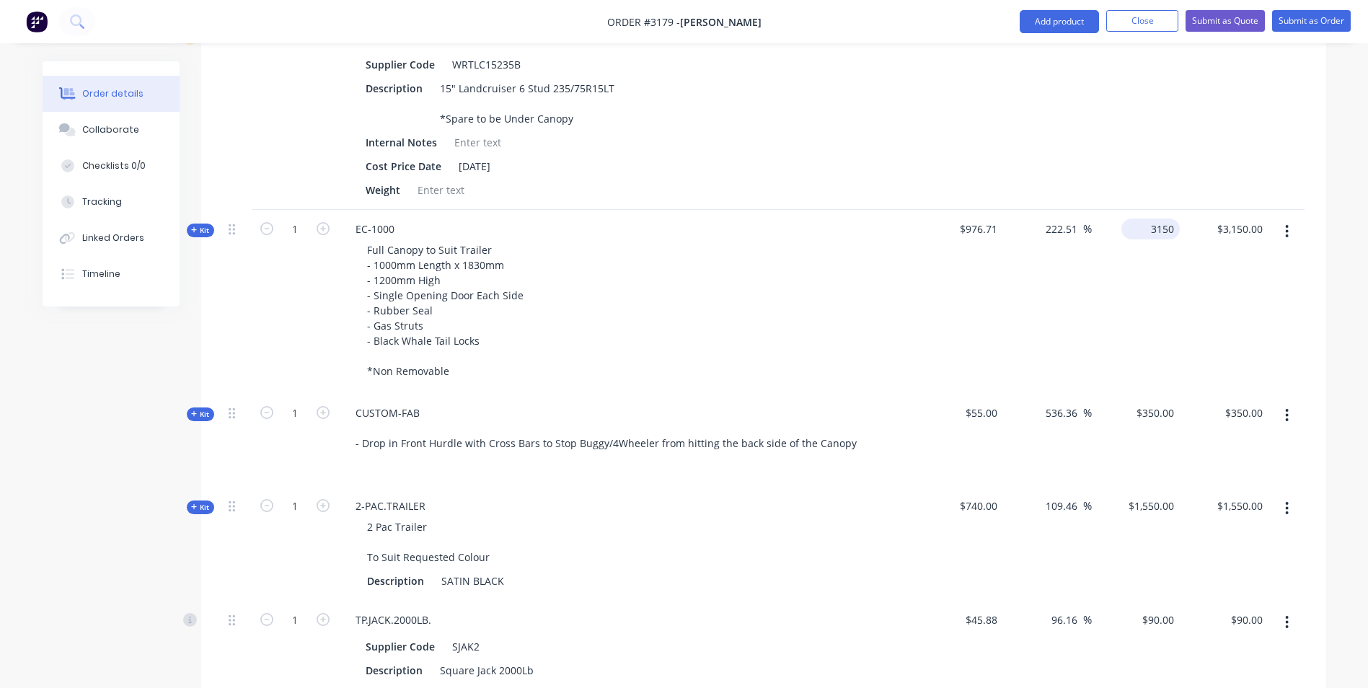
click at [1142, 216] on div "3150 $3,150.00" at bounding box center [1136, 302] width 89 height 184
type input "2800"
click at [1340, 238] on div "Order details Collaborate Checklists 0/0 Tracking Linked Orders Timeline Order …" at bounding box center [684, 155] width 1312 height 2260
type input "186.68"
type input "$2,800.00"
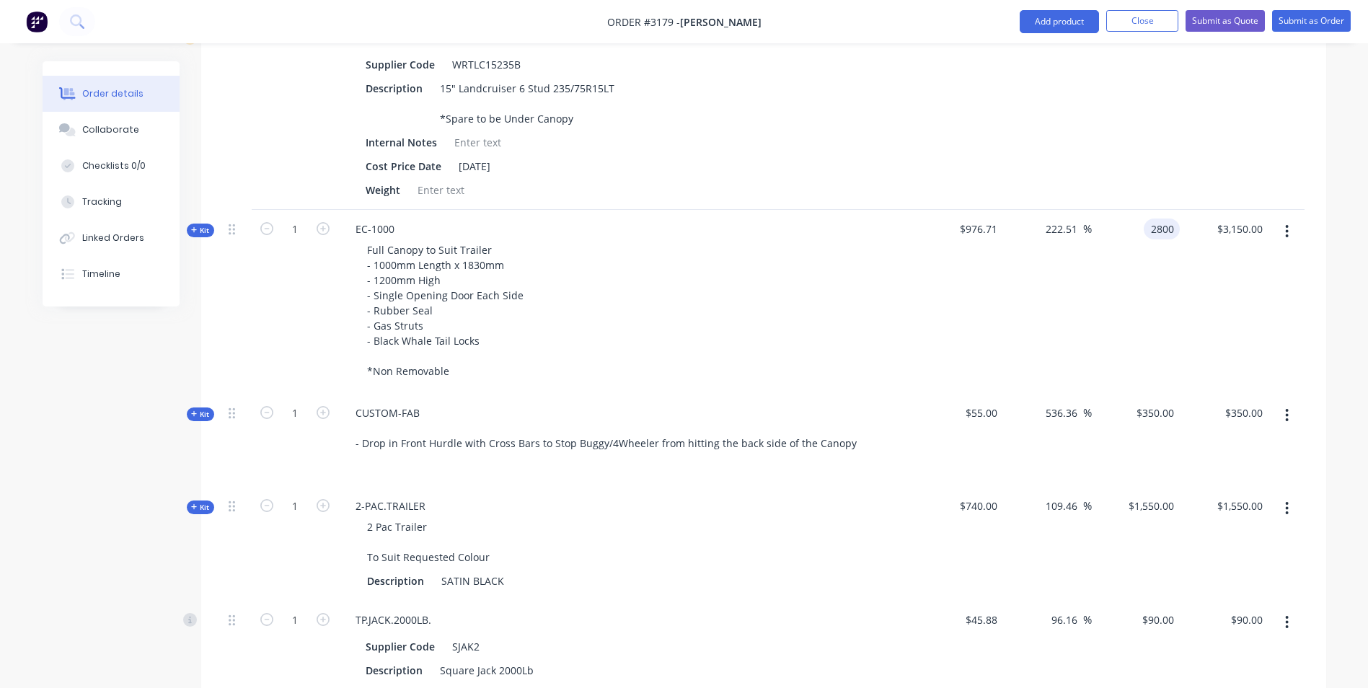
type input "$2,800.00"
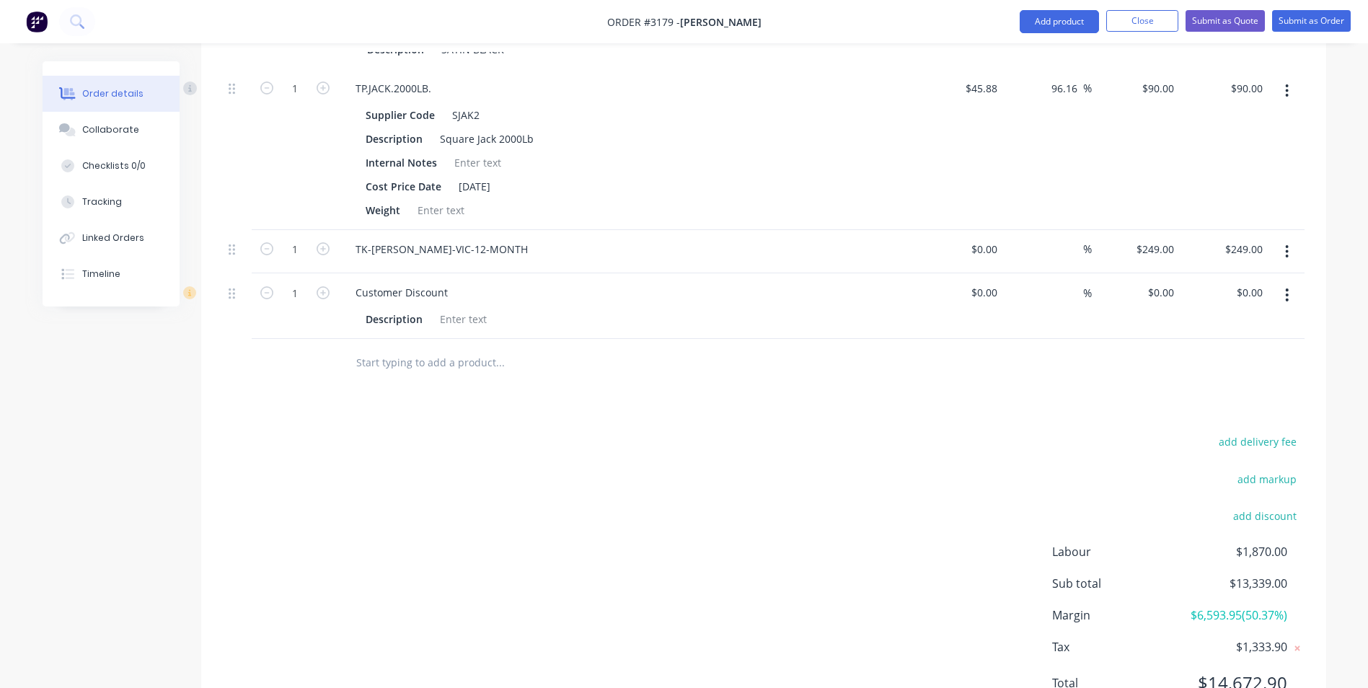
scroll to position [1613, 0]
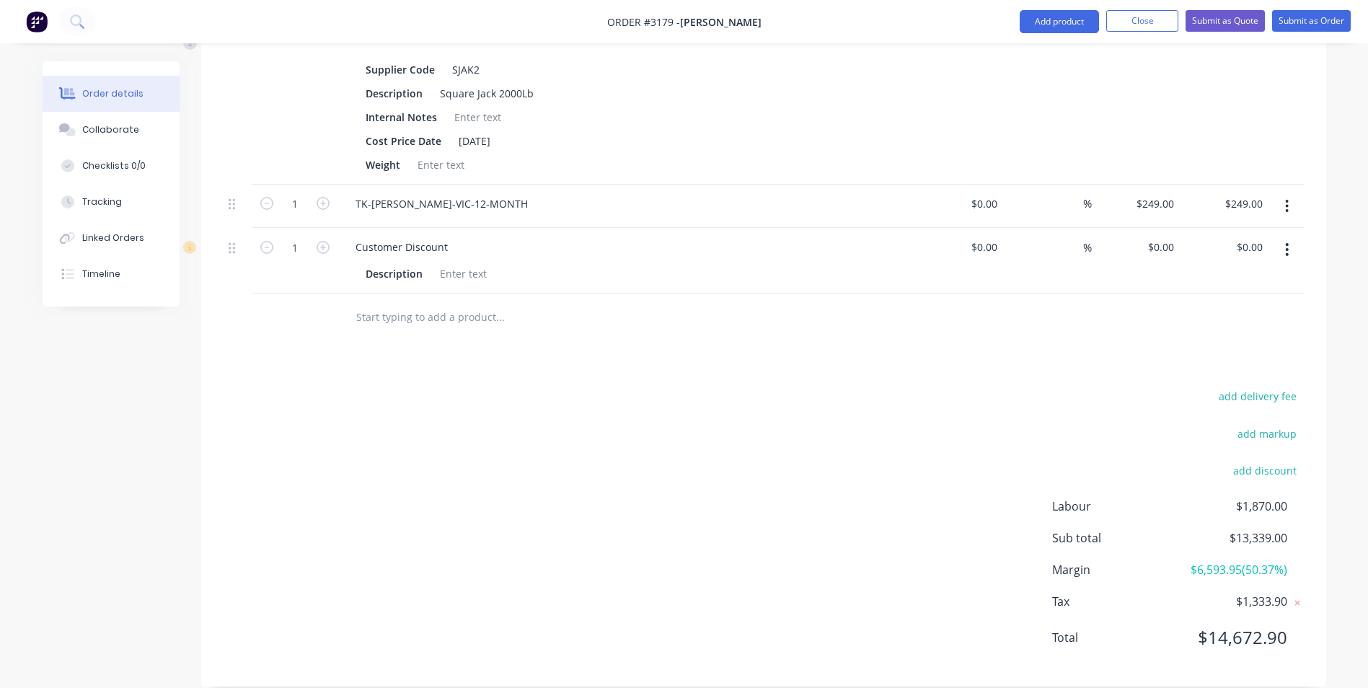
click at [1158, 237] on div "0 $0.00" at bounding box center [1160, 247] width 39 height 21
type input "$-1,500.00"
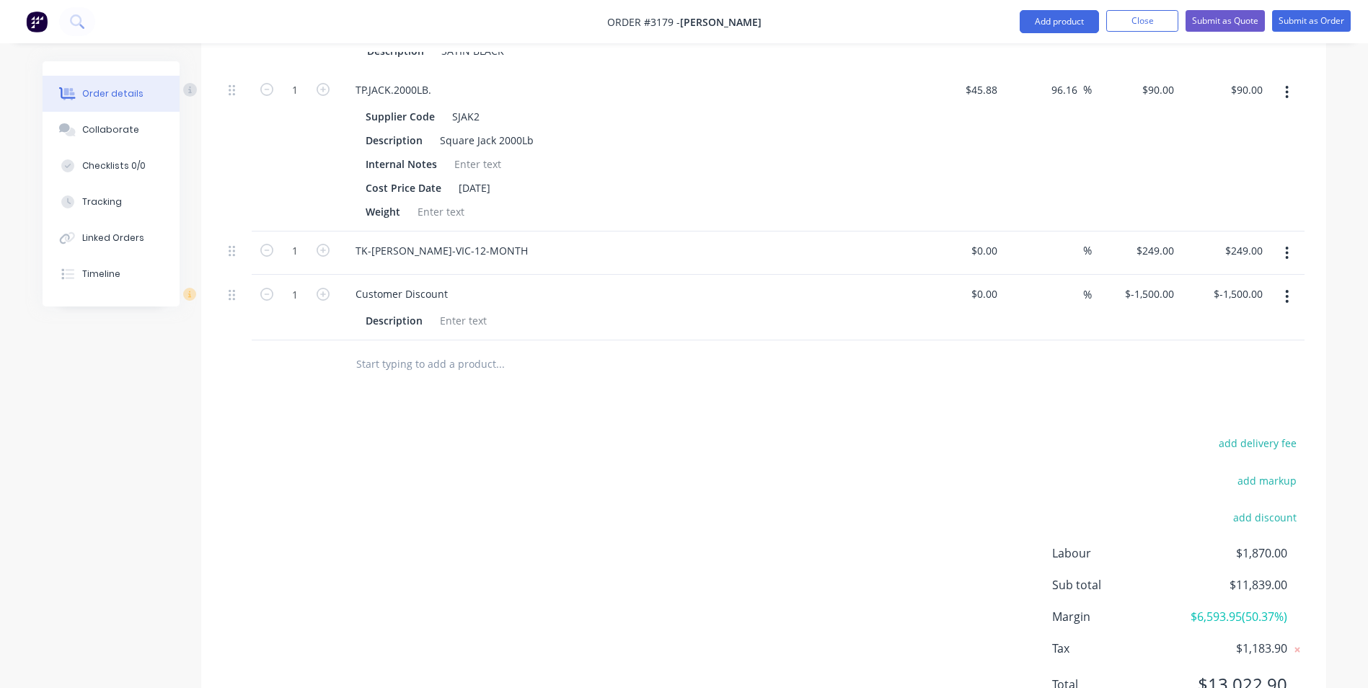
scroll to position [1541, 0]
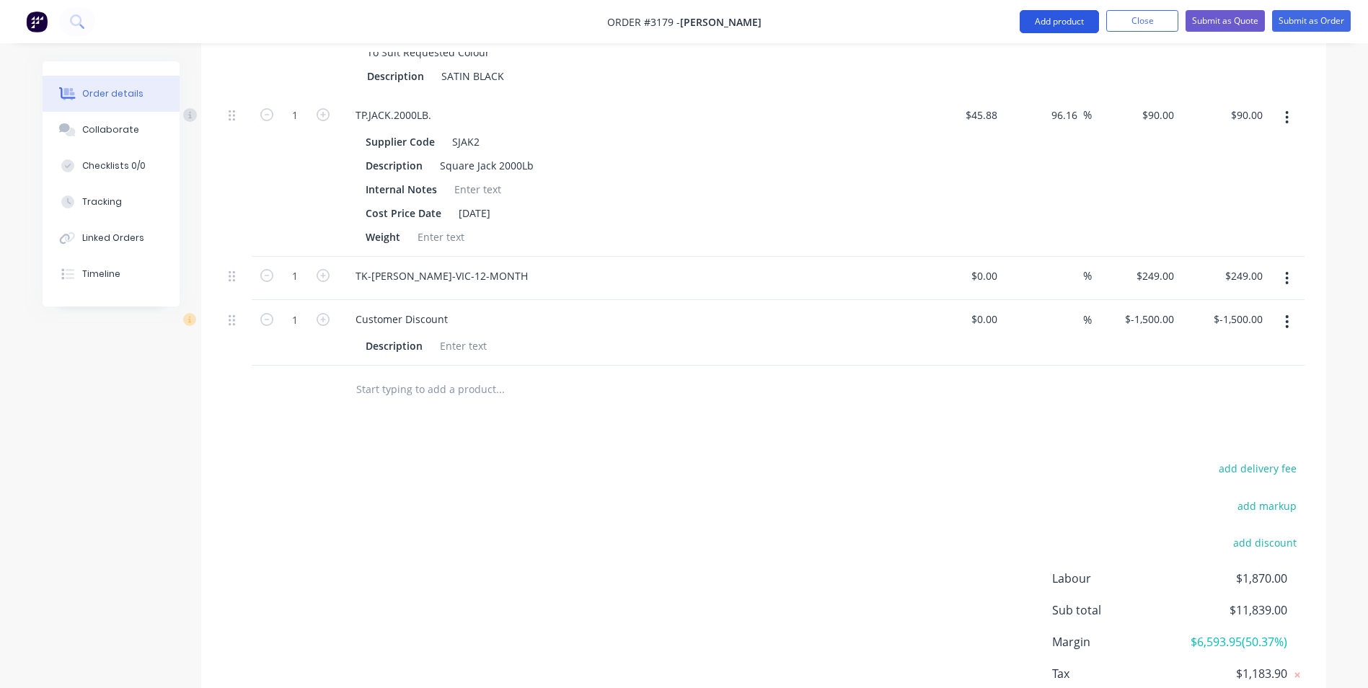
click at [1056, 25] on button "Add product" at bounding box center [1059, 21] width 79 height 23
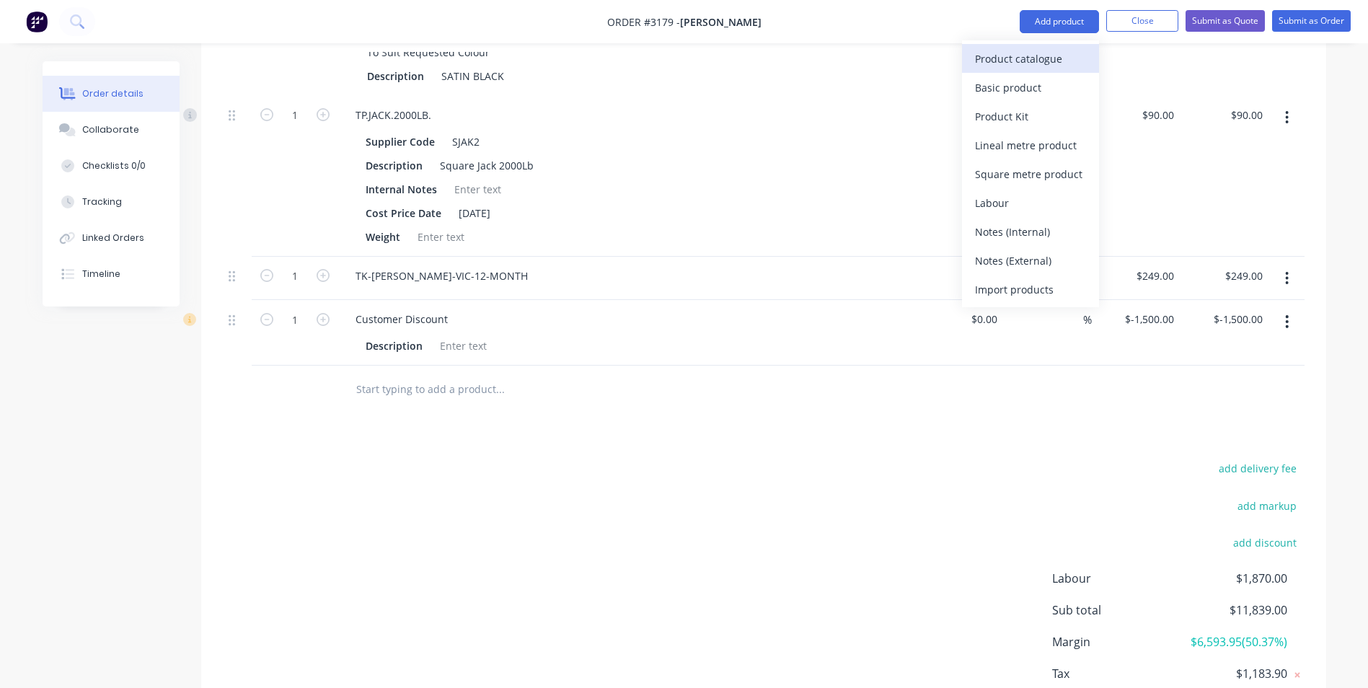
click at [1010, 63] on div "Product catalogue" at bounding box center [1030, 58] width 111 height 21
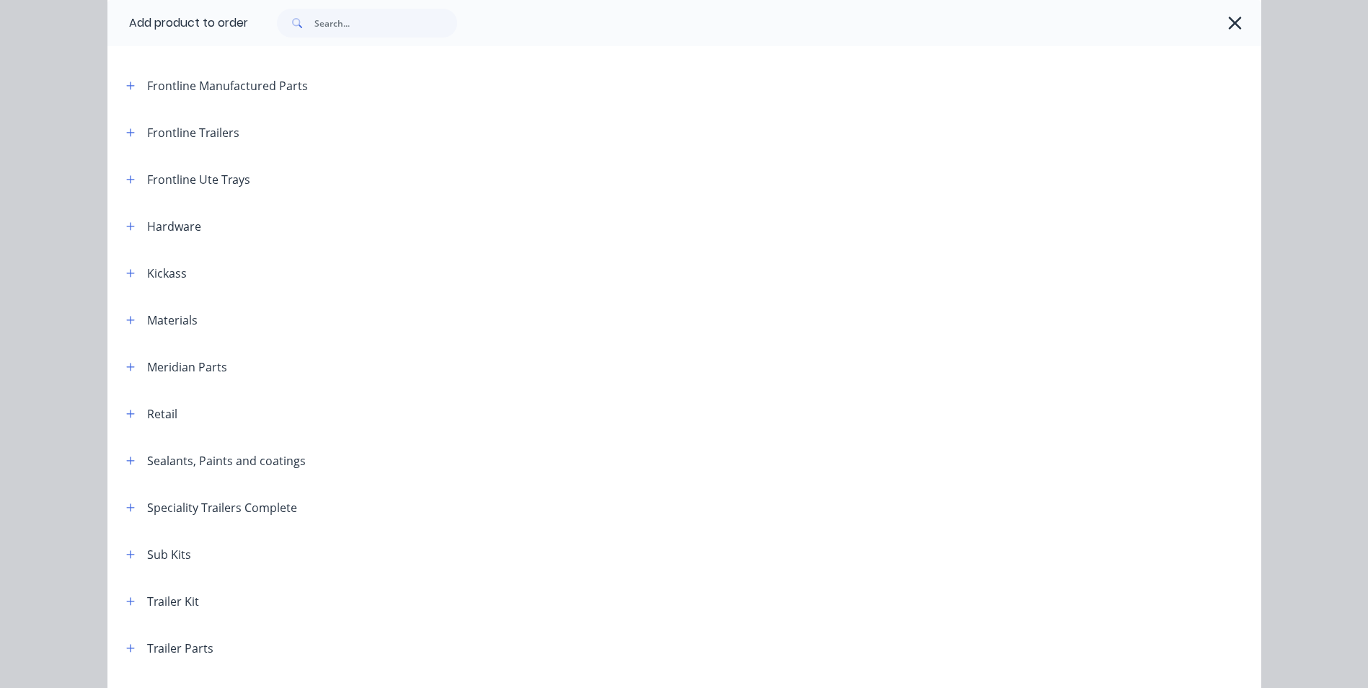
scroll to position [361, 0]
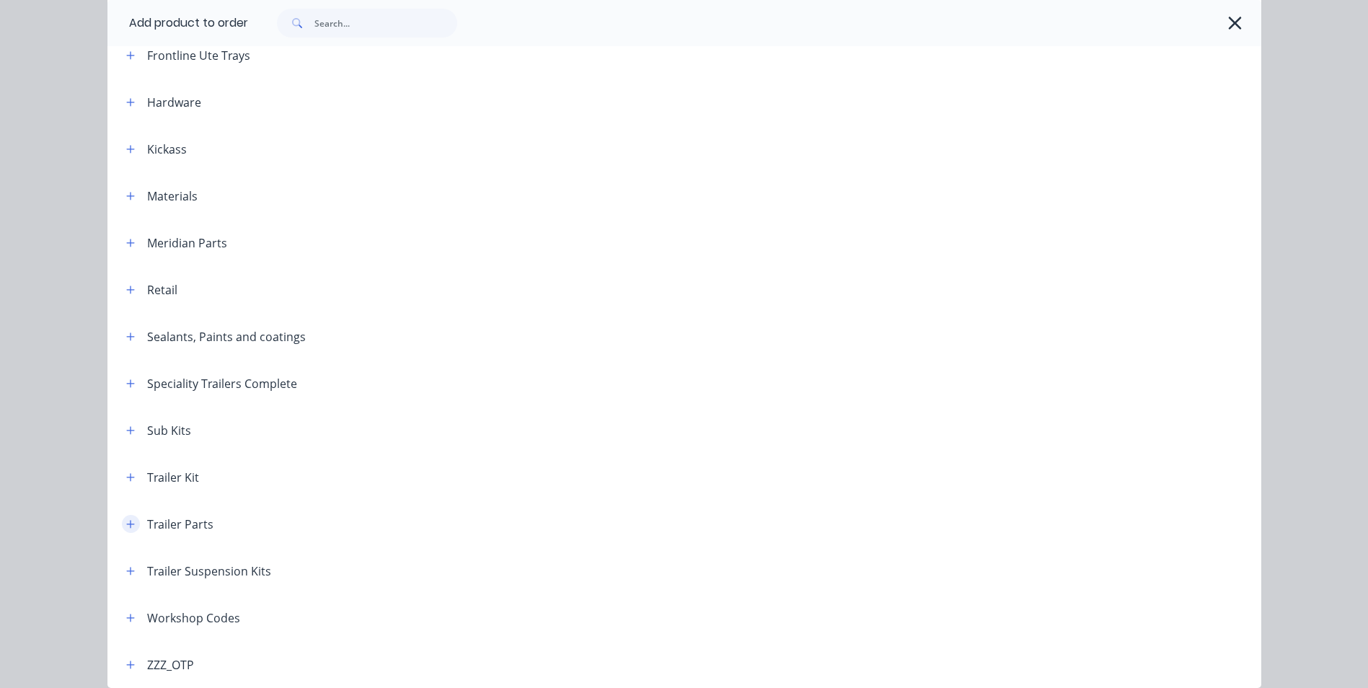
click at [126, 521] on icon "button" at bounding box center [130, 524] width 8 height 8
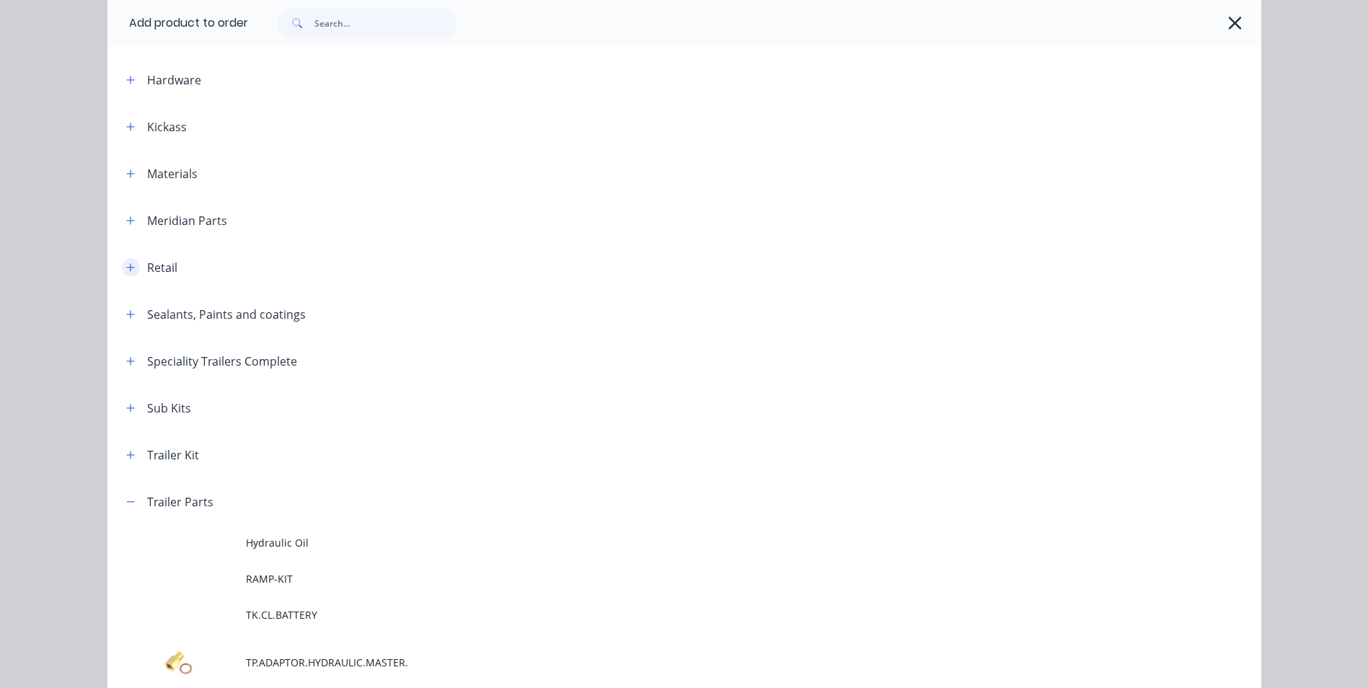
scroll to position [314, 0]
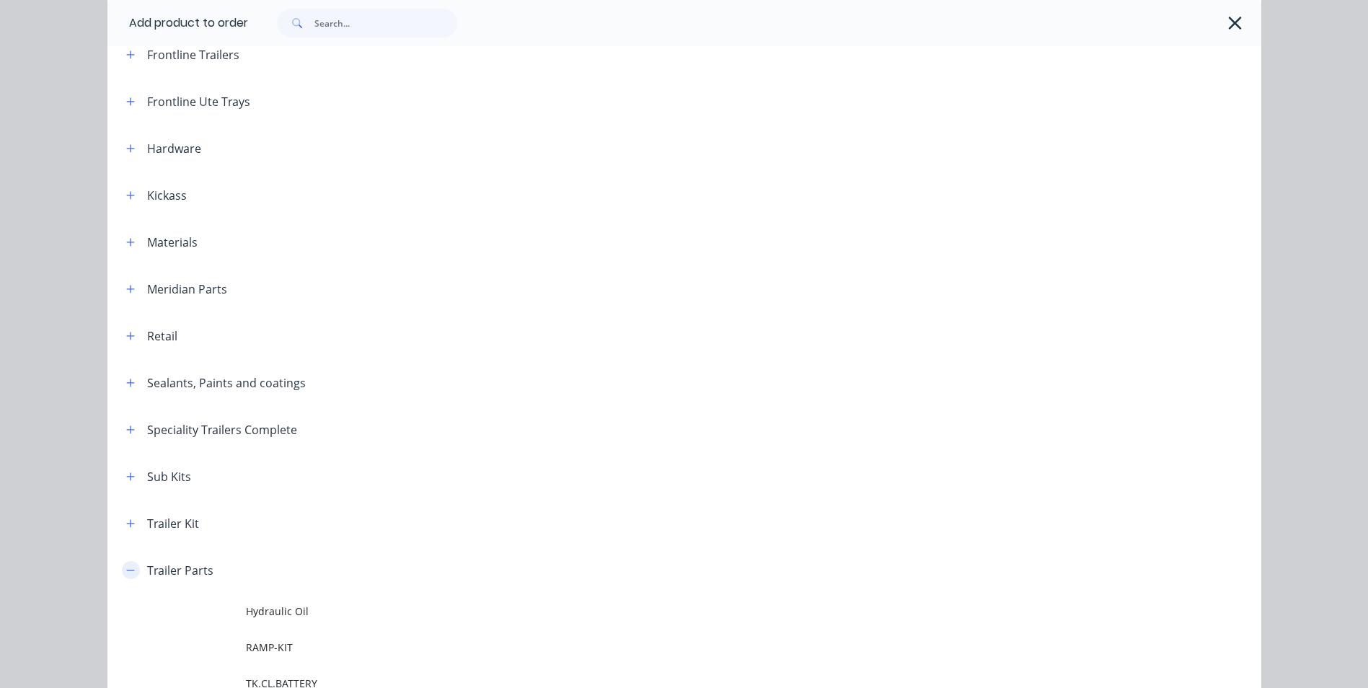
click at [126, 573] on icon "button" at bounding box center [130, 570] width 9 height 10
click at [124, 529] on button "button" at bounding box center [131, 523] width 18 height 18
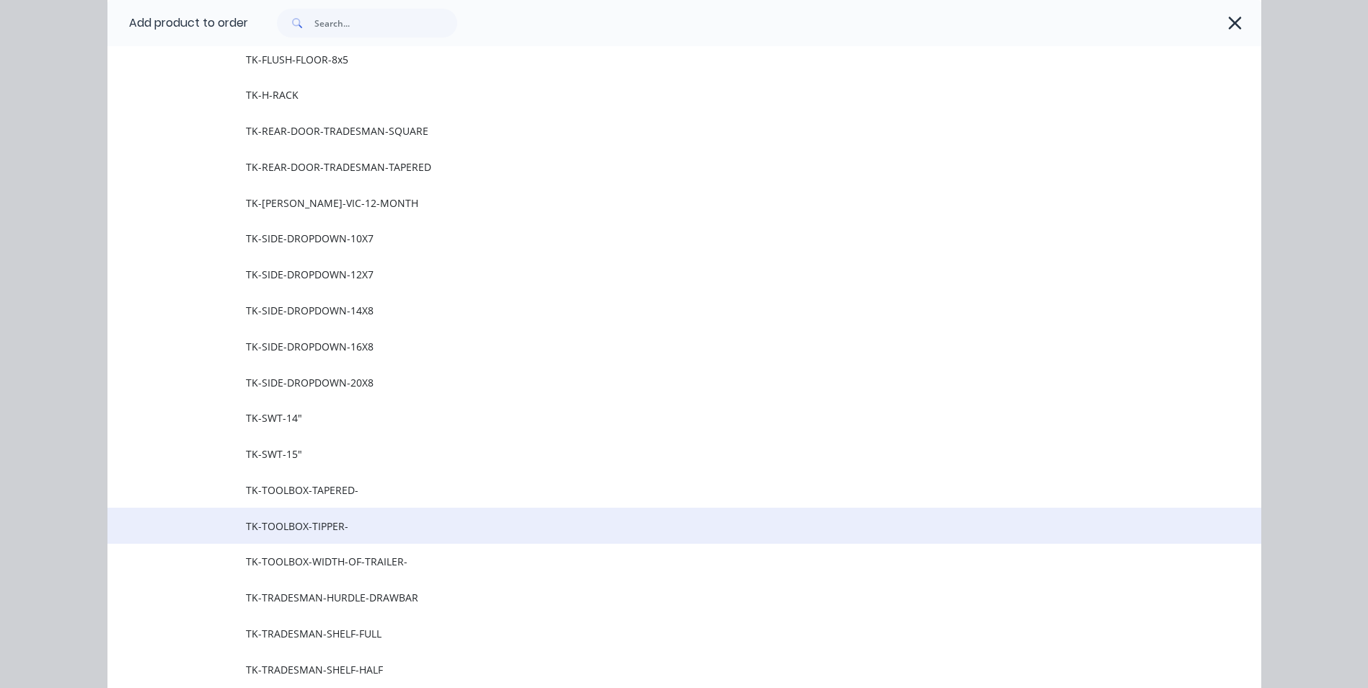
scroll to position [1036, 0]
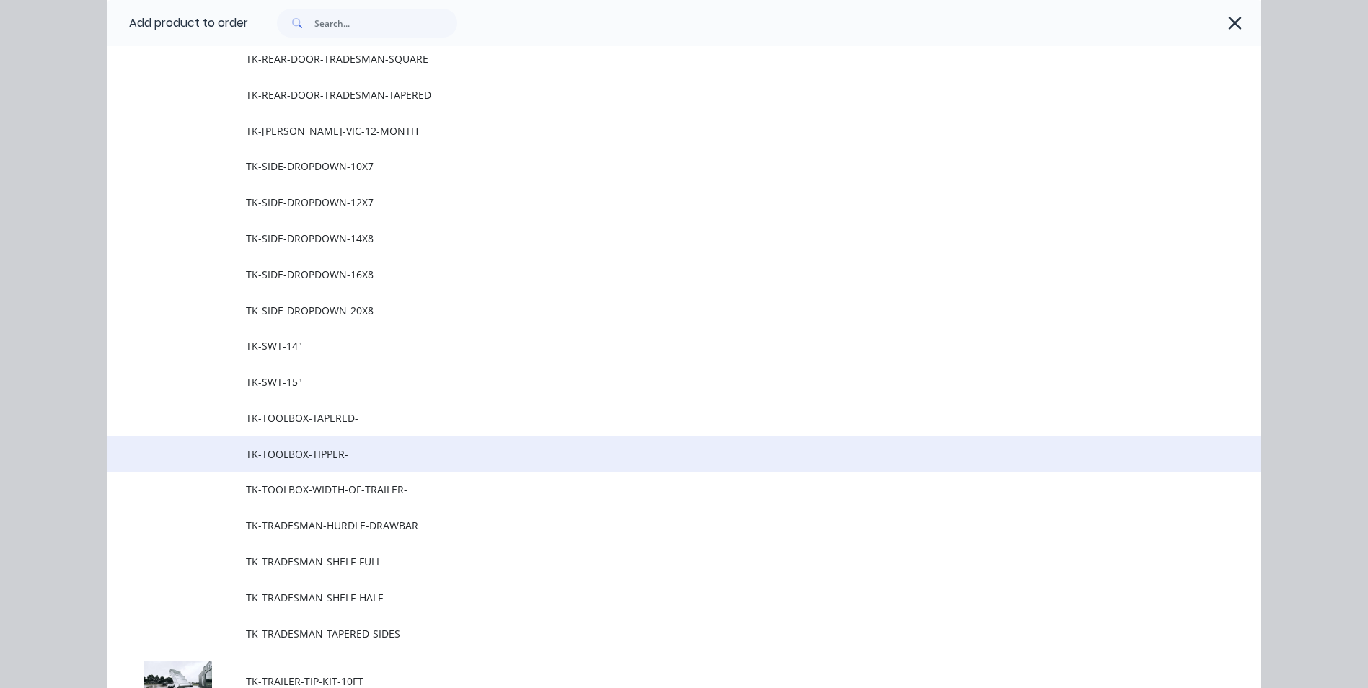
click at [341, 456] on span "TK-TOOLBOX-TIPPER-" at bounding box center [652, 453] width 812 height 15
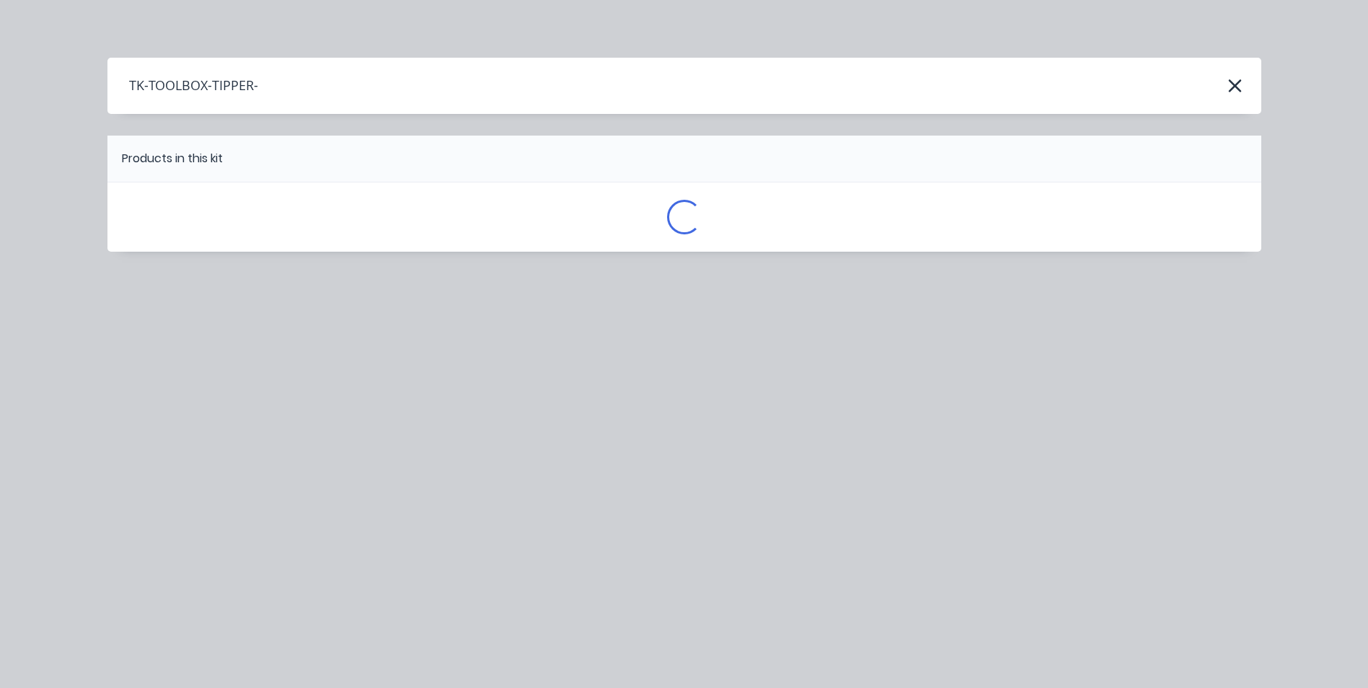
scroll to position [0, 0]
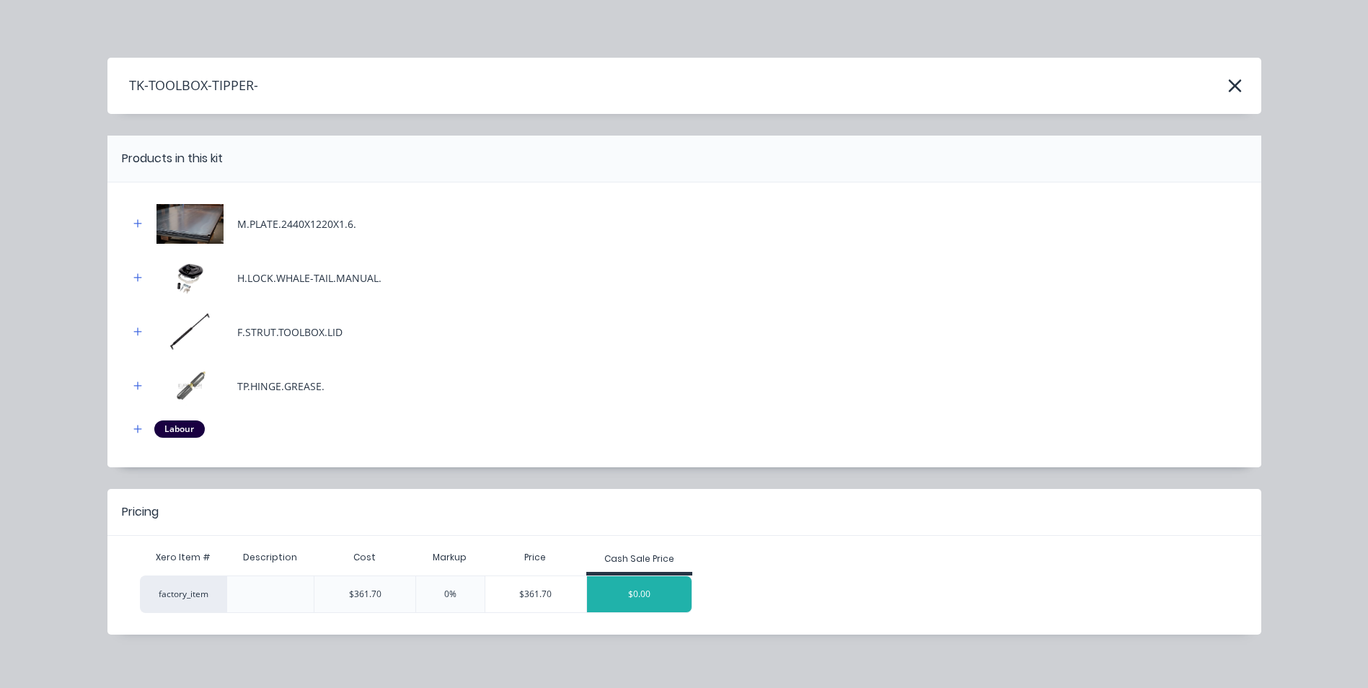
click at [625, 600] on div "$0.00" at bounding box center [639, 594] width 105 height 36
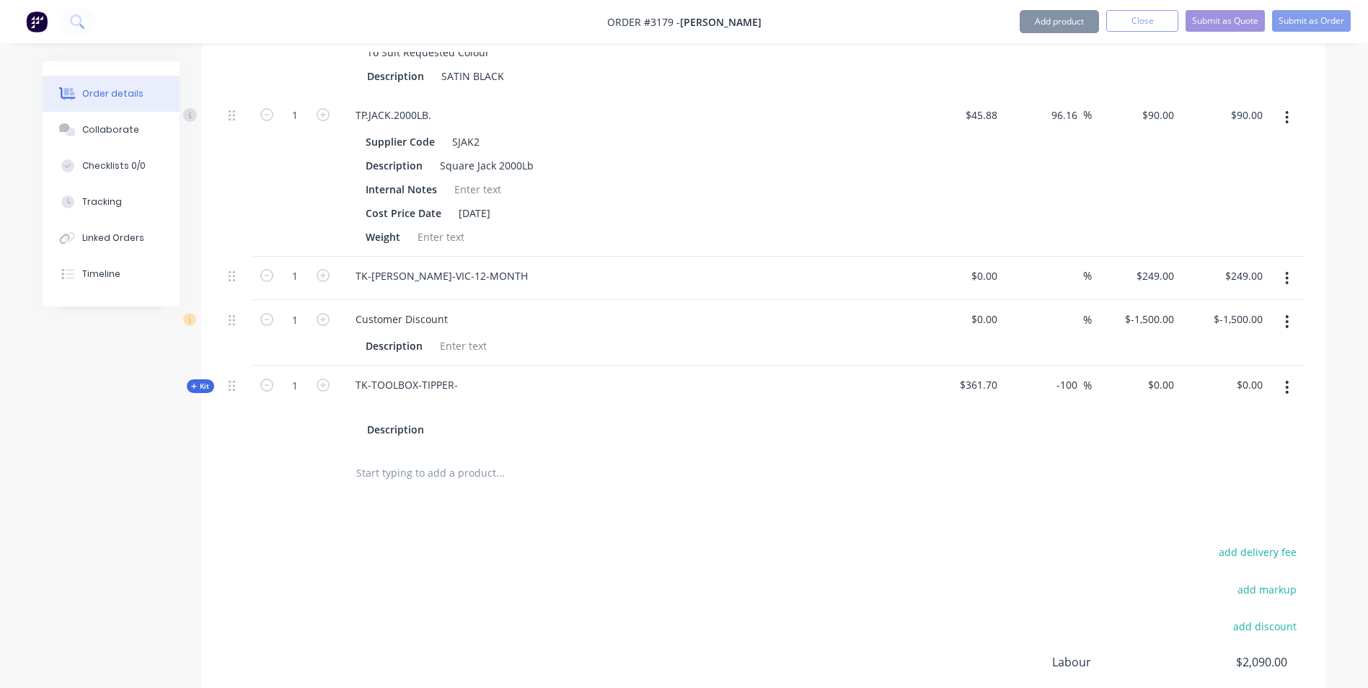
click at [445, 395] on div at bounding box center [626, 405] width 565 height 21
click at [446, 374] on div "TK-TOOLBOX-TIPPER-" at bounding box center [406, 384] width 125 height 21
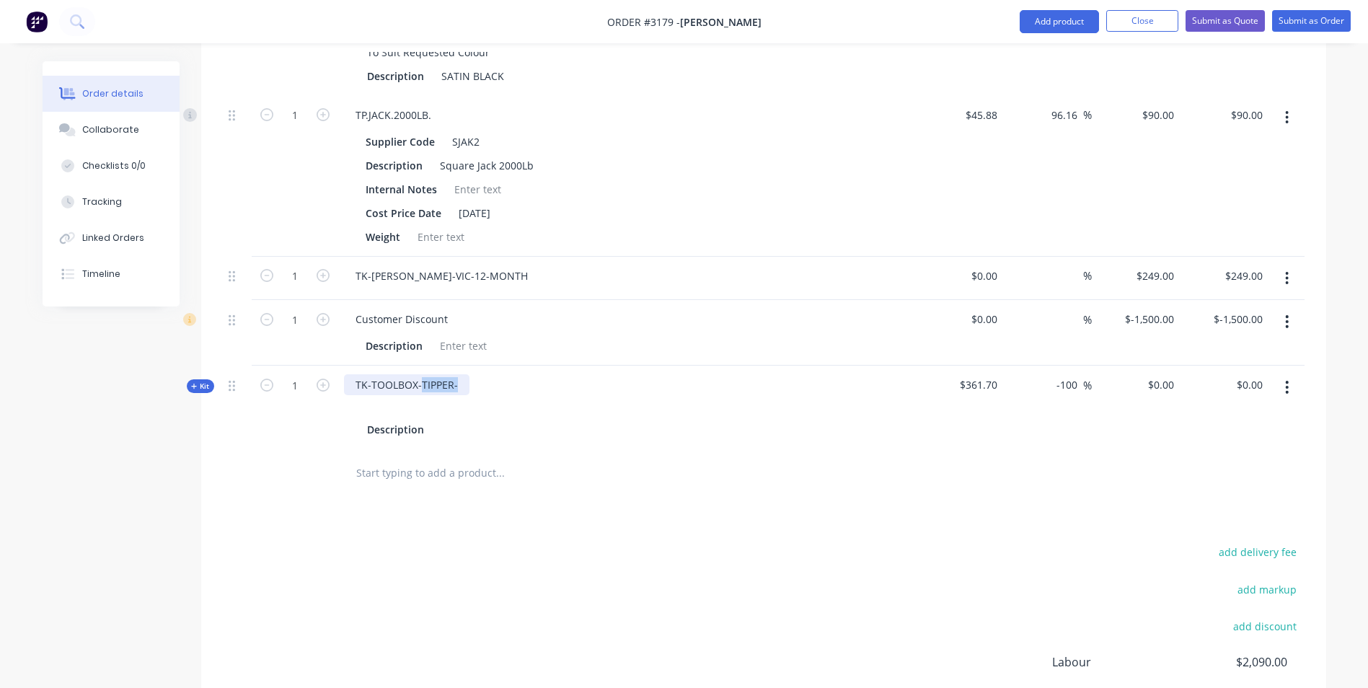
drag, startPoint x: 457, startPoint y: 363, endPoint x: 420, endPoint y: 363, distance: 37.5
click at [420, 374] on div "TK-TOOLBOX-TIPPER-" at bounding box center [406, 384] width 125 height 21
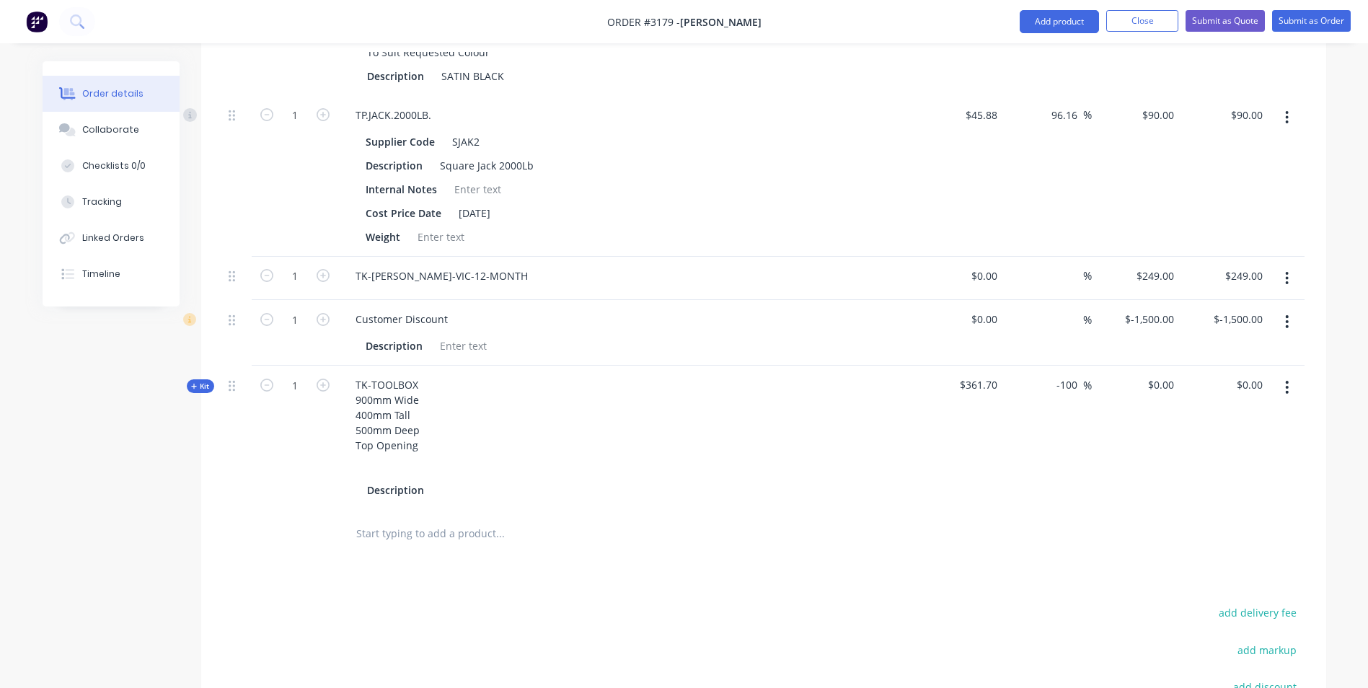
click at [984, 482] on div "$361.70" at bounding box center [959, 438] width 89 height 144
click at [1158, 374] on div "0 $0.00" at bounding box center [1160, 384] width 39 height 21
type input "500"
type input "38.24"
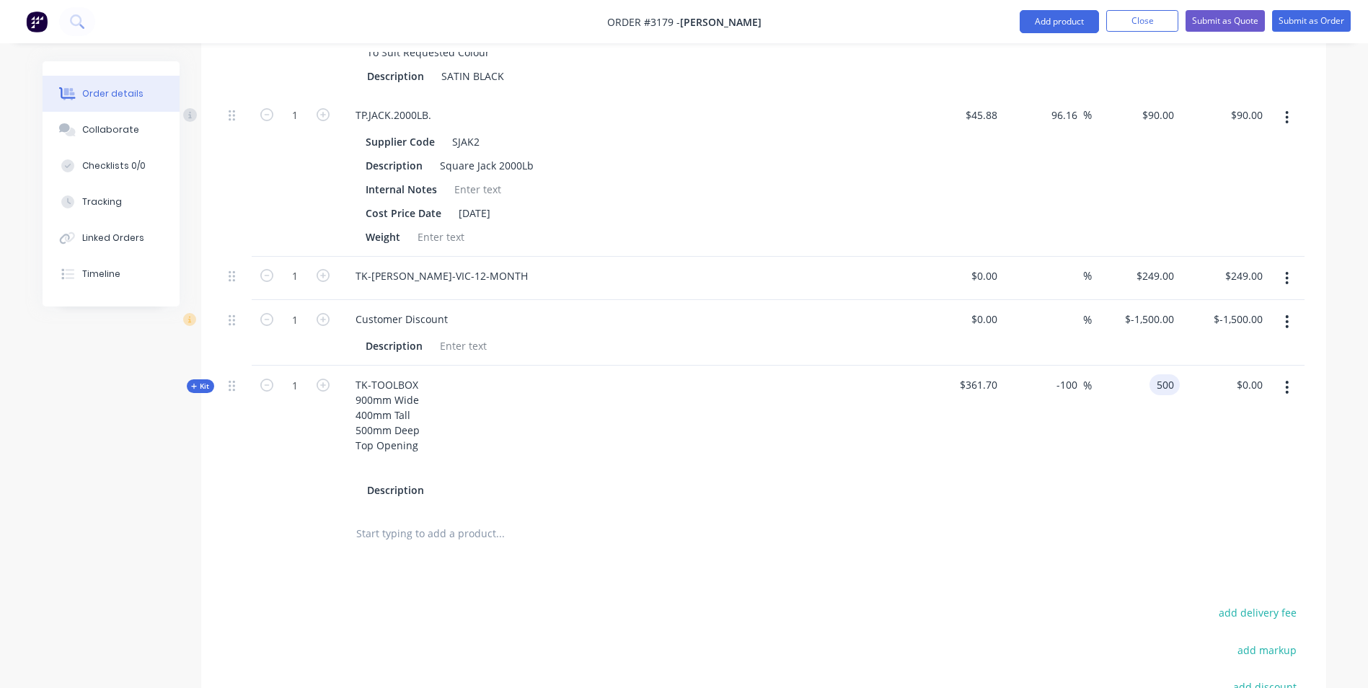
type input "$500.00"
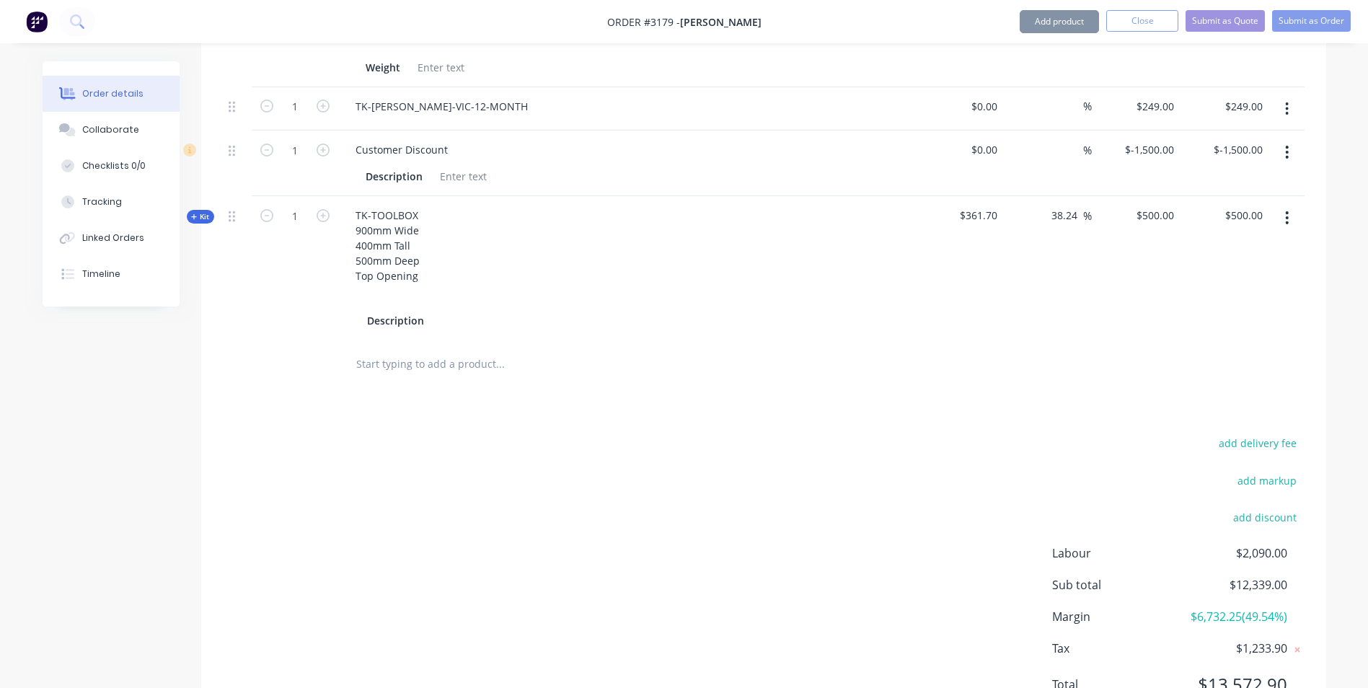
scroll to position [1685, 0]
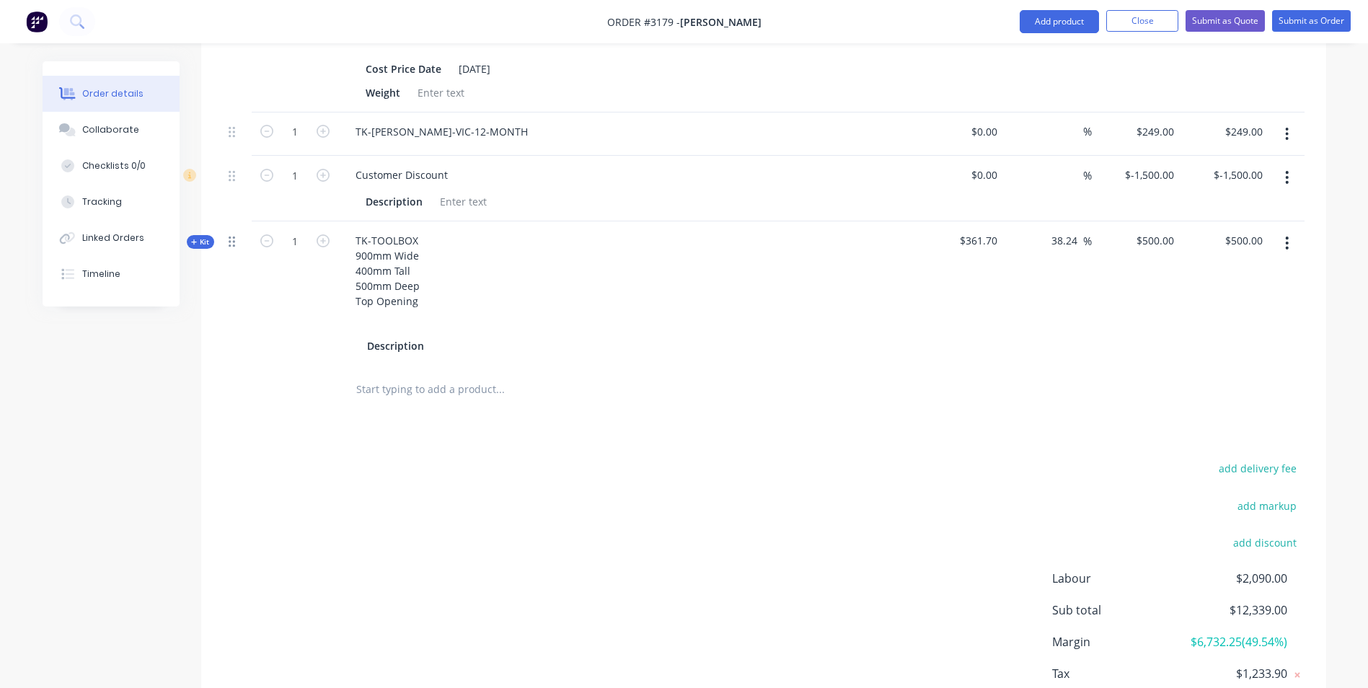
click at [231, 235] on icon at bounding box center [232, 241] width 6 height 13
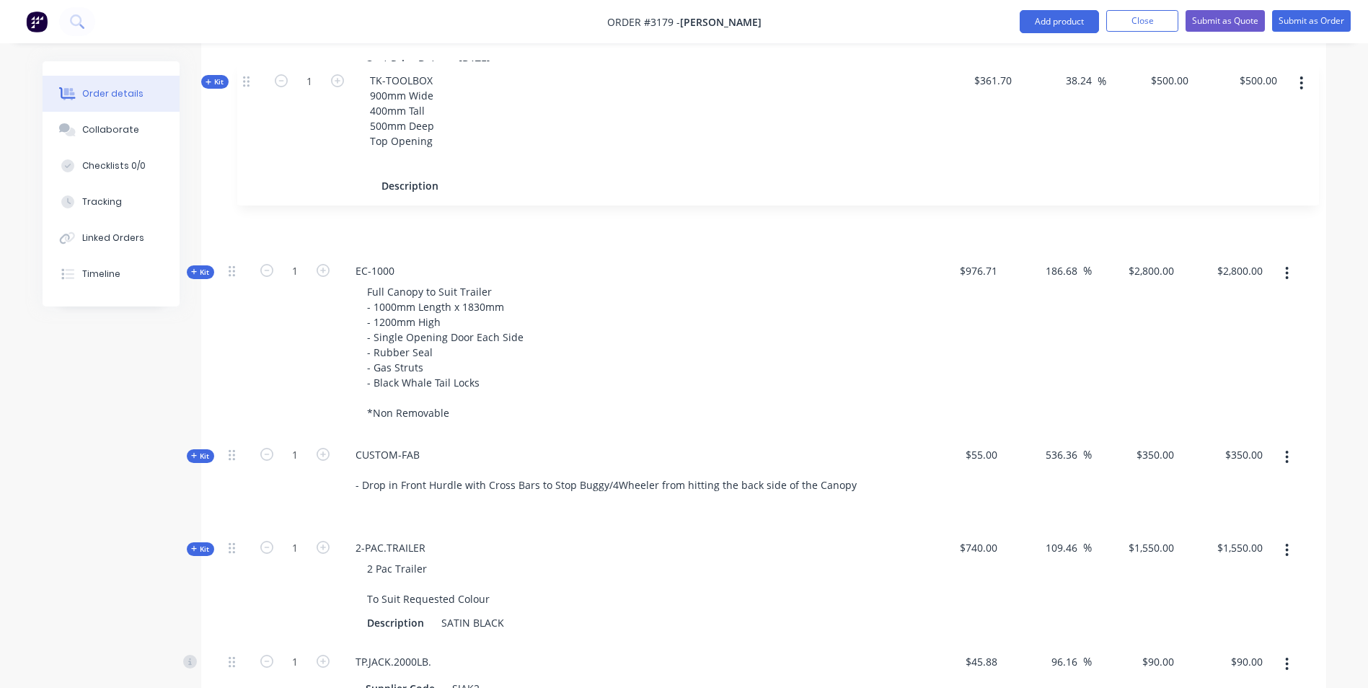
scroll to position [1121, 0]
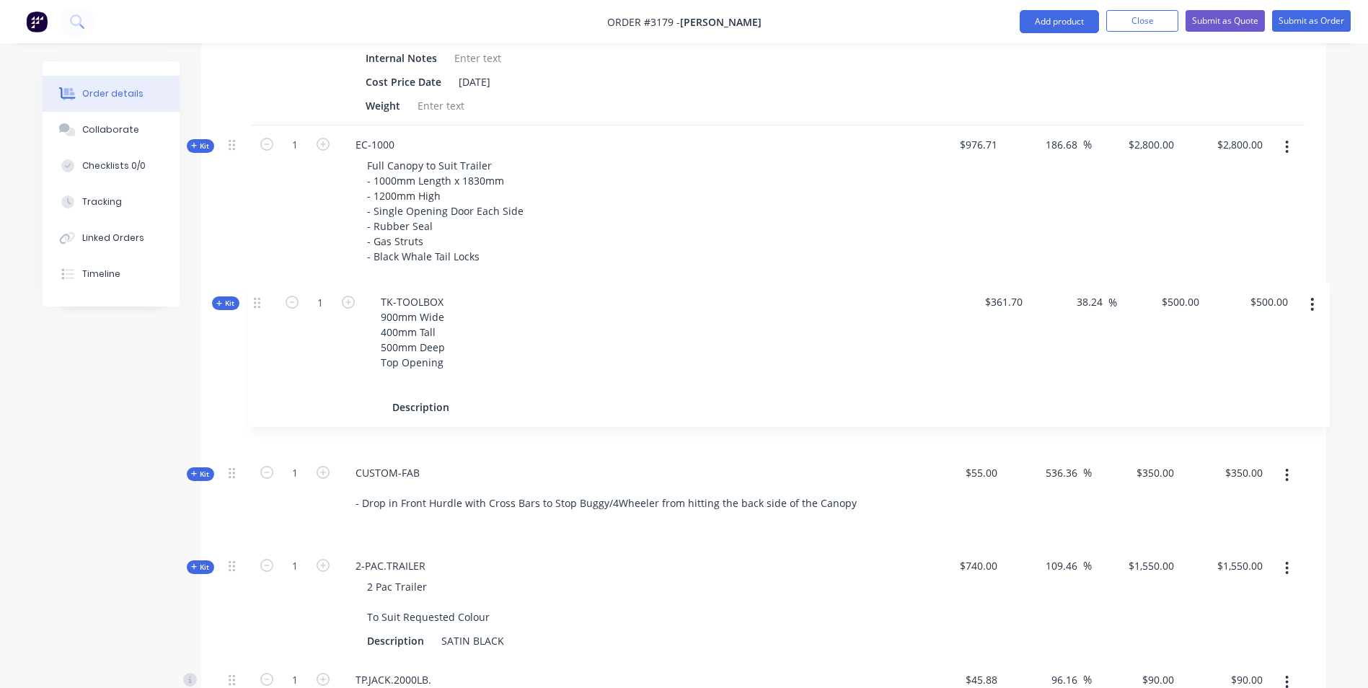
drag, startPoint x: 229, startPoint y: 223, endPoint x: 255, endPoint y: 306, distance: 86.7
click at [255, 306] on div "Kit 1 TRAILER-BOX-12x6 12x6 Box Trailer - 75mm SHS Chassis - Checker Plate Floo…" at bounding box center [764, 211] width 1082 height 1440
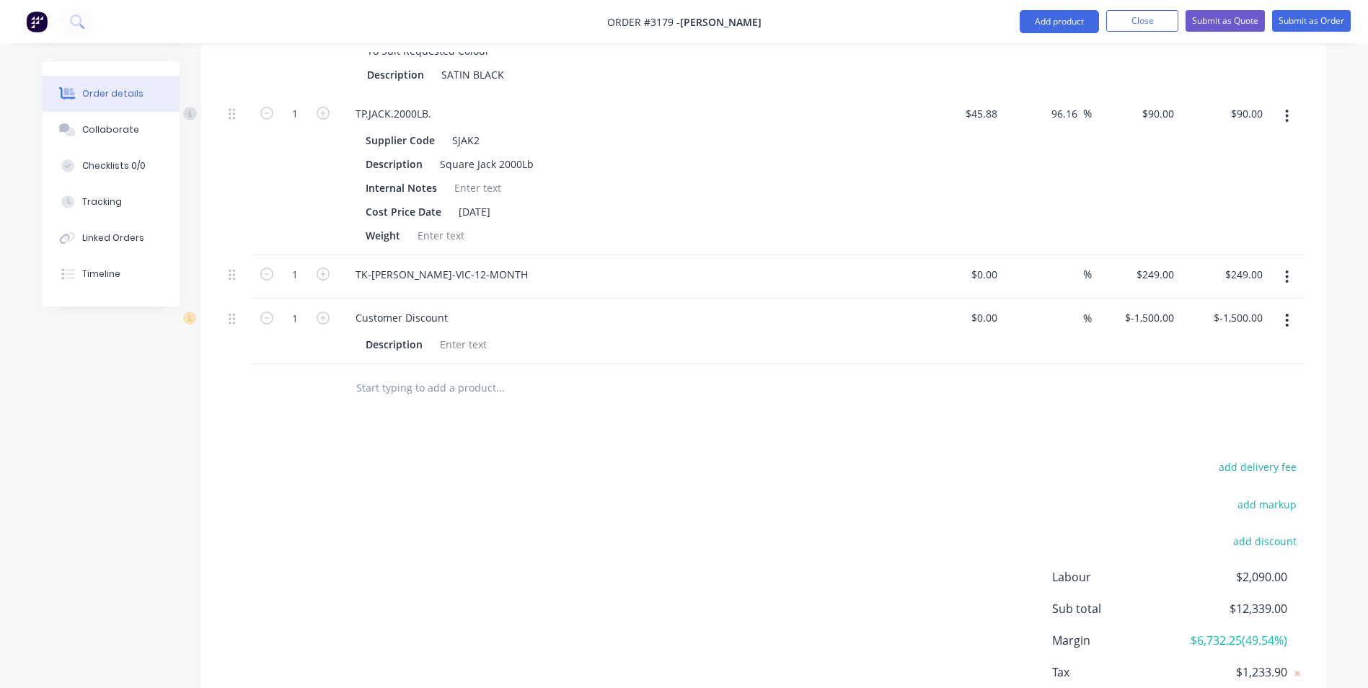
scroll to position [1757, 0]
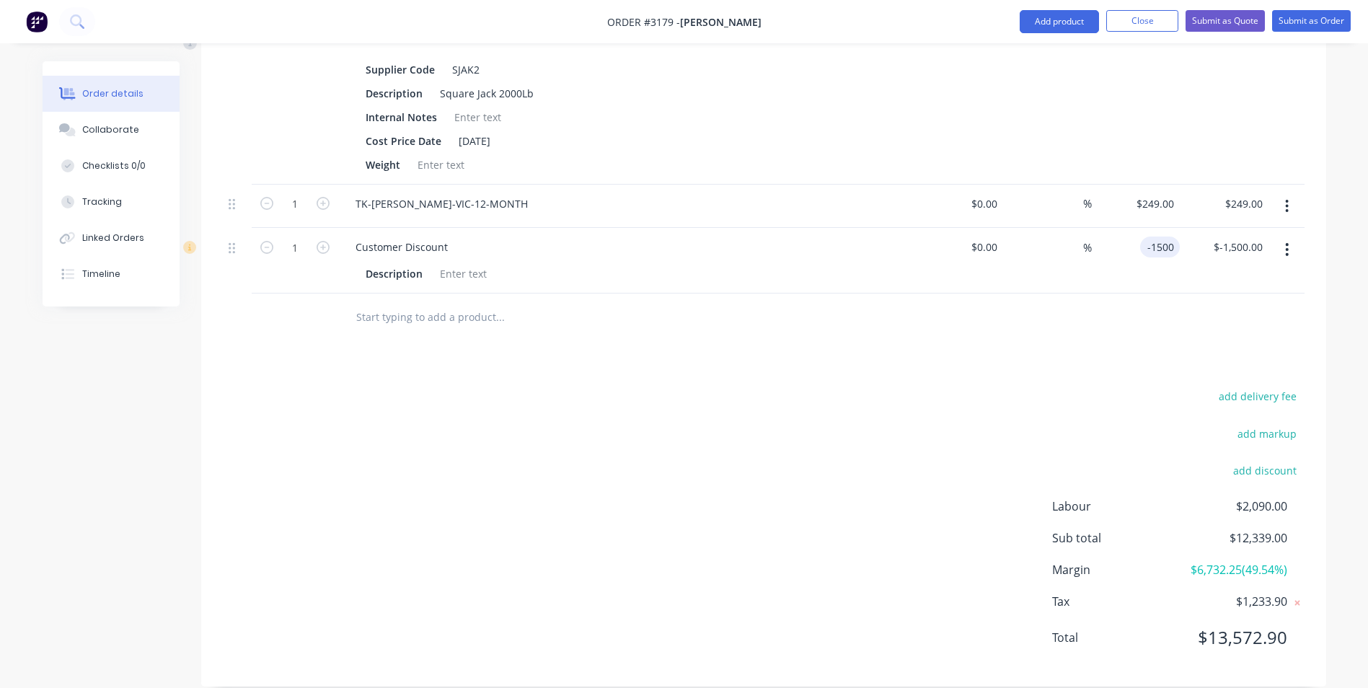
click at [1147, 237] on input "-1500" at bounding box center [1163, 247] width 34 height 21
type input "$-2,000.00"
click at [1105, 312] on div at bounding box center [764, 316] width 1082 height 47
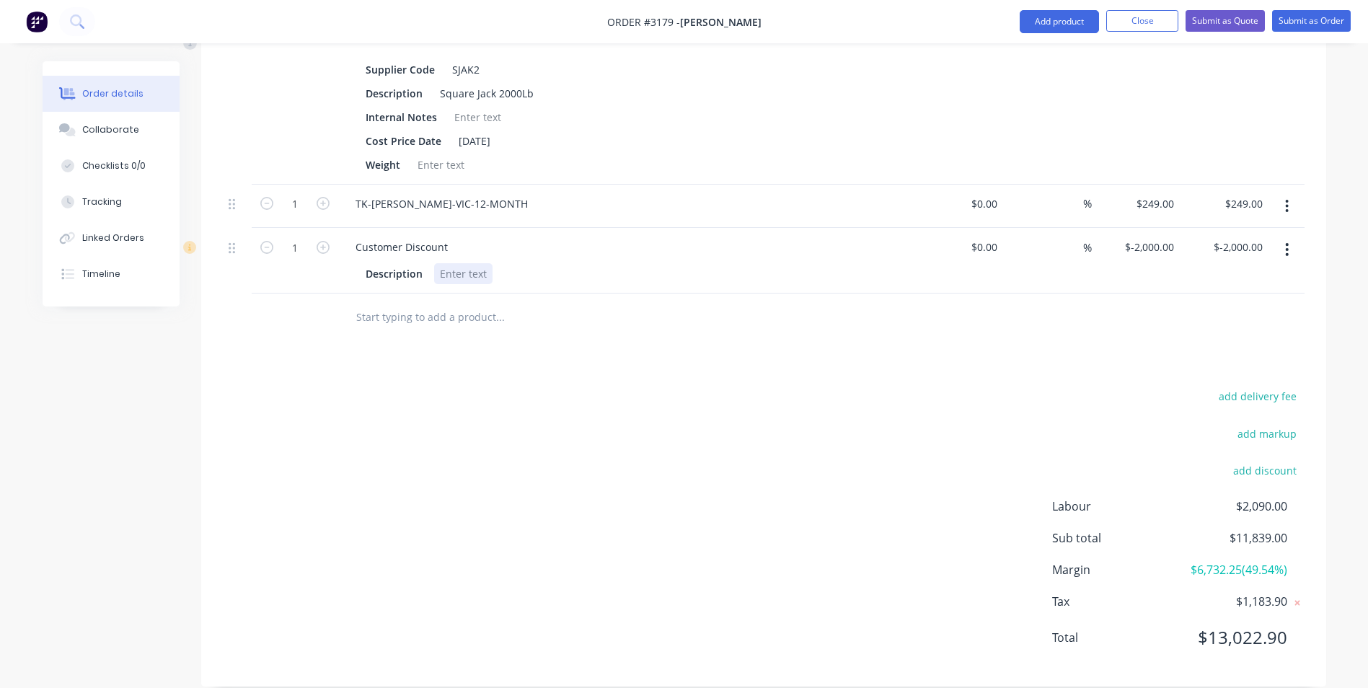
click at [456, 263] on div at bounding box center [463, 273] width 58 height 21
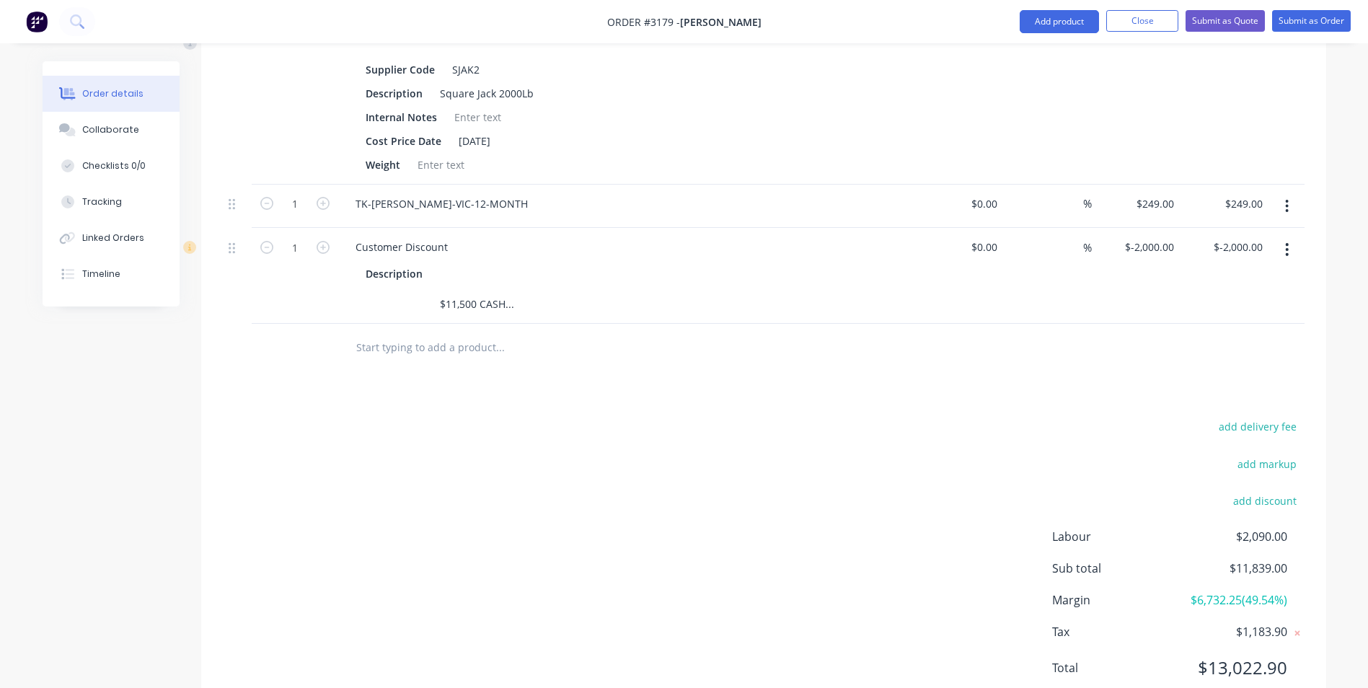
click at [536, 417] on div "add delivery fee add markup add discount Labour $2,090.00 Sub total $11,839.00 …" at bounding box center [764, 556] width 1082 height 278
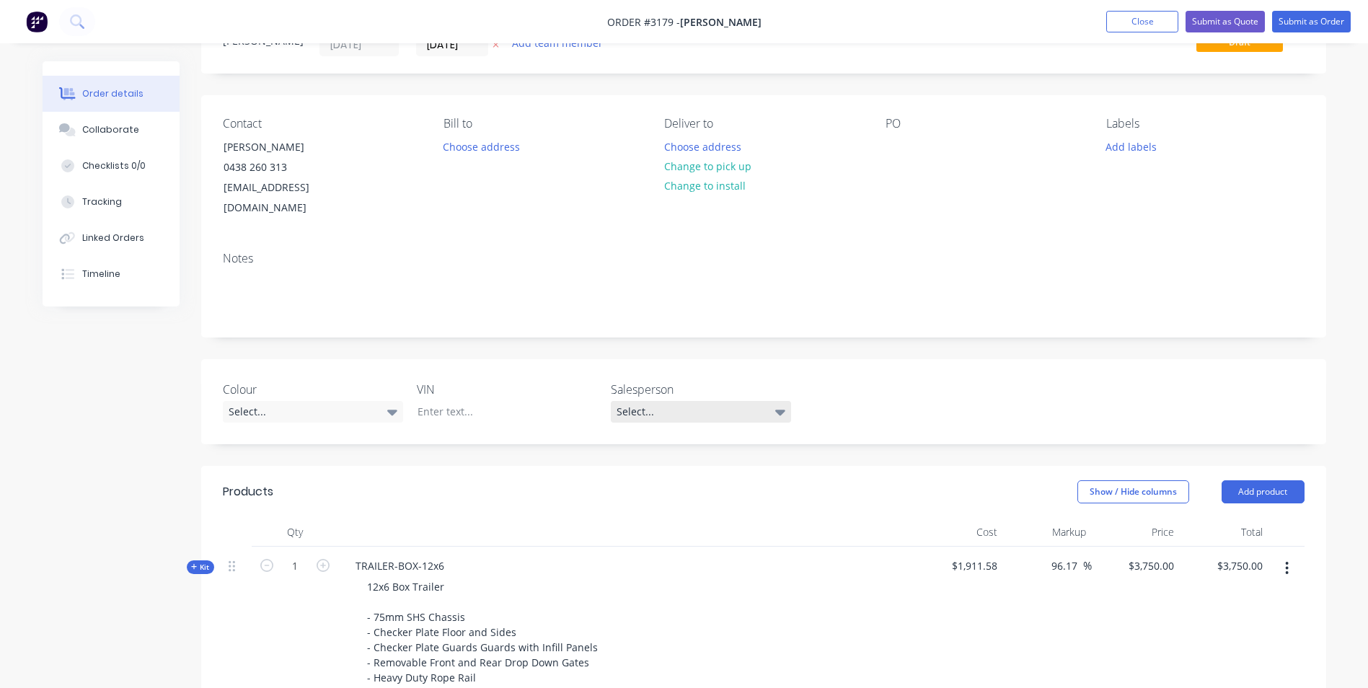
scroll to position [0, 0]
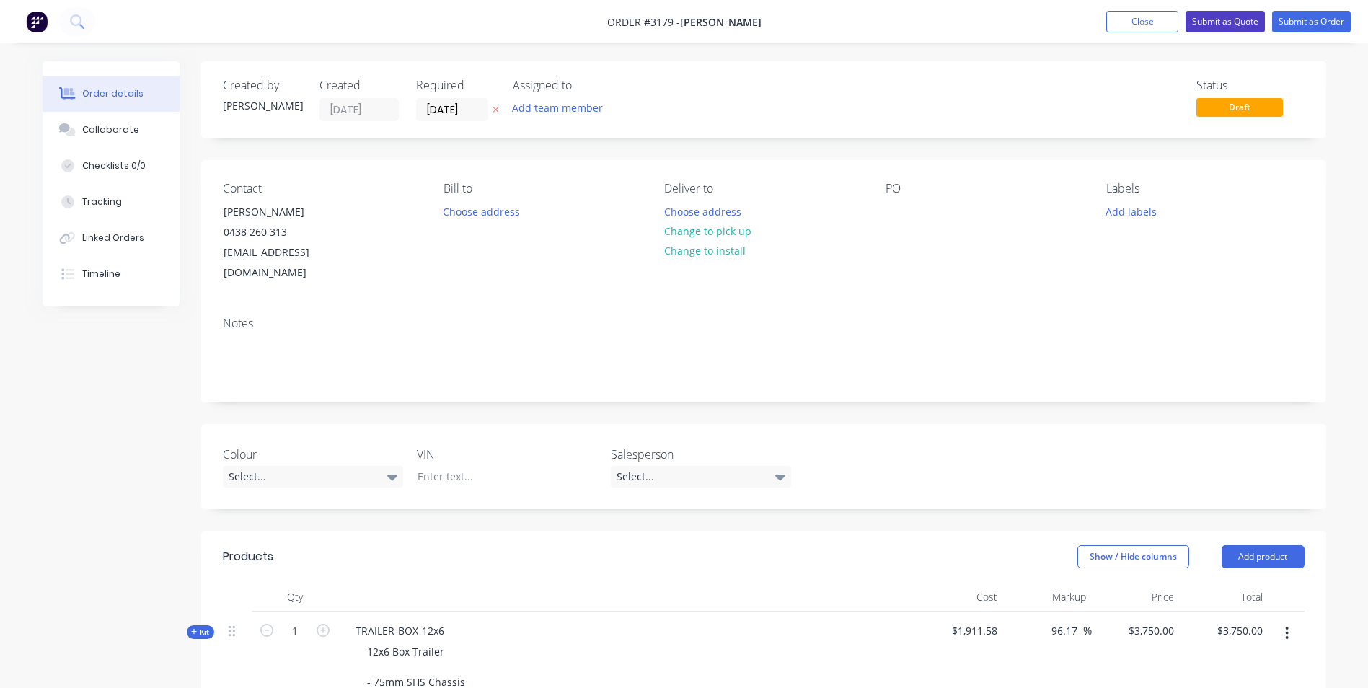
click at [1241, 20] on button "Submit as Quote" at bounding box center [1224, 22] width 79 height 22
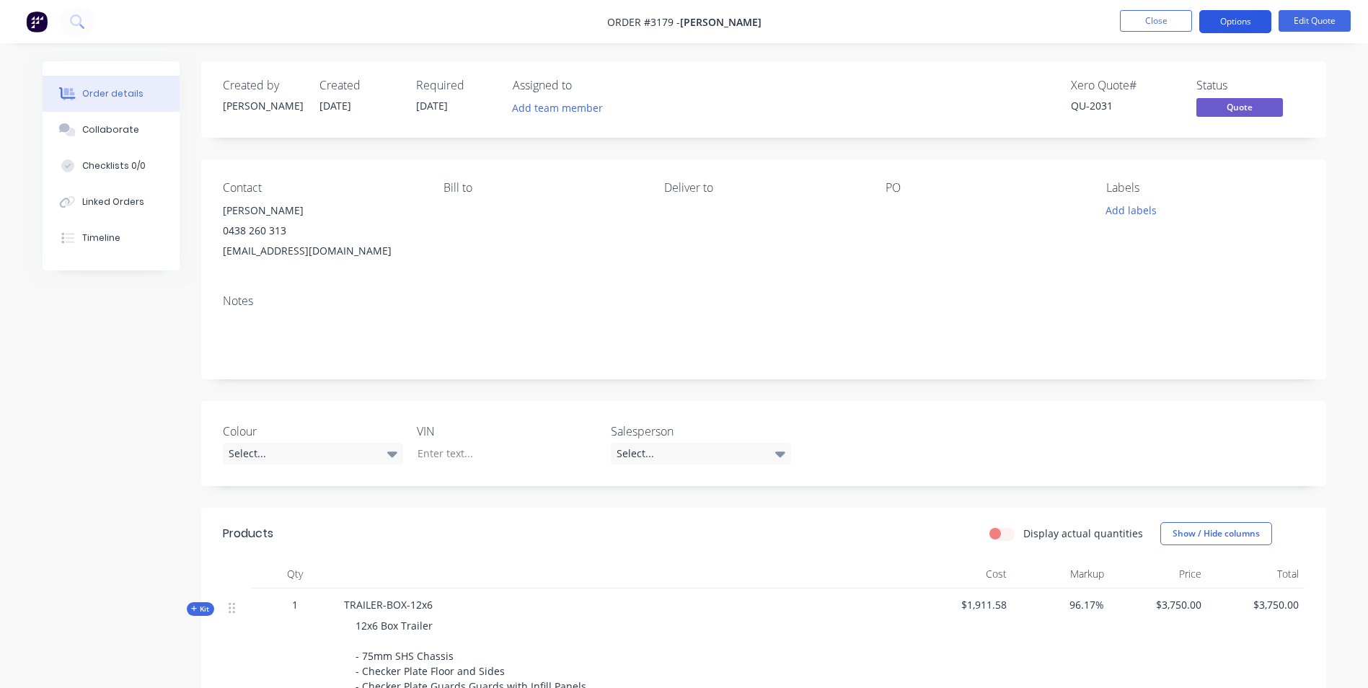
click at [1239, 19] on button "Options" at bounding box center [1235, 21] width 72 height 23
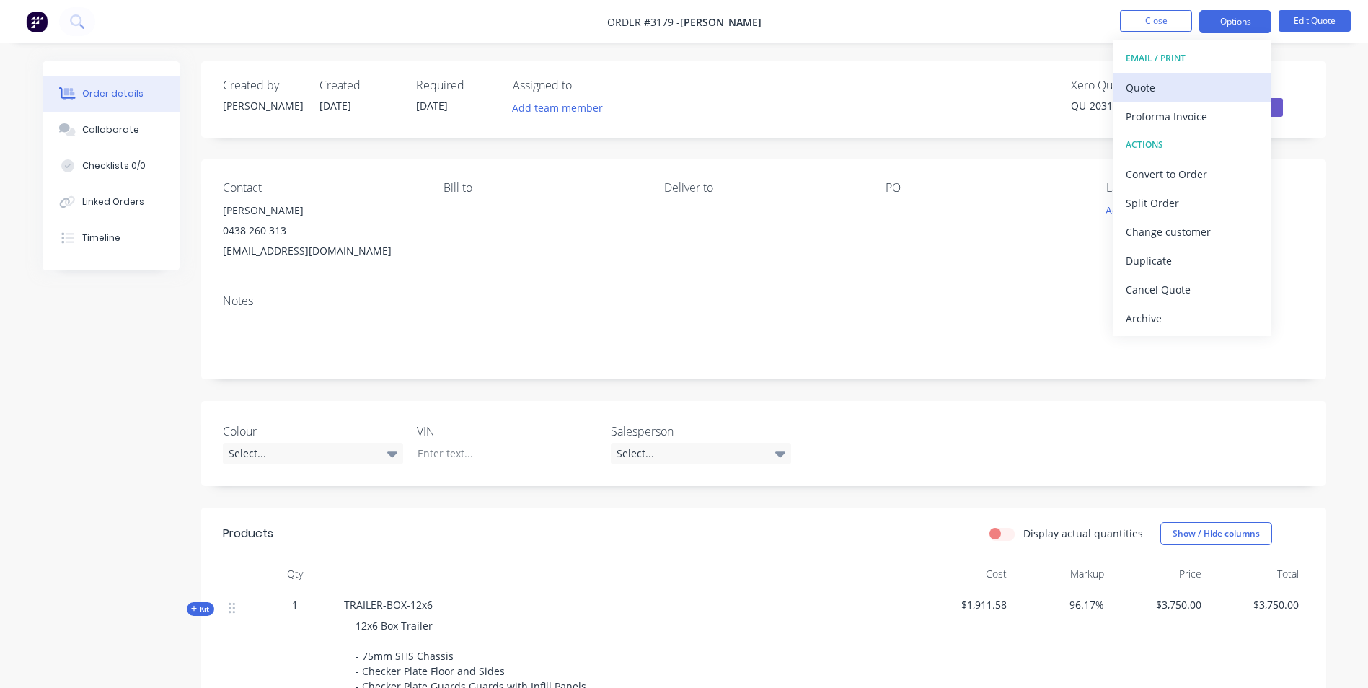
click at [1153, 89] on div "Quote" at bounding box center [1192, 87] width 133 height 21
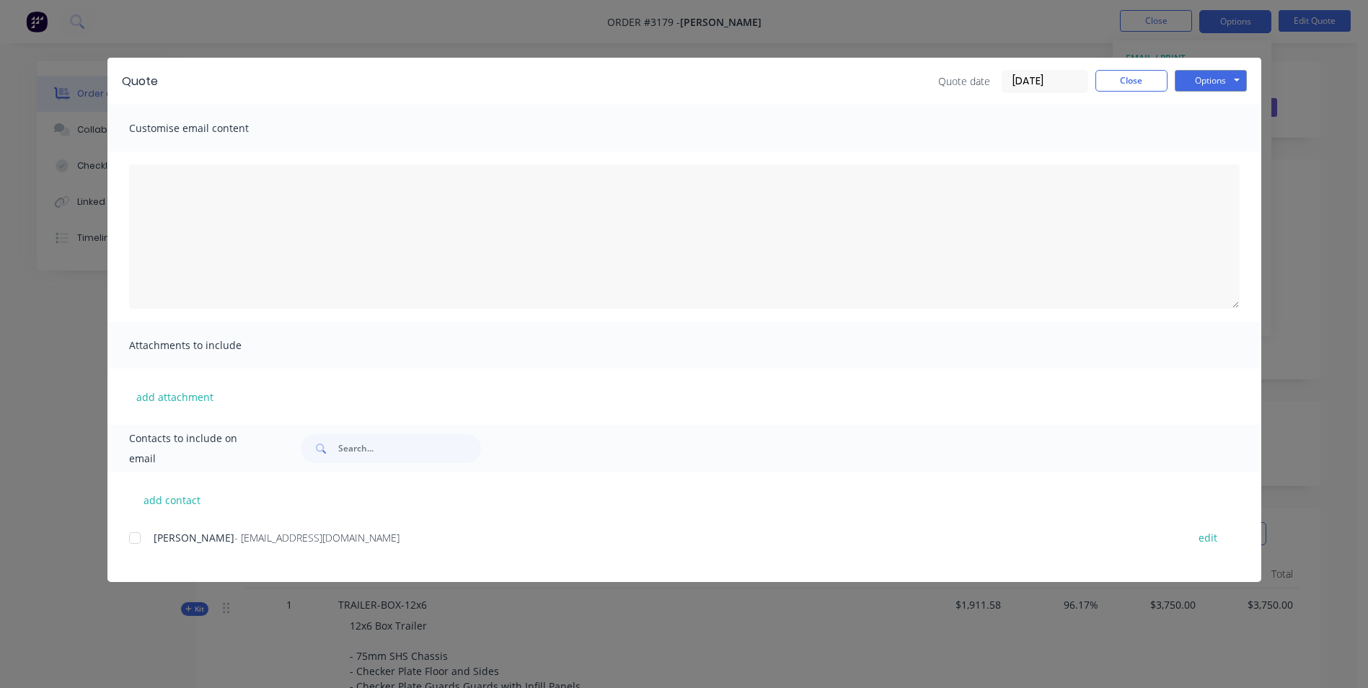
click at [137, 537] on div at bounding box center [134, 538] width 29 height 29
click at [1215, 80] on button "Options" at bounding box center [1211, 81] width 72 height 22
click at [1211, 151] on button "Email" at bounding box center [1221, 154] width 92 height 24
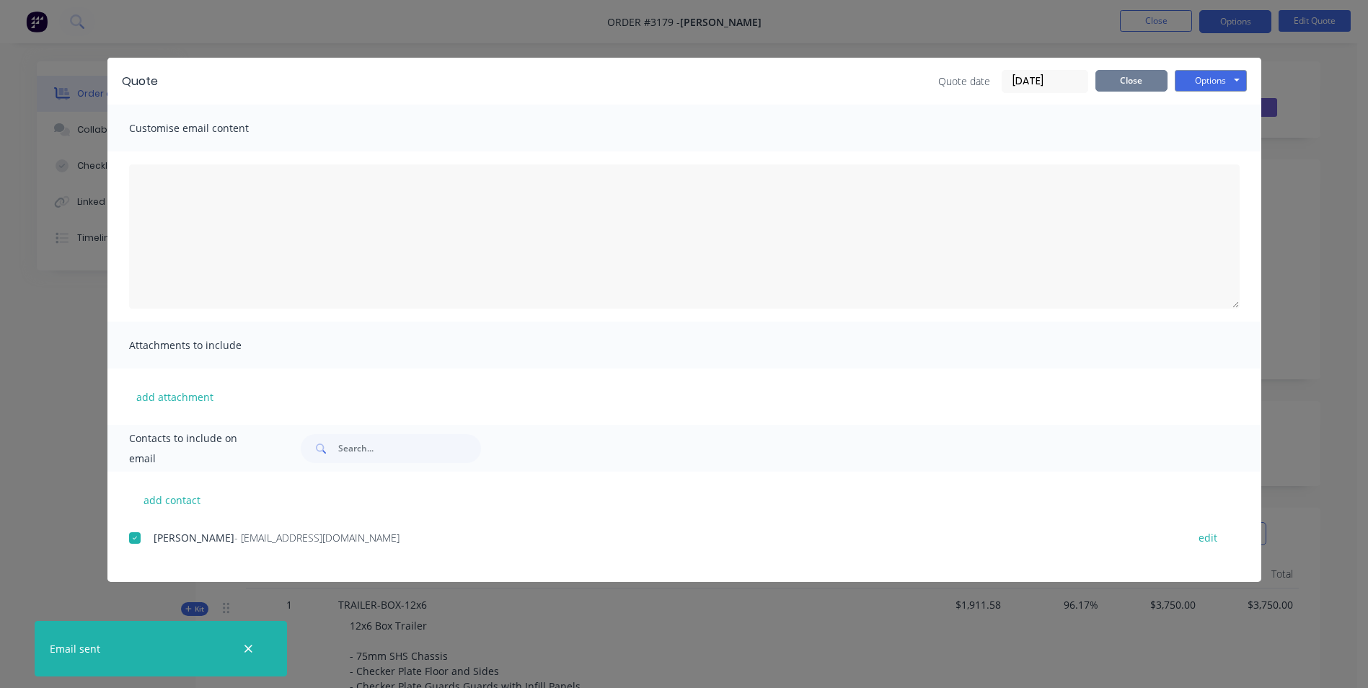
click at [1152, 84] on button "Close" at bounding box center [1131, 81] width 72 height 22
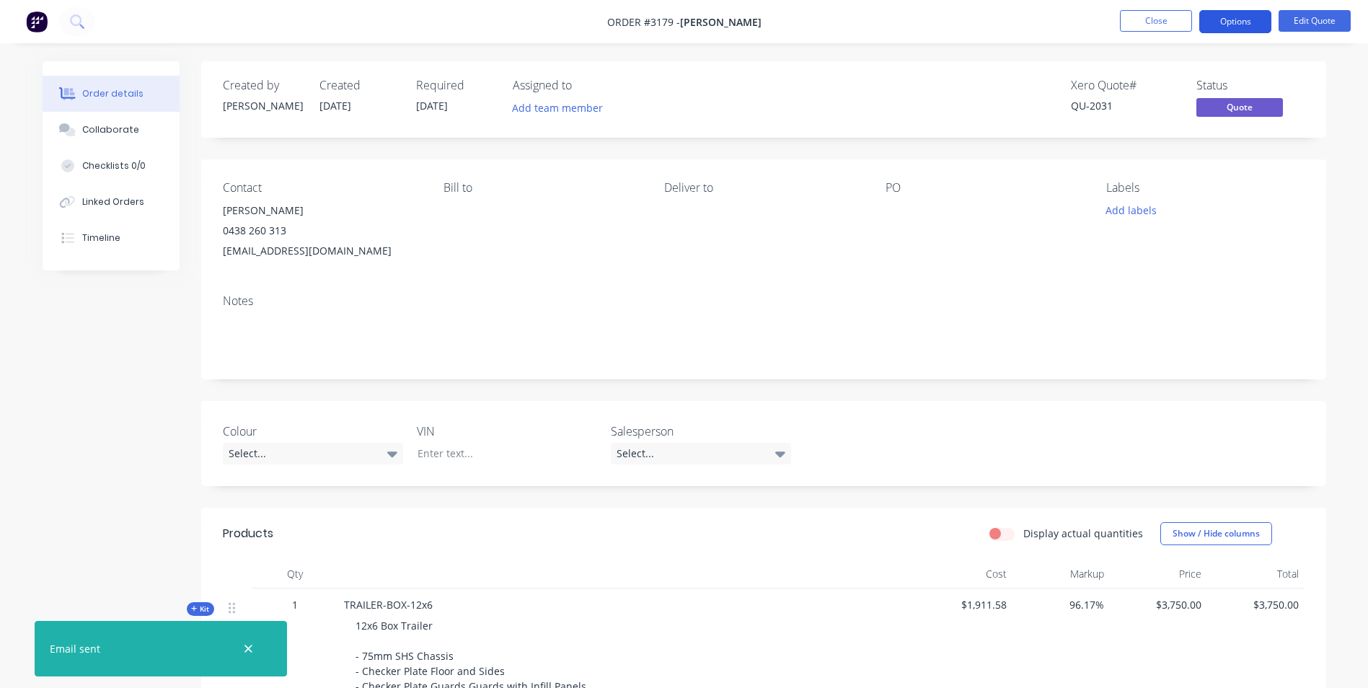
click at [1250, 22] on button "Options" at bounding box center [1235, 21] width 72 height 23
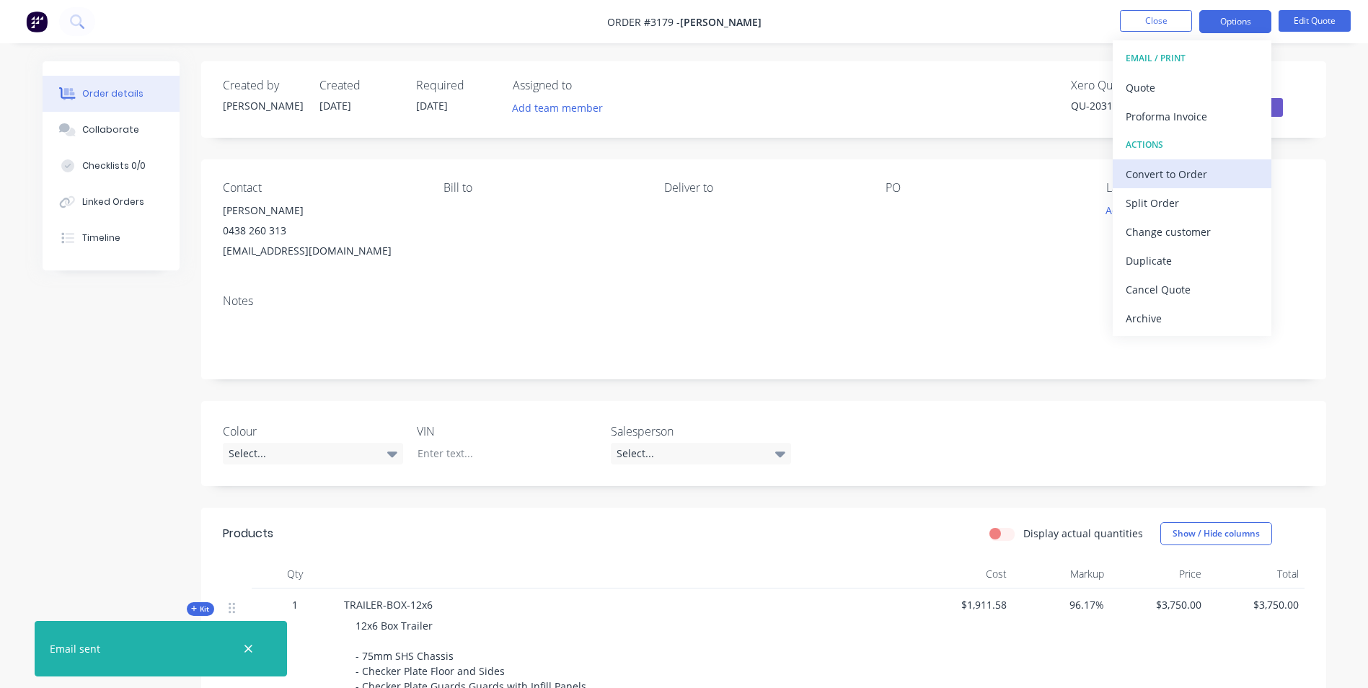
click at [1170, 174] on div "Convert to Order" at bounding box center [1192, 174] width 133 height 21
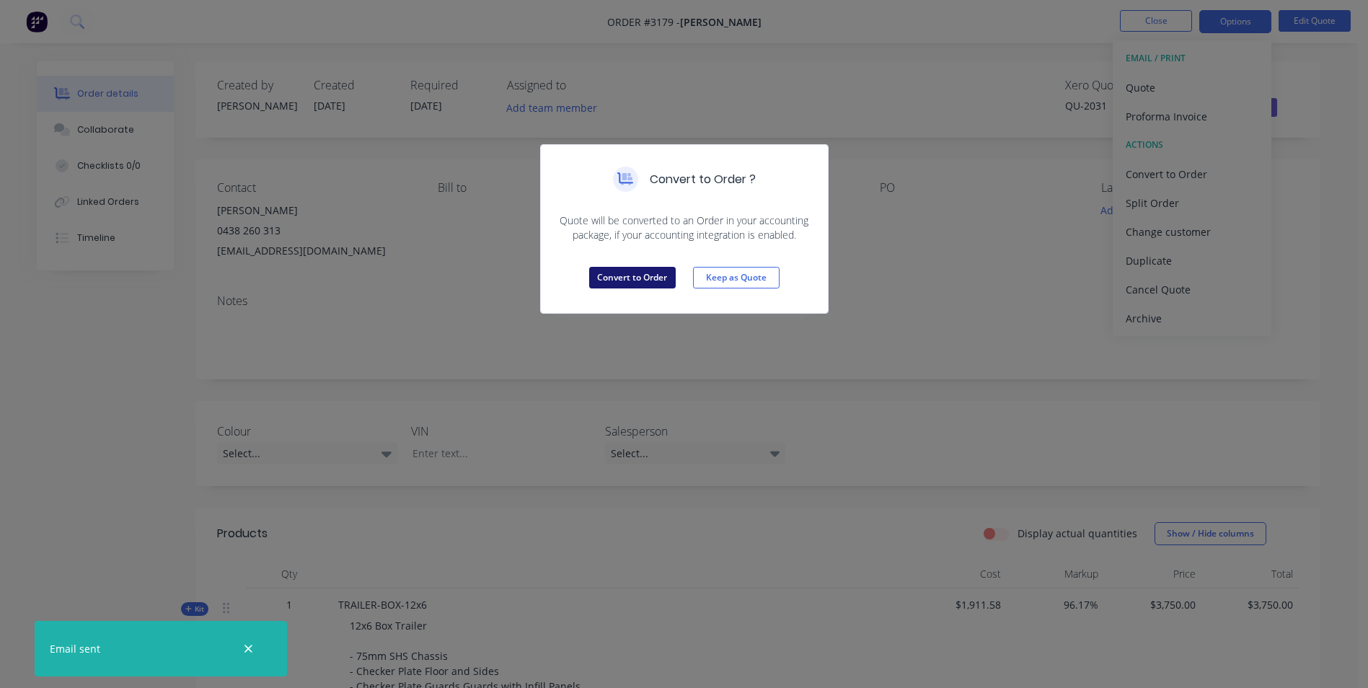
click at [624, 272] on button "Convert to Order" at bounding box center [632, 278] width 87 height 22
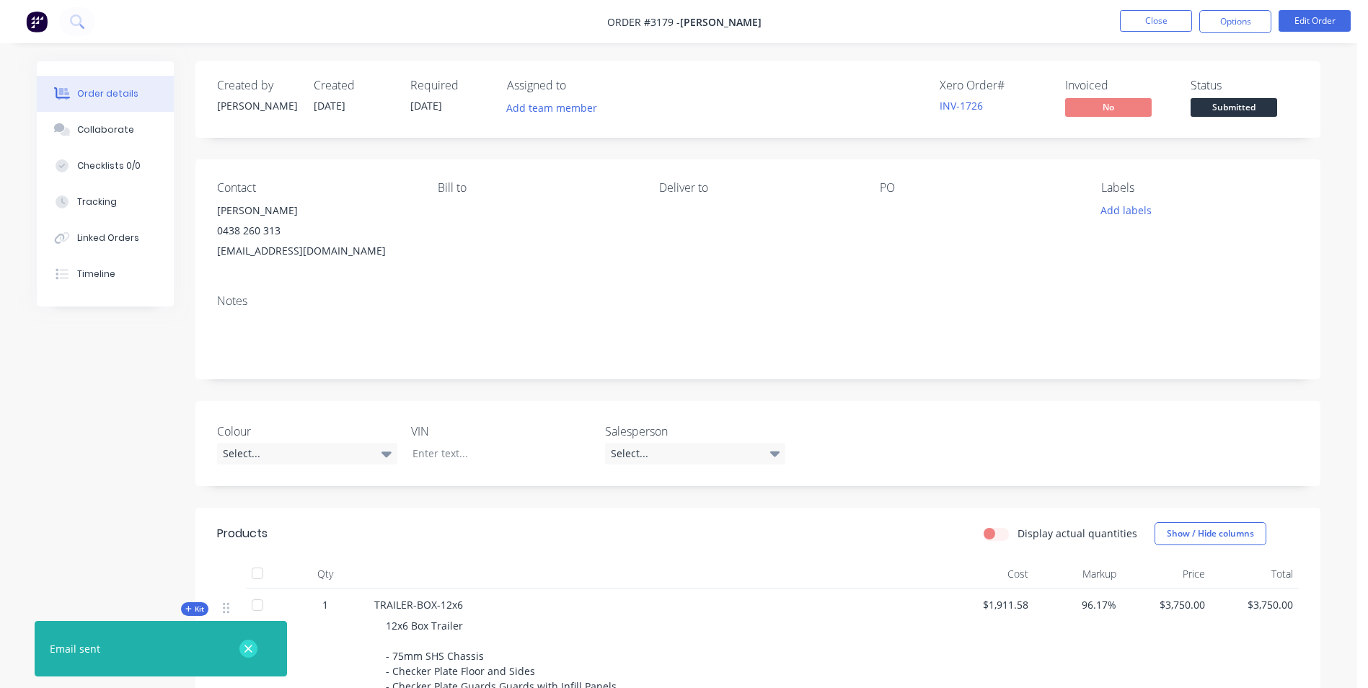
click at [247, 650] on icon "button" at bounding box center [248, 649] width 8 height 8
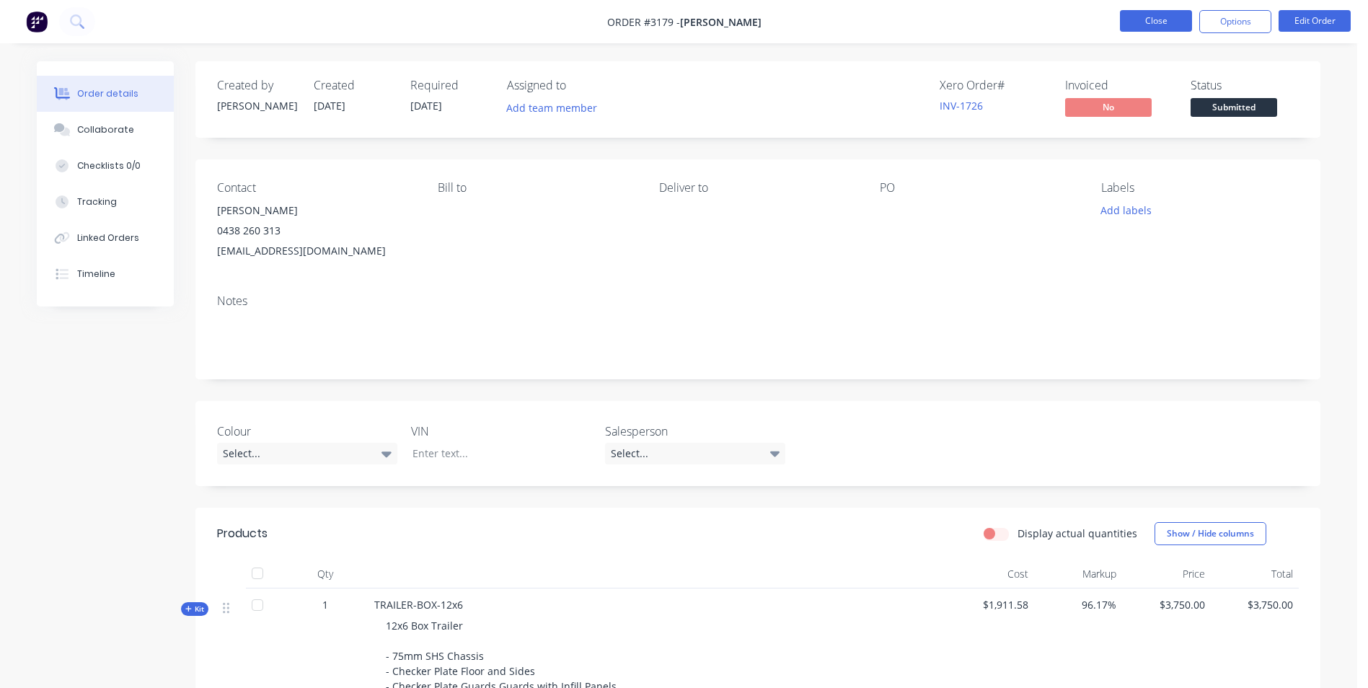
click at [1157, 26] on button "Close" at bounding box center [1156, 21] width 72 height 22
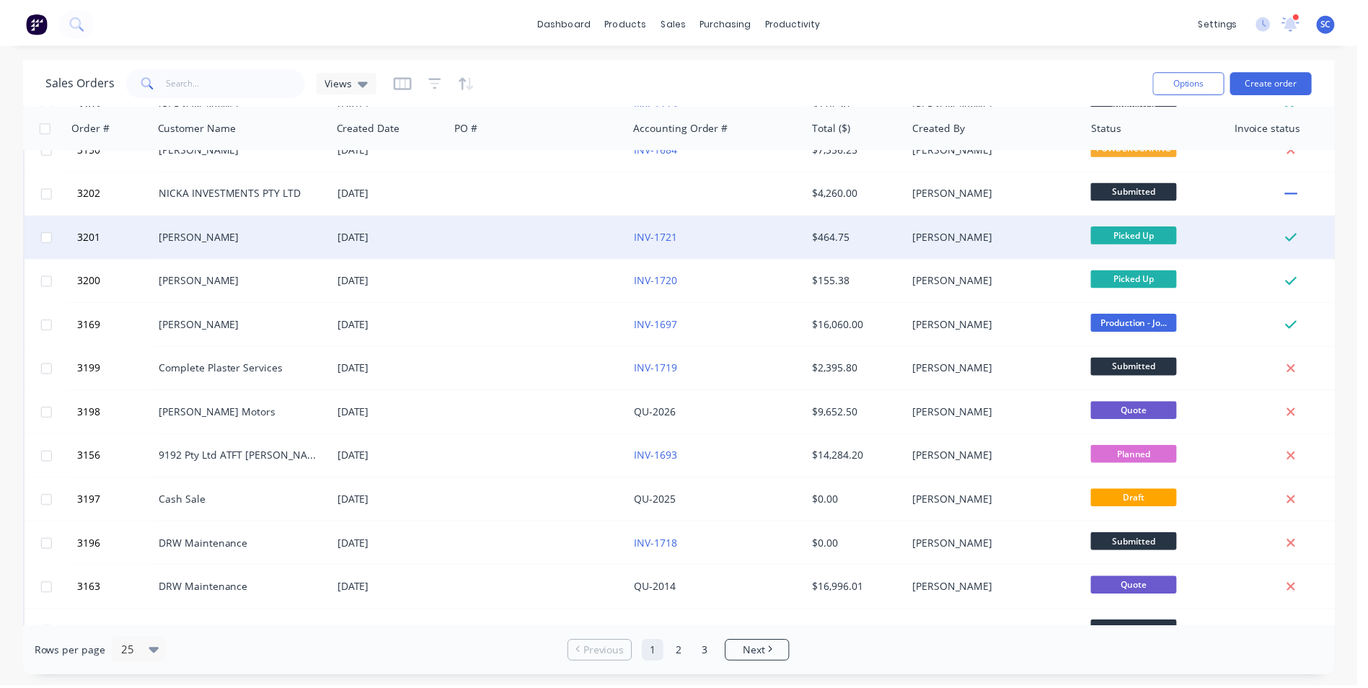
scroll to position [288, 0]
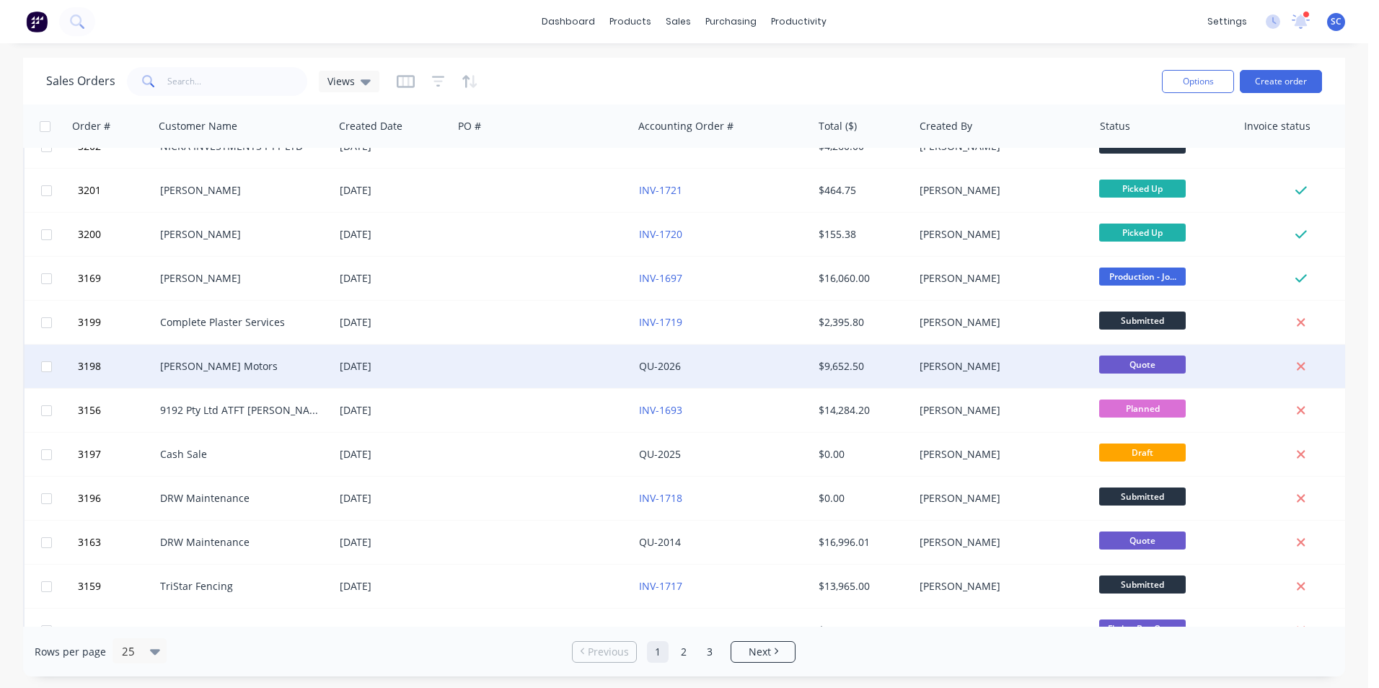
click at [502, 361] on div at bounding box center [543, 366] width 180 height 43
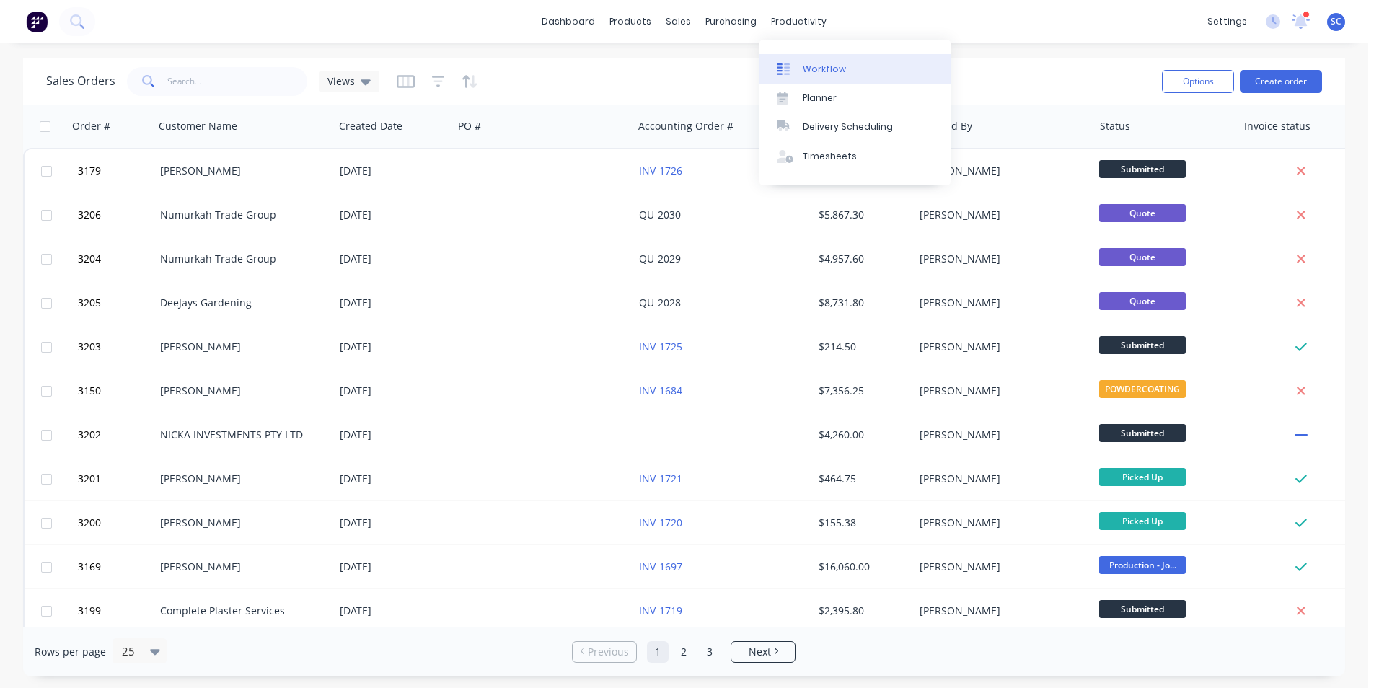
click at [803, 71] on div "Workflow" at bounding box center [824, 69] width 43 height 13
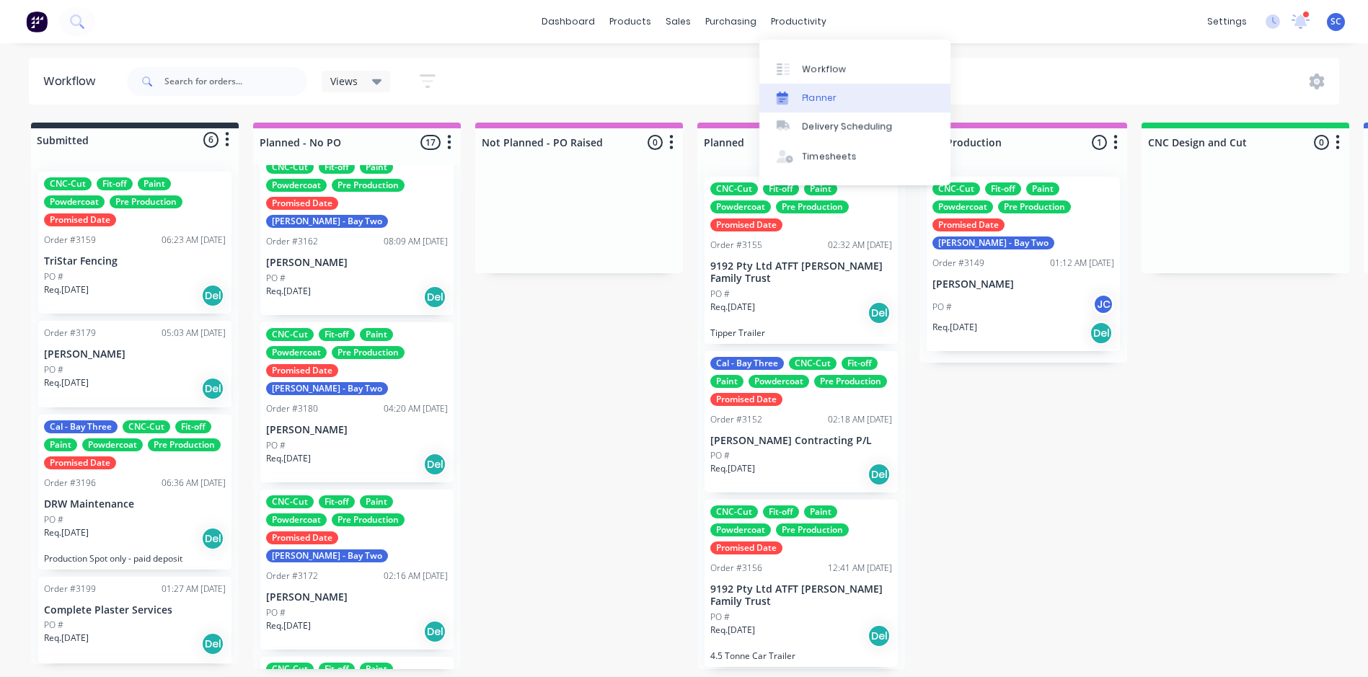
click at [808, 101] on div "Planner" at bounding box center [820, 98] width 34 height 13
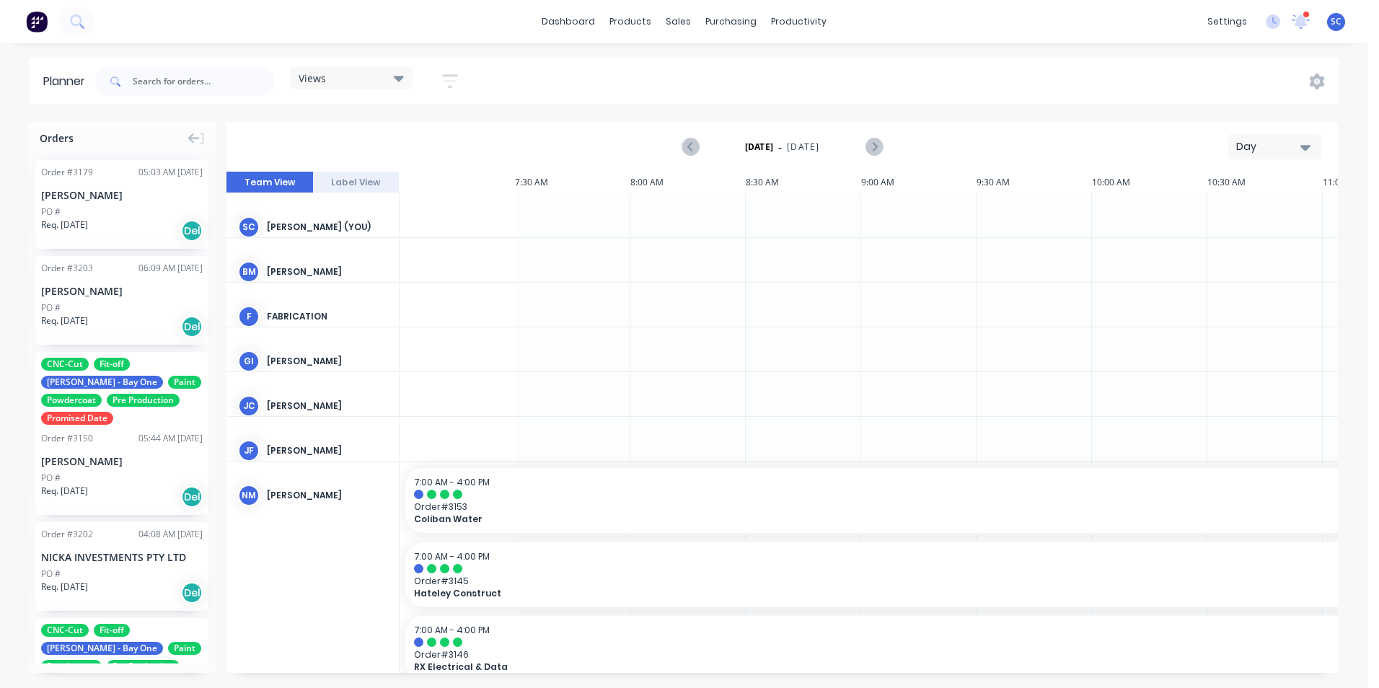
scroll to position [0, 1144]
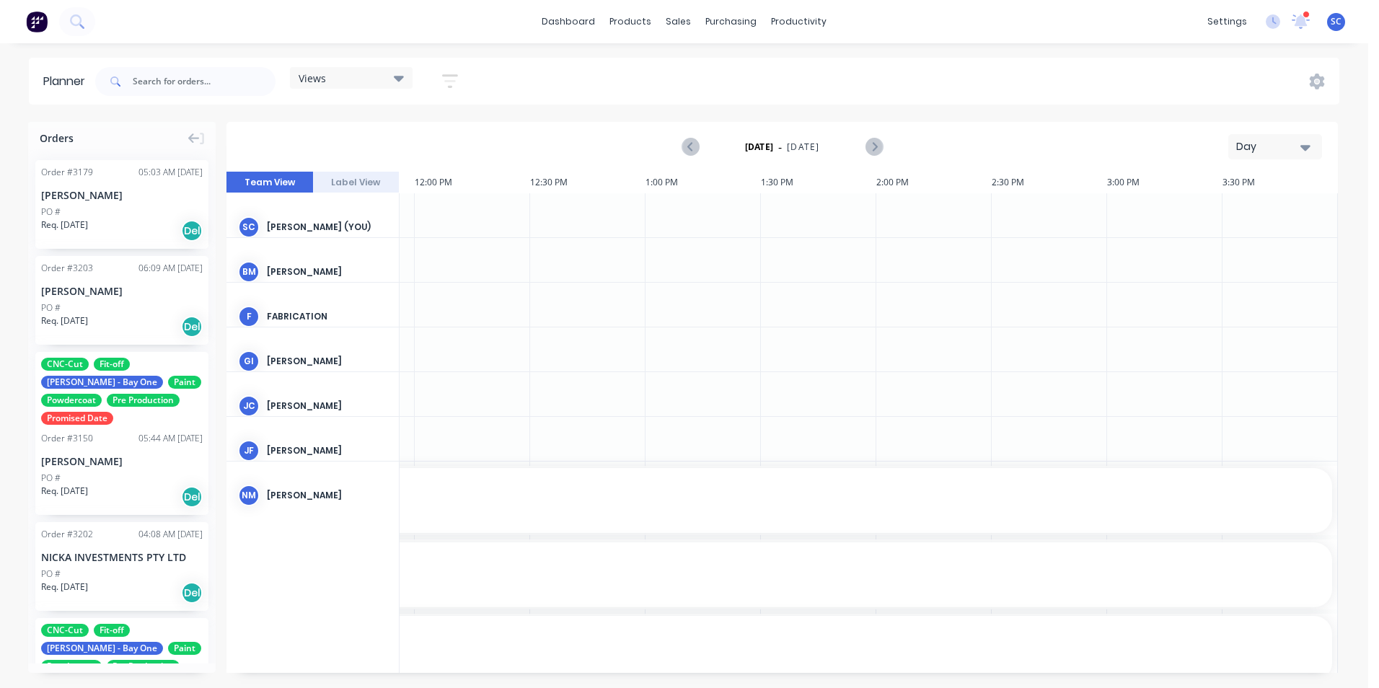
click at [387, 81] on div "Views" at bounding box center [351, 77] width 105 height 13
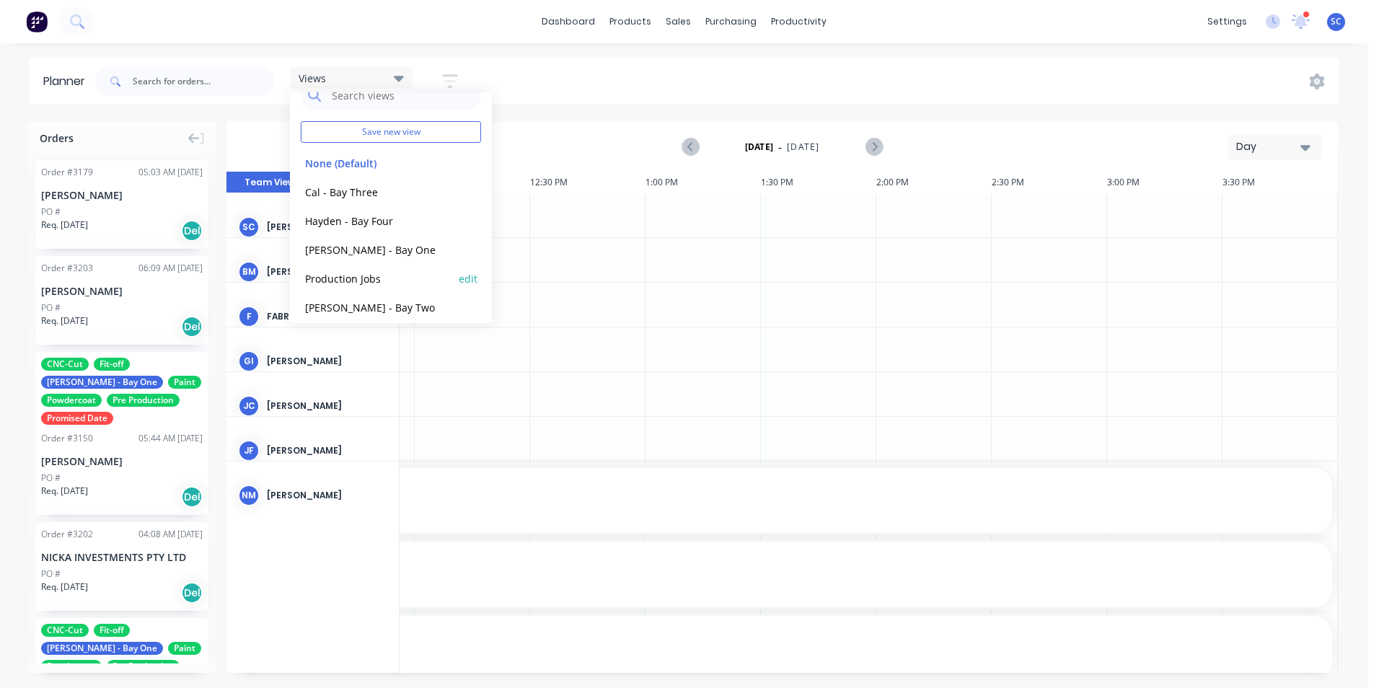
scroll to position [32, 0]
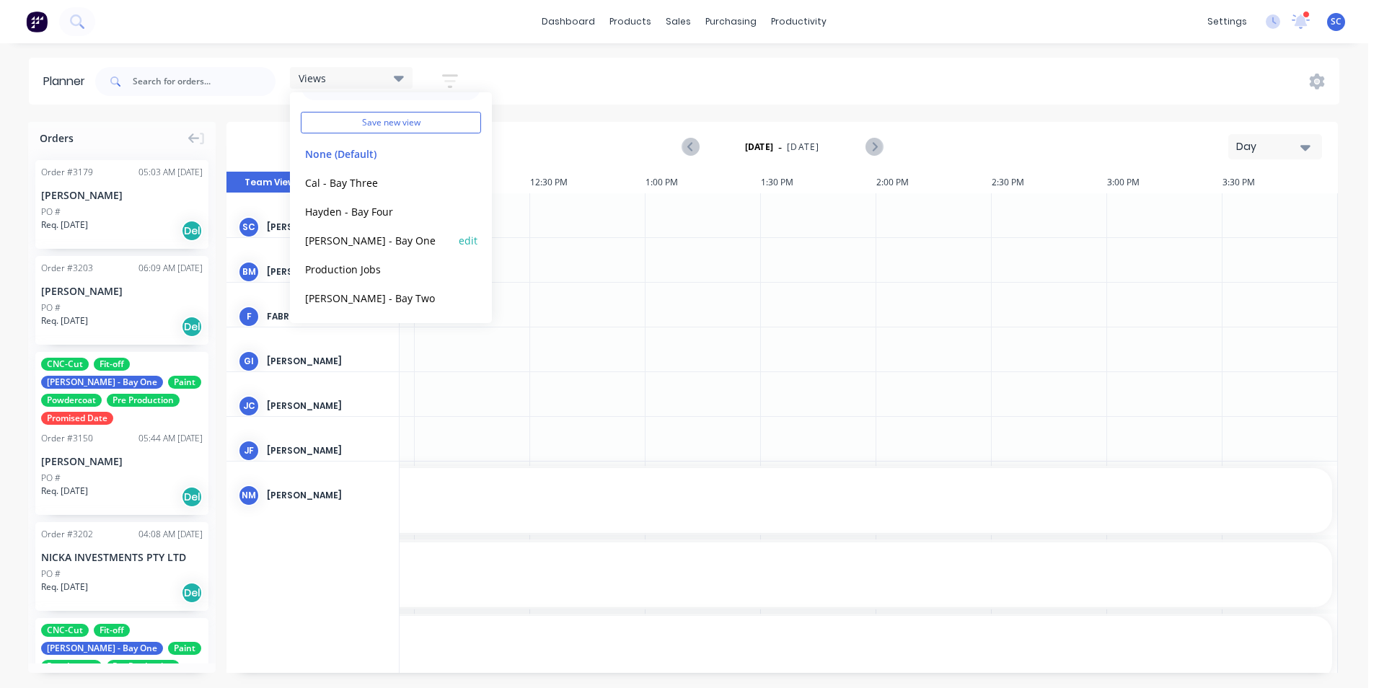
click at [353, 239] on button "[PERSON_NAME] - Bay One" at bounding box center [378, 239] width 154 height 17
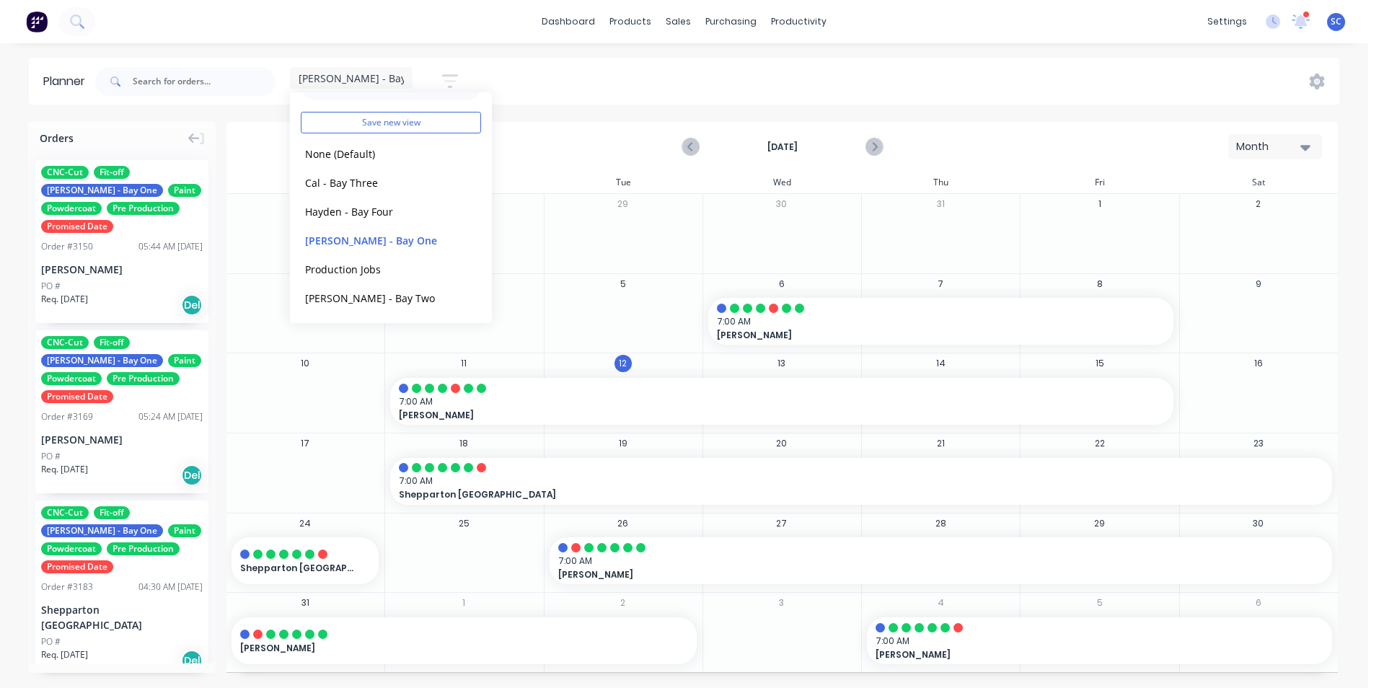
click at [513, 84] on div "[PERSON_NAME] - Bay One Save new view None (Default) edit Cal - Bay Three edit …" at bounding box center [715, 81] width 1247 height 43
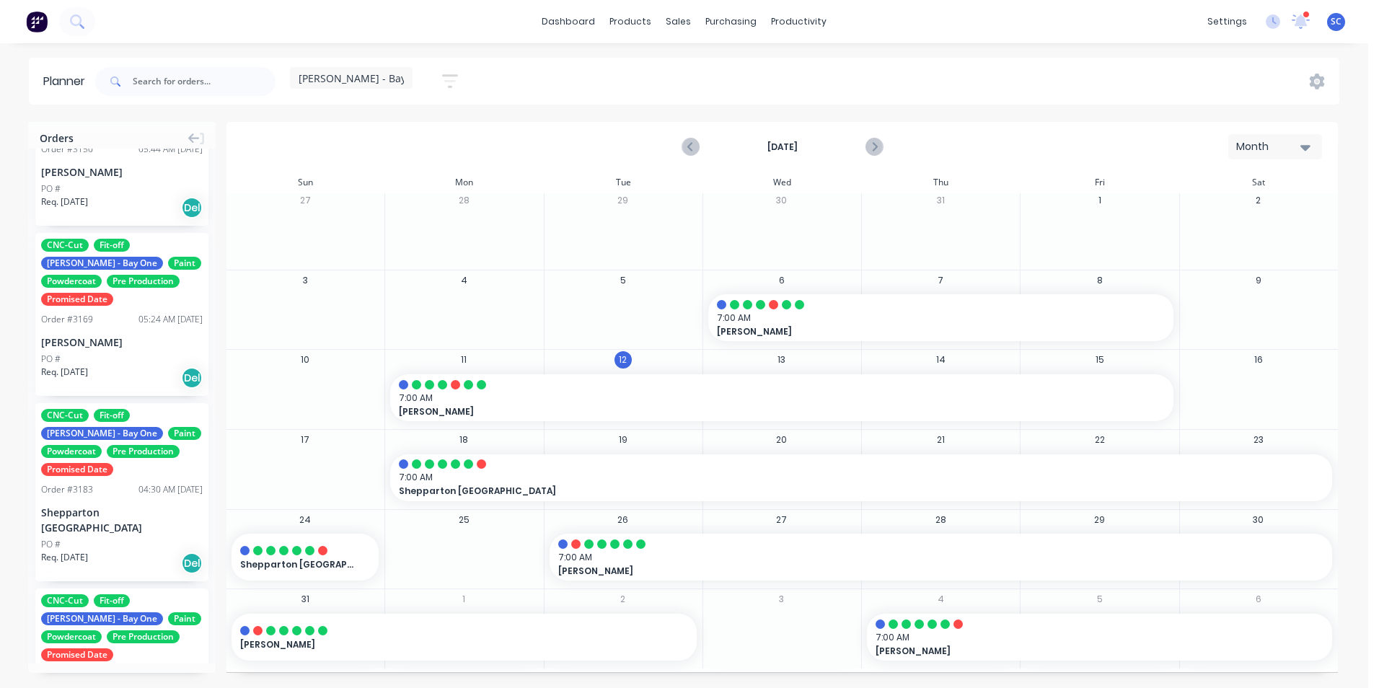
scroll to position [72, 0]
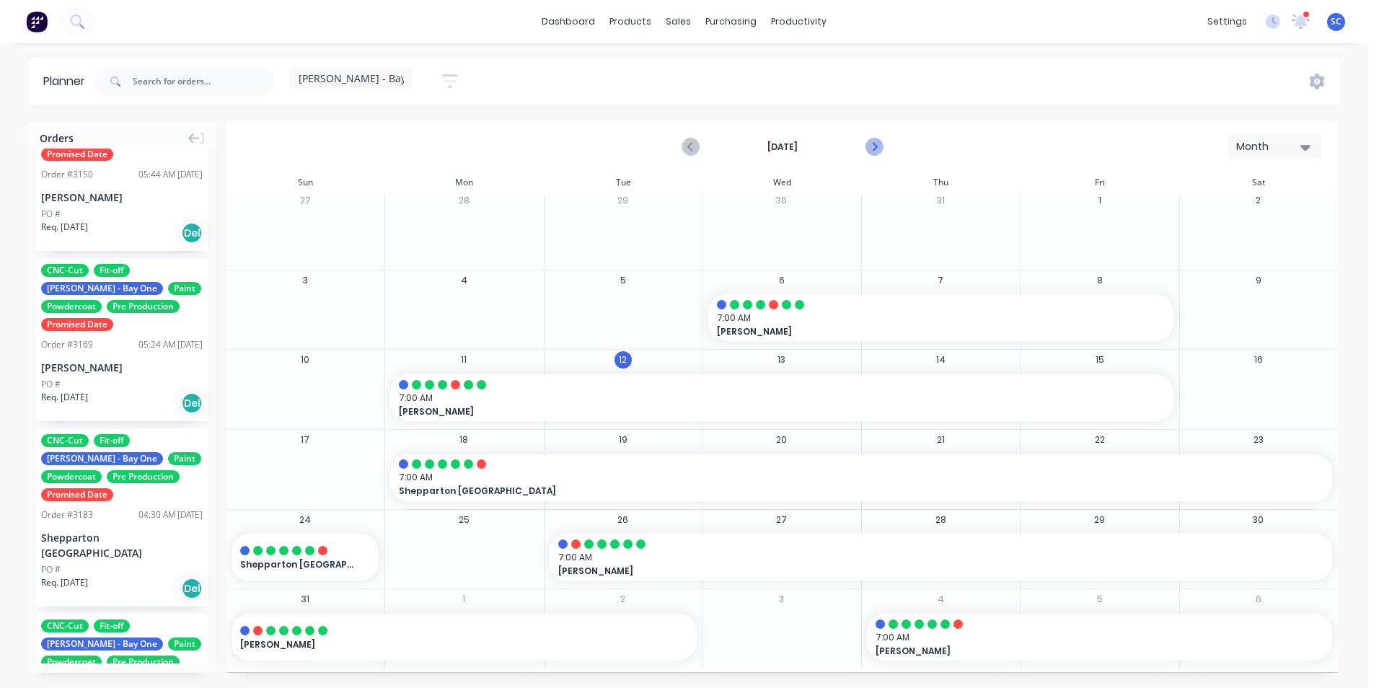
click at [872, 150] on icon "Next page" at bounding box center [873, 147] width 6 height 12
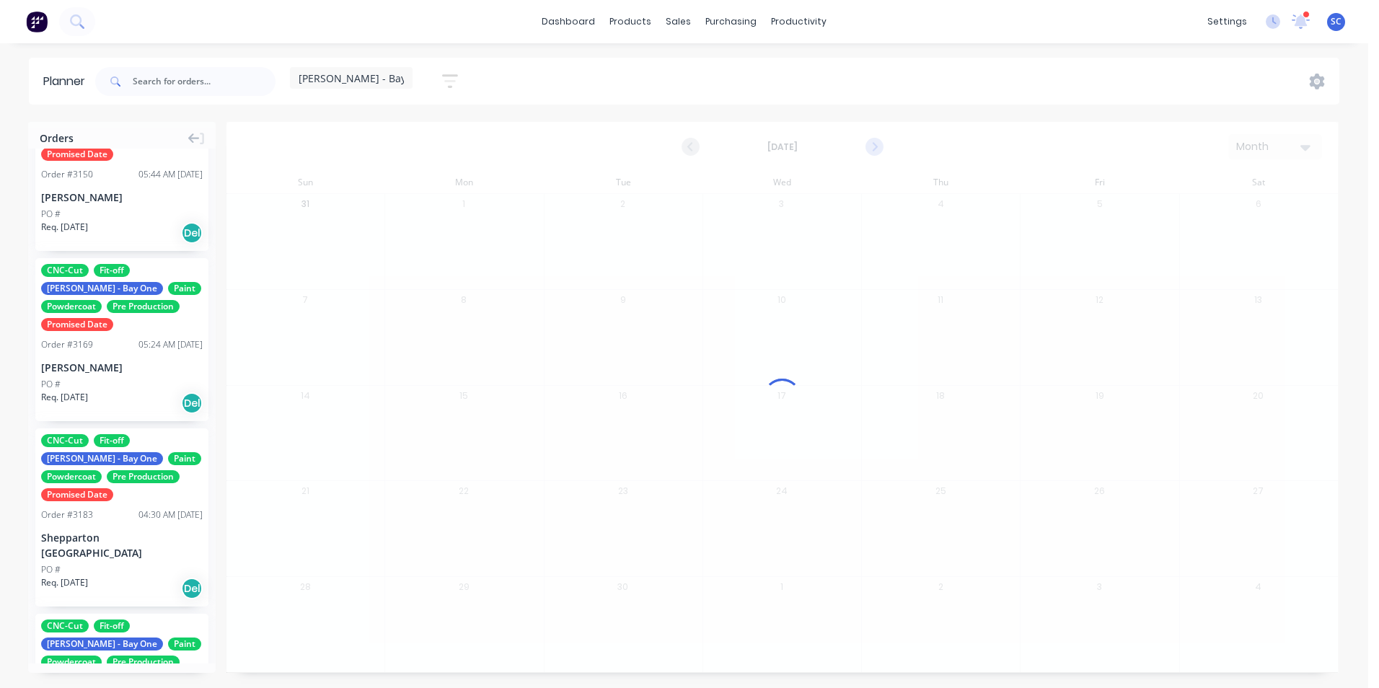
scroll to position [0, 0]
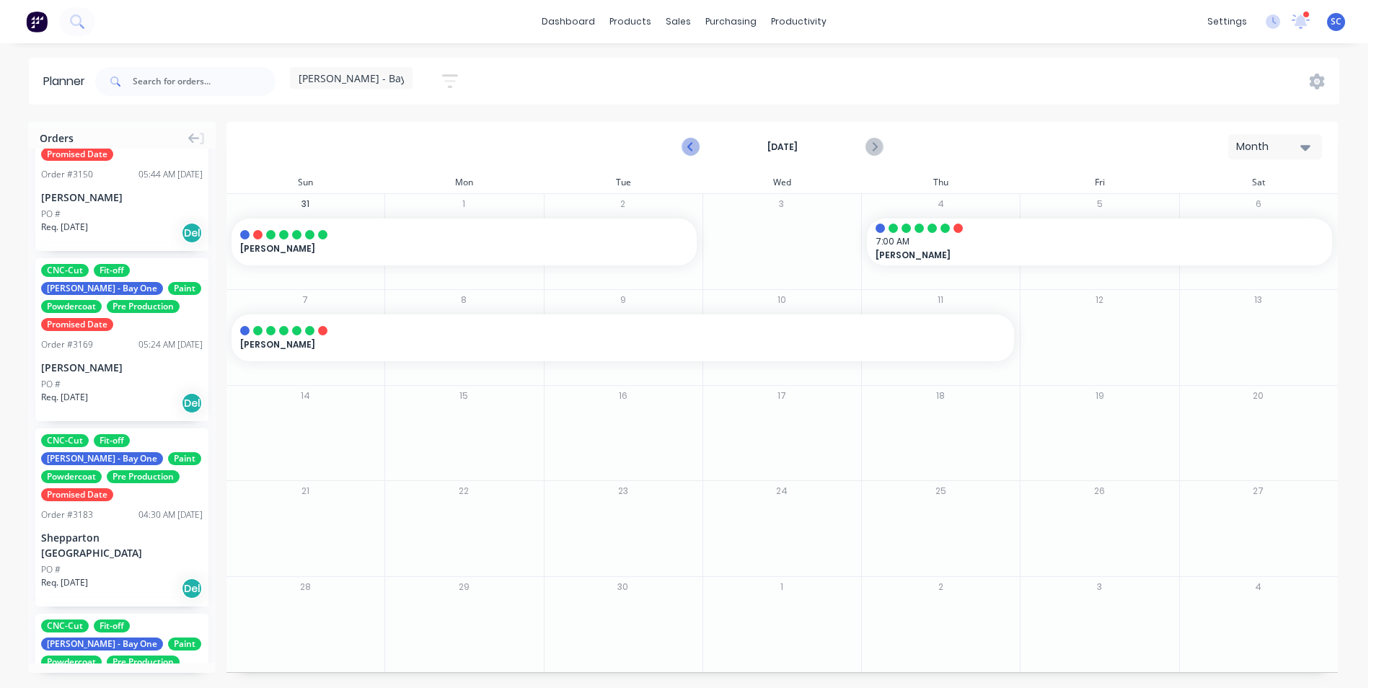
click at [693, 147] on icon "Previous page" at bounding box center [690, 146] width 17 height 17
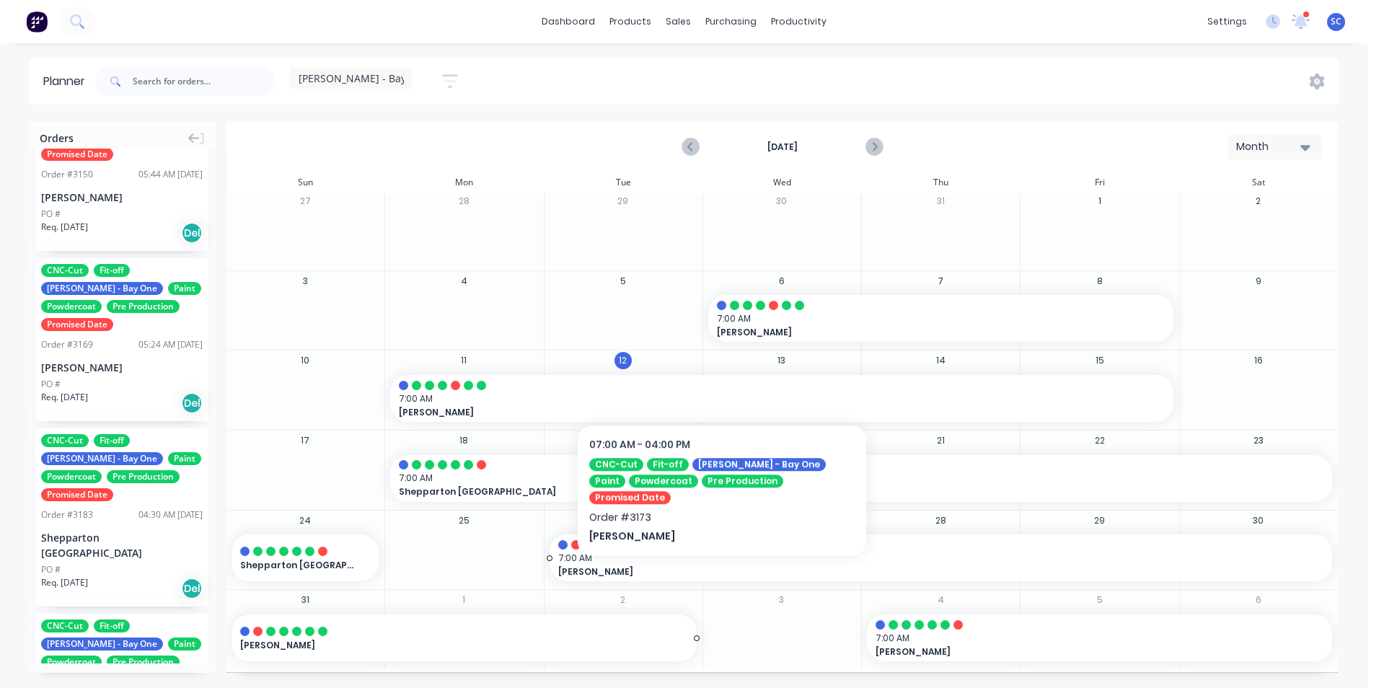
scroll to position [4, 0]
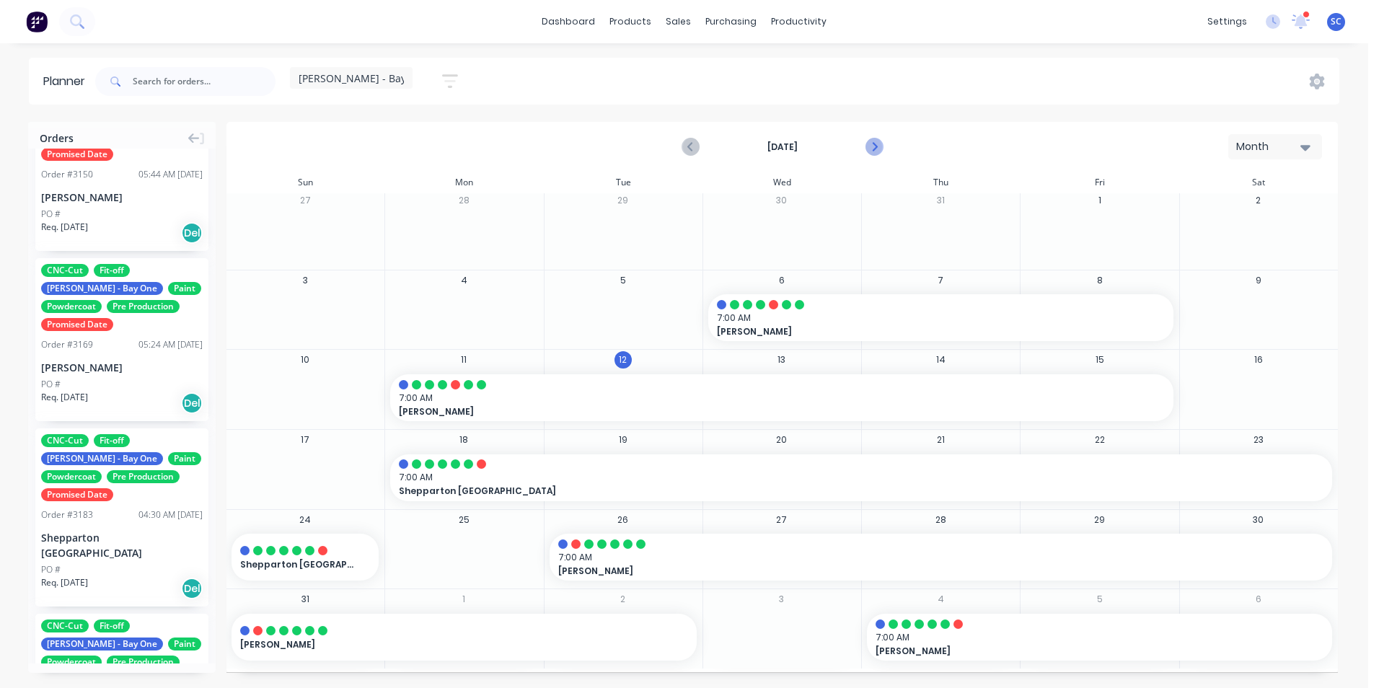
click at [876, 146] on icon "Next page" at bounding box center [873, 146] width 17 height 17
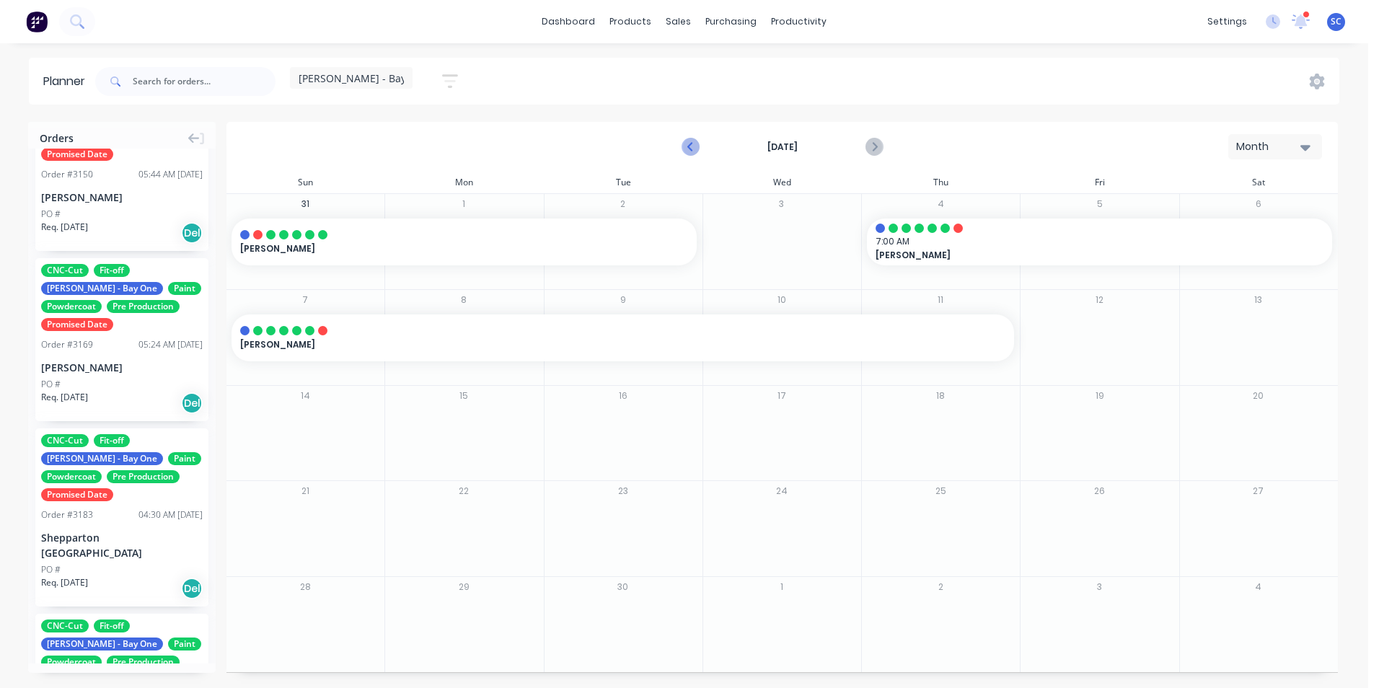
click at [691, 147] on icon "Previous page" at bounding box center [690, 146] width 17 height 17
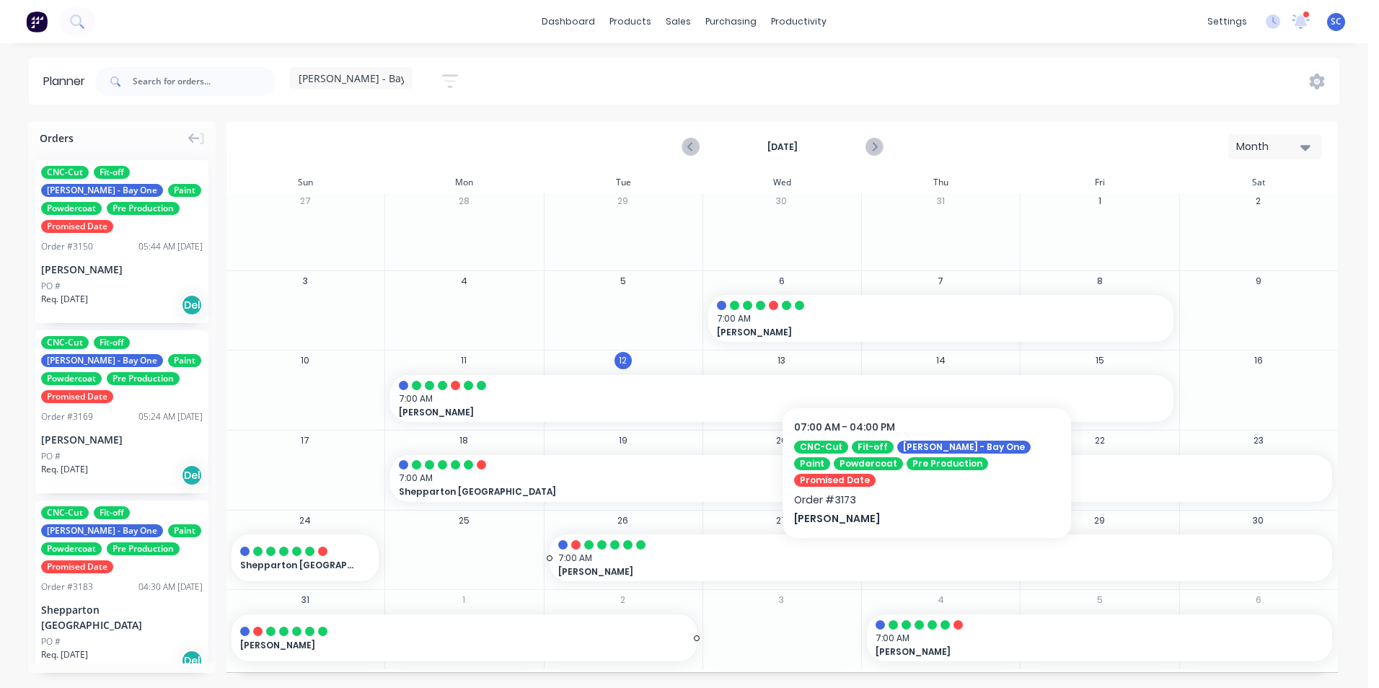
scroll to position [4, 0]
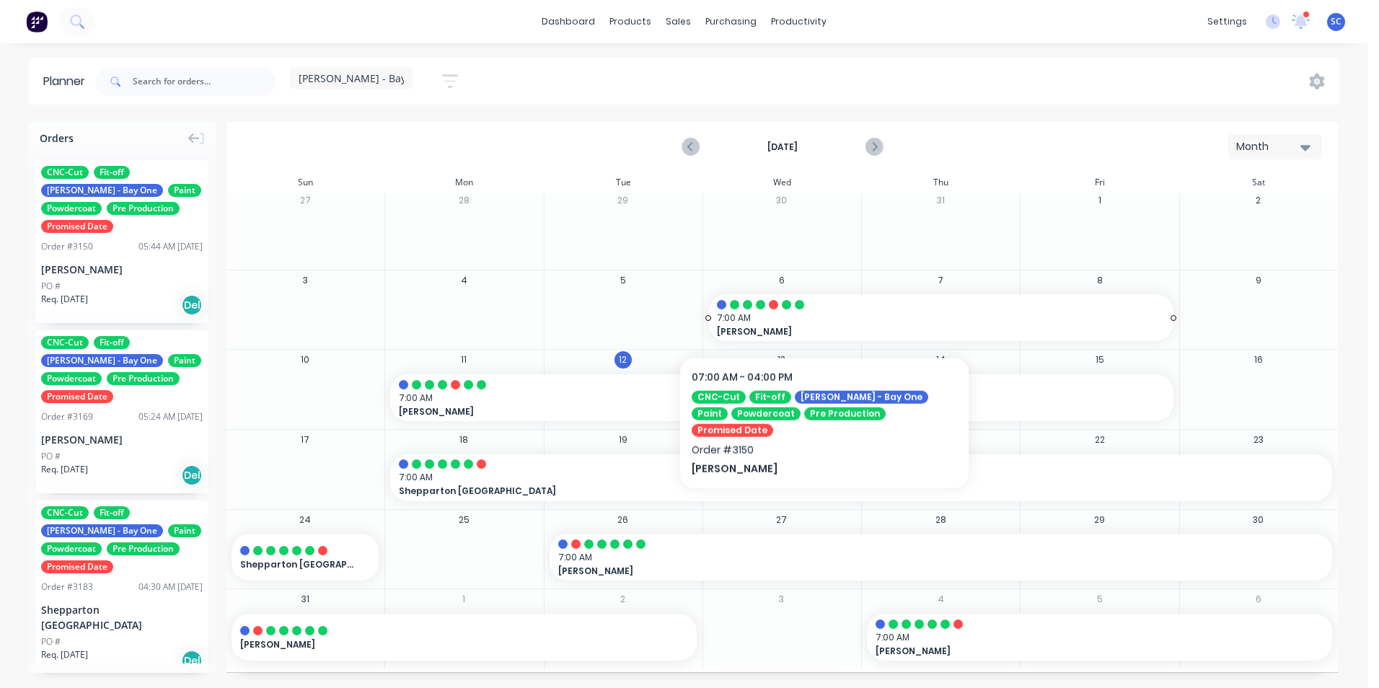
click at [824, 313] on span "7:00 AM" at bounding box center [937, 318] width 441 height 13
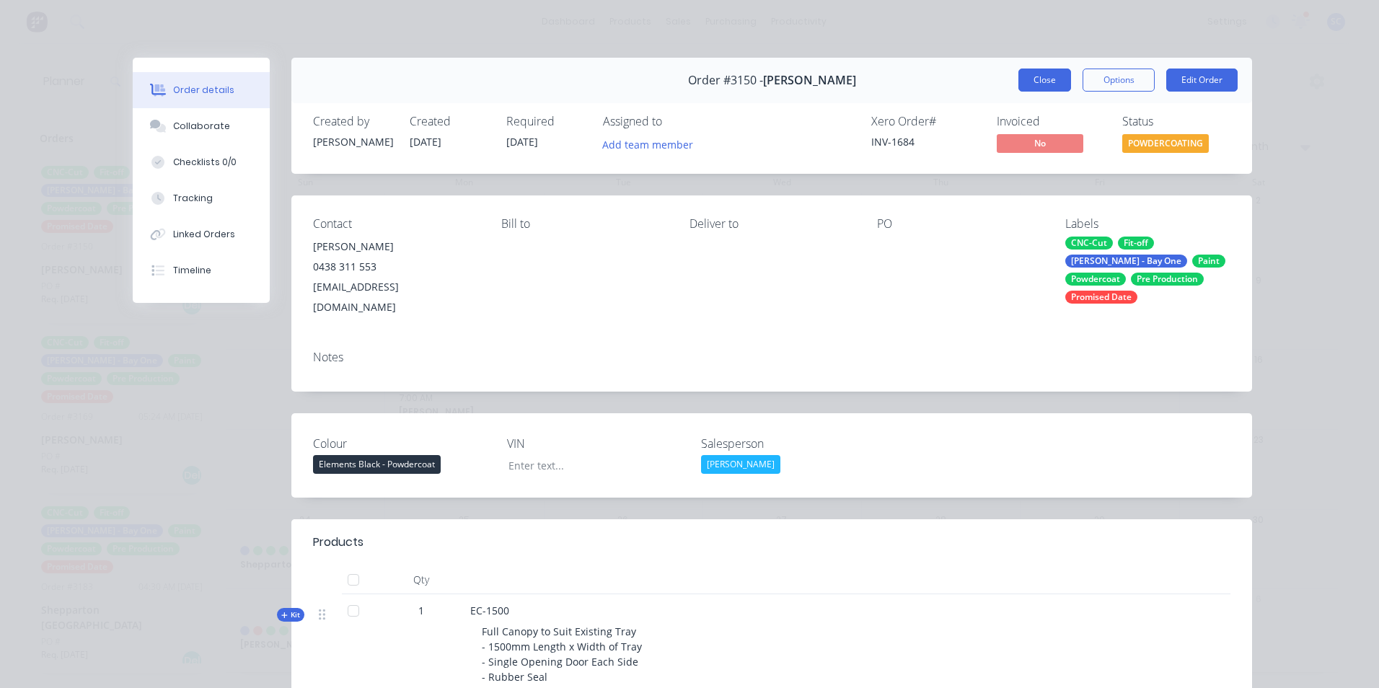
click at [1040, 80] on button "Close" at bounding box center [1044, 80] width 53 height 23
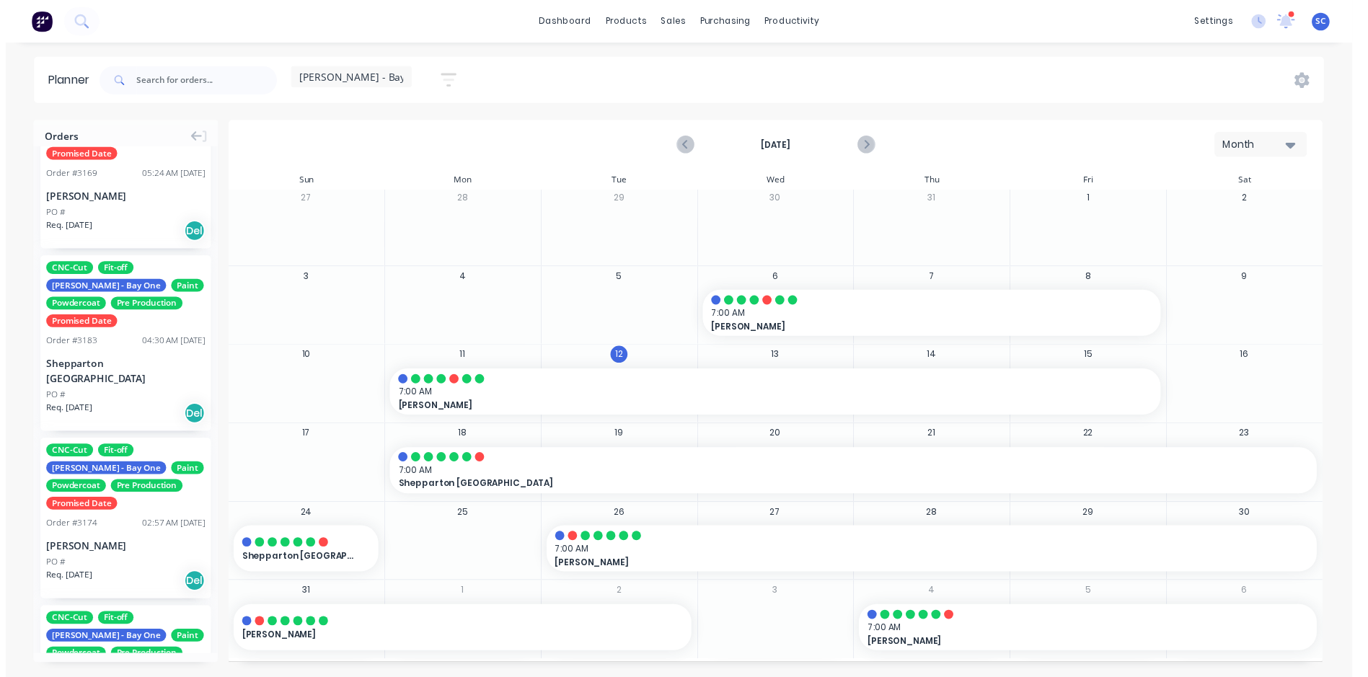
scroll to position [0, 0]
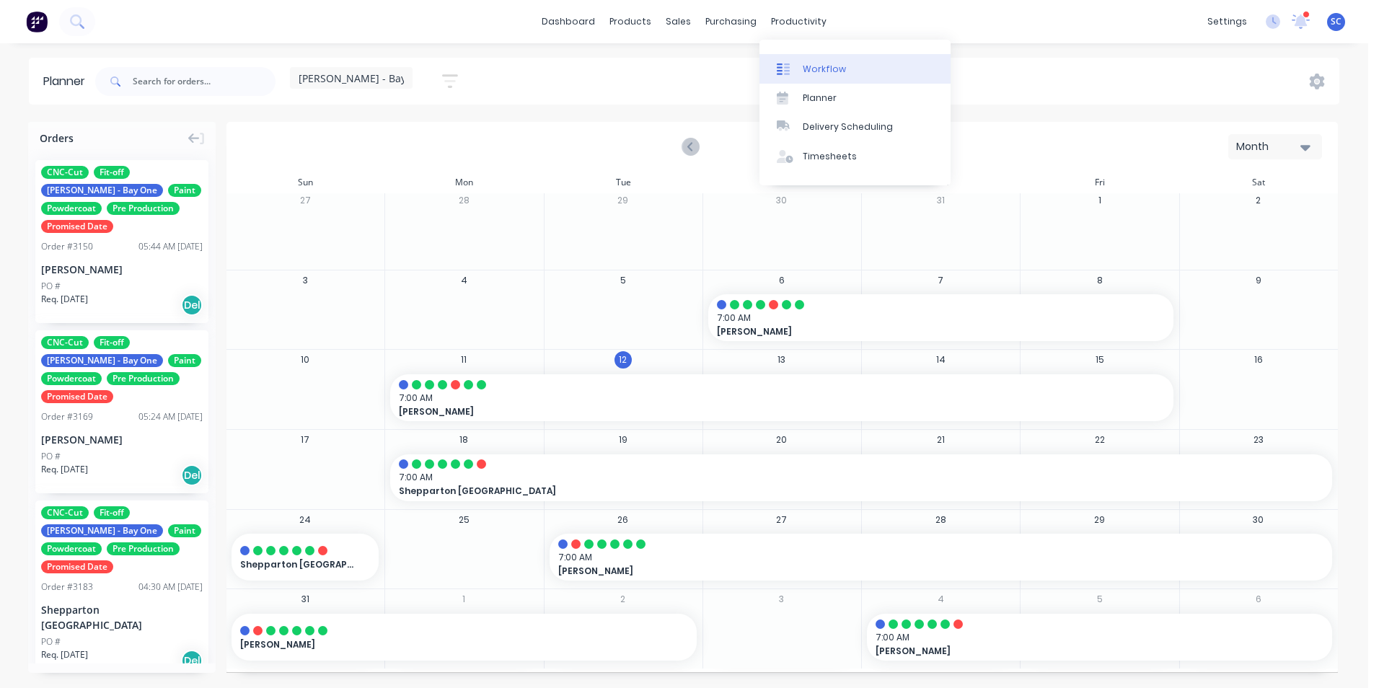
click at [800, 69] on link "Workflow" at bounding box center [854, 68] width 191 height 29
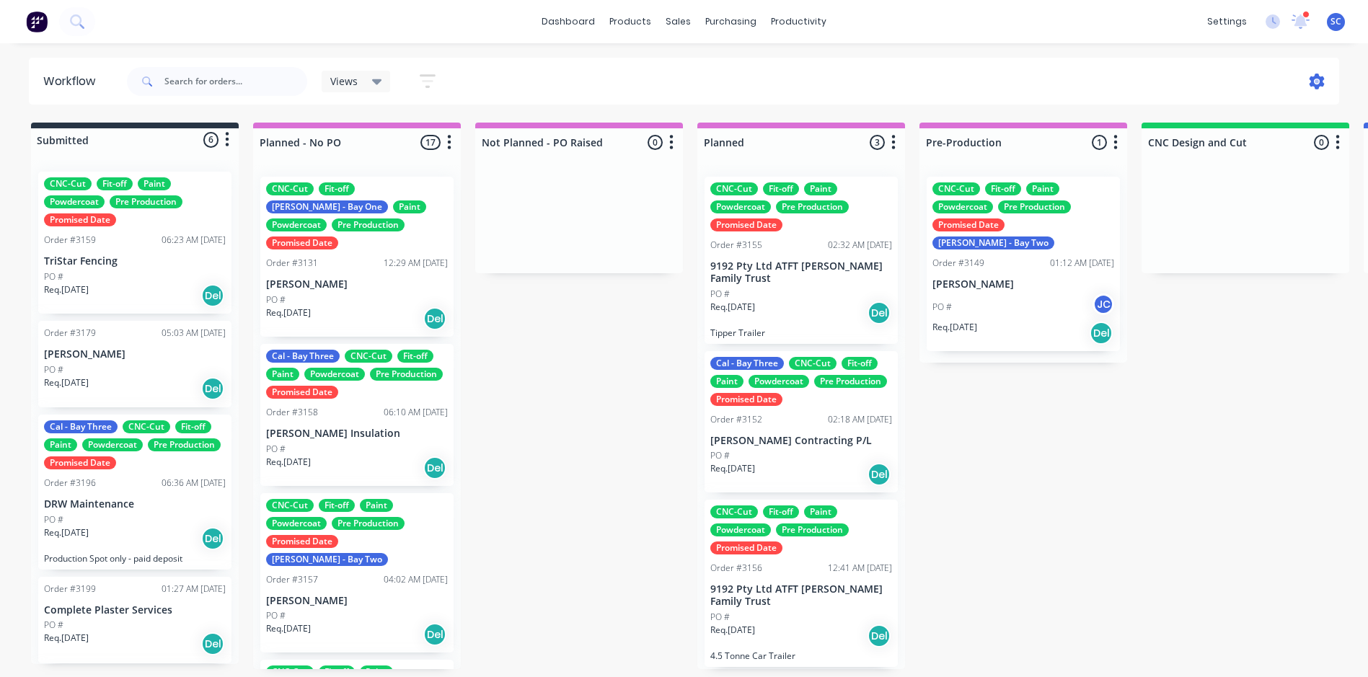
click at [1320, 79] on icon at bounding box center [1317, 82] width 15 height 16
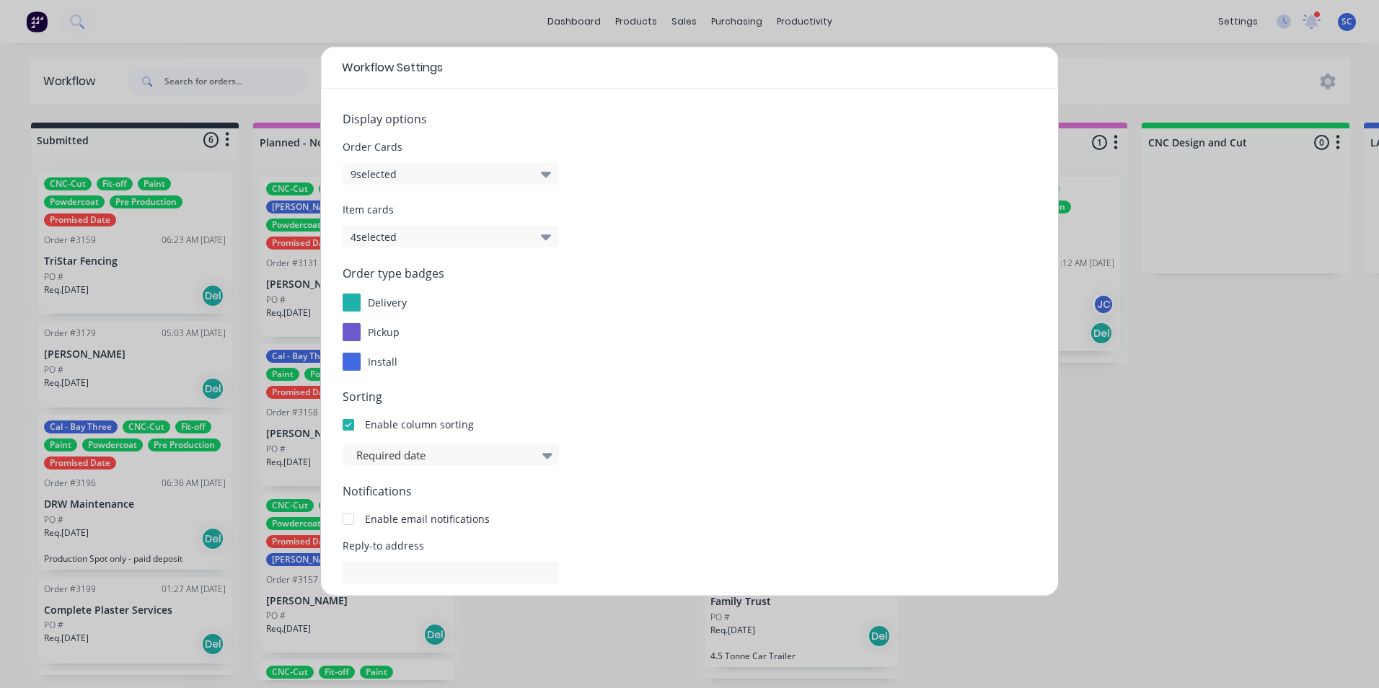
click at [941, 19] on div "Workflow Settings Display options Order Cards 9 selected Item cards 4 selected …" at bounding box center [689, 344] width 1379 height 688
drag, startPoint x: 393, startPoint y: 6, endPoint x: 517, endPoint y: 190, distance: 221.8
click at [393, 7] on div "Workflow Settings Display options Order Cards 9 selected Item cards 4 selected …" at bounding box center [689, 344] width 1379 height 688
click at [1159, 433] on div "Workflow Settings Display options Order Cards 9 selected Item cards 4 selected …" at bounding box center [689, 344] width 1379 height 688
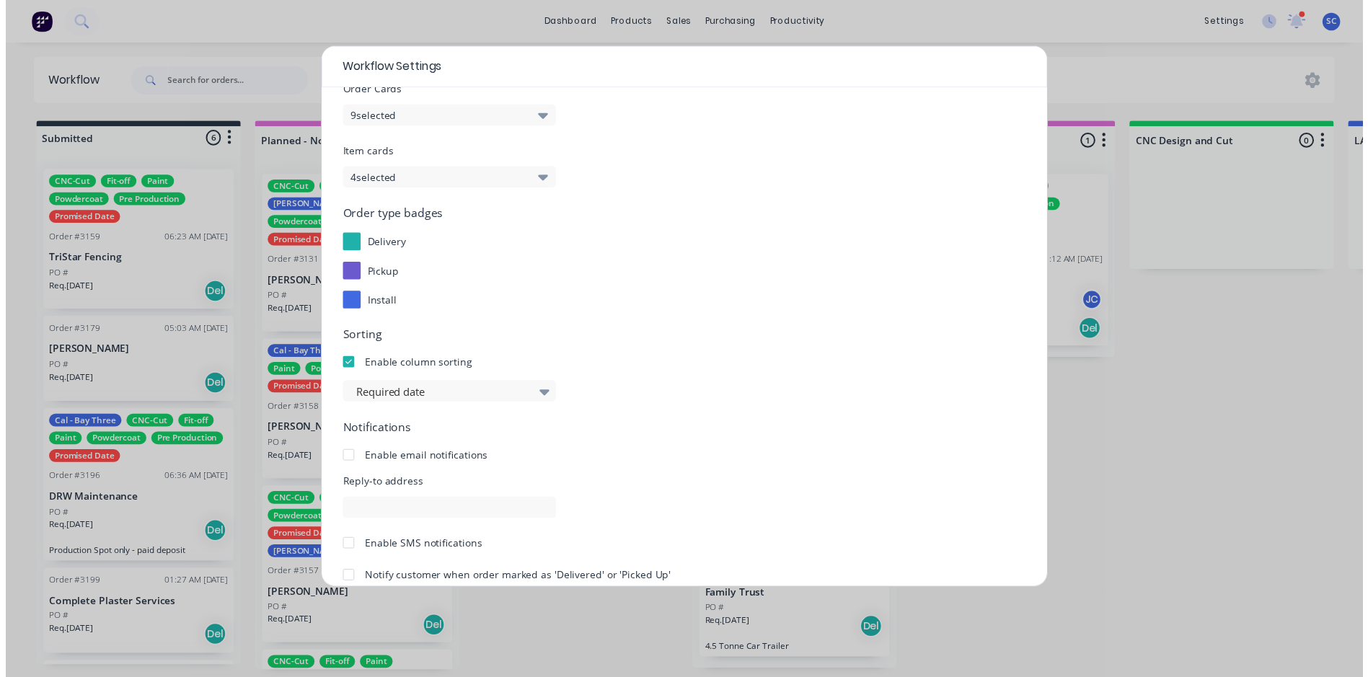
scroll to position [131, 0]
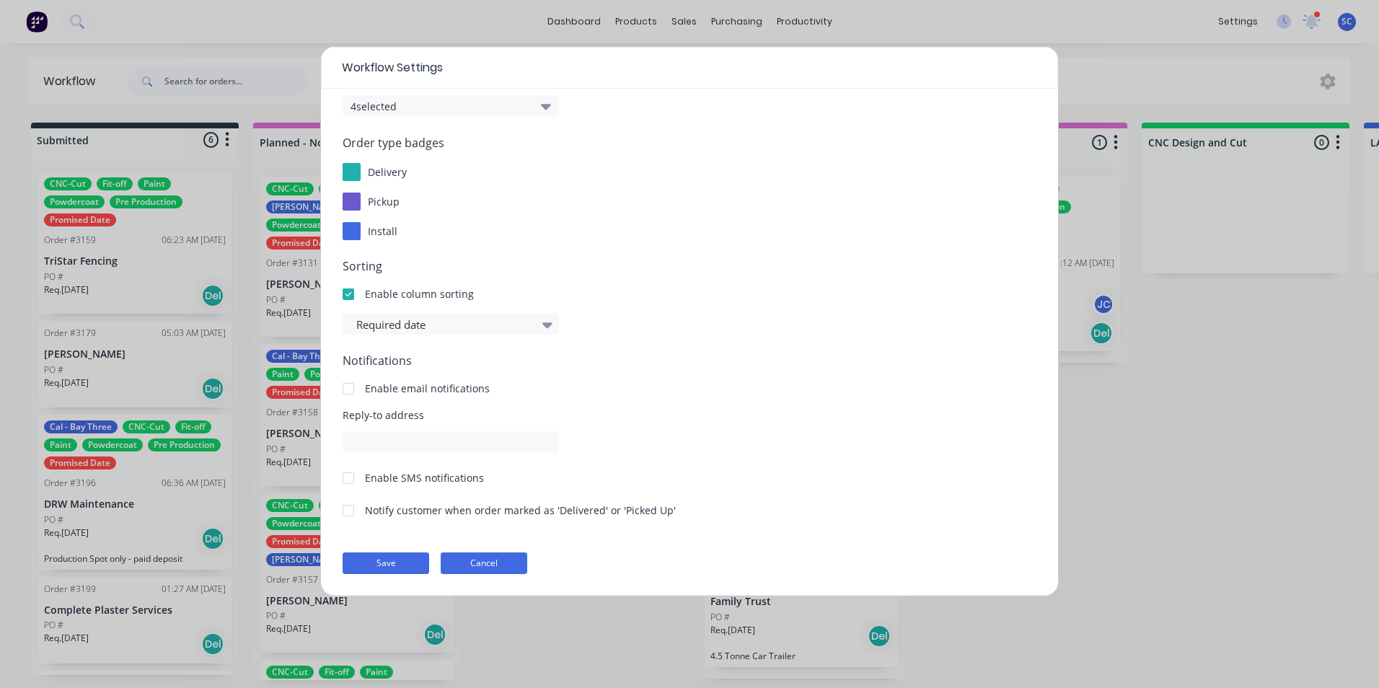
click at [487, 563] on button "Cancel" at bounding box center [484, 563] width 87 height 22
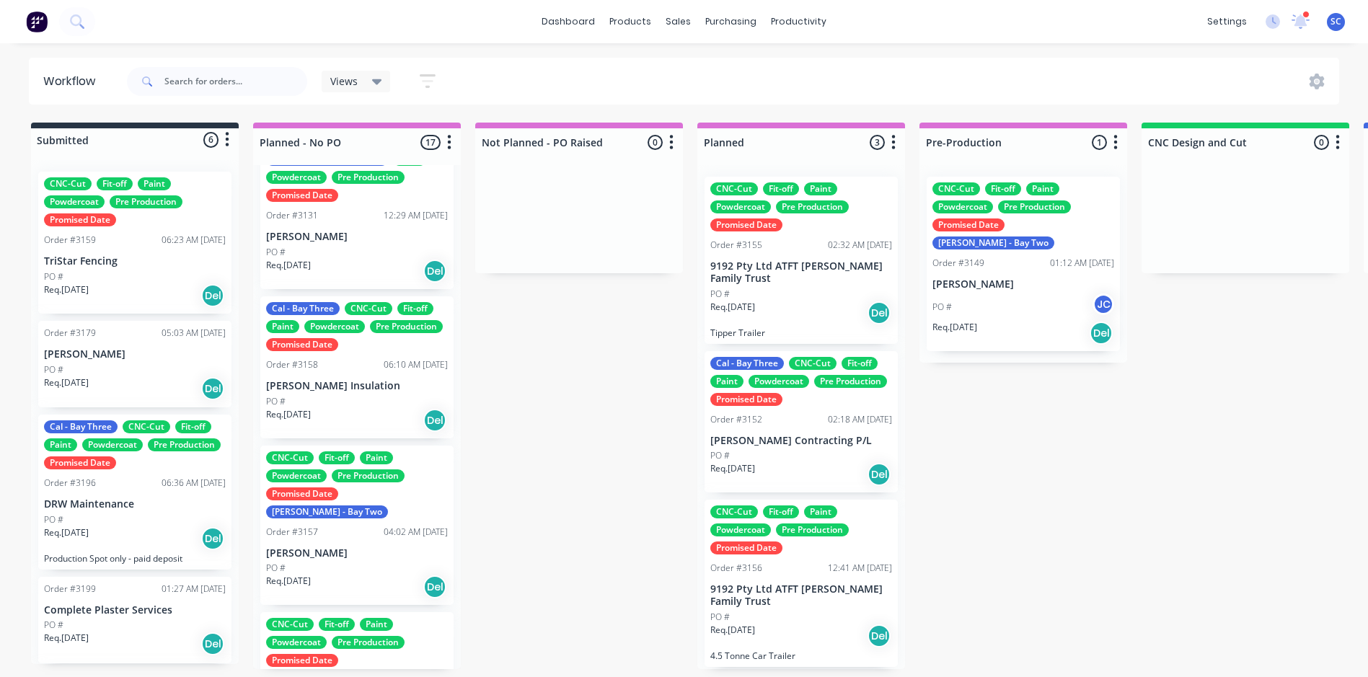
scroll to position [72, 0]
